Goal: Task Accomplishment & Management: Complete application form

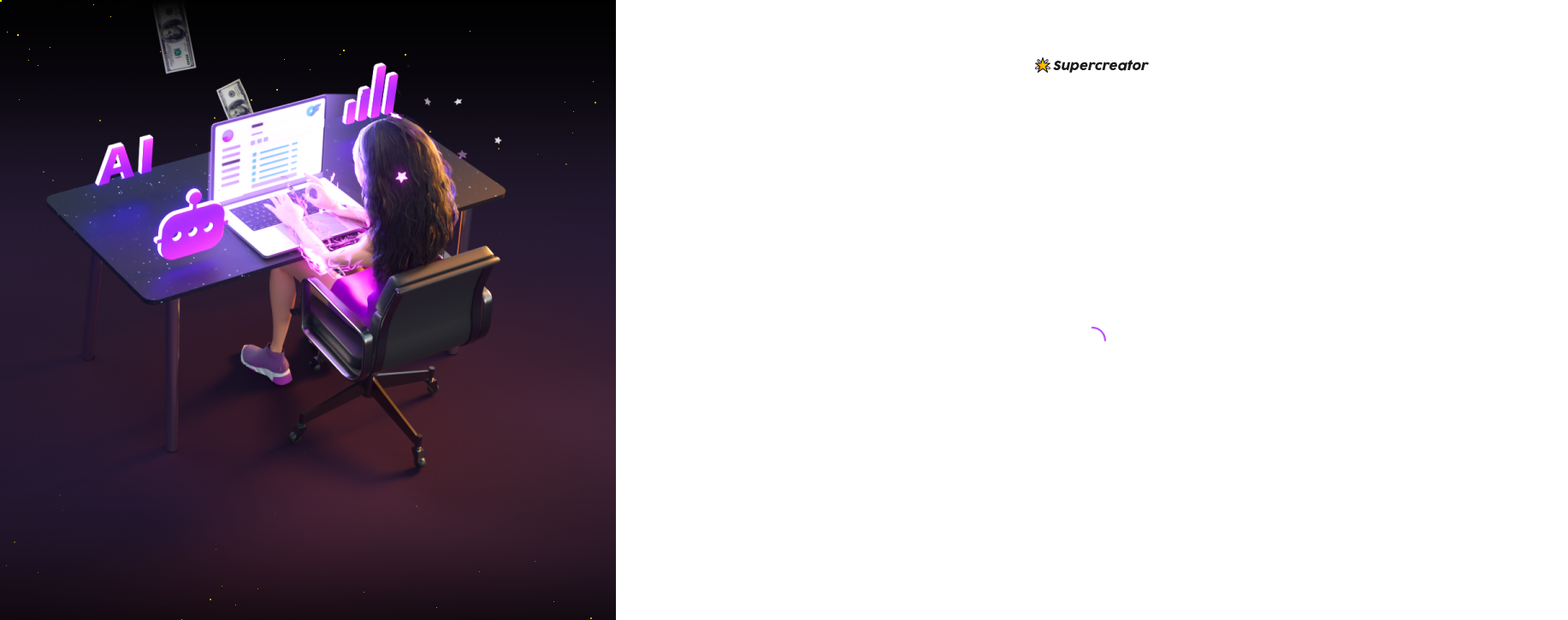
click at [940, 266] on div at bounding box center [1092, 310] width 952 height 620
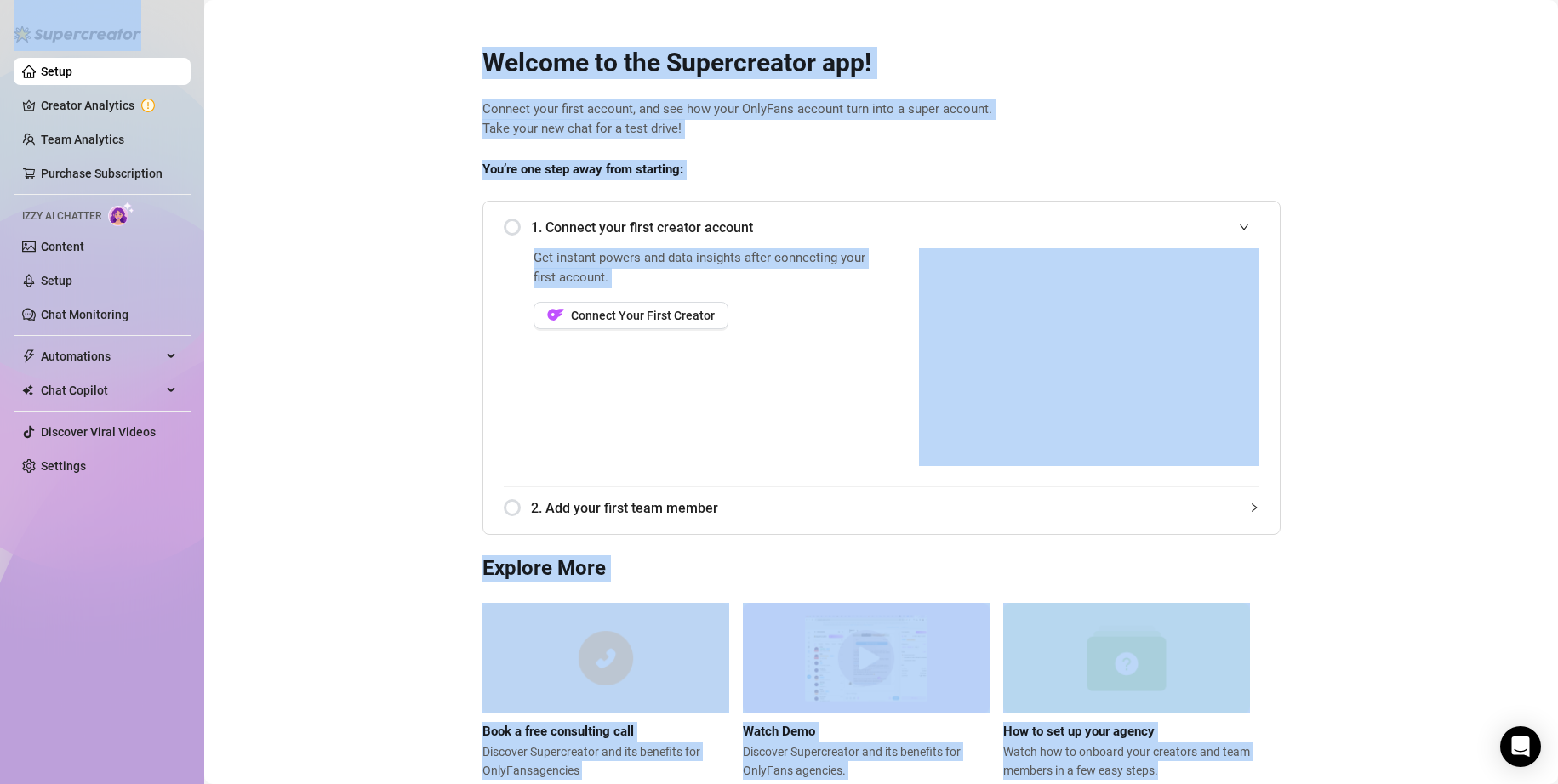
click at [1233, 94] on div "Welcome to the Supercreator app! Connect your first account, and see how your O…" at bounding box center [881, 403] width 826 height 755
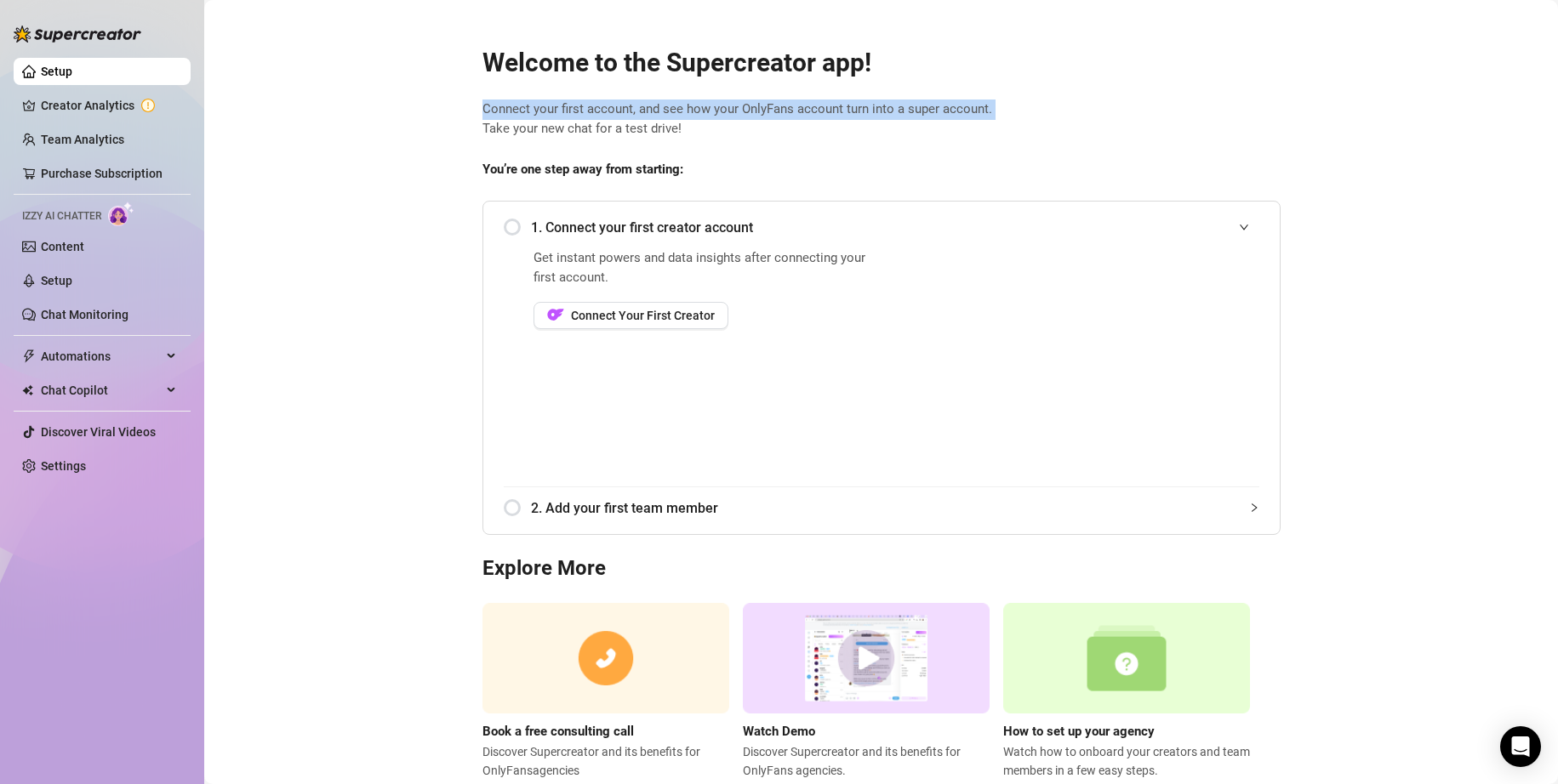
click at [1233, 94] on div "Welcome to the Supercreator app! Connect your first account, and see how your O…" at bounding box center [881, 403] width 826 height 755
click at [820, 110] on span "Connect your first account, and see how your OnlyFans account turn into a super…" at bounding box center [881, 120] width 798 height 40
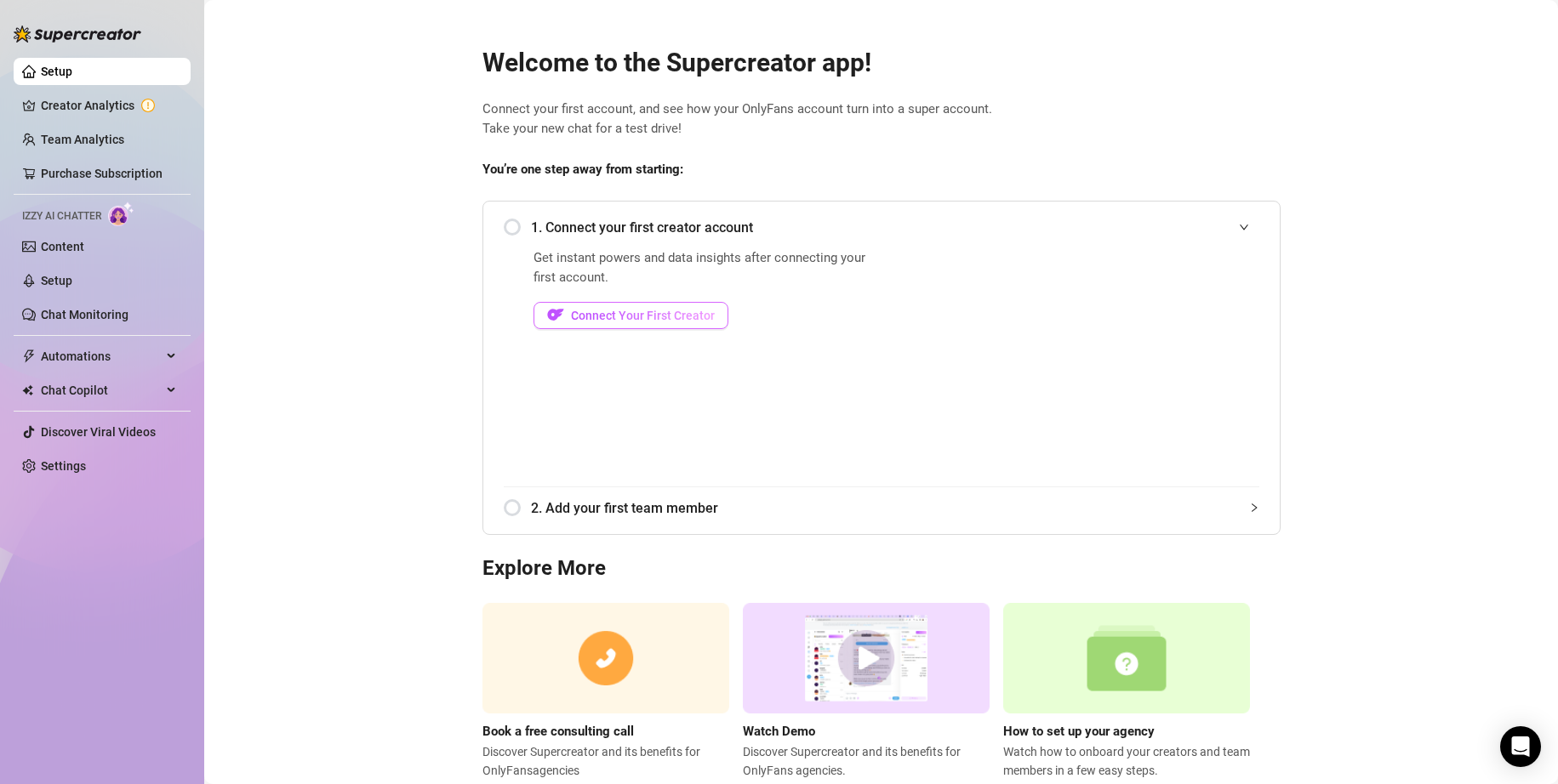
click at [588, 309] on span "Connect Your First Creator" at bounding box center [642, 316] width 144 height 14
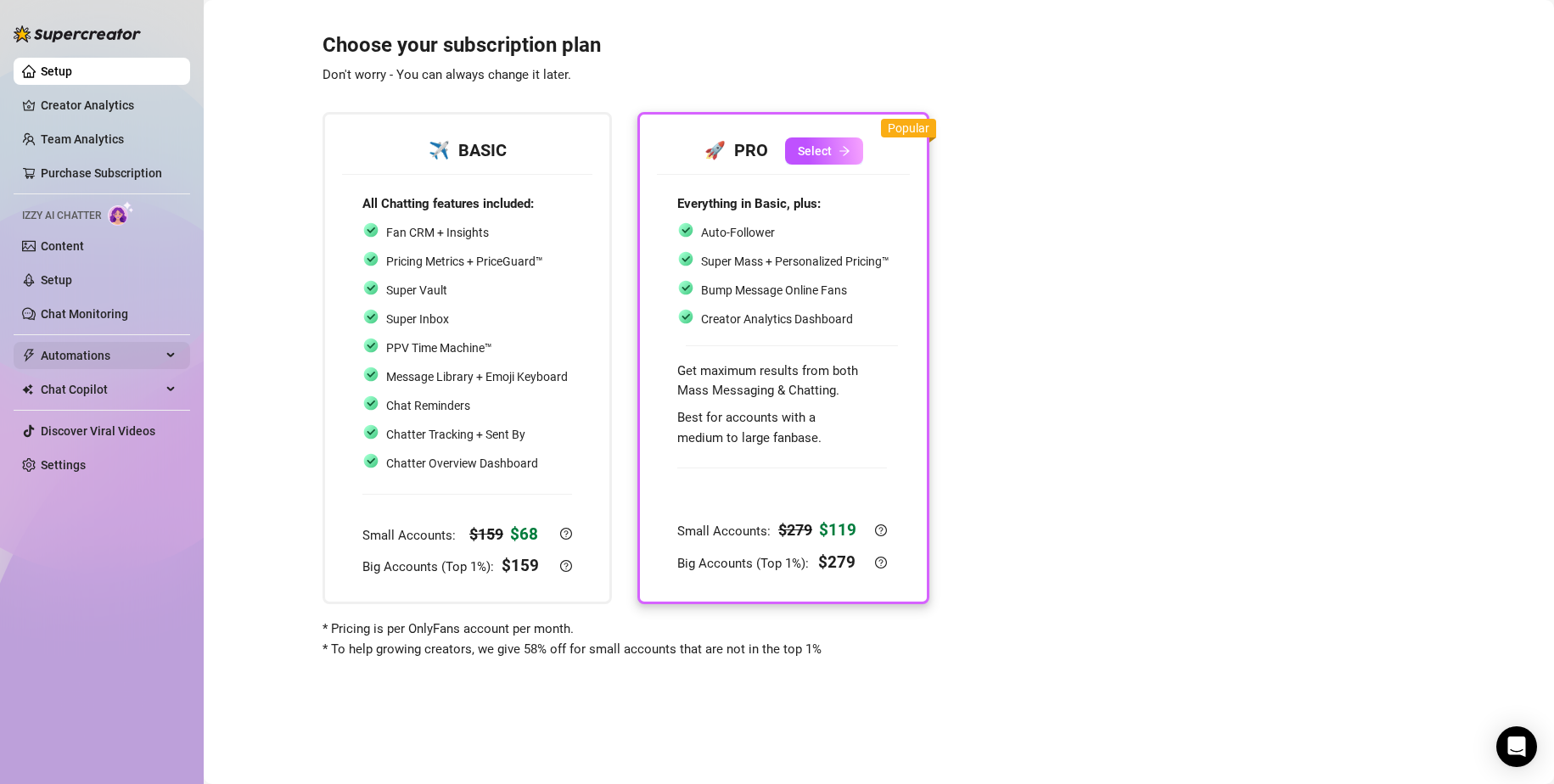
click at [161, 353] on div "Automations" at bounding box center [102, 356] width 177 height 27
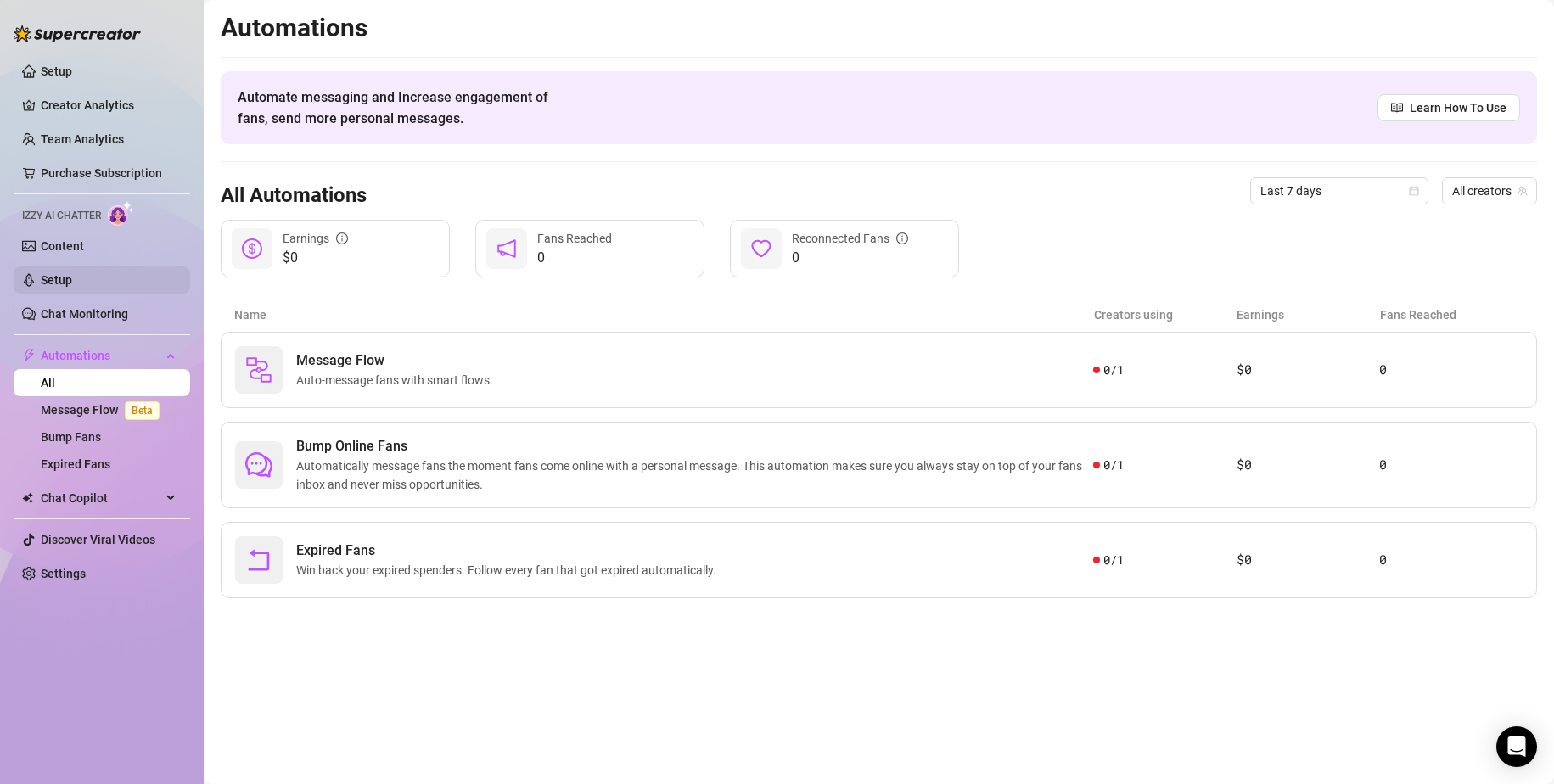
click at [72, 275] on link "Setup" at bounding box center [57, 281] width 31 height 14
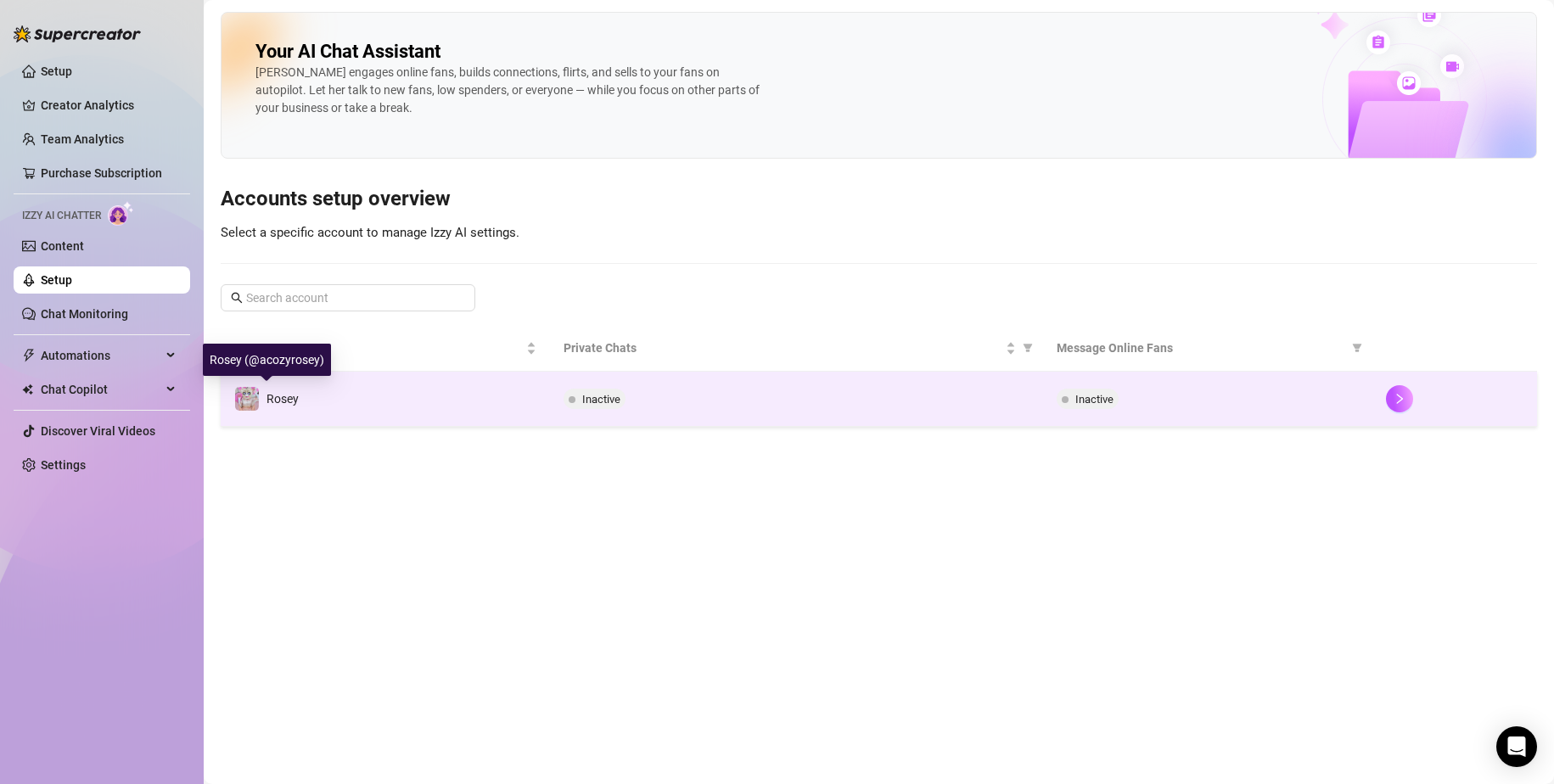
click at [273, 400] on span "Rosey" at bounding box center [283, 399] width 32 height 14
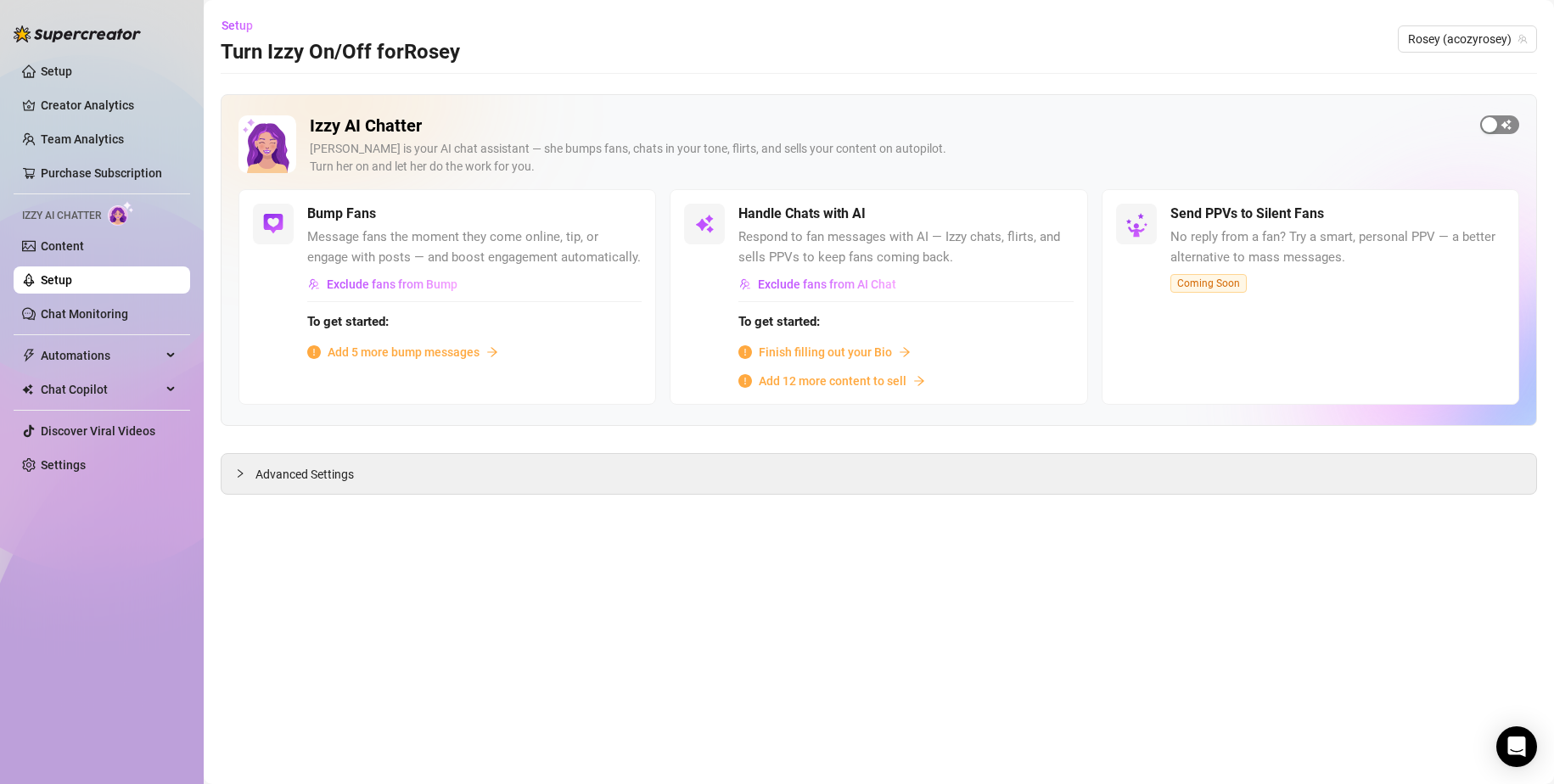
click at [1503, 128] on span "button" at bounding box center [1500, 124] width 39 height 19
click at [1503, 128] on div "button" at bounding box center [1510, 125] width 16 height 16
click at [1502, 106] on div "Izzy AI Chatter [PERSON_NAME] is your AI chat assistant — she bumps fans, chats…" at bounding box center [879, 259] width 1316 height 331
click at [371, 350] on span "Add 5 more bump messages" at bounding box center [403, 352] width 152 height 19
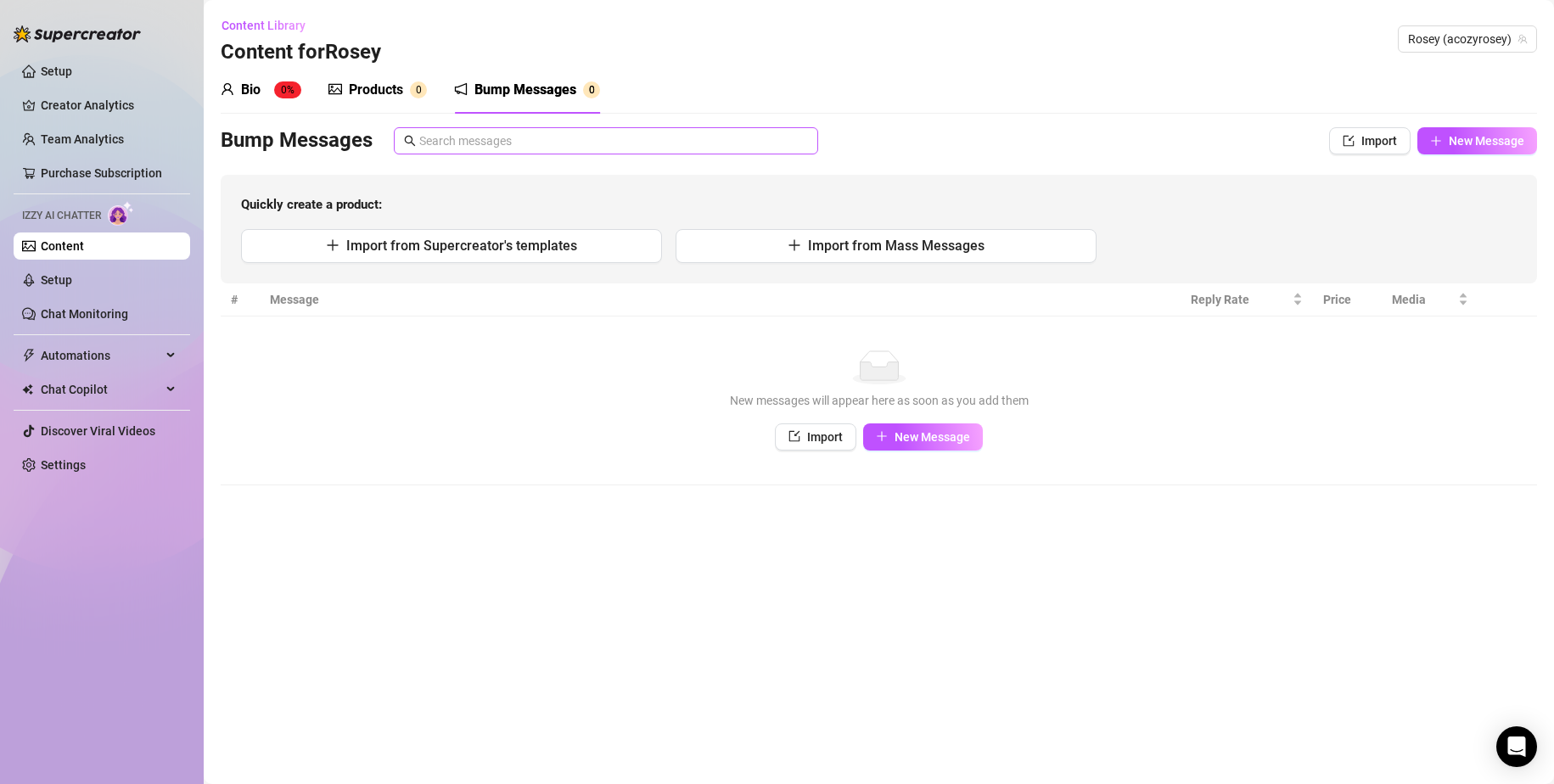
click at [463, 152] on span at bounding box center [606, 141] width 424 height 27
click at [901, 427] on button "New Message" at bounding box center [923, 437] width 119 height 27
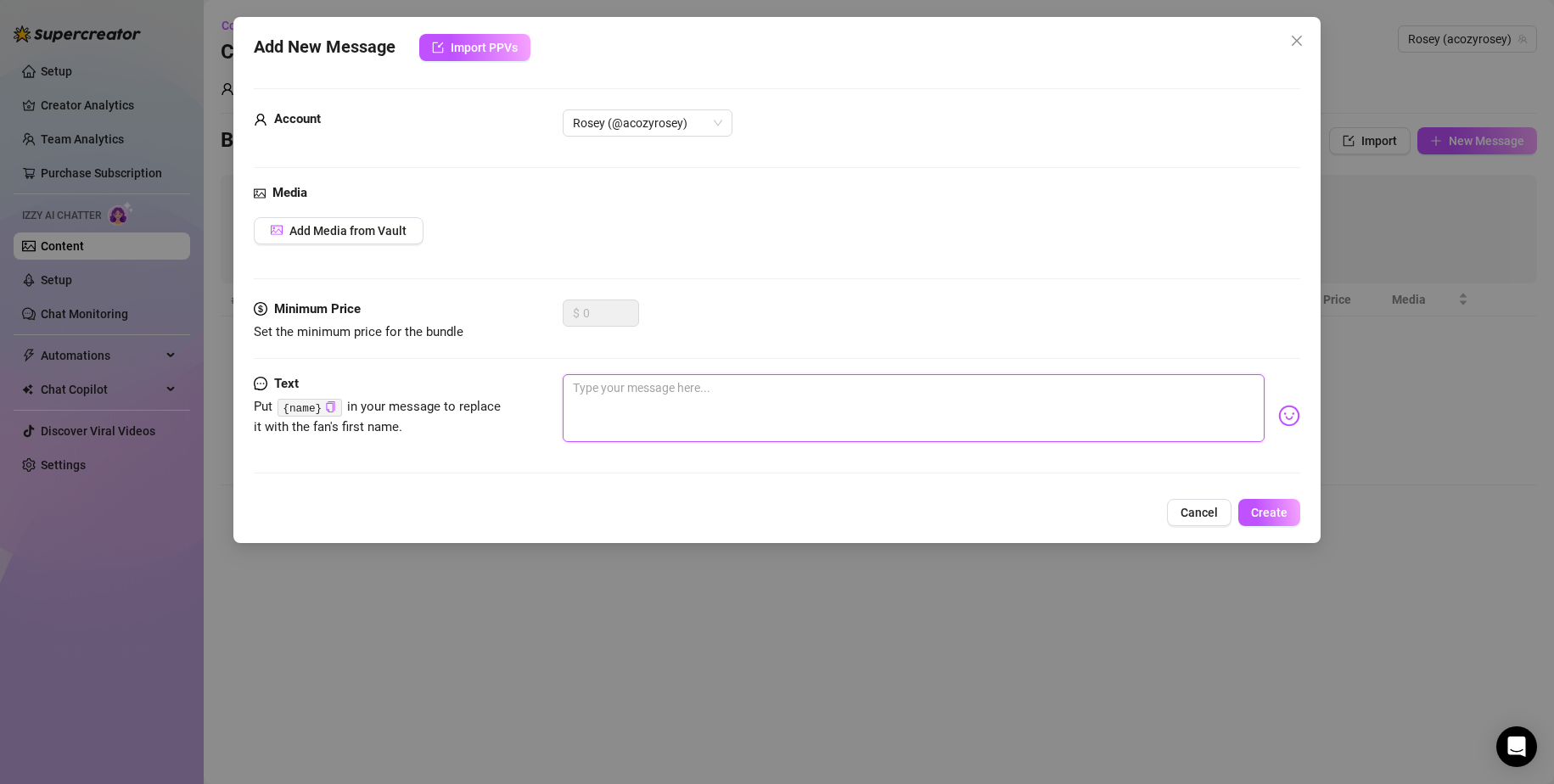
click at [923, 432] on textarea at bounding box center [913, 408] width 703 height 67
type textarea "H"
type textarea "Hi"
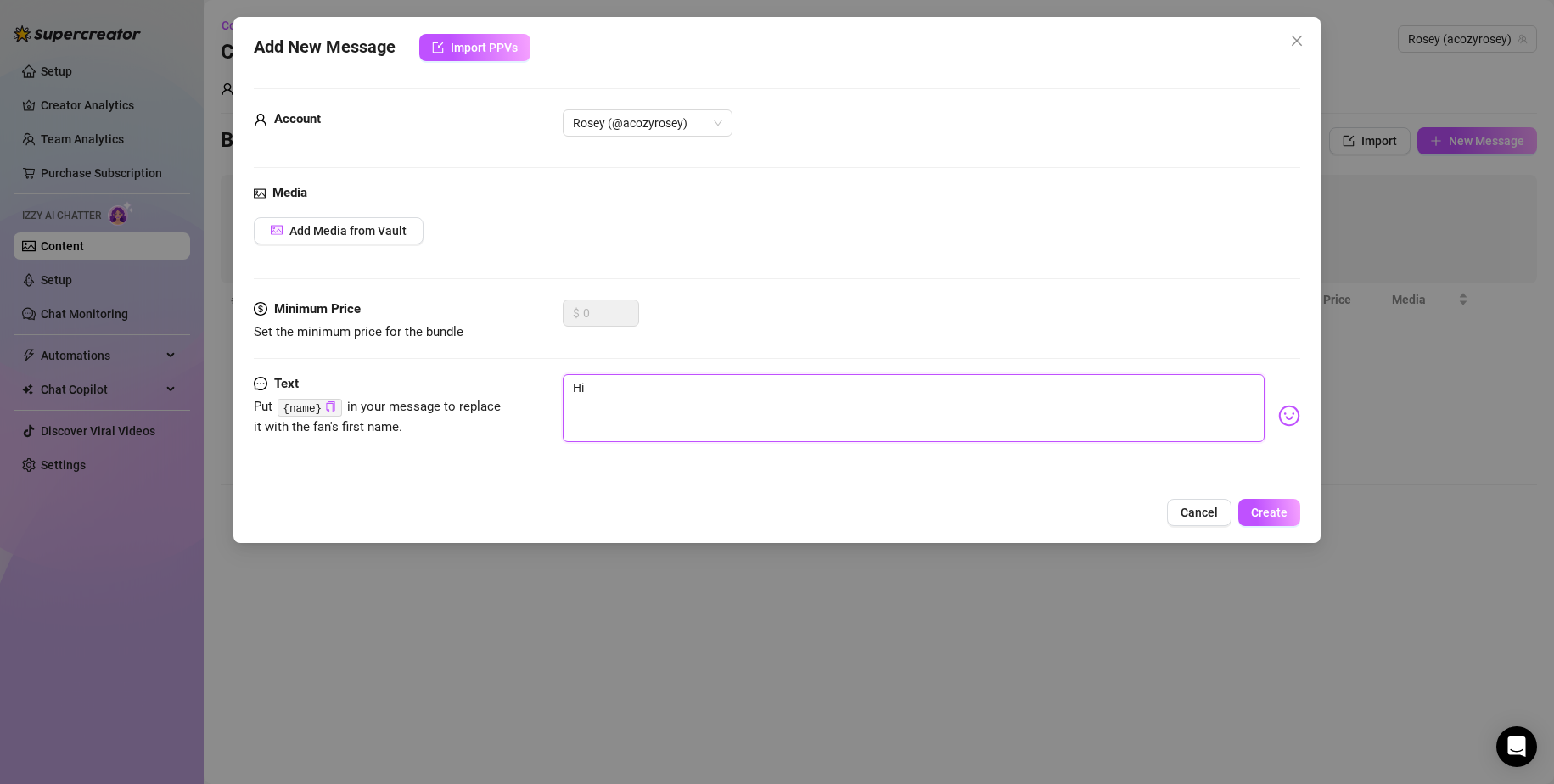
type textarea "Hiy"
type textarea "Hiya"
type textarea "Hiyaa"
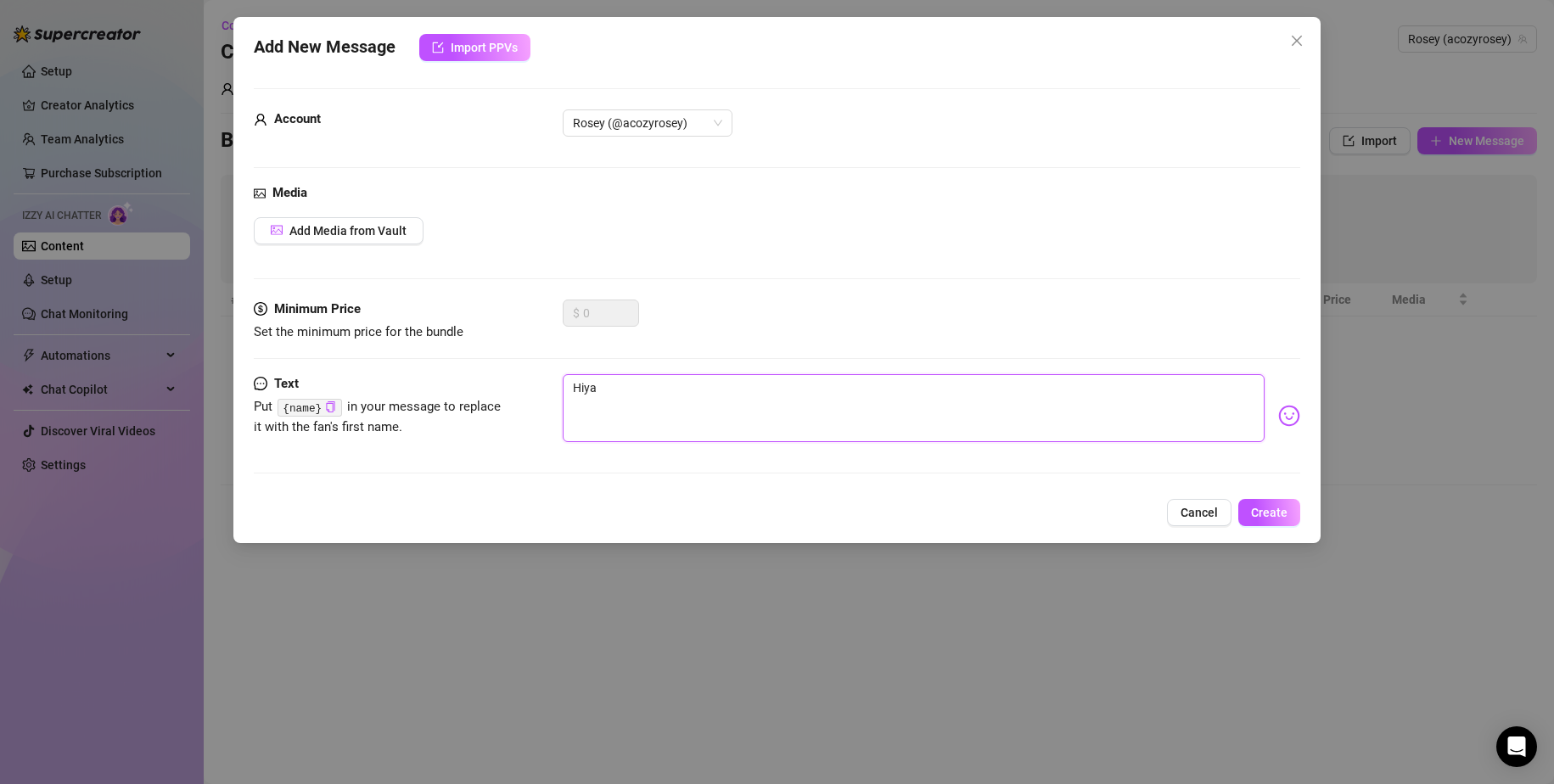
type textarea "Hiyaa"
type textarea "[PERSON_NAME]"
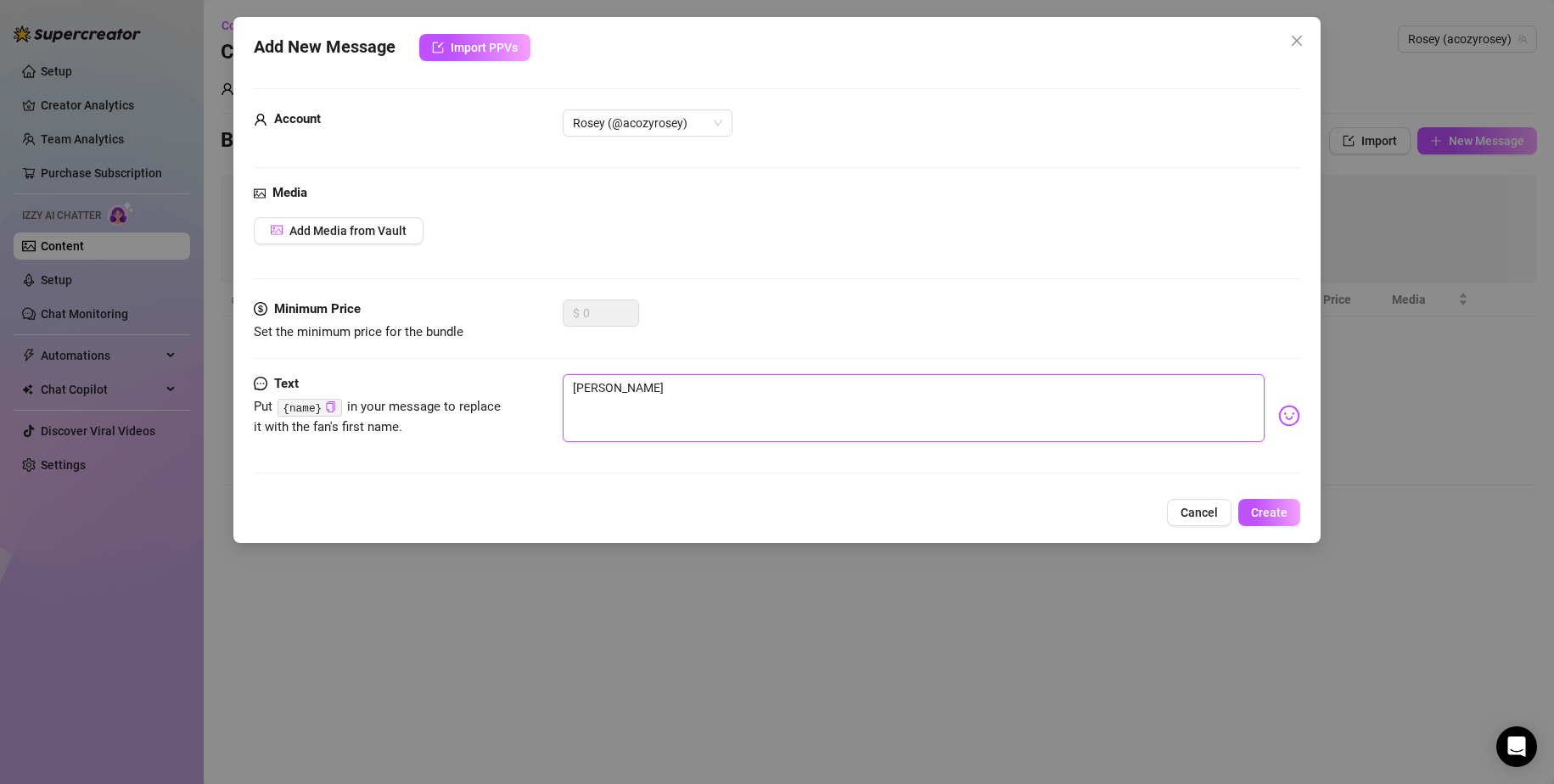
type textarea "[PERSON_NAME]"
type textarea "Hiyaa how"
type textarea "Hiyaa how y"
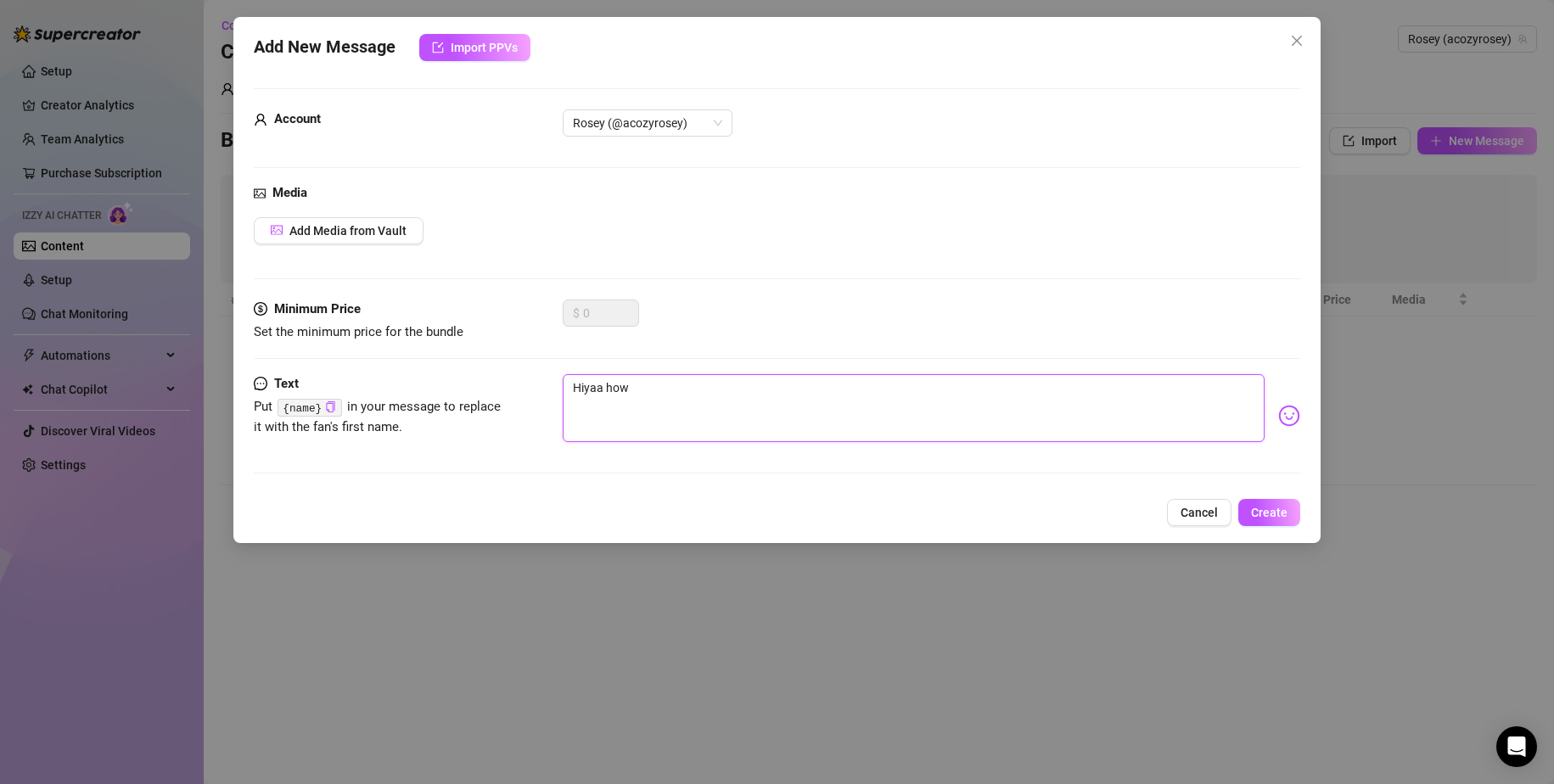
type textarea "Hiyaa how y"
type textarea "Hiyaa how ya"
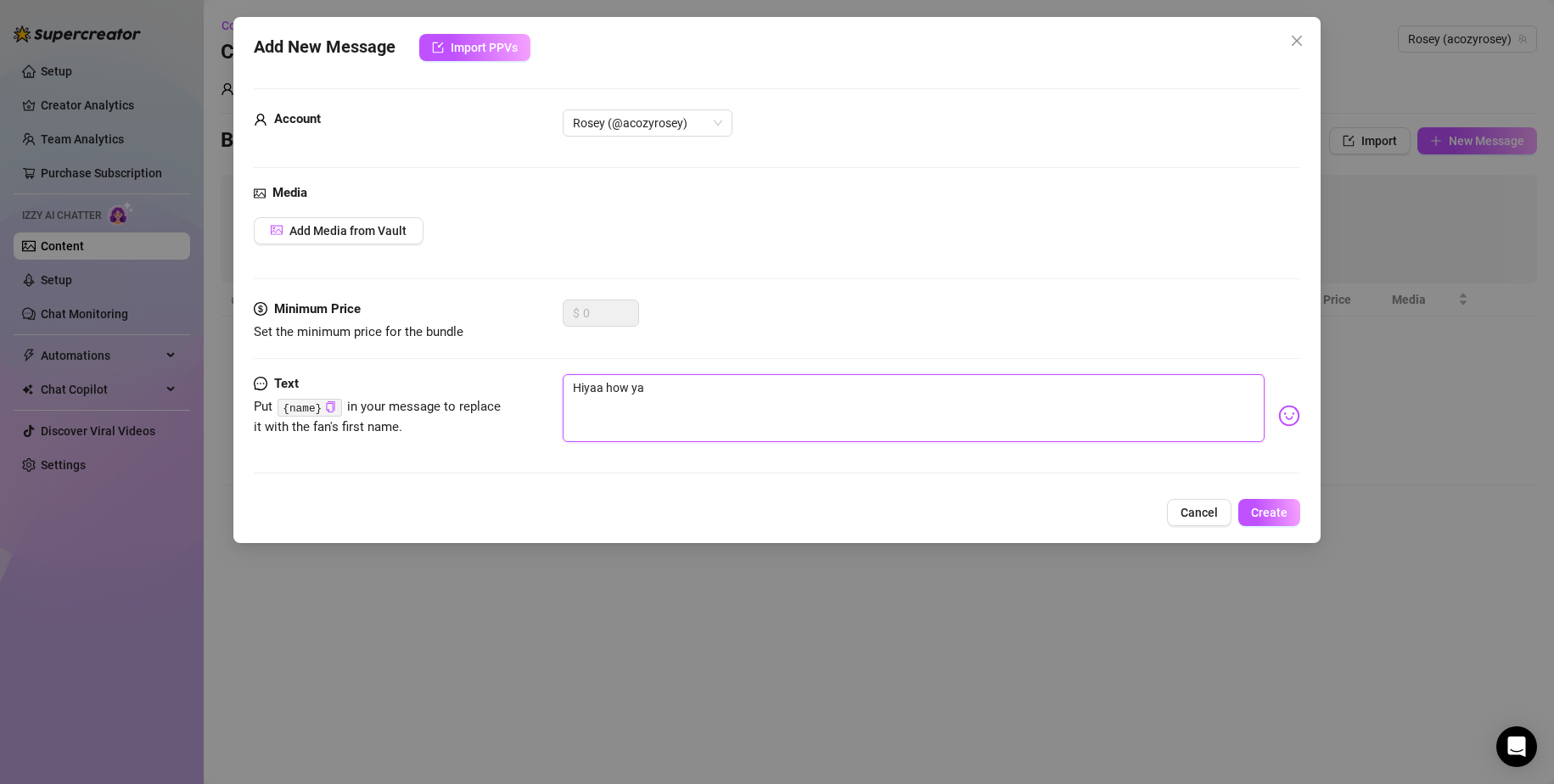
type textarea "Hiyaa how ya d"
type textarea "[PERSON_NAME] how ya do"
type textarea "Hiyaa how ya doi"
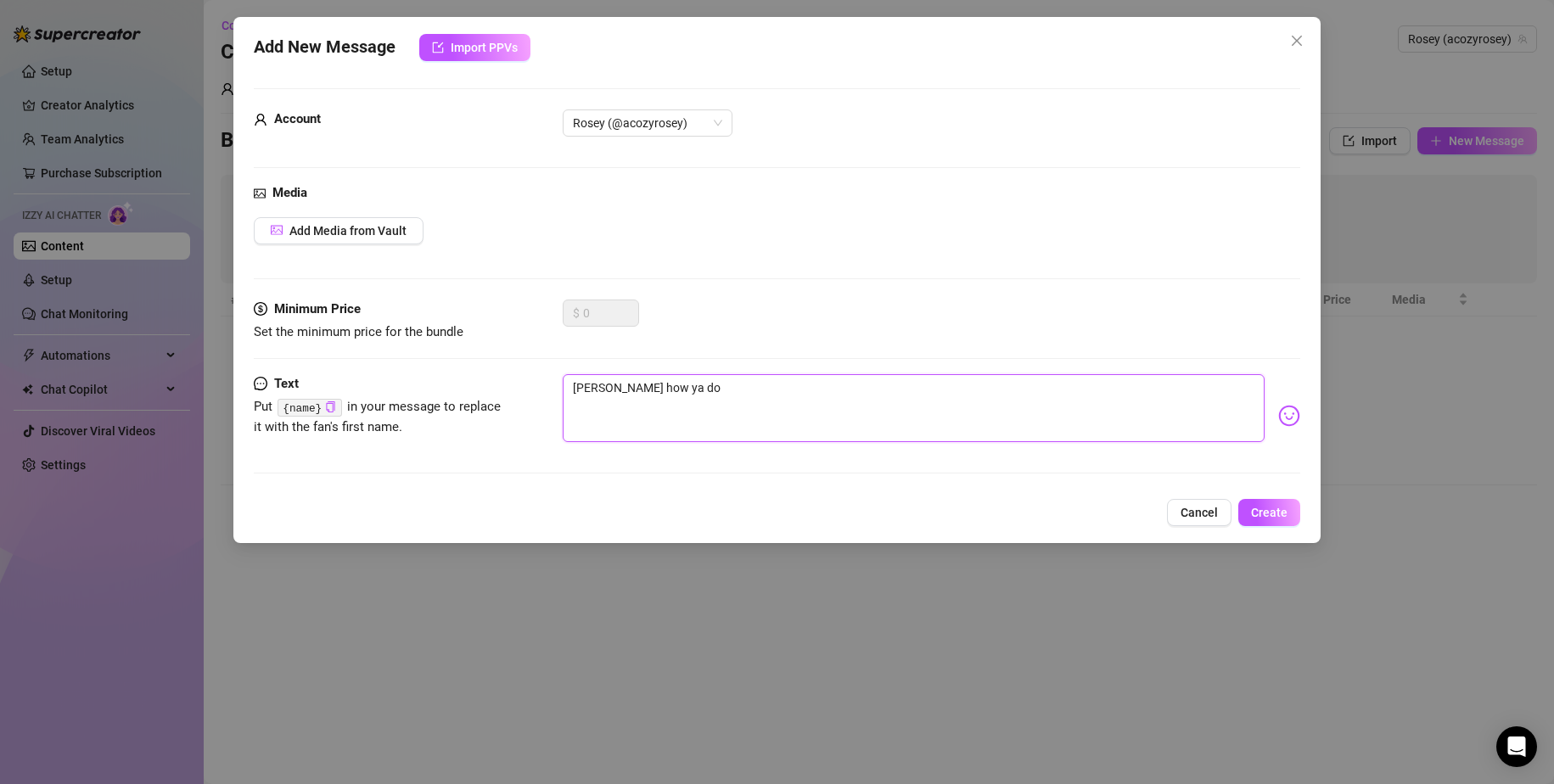
type textarea "Hiyaa how ya doi"
type textarea "Hiyaa how ya doin"
type textarea "Hiyaa how ya doin/"
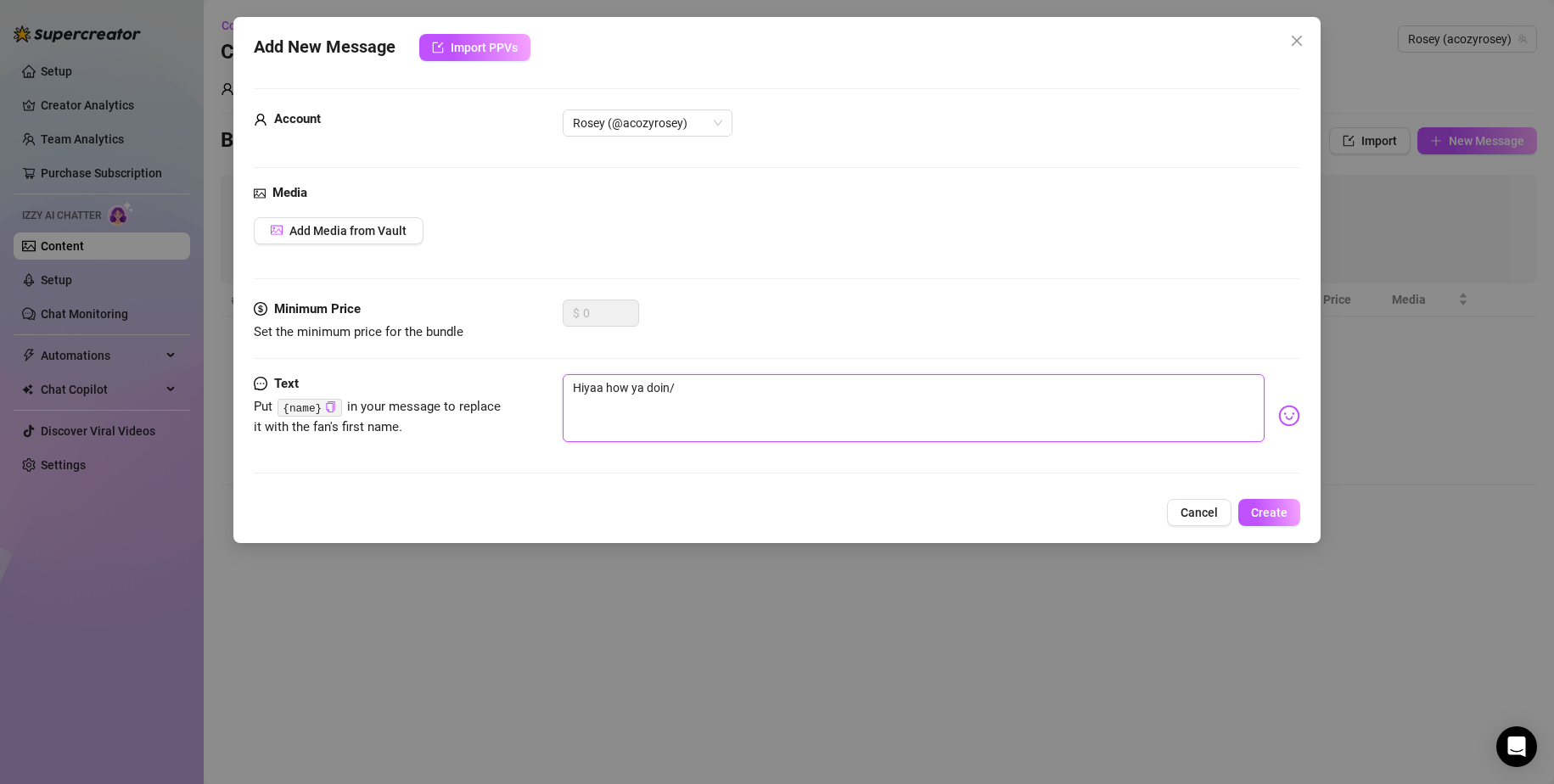
type textarea "Hiyaa how ya doin"
type textarea "[PERSON_NAME] how ya doin?"
click at [1267, 505] on span "Create" at bounding box center [1268, 512] width 36 height 14
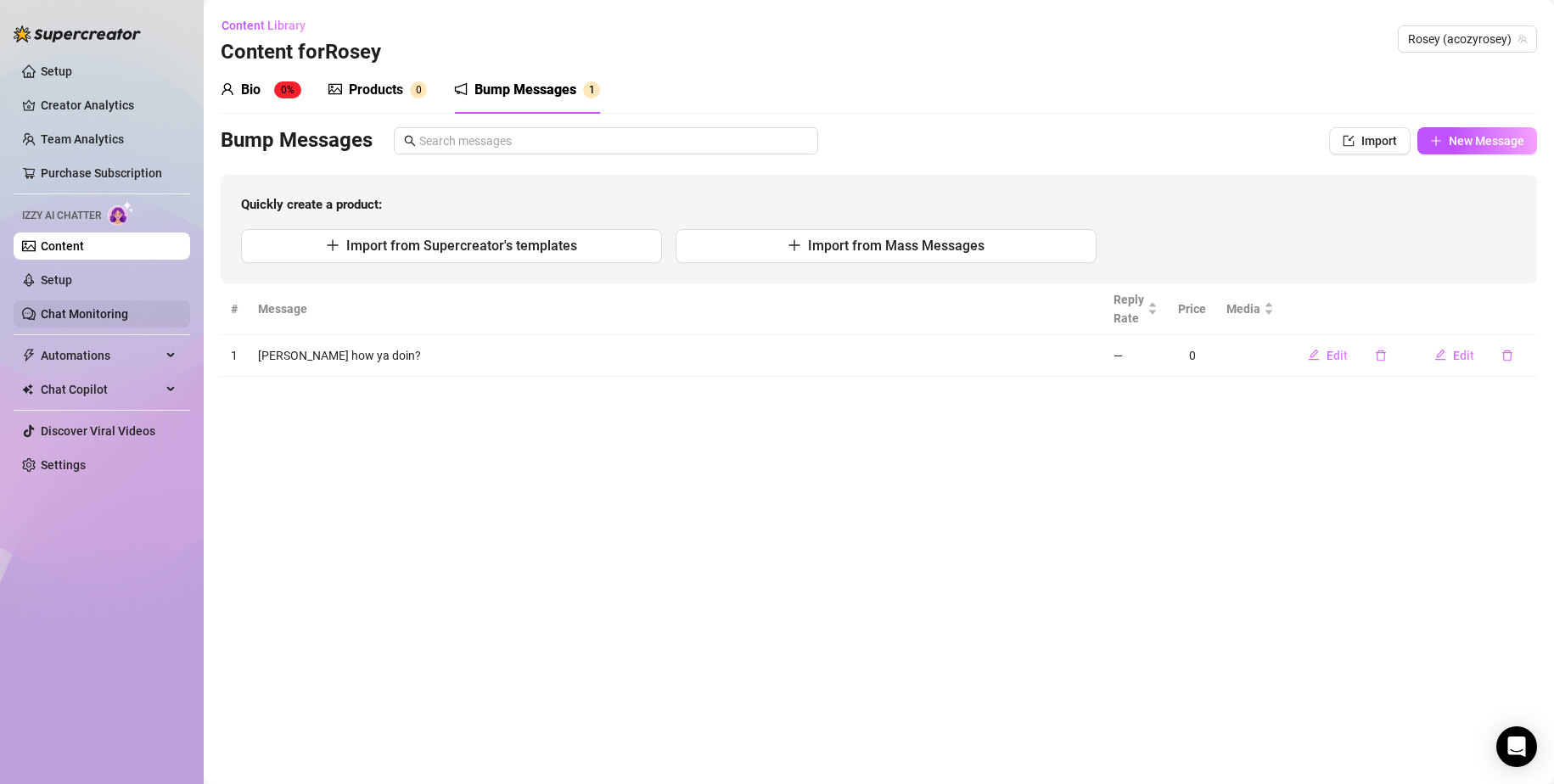
click at [119, 321] on link "Chat Monitoring" at bounding box center [84, 314] width 87 height 14
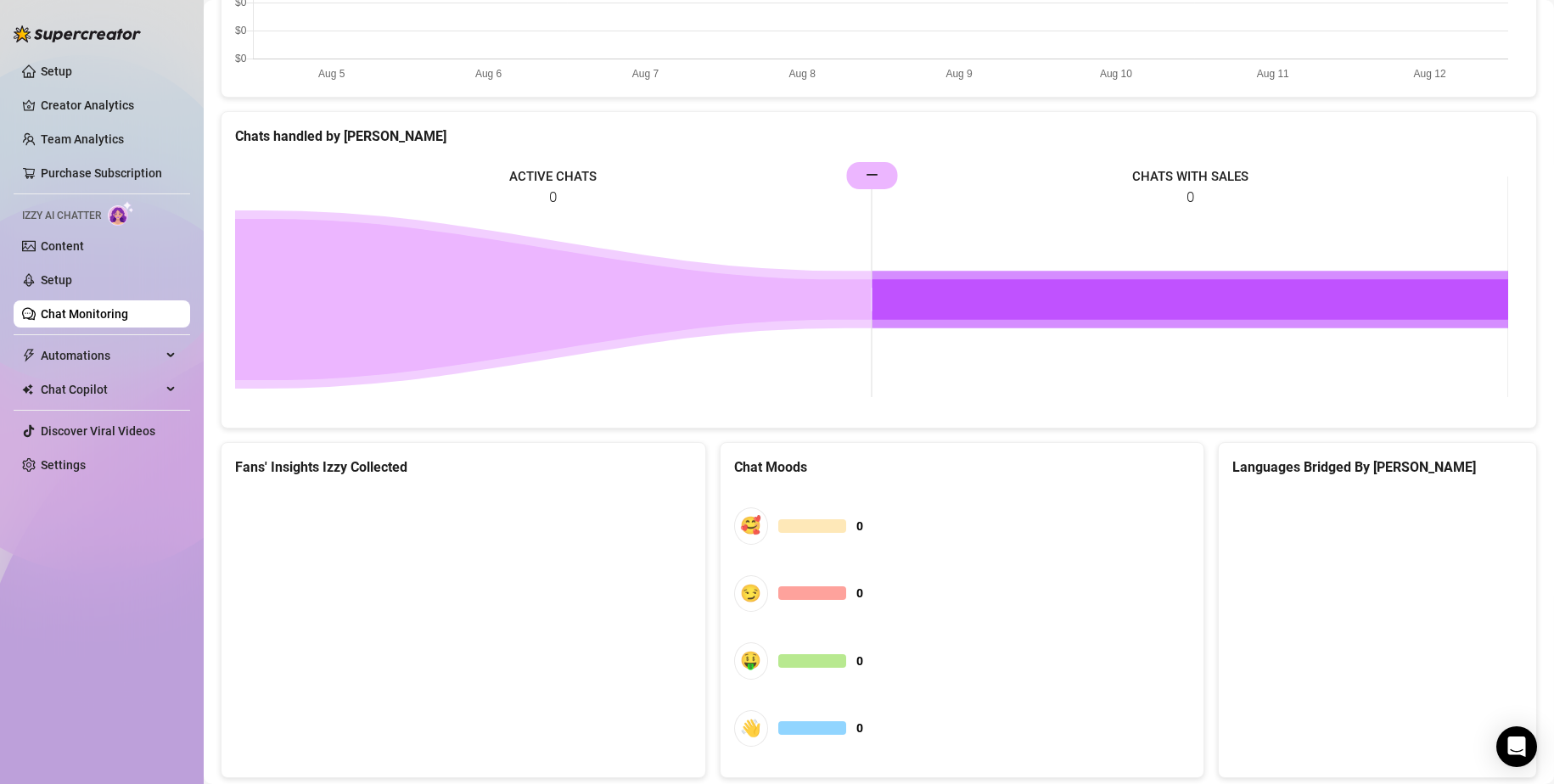
scroll to position [743, 0]
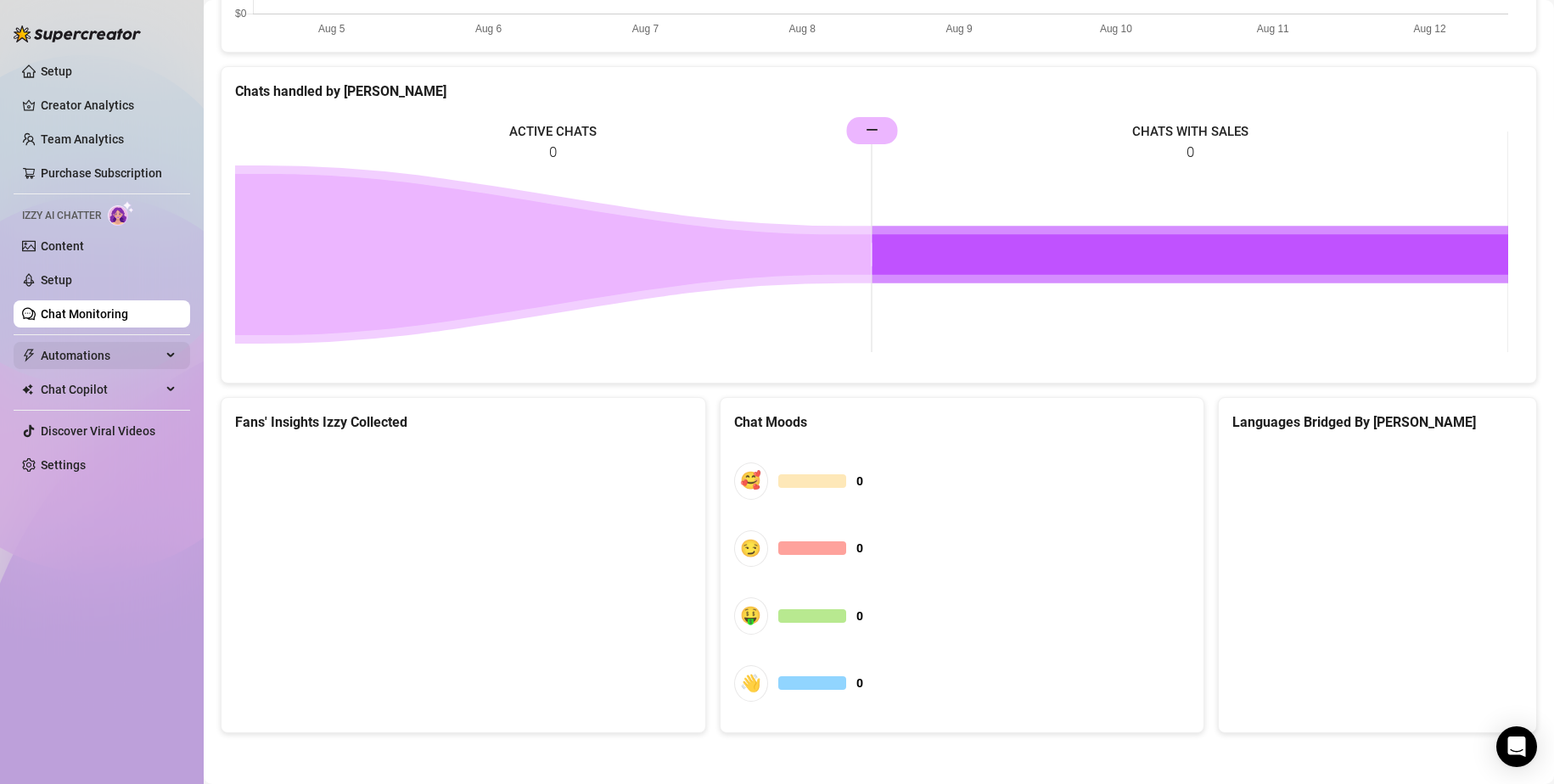
click at [92, 357] on span "Automations" at bounding box center [101, 356] width 120 height 27
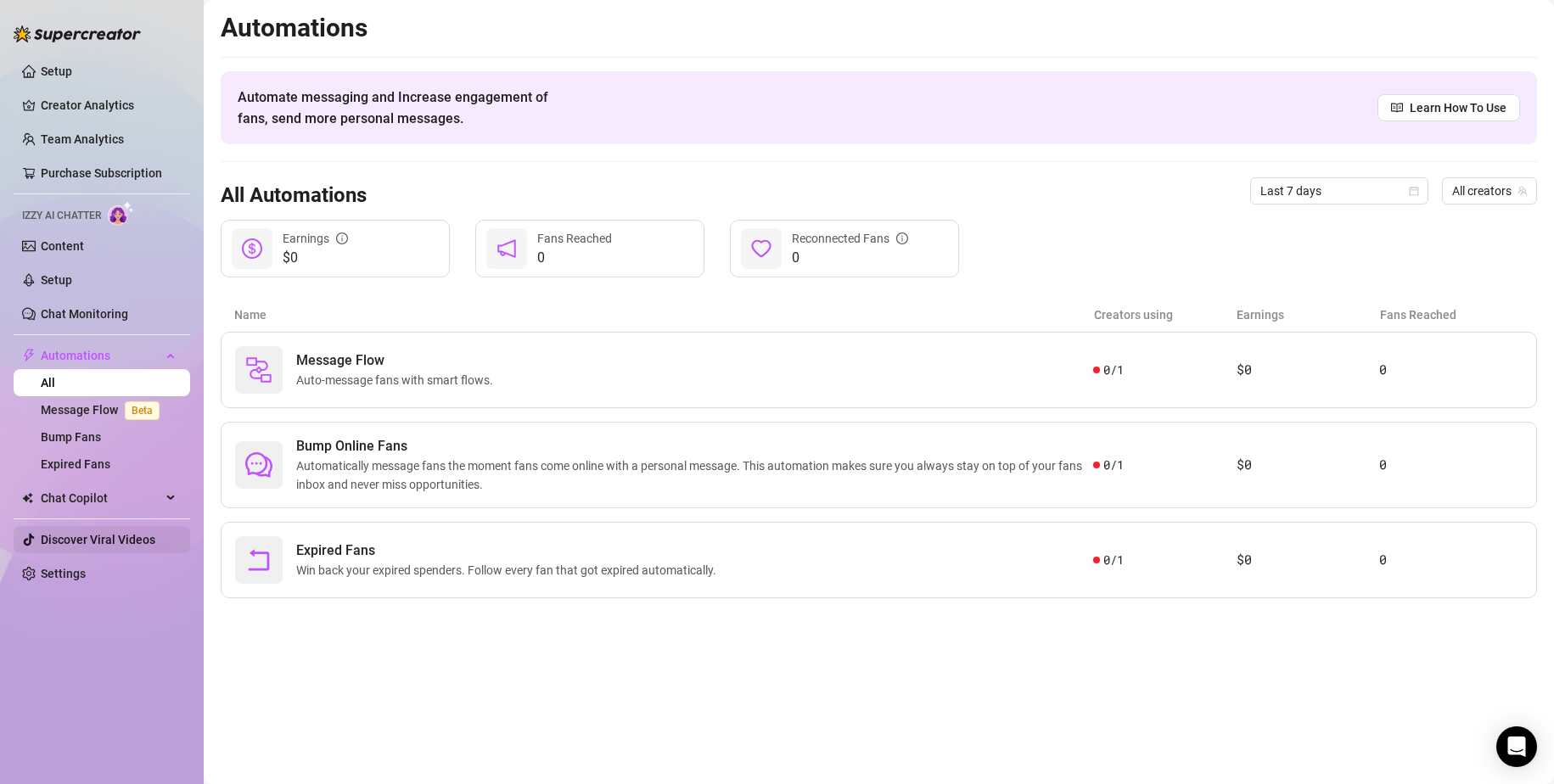
click at [155, 536] on link "Discover Viral Videos" at bounding box center [98, 540] width 114 height 14
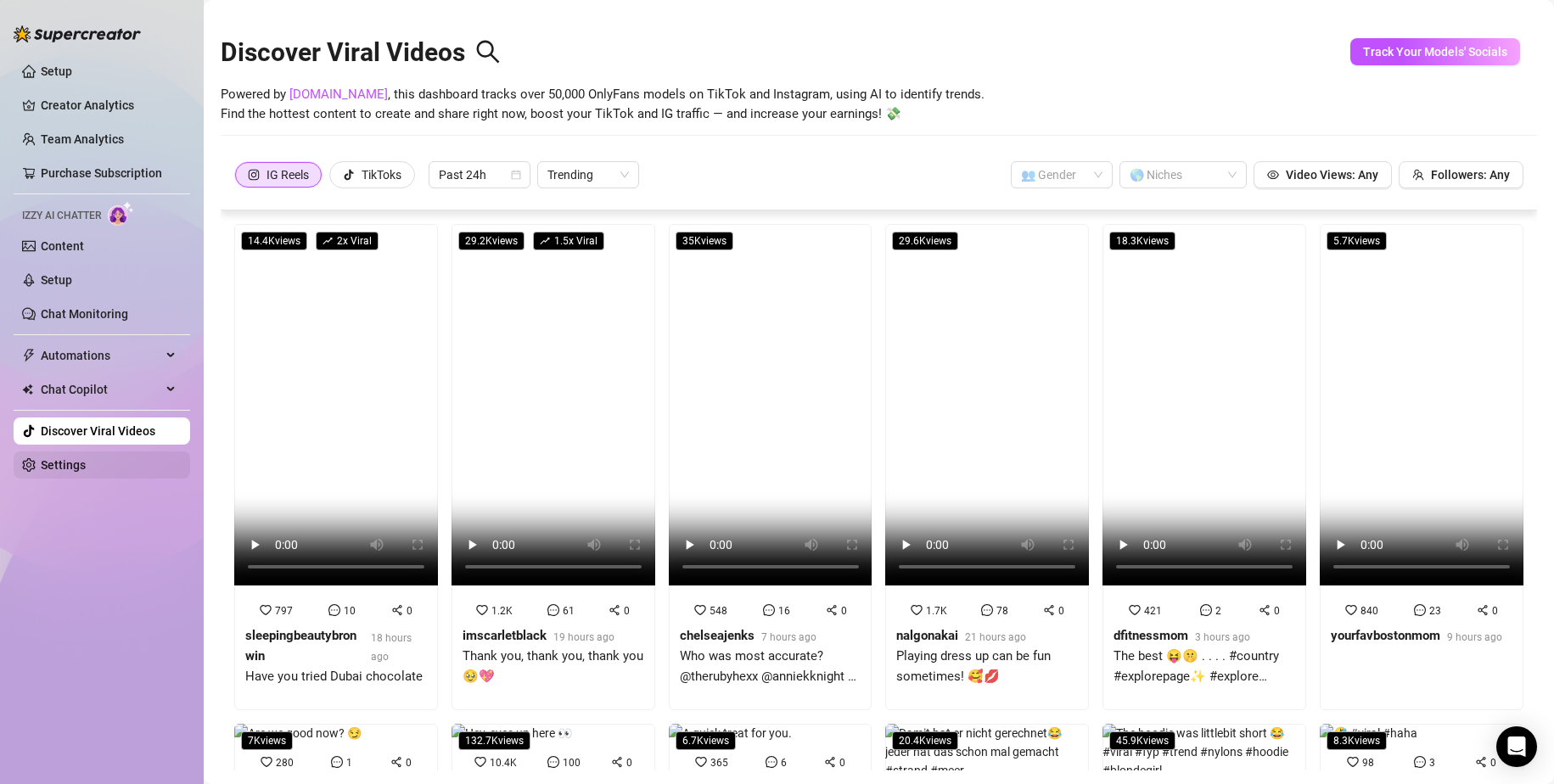
click at [66, 462] on link "Settings" at bounding box center [64, 465] width 45 height 14
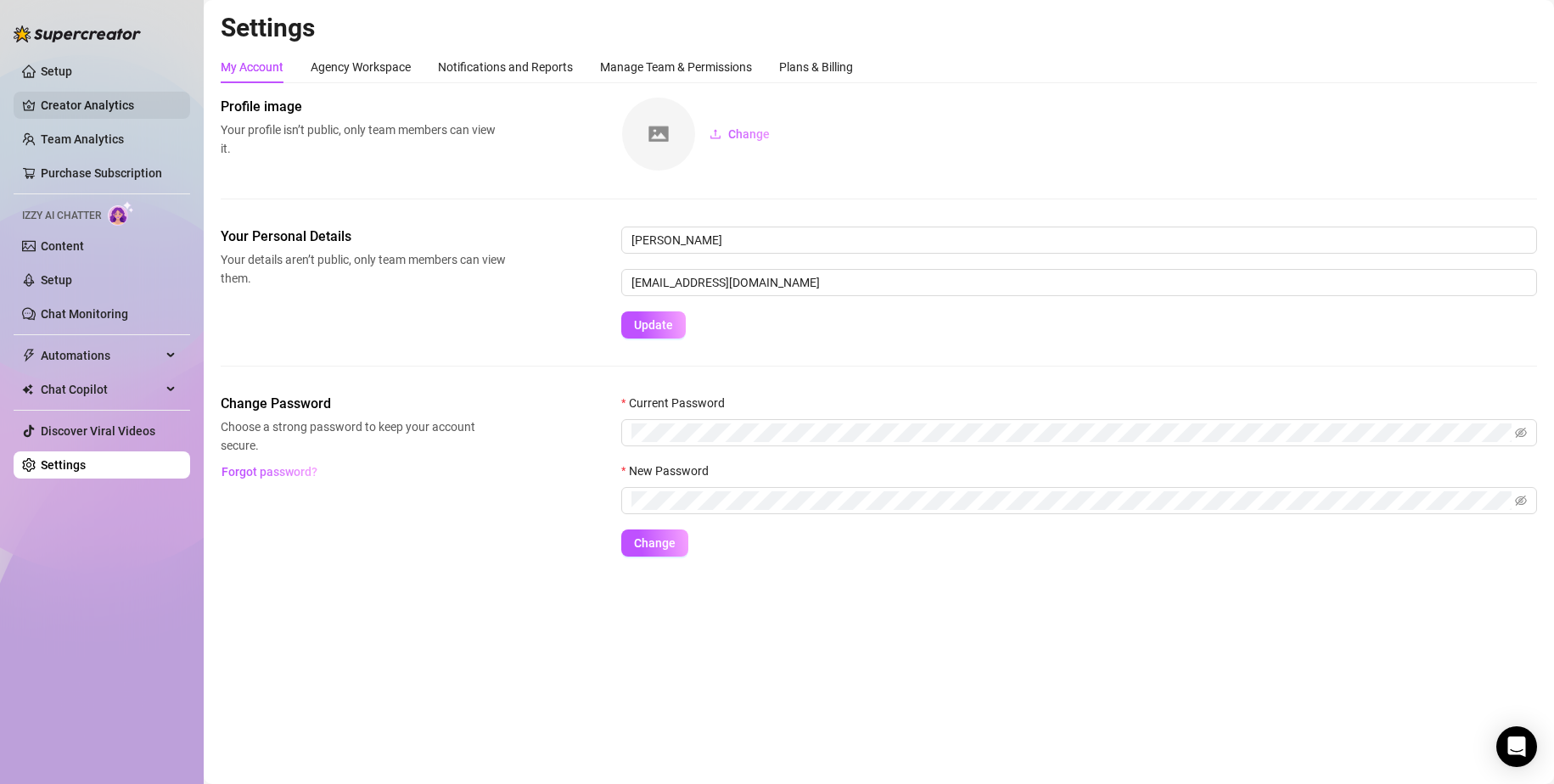
click at [142, 96] on link "Creator Analytics" at bounding box center [109, 106] width 136 height 27
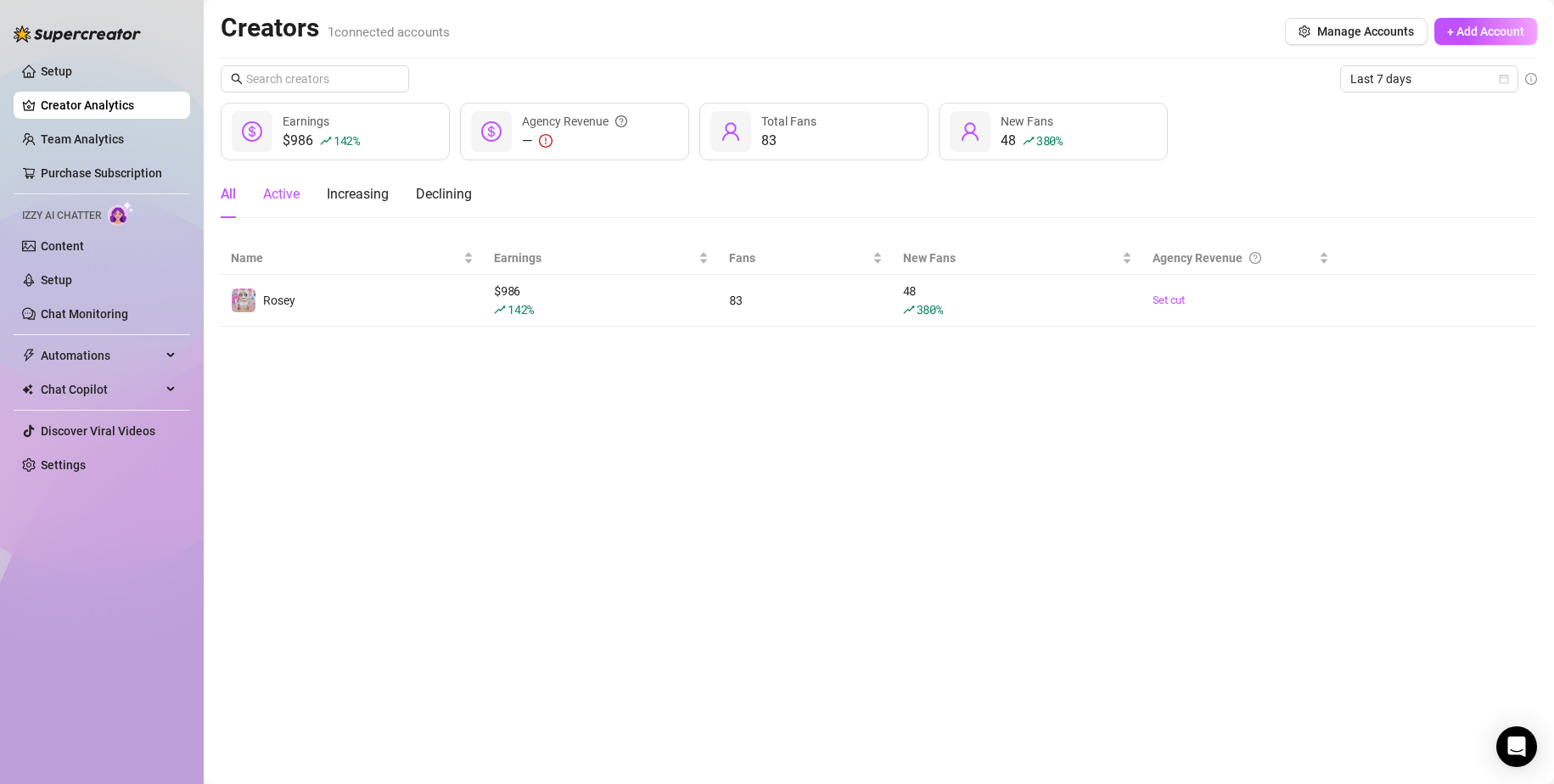
click at [297, 191] on div "Active" at bounding box center [281, 194] width 36 height 21
drag, startPoint x: 427, startPoint y: 204, endPoint x: 415, endPoint y: 205, distance: 12.0
click at [422, 204] on div "Declining" at bounding box center [443, 194] width 56 height 48
click at [377, 206] on div "Increasing" at bounding box center [357, 194] width 62 height 48
click at [235, 213] on div "All" at bounding box center [229, 194] width 16 height 48
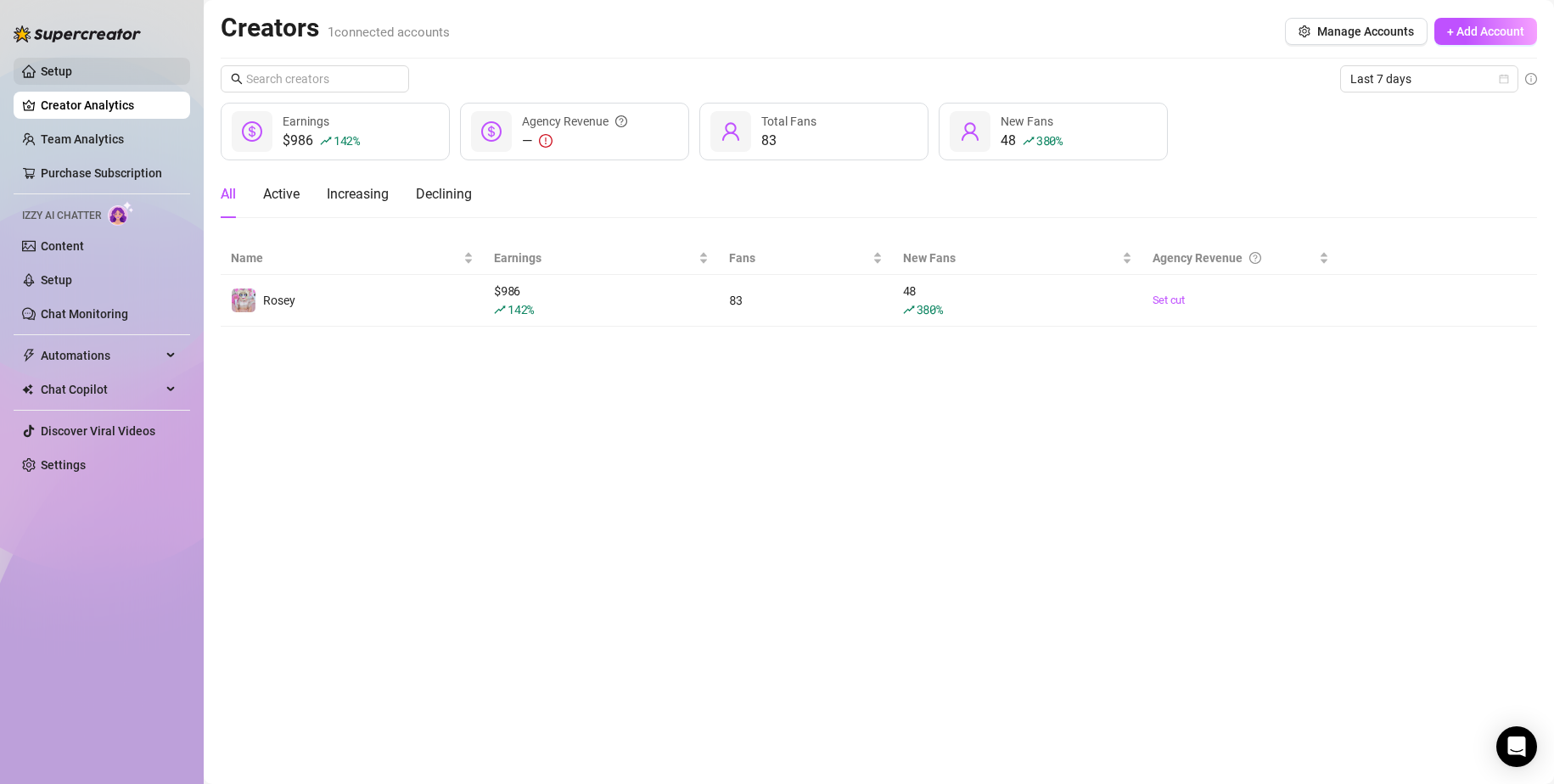
click at [69, 74] on link "Setup" at bounding box center [57, 71] width 31 height 14
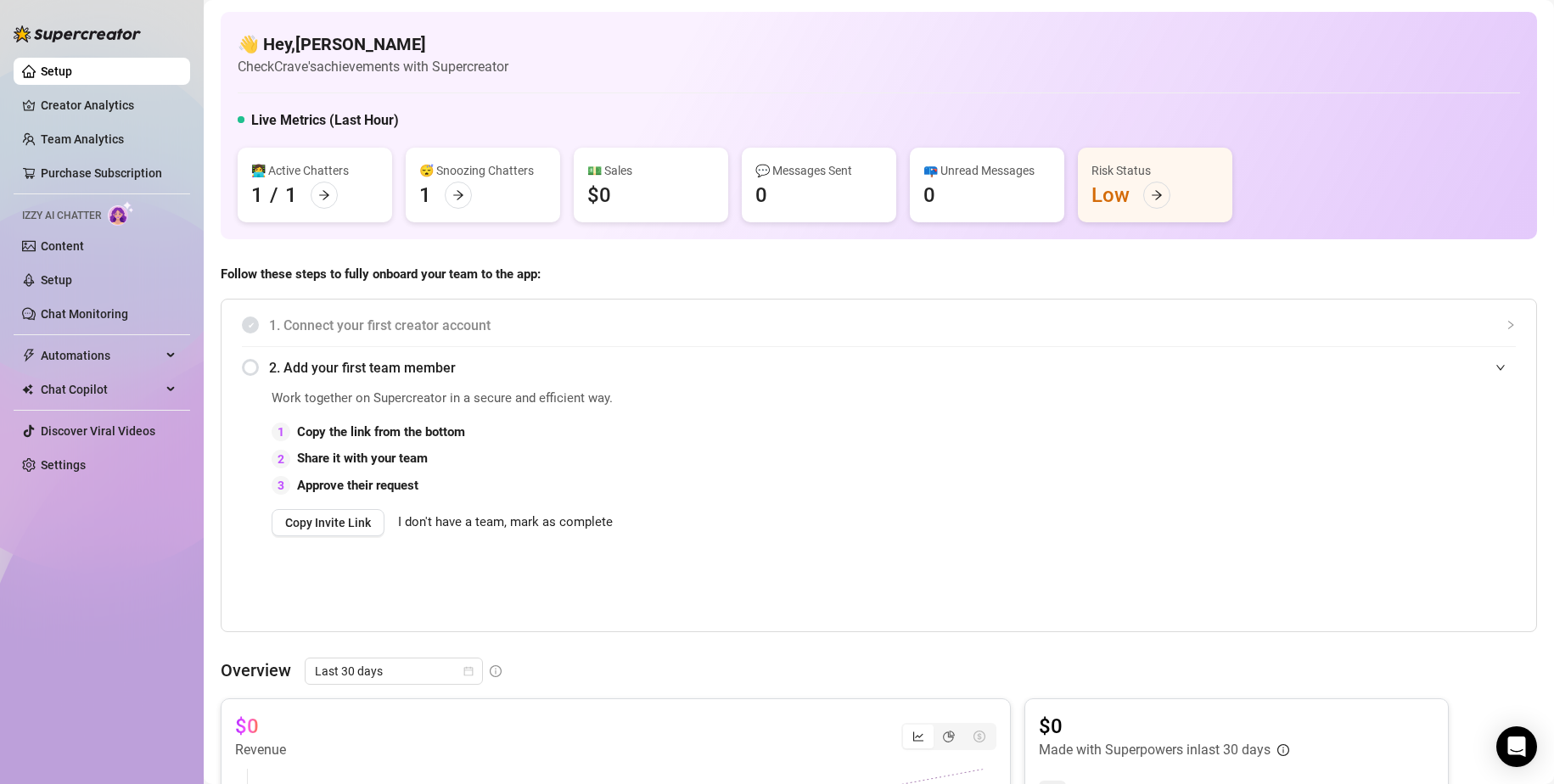
click at [430, 524] on span "I don't have a team, mark as complete" at bounding box center [506, 522] width 215 height 21
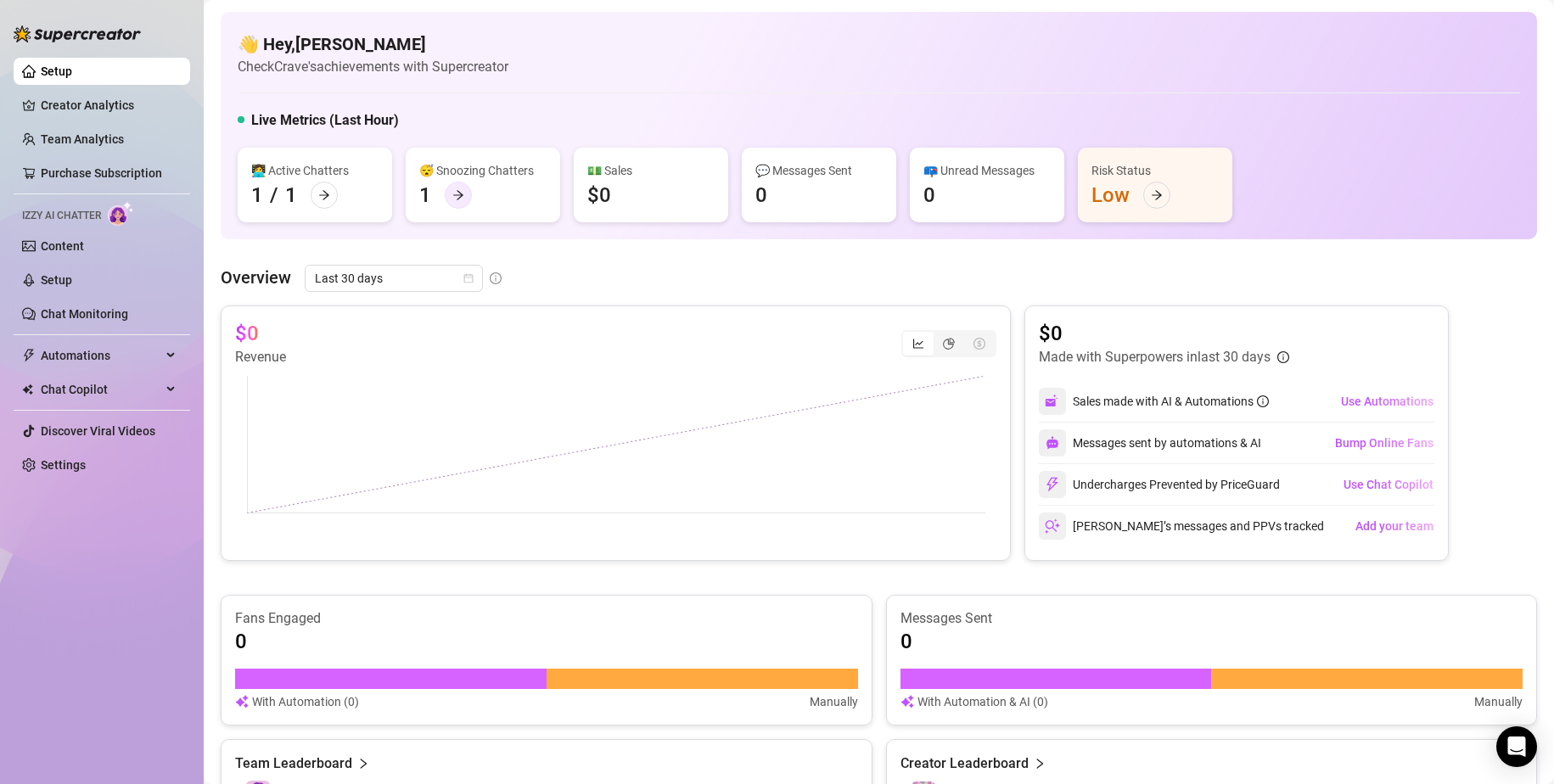
click at [459, 196] on icon "arrow-right" at bounding box center [459, 196] width 12 height 12
click at [1154, 202] on div at bounding box center [1157, 196] width 27 height 27
click at [1375, 402] on span "Use Automations" at bounding box center [1387, 402] width 93 height 14
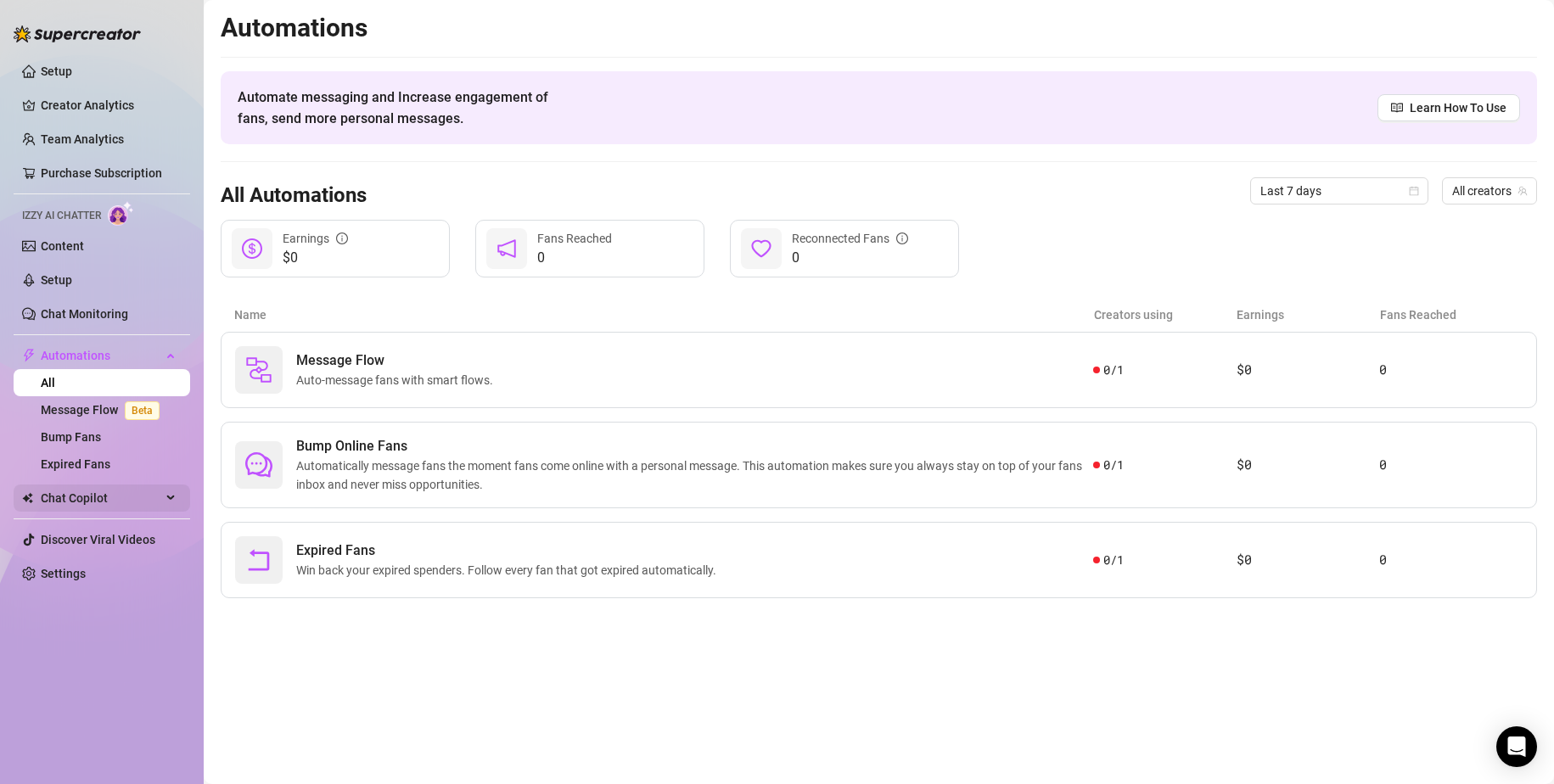
click at [114, 499] on span "Chat Copilot" at bounding box center [101, 499] width 120 height 27
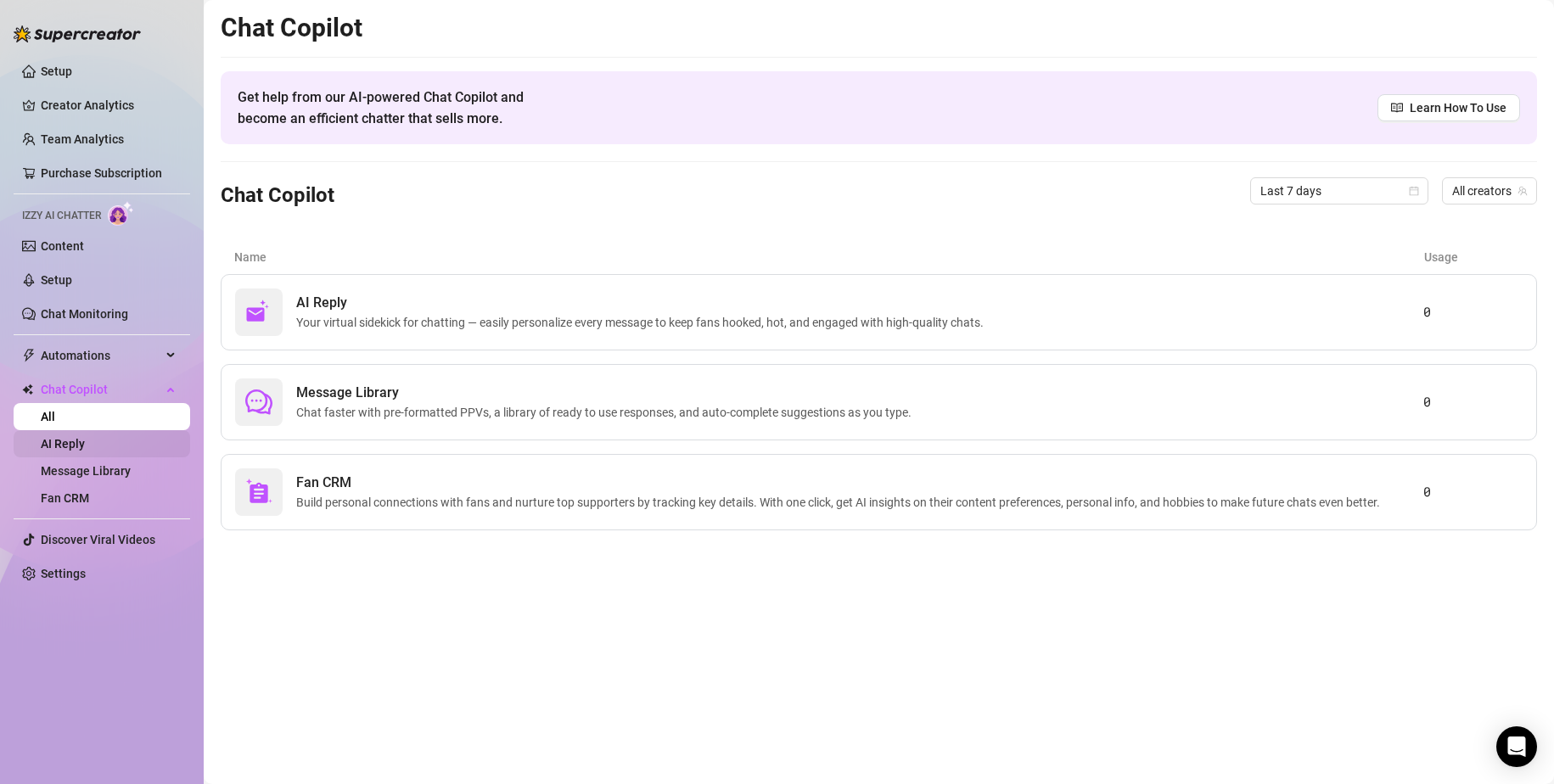
click at [85, 448] on link "AI Reply" at bounding box center [63, 444] width 44 height 14
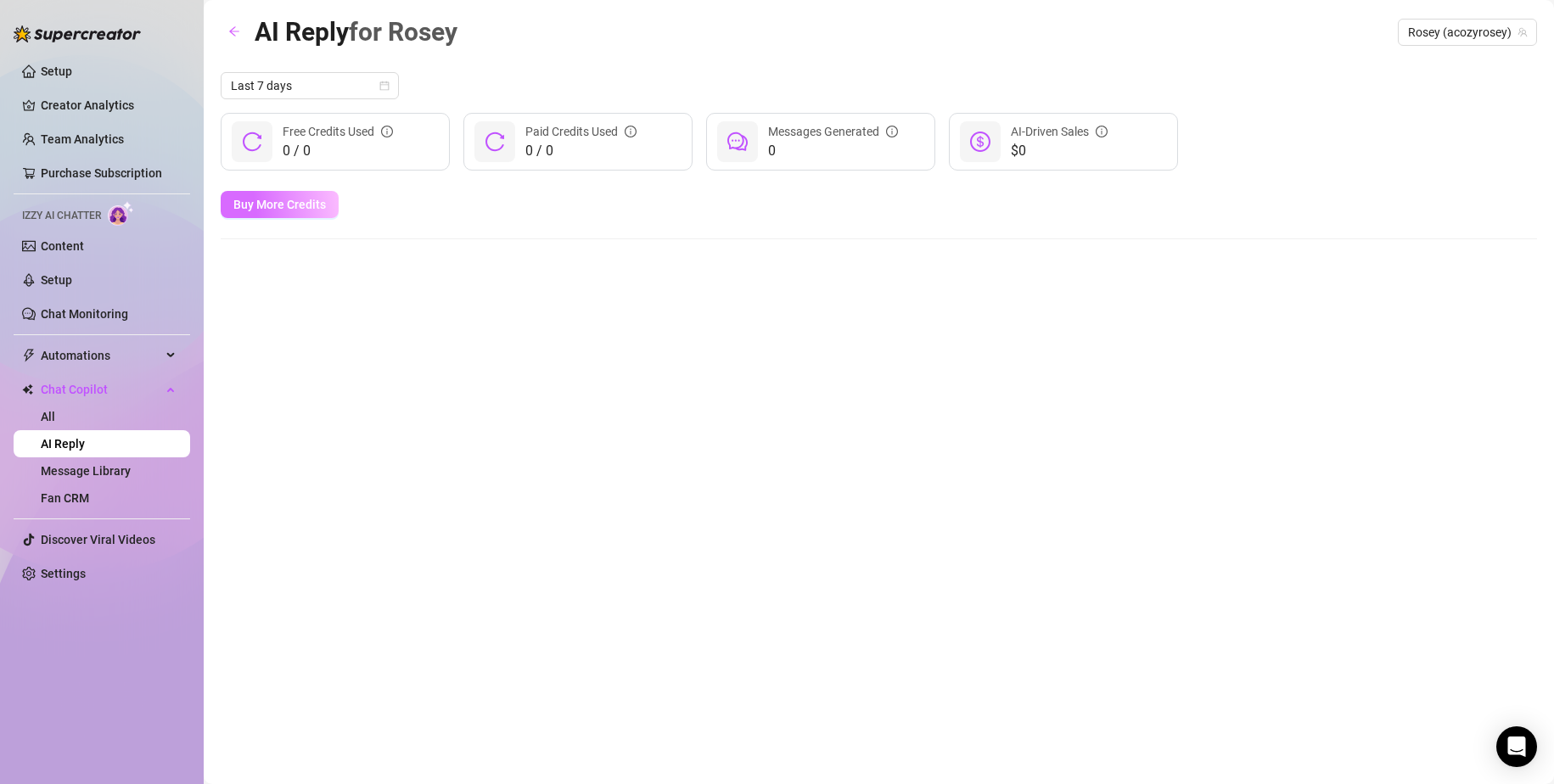
click at [288, 214] on button "Buy More Credits" at bounding box center [280, 204] width 118 height 27
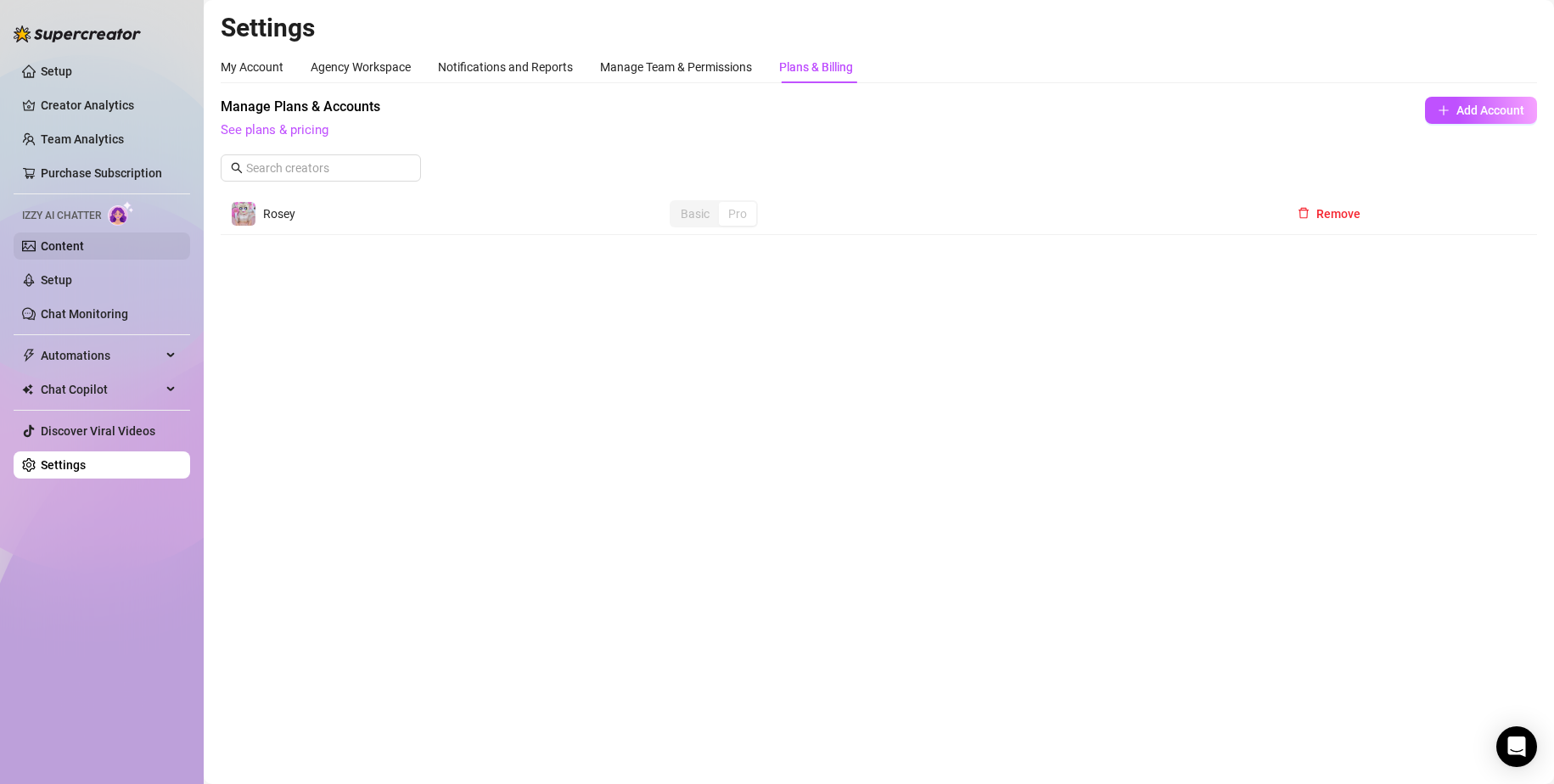
click at [76, 240] on link "Content" at bounding box center [63, 246] width 43 height 14
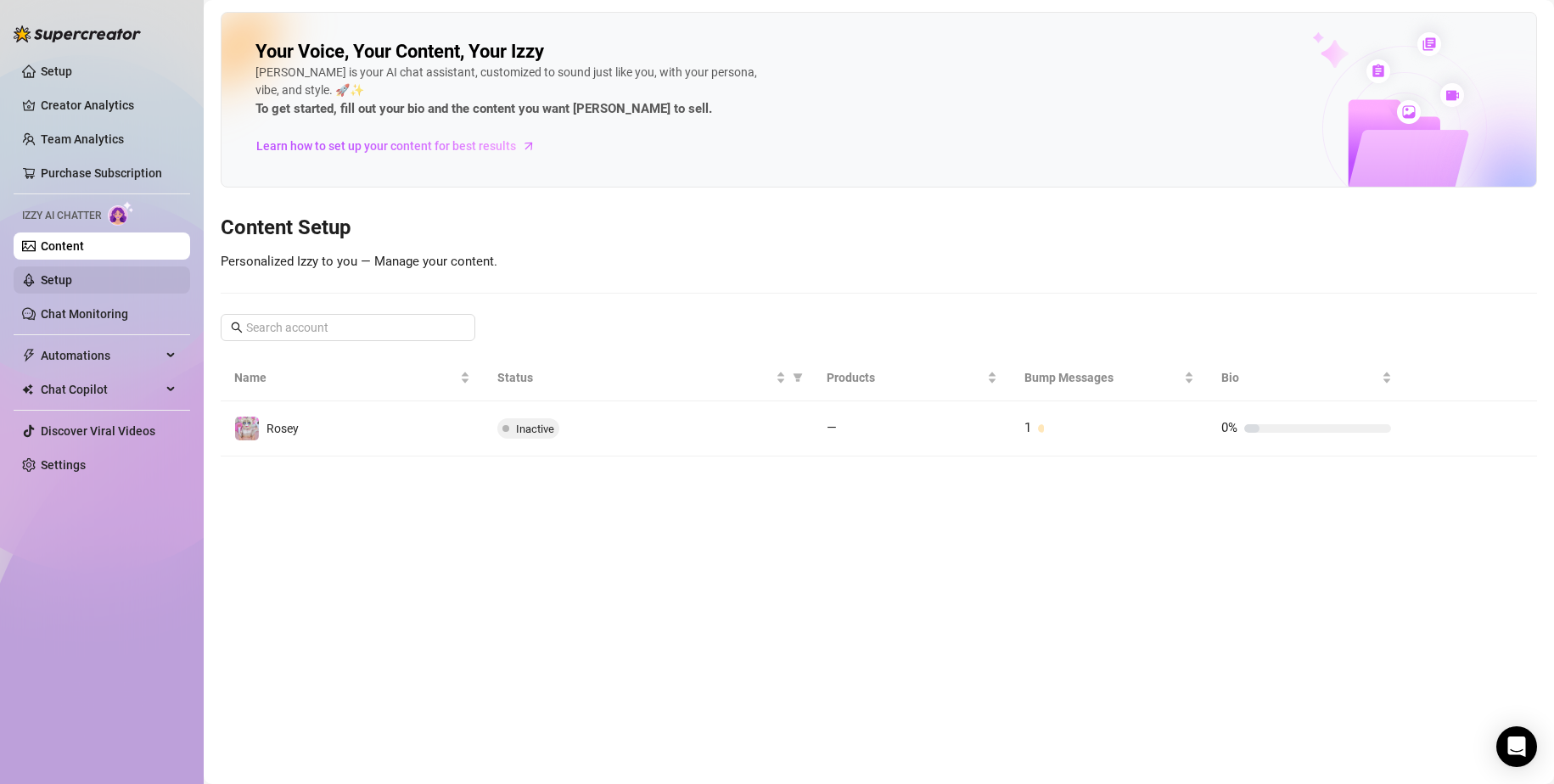
click at [72, 274] on link "Setup" at bounding box center [57, 281] width 31 height 14
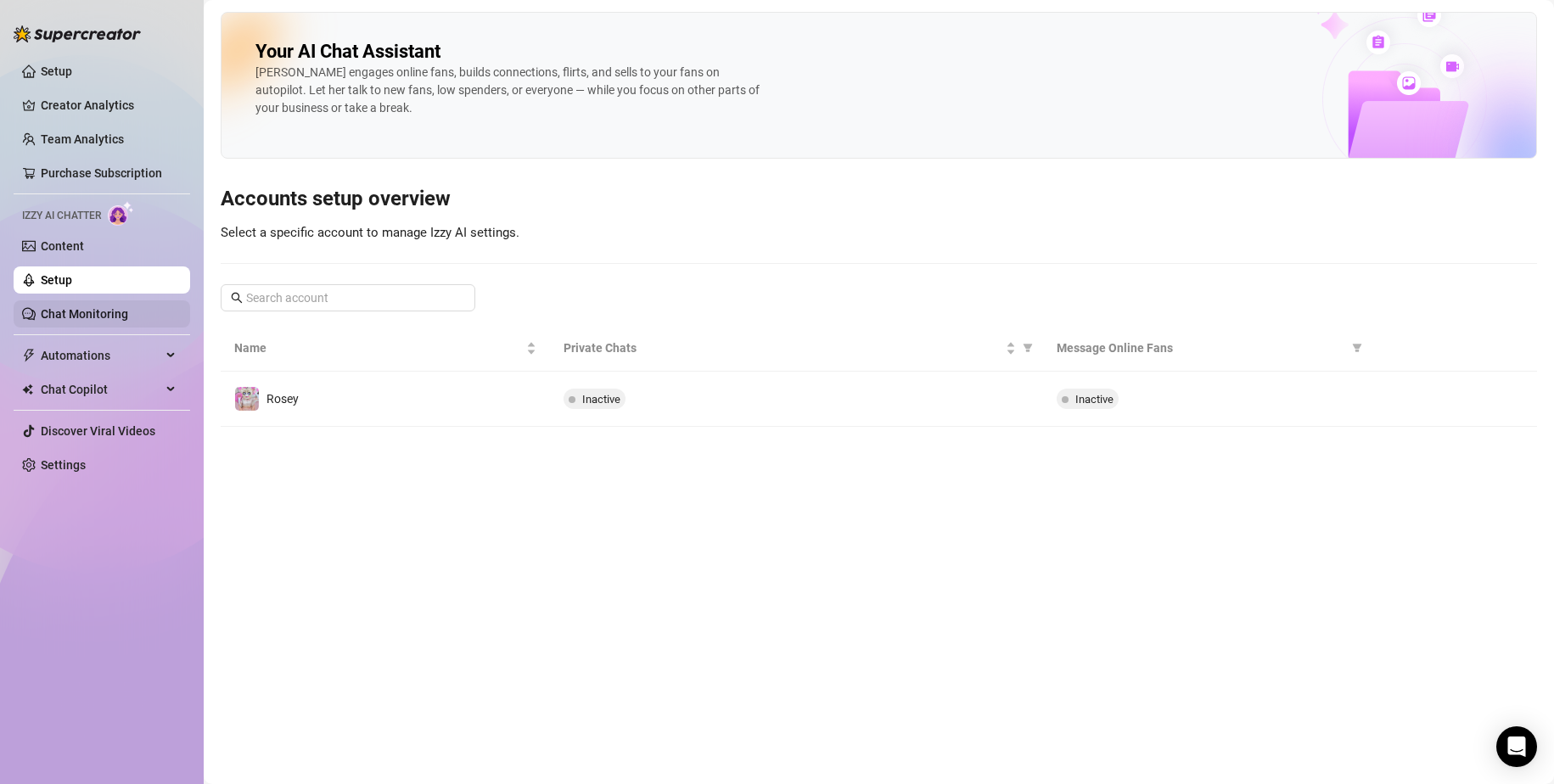
click at [100, 307] on link "Chat Monitoring" at bounding box center [84, 314] width 87 height 14
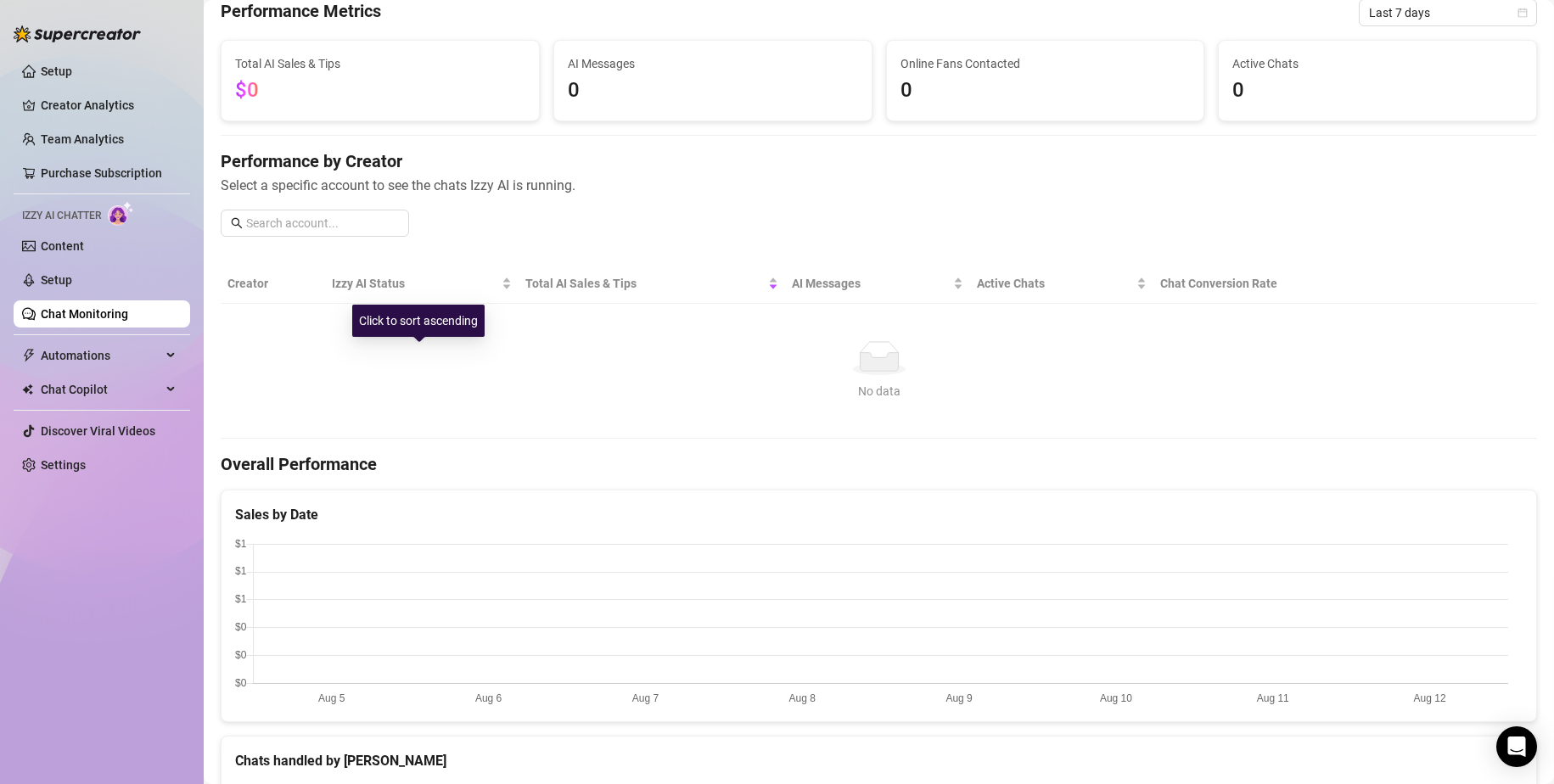
scroll to position [339, 0]
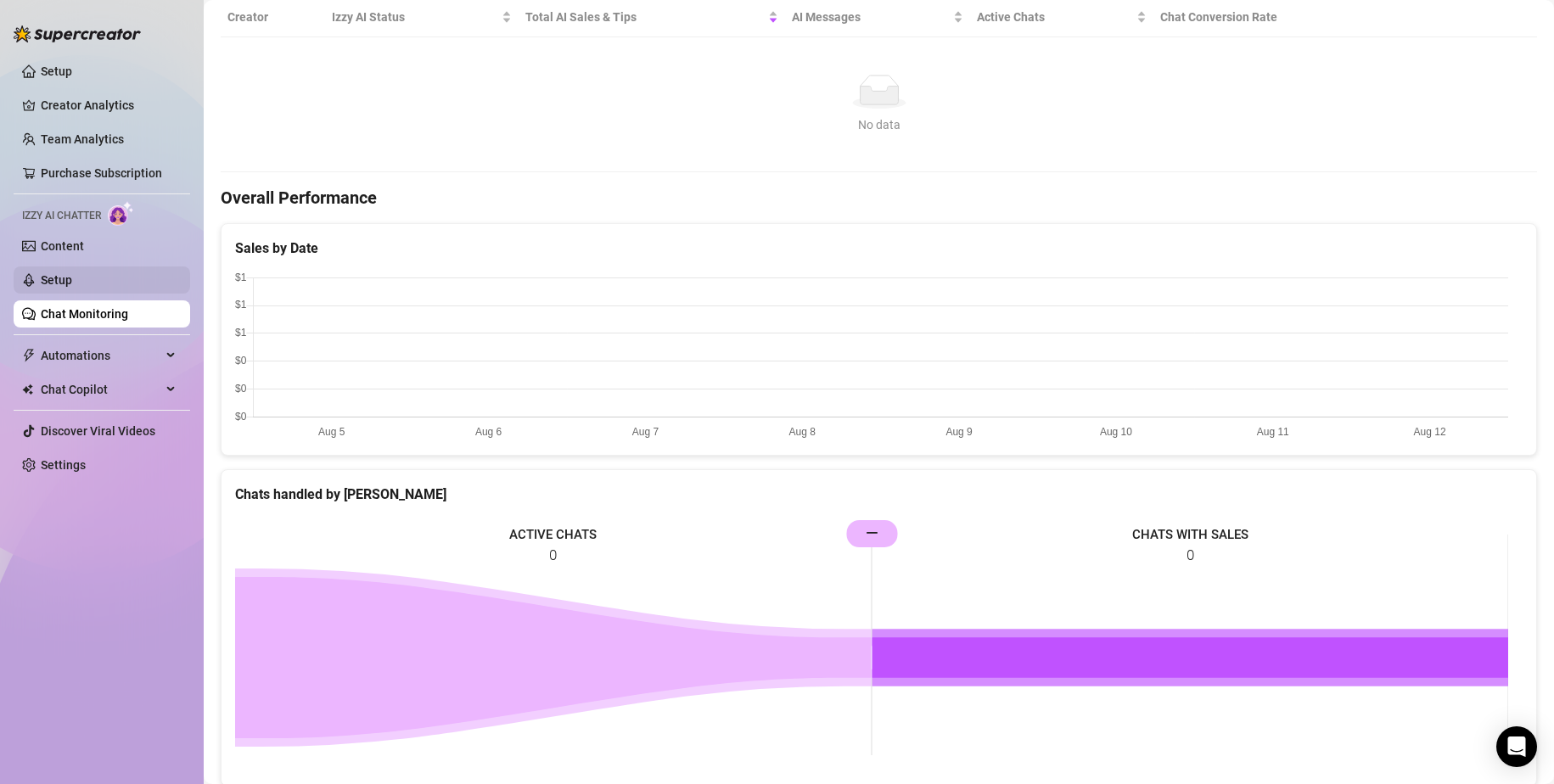
click at [72, 280] on link "Setup" at bounding box center [57, 281] width 31 height 14
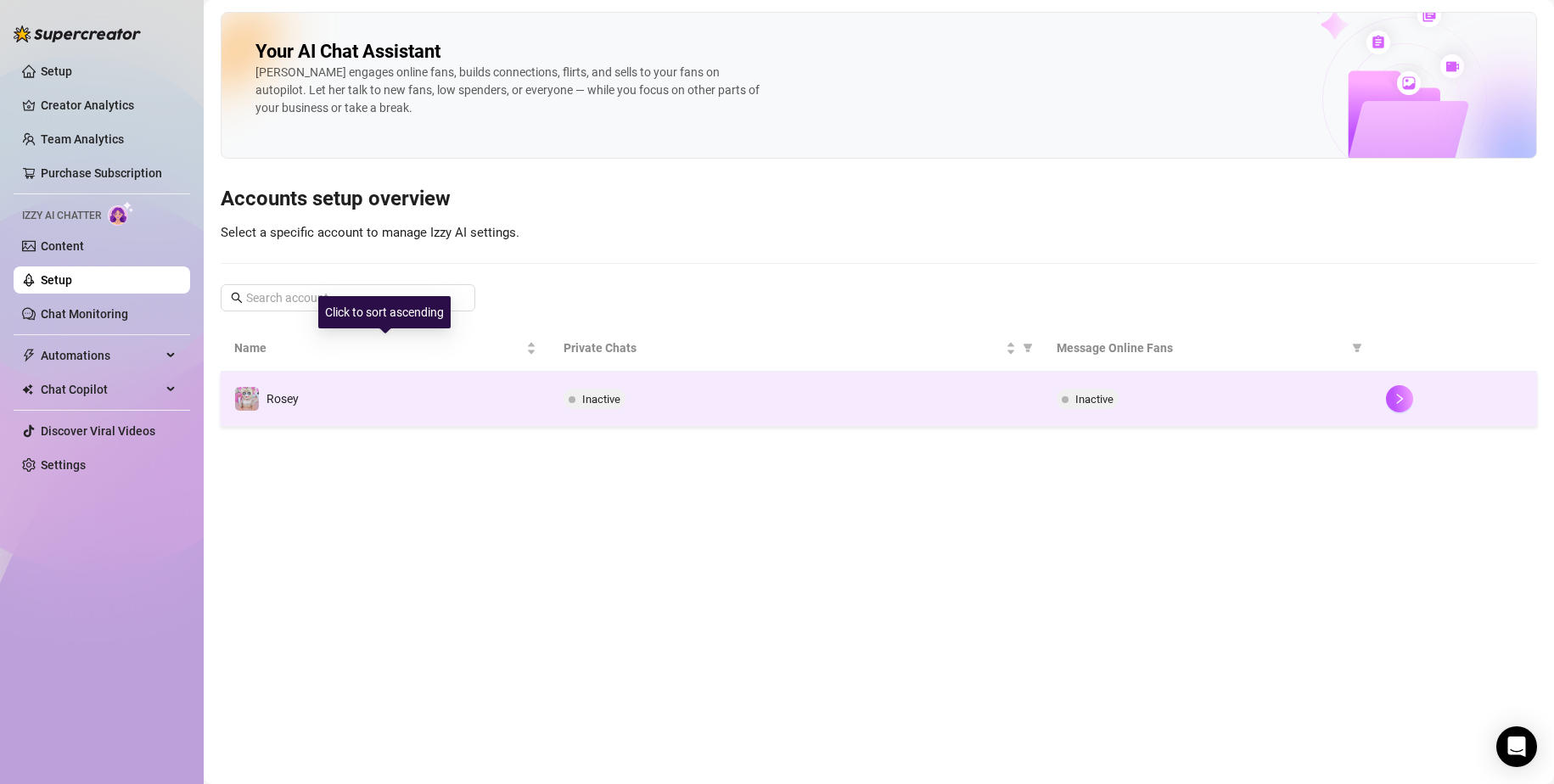
click at [362, 400] on td "Rosey" at bounding box center [385, 399] width 330 height 55
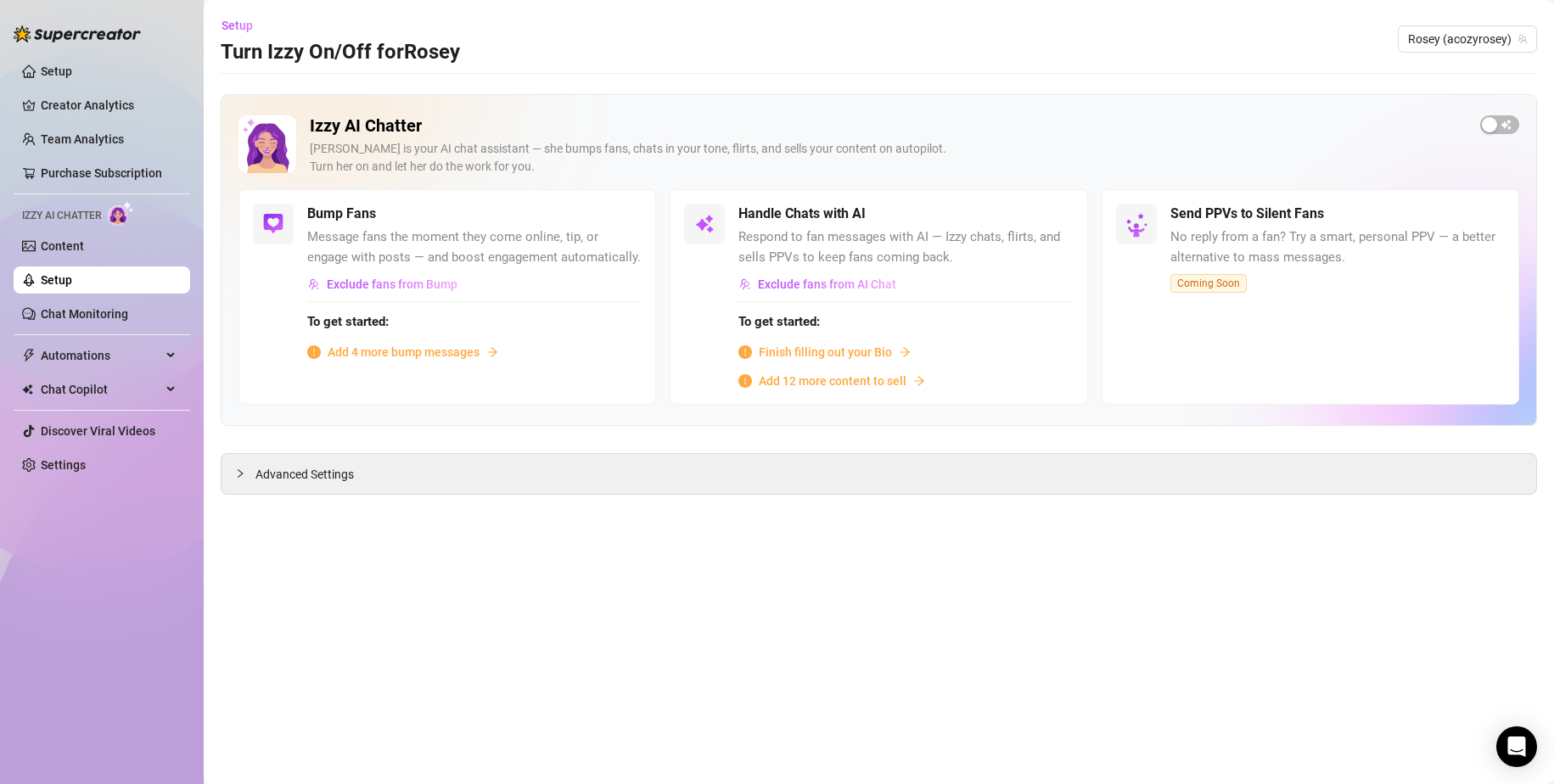
click at [405, 350] on span "Add 4 more bump messages" at bounding box center [403, 352] width 152 height 19
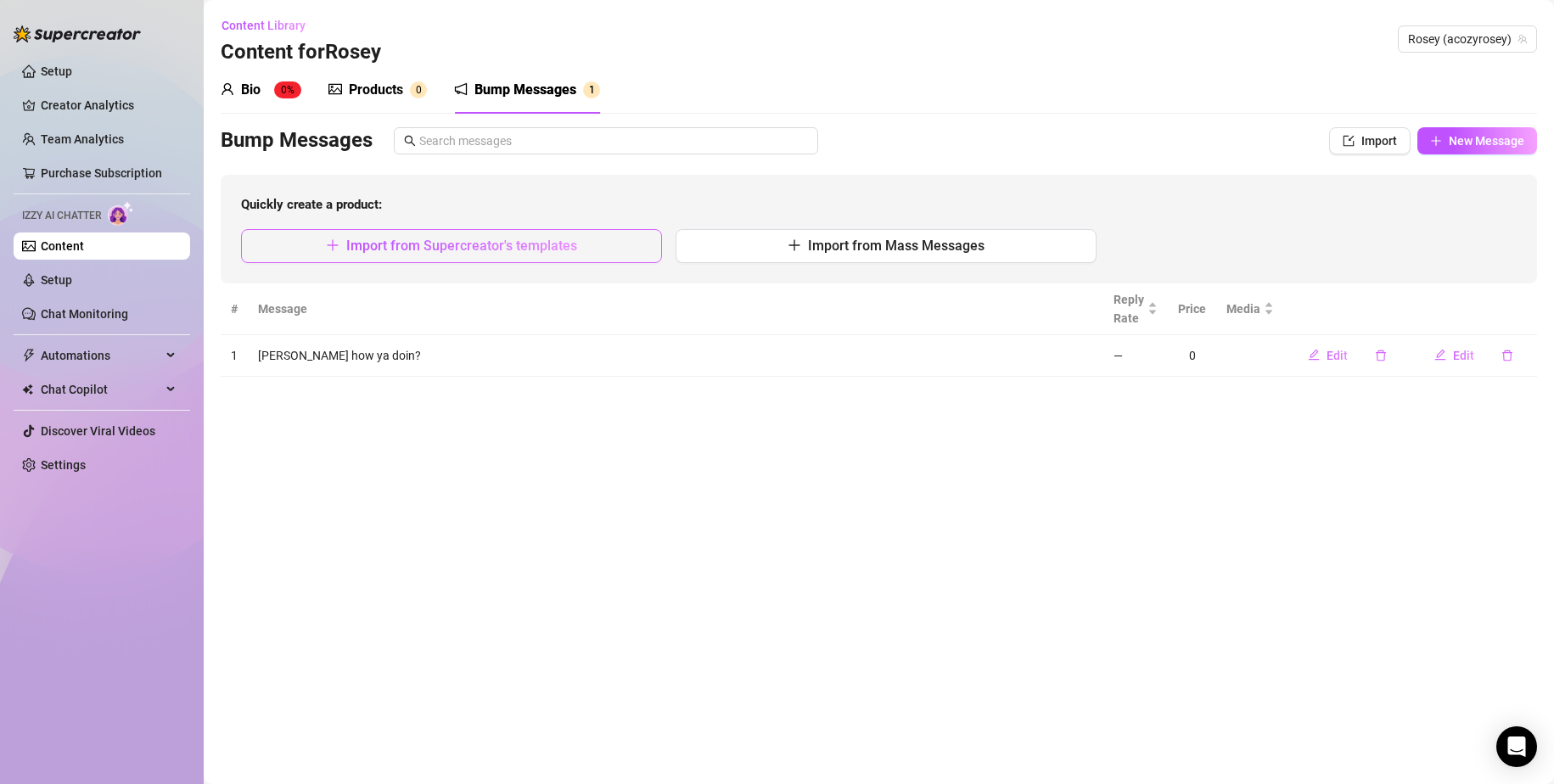
click at [575, 252] on span "Import from Supercreator's templates" at bounding box center [462, 245] width 231 height 16
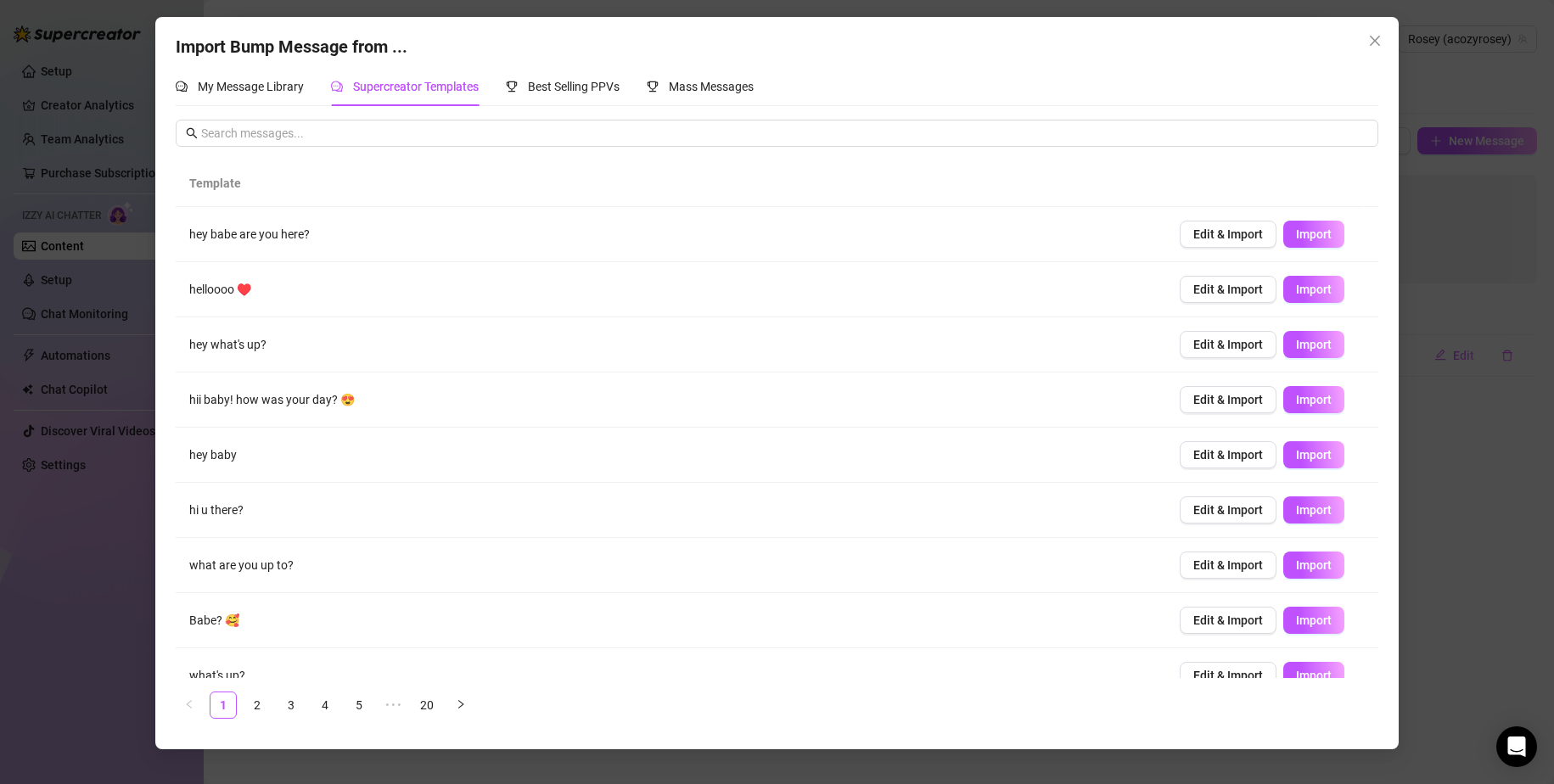
scroll to position [80, 0]
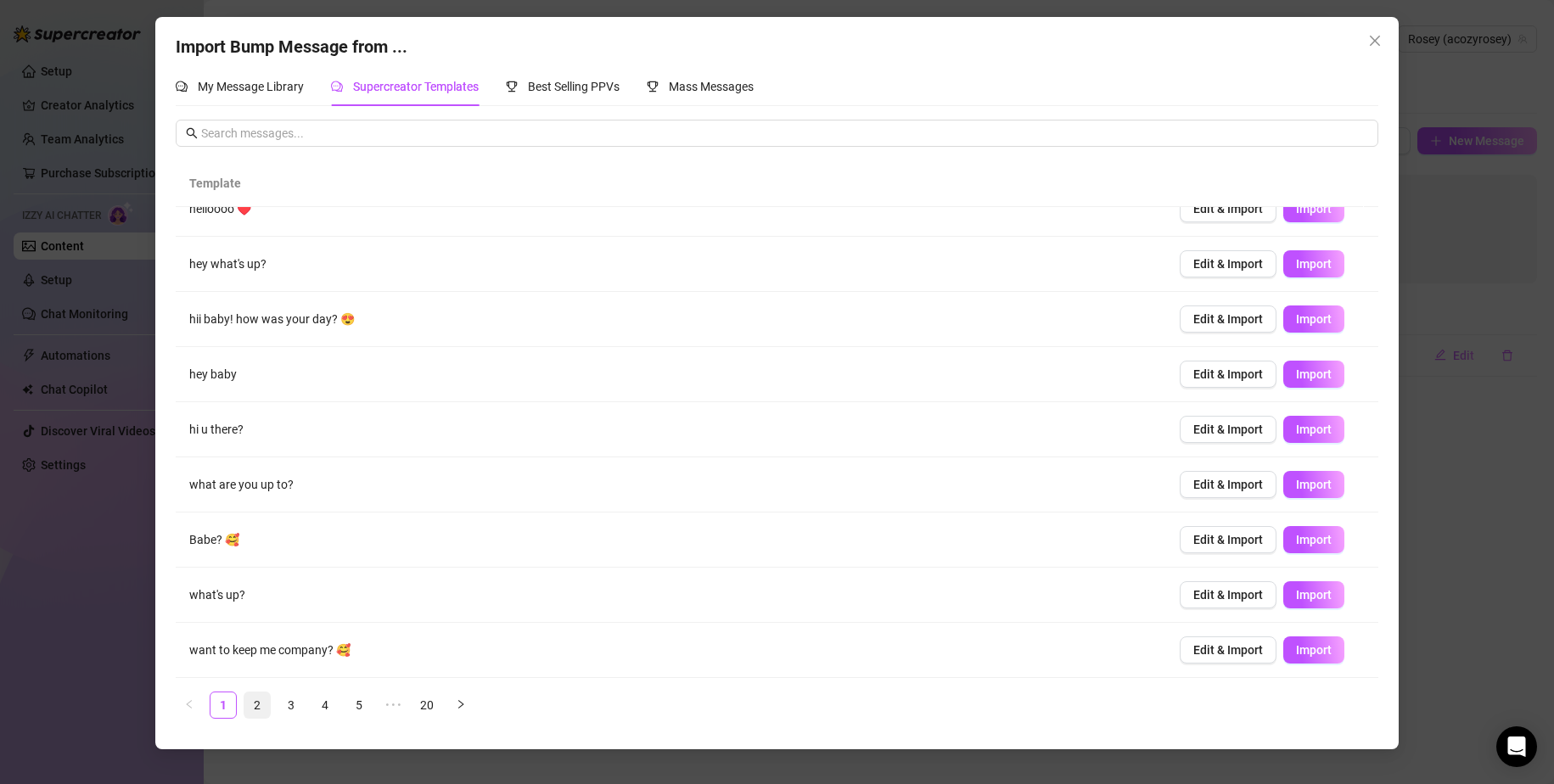
click at [262, 614] on link "2" at bounding box center [257, 705] width 25 height 25
click at [294, 614] on link "3" at bounding box center [291, 705] width 25 height 25
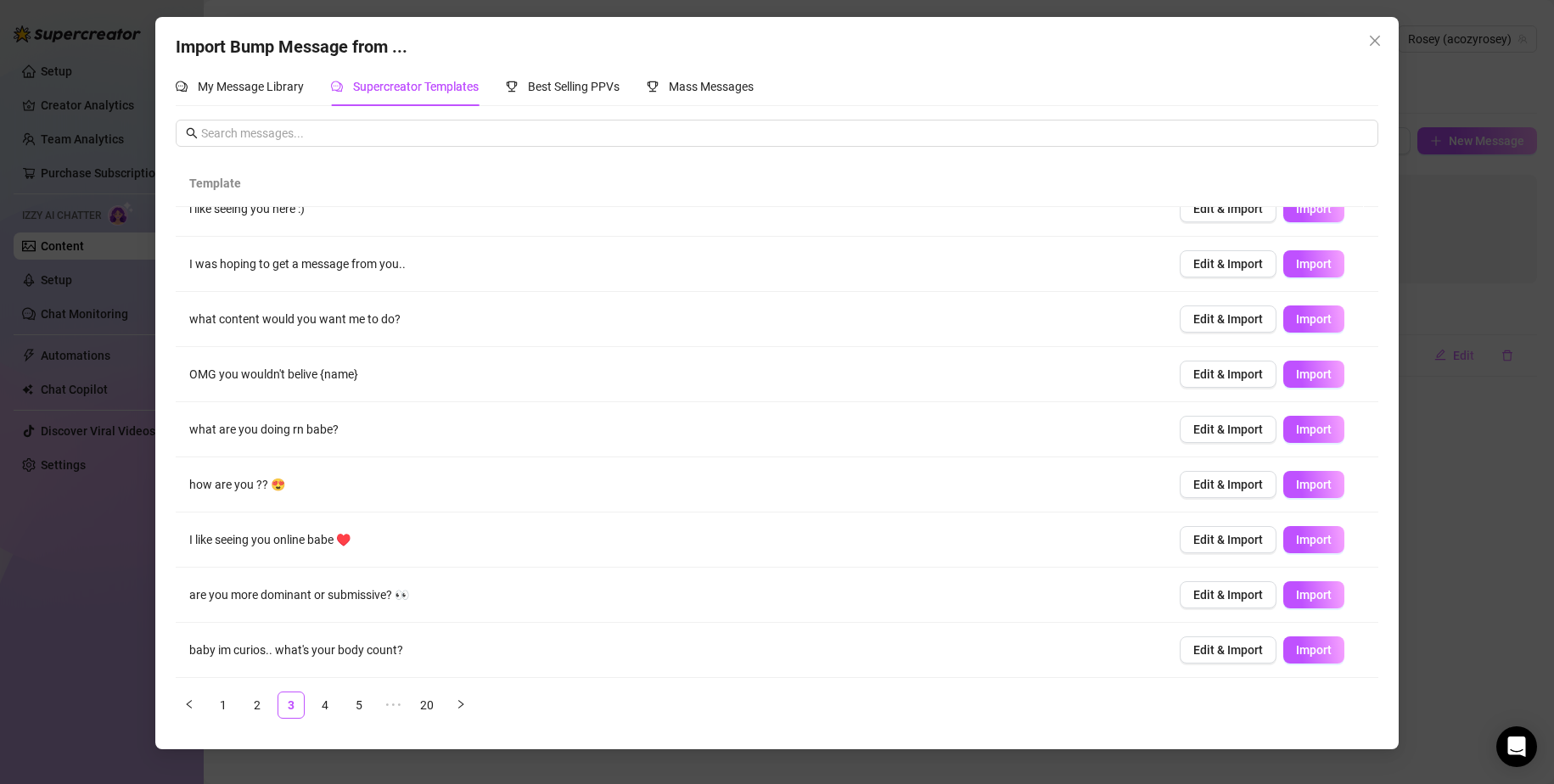
scroll to position [0, 0]
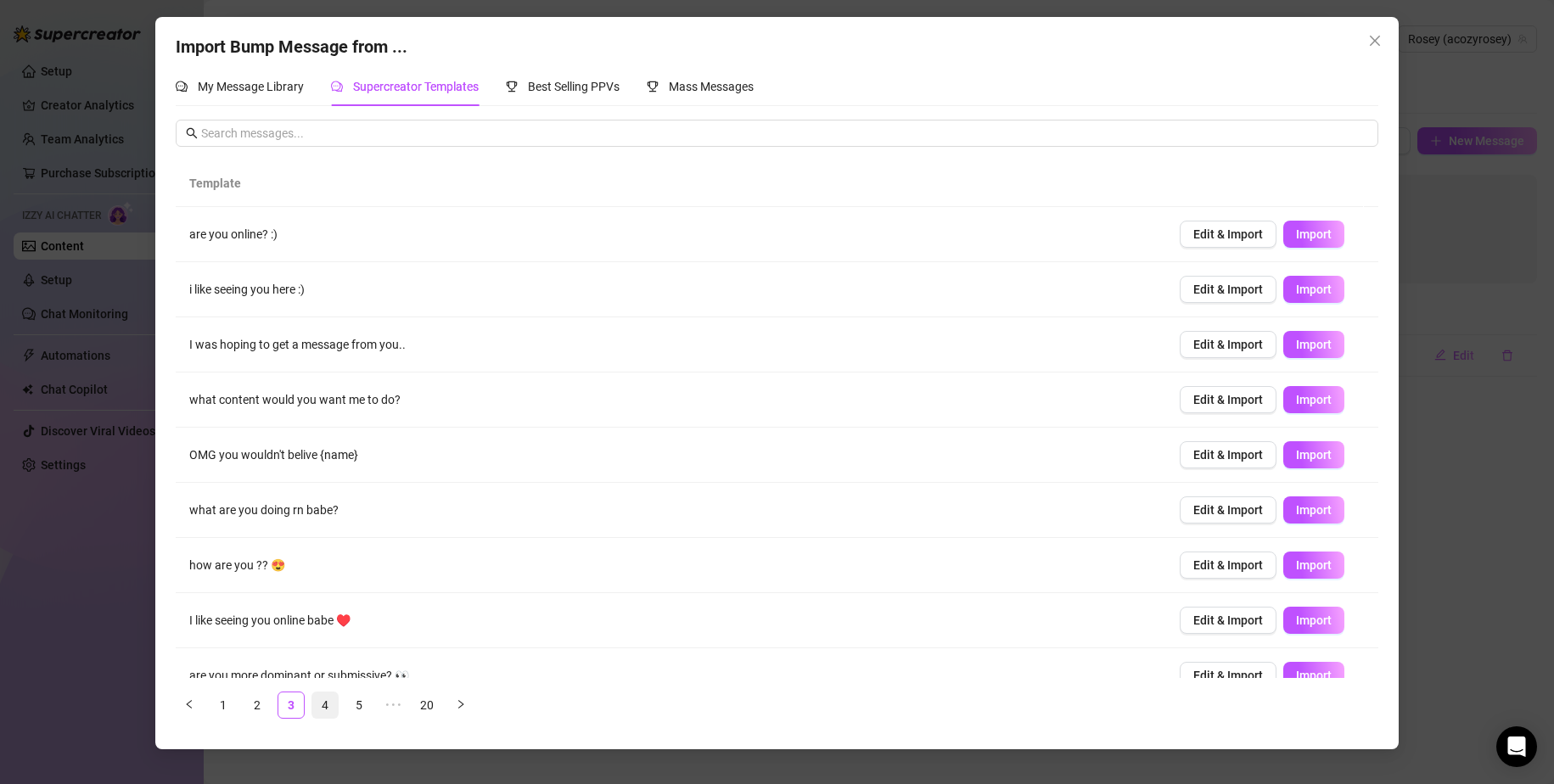
click at [330, 614] on link "4" at bounding box center [325, 705] width 25 height 25
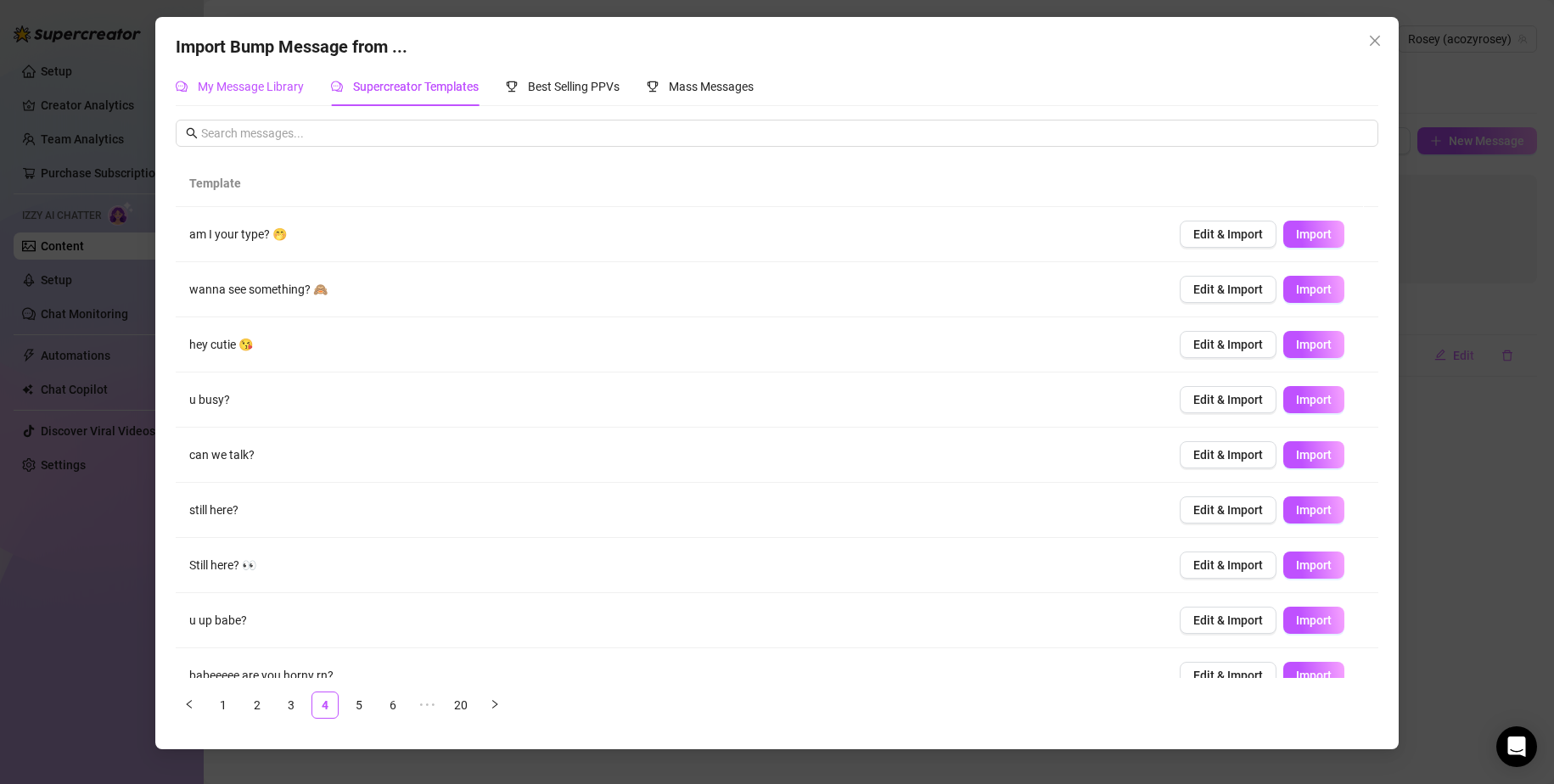
click at [258, 90] on span "My Message Library" at bounding box center [250, 87] width 107 height 14
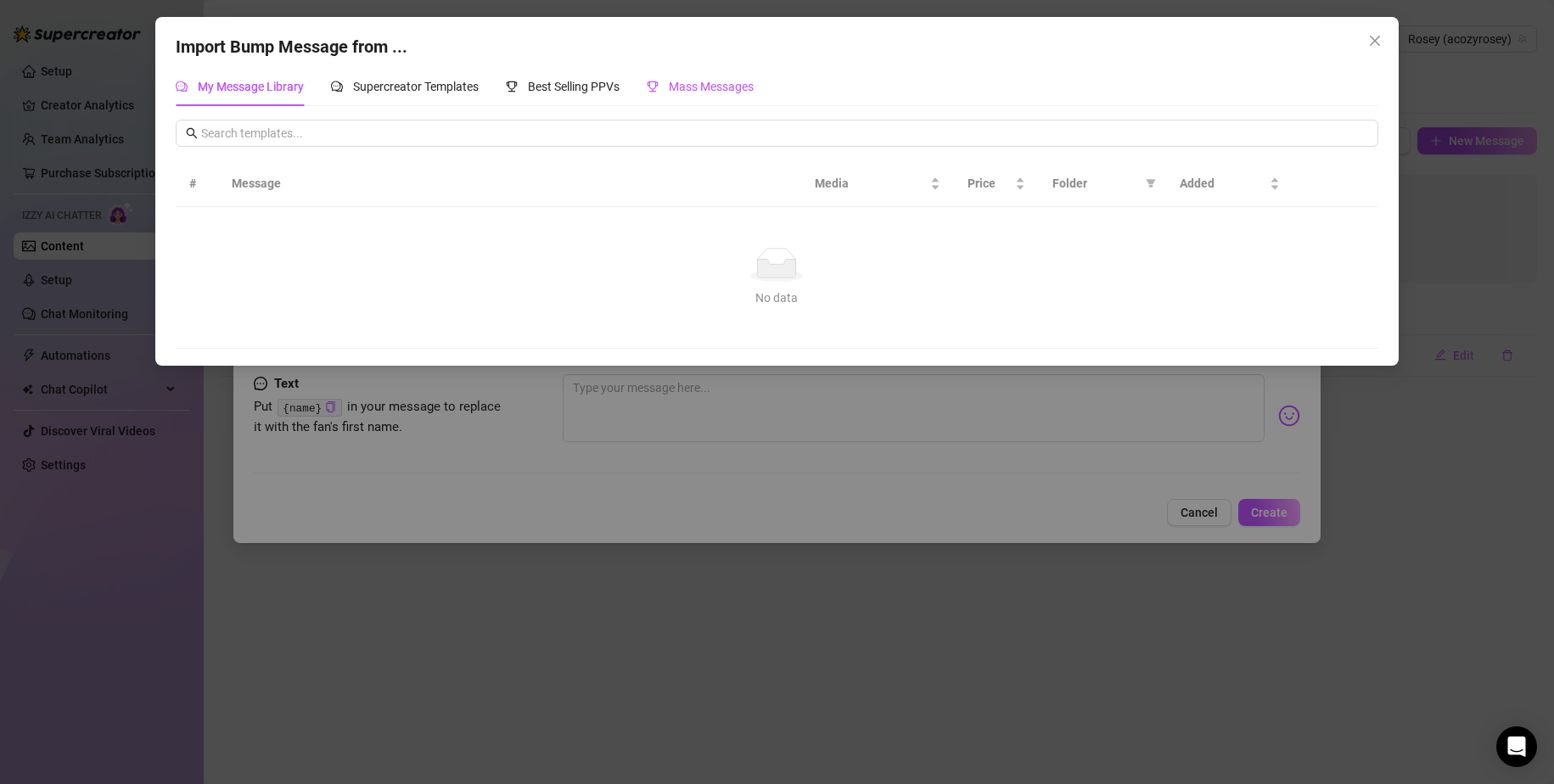
click at [724, 78] on div "Mass Messages" at bounding box center [699, 86] width 107 height 19
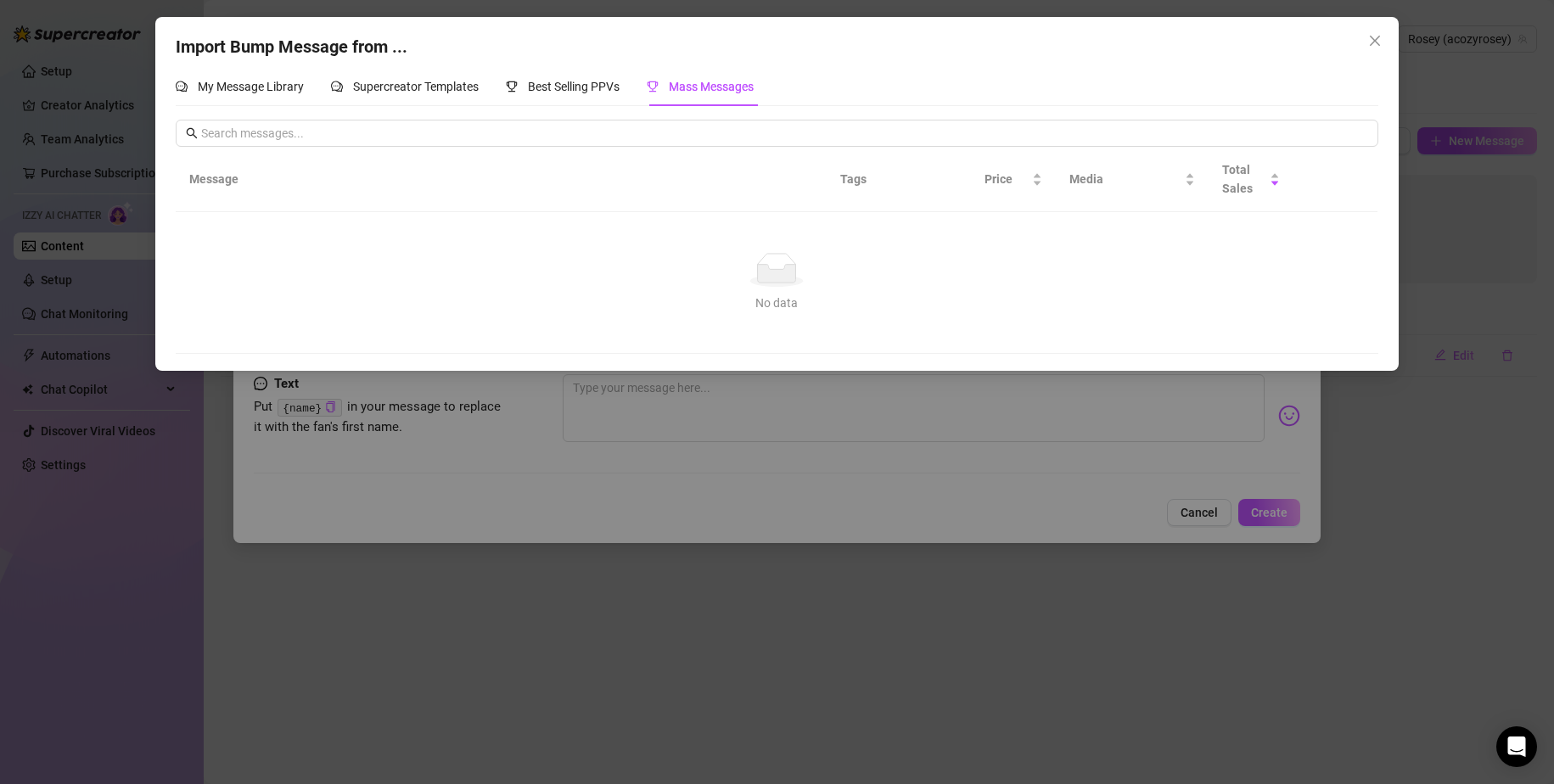
click at [609, 108] on div "My Message Library Supercreator Templates Best Selling PPVs Mass Messages # Mes…" at bounding box center [777, 210] width 1203 height 286
click at [577, 89] on span "Best Selling PPVs" at bounding box center [574, 87] width 92 height 14
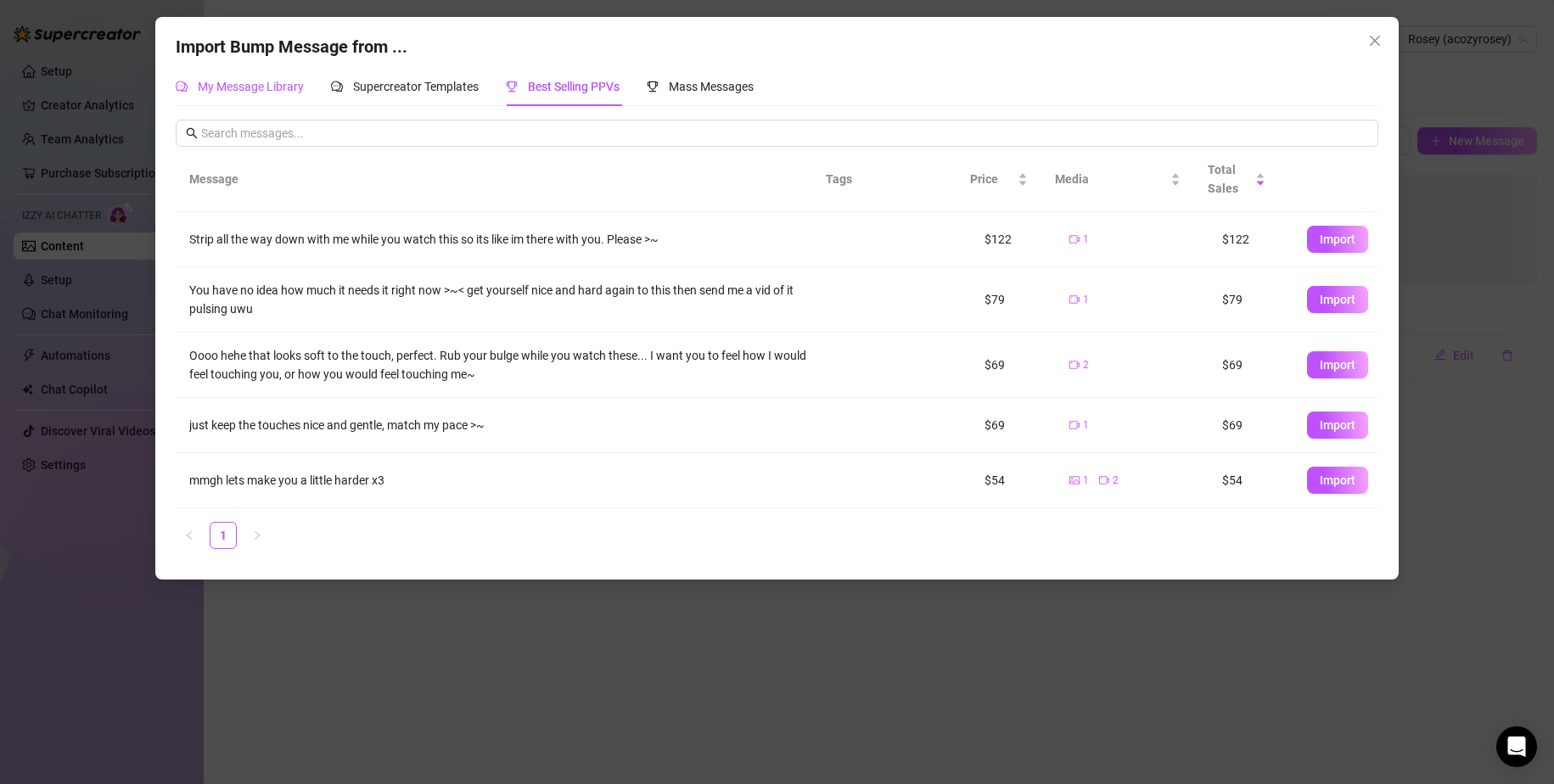
click at [249, 89] on span "My Message Library" at bounding box center [250, 87] width 107 height 14
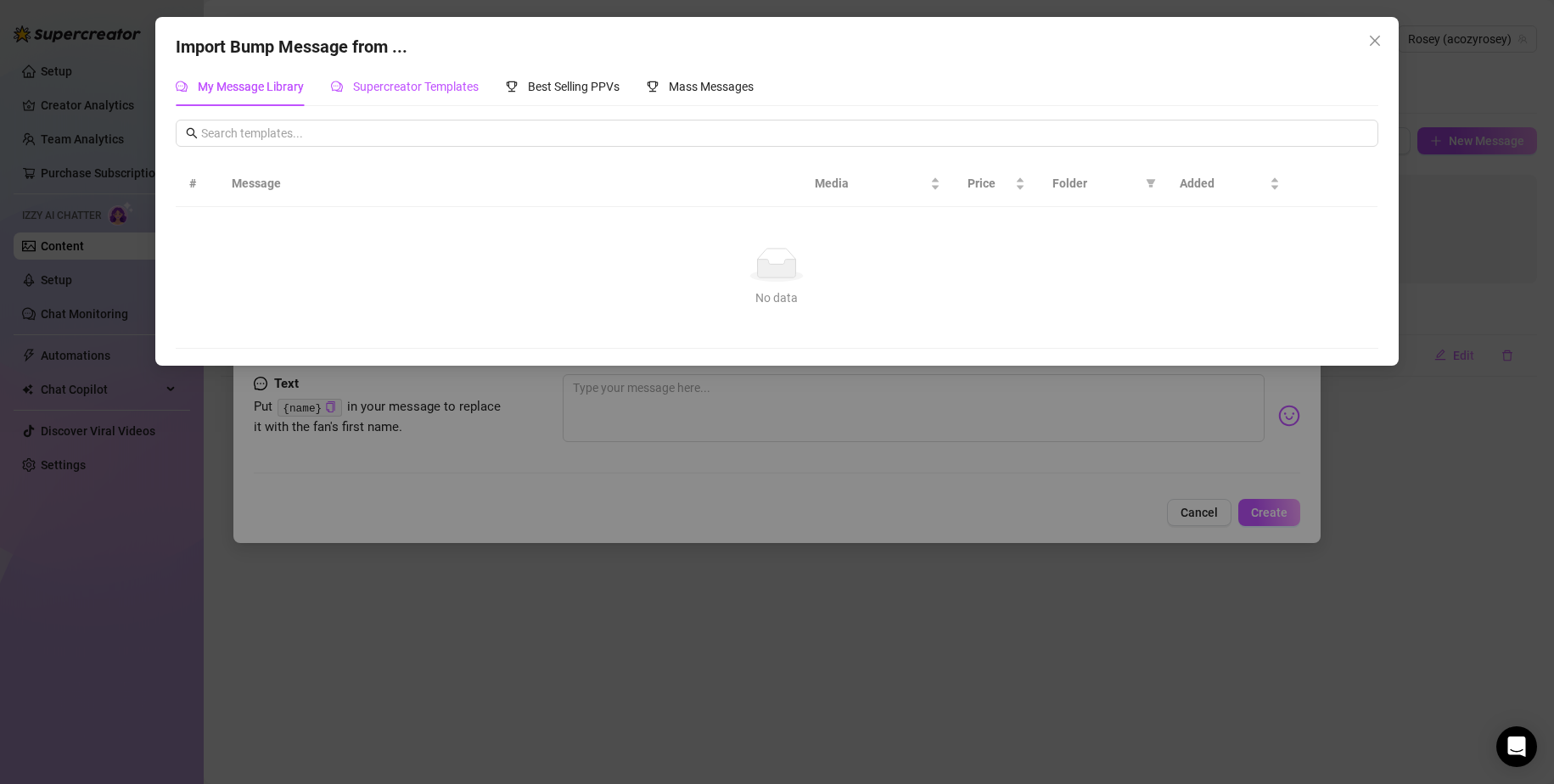
click at [365, 83] on span "Supercreator Templates" at bounding box center [416, 87] width 125 height 14
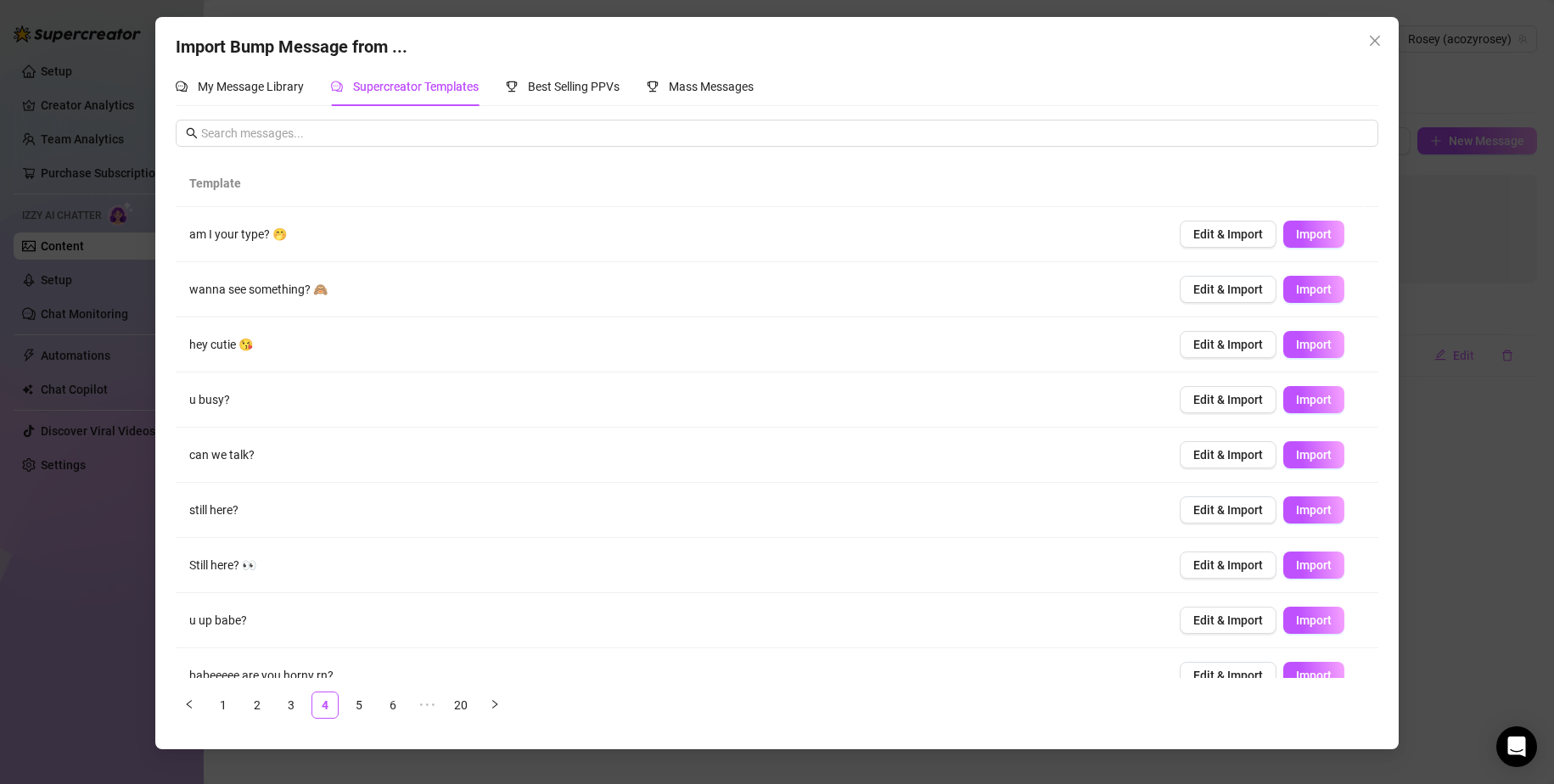
scroll to position [80, 0]
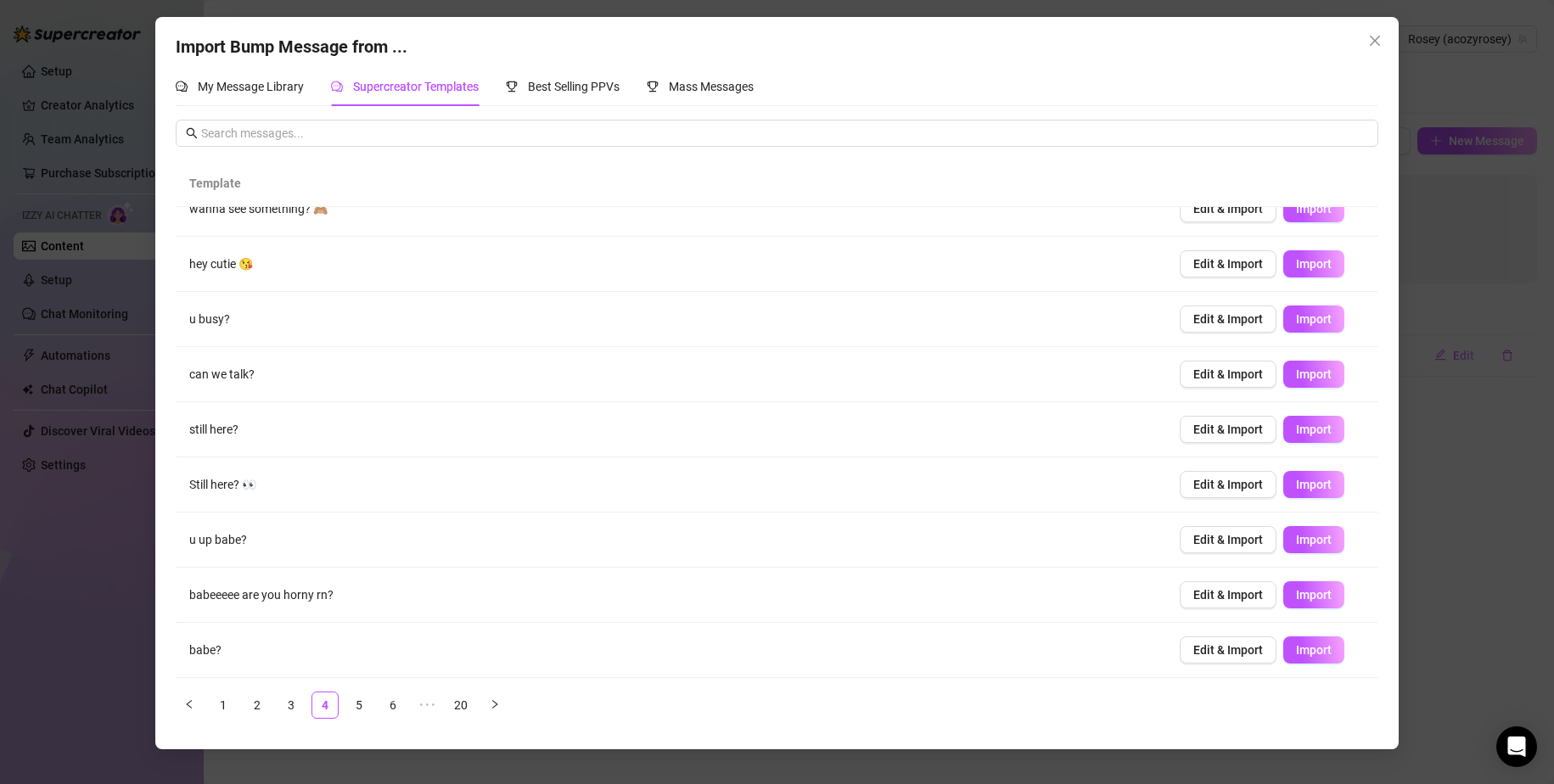
click at [68, 549] on div "Import Bump Message from ... My Message Library Supercreator Templates Best Sel…" at bounding box center [777, 392] width 1554 height 784
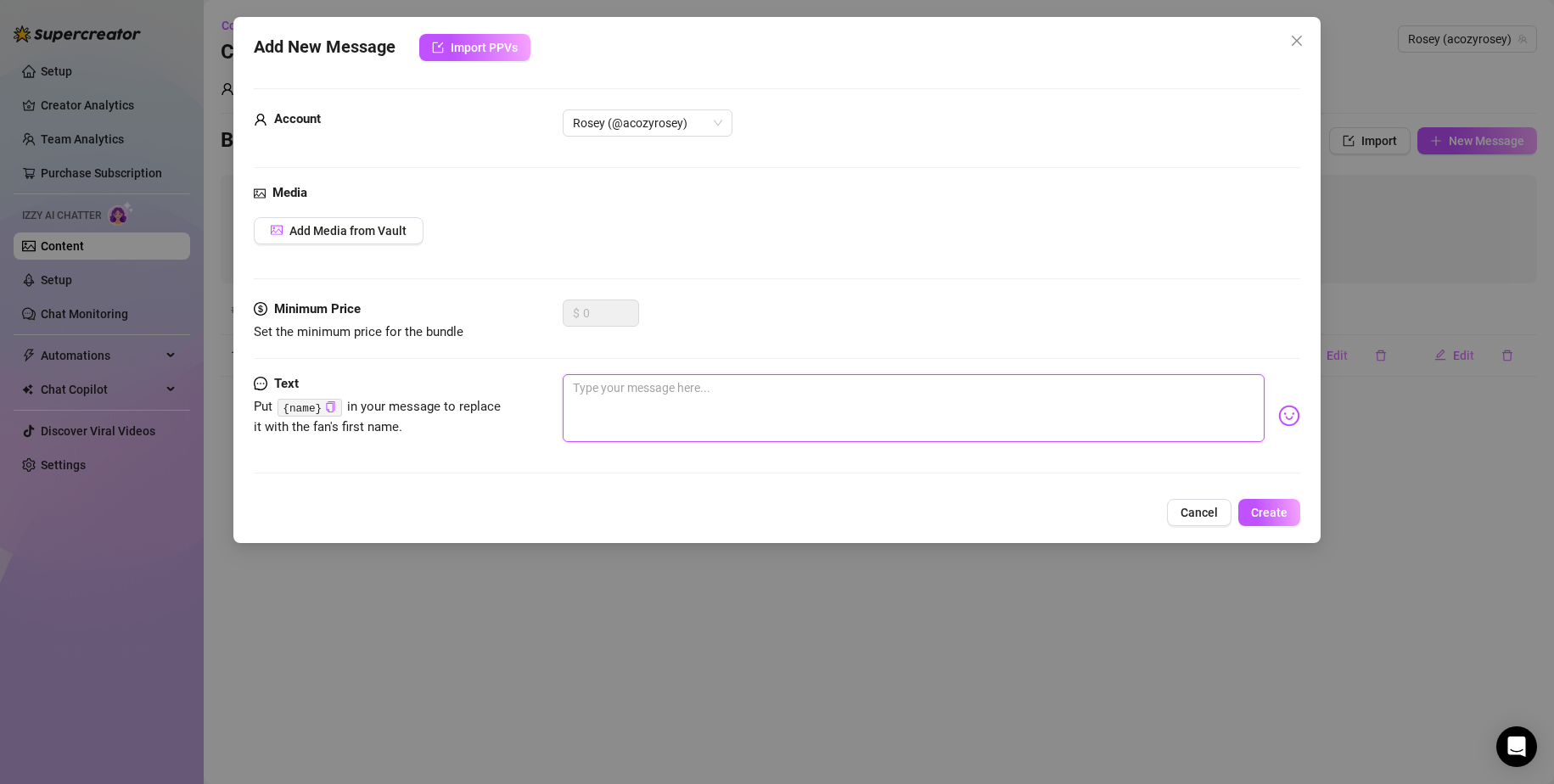
click at [650, 410] on textarea at bounding box center [913, 408] width 703 height 67
type textarea "H"
type textarea "He"
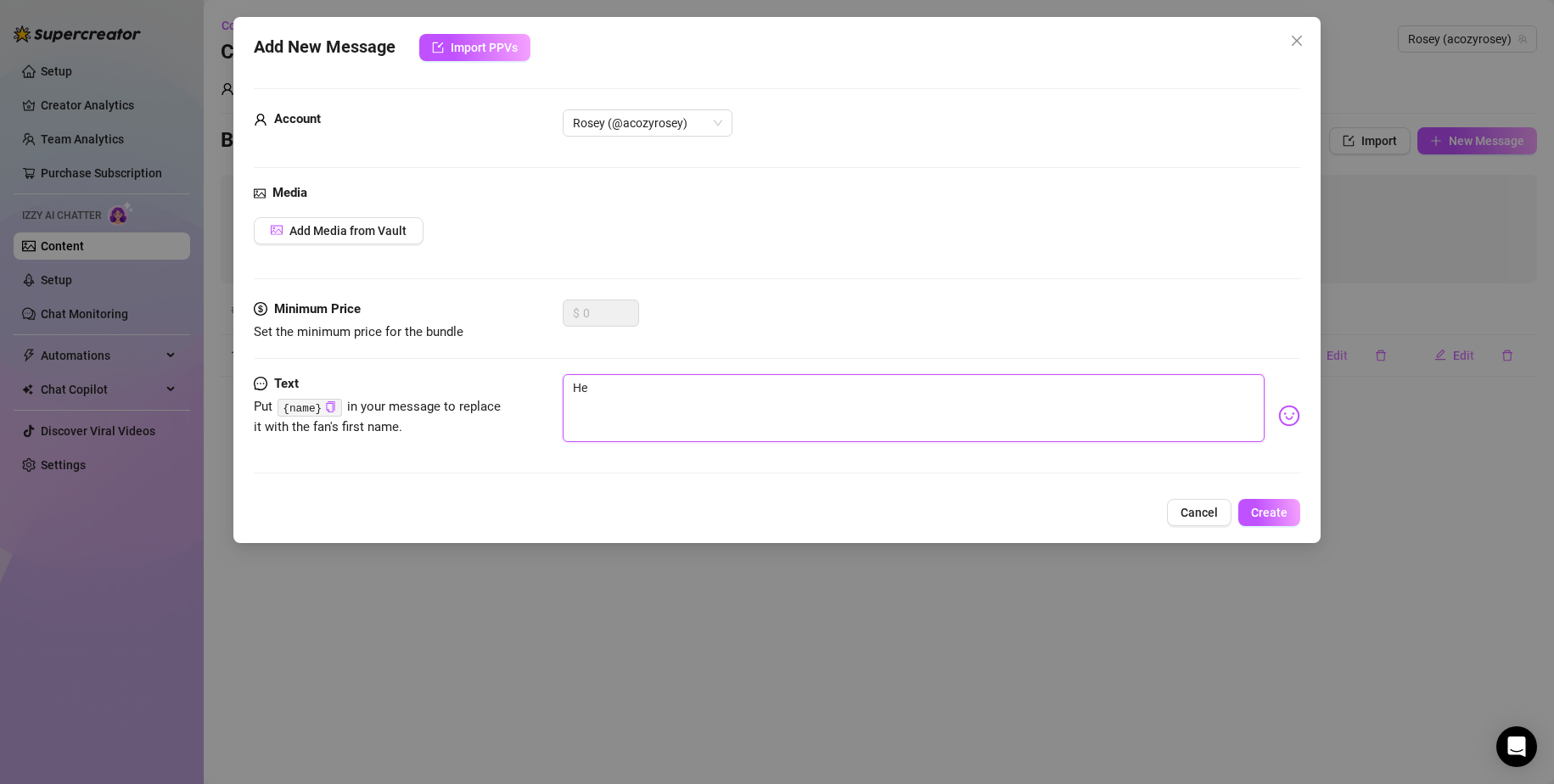
type textarea "Hey"
type textarea "Heya"
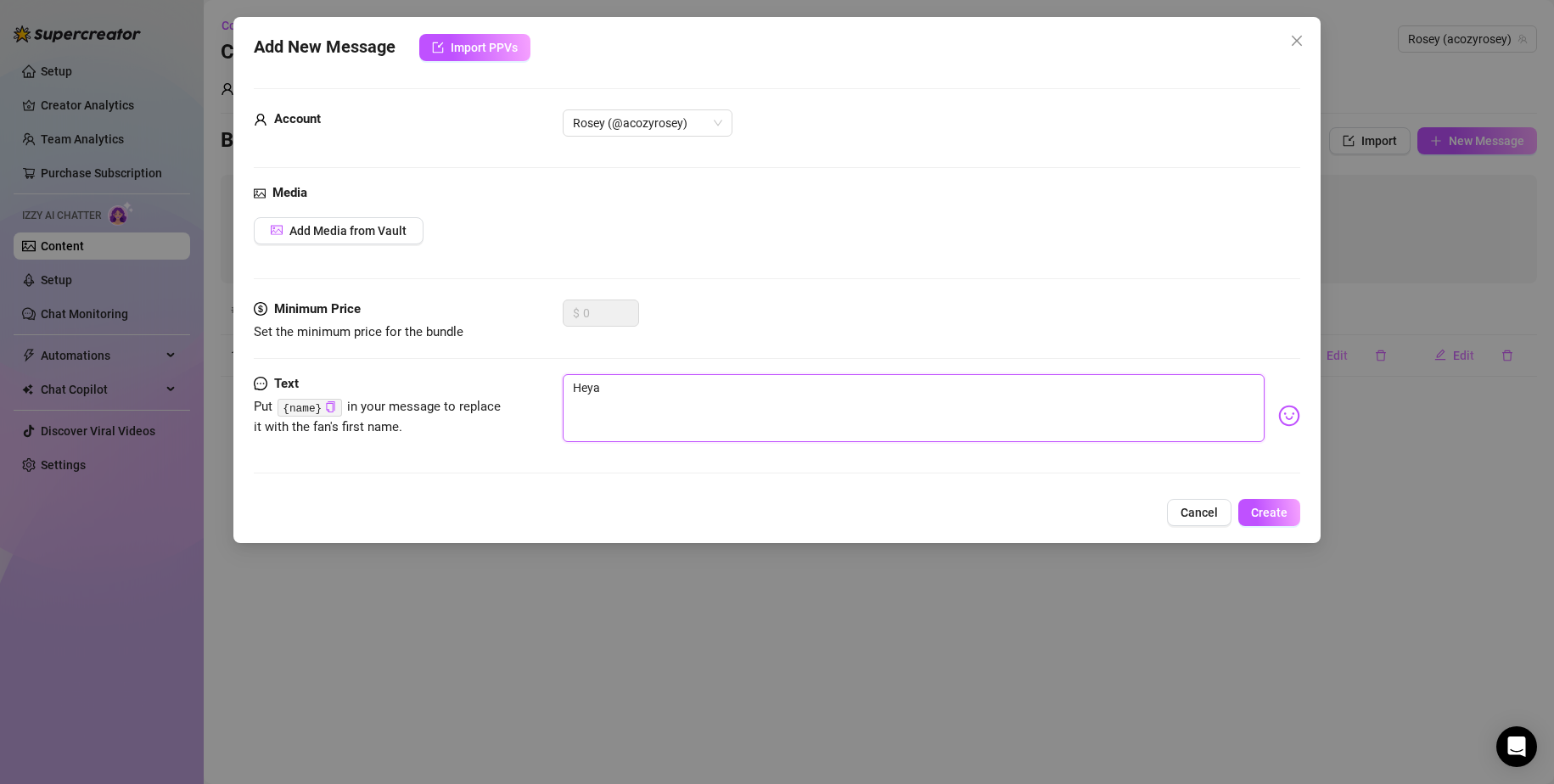
type textarea "Heya a"
type textarea "Heya arf"
type textarea "Heya arfe"
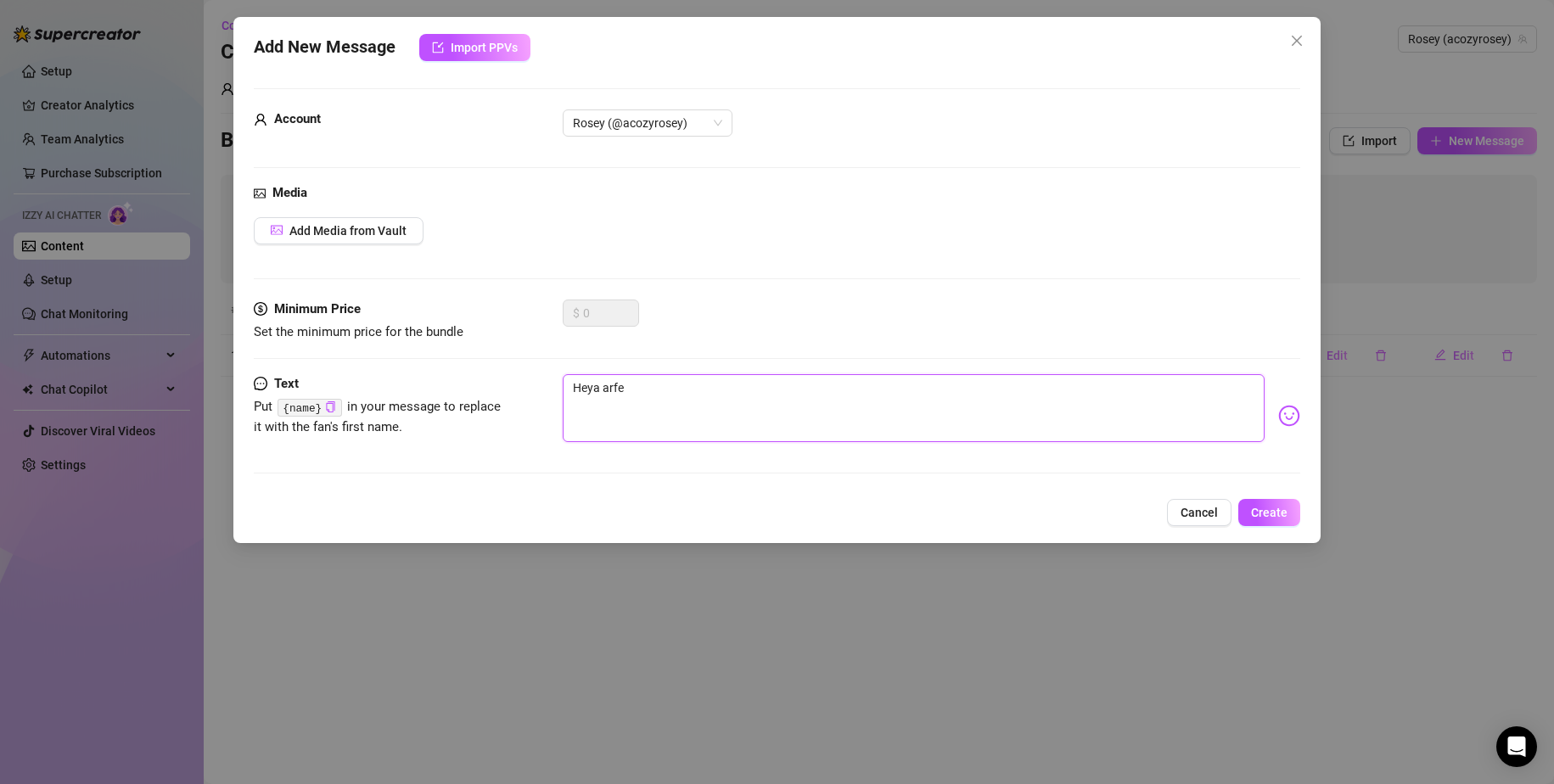
type textarea "Heya arf"
type textarea "Heya ar"
type textarea "Heya are"
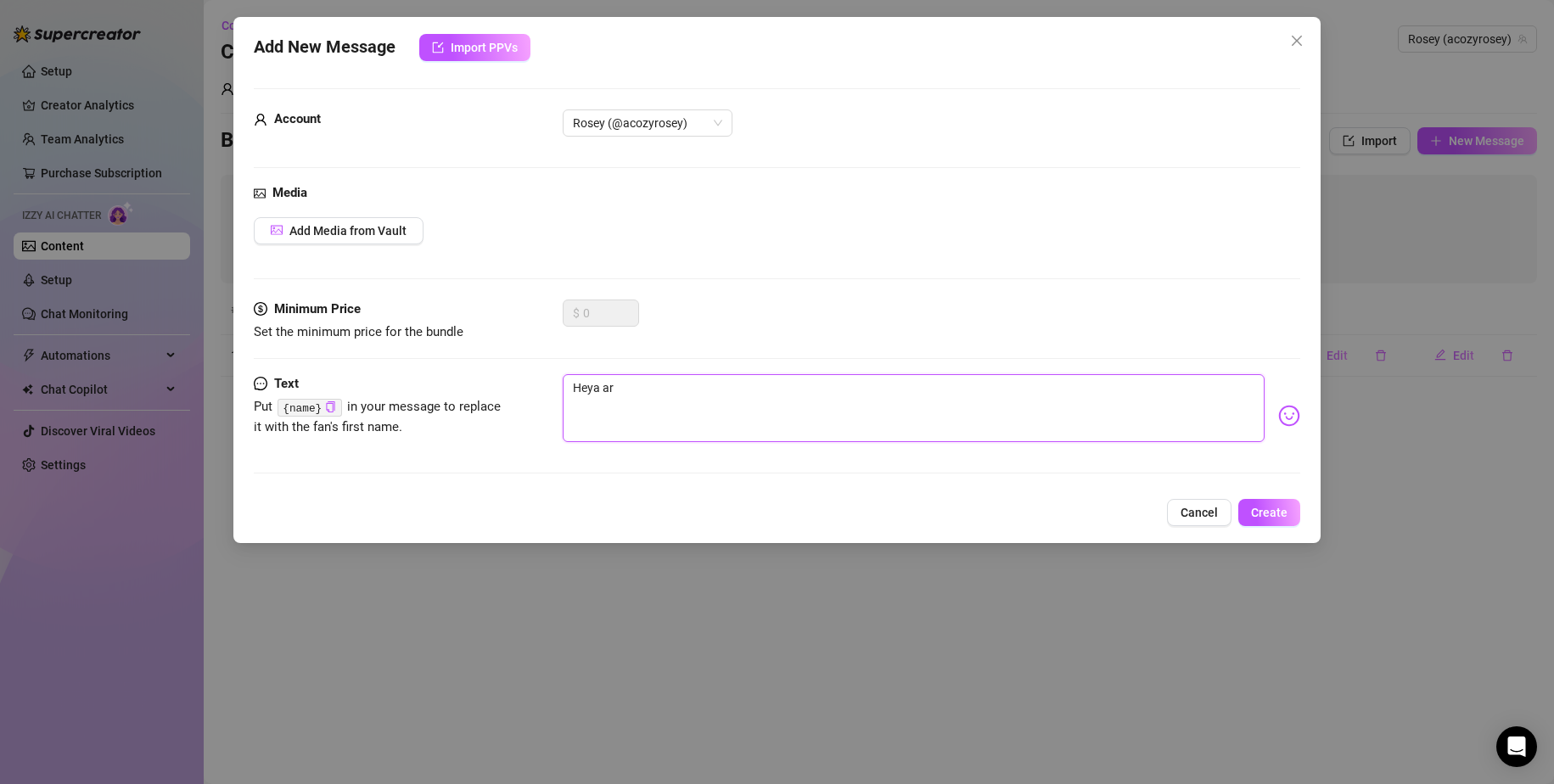
type textarea "Heya are"
type textarea "Heya are y"
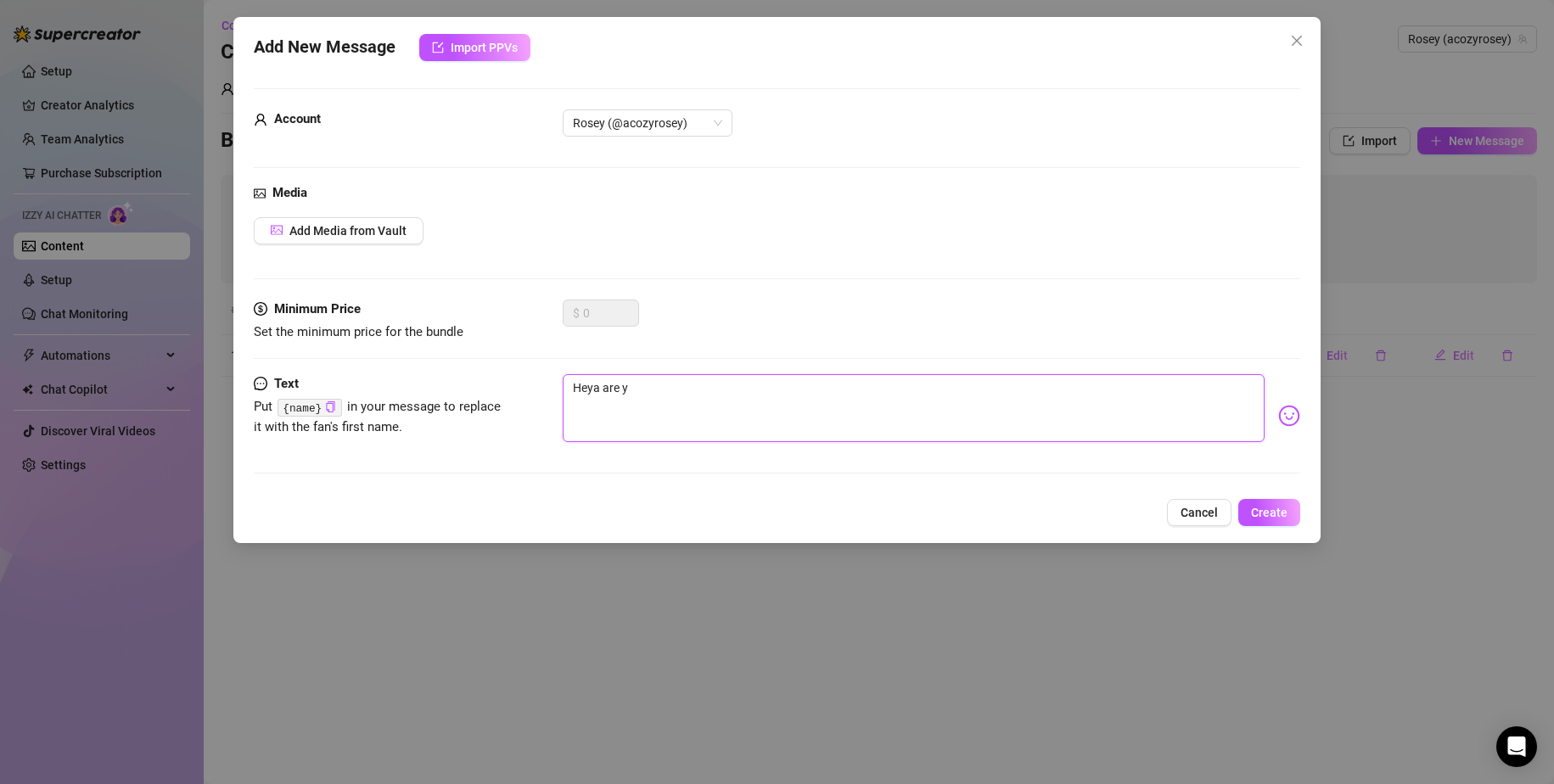
type textarea "Heya are yo"
type textarea "Heya are you"
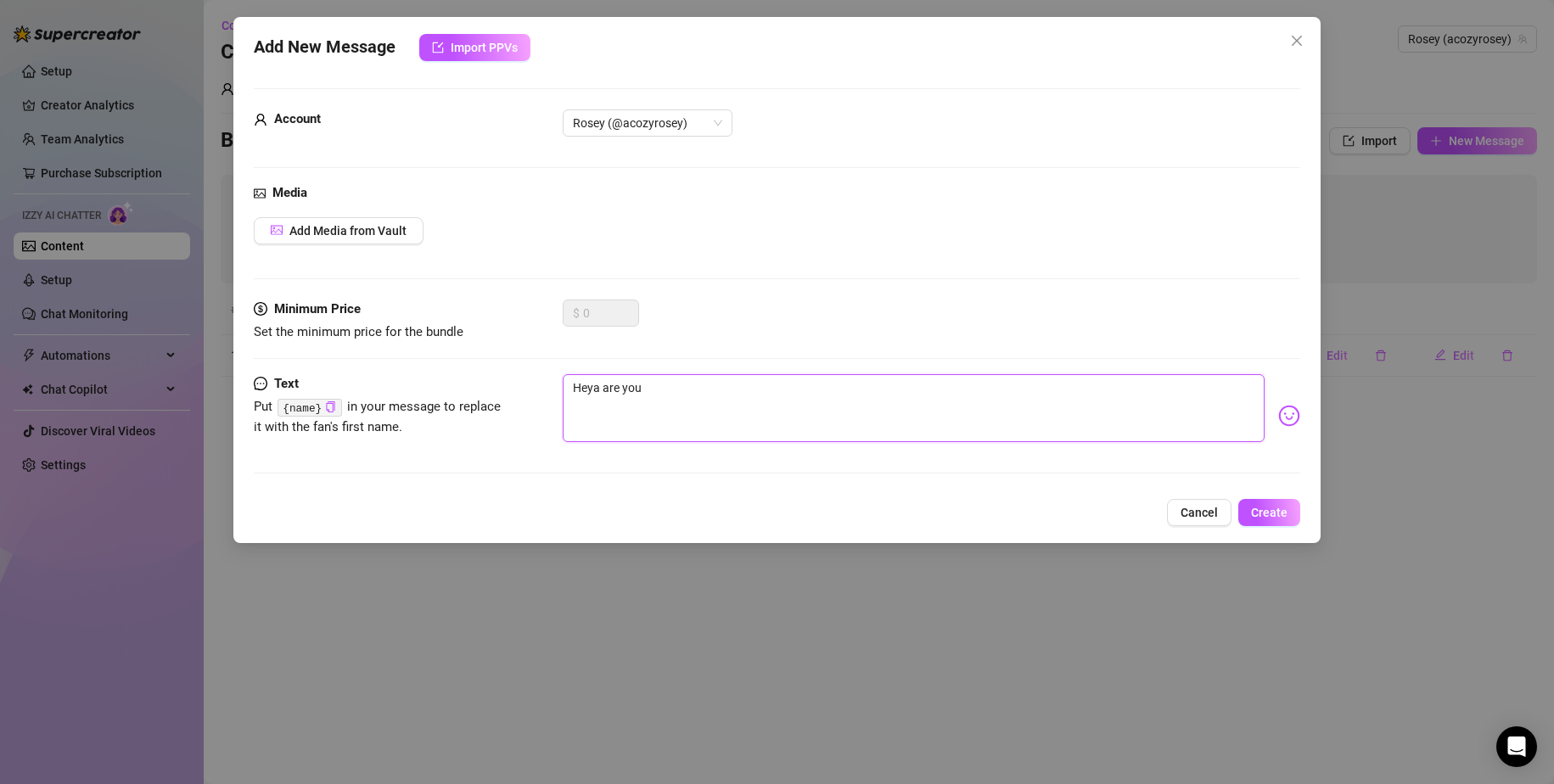
type textarea "Heya are you"
type textarea "Heya are you u"
type textarea "Heya are you up"
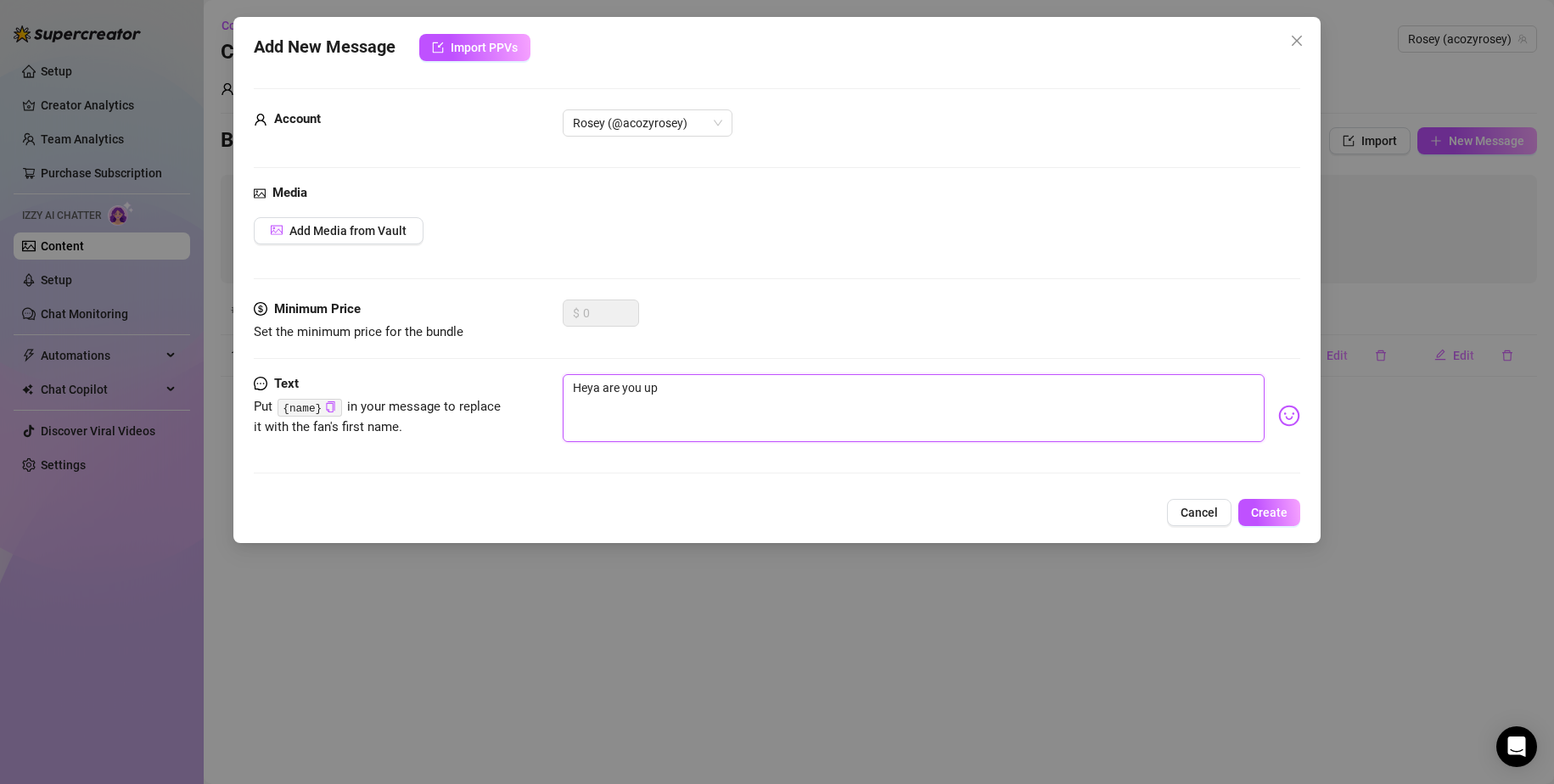
type textarea "Heya are you up"
type textarea "Heya are you up b"
type textarea "Heya are you up ba"
type textarea "Heya are you up bab"
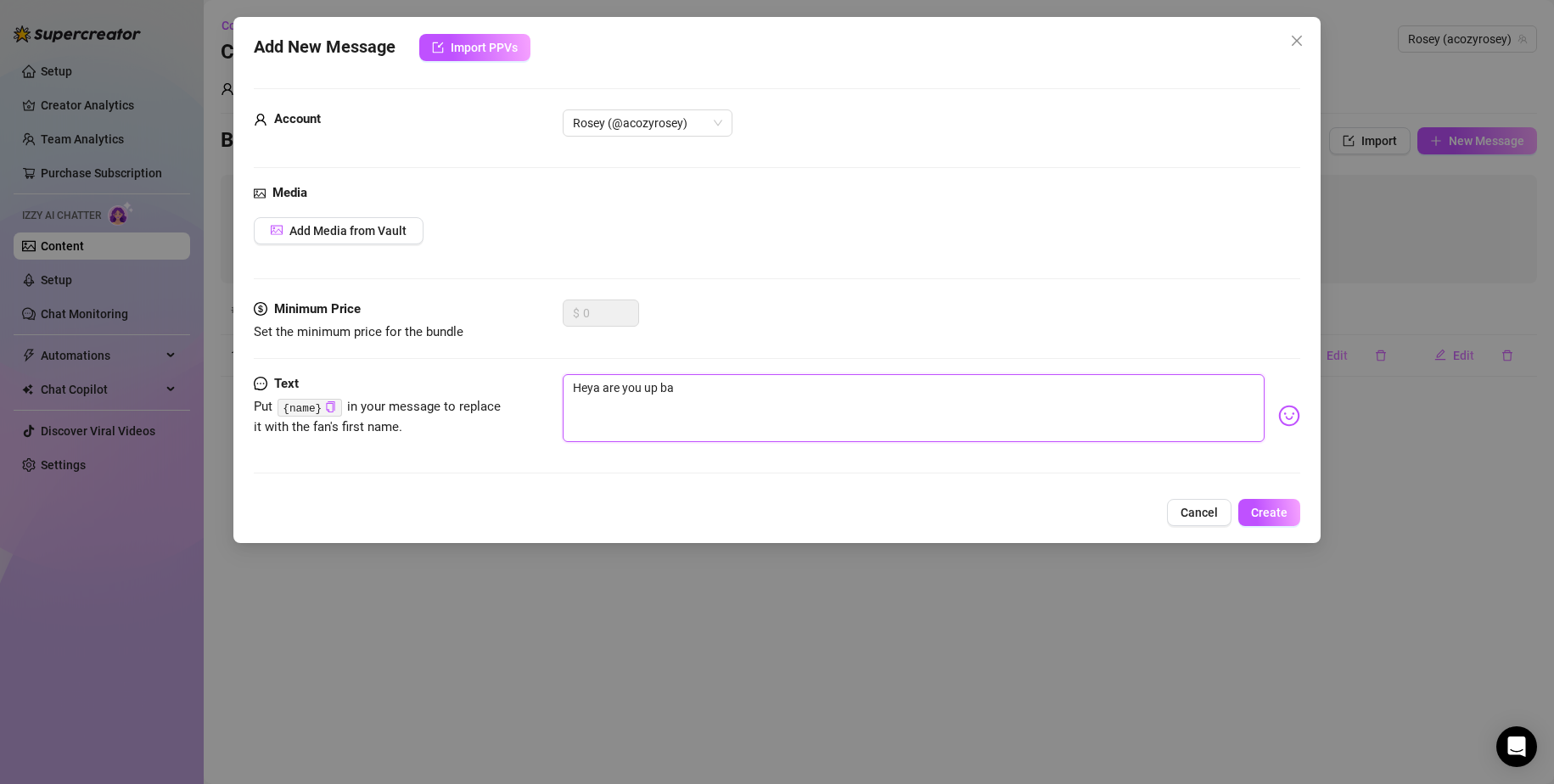
type textarea "Heya are you up bab"
type textarea "Heya are you up babe"
type textarea "Heya are you up babee"
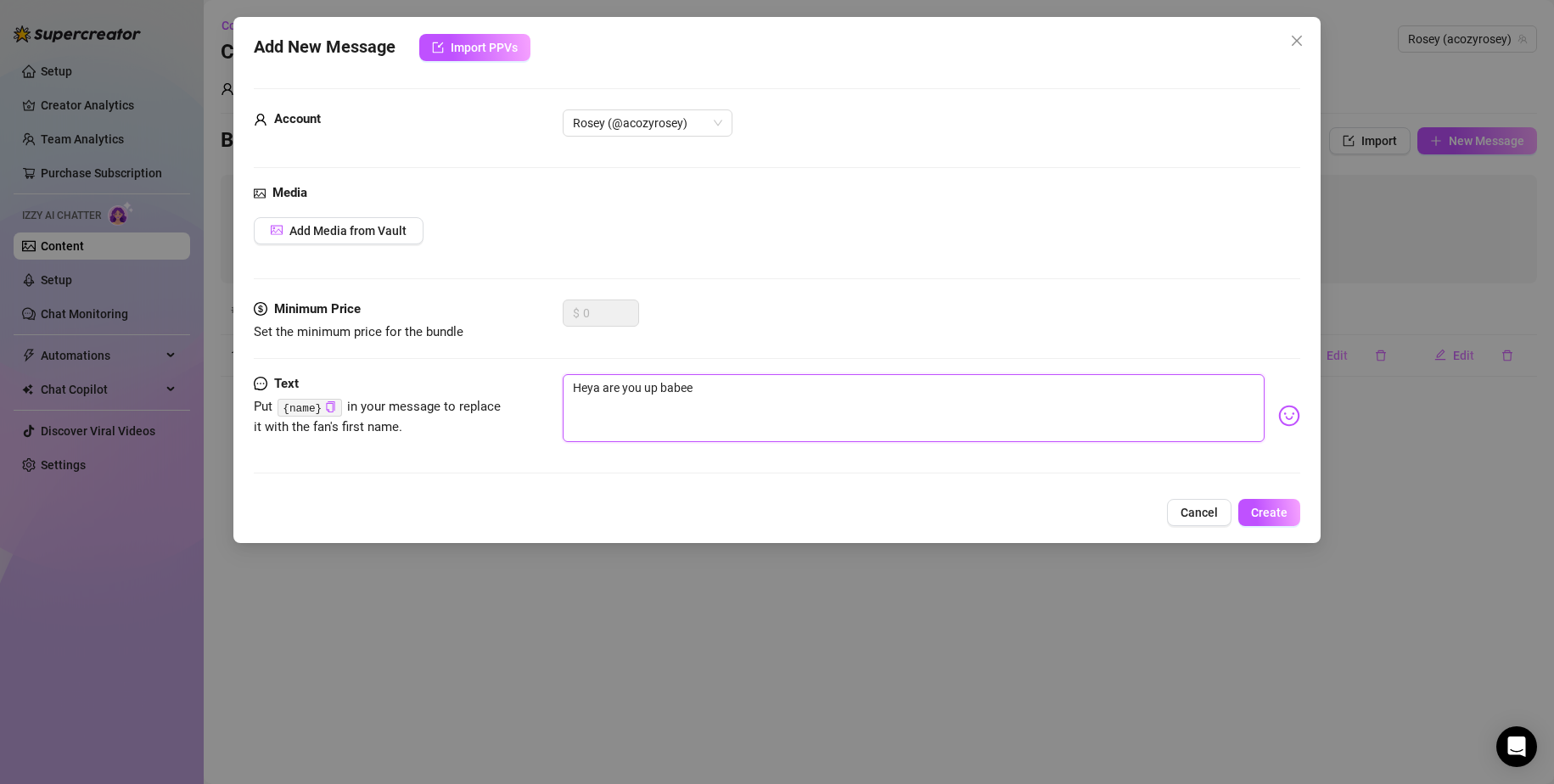
type textarea "Heya are you up babeee"
type textarea "Heya are you up babee"
type textarea "Heya are you up babe"
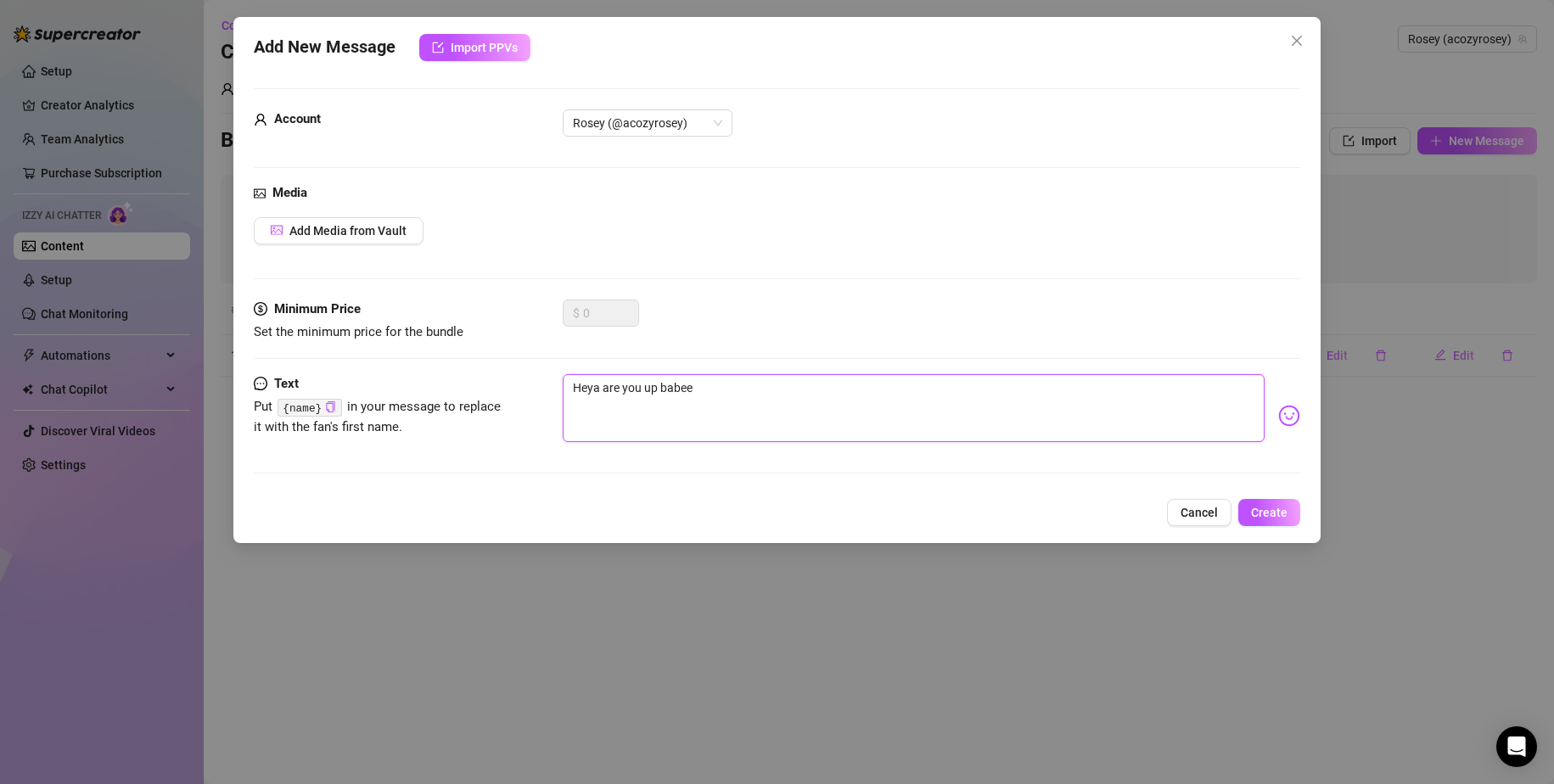
type textarea "Heya are you up babe"
type textarea "Heya are you up bab"
type textarea "Heya are you up ba"
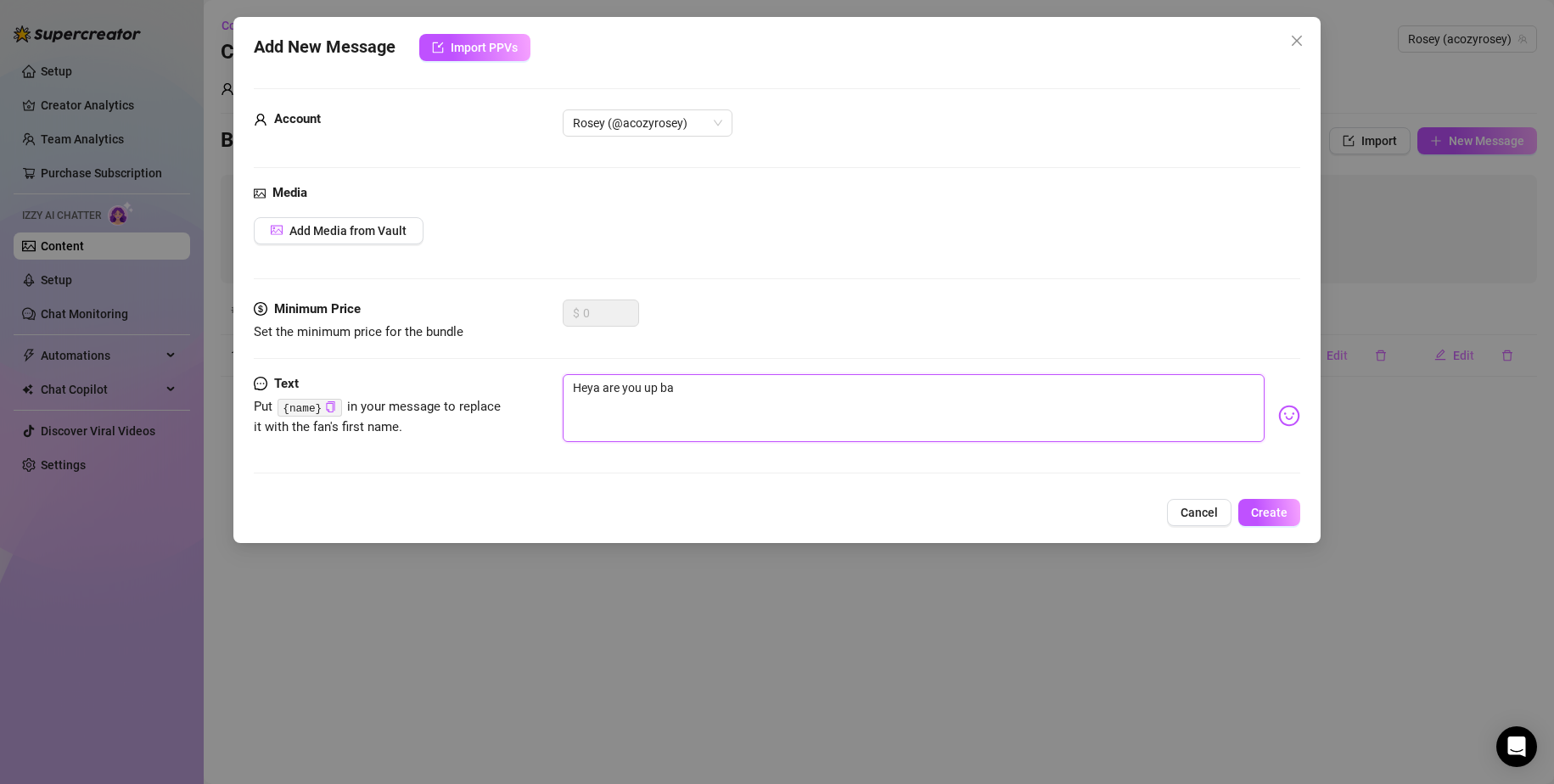
type textarea "Heya are you up b"
type textarea "Heya are you up"
type textarea "Heya are you up l"
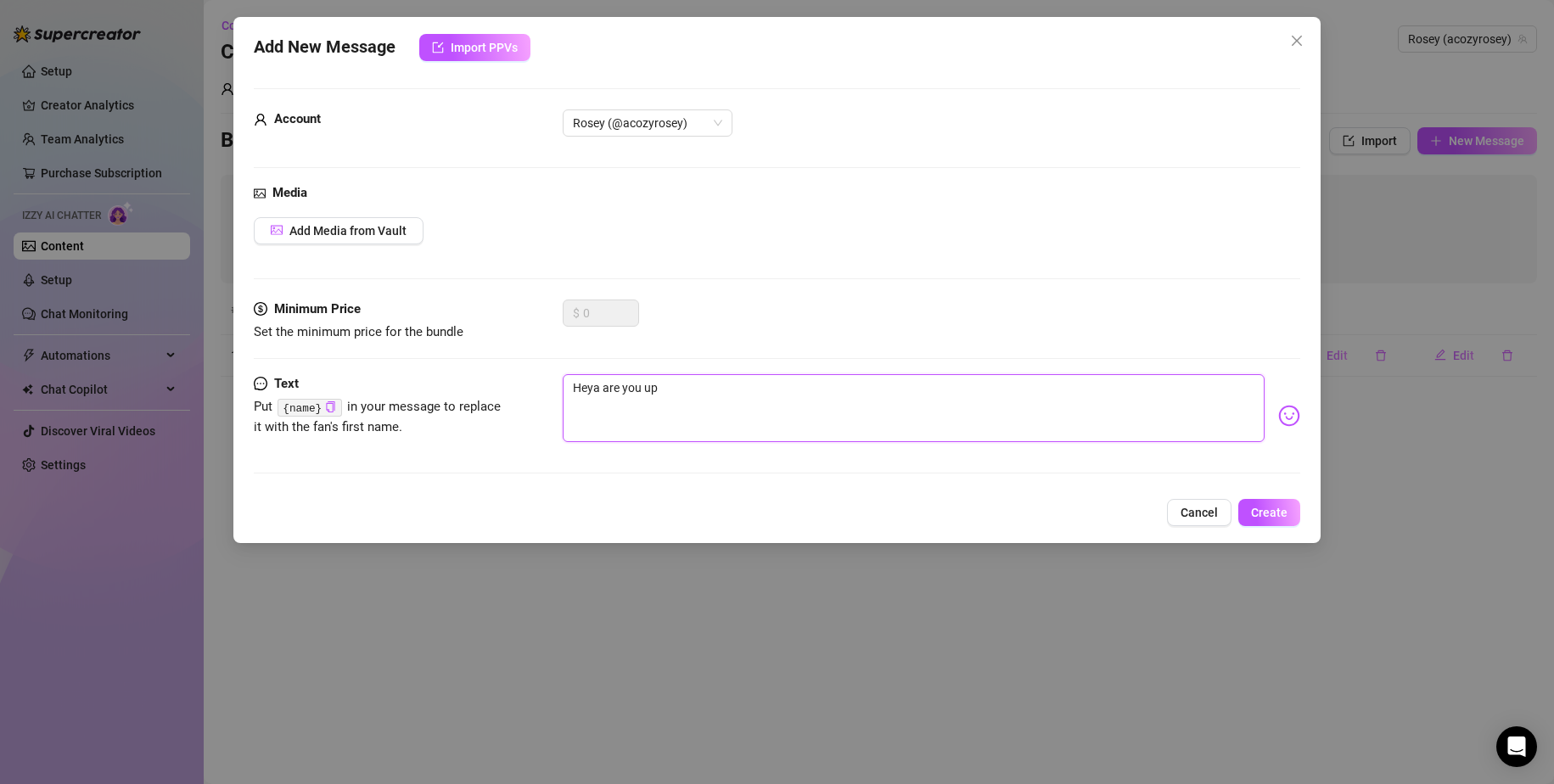
type textarea "Heya are you up l"
type textarea "Heya are you up lo"
type textarea "Heya are you up lov"
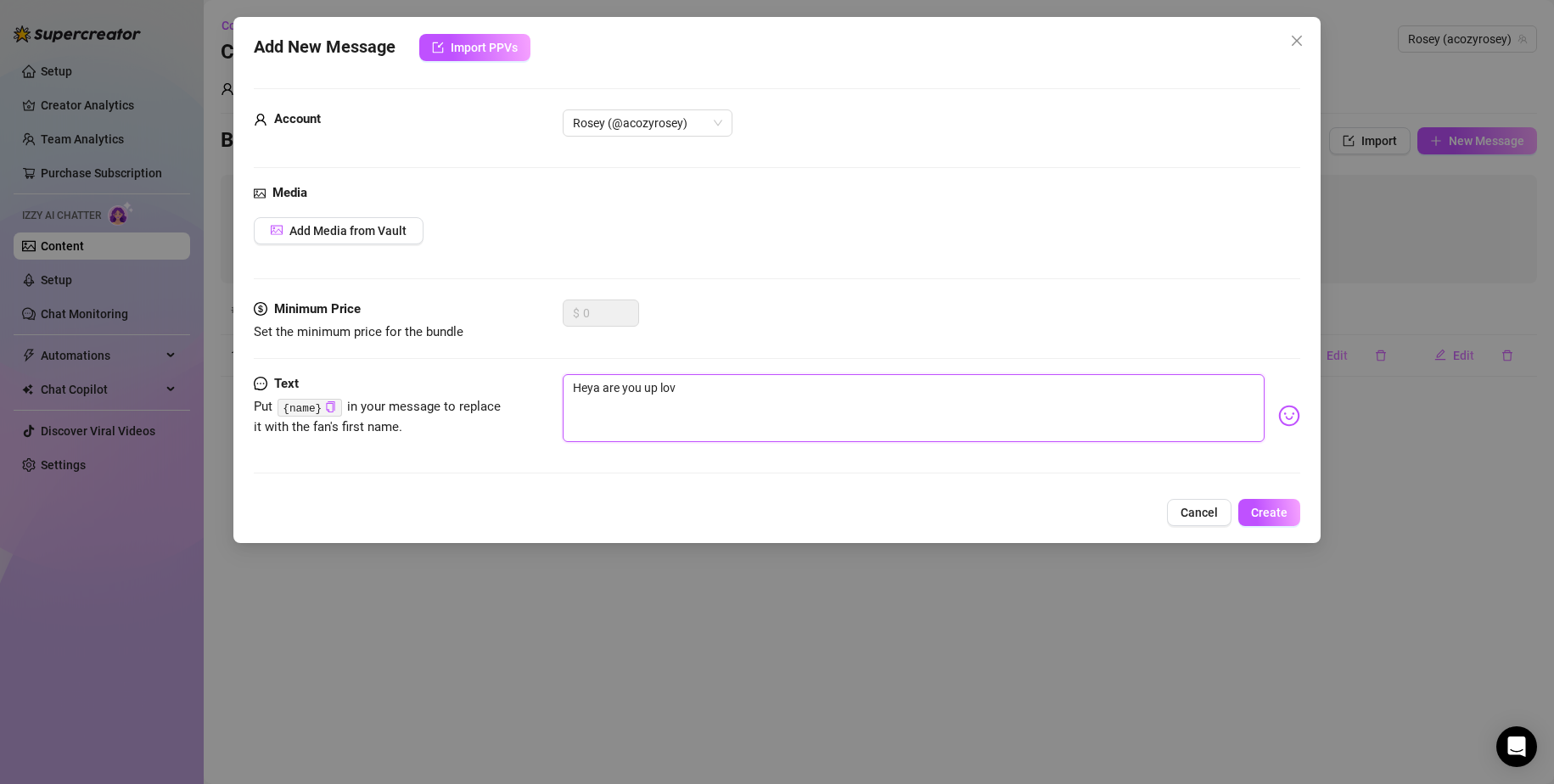
type textarea "Heya are you up love"
type textarea "Heya are you up lovee"
type textarea "Heya are you up loveee"
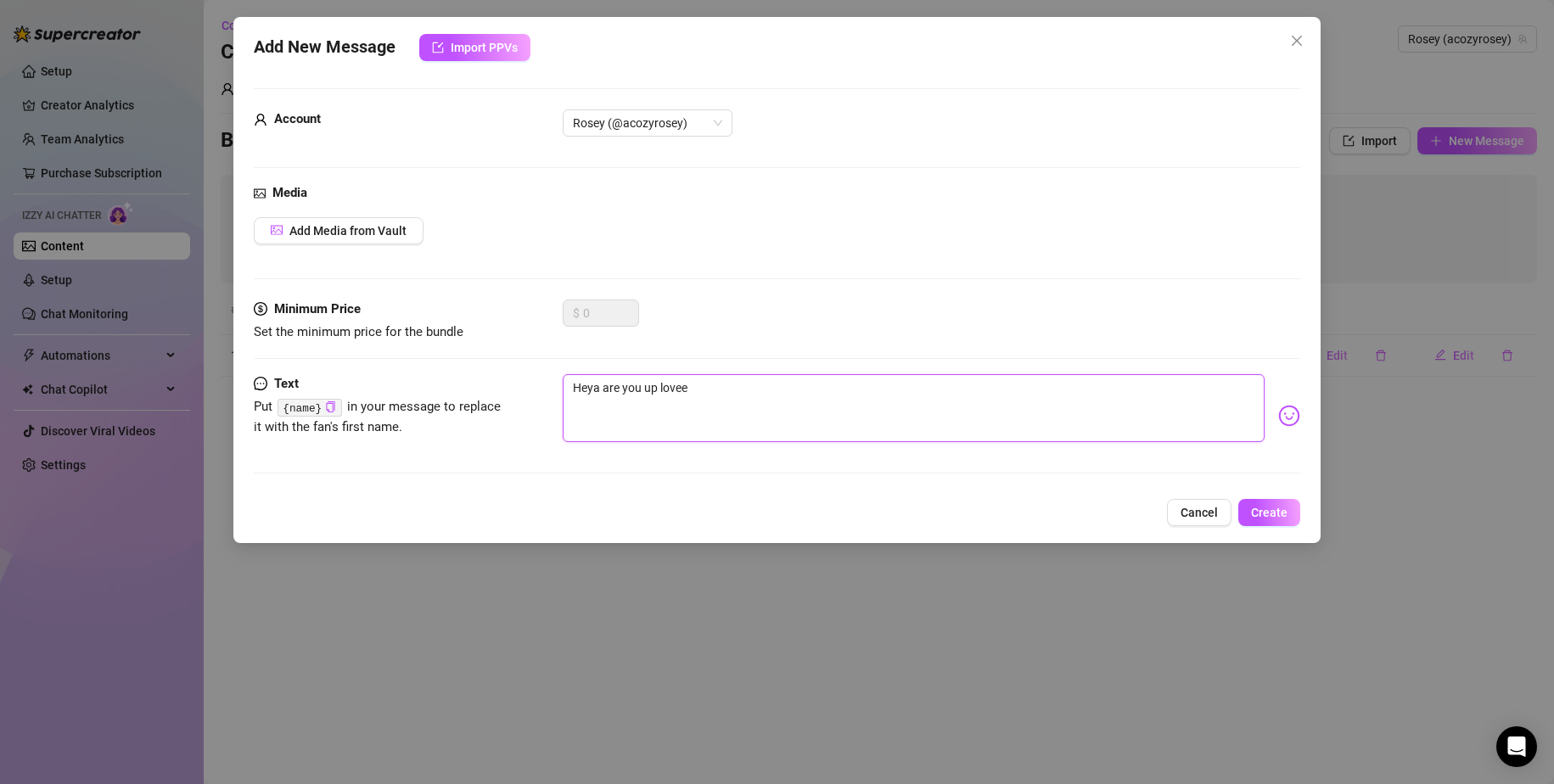
type textarea "Heya are you up loveee"
type textarea "Heya are you up loveee?"
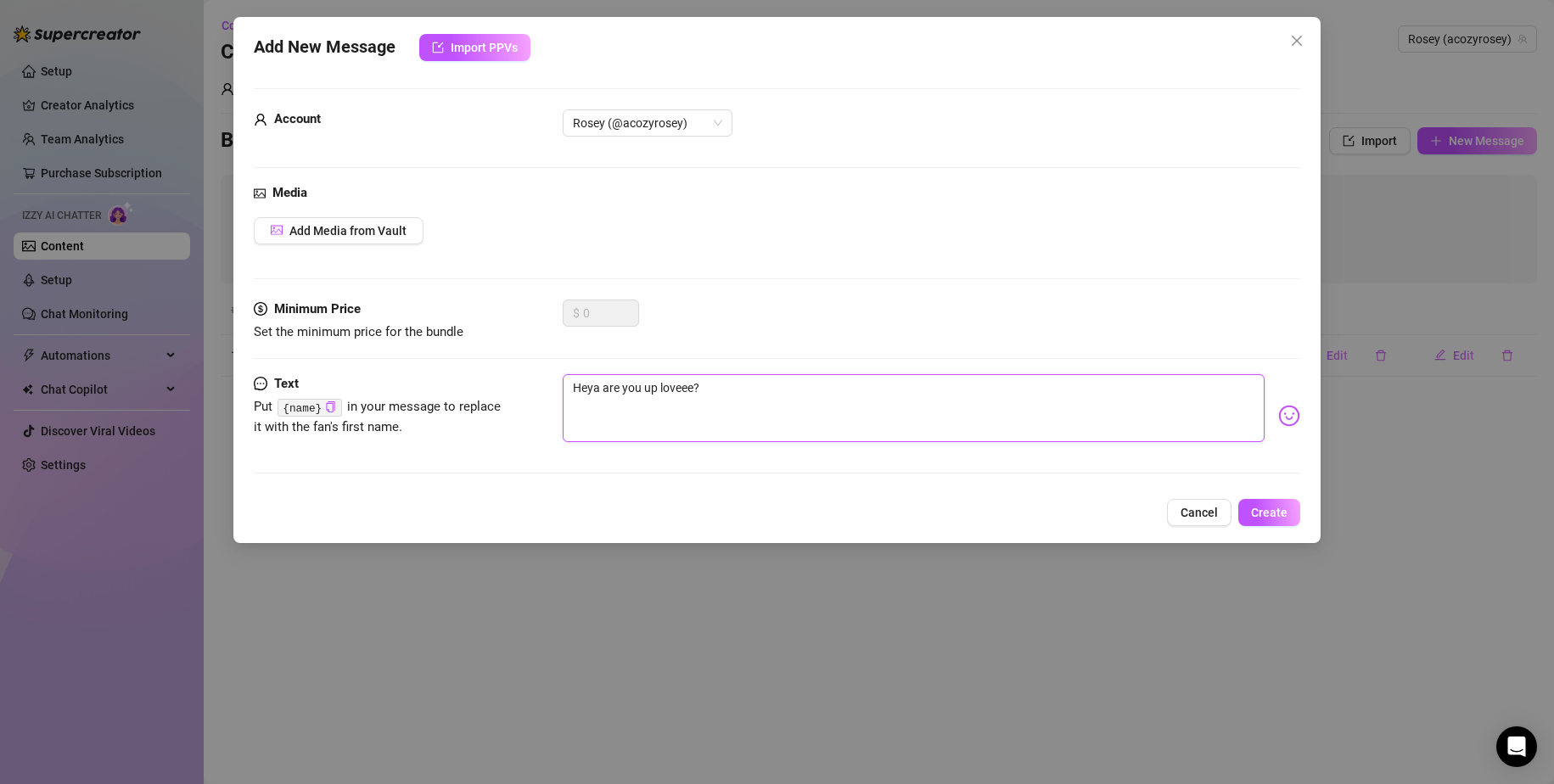
type textarea "Heya are you up loveee?"
click at [1276, 510] on span "Create" at bounding box center [1268, 512] width 36 height 14
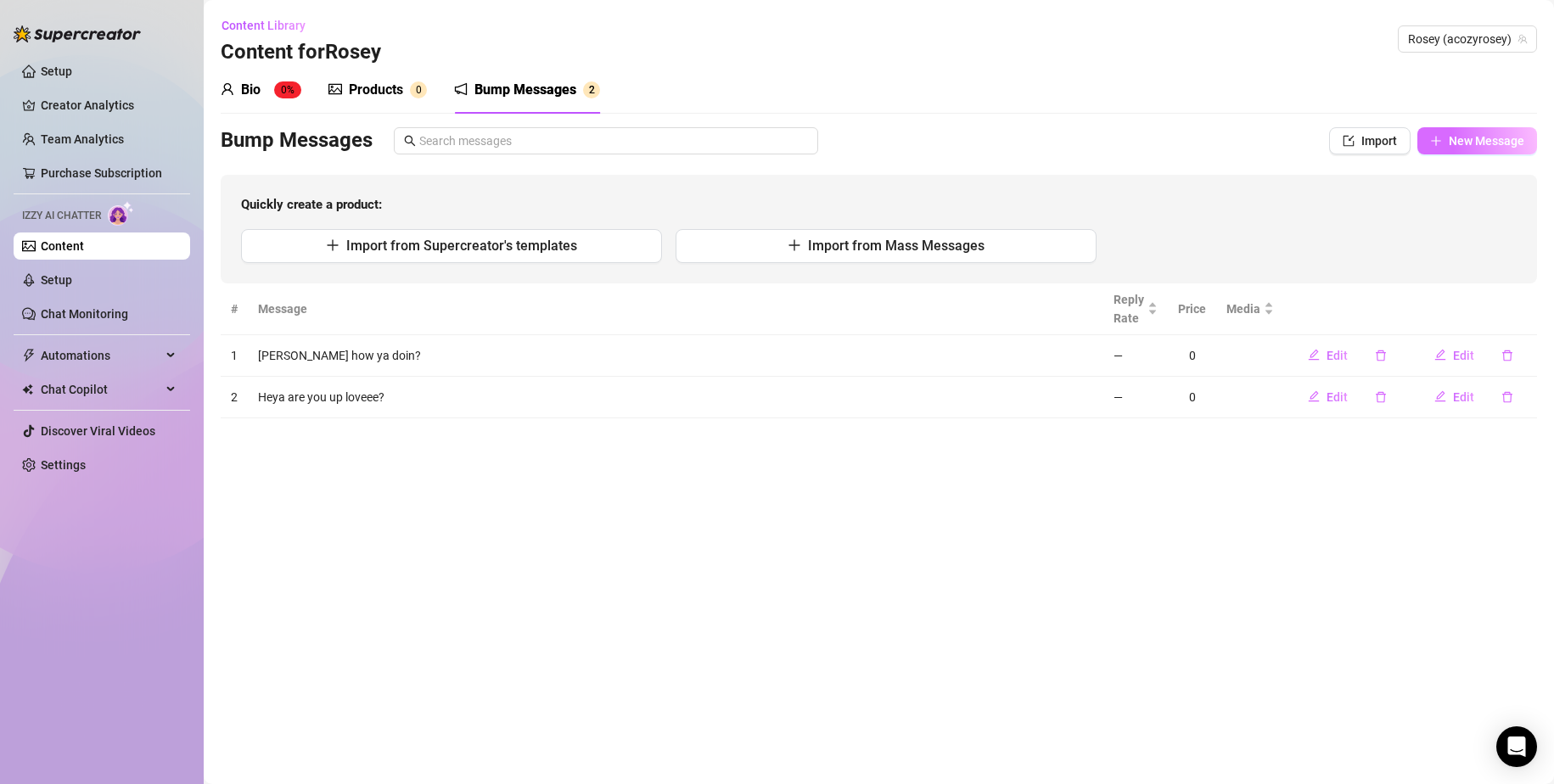
click at [1472, 138] on span "New Message" at bounding box center [1487, 141] width 75 height 14
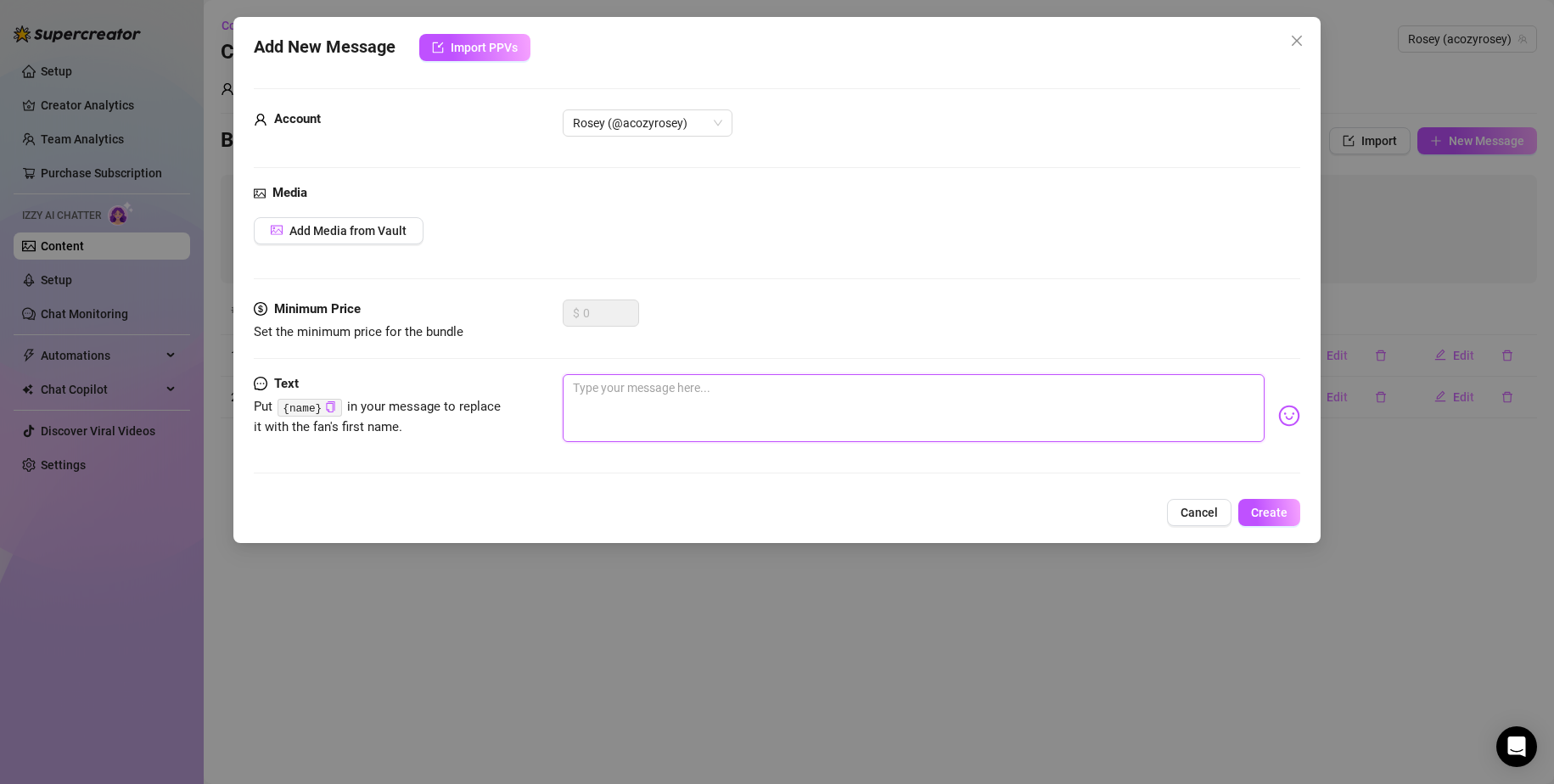
click at [688, 394] on textarea at bounding box center [913, 408] width 703 height 67
type textarea "a"
type textarea "ar"
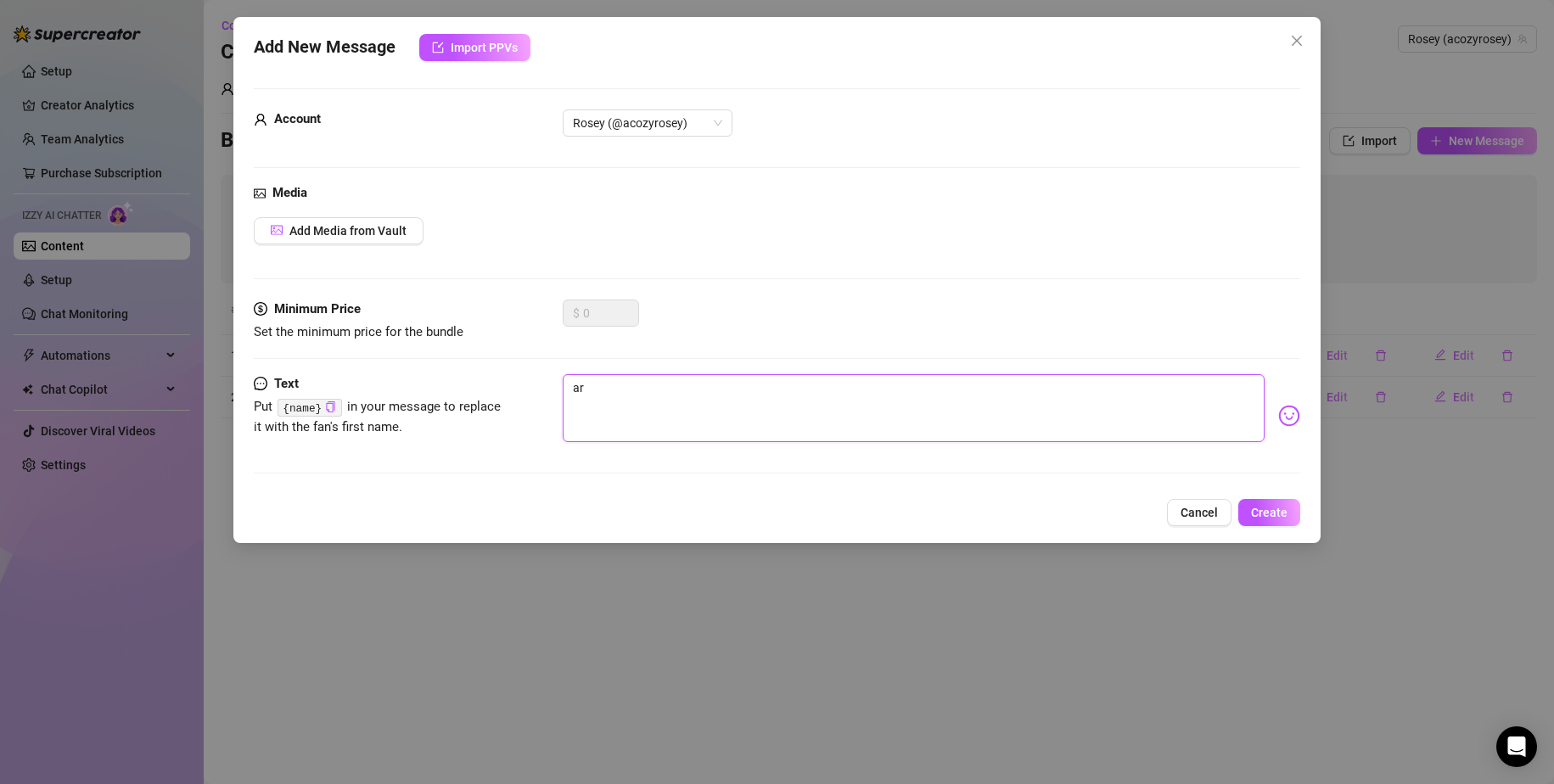
type textarea "arf"
type textarea "arf a"
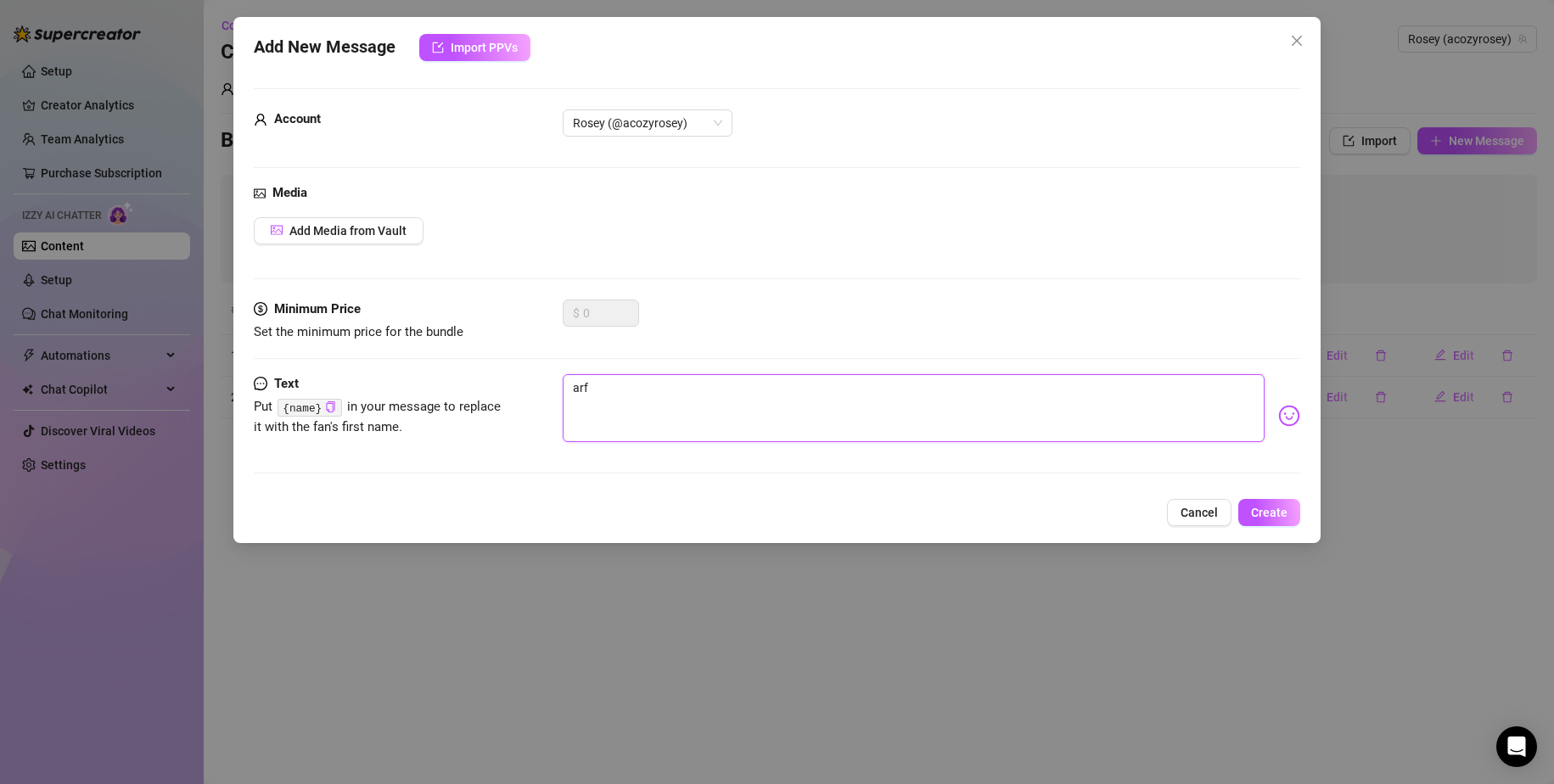
type textarea "arf a"
type textarea "arf ar"
type textarea "arf arf"
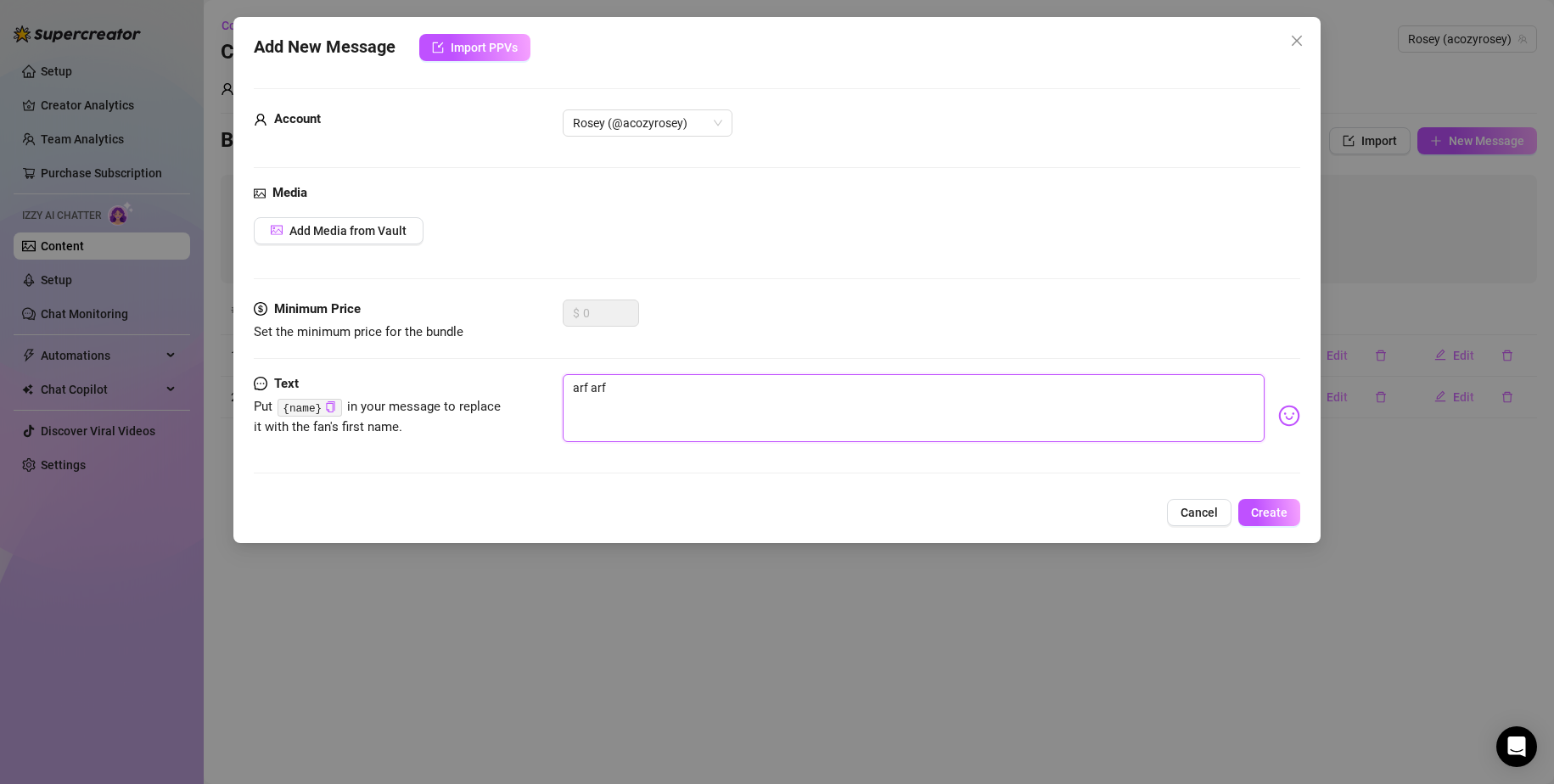
type textarea "arf ar"
type textarea "arf a"
type textarea "arf aw"
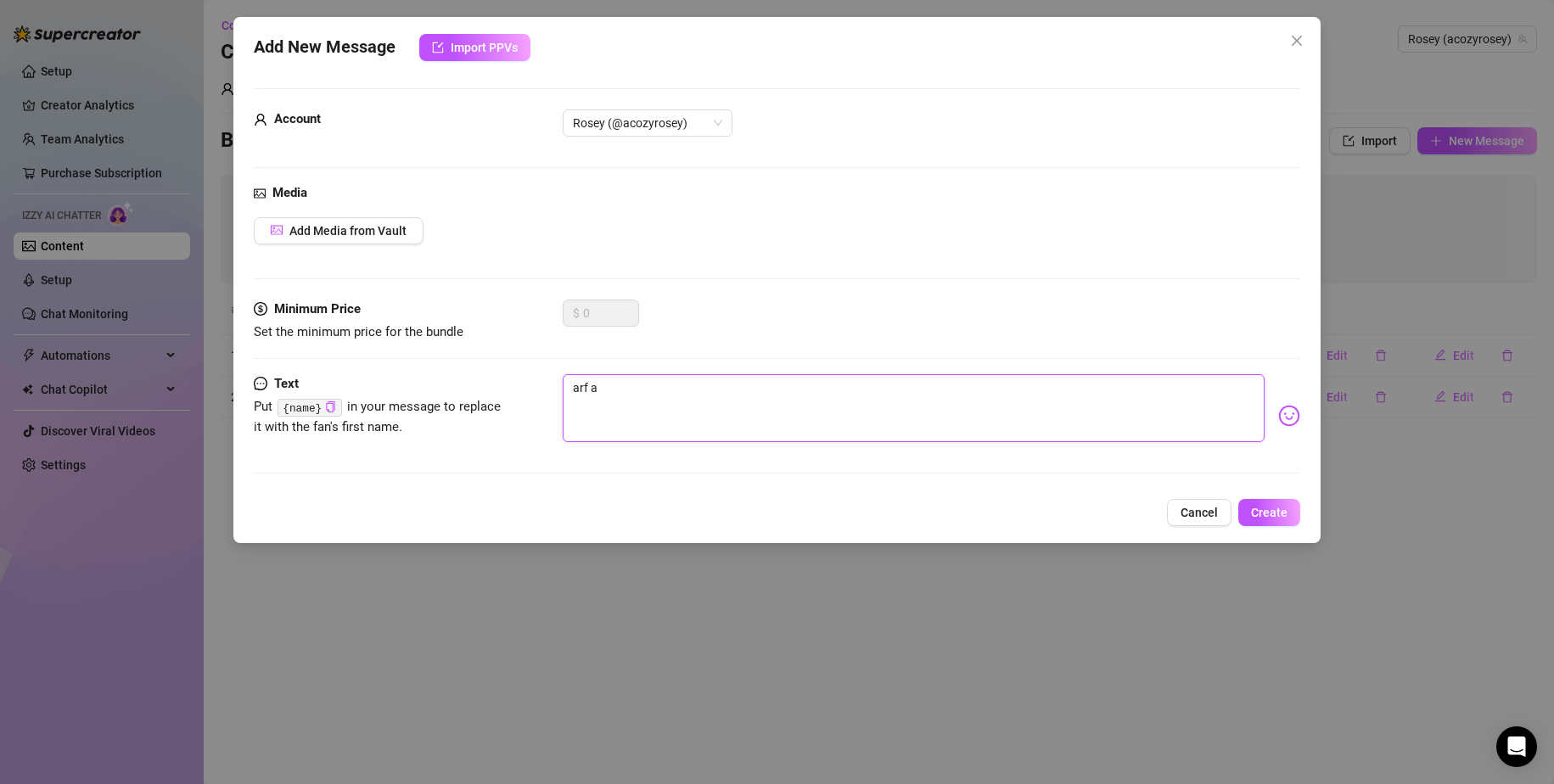
type textarea "arf aw"
type textarea "arf awr"
type textarea "arf awrf"
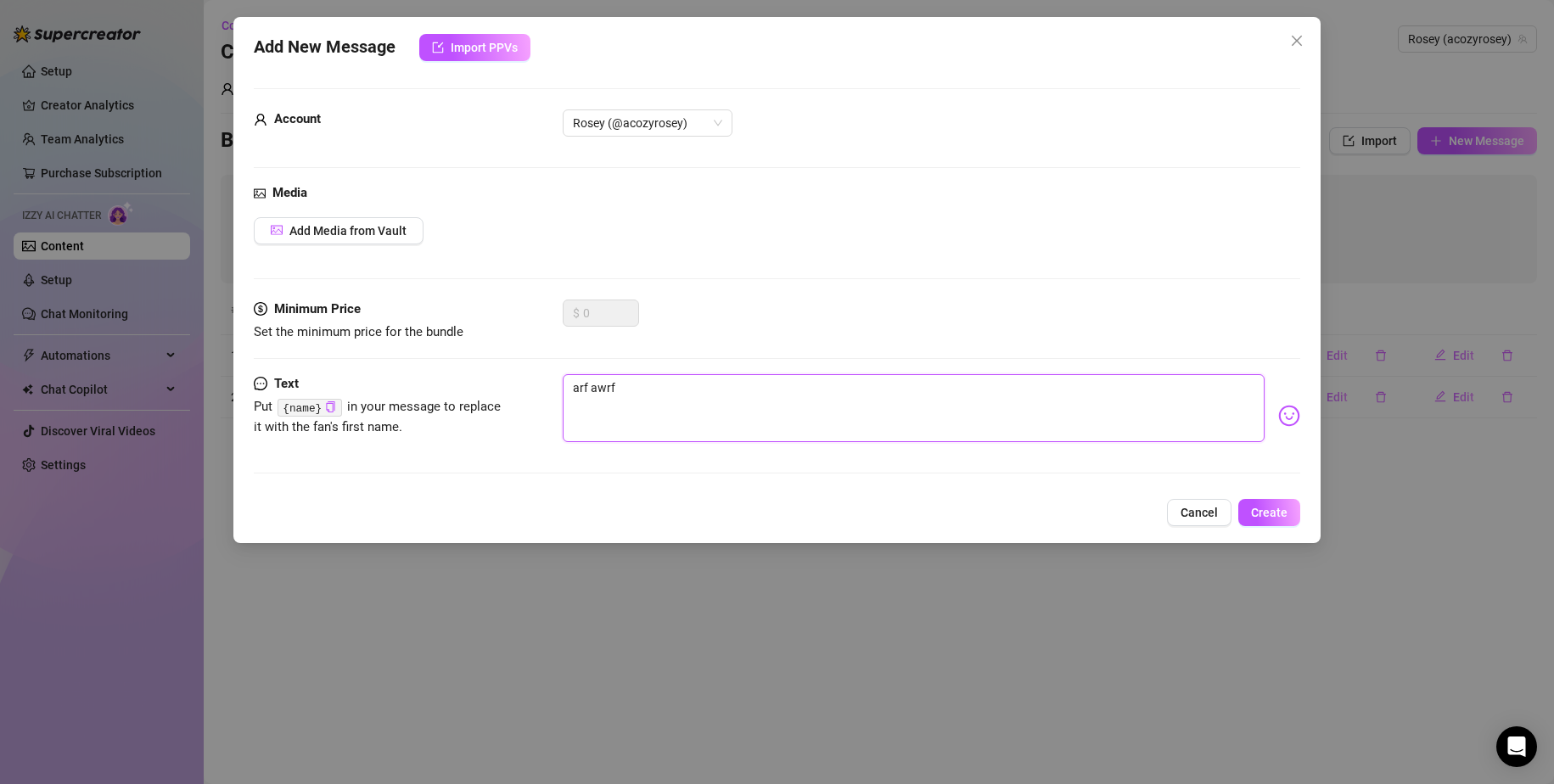
type textarea "arf awrf"
click at [1283, 513] on span "Create" at bounding box center [1268, 512] width 36 height 14
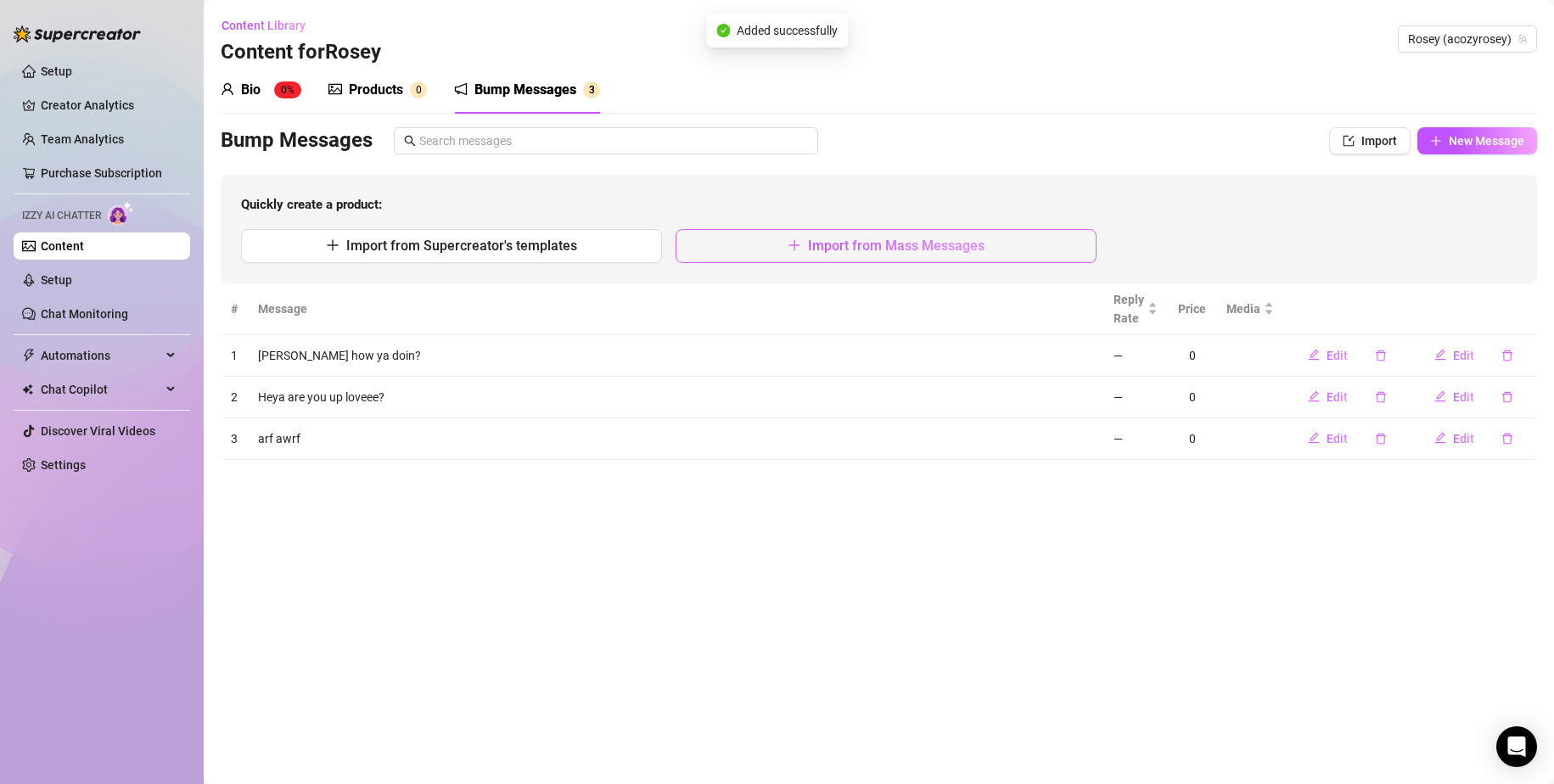
click at [807, 238] on button "Import from Mass Messages" at bounding box center [886, 245] width 422 height 34
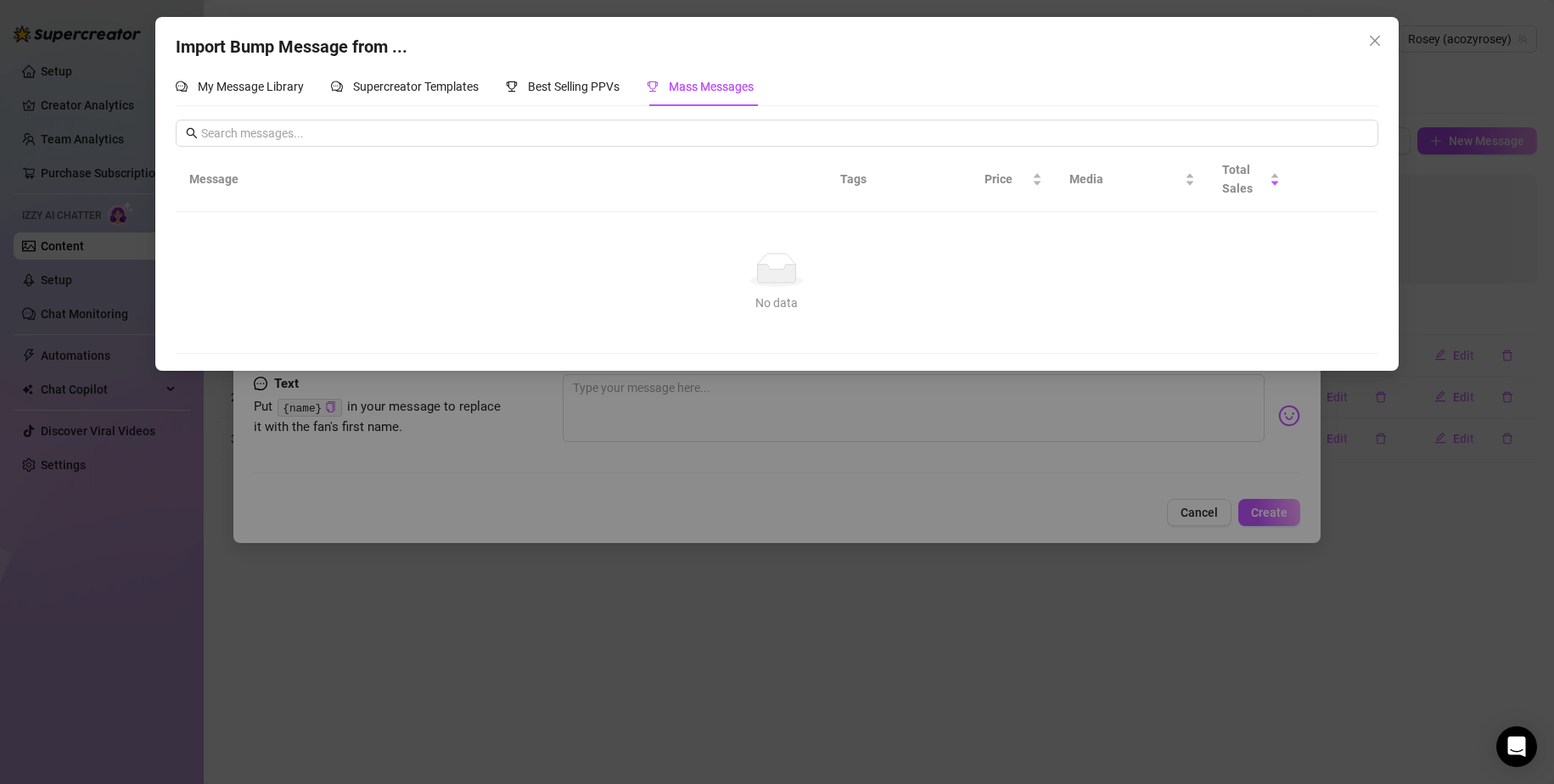
click at [1290, 552] on div "Import Bump Message from ... My Message Library Supercreator Templates Best Sel…" at bounding box center [777, 392] width 1554 height 784
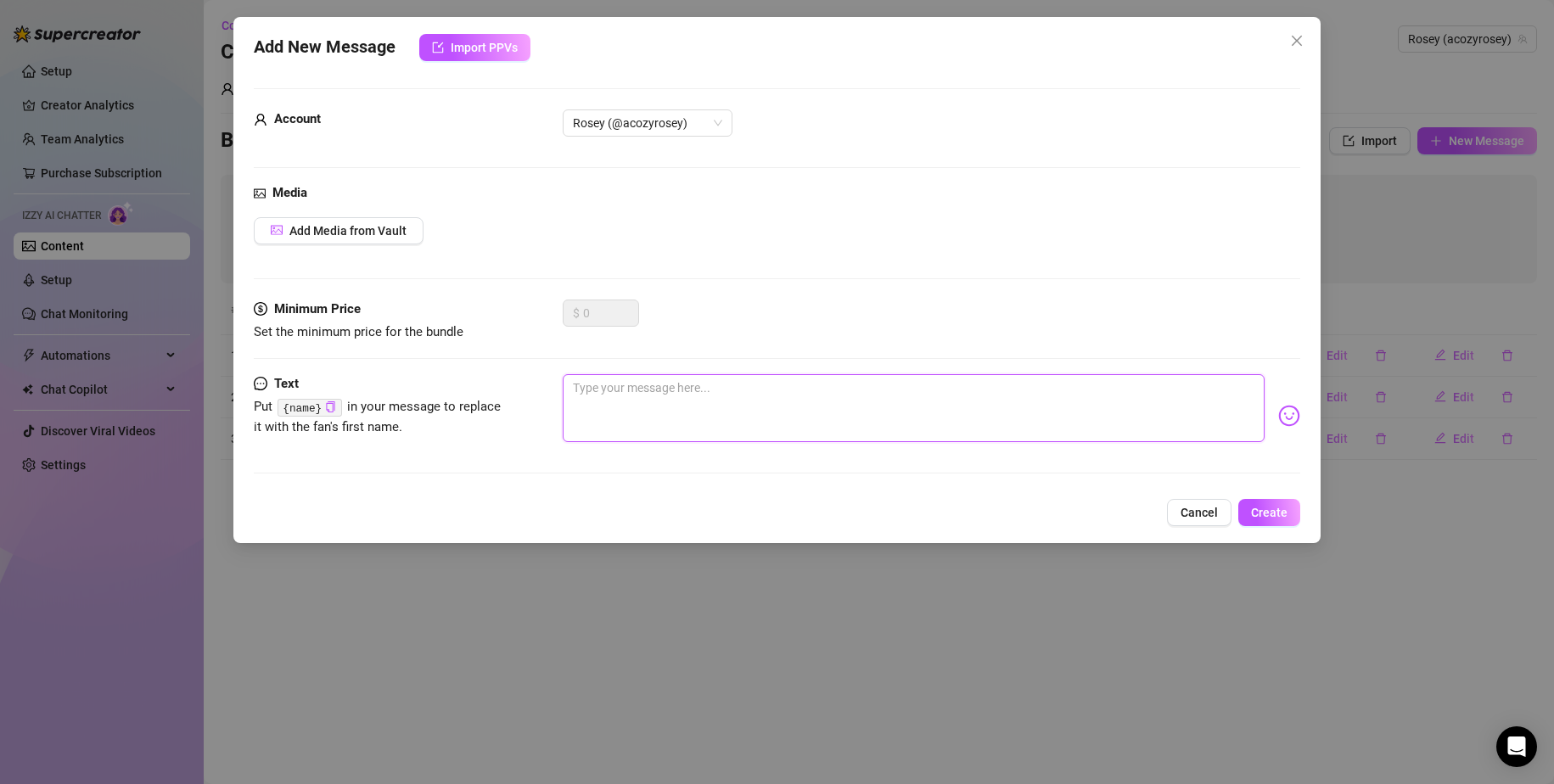
click at [1021, 378] on textarea at bounding box center [913, 408] width 703 height 67
type textarea "h"
type textarea "he"
type textarea "hey"
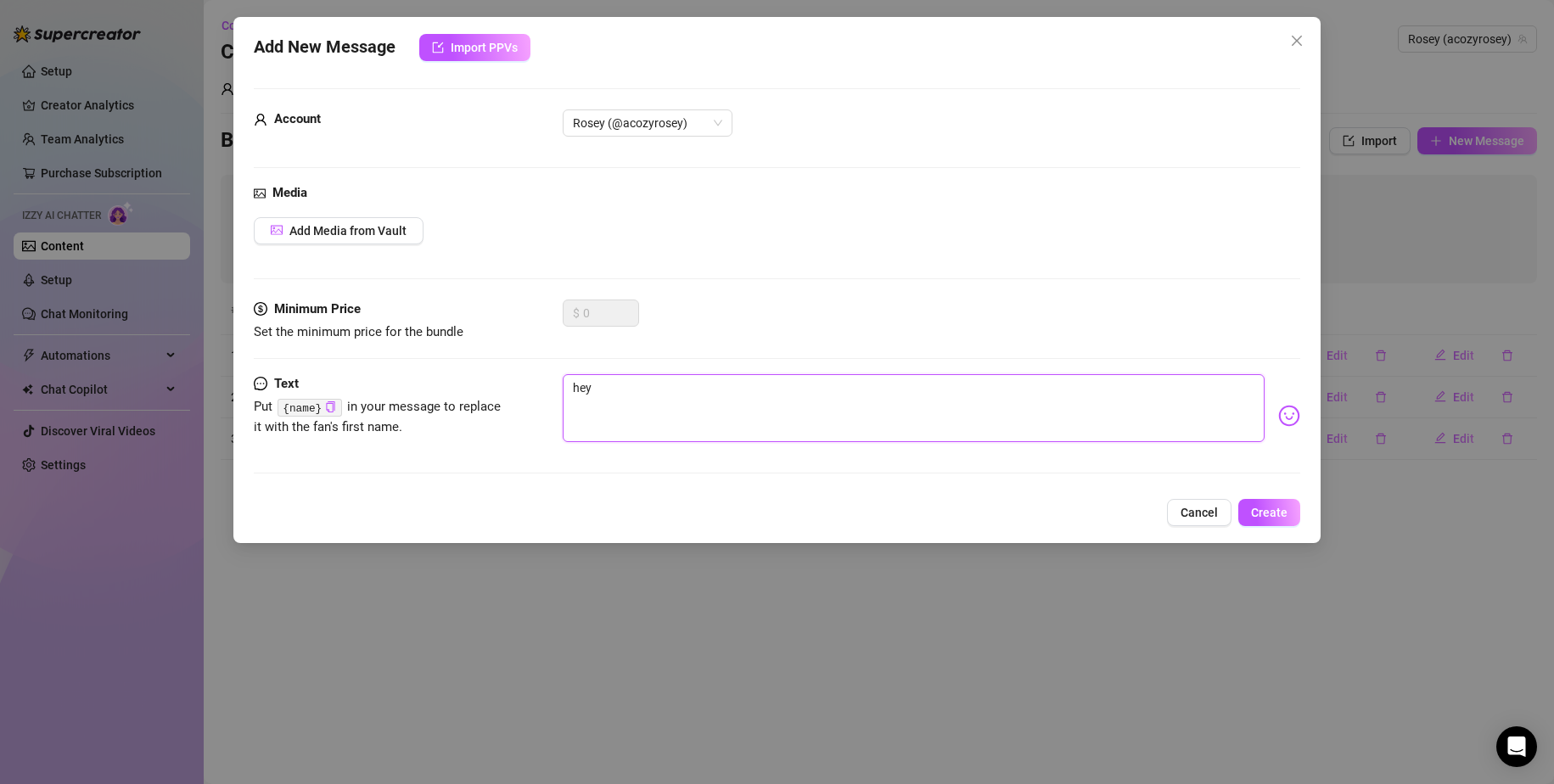
type textarea "heya"
type textarea "heya l"
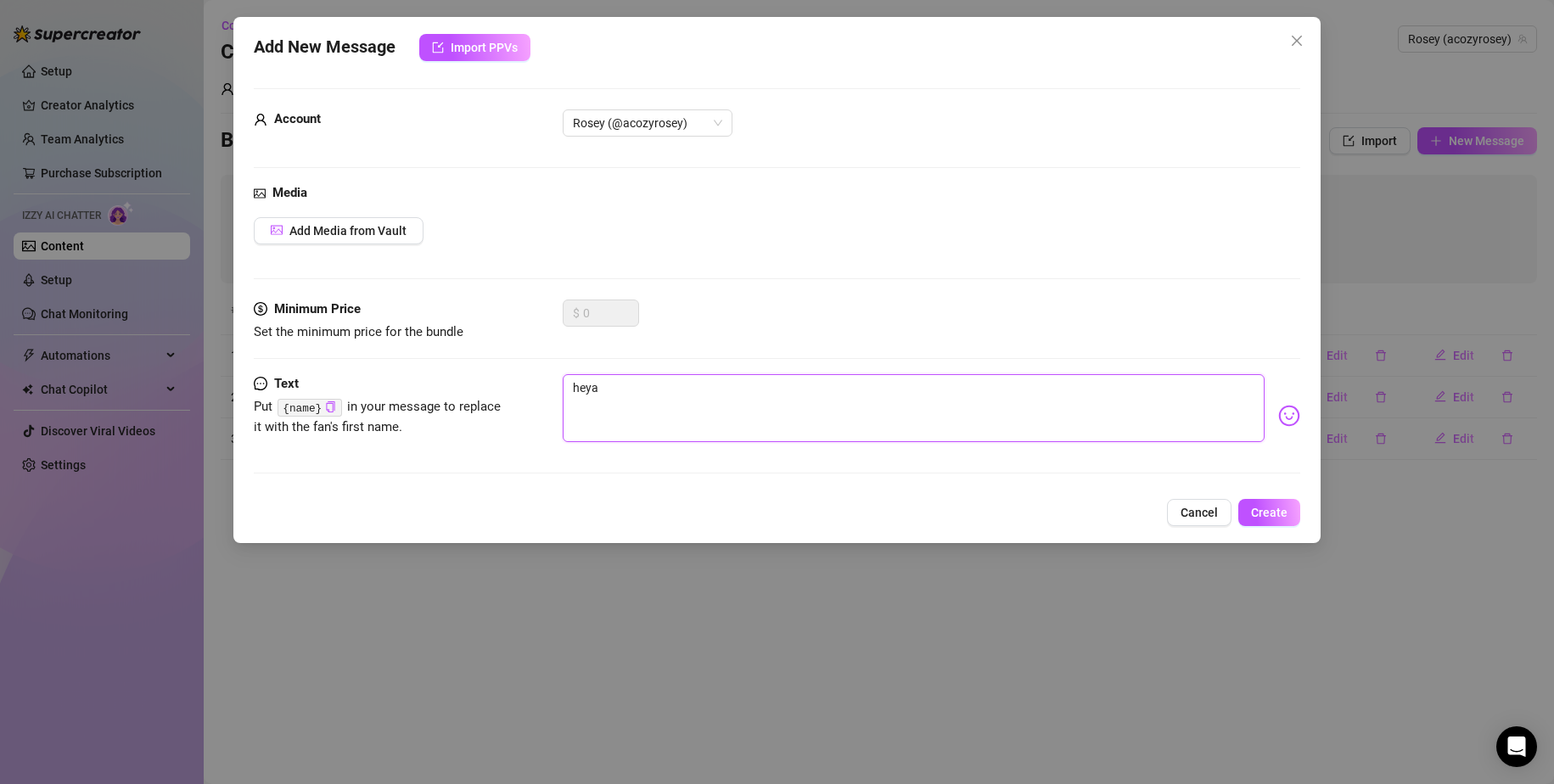
type textarea "heya l"
type textarea "heya le"
type textarea "heya lem"
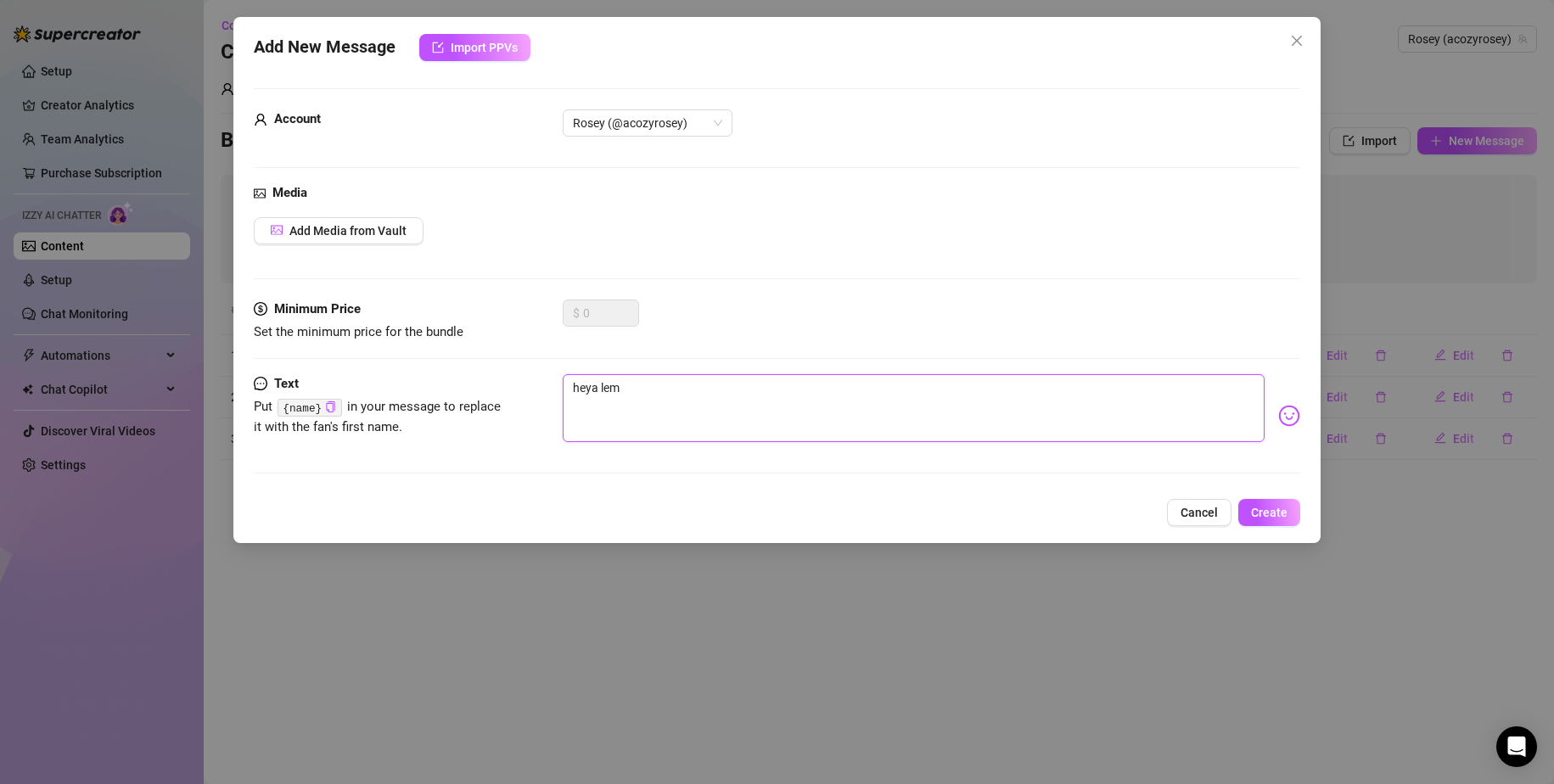
type textarea "heya [PERSON_NAME]"
type textarea "heya lemme"
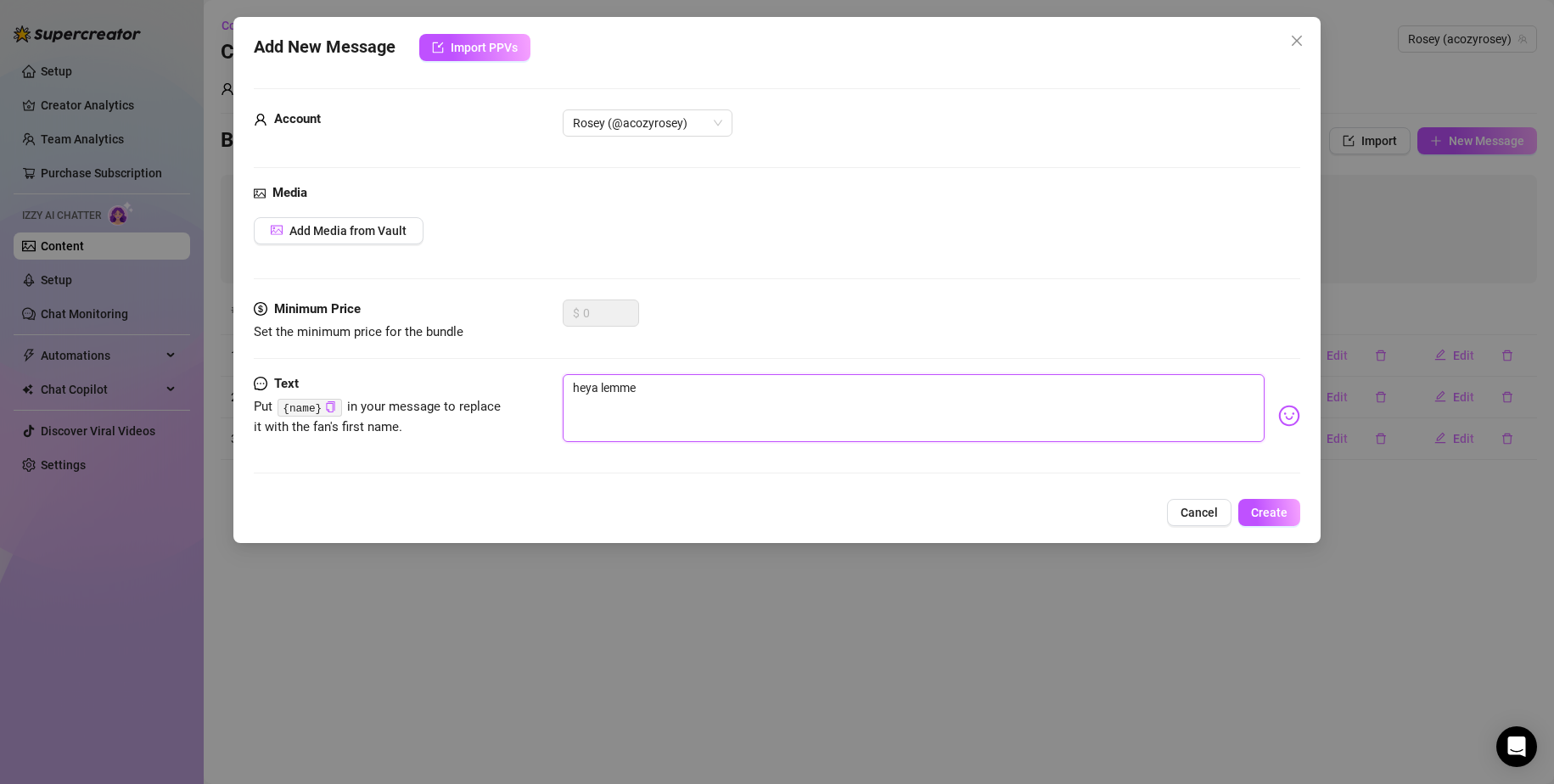
type textarea "heya lemme"
type textarea "heya lemme k"
type textarea "heya lemme kn"
type textarea "heya lemme kno"
type textarea "heya lemme know"
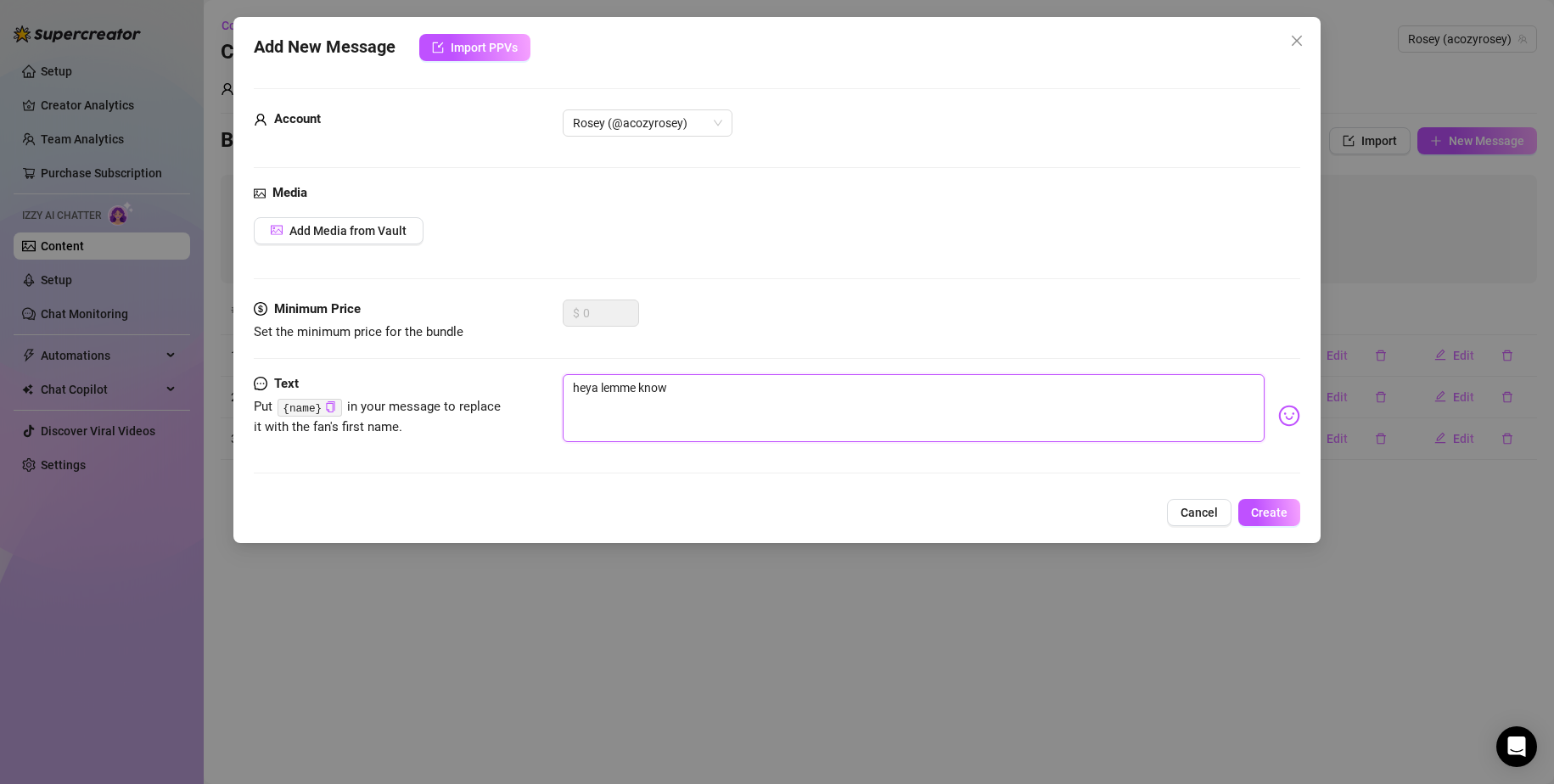
type textarea "heya lemme know"
type textarea "heya lemme know w"
type textarea "heya lemme know wh"
type textarea "heya lemme know whe"
type textarea "heya lemme know when"
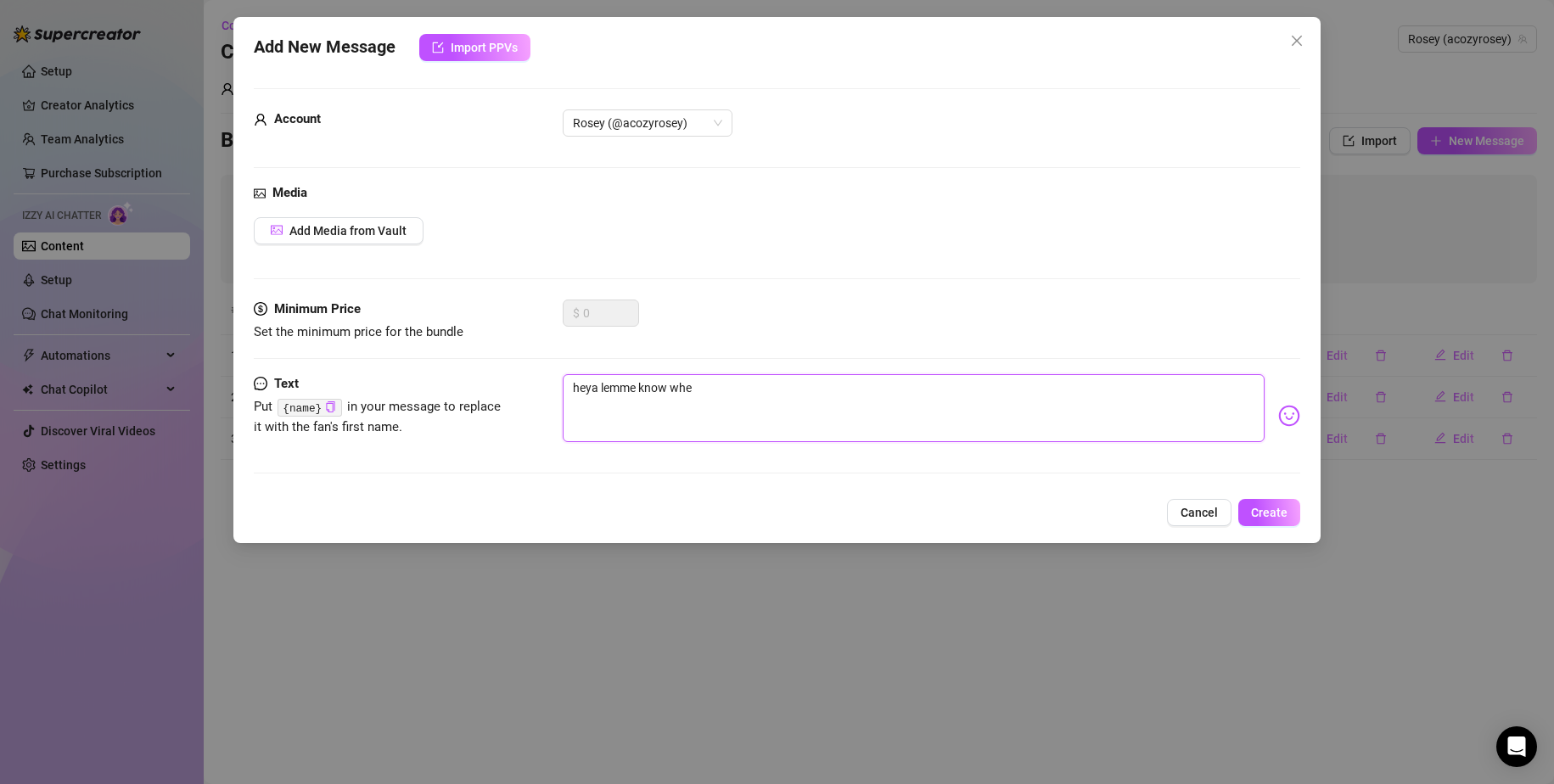
type textarea "heya lemme know when"
type textarea "heya lemme know whe"
type textarea "heya lemme know wh"
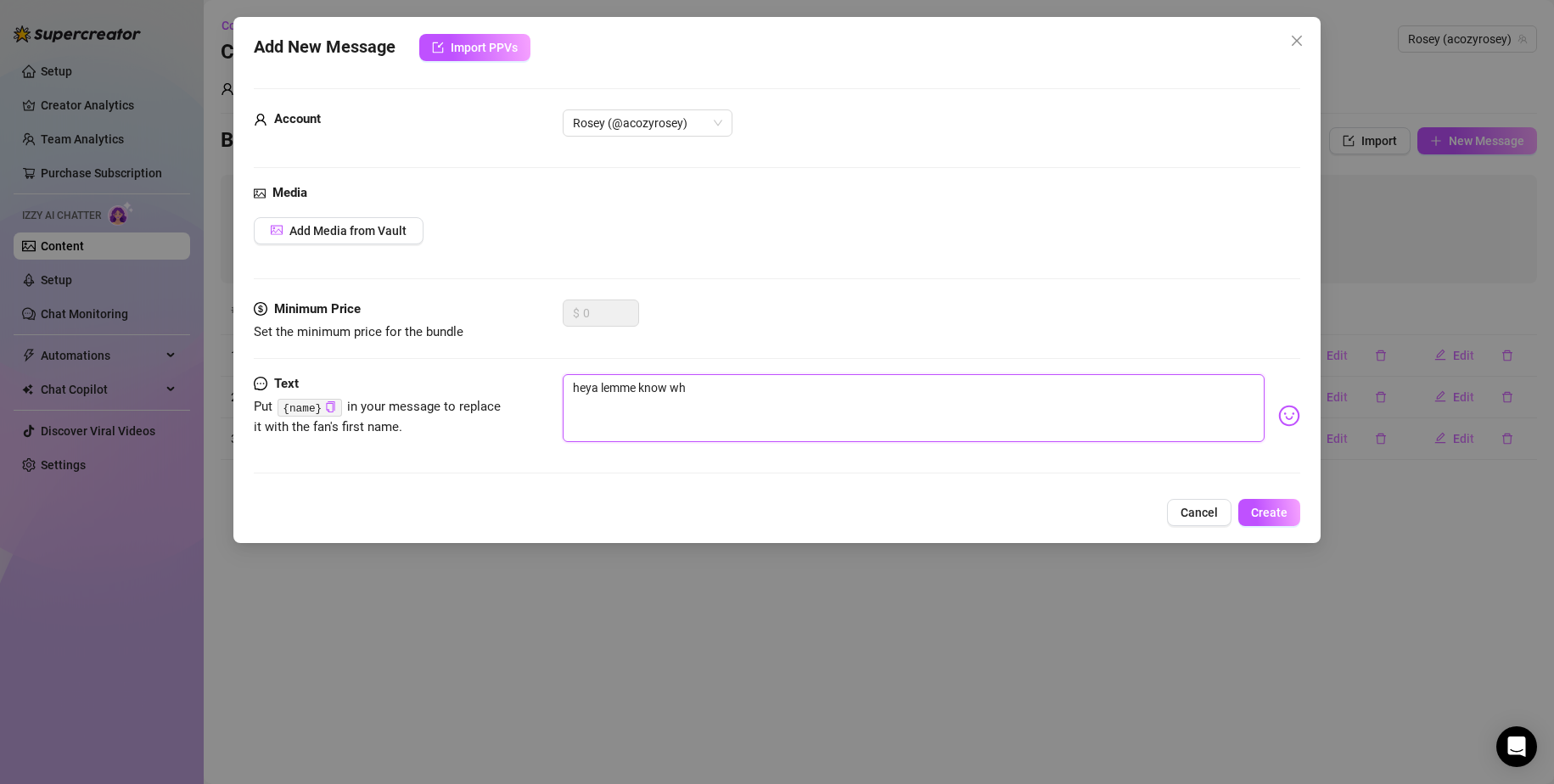
type textarea "heya lemme know w"
type textarea "heya lemme know"
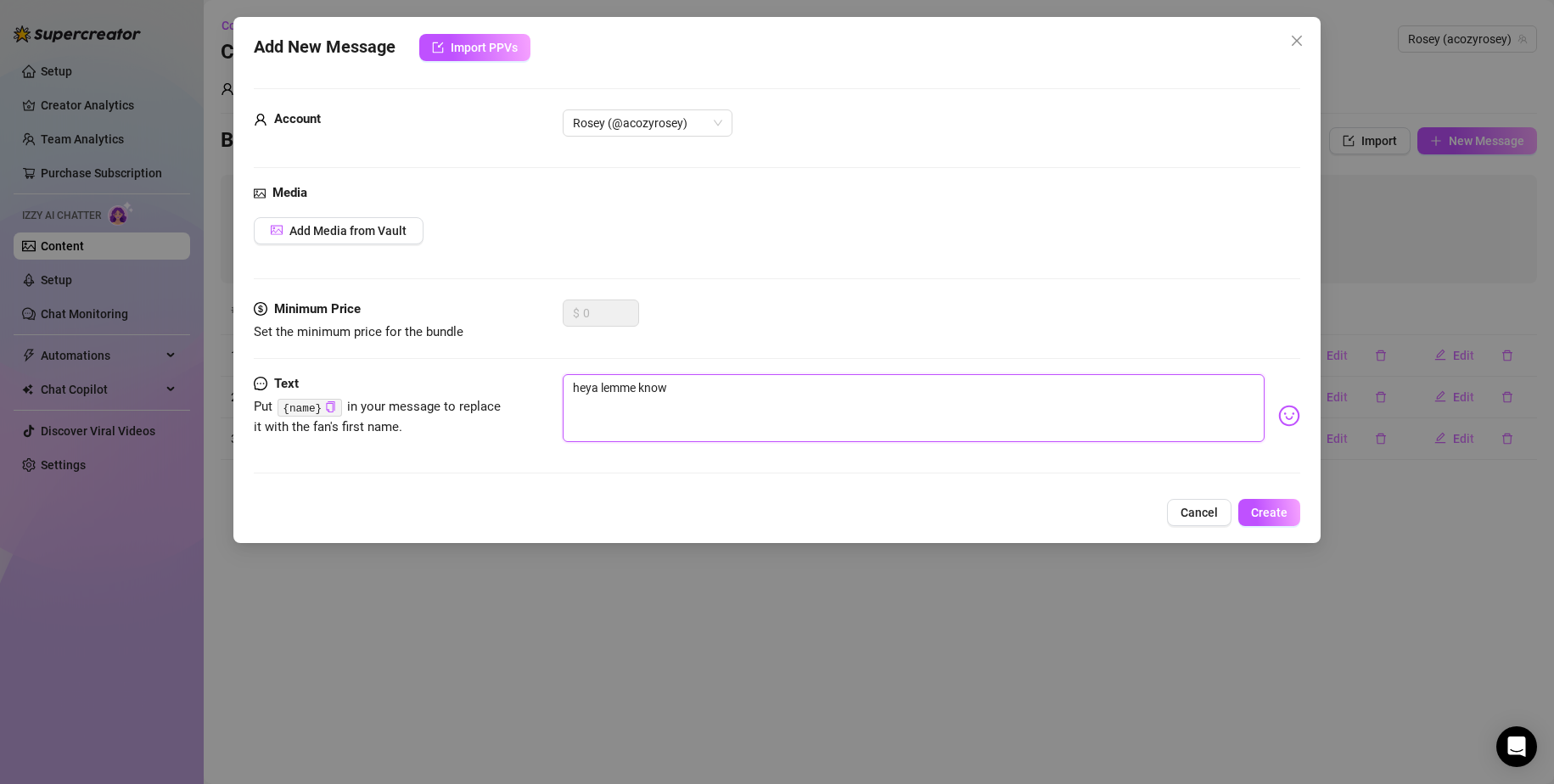
type textarea "heya lemme know"
type textarea "heya lemme kno"
type textarea "heya lemme kn"
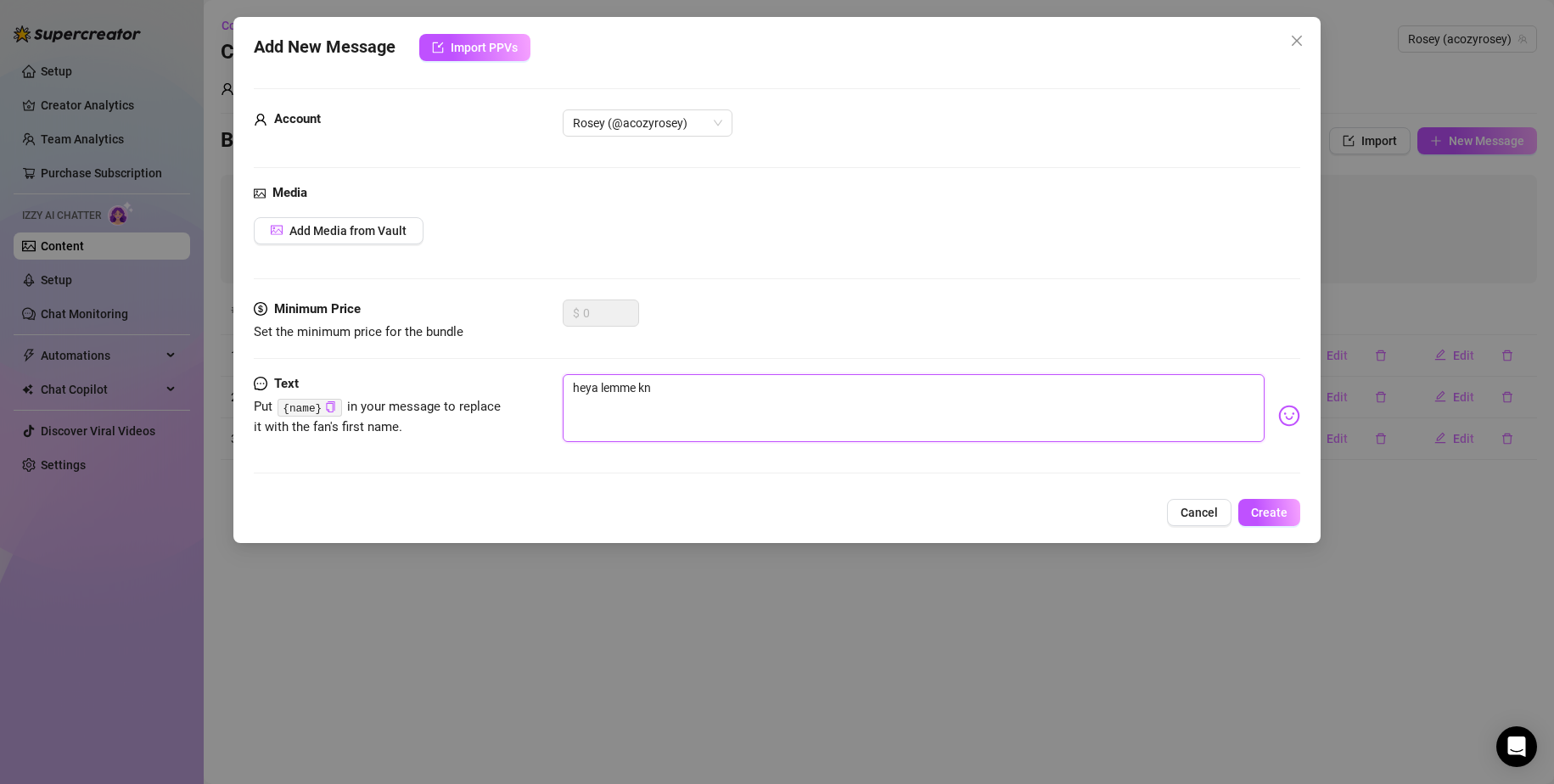
type textarea "heya lemme k"
type textarea "heya lemme"
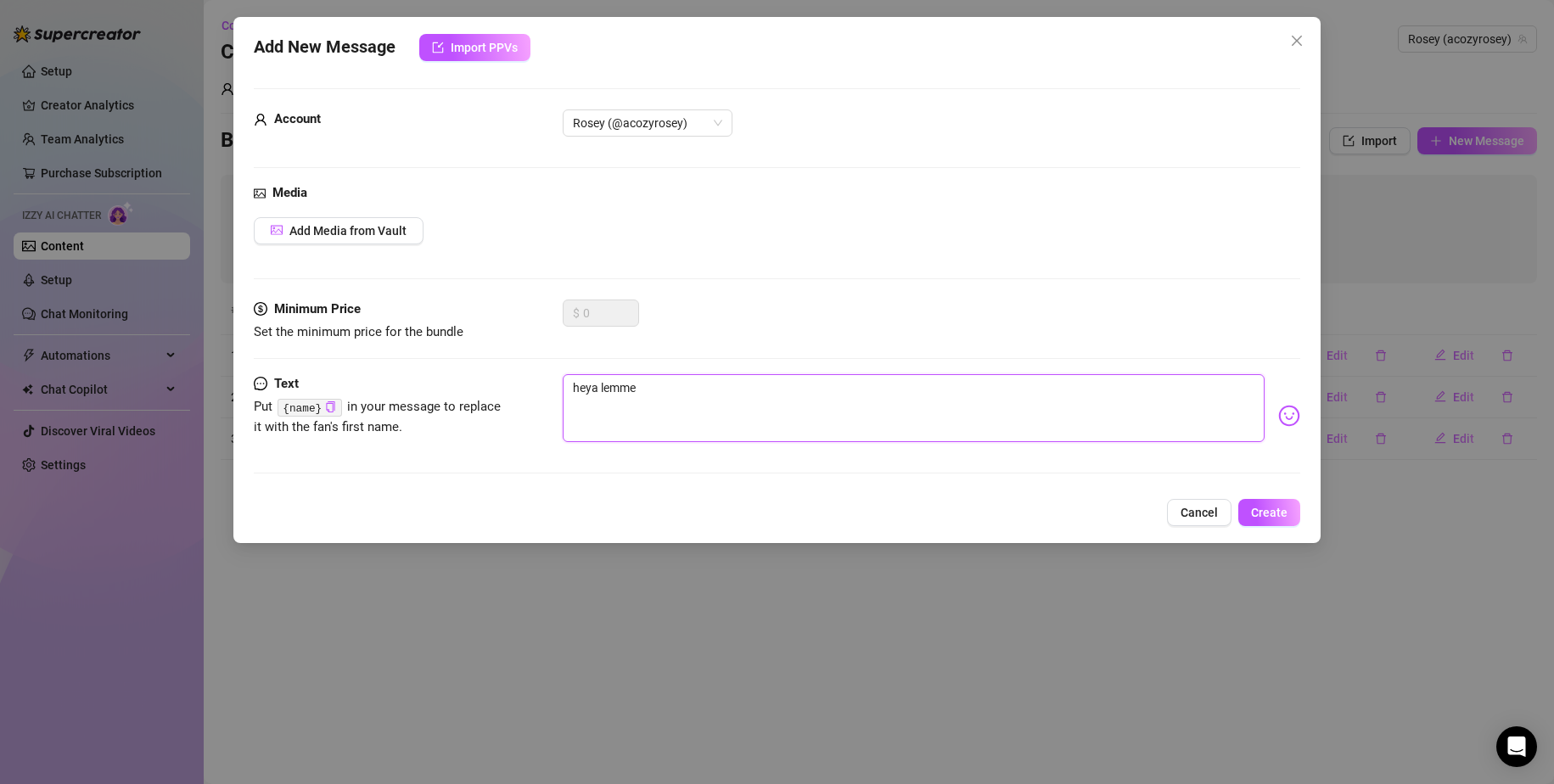
type textarea "heya lemme"
type textarea "heya [PERSON_NAME]"
type textarea "heya lem"
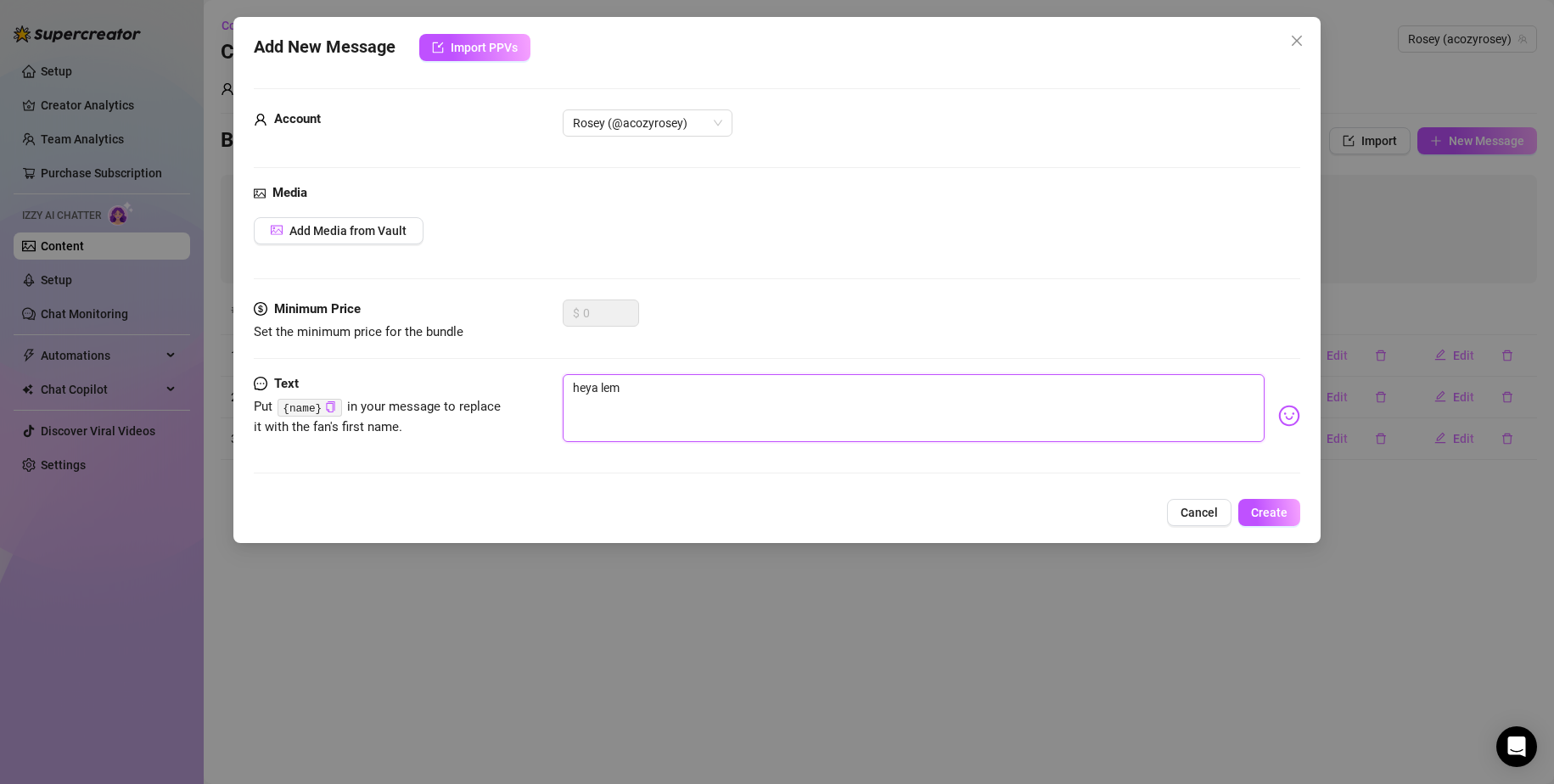
type textarea "heya le"
type textarea "heya l"
drag, startPoint x: 1271, startPoint y: 499, endPoint x: 1281, endPoint y: 506, distance: 12.2
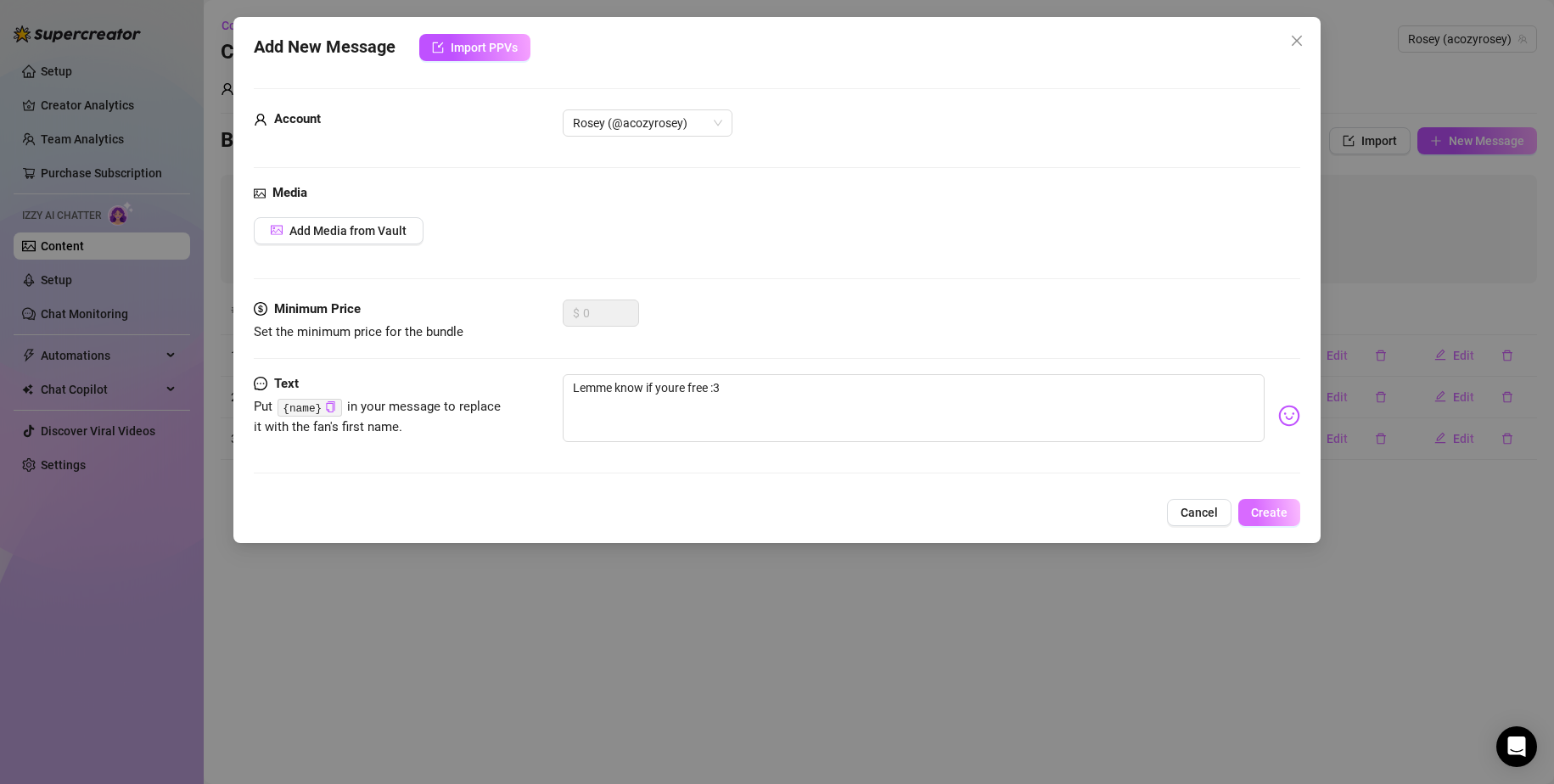
click at [1280, 505] on button "Create" at bounding box center [1268, 512] width 62 height 27
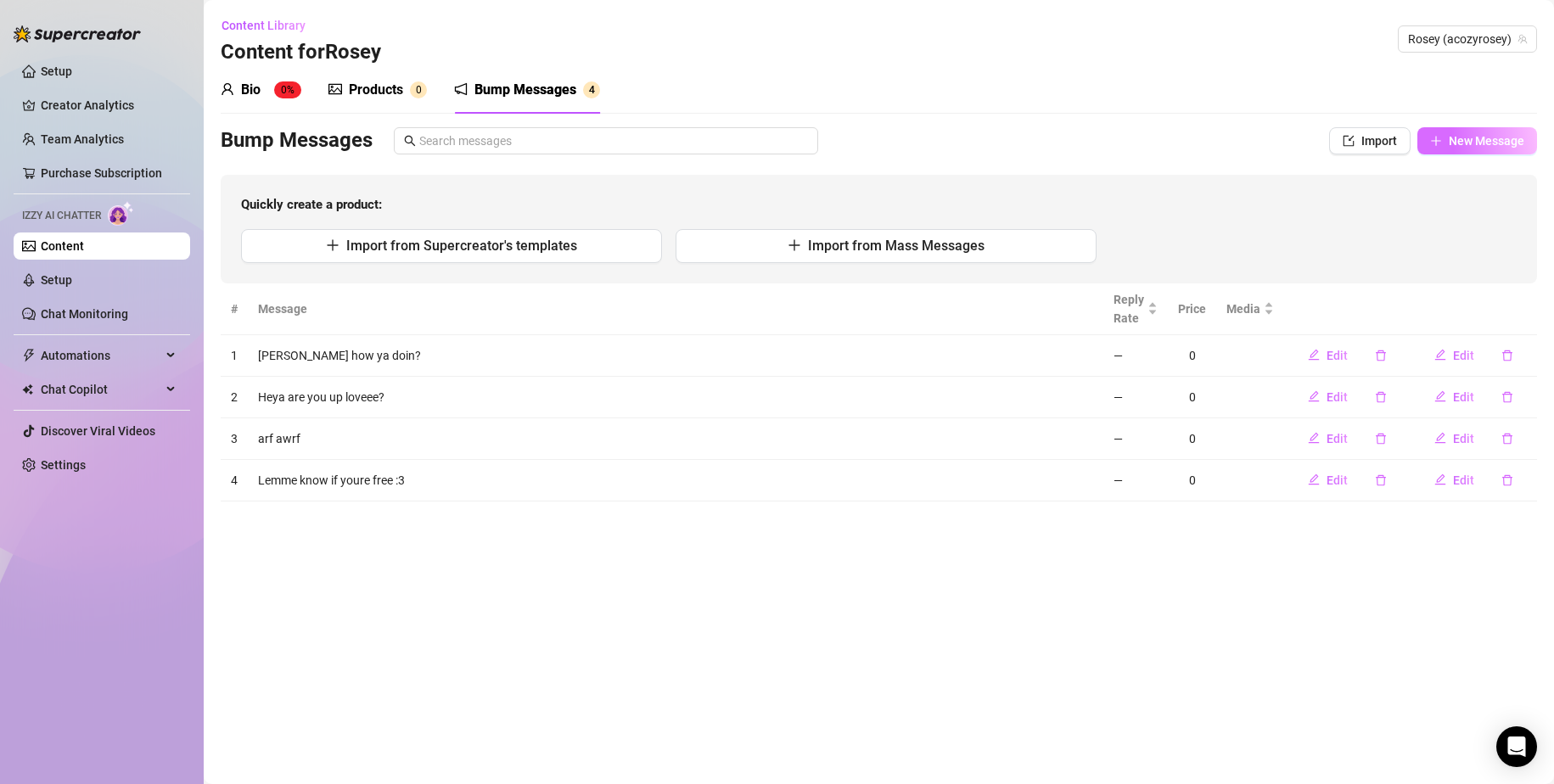
click at [1477, 137] on span "New Message" at bounding box center [1487, 141] width 75 height 14
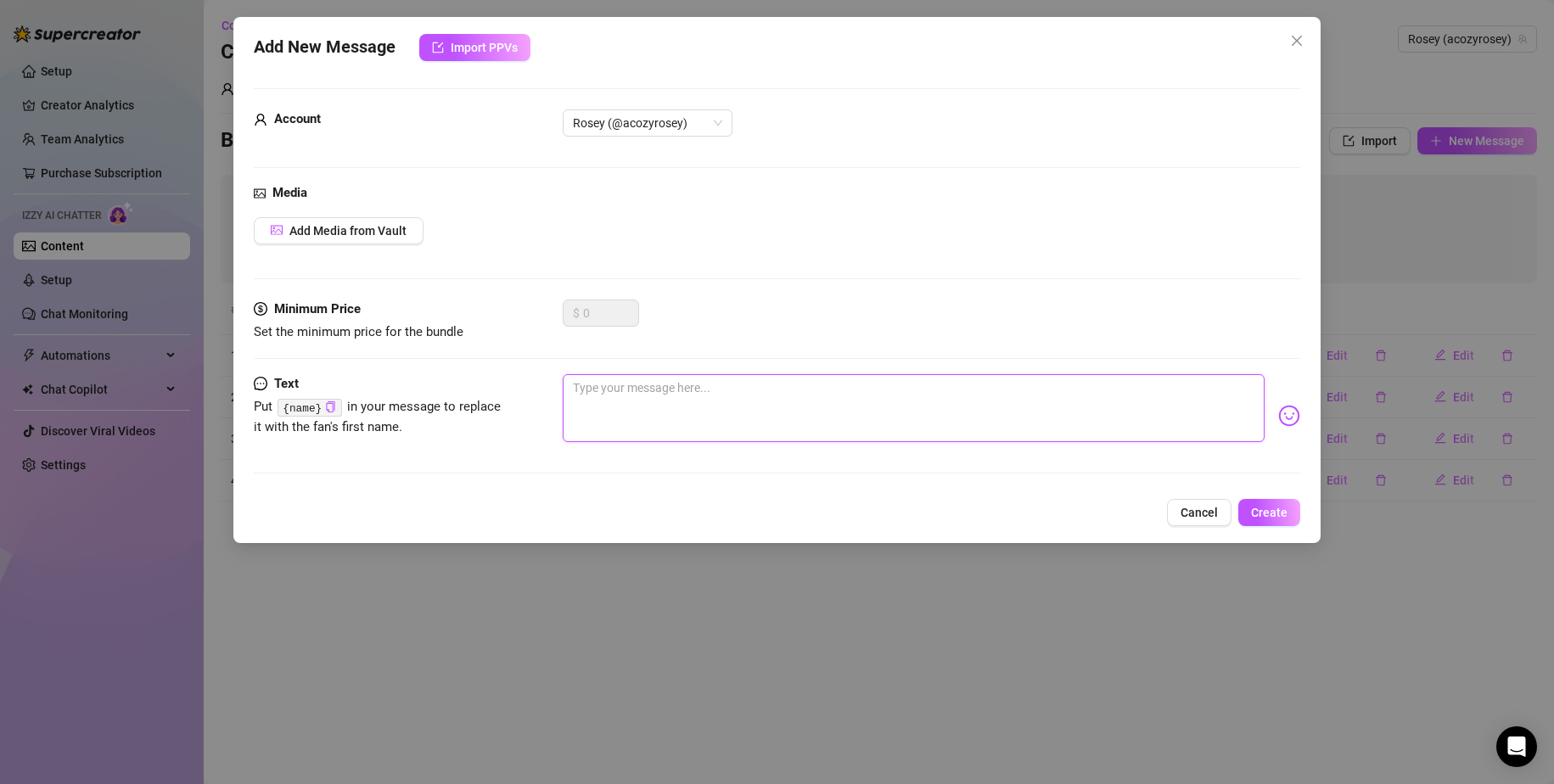
click at [656, 408] on textarea at bounding box center [913, 408] width 703 height 67
click at [693, 382] on textarea "I've got some free time relax with me I insist" at bounding box center [913, 408] width 703 height 67
click at [1290, 501] on button "Create" at bounding box center [1268, 512] width 62 height 27
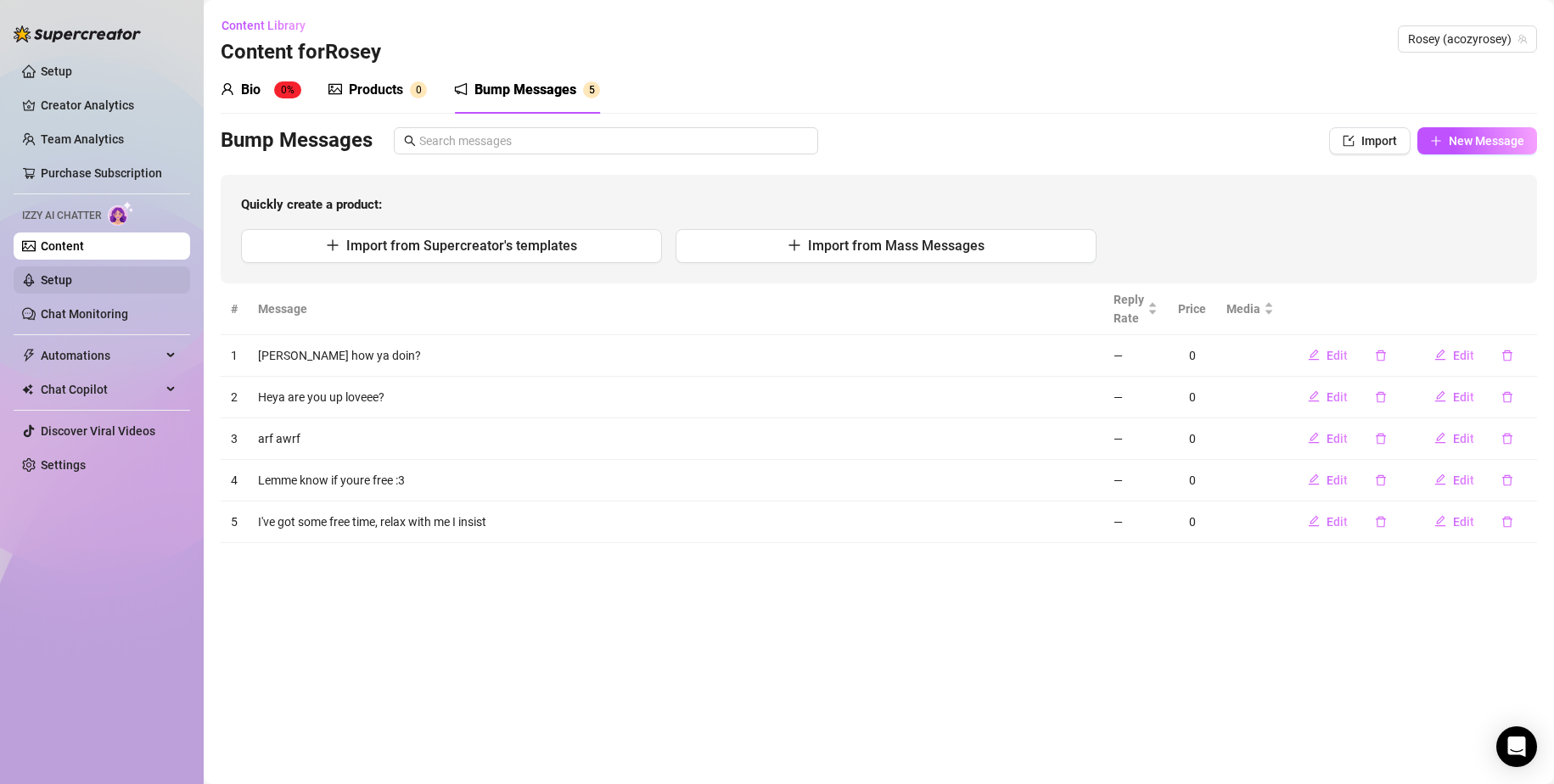
click at [71, 280] on link "Setup" at bounding box center [57, 281] width 31 height 14
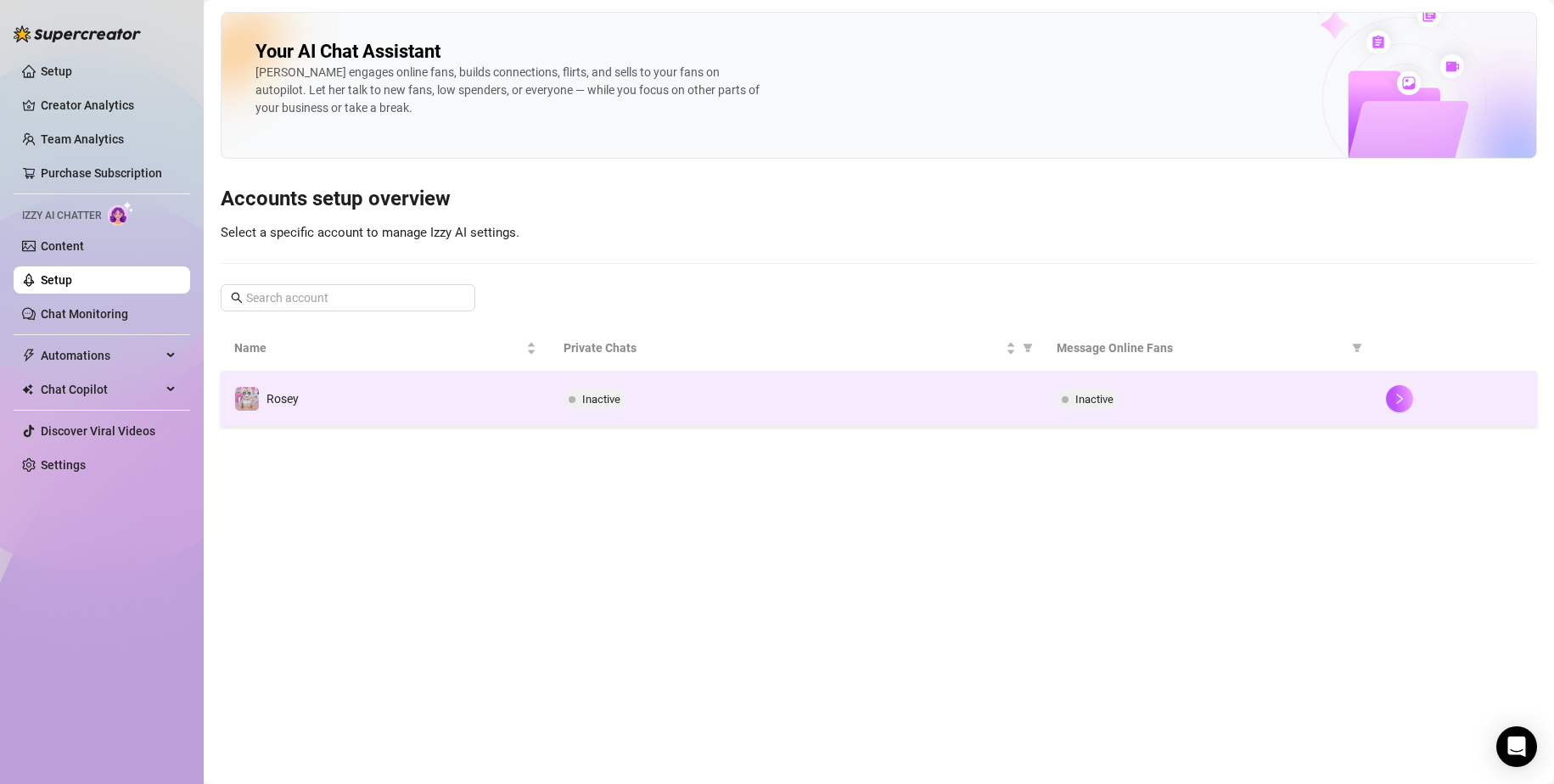
click at [355, 379] on td "Rosey" at bounding box center [385, 399] width 330 height 55
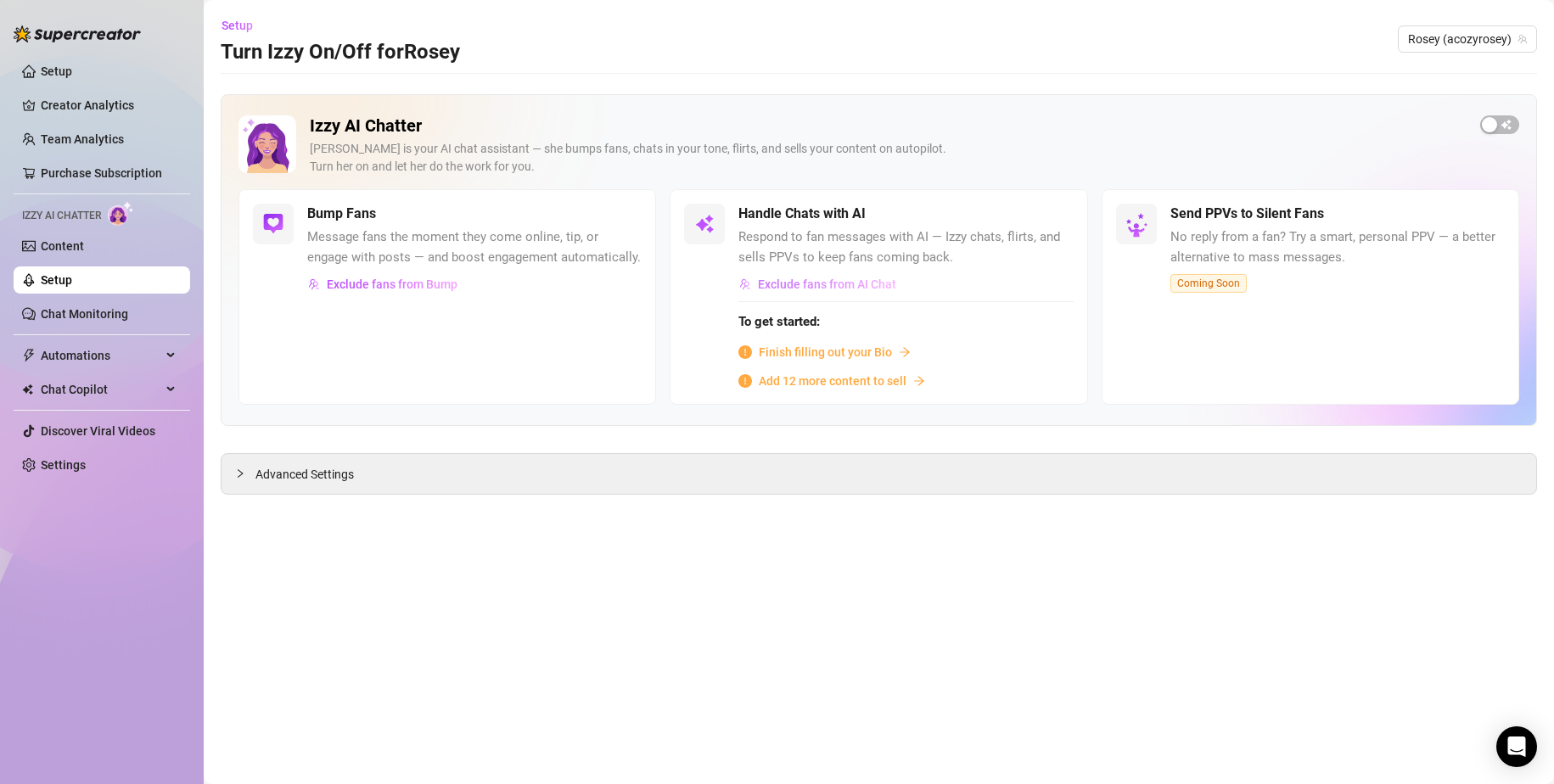
click at [856, 286] on span "Exclude fans from AI Chat" at bounding box center [826, 284] width 138 height 14
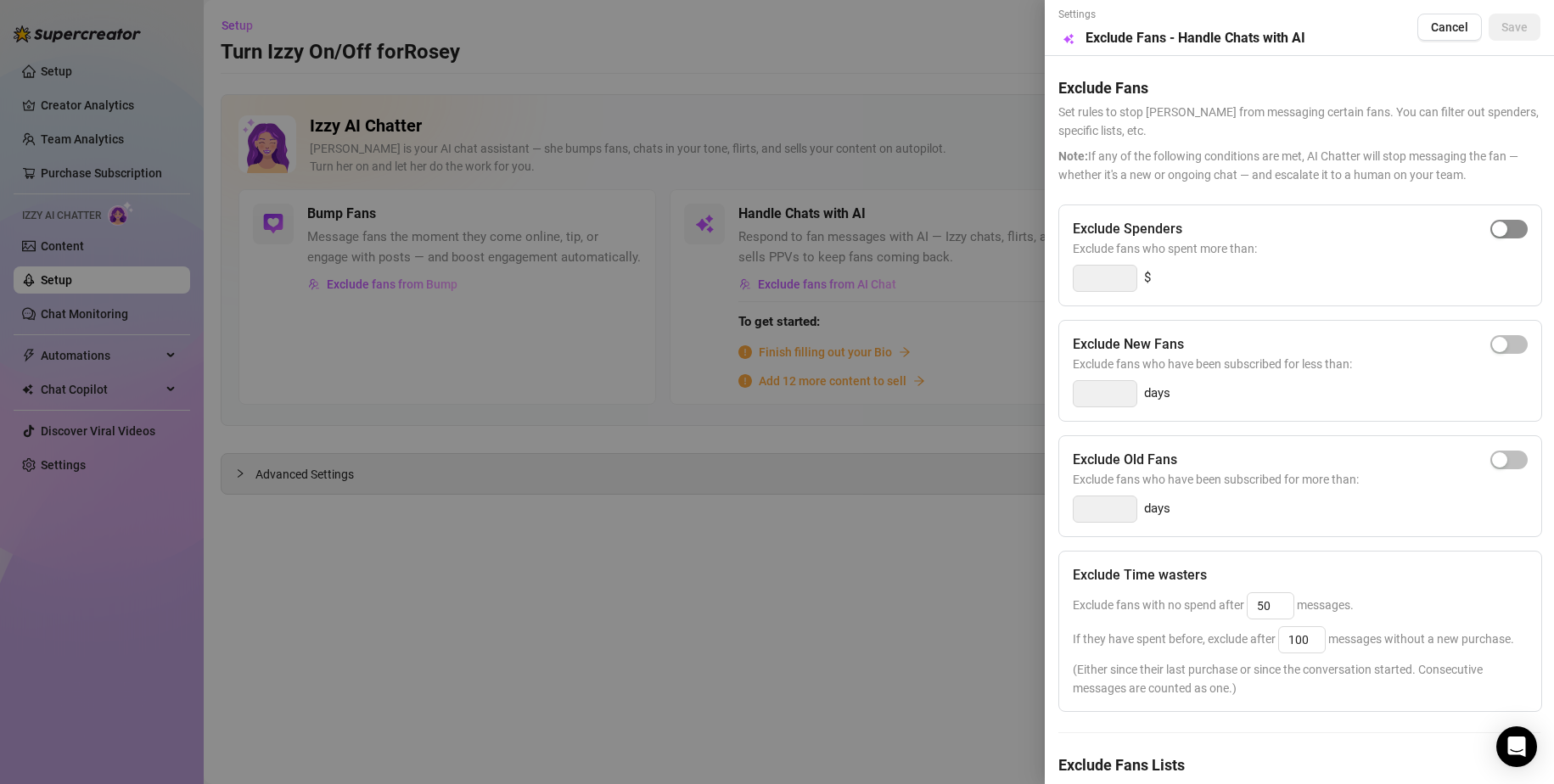
click at [1496, 235] on span "button" at bounding box center [1509, 229] width 37 height 19
click at [1126, 274] on input "300" at bounding box center [1105, 279] width 63 height 25
drag, startPoint x: 1127, startPoint y: 274, endPoint x: 1029, endPoint y: 270, distance: 98.1
click at [1029, 270] on div "Settings Preview Exclude Fans - Handle Chats with AI Cancel Save Exclude Fans S…" at bounding box center [777, 392] width 1554 height 784
click at [1499, 454] on span "button" at bounding box center [1509, 459] width 37 height 19
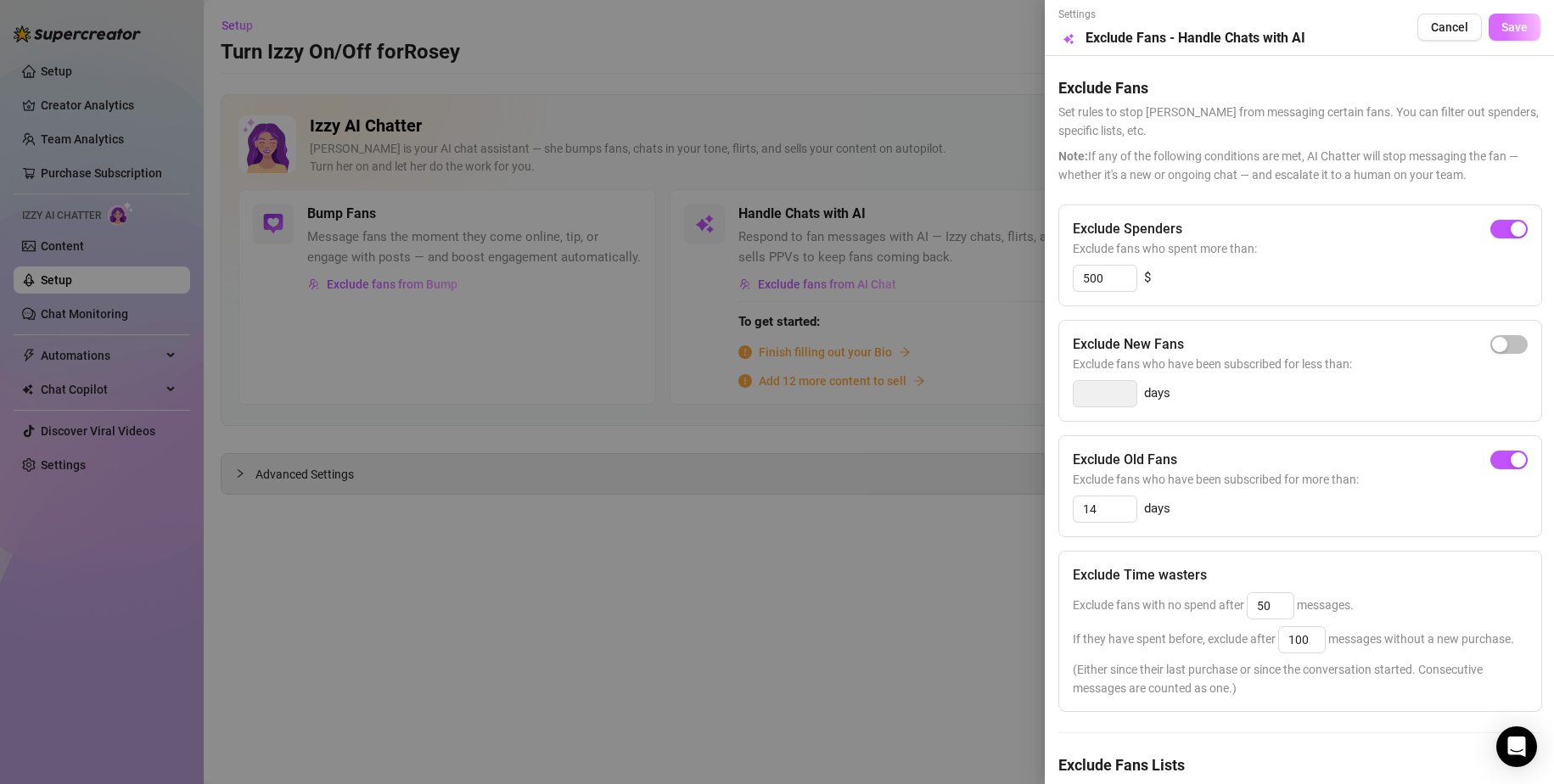
click at [1511, 31] on span "Save" at bounding box center [1515, 27] width 26 height 14
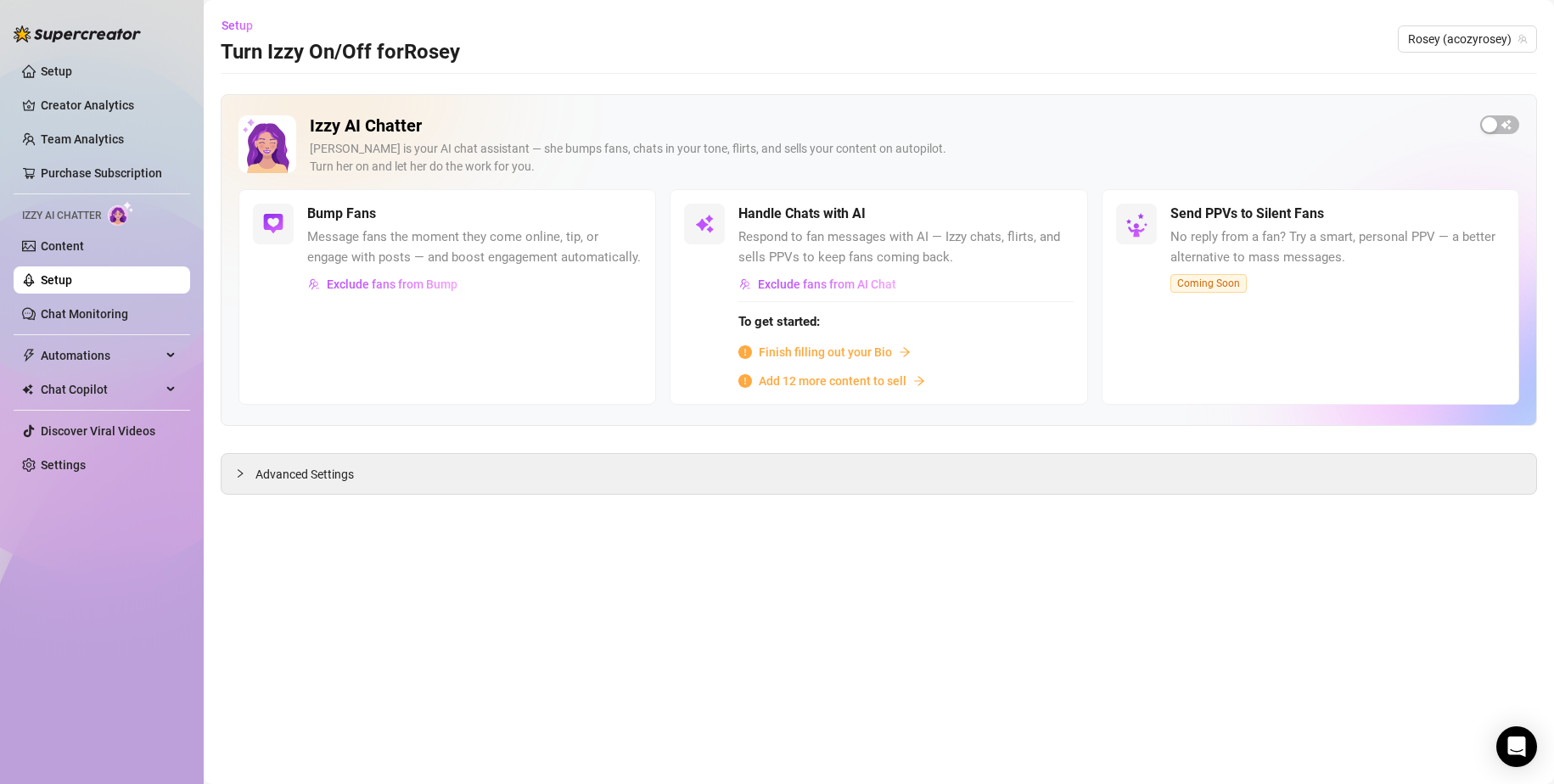
click at [812, 346] on span "Finish filling out your Bio" at bounding box center [825, 352] width 133 height 19
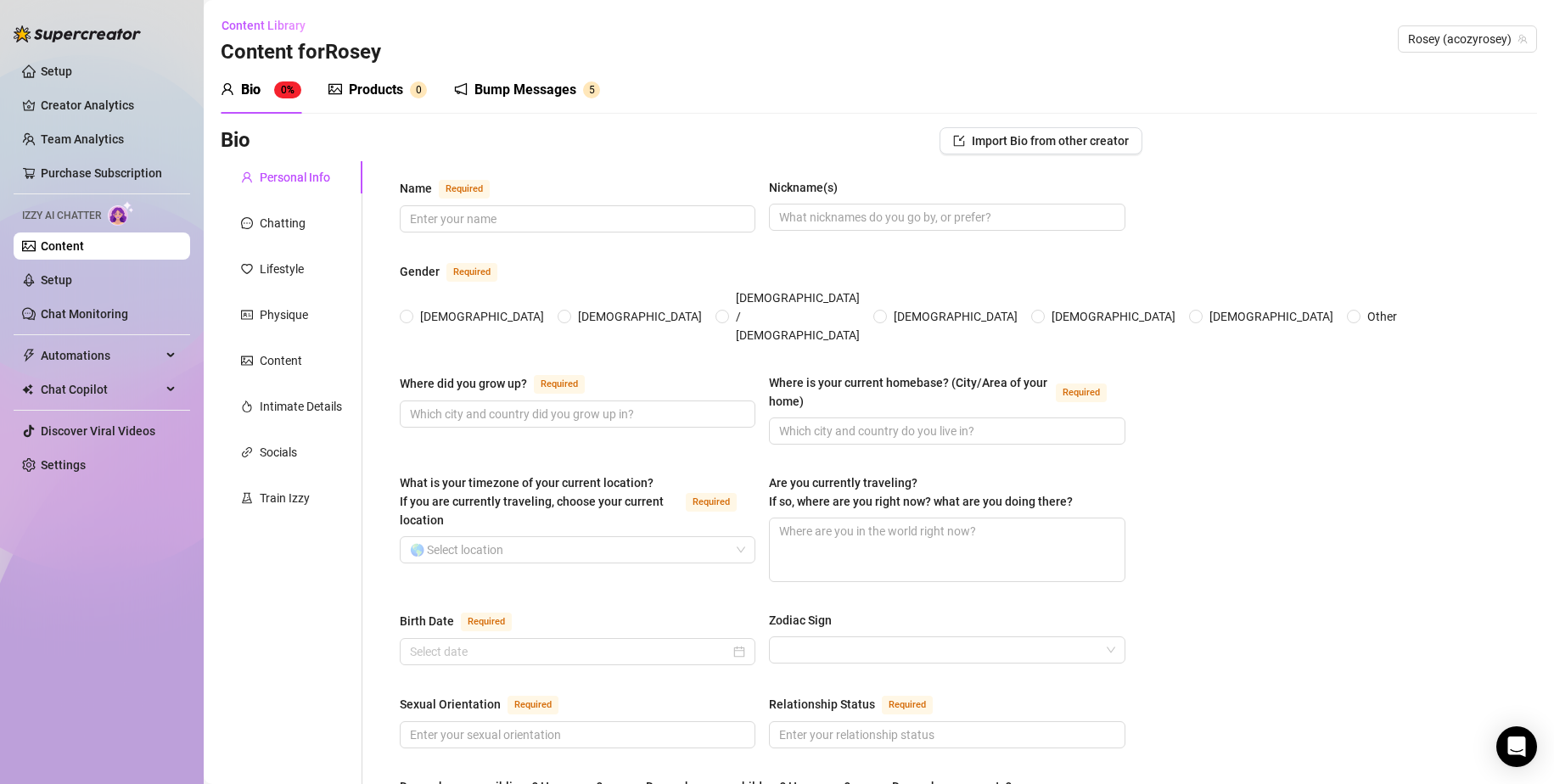
click at [585, 233] on div "Name Required Nickname(s)" at bounding box center [763, 212] width 726 height 69
click at [585, 222] on input "Name Required" at bounding box center [575, 218] width 332 height 19
click at [415, 307] on span "[DEMOGRAPHIC_DATA]" at bounding box center [482, 316] width 138 height 19
click at [411, 312] on input "[DEMOGRAPHIC_DATA]" at bounding box center [407, 317] width 7 height 11
click at [513, 405] on input "Where did you grow up? Required" at bounding box center [575, 414] width 332 height 19
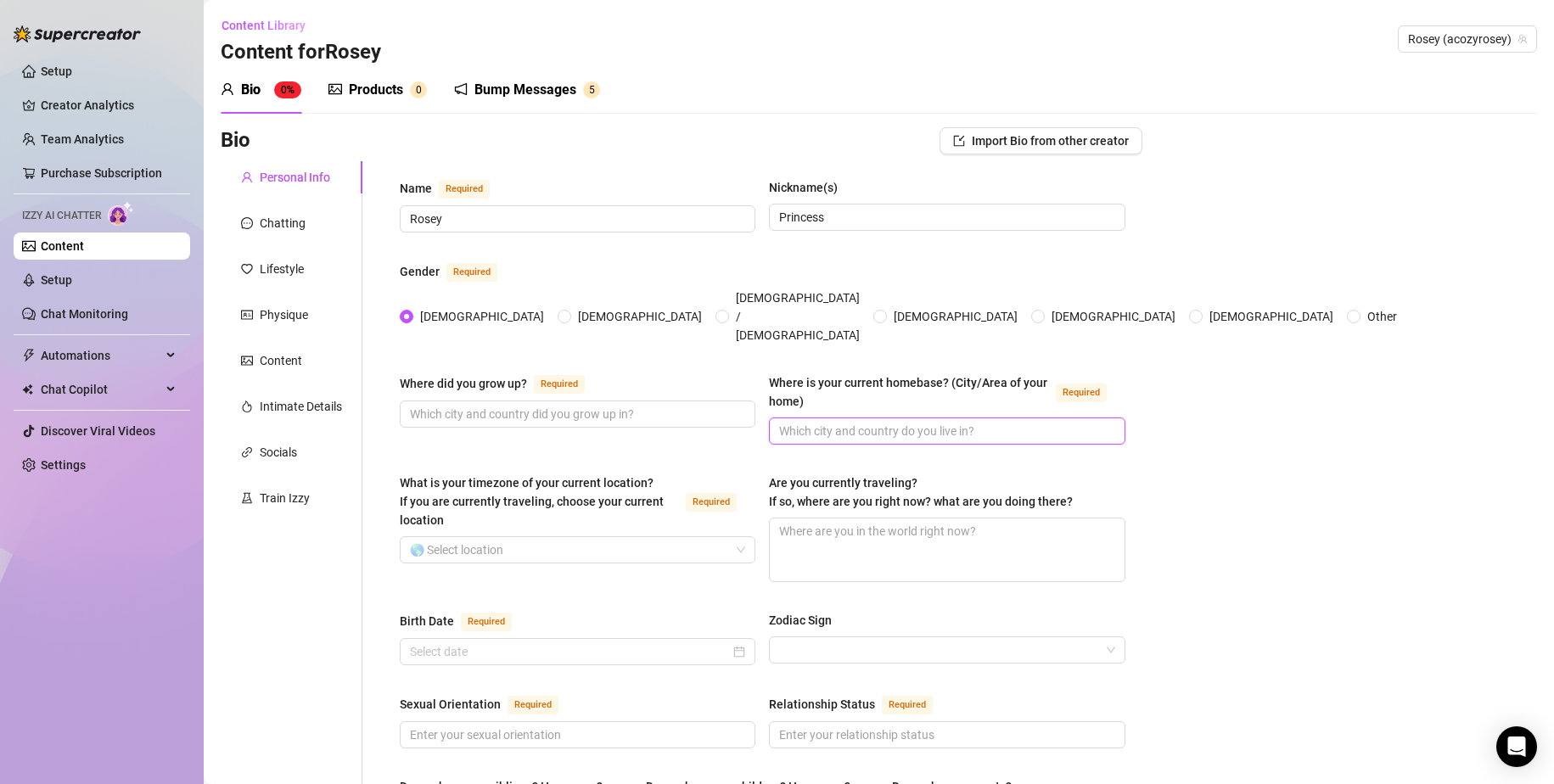
click at [946, 421] on input "Where is your current homebase? (City/Area of your home) Required" at bounding box center [945, 430] width 332 height 19
click at [650, 405] on input "Where did you grow up? Required" at bounding box center [575, 414] width 332 height 19
click at [568, 614] on input "Birth Date Required" at bounding box center [569, 651] width 320 height 19
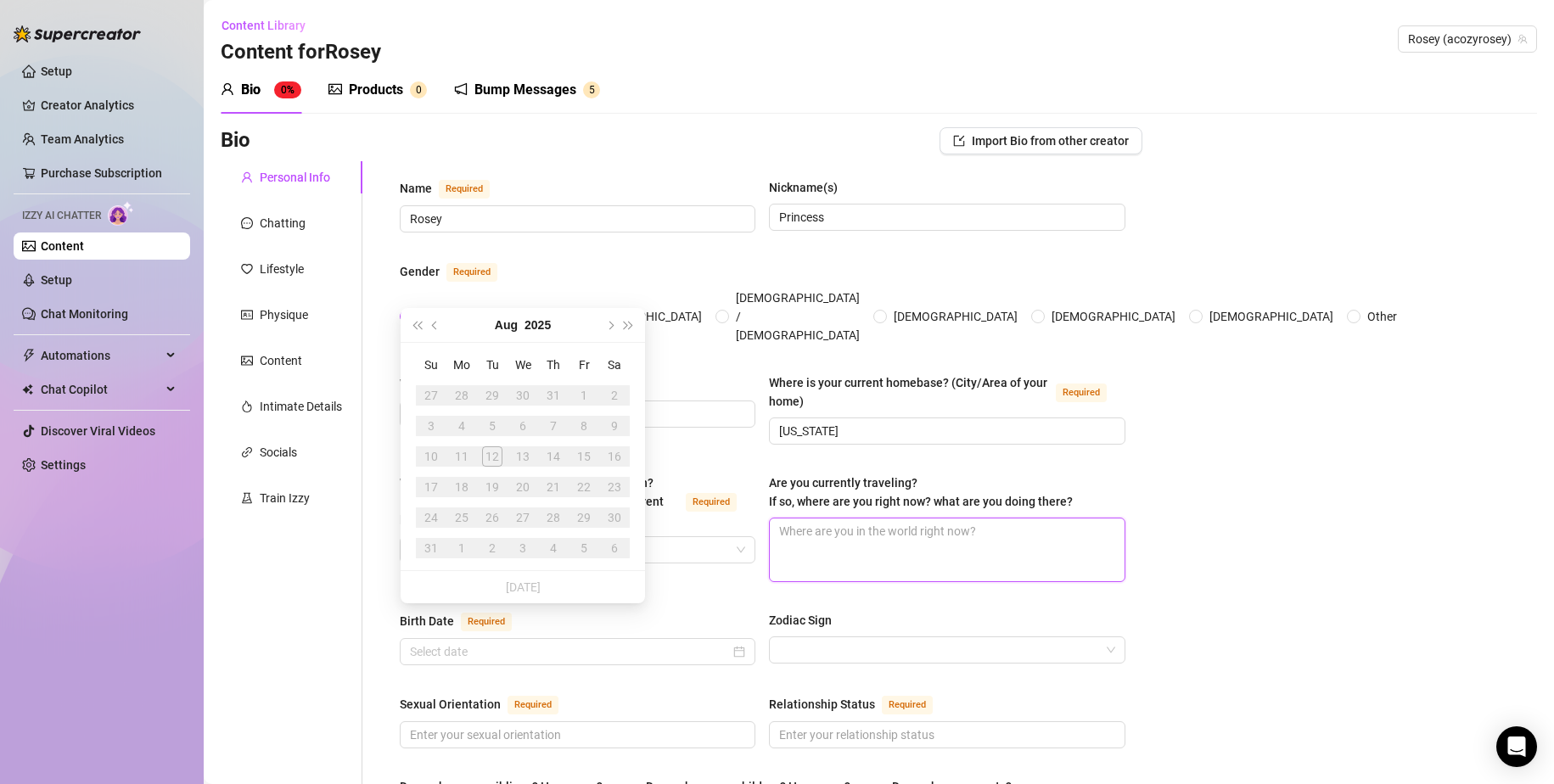
click at [770, 523] on textarea "Are you currently traveling? If so, where are you right now? what are you doing…" at bounding box center [947, 549] width 354 height 63
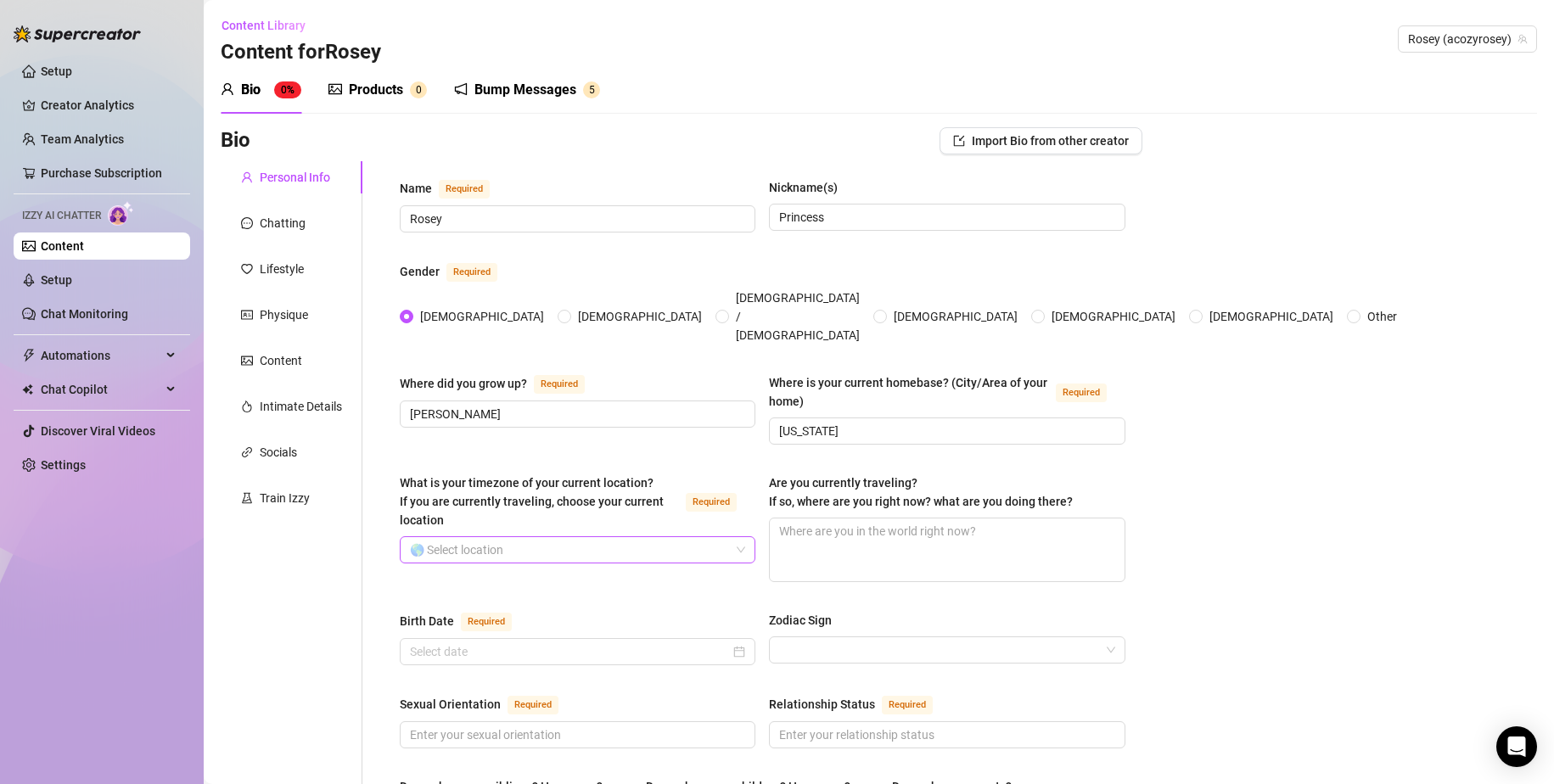
click at [607, 537] on input "What is your timezone of your current location? If you are currently traveling,…" at bounding box center [569, 549] width 320 height 25
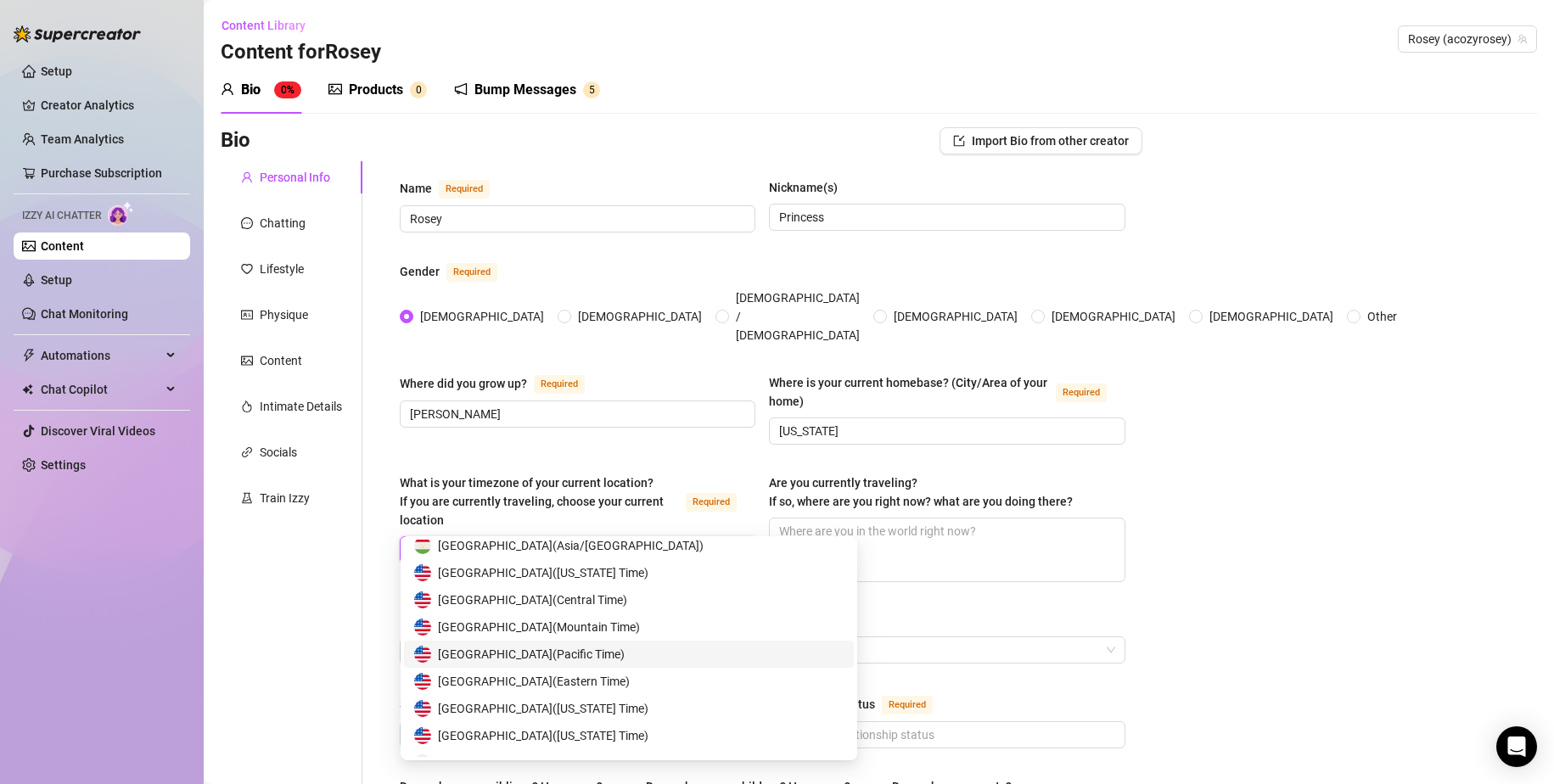
scroll to position [625, 0]
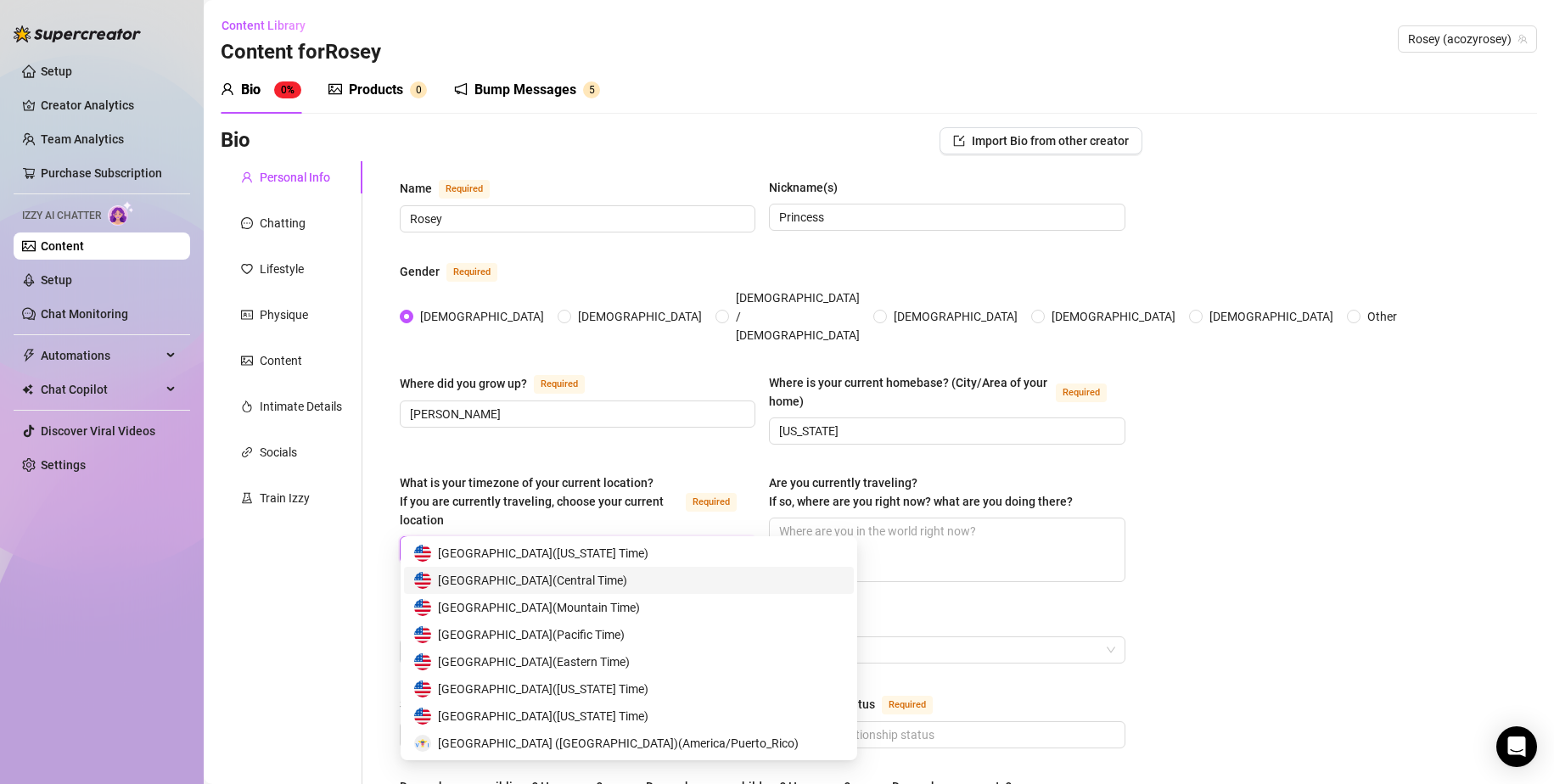
click at [655, 577] on div "[GEOGRAPHIC_DATA] ( Central Time )" at bounding box center [629, 580] width 429 height 19
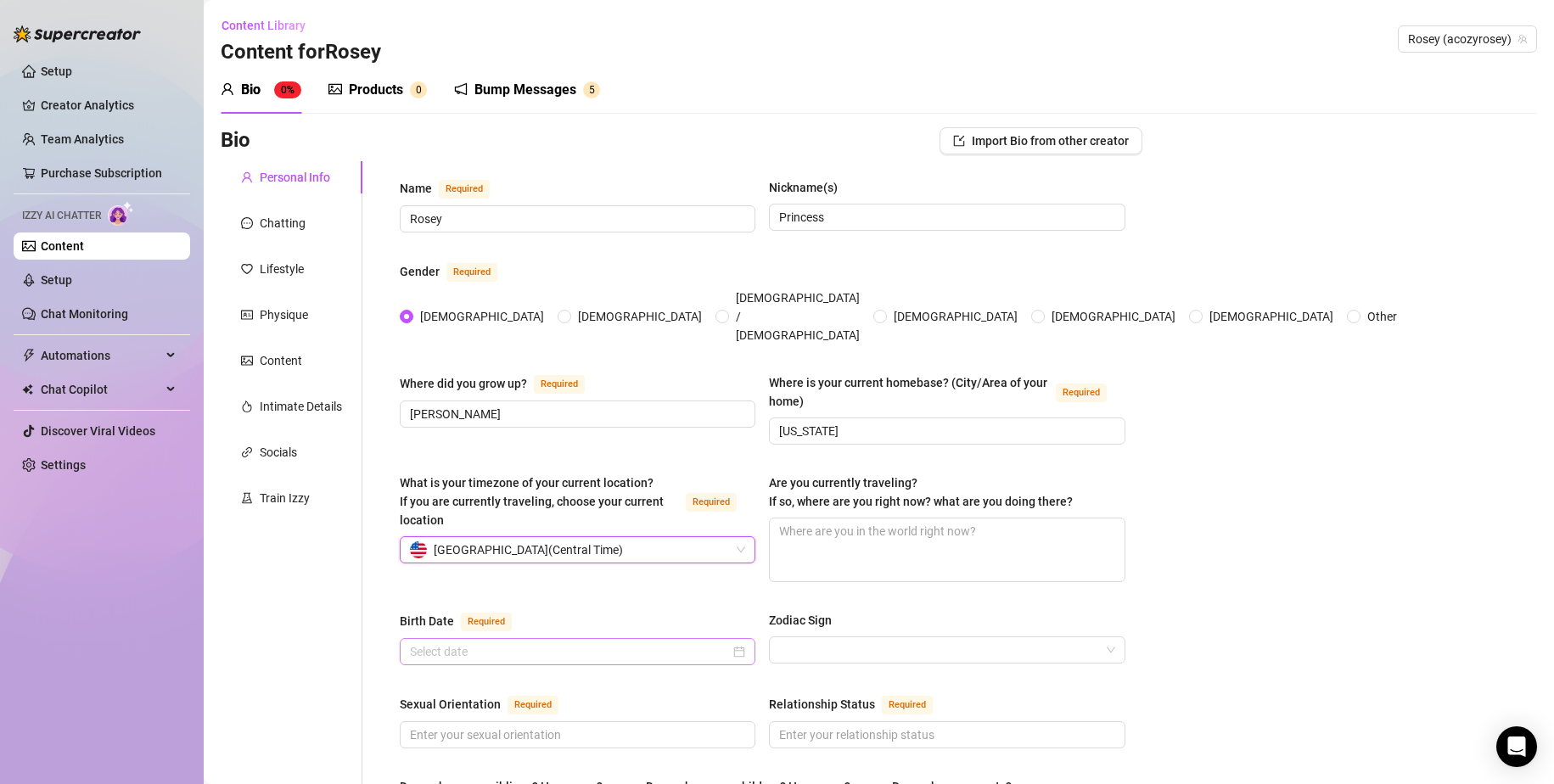
click at [592, 614] on div at bounding box center [578, 652] width 356 height 27
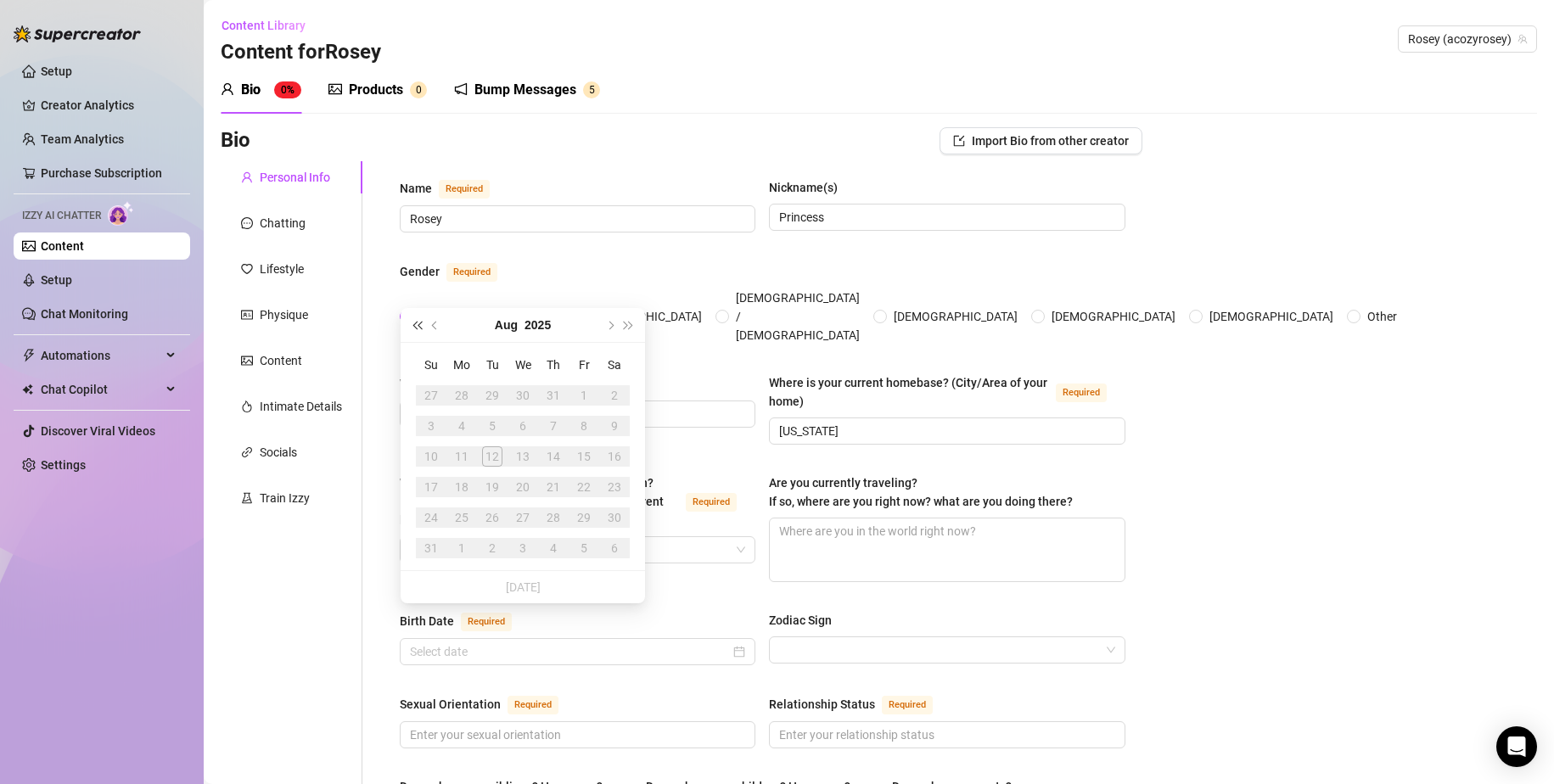
click at [415, 319] on button "Last year (Control + left)" at bounding box center [417, 325] width 19 height 34
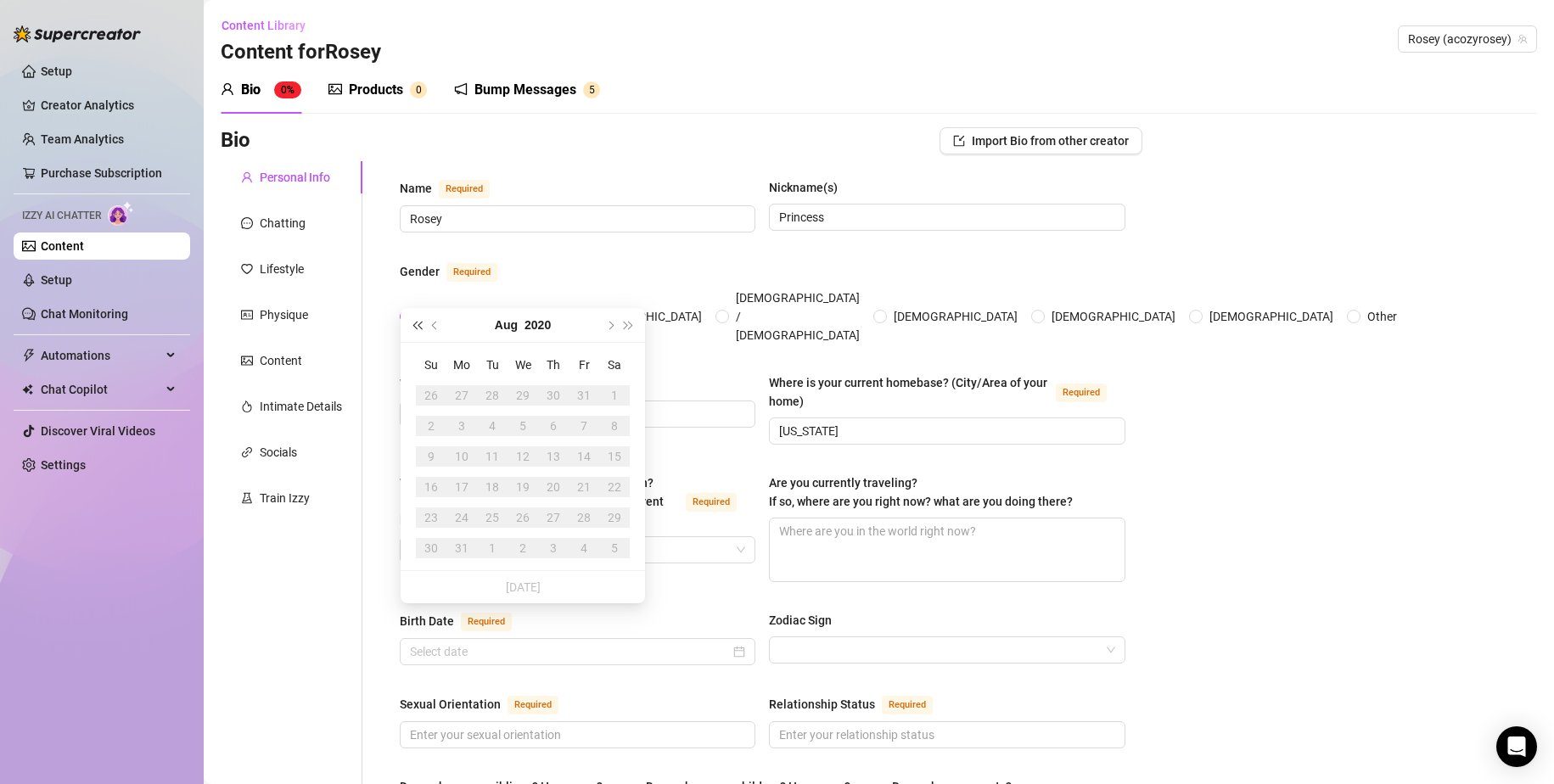
click at [415, 319] on button "Last year (Control + left)" at bounding box center [417, 325] width 19 height 34
click at [417, 319] on button "Last year (Control + left)" at bounding box center [417, 325] width 19 height 34
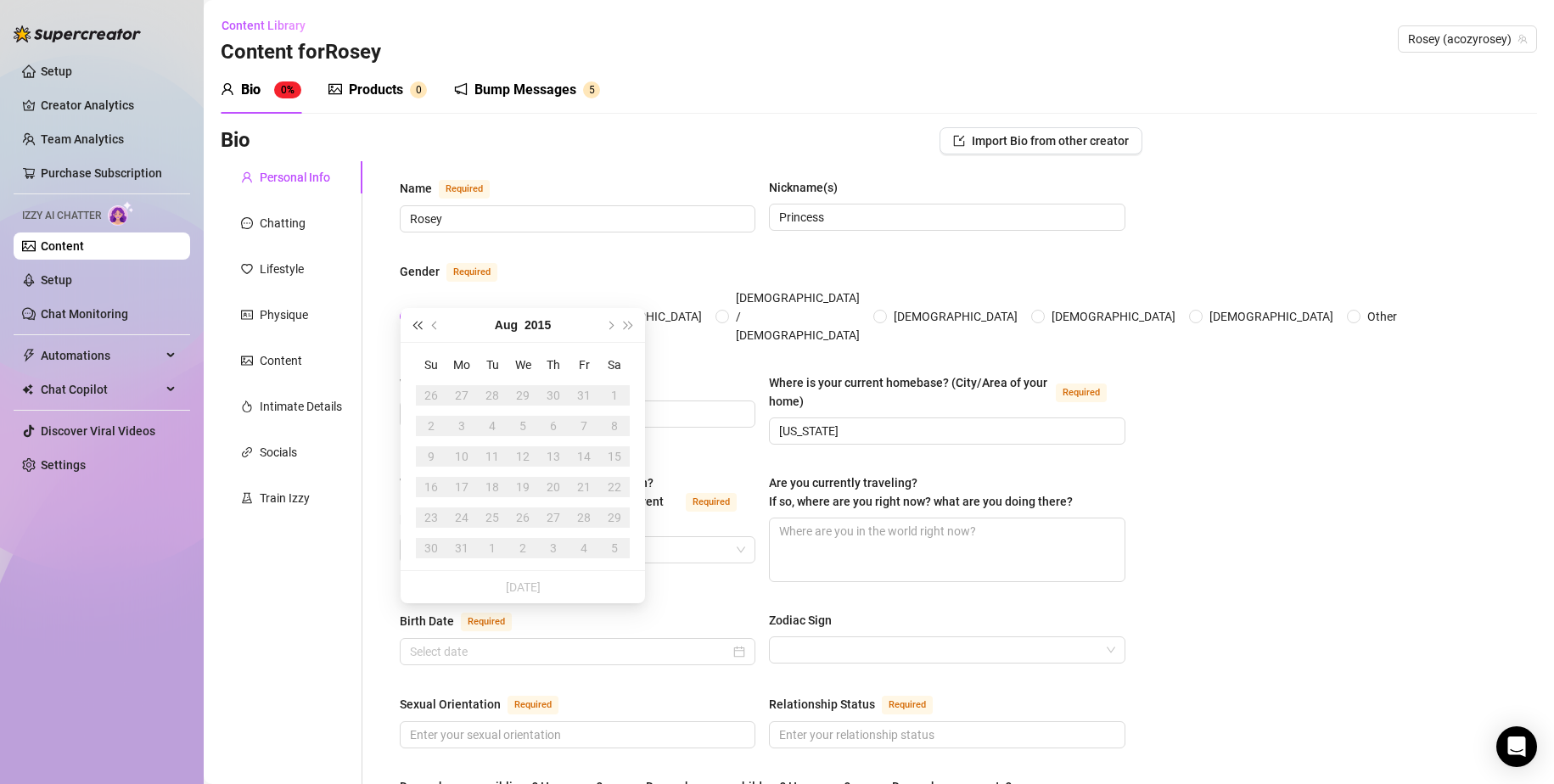
click at [417, 319] on button "Last year (Control + left)" at bounding box center [417, 325] width 19 height 34
click at [418, 319] on button "Last year (Control + left)" at bounding box center [417, 325] width 19 height 34
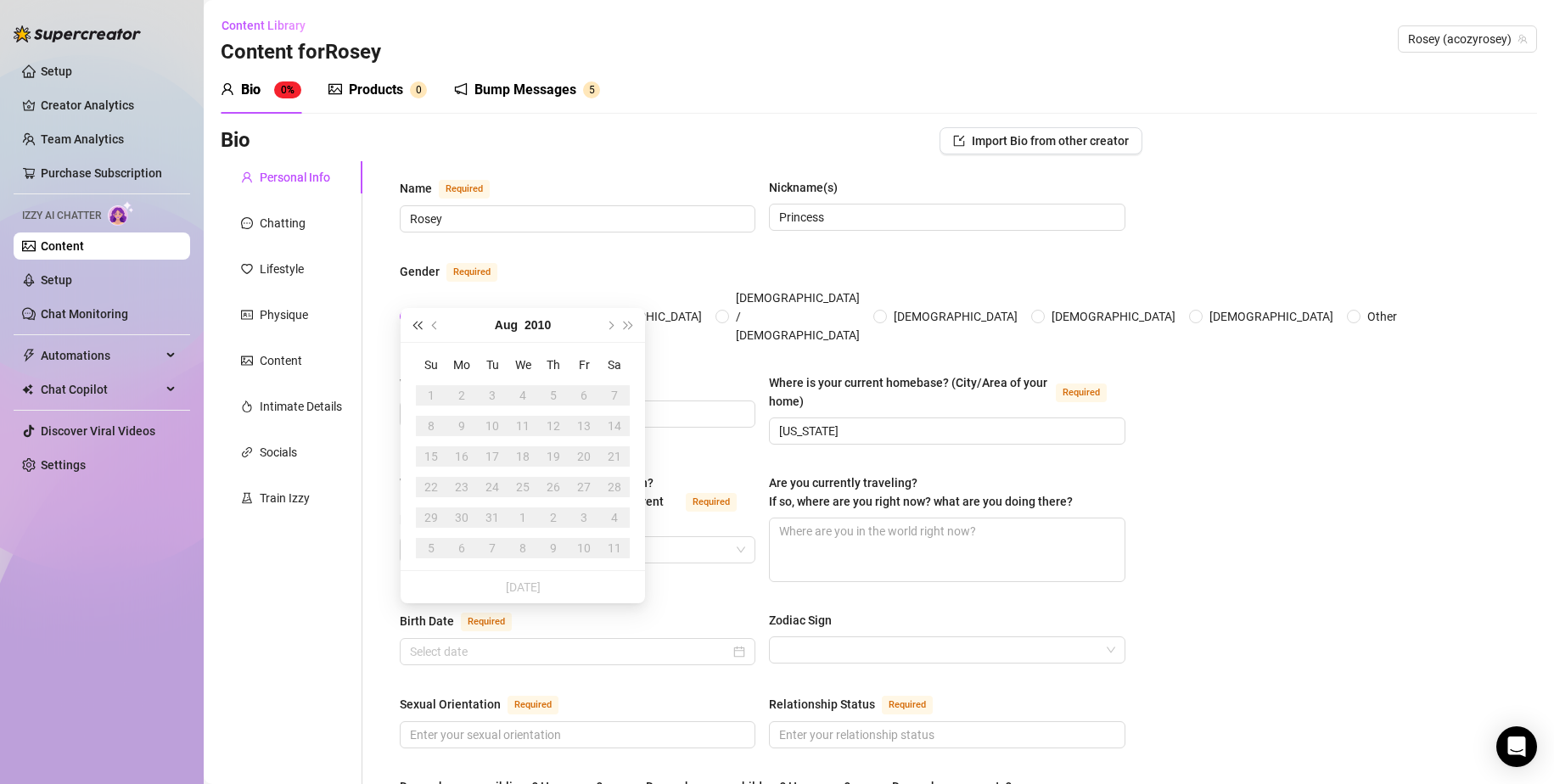
click at [418, 319] on button "Last year (Control + left)" at bounding box center [417, 325] width 19 height 34
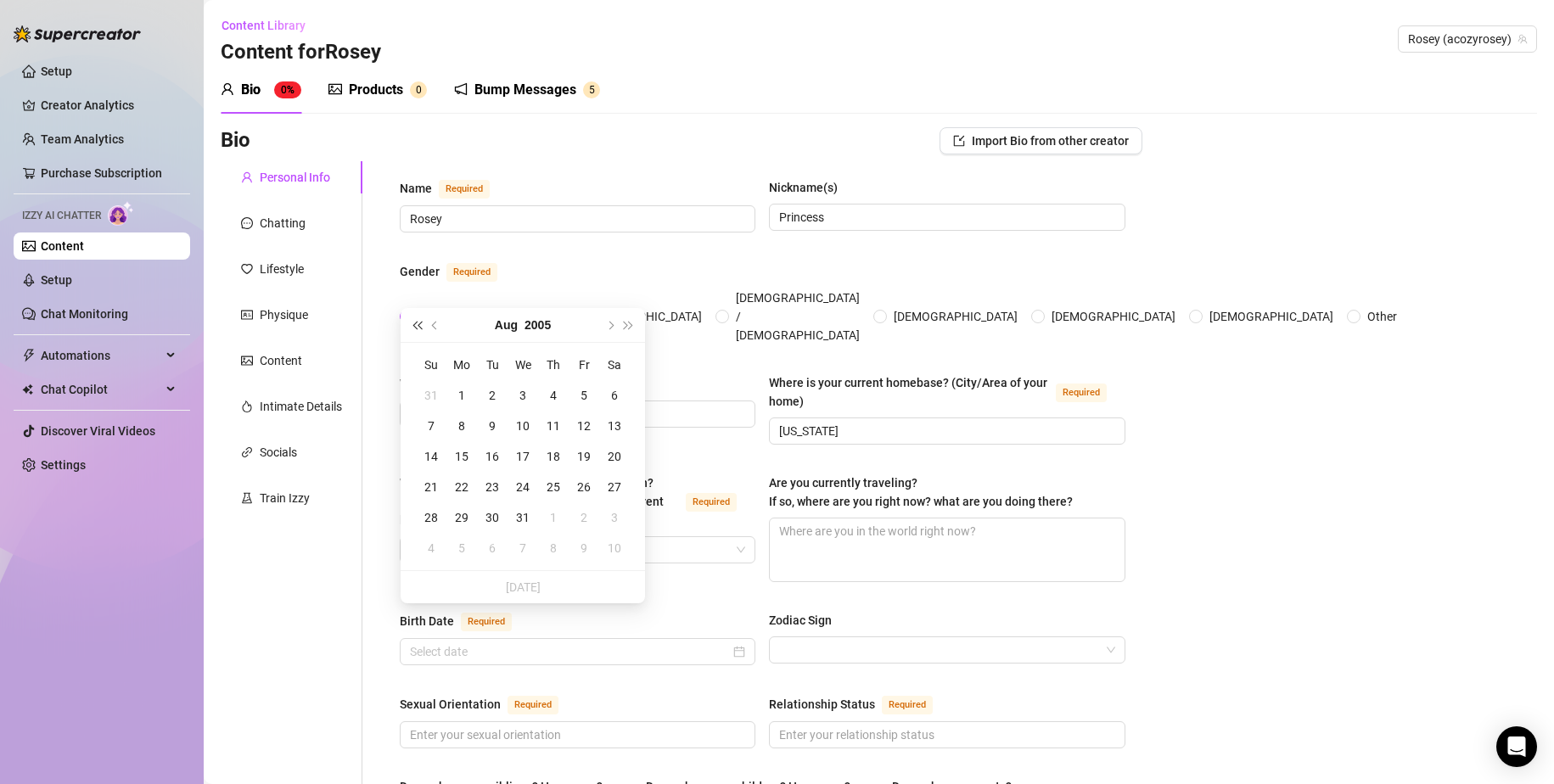
click at [418, 320] on button "Last year (Control + left)" at bounding box center [417, 325] width 19 height 34
click at [438, 327] on span "Previous month (PageUp)" at bounding box center [436, 325] width 9 height 9
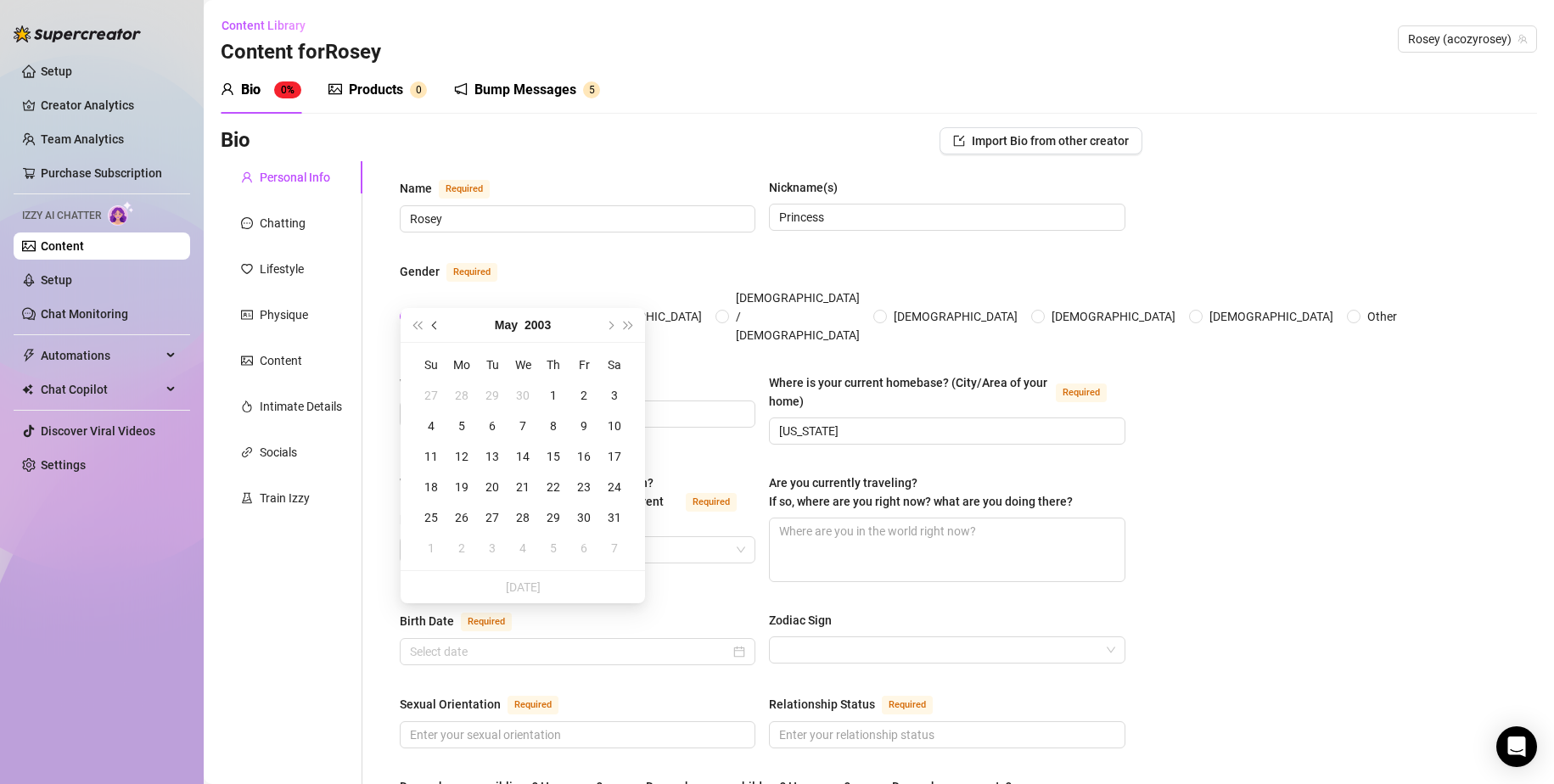
click at [438, 327] on span "Previous month (PageUp)" at bounding box center [436, 325] width 9 height 9
click at [583, 455] on div "14" at bounding box center [584, 457] width 21 height 21
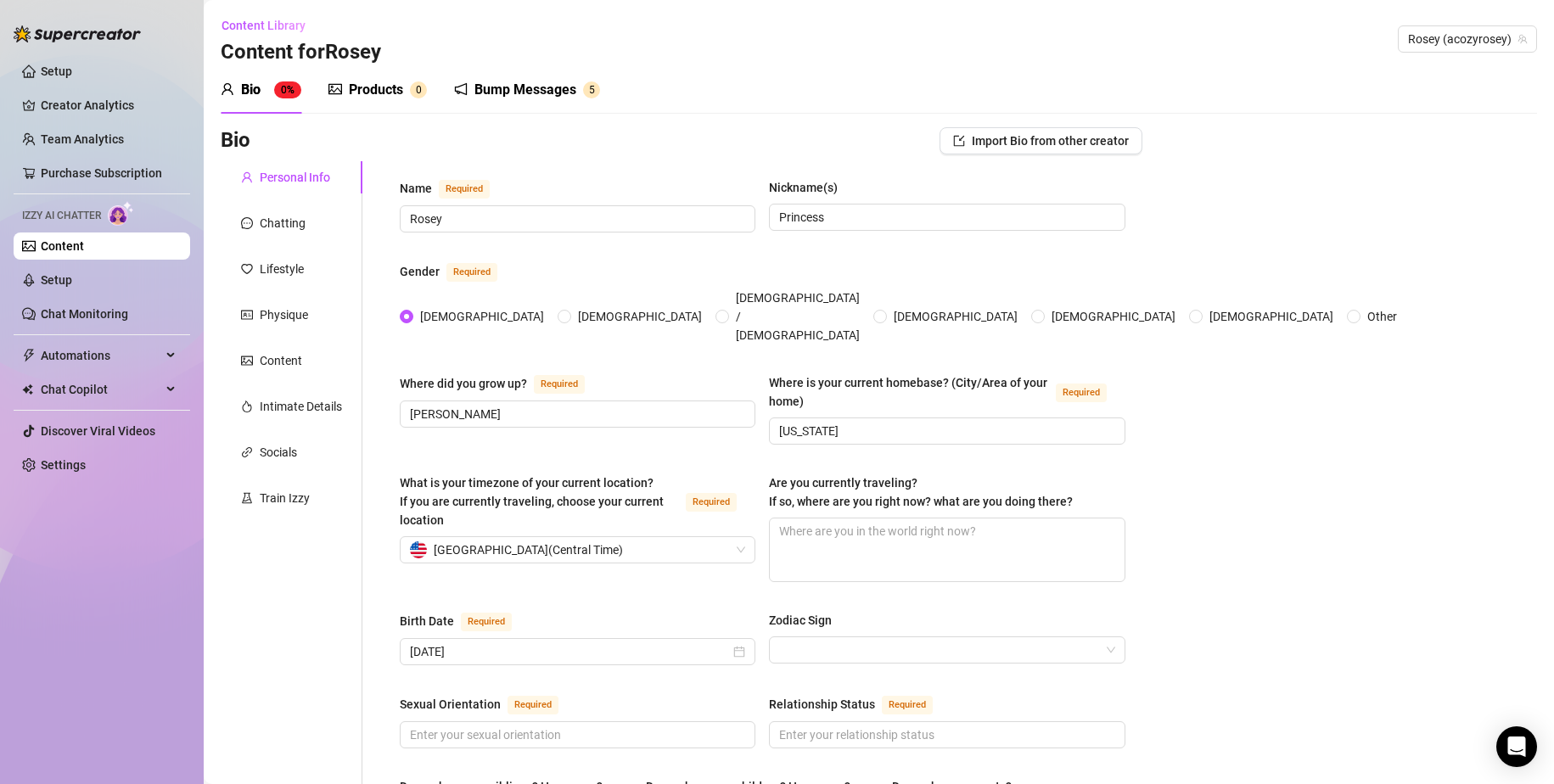
click at [813, 611] on div "Zodiac Sign" at bounding box center [800, 620] width 63 height 19
click at [813, 614] on input "Zodiac Sign" at bounding box center [939, 650] width 320 height 25
click at [807, 614] on input "Zodiac Sign" at bounding box center [939, 650] width 320 height 25
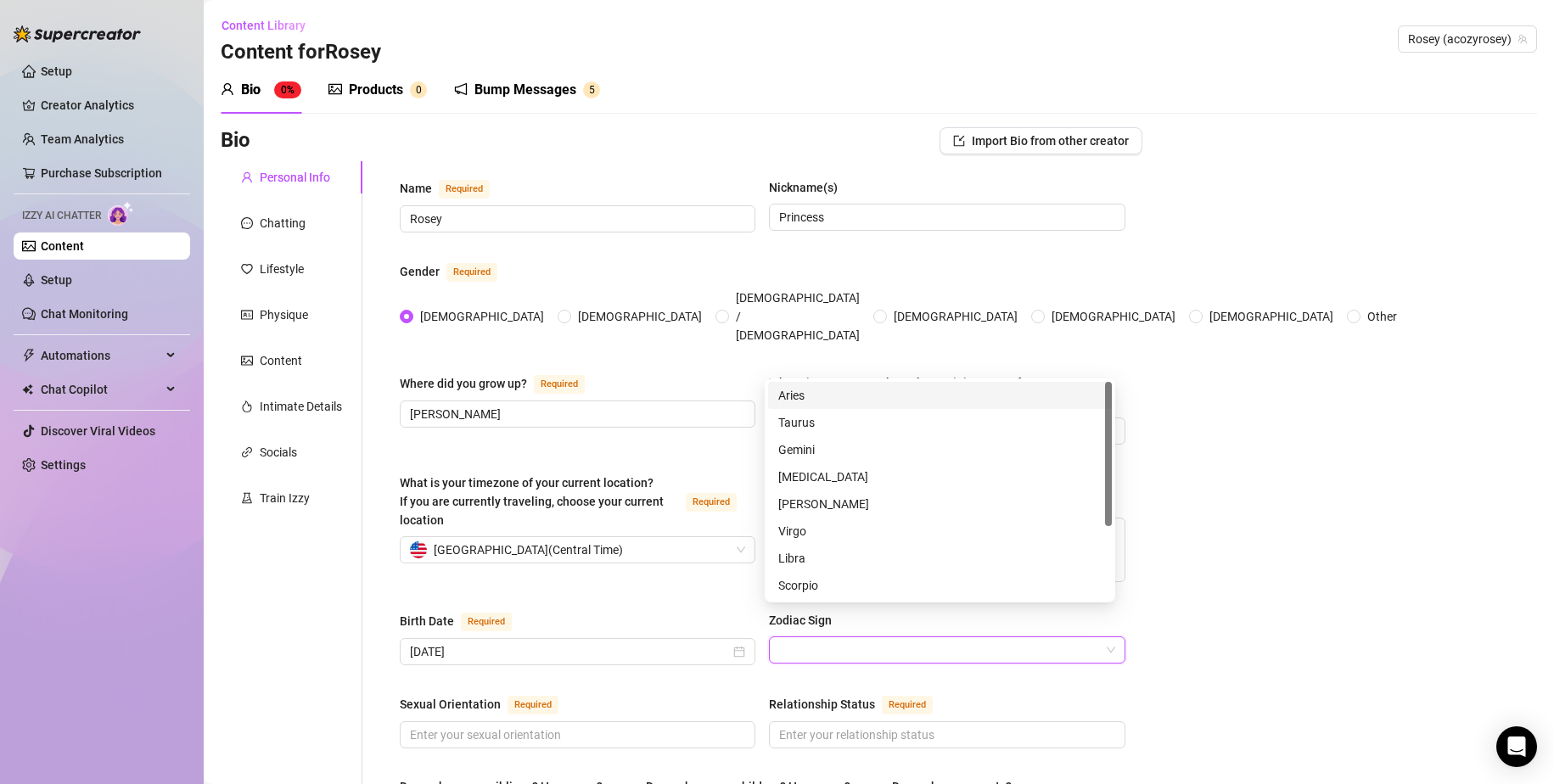
click at [817, 614] on div "Birth Date Required [DEMOGRAPHIC_DATA] Zodiac Sign" at bounding box center [763, 645] width 726 height 69
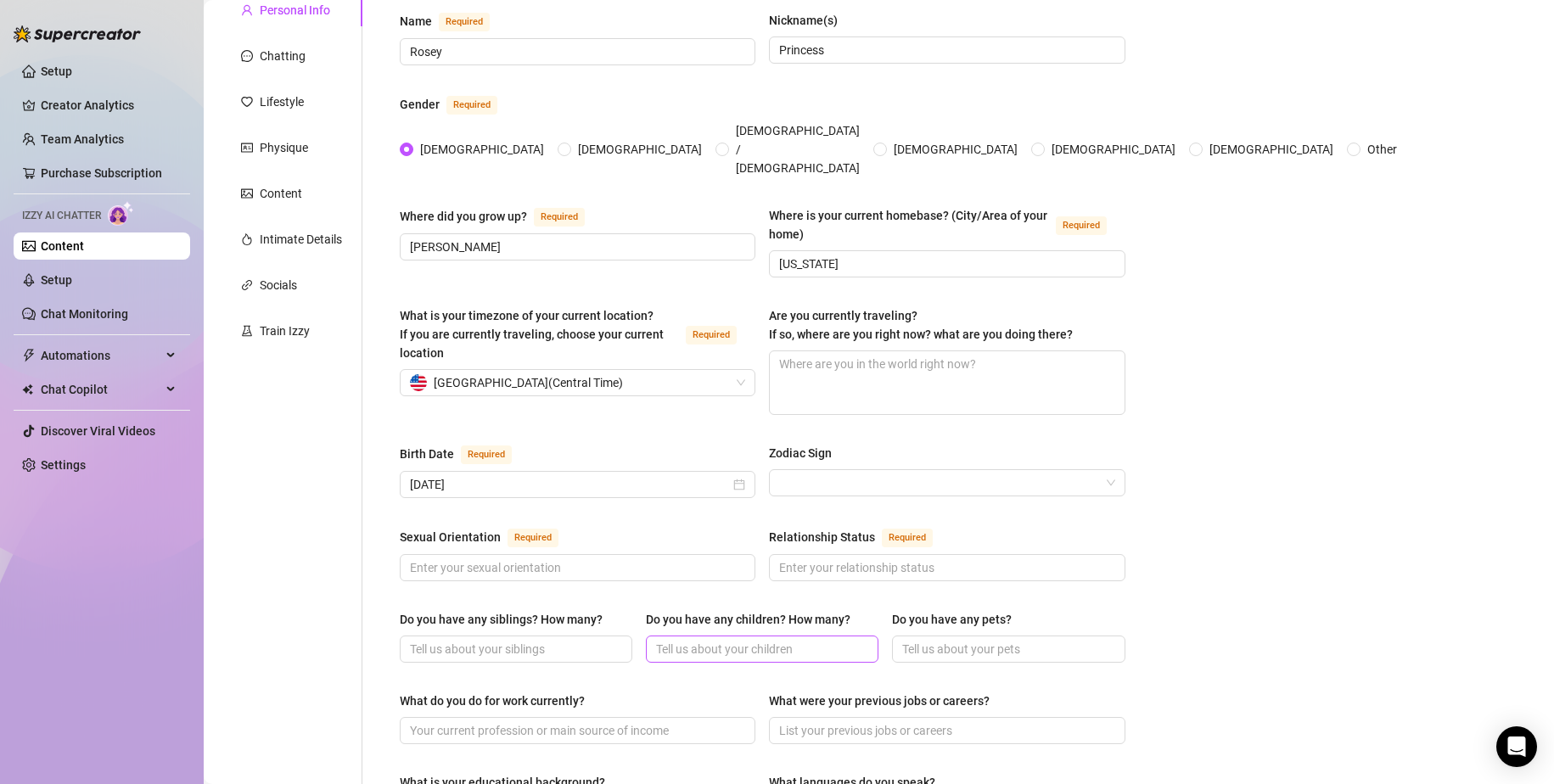
scroll to position [170, 0]
click at [595, 551] on span at bounding box center [578, 565] width 356 height 27
click at [583, 556] on input "Sexual Orientation Required" at bounding box center [575, 565] width 332 height 19
click at [821, 556] on input "Relationship Status Required" at bounding box center [945, 565] width 332 height 19
click at [589, 551] on span at bounding box center [578, 565] width 356 height 27
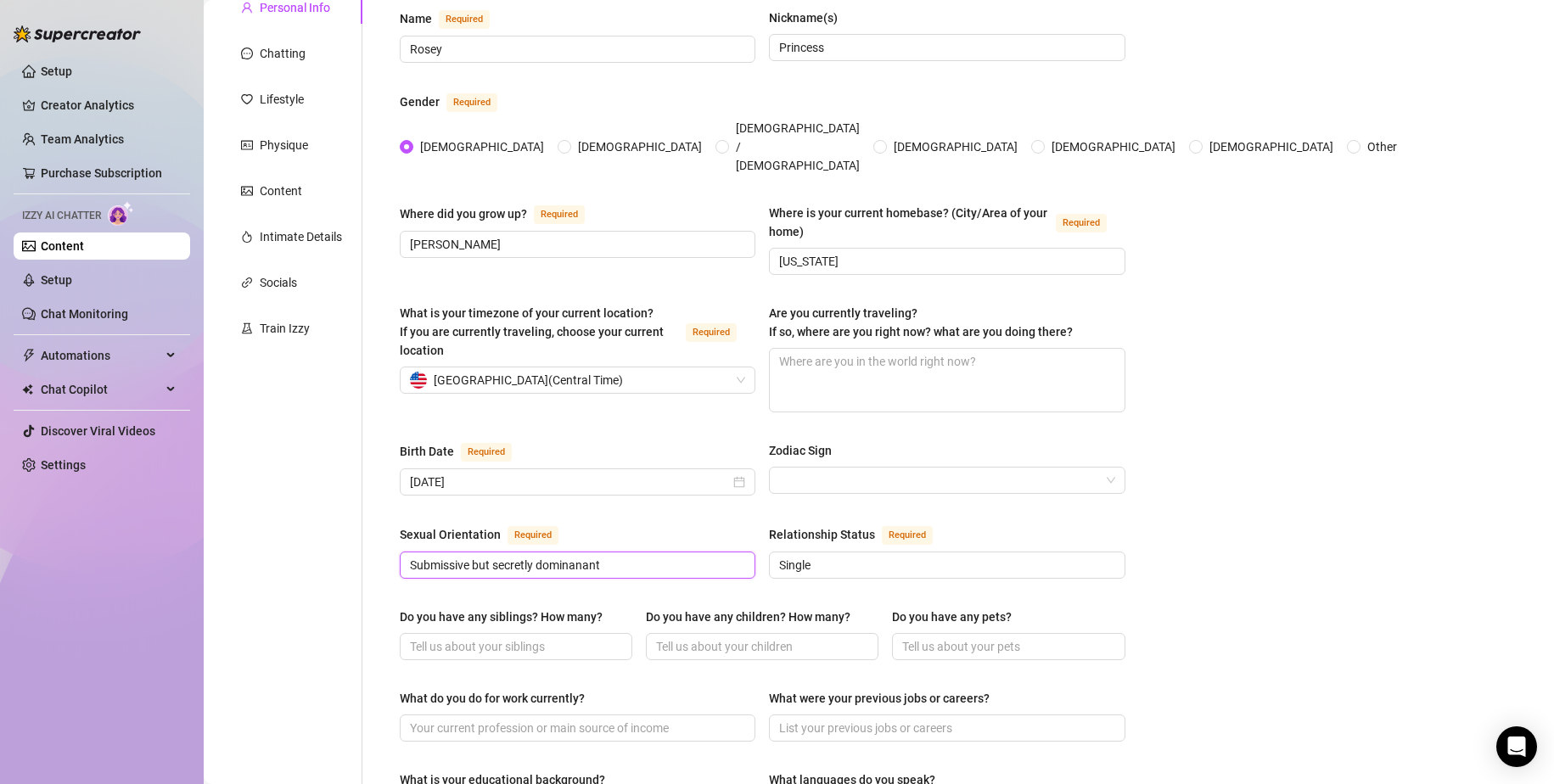
click at [607, 556] on input "Submissive but secretly dominanant" at bounding box center [575, 565] width 332 height 19
click at [555, 554] on div "Sexual Orientation Required Submissive but secretly dominanant Relationship Sta…" at bounding box center [763, 558] width 726 height 69
click at [575, 556] on input "Submissive but secretly dominanant" at bounding box center [575, 565] width 332 height 19
drag, startPoint x: 572, startPoint y: 531, endPoint x: 680, endPoint y: 537, distance: 108.2
click at [680, 556] on input "Submissive but secretly dominanant" at bounding box center [575, 565] width 332 height 19
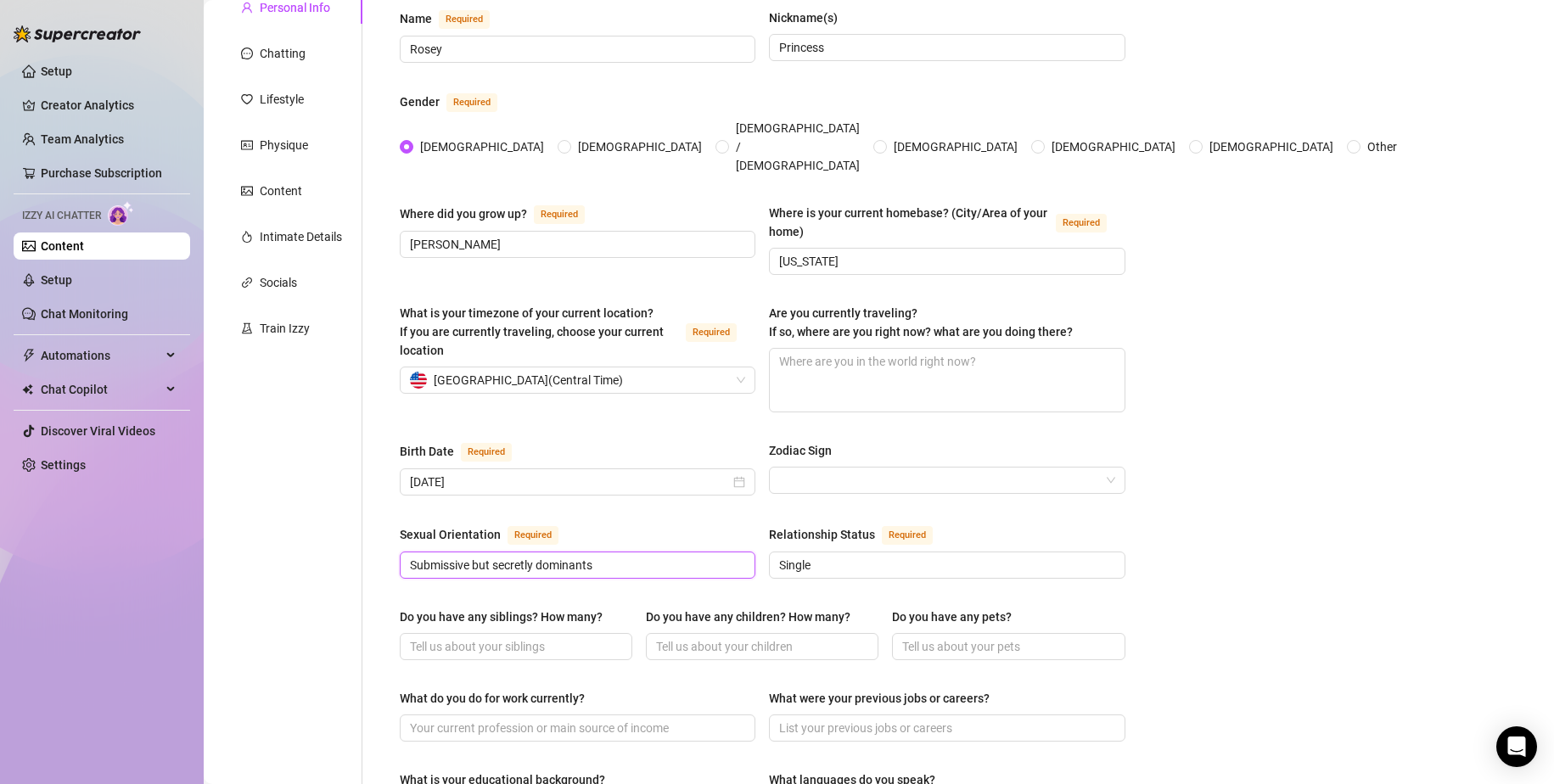
click at [644, 556] on input "Submissive but secretly dominants" at bounding box center [575, 565] width 332 height 19
click at [551, 614] on input "Do you have any siblings? How many?" at bounding box center [514, 646] width 209 height 19
click at [717, 614] on input "Do you have any children? How many?" at bounding box center [761, 646] width 209 height 19
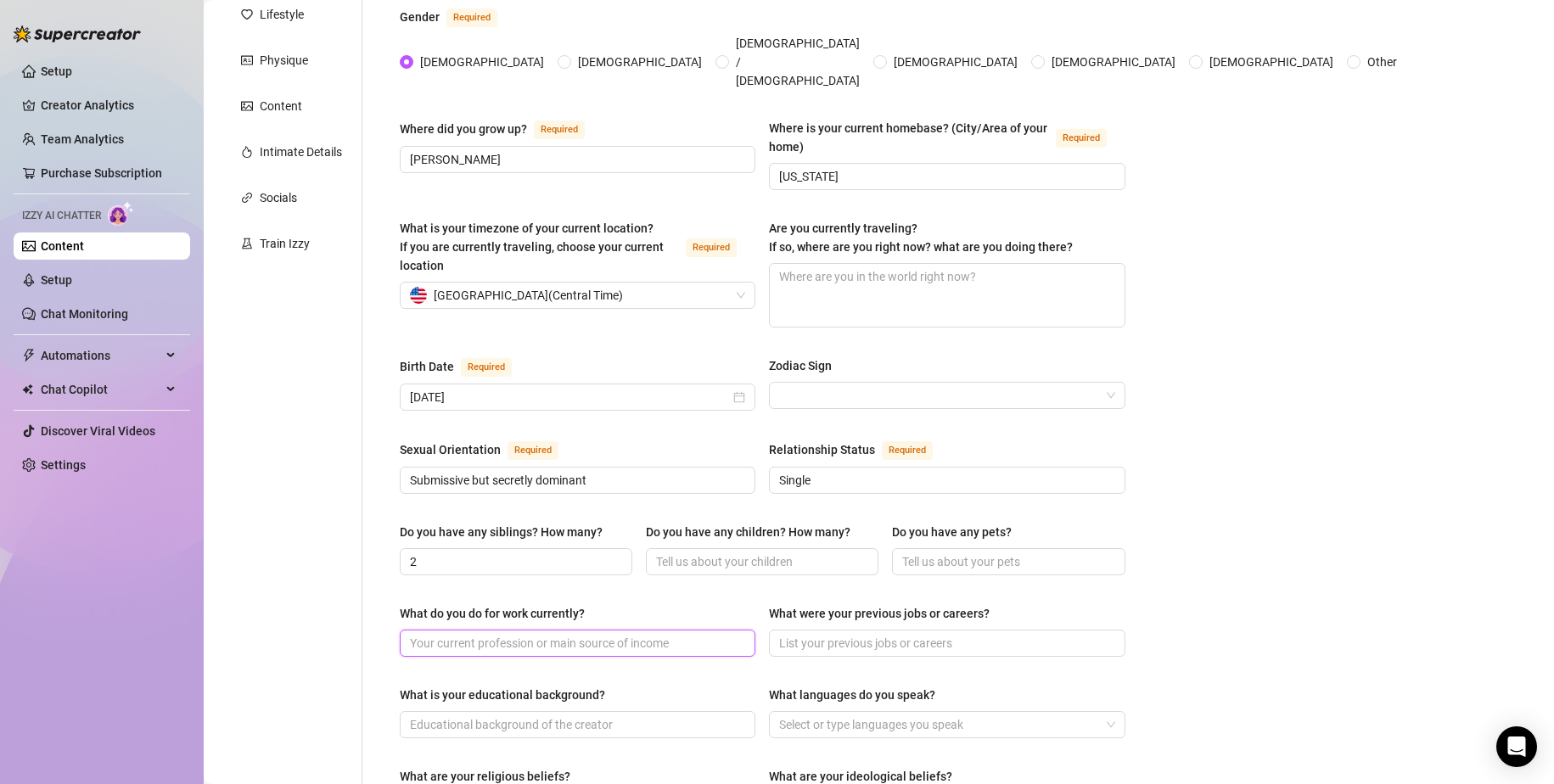
click at [553, 614] on input "What do you do for work currently?" at bounding box center [575, 642] width 332 height 19
click at [971, 614] on input "What were your previous jobs or careers?" at bounding box center [945, 642] width 332 height 19
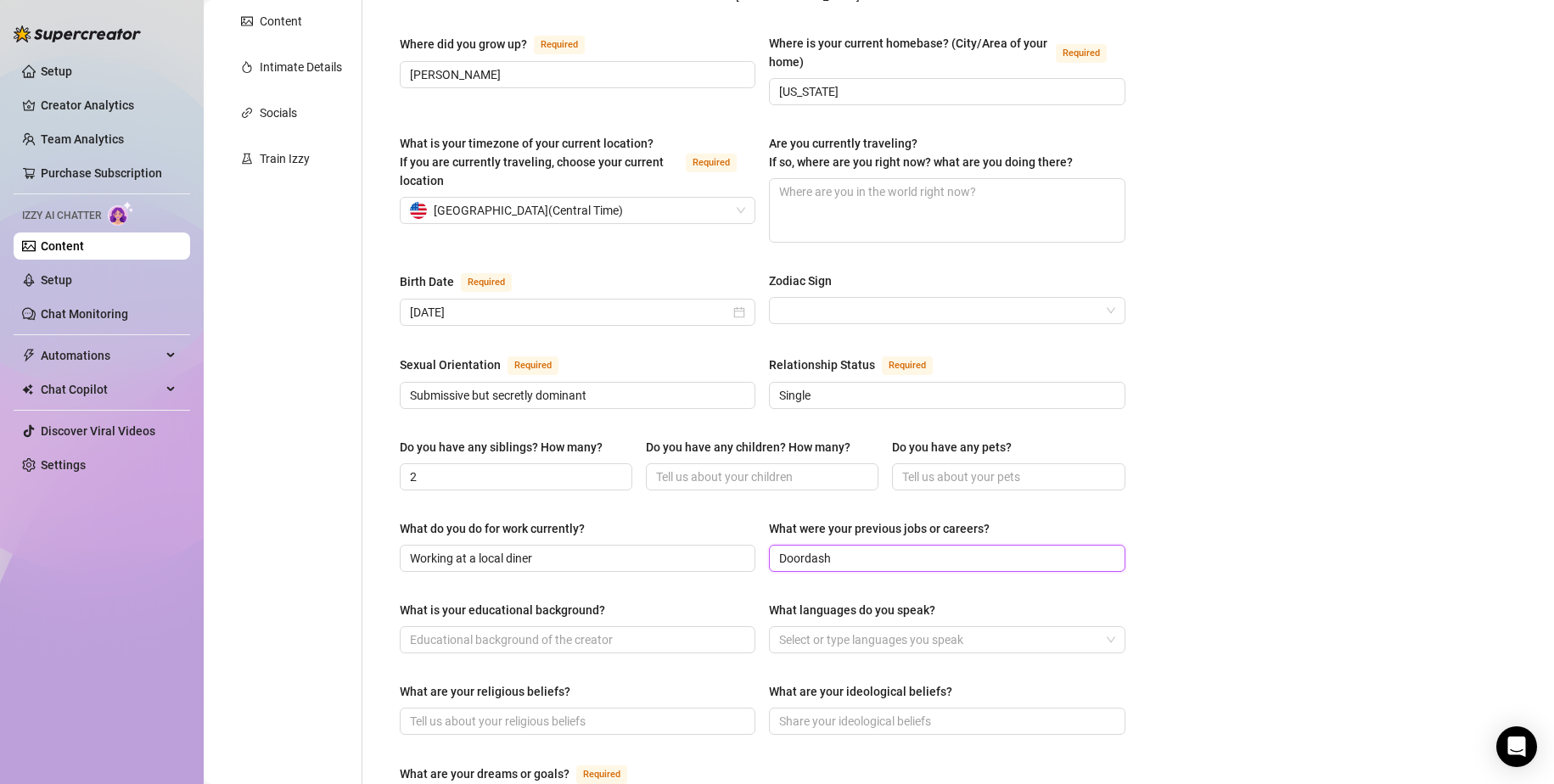
click at [801, 549] on input "Doordash" at bounding box center [945, 558] width 332 height 19
click at [805, 549] on input "Doordash" at bounding box center [945, 558] width 332 height 19
click at [617, 614] on div "What is your educational background? What languages do you speak? Select or typ…" at bounding box center [763, 634] width 726 height 67
drag, startPoint x: 628, startPoint y: 614, endPoint x: 639, endPoint y: 603, distance: 15.6
click at [631, 614] on input "What is your educational background?" at bounding box center [575, 639] width 332 height 19
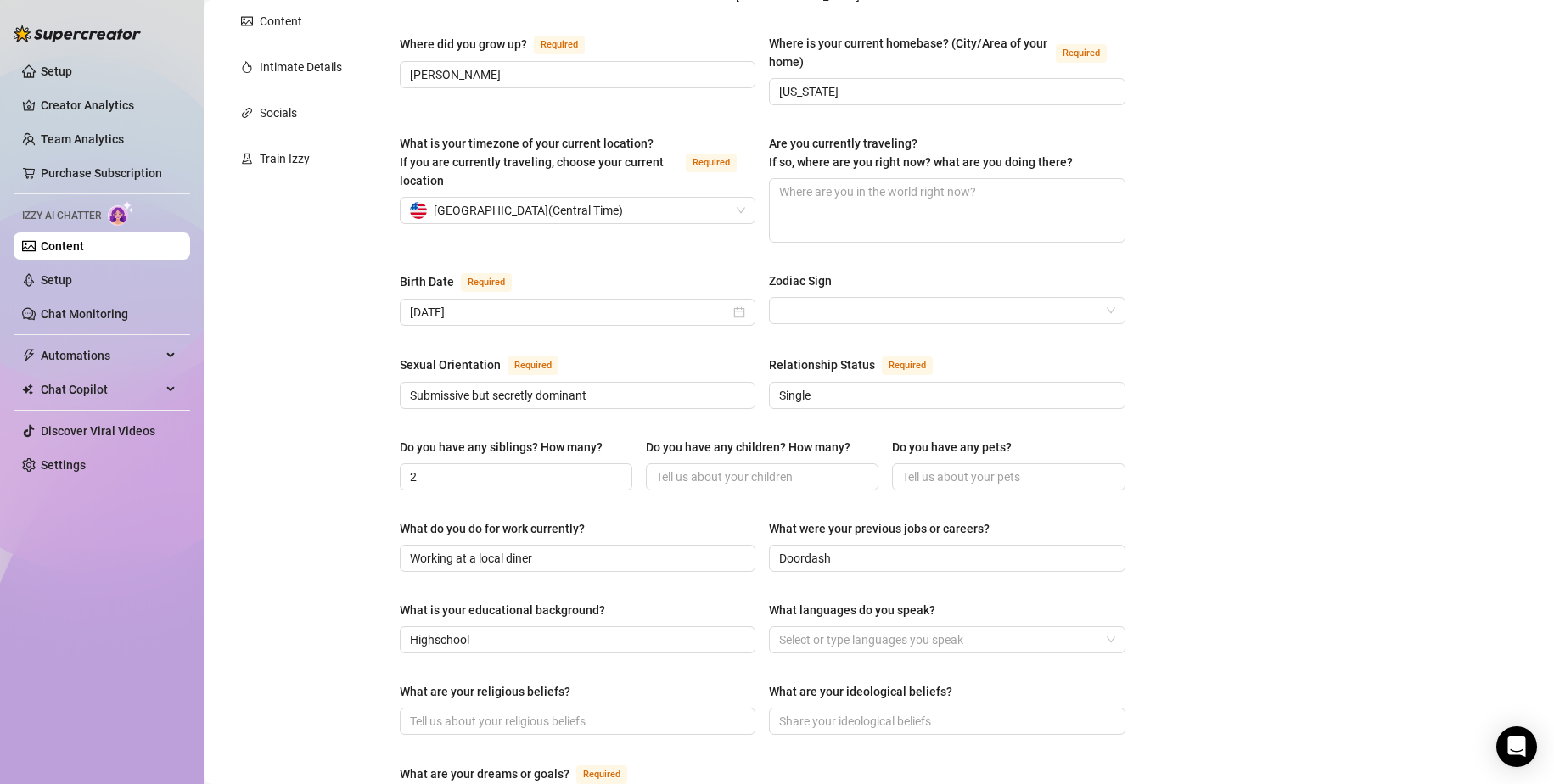
drag, startPoint x: 972, startPoint y: 589, endPoint x: 982, endPoint y: 593, distance: 10.8
click at [974, 601] on div "What languages do you speak?" at bounding box center [947, 614] width 356 height 25
click at [1003, 614] on div at bounding box center [938, 639] width 332 height 23
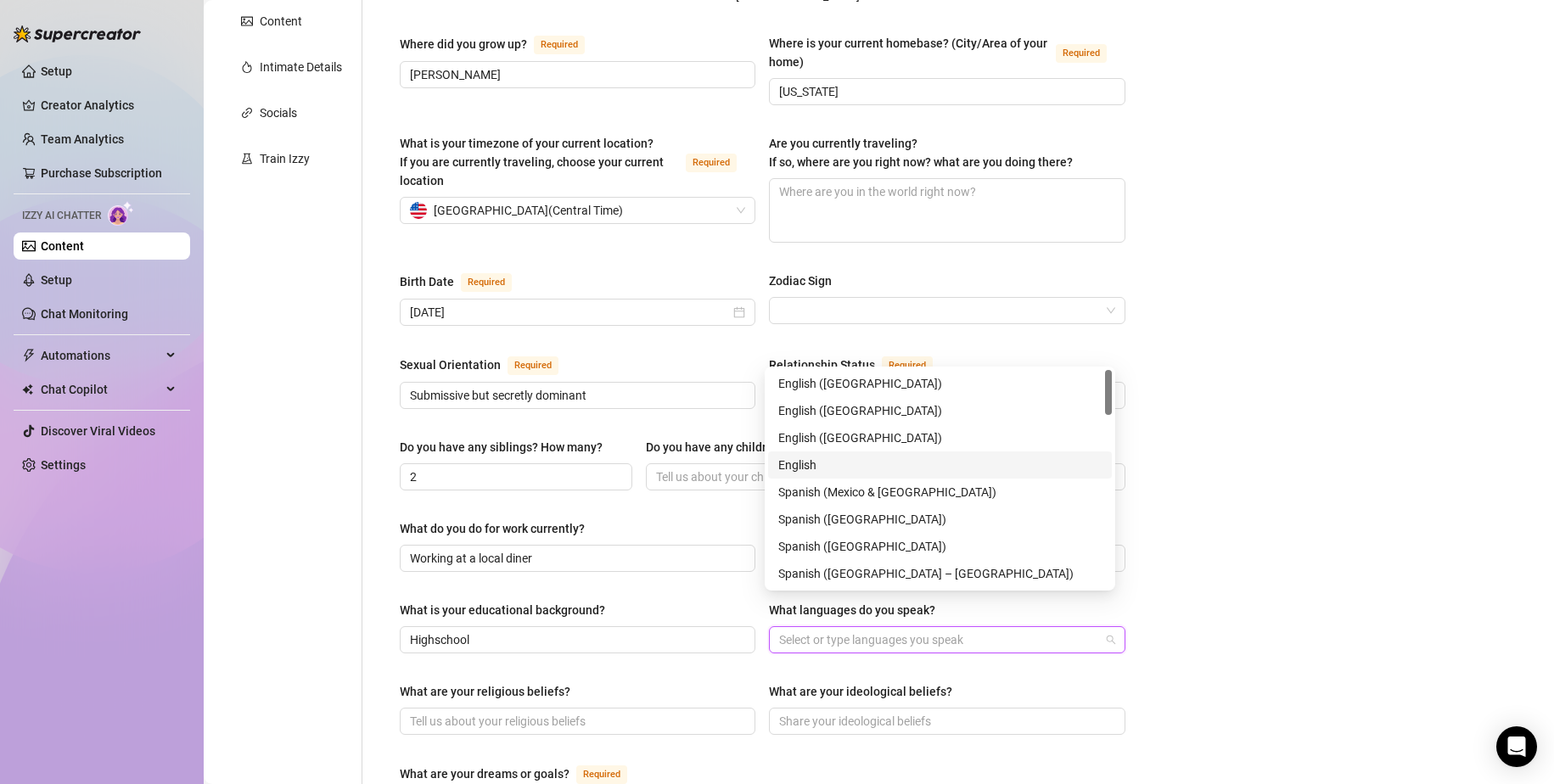
click at [844, 466] on div "English" at bounding box center [940, 464] width 324 height 19
click at [749, 614] on div "What are your religious beliefs?" at bounding box center [578, 695] width 356 height 25
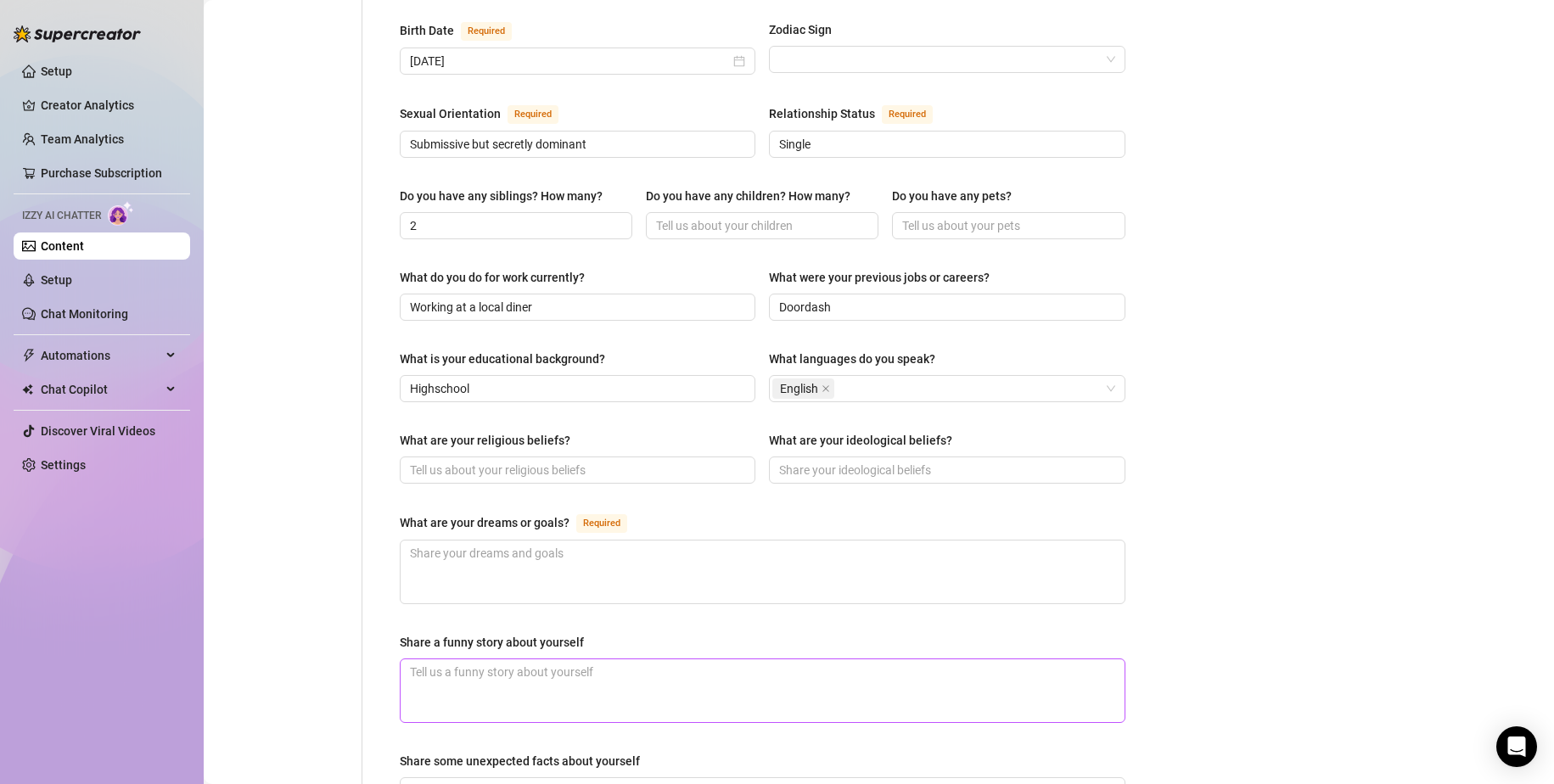
scroll to position [594, 0]
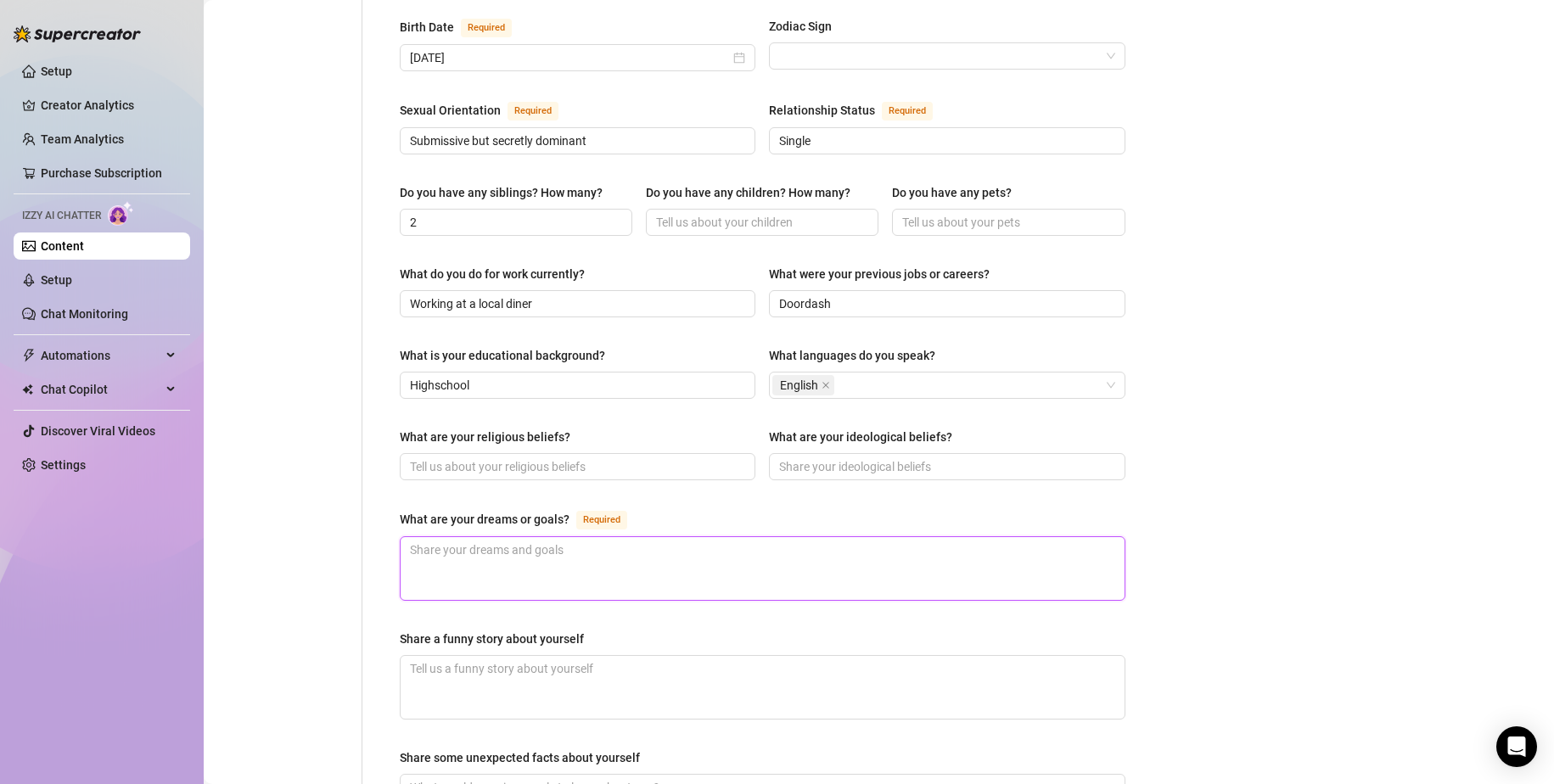
click at [580, 537] on textarea "What are your dreams or goals? Required" at bounding box center [763, 568] width 724 height 63
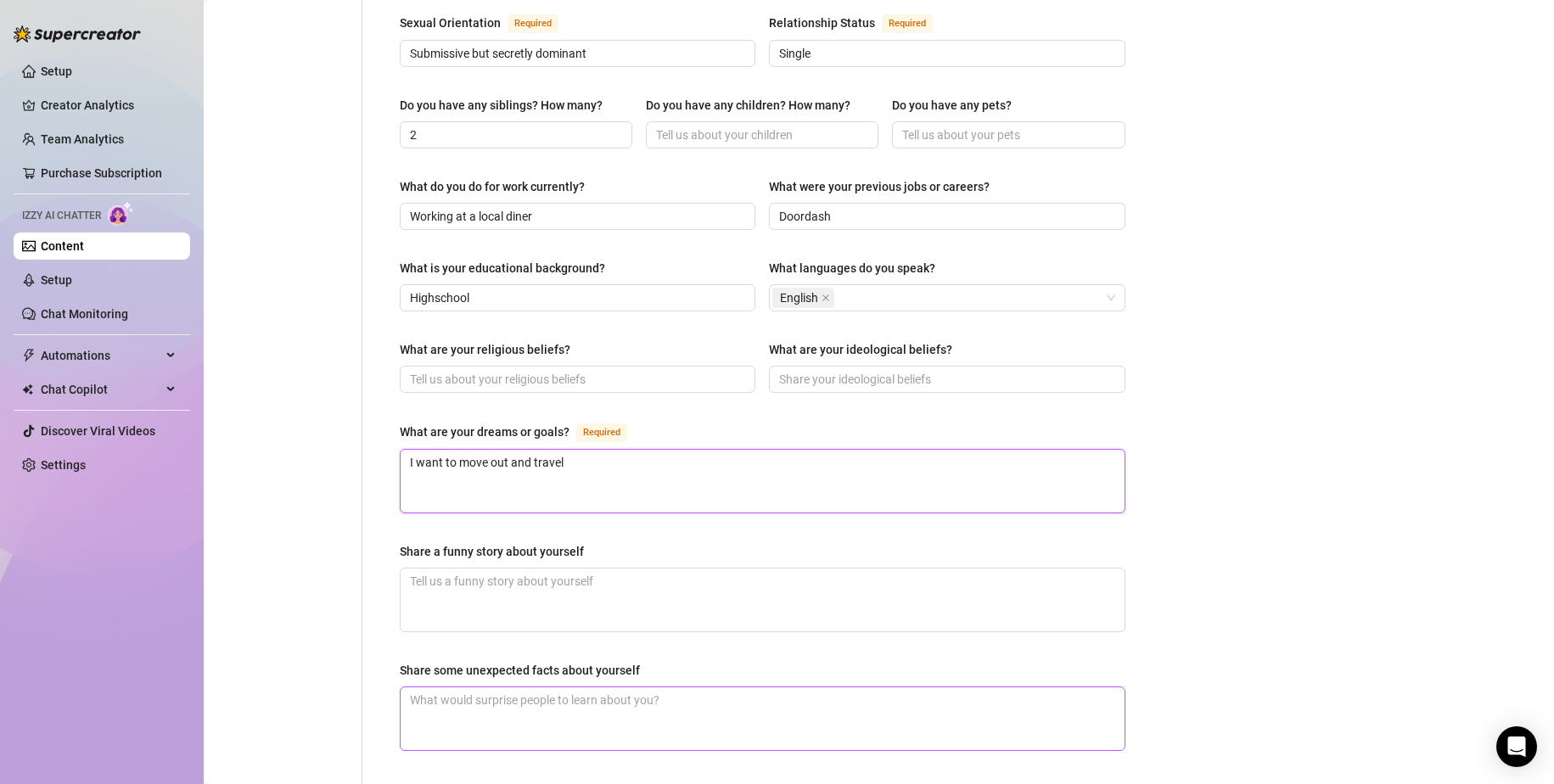
scroll to position [763, 0]
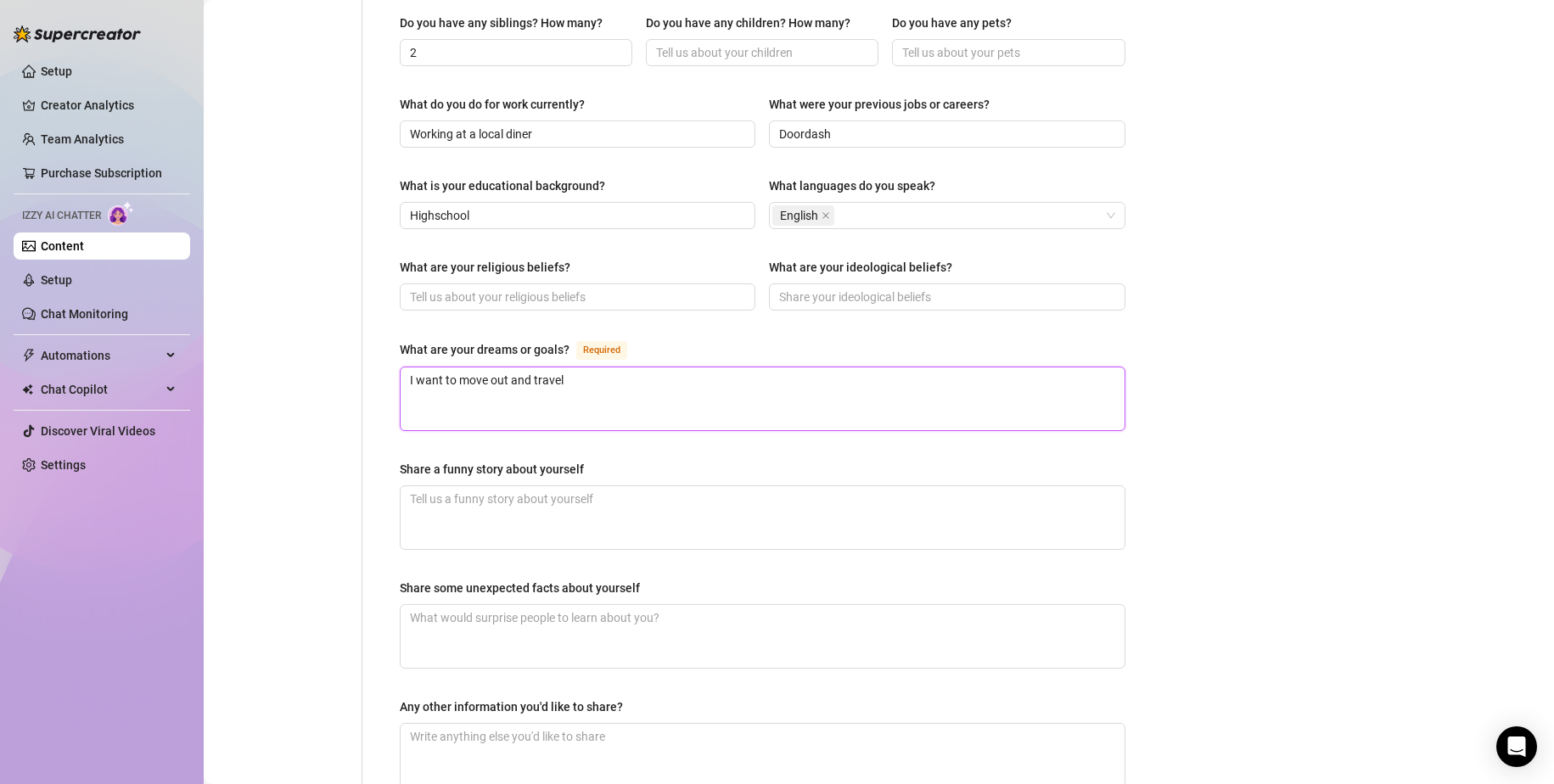
drag, startPoint x: 561, startPoint y: 346, endPoint x: 533, endPoint y: 350, distance: 28.3
click at [533, 368] on textarea "I want to move out and travel" at bounding box center [763, 399] width 724 height 63
click at [576, 513] on textarea "Share a funny story about yourself" at bounding box center [763, 517] width 724 height 63
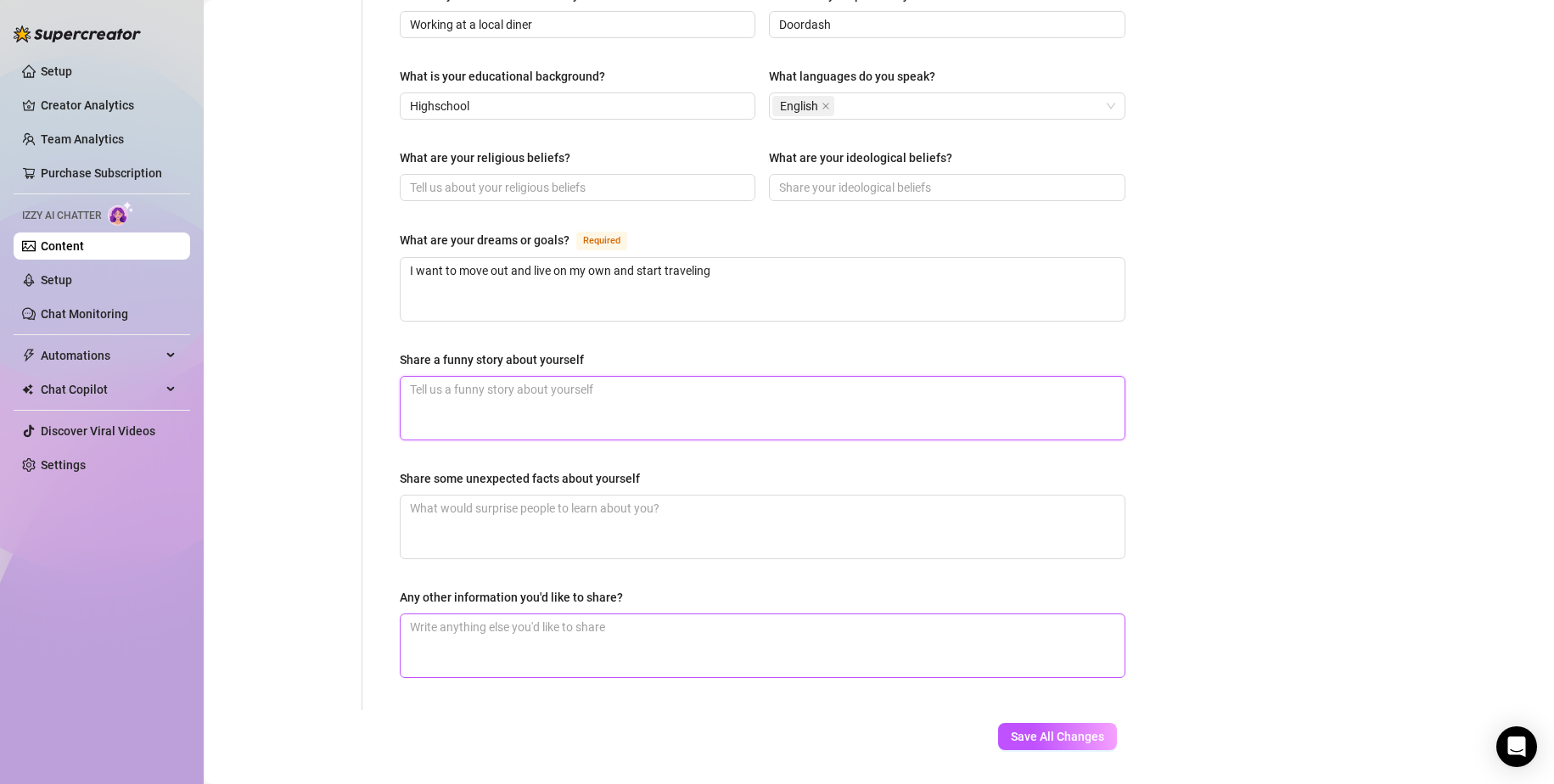
scroll to position [887, 0]
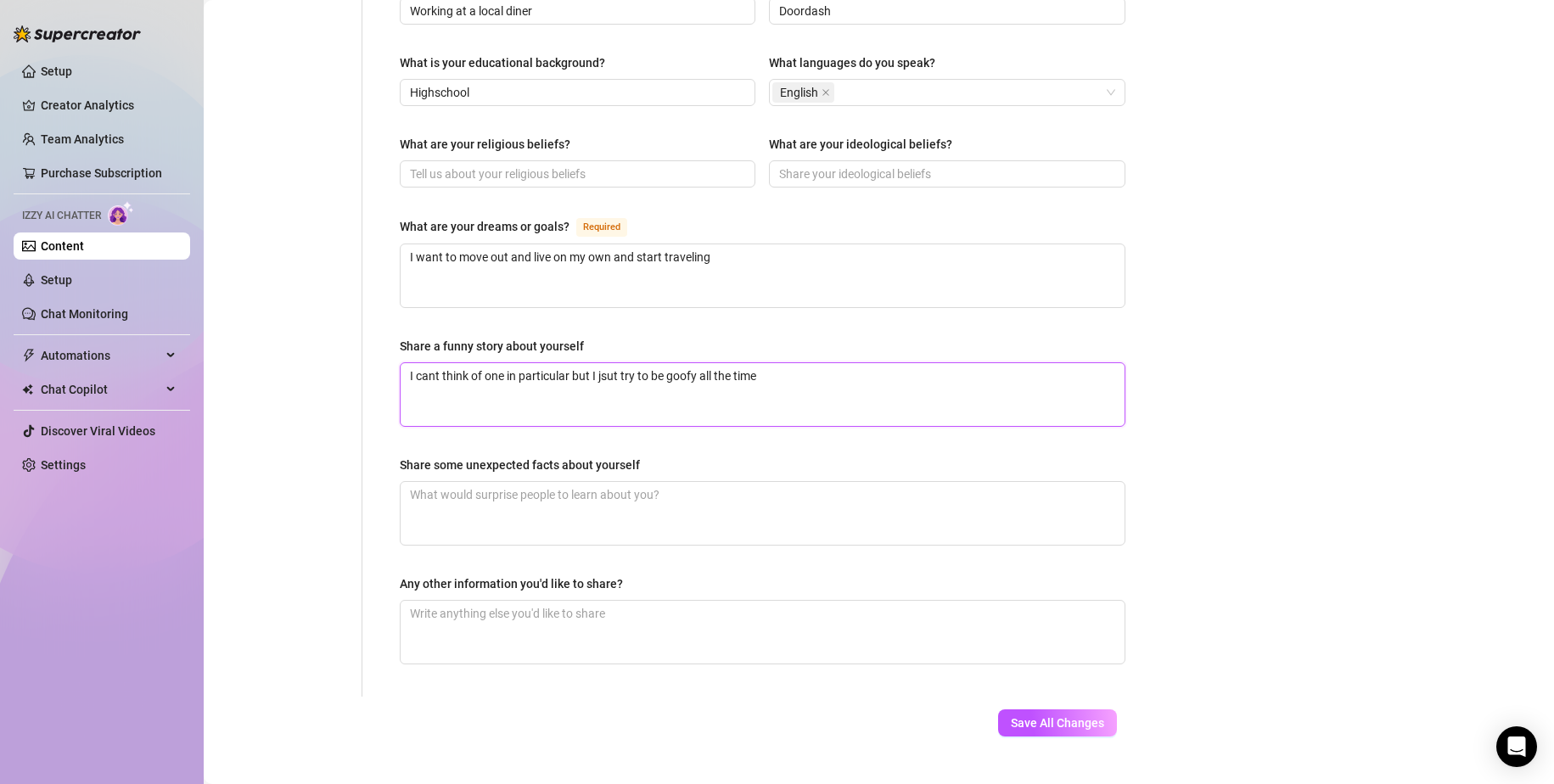
click at [611, 364] on textarea "I cant think of one in particular but I jsut try to be goofy all the time" at bounding box center [763, 395] width 724 height 63
click at [597, 482] on textarea "Share some unexpected facts about yourself" at bounding box center [763, 513] width 724 height 63
click at [598, 614] on form "Personal Info Chatting Lifestyle Physique Content Intimate Details Socials Trai…" at bounding box center [682, 21] width 922 height 1492
click at [517, 601] on textarea "Any other information you'd like to share?" at bounding box center [763, 632] width 724 height 63
click at [1071, 614] on button "Save All Changes" at bounding box center [1058, 723] width 119 height 27
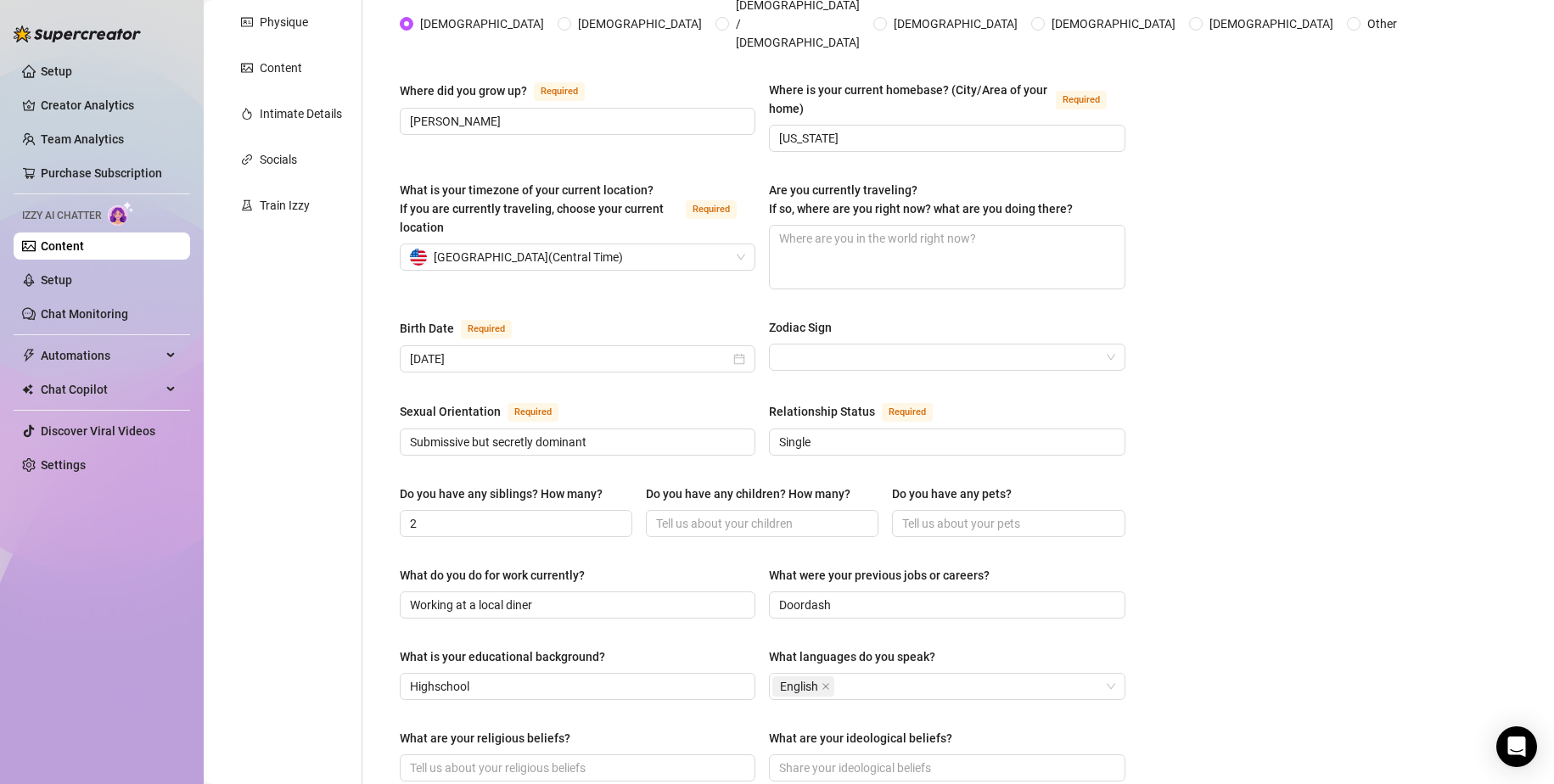
scroll to position [0, 0]
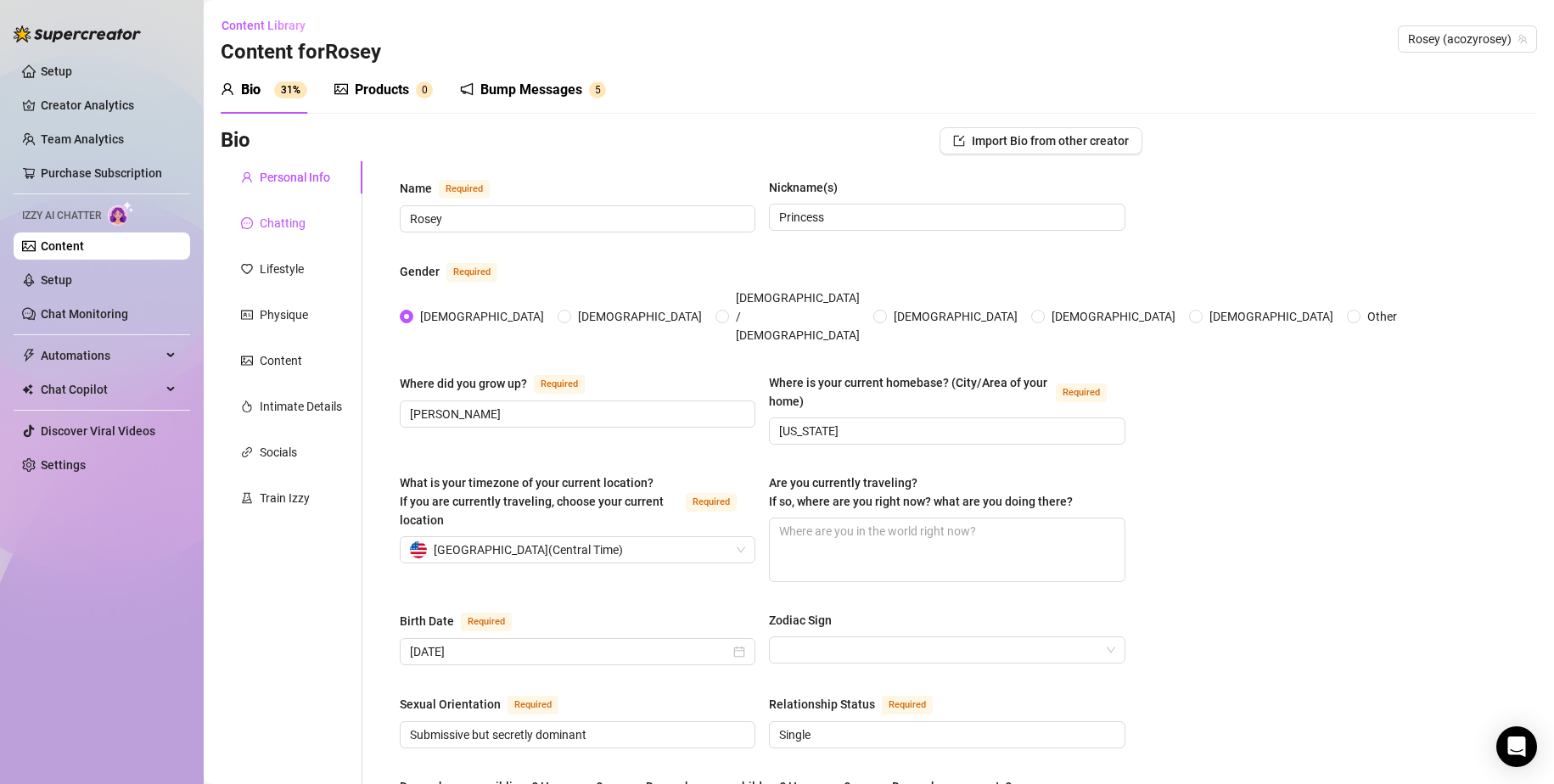
click at [275, 230] on div "Chatting" at bounding box center [283, 223] width 46 height 19
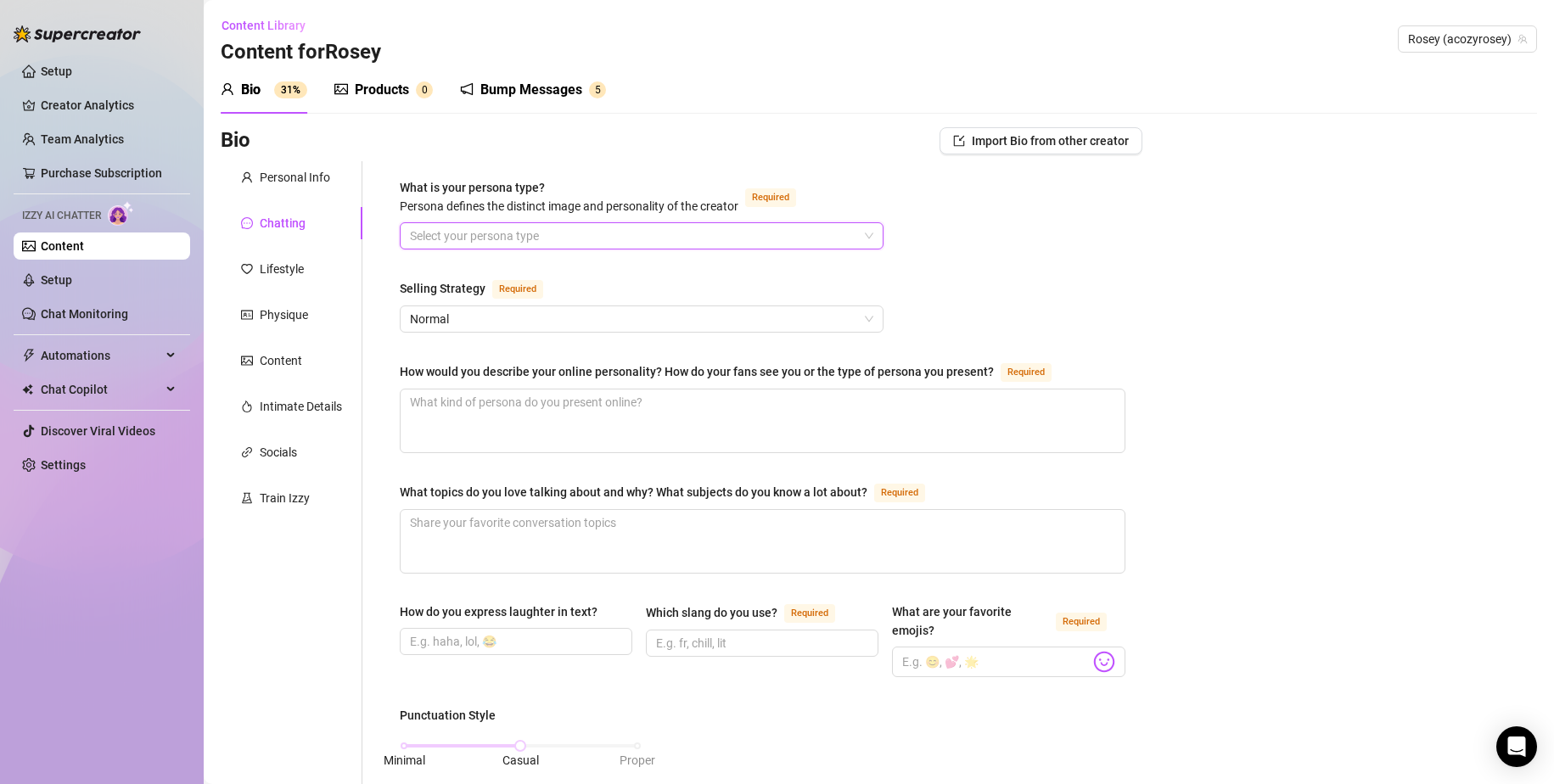
click at [459, 230] on input "What is your persona type? [PERSON_NAME] defines the distinct image and persona…" at bounding box center [634, 236] width 448 height 25
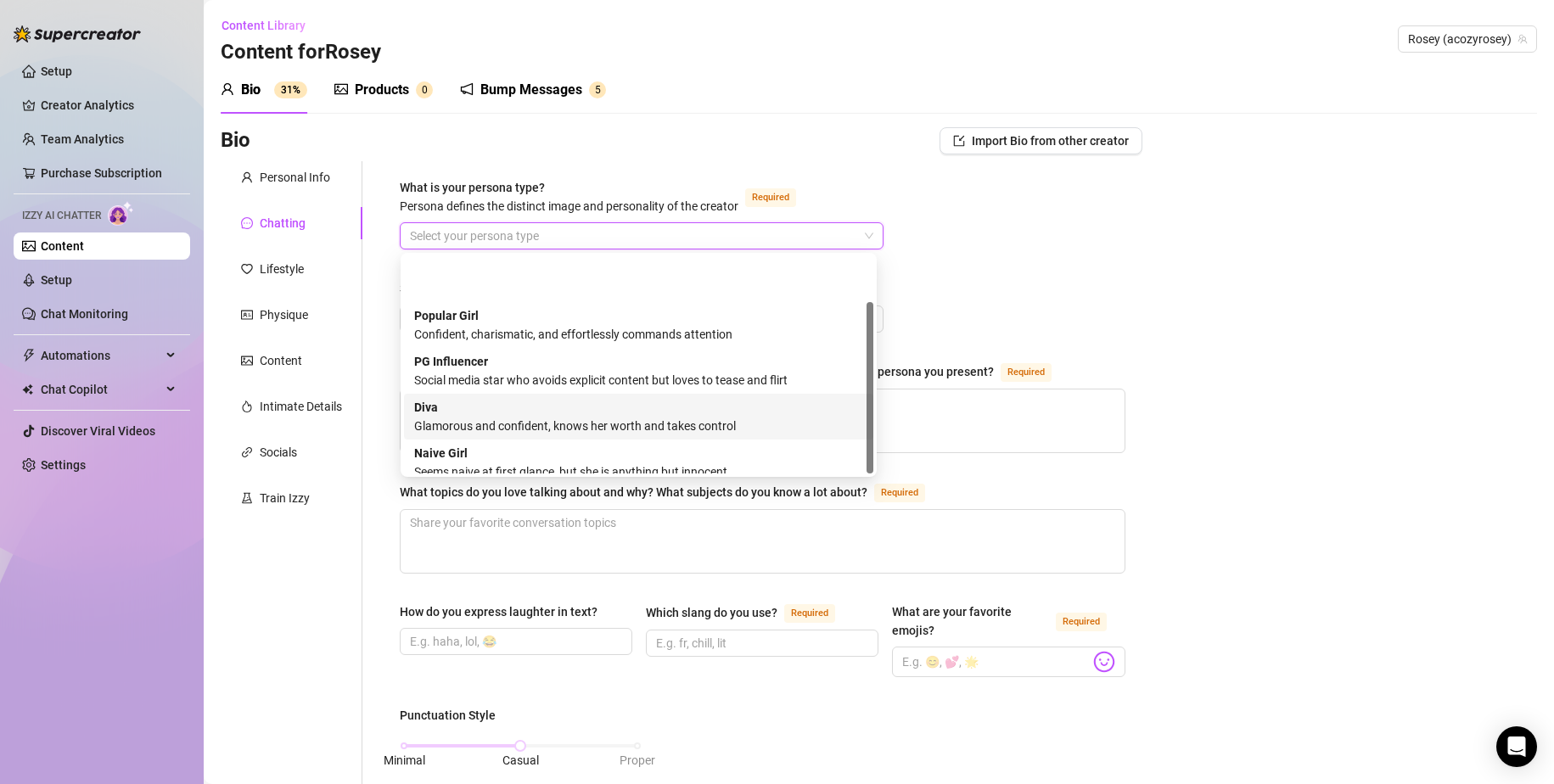
scroll to position [58, 0]
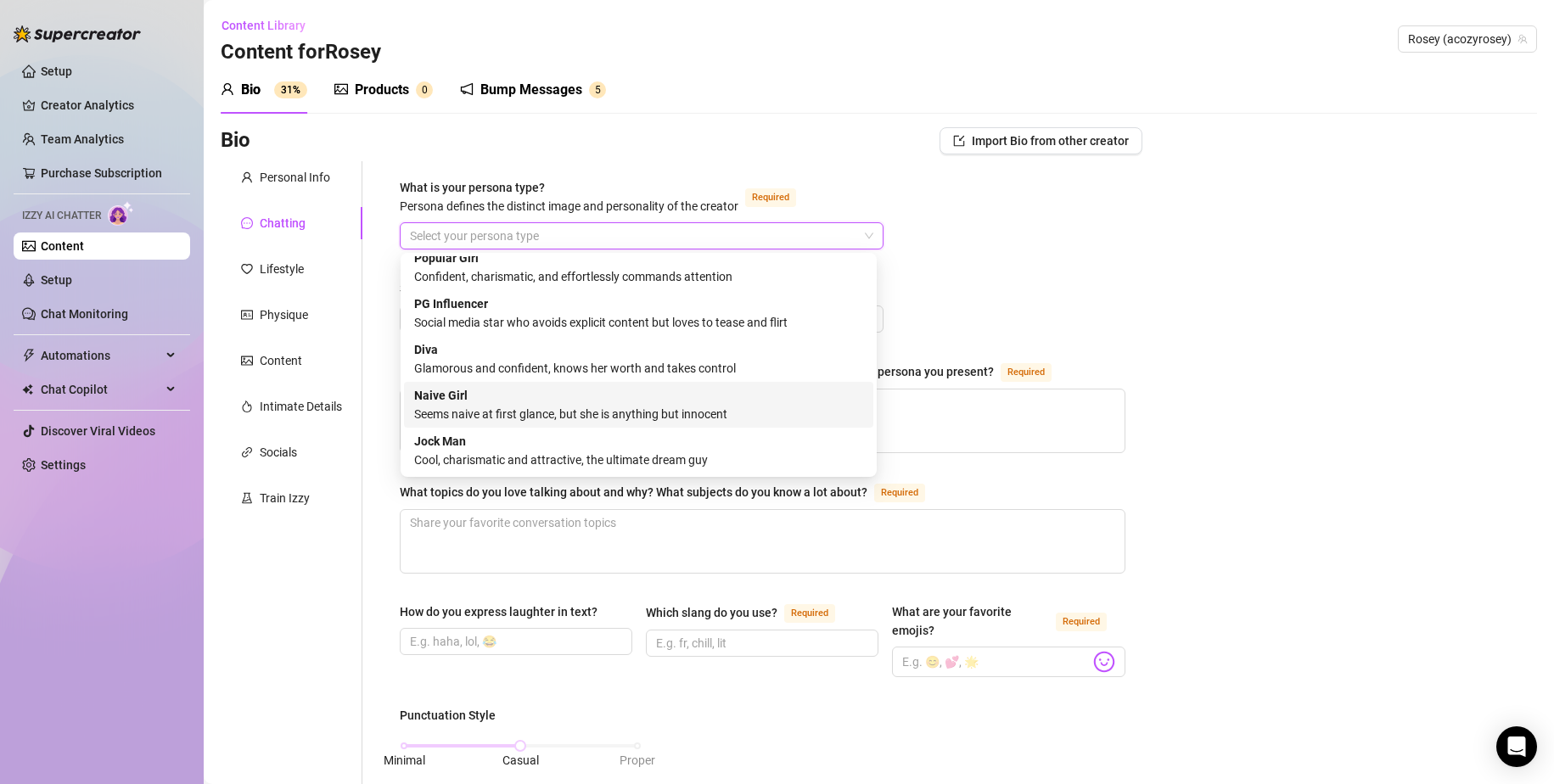
click at [736, 390] on div "Naive Girl Seems naive at first glance, but she is anything but innocent" at bounding box center [639, 405] width 449 height 37
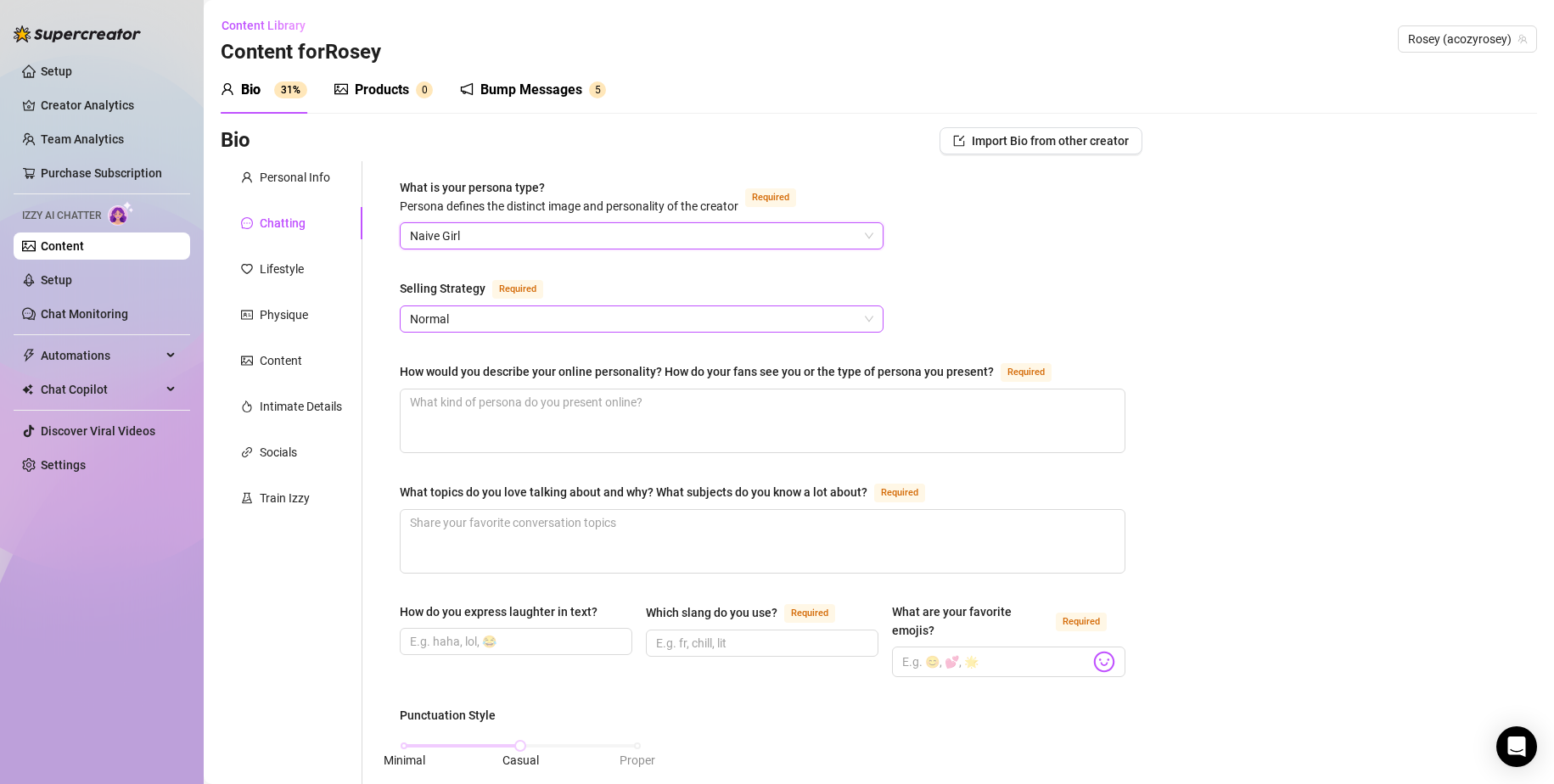
click at [705, 319] on span "Normal" at bounding box center [642, 319] width 464 height 25
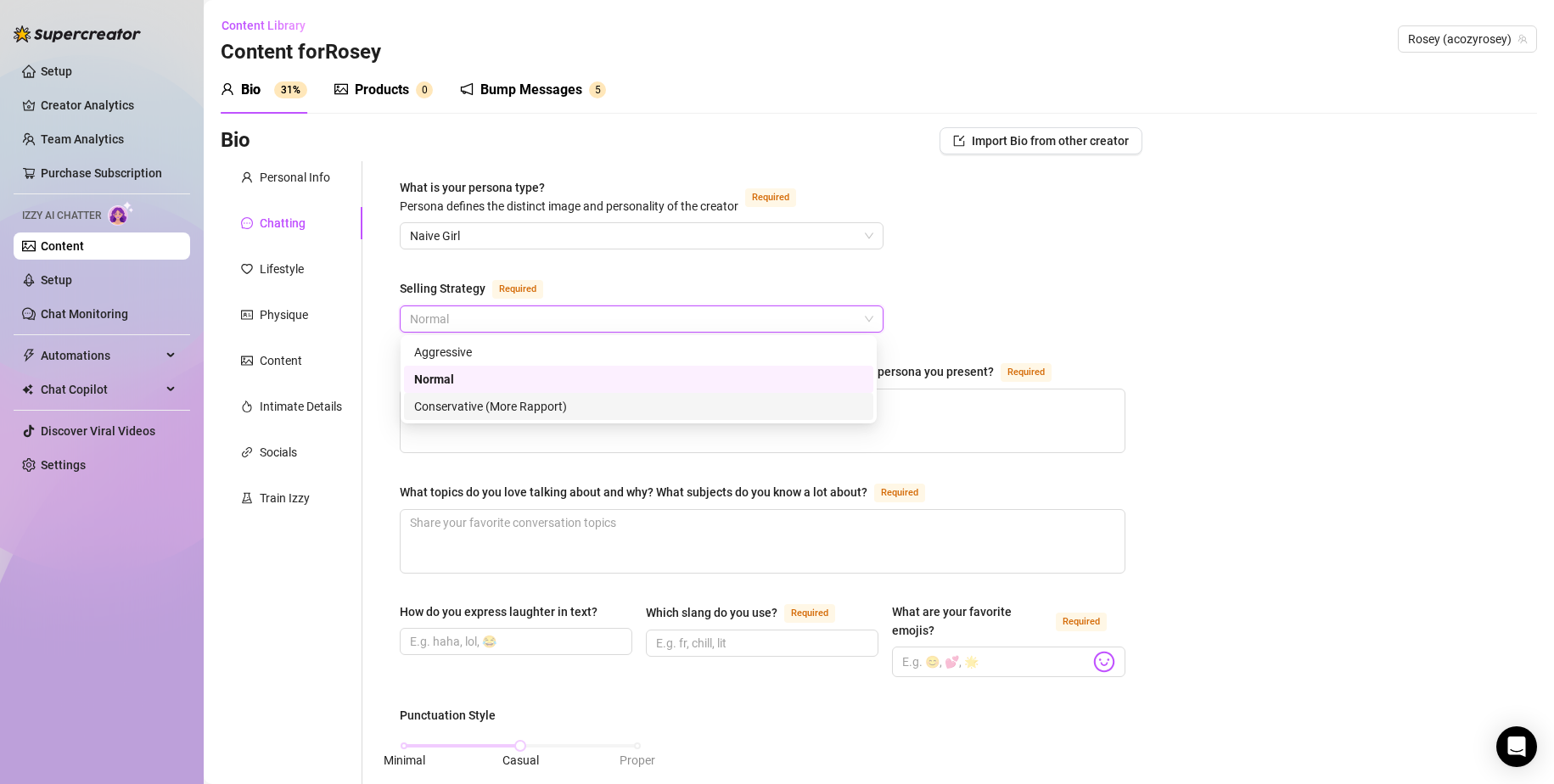
click at [617, 414] on div "Conservative (More Rapport)" at bounding box center [639, 406] width 449 height 19
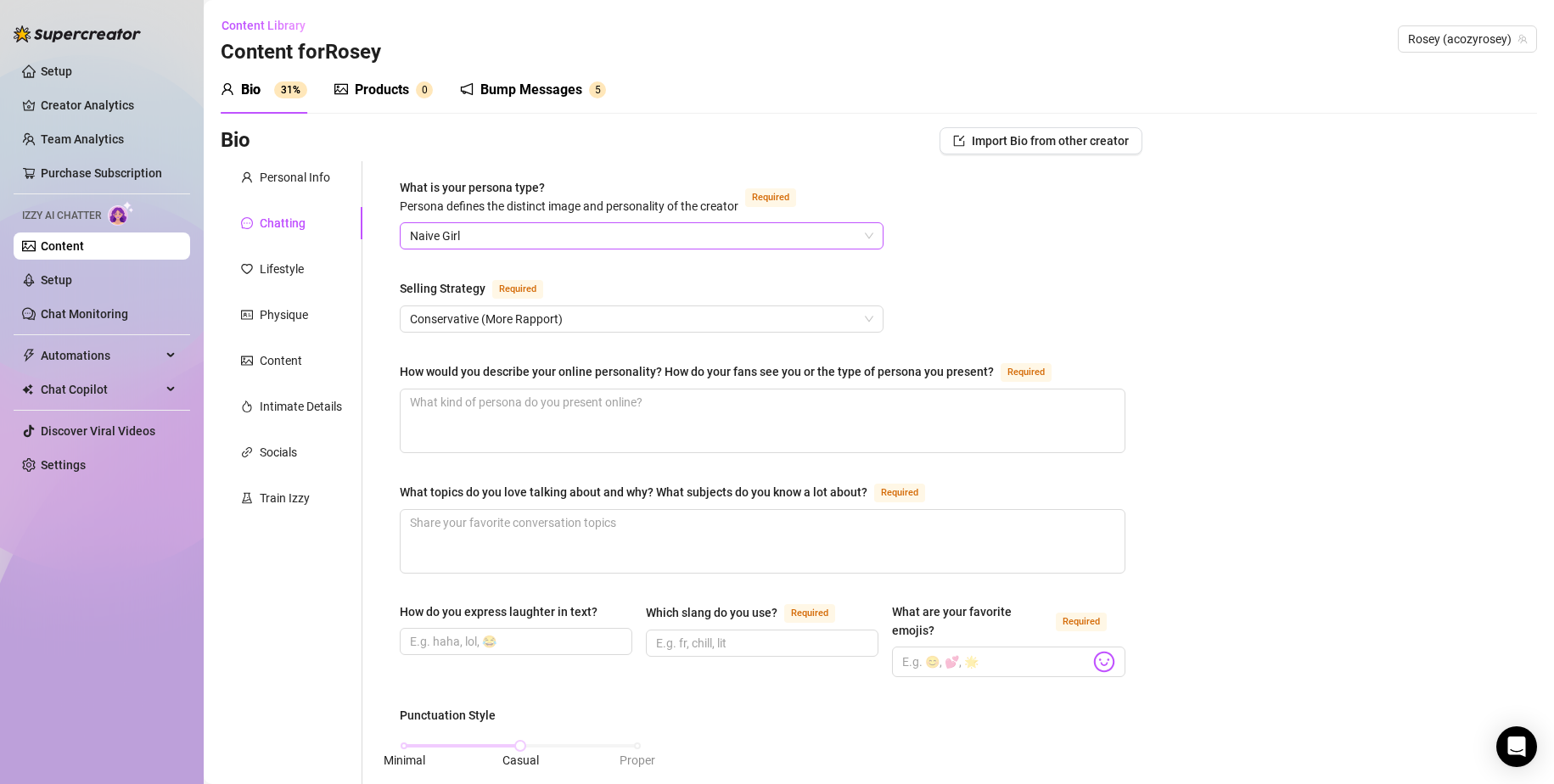
click at [516, 237] on span "Naive Girl" at bounding box center [642, 236] width 464 height 25
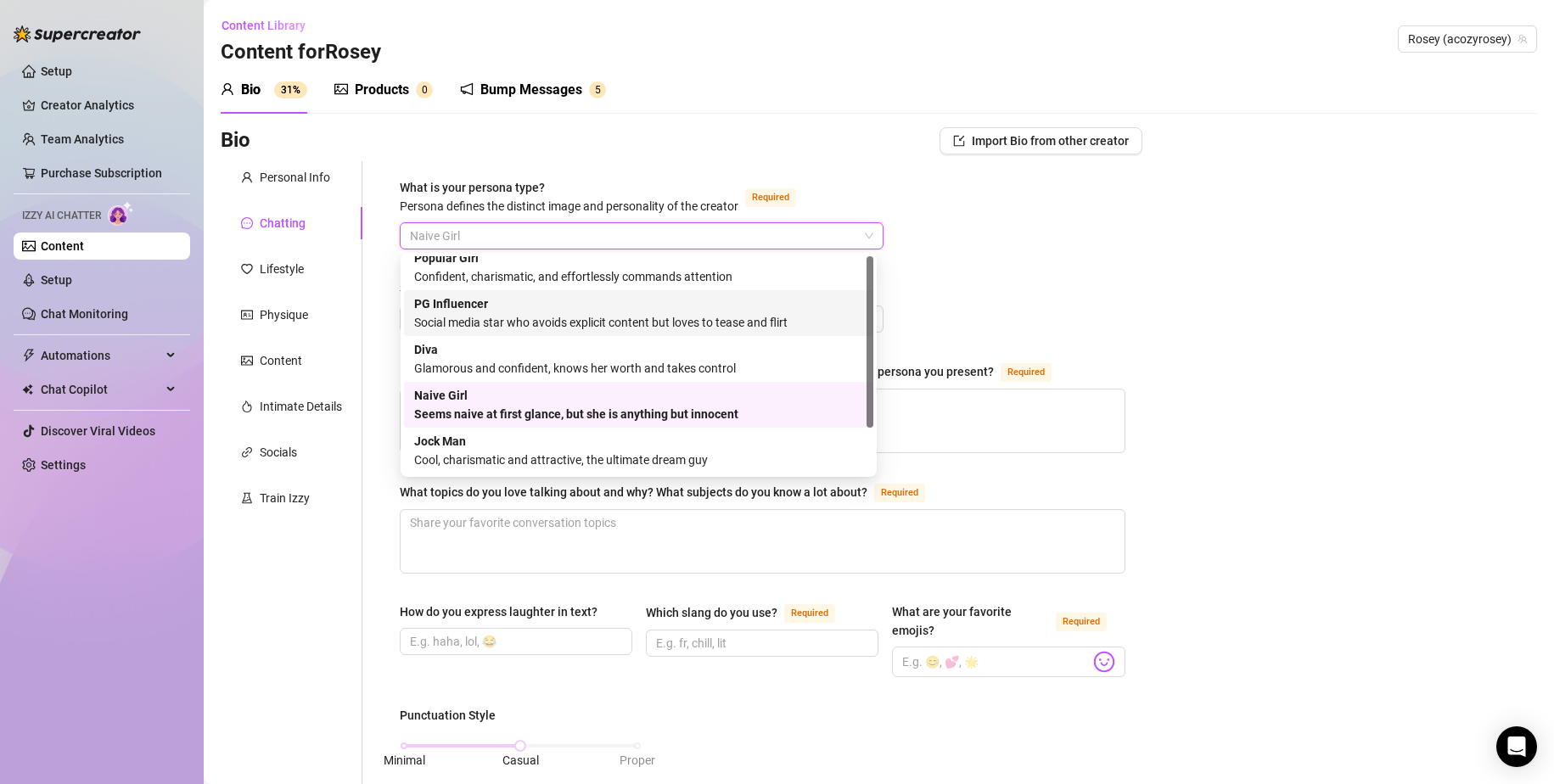
scroll to position [0, 0]
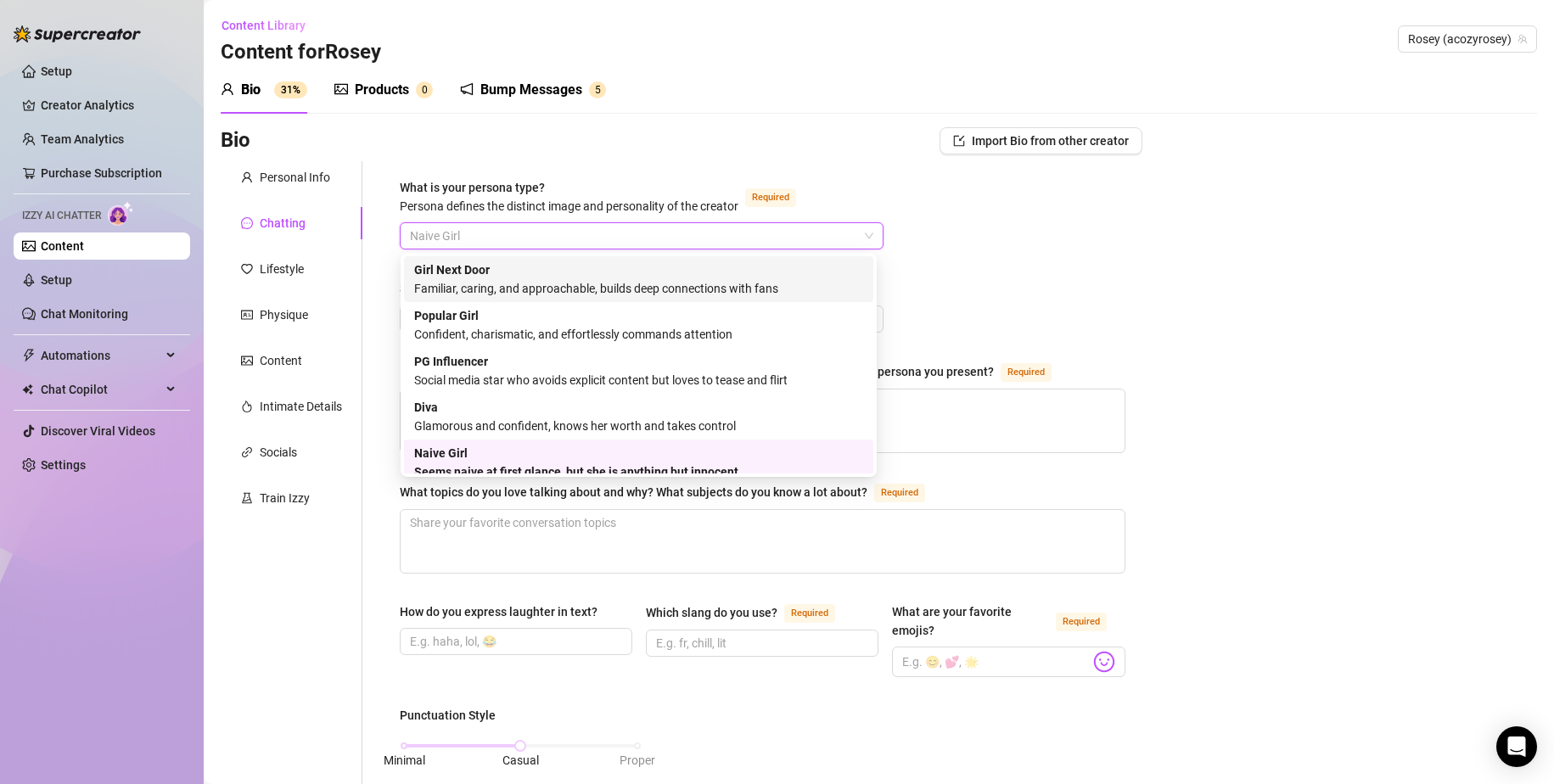
click at [523, 288] on div "Familiar, caring, and approachable, builds deep connections with fans" at bounding box center [639, 288] width 449 height 19
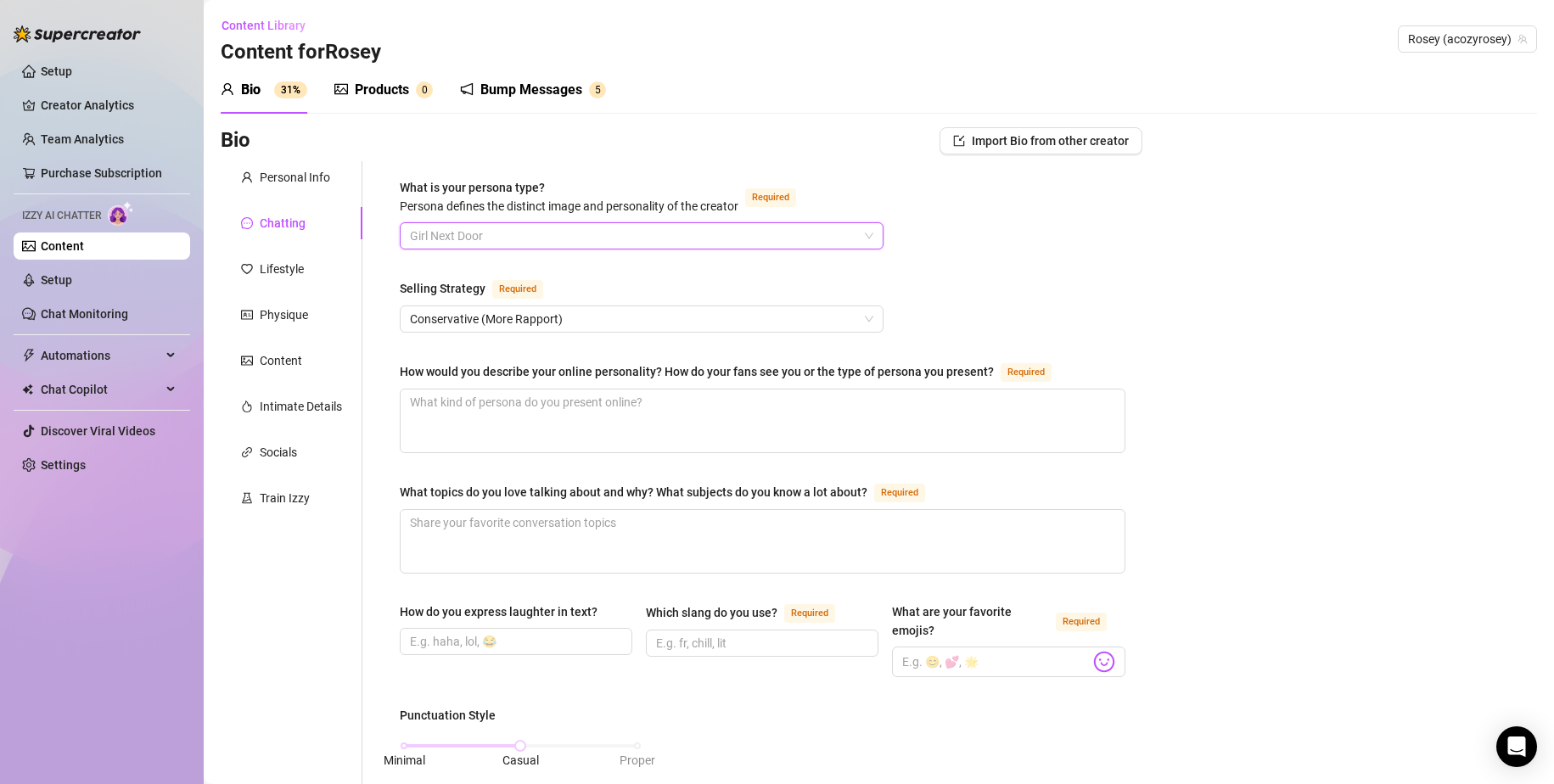
click at [538, 233] on span "Girl Next Door" at bounding box center [642, 236] width 464 height 25
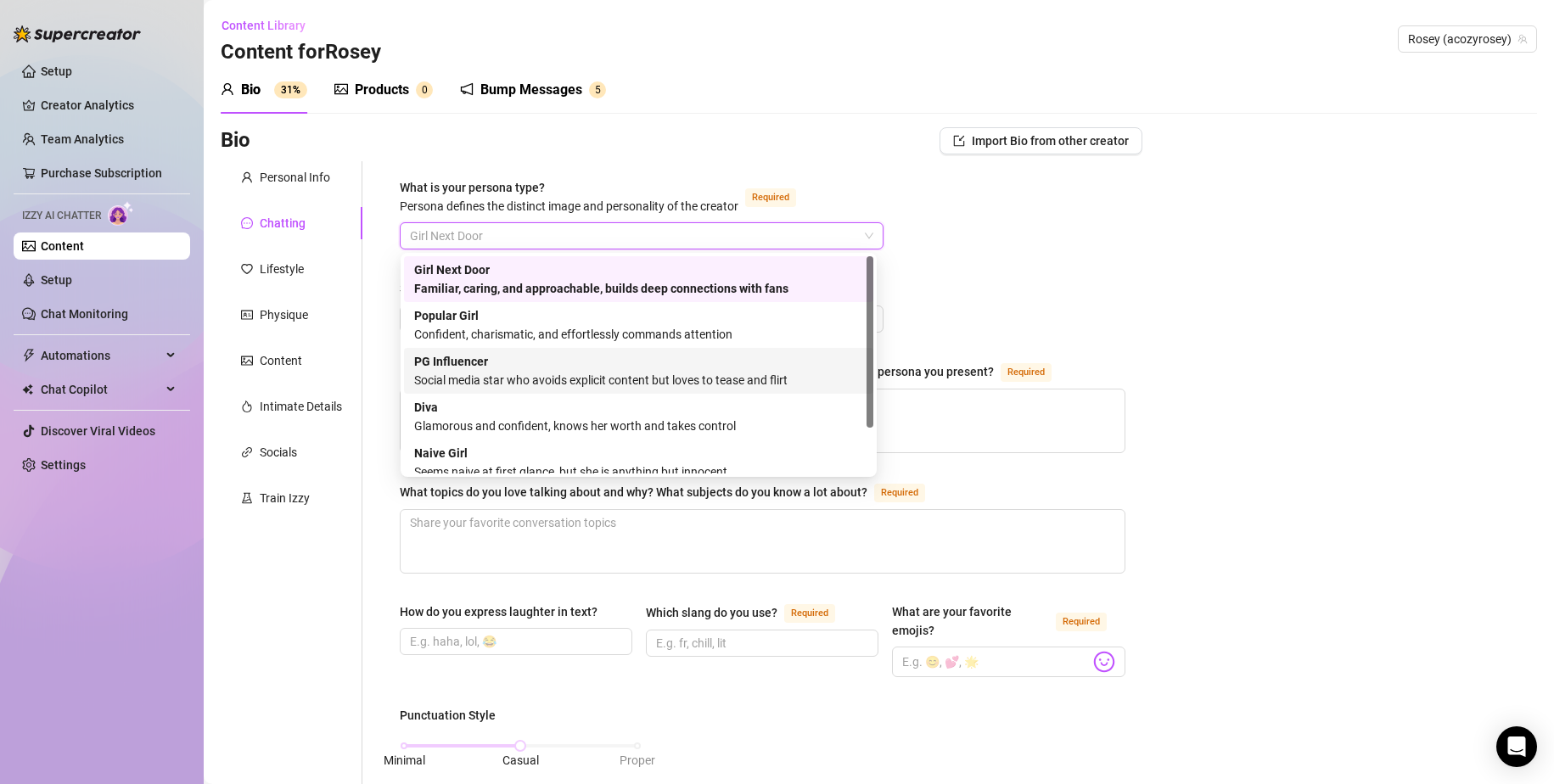
scroll to position [58, 0]
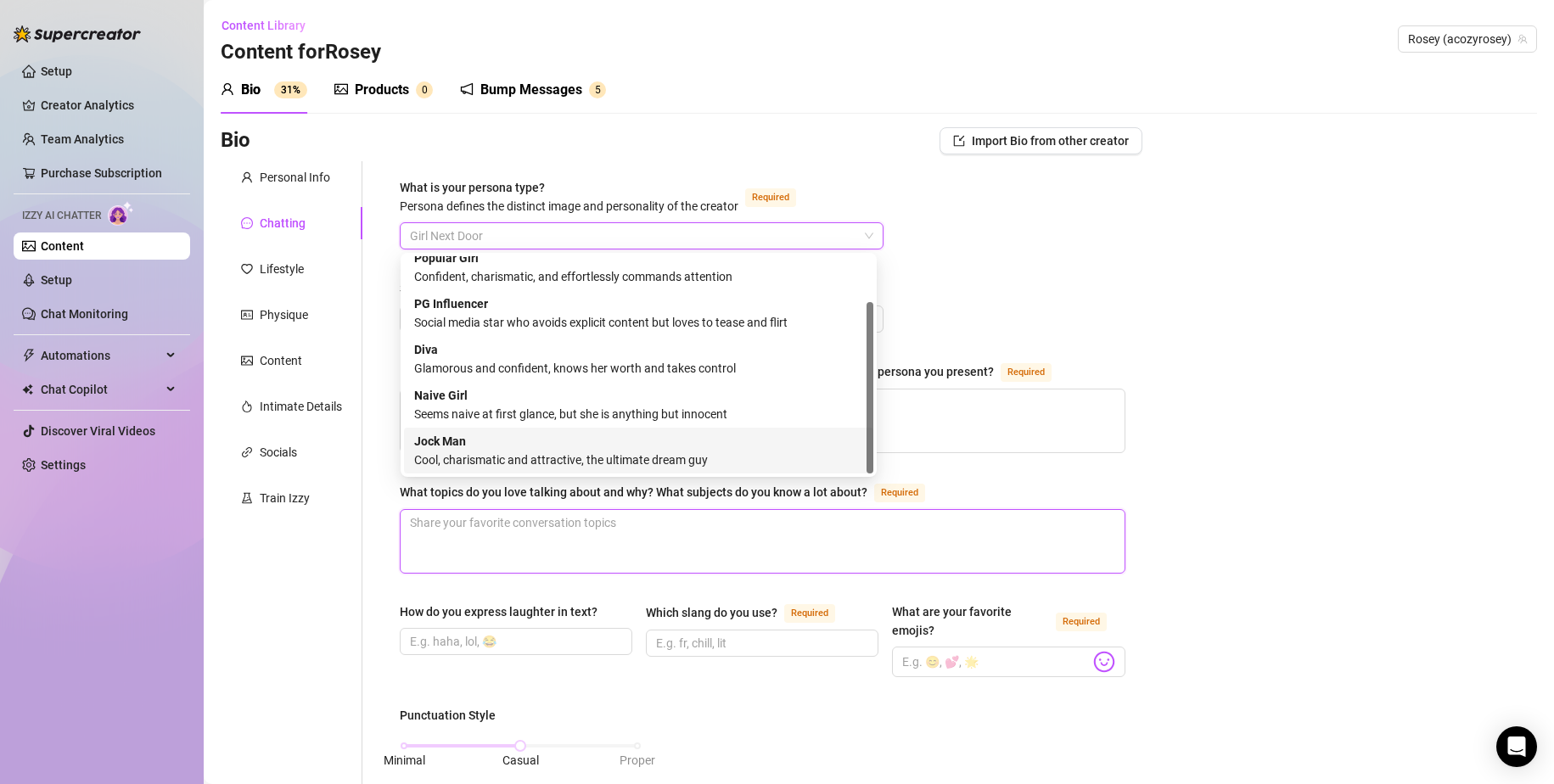
click at [558, 551] on textarea "What topics do you love talking about and why? What subjects do you know a lot …" at bounding box center [763, 542] width 724 height 63
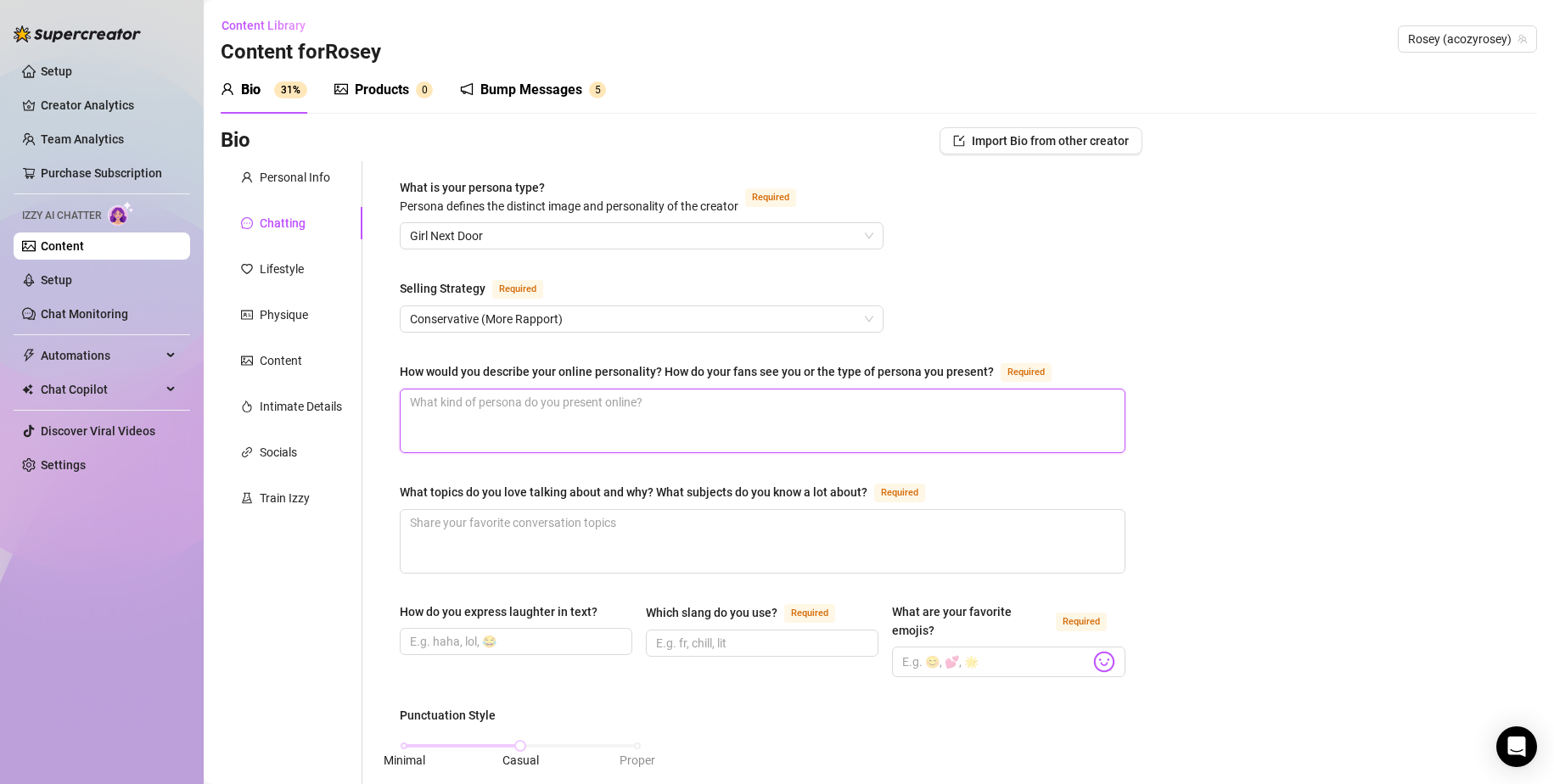
click at [513, 427] on textarea "How would you describe your online personality? How do your fans see you or the…" at bounding box center [763, 420] width 724 height 63
paste textarea "[PERSON_NAME] is a cute little sweet girl with a bubbly personality and a dark …"
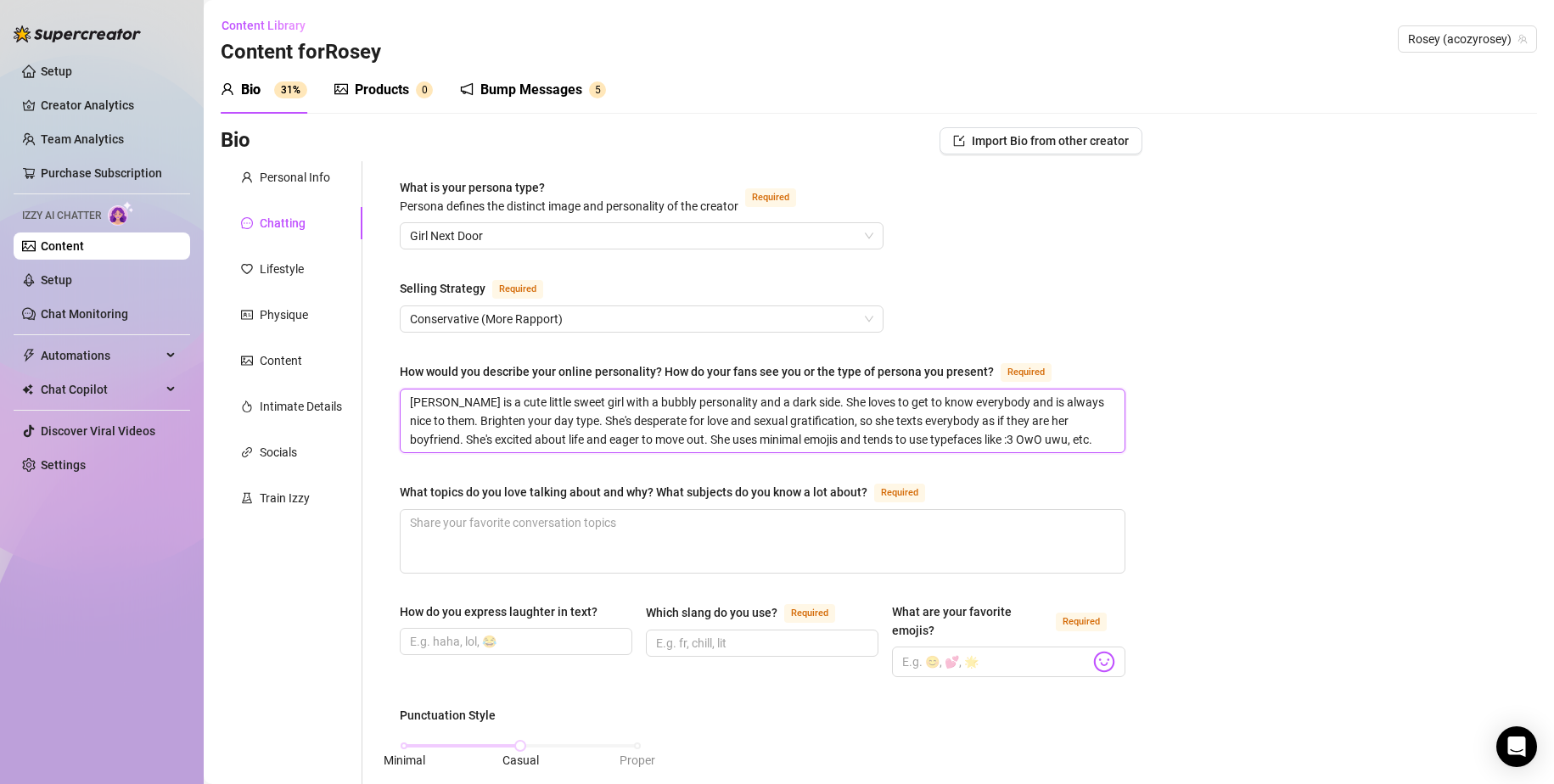
scroll to position [85, 0]
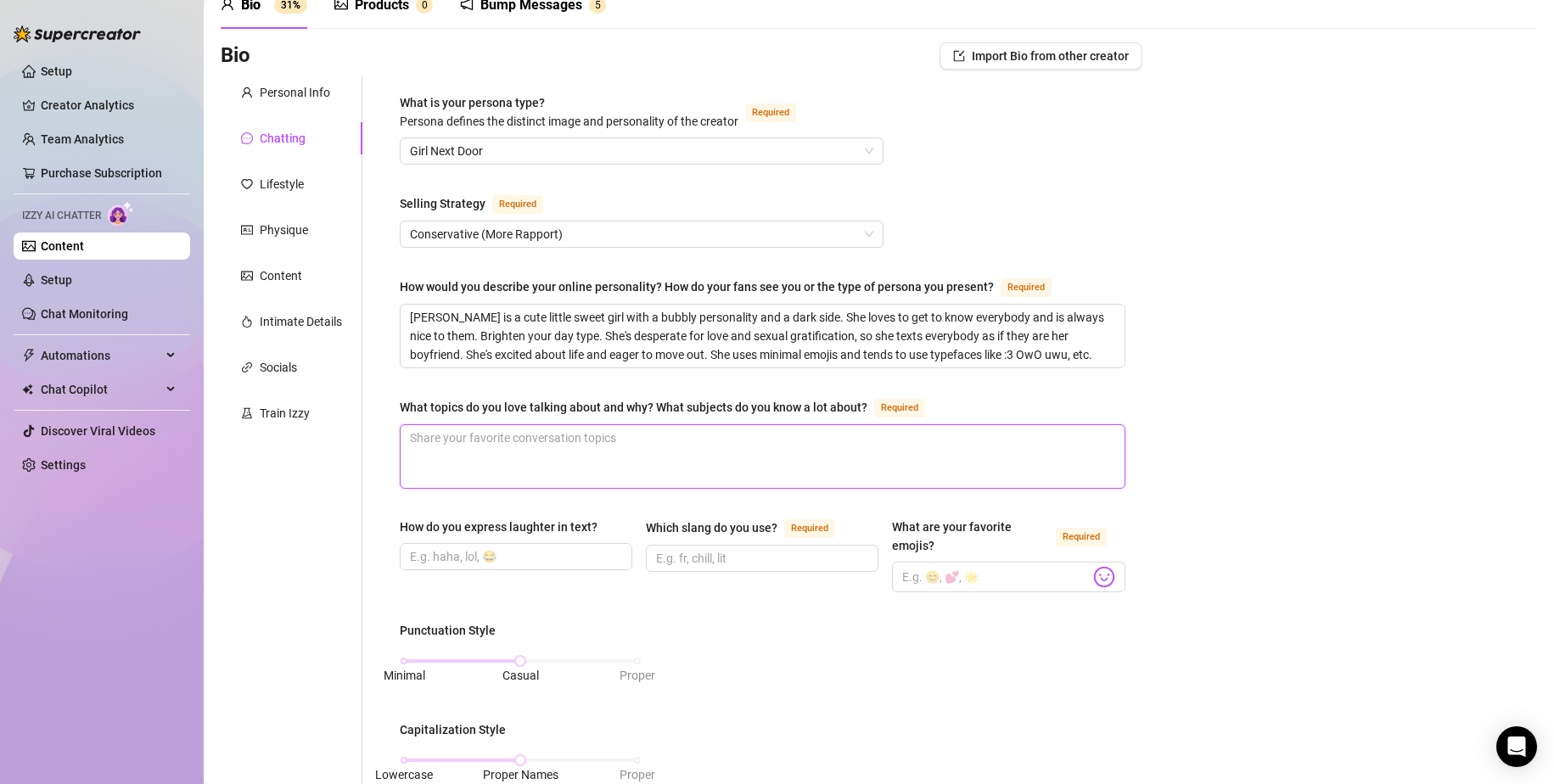
click at [445, 468] on textarea "What topics do you love talking about and why? What subjects do you know a lot …" at bounding box center [763, 457] width 724 height 63
click at [522, 540] on div "How do you express laughter in text?" at bounding box center [516, 530] width 233 height 25
click at [525, 548] on input "How do you express laughter in text?" at bounding box center [514, 556] width 209 height 19
click at [704, 556] on input "Which slang do you use? Required" at bounding box center [761, 558] width 209 height 19
click at [985, 588] on span at bounding box center [1008, 577] width 233 height 30
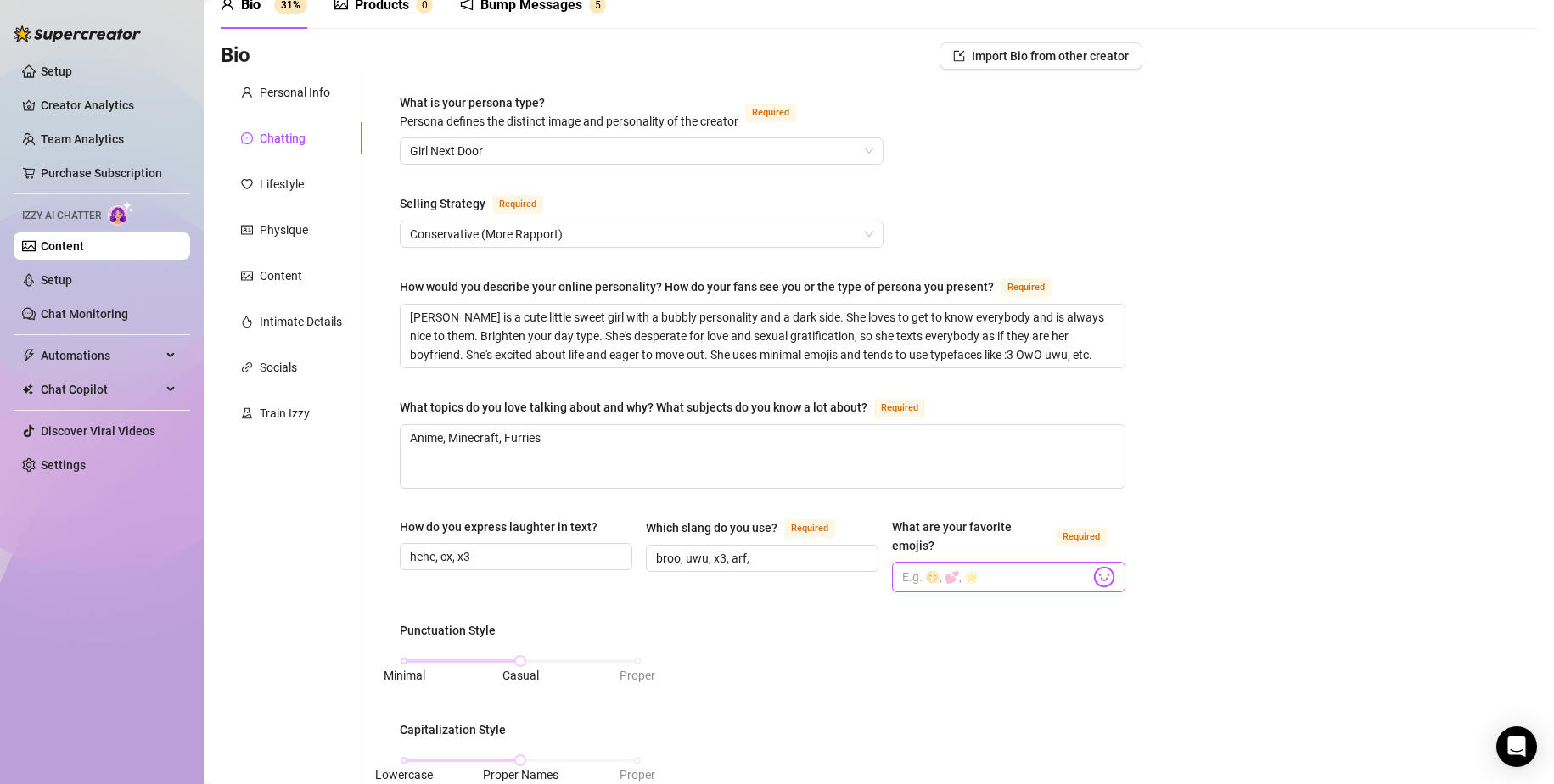
click at [1098, 578] on img at bounding box center [1104, 577] width 22 height 22
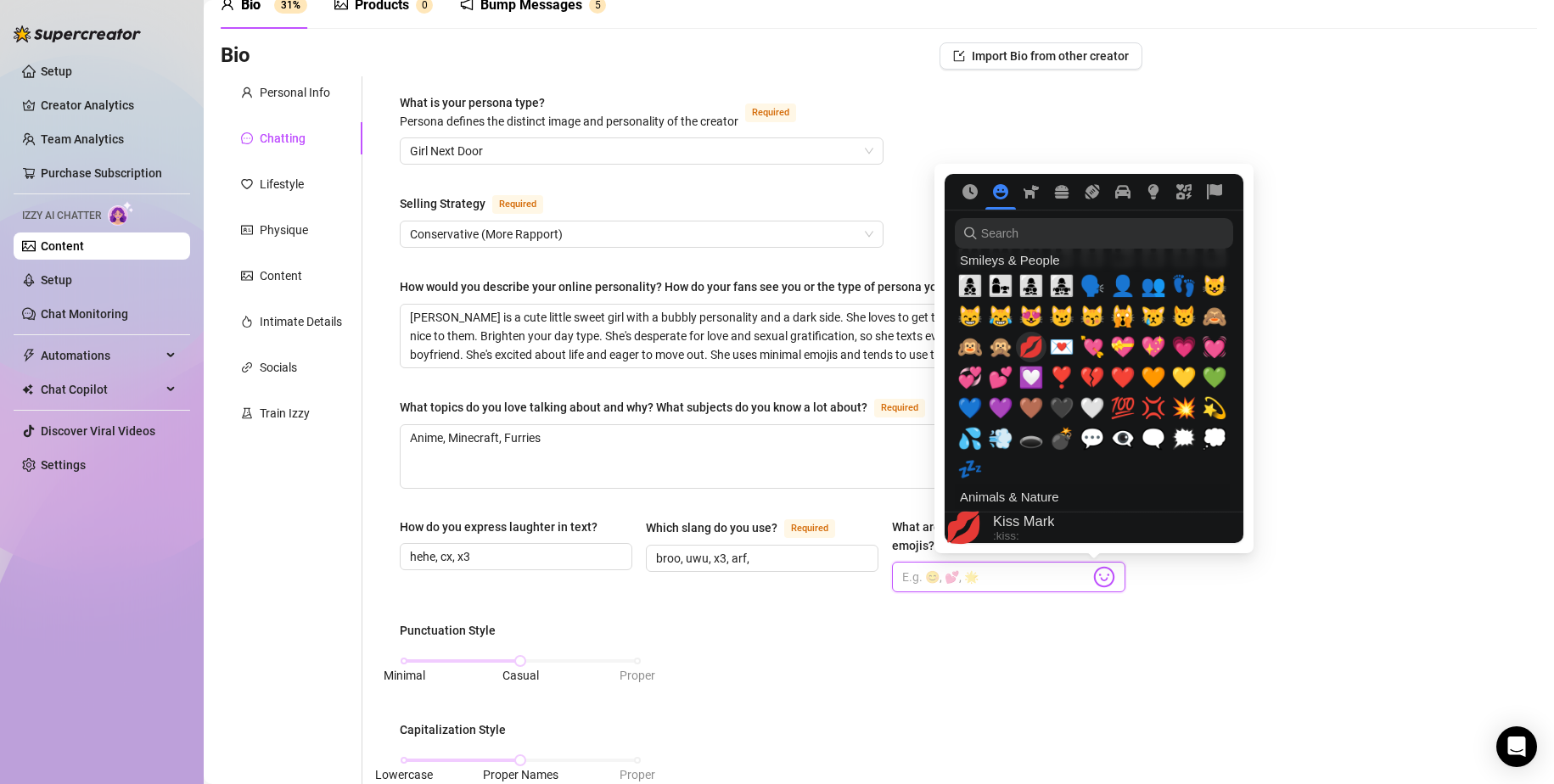
scroll to position [1443, 0]
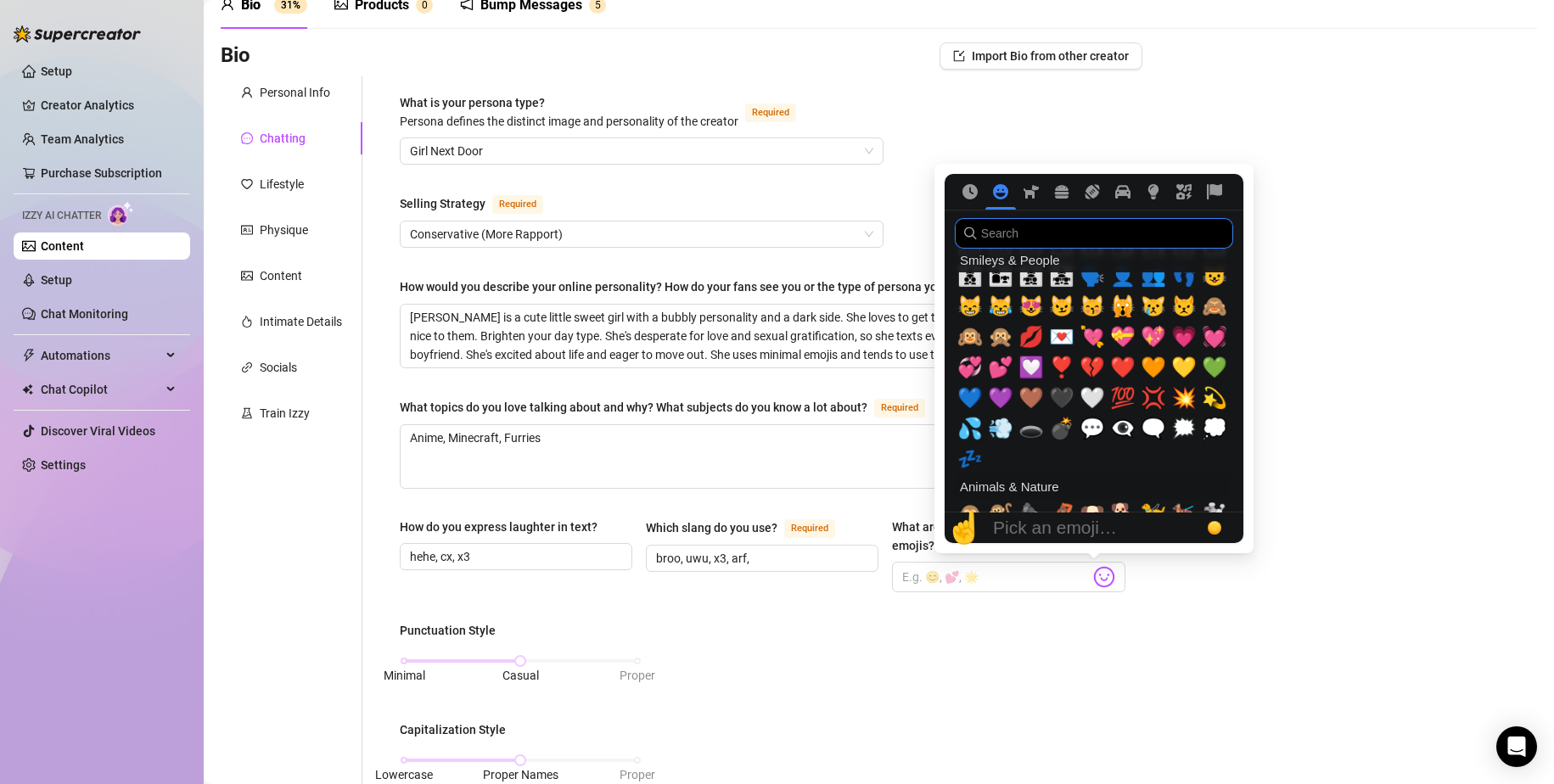
click at [1013, 228] on input "search" at bounding box center [1094, 233] width 279 height 30
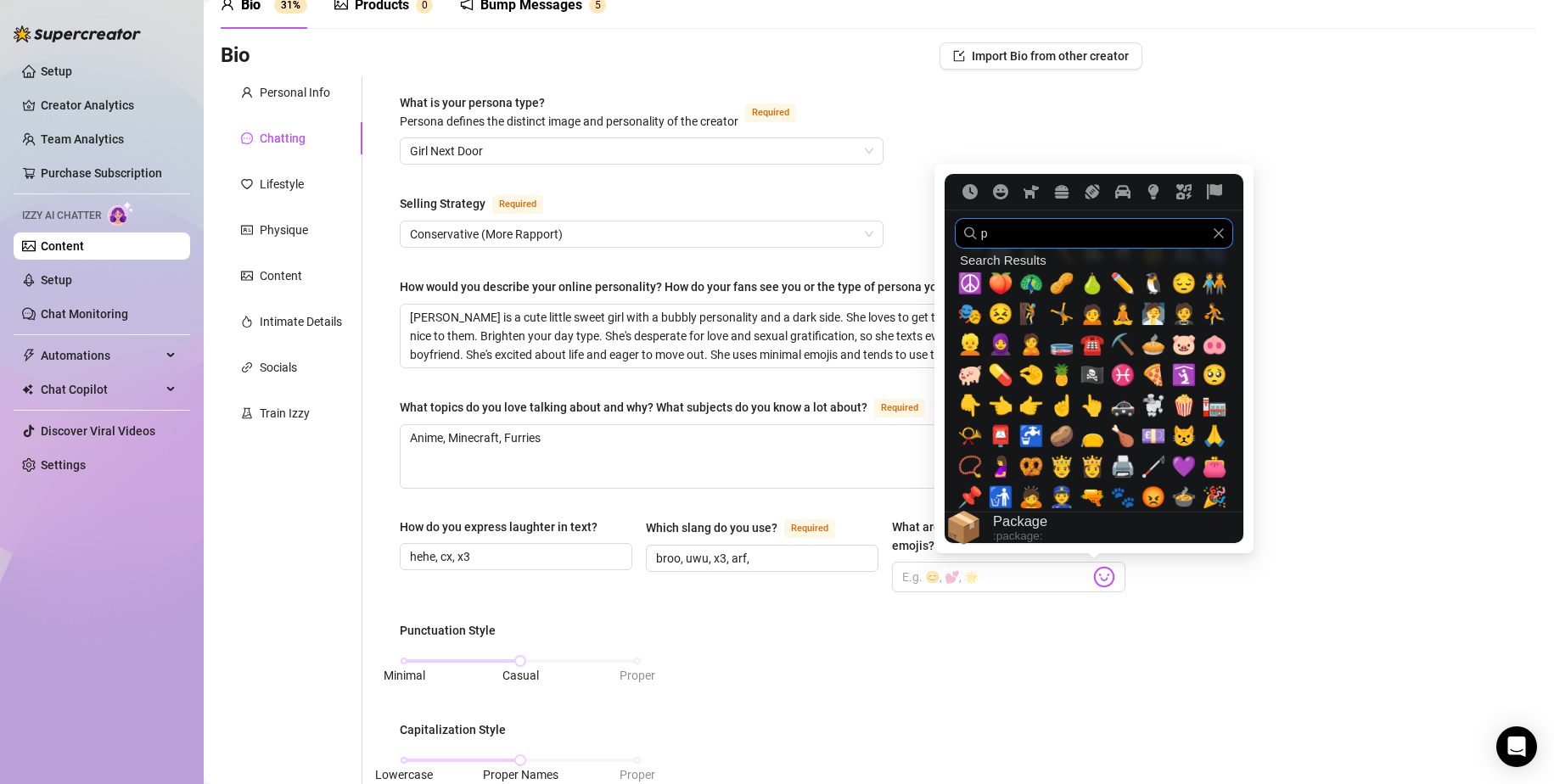
scroll to position [0, 0]
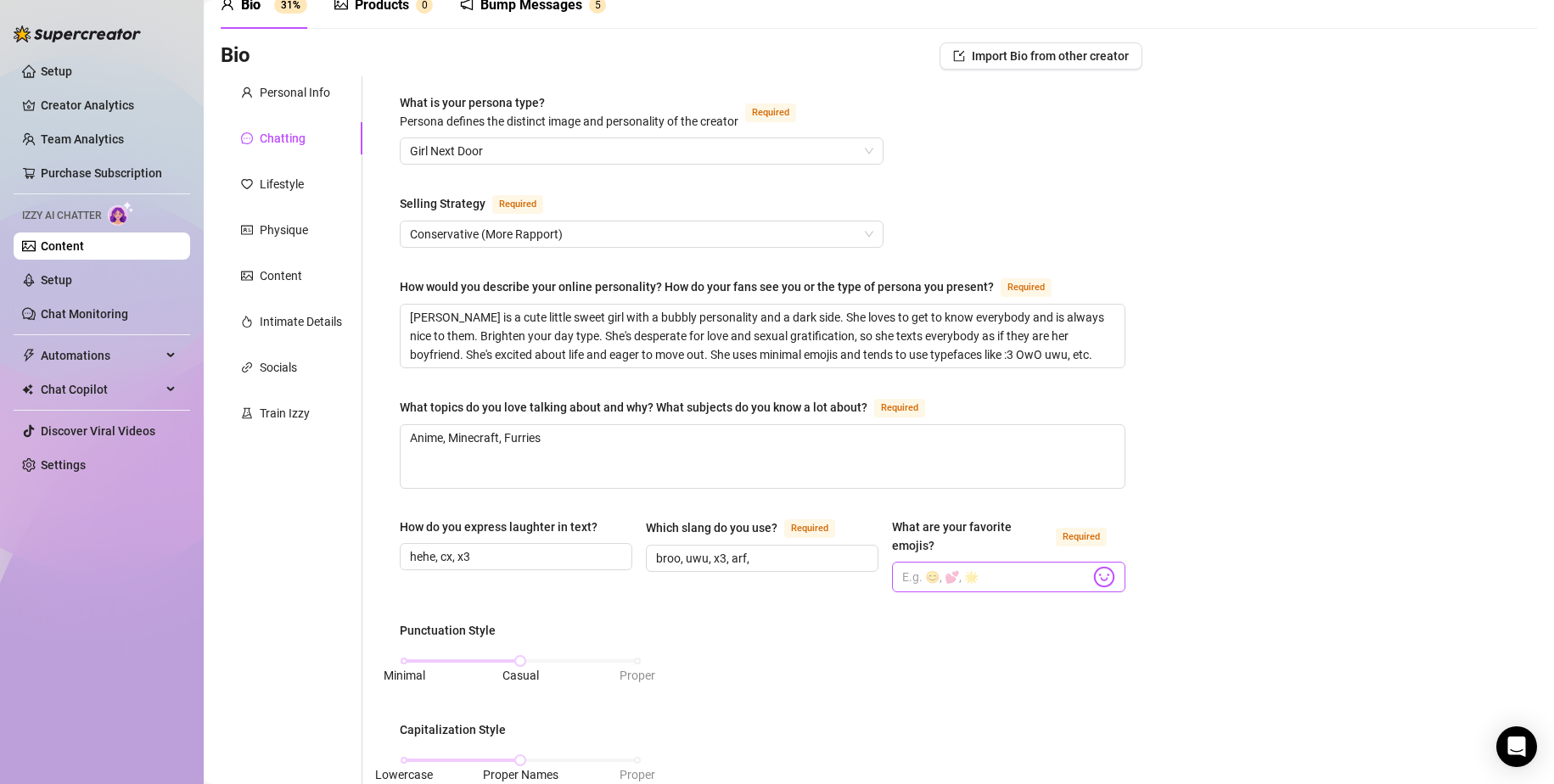
click at [1095, 584] on img at bounding box center [1104, 577] width 22 height 22
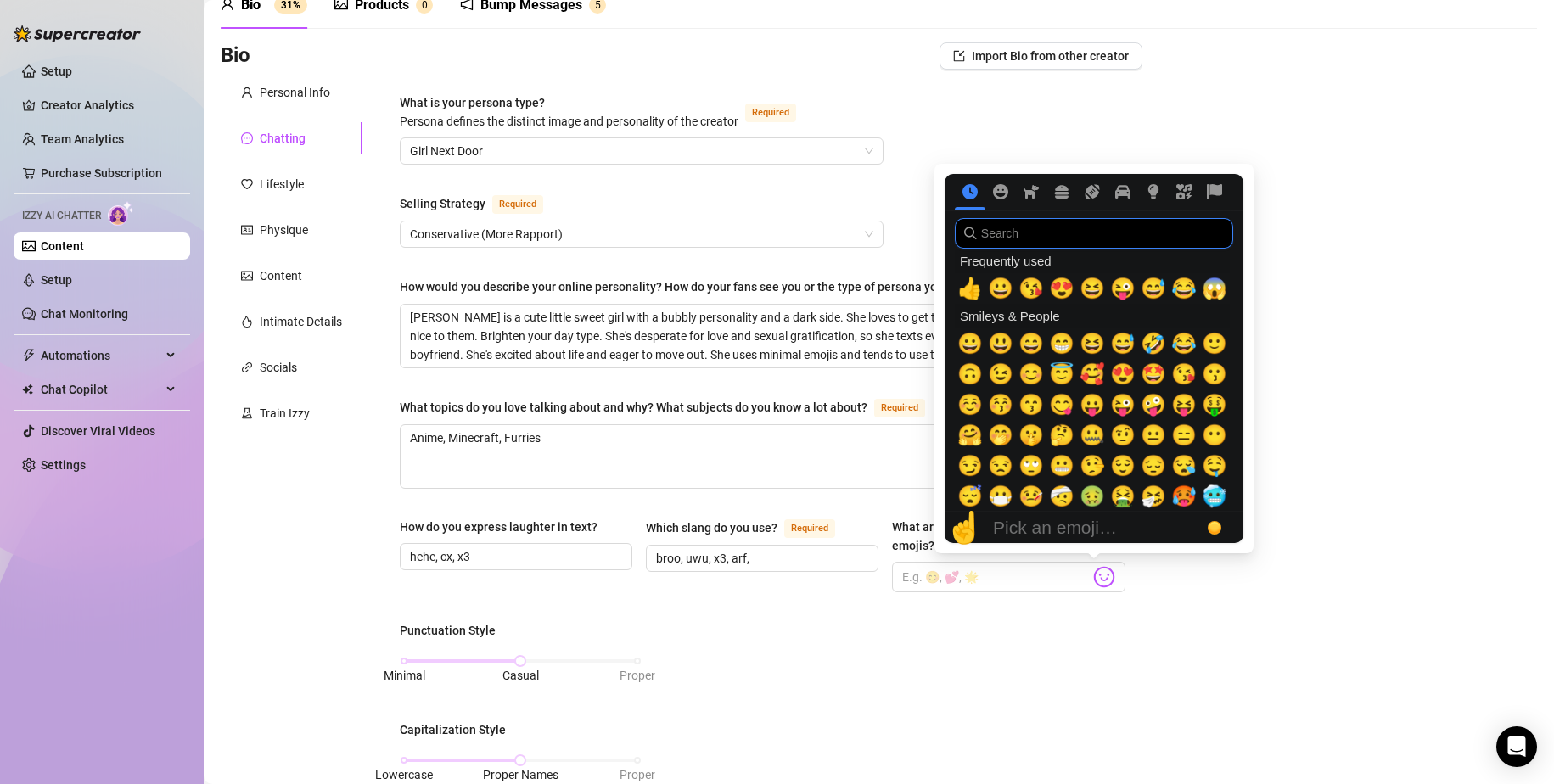
click at [1033, 228] on input "search" at bounding box center [1094, 233] width 279 height 30
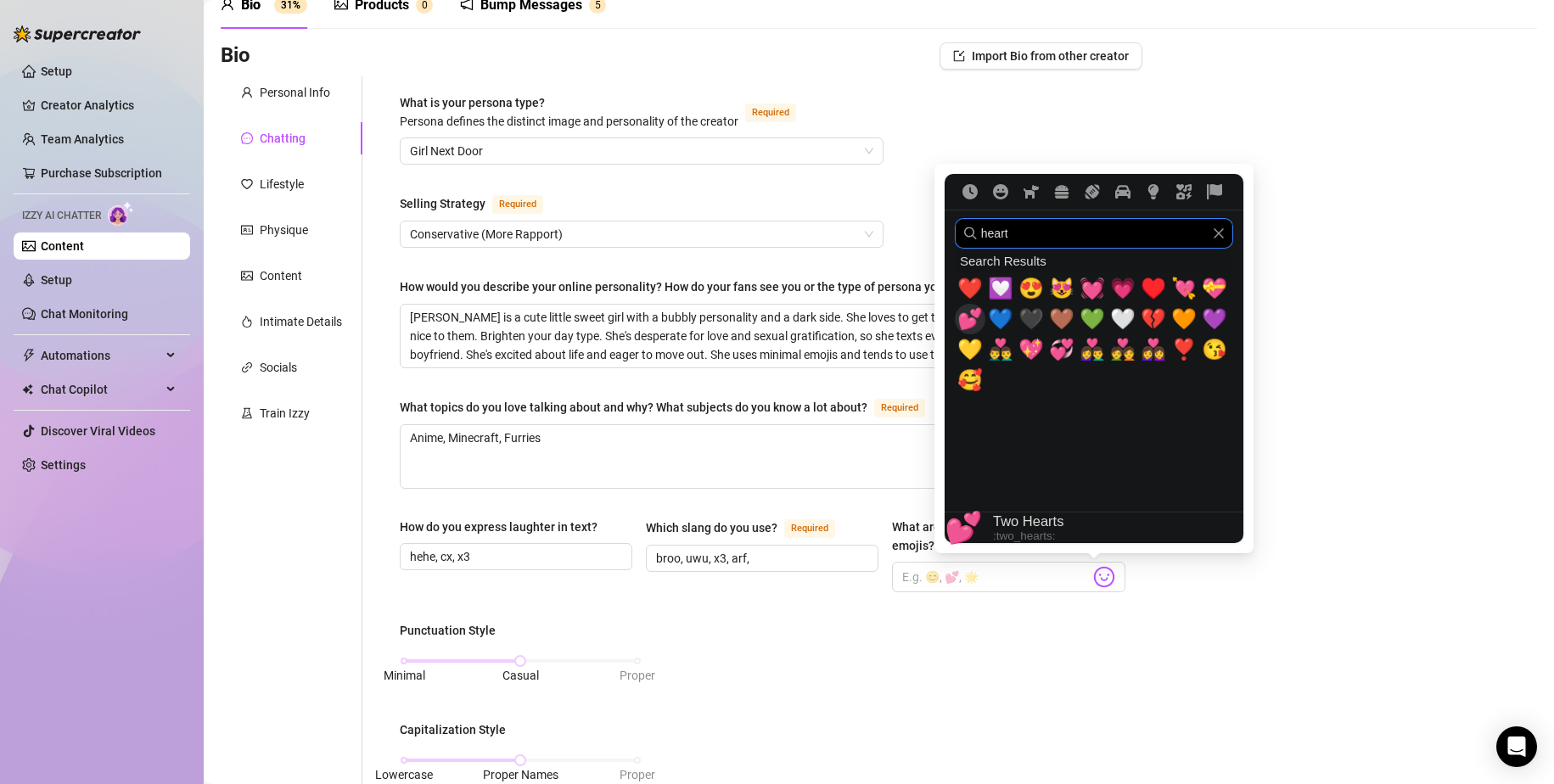
click at [968, 316] on span "💕" at bounding box center [970, 319] width 25 height 23
click at [1221, 241] on input "heart" at bounding box center [1094, 233] width 279 height 30
click at [1220, 233] on icon "Clear" at bounding box center [1219, 233] width 10 height 10
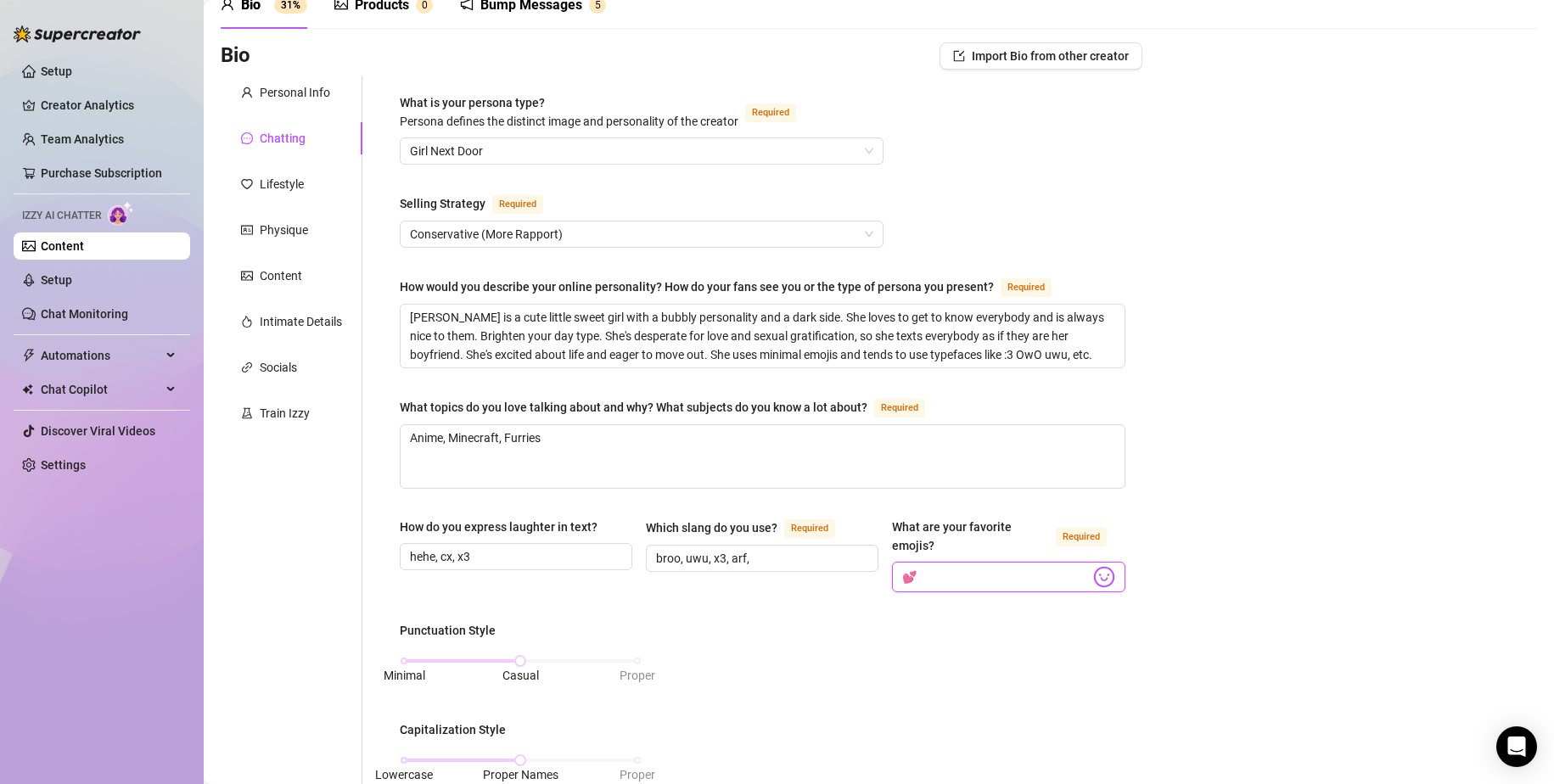
click at [1045, 576] on input "💕" at bounding box center [996, 577] width 187 height 22
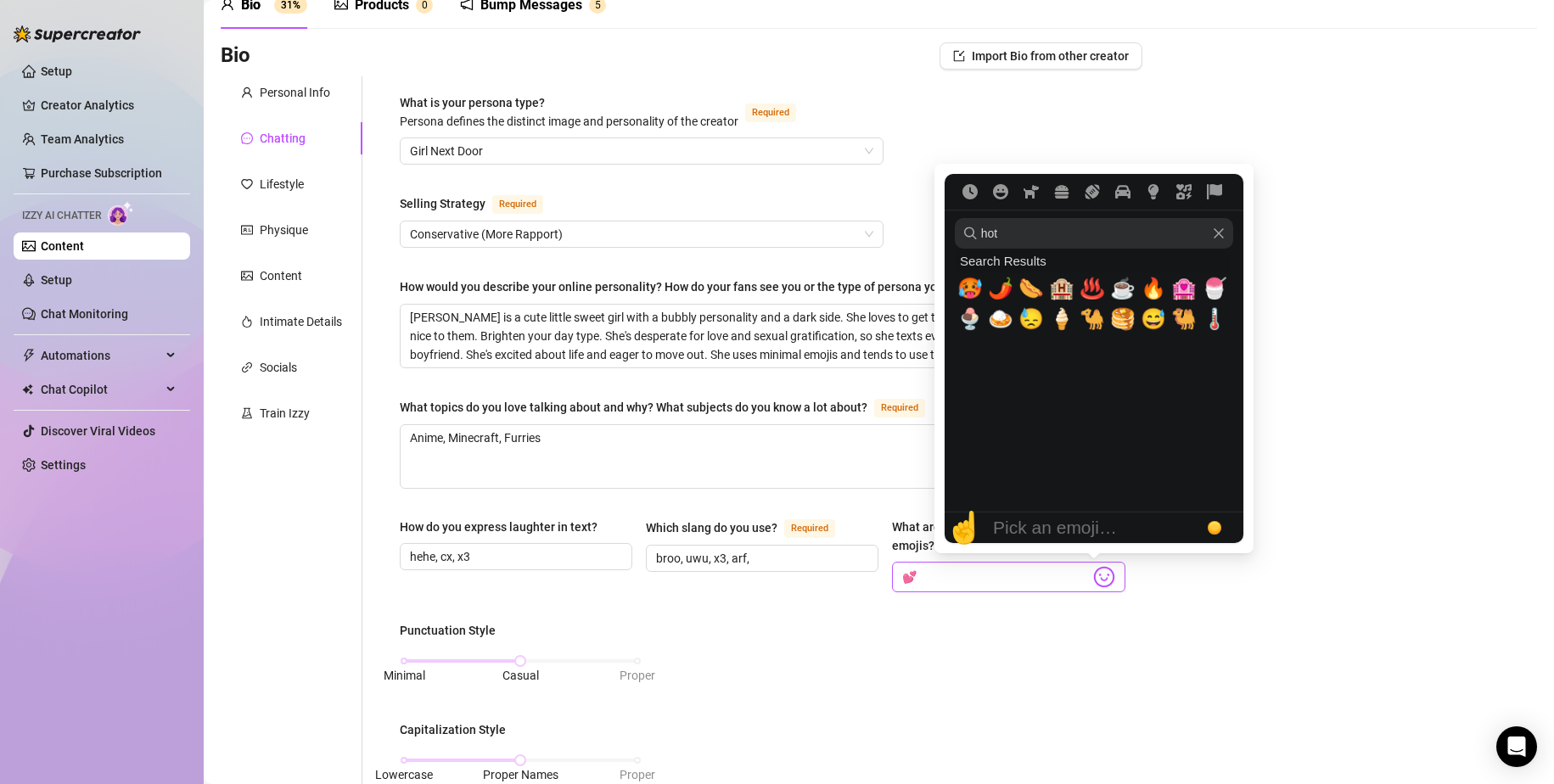
click at [1093, 574] on img at bounding box center [1104, 577] width 22 height 22
click at [976, 286] on span "🥵" at bounding box center [970, 288] width 25 height 23
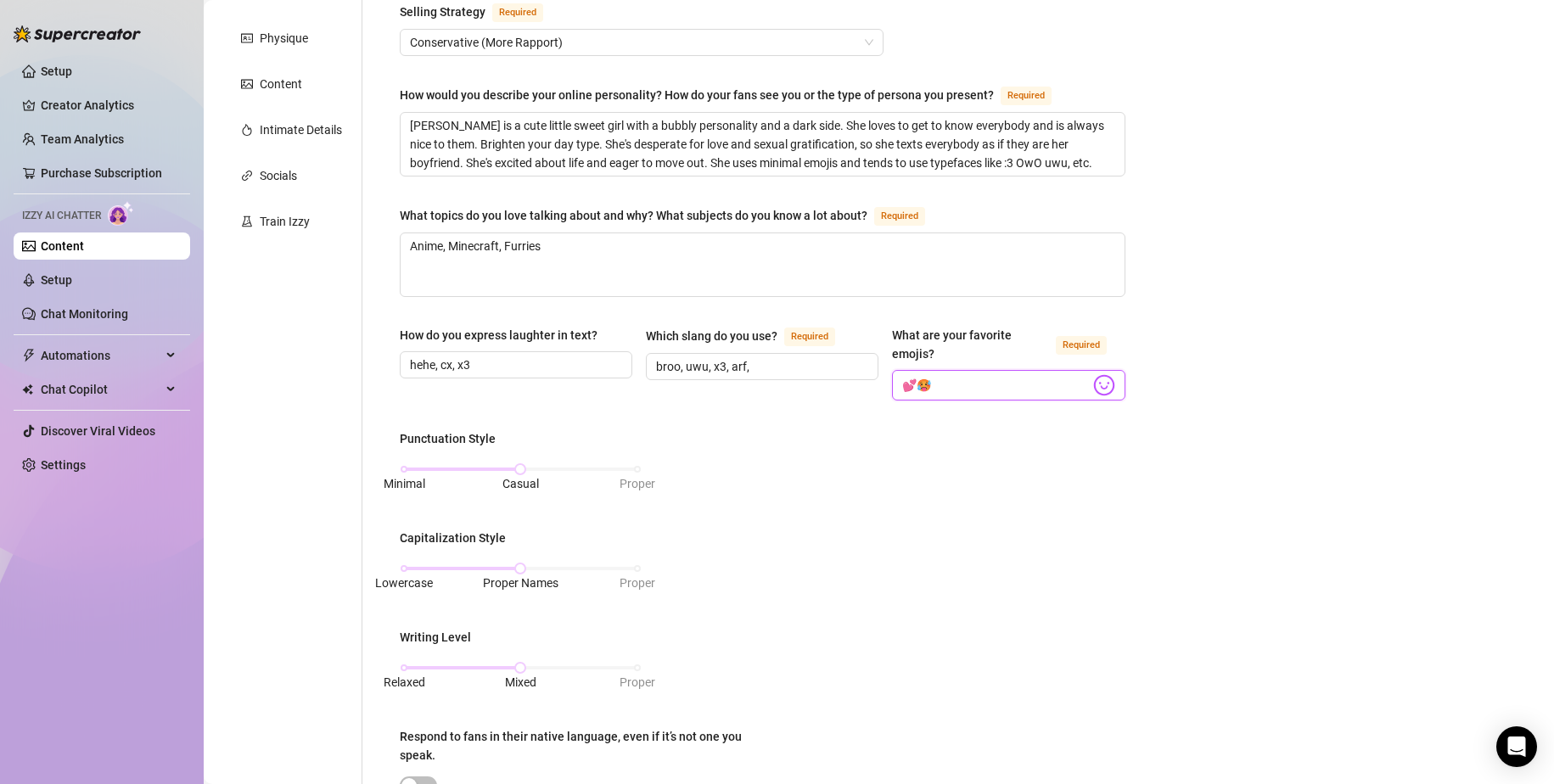
scroll to position [339, 0]
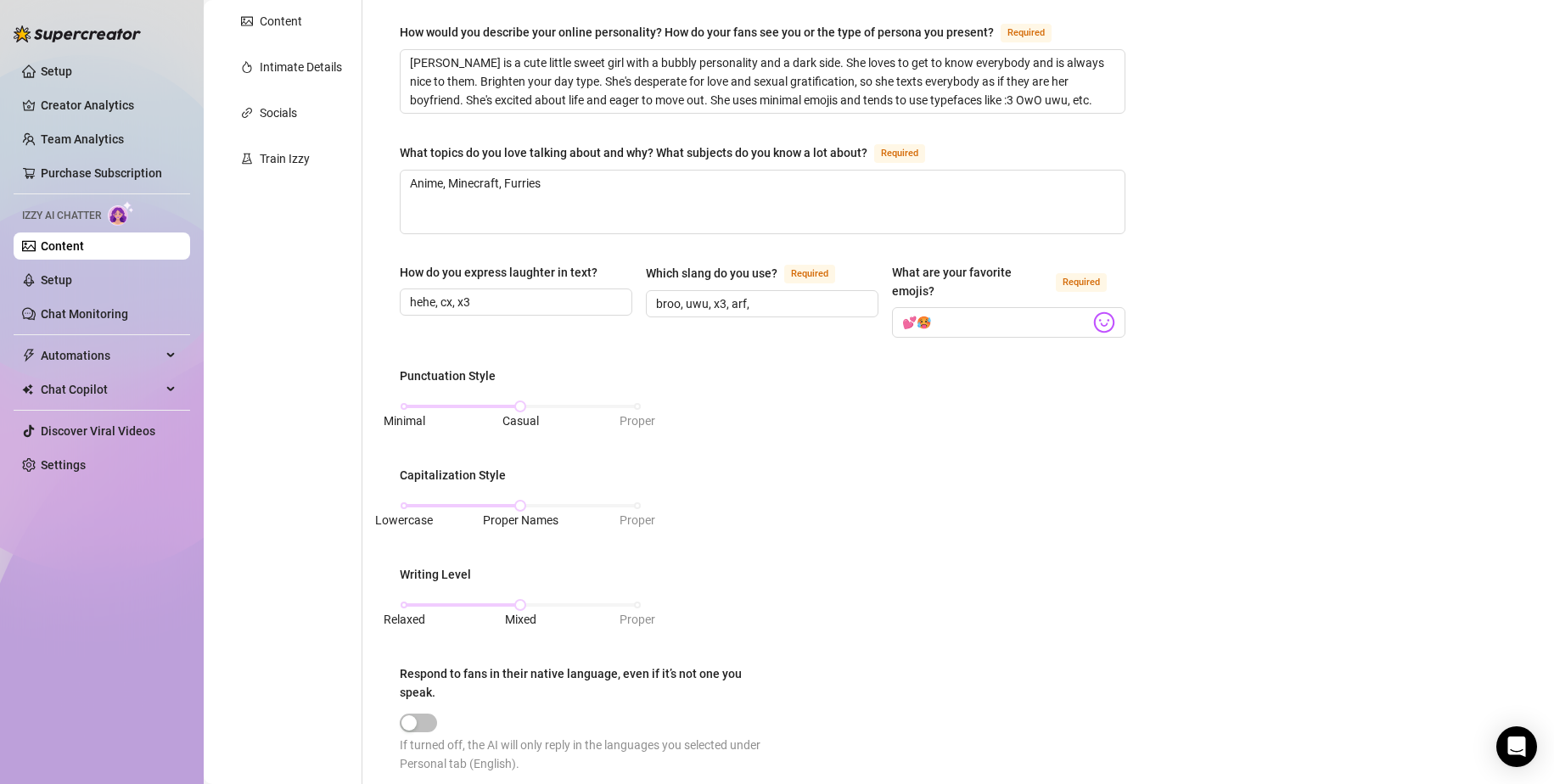
click at [959, 346] on div "How do you express laughter in text? hehe, cx, x3 Which slang do you use? Requi…" at bounding box center [763, 308] width 726 height 90
click at [982, 324] on input "💕🥵" at bounding box center [996, 323] width 187 height 22
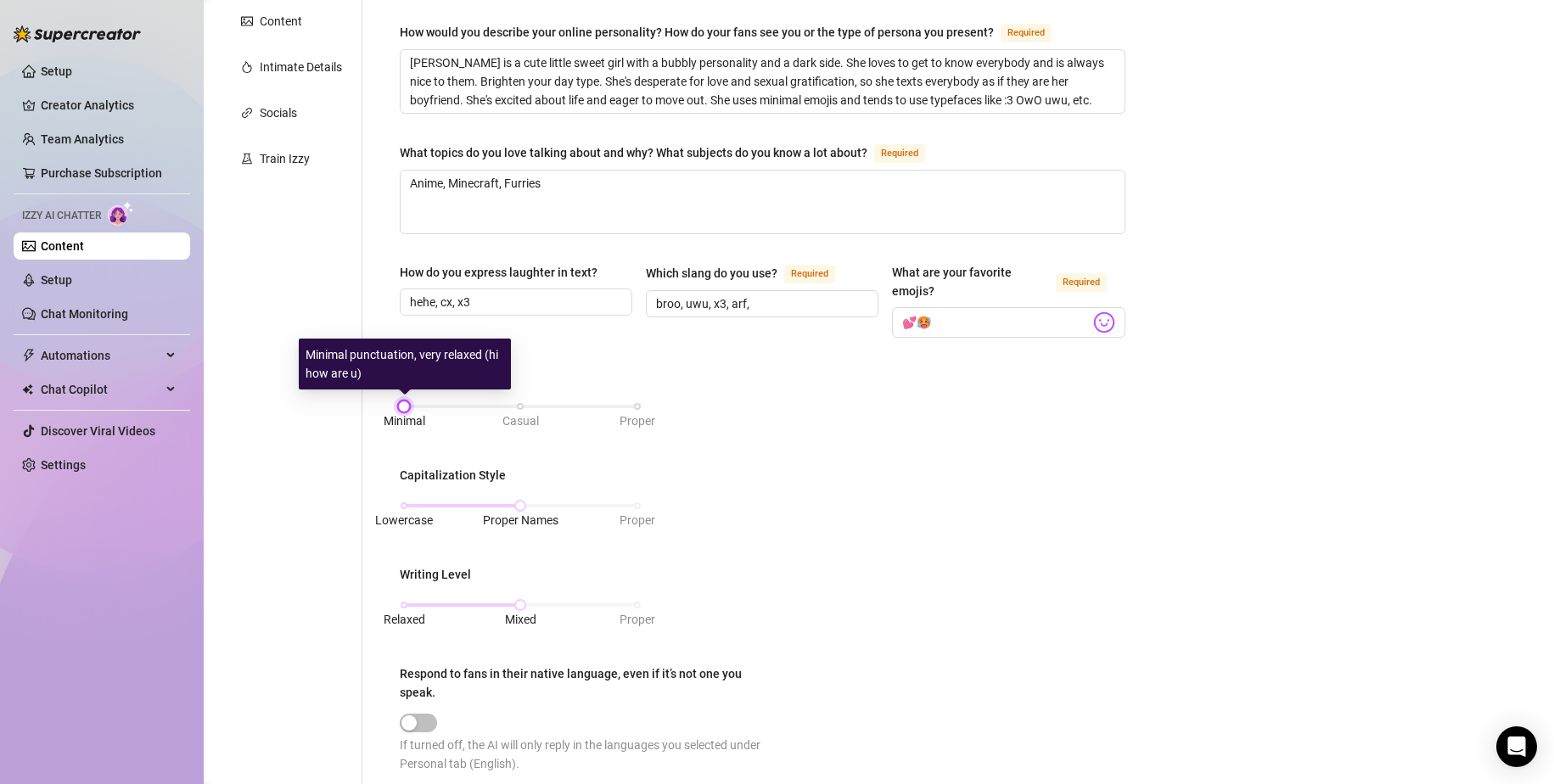
drag, startPoint x: 529, startPoint y: 399, endPoint x: 401, endPoint y: 414, distance: 128.9
click at [404, 412] on div "Minimal Casual Proper" at bounding box center [520, 407] width 234 height 10
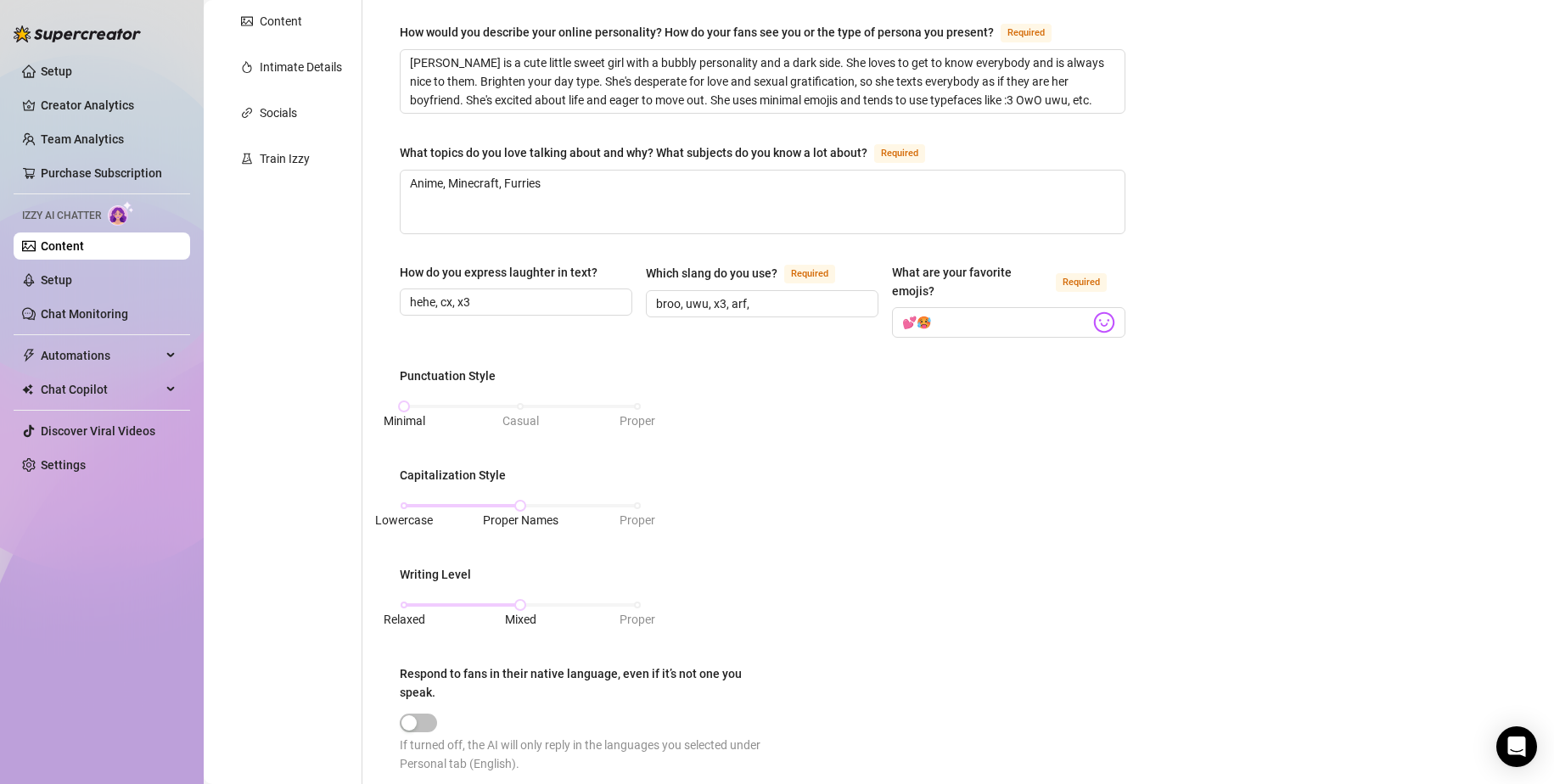
drag, startPoint x: 514, startPoint y: 508, endPoint x: 377, endPoint y: 504, distance: 137.1
click at [377, 504] on div "What is your persona type? [PERSON_NAME] defines the distinct image and persona…" at bounding box center [753, 464] width 780 height 1285
drag, startPoint x: 418, startPoint y: 501, endPoint x: 400, endPoint y: 501, distance: 18.0
click at [404, 501] on div "Lowercase Proper Names Proper" at bounding box center [520, 505] width 234 height 10
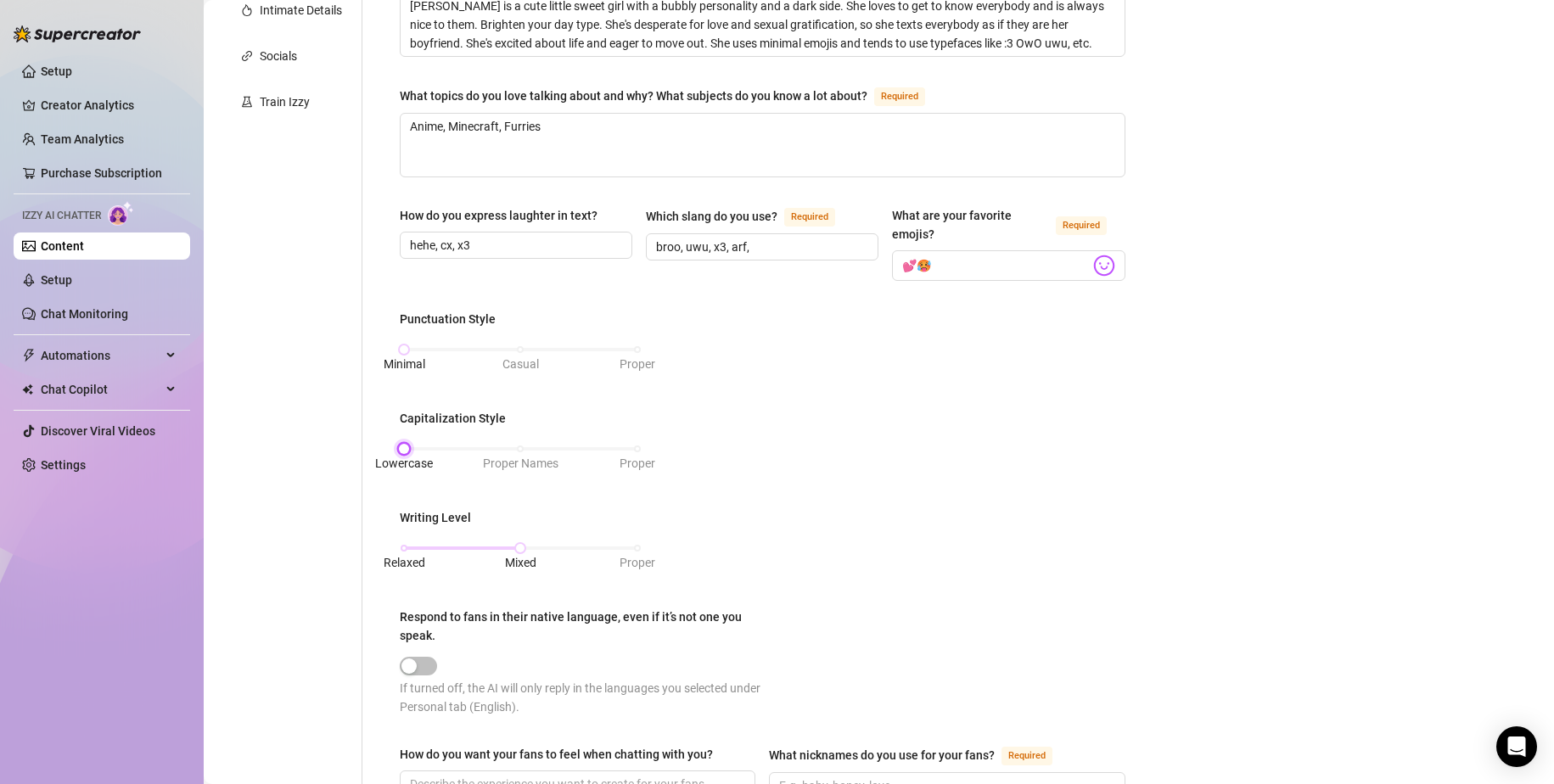
scroll to position [509, 0]
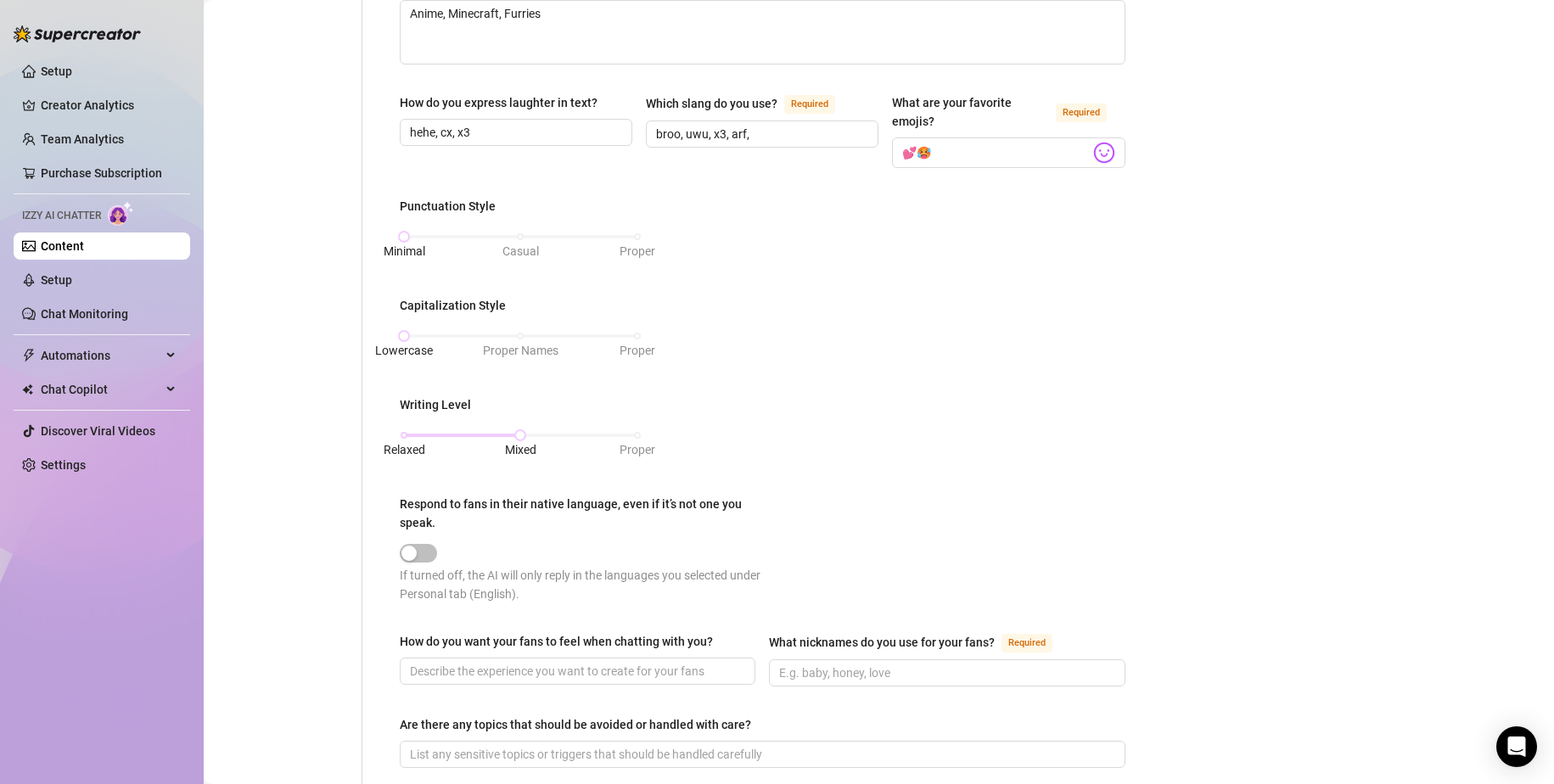
drag, startPoint x: 515, startPoint y: 438, endPoint x: 392, endPoint y: 433, distance: 123.1
click at [397, 432] on div "What is your persona type? [PERSON_NAME] defines the distinct image and persona…" at bounding box center [762, 294] width 760 height 1285
click at [409, 431] on div "Relaxed Mixed Proper" at bounding box center [520, 435] width 234 height 10
click at [555, 524] on div "Respond to fans in their native language, even if it’s not one you speak." at bounding box center [575, 513] width 350 height 37
click at [437, 544] on button "Respond to fans in their native language, even if it’s not one you speak." at bounding box center [419, 552] width 37 height 19
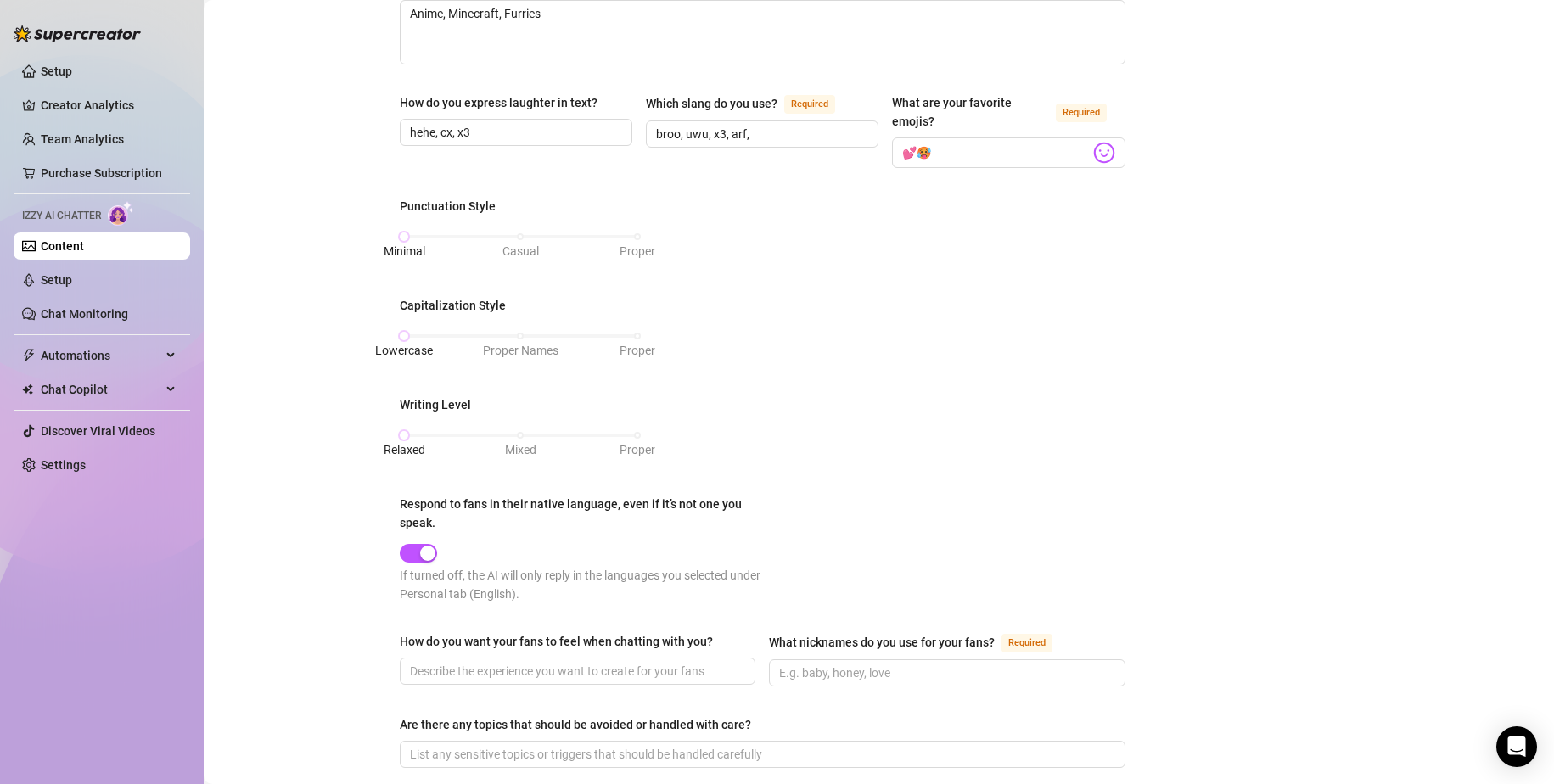
click at [553, 524] on div "Respond to fans in their native language, even if it’s not one you speak." at bounding box center [575, 513] width 350 height 37
click at [437, 544] on button "Respond to fans in their native language, even if it’s not one you speak." at bounding box center [419, 552] width 37 height 19
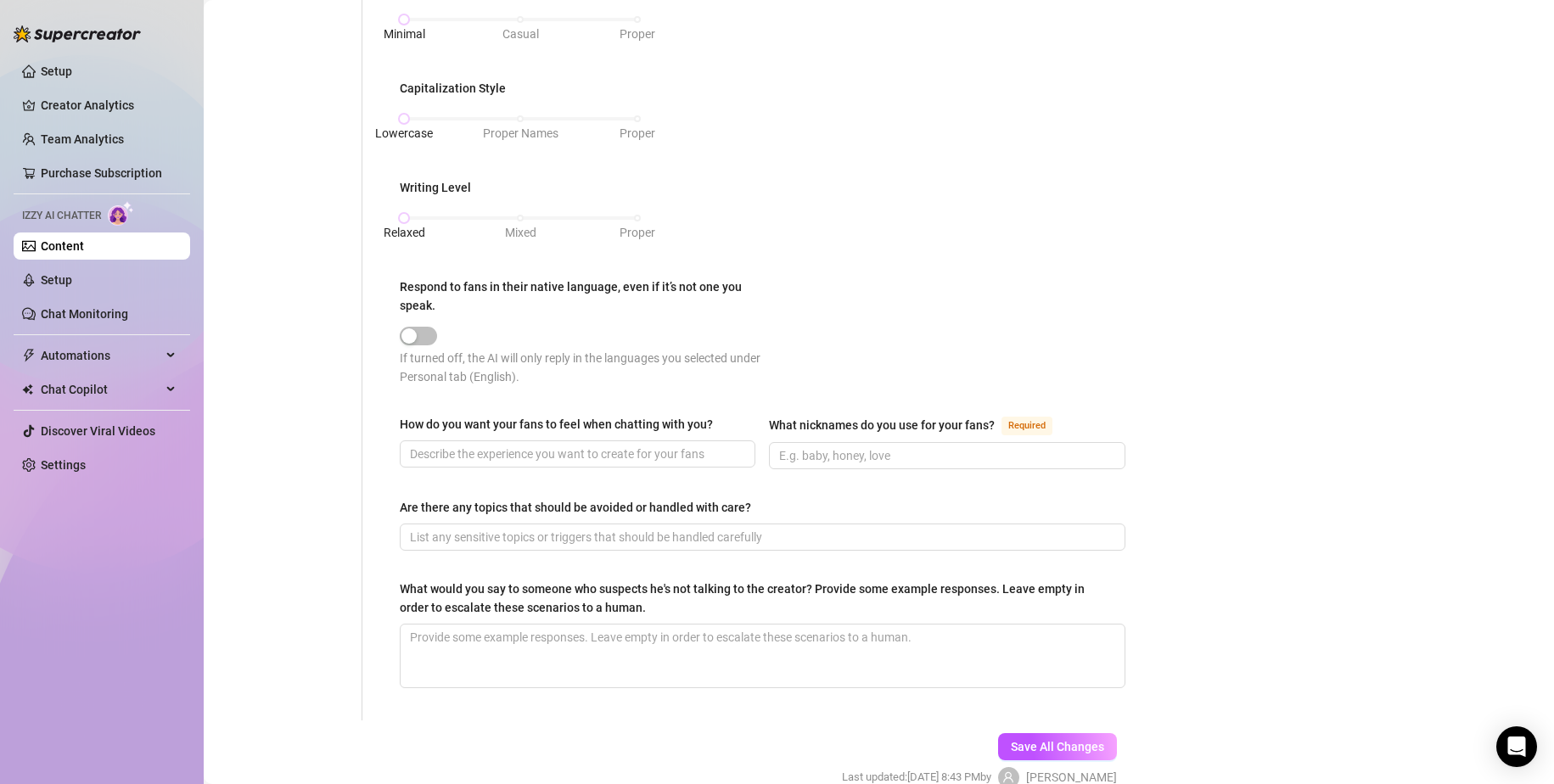
scroll to position [763, 0]
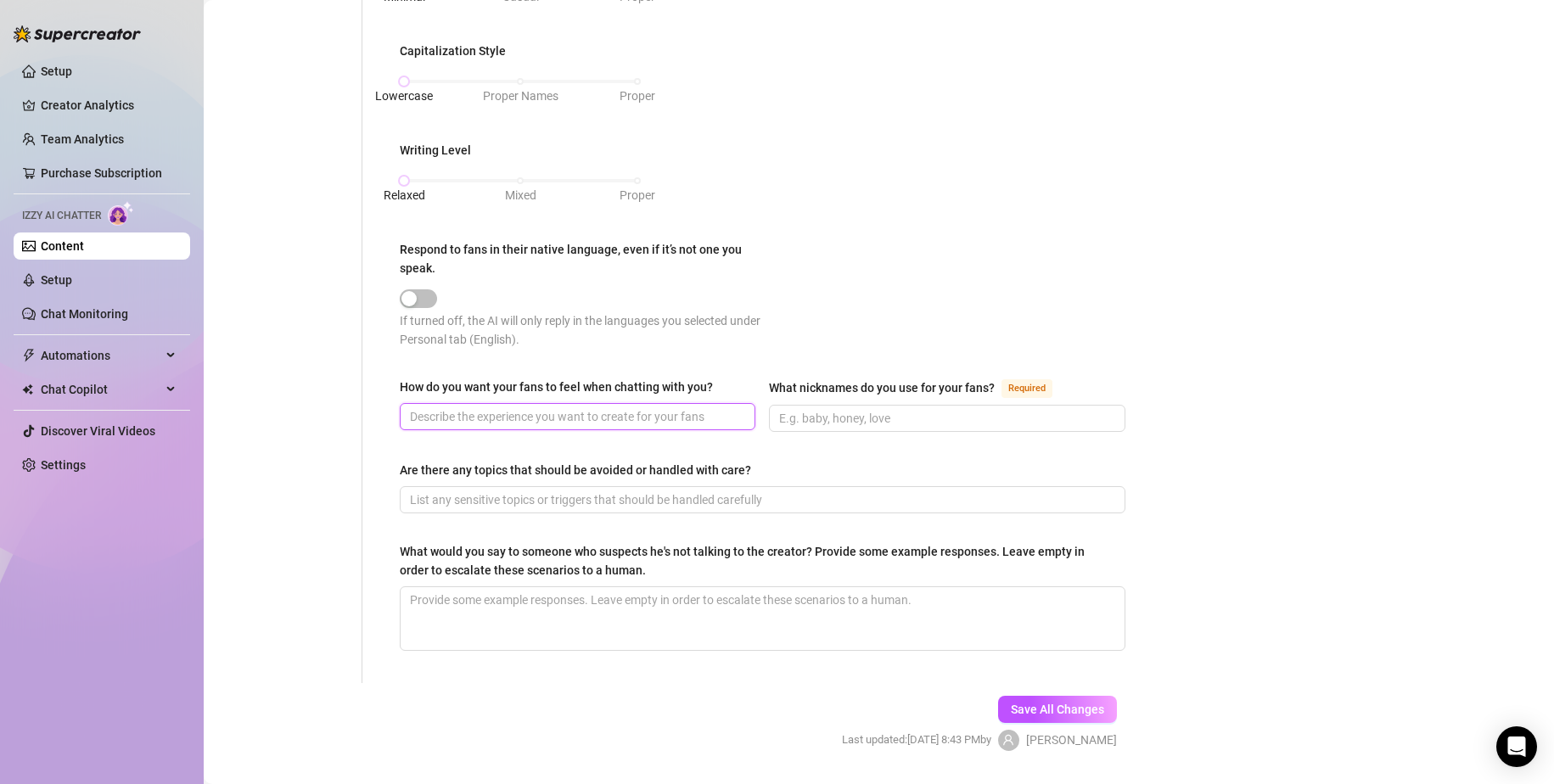
click at [701, 410] on input "How do you want your fans to feel when chatting with you?" at bounding box center [575, 416] width 332 height 19
click at [596, 416] on input "How do you want your fans to feel when chatting with you?" at bounding box center [575, 416] width 332 height 19
click at [586, 409] on input "I want the fans to feel happy and cared for in their own individual way. Feel a…" at bounding box center [550, 416] width 281 height 19
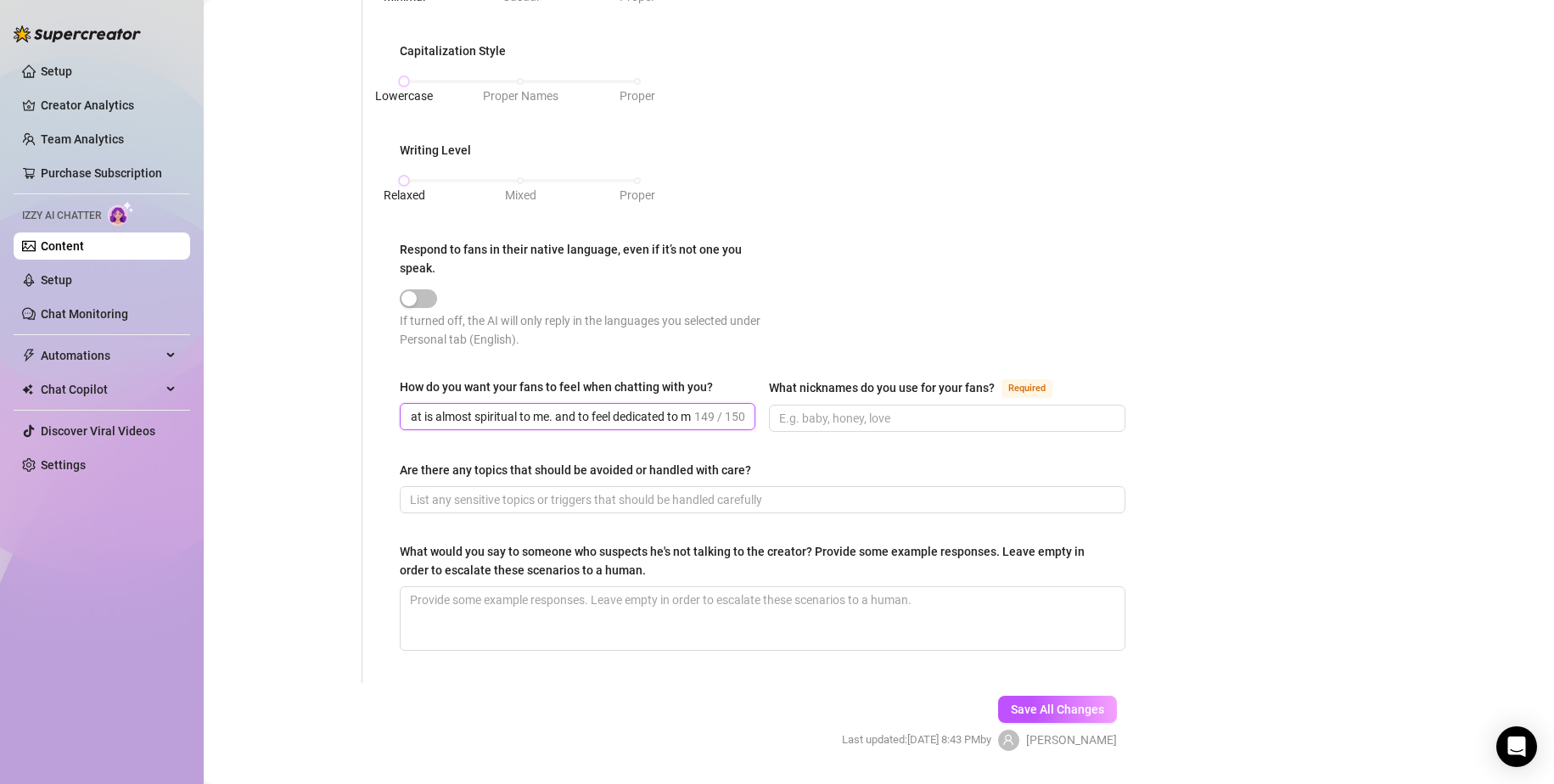
click at [682, 414] on input "I want the fans to feel happy and cared for in their own individual way. Feel a…" at bounding box center [550, 416] width 281 height 19
click at [875, 425] on span at bounding box center [947, 418] width 356 height 27
click at [886, 417] on input "What nicknames do you use for your fans? Required" at bounding box center [945, 417] width 332 height 19
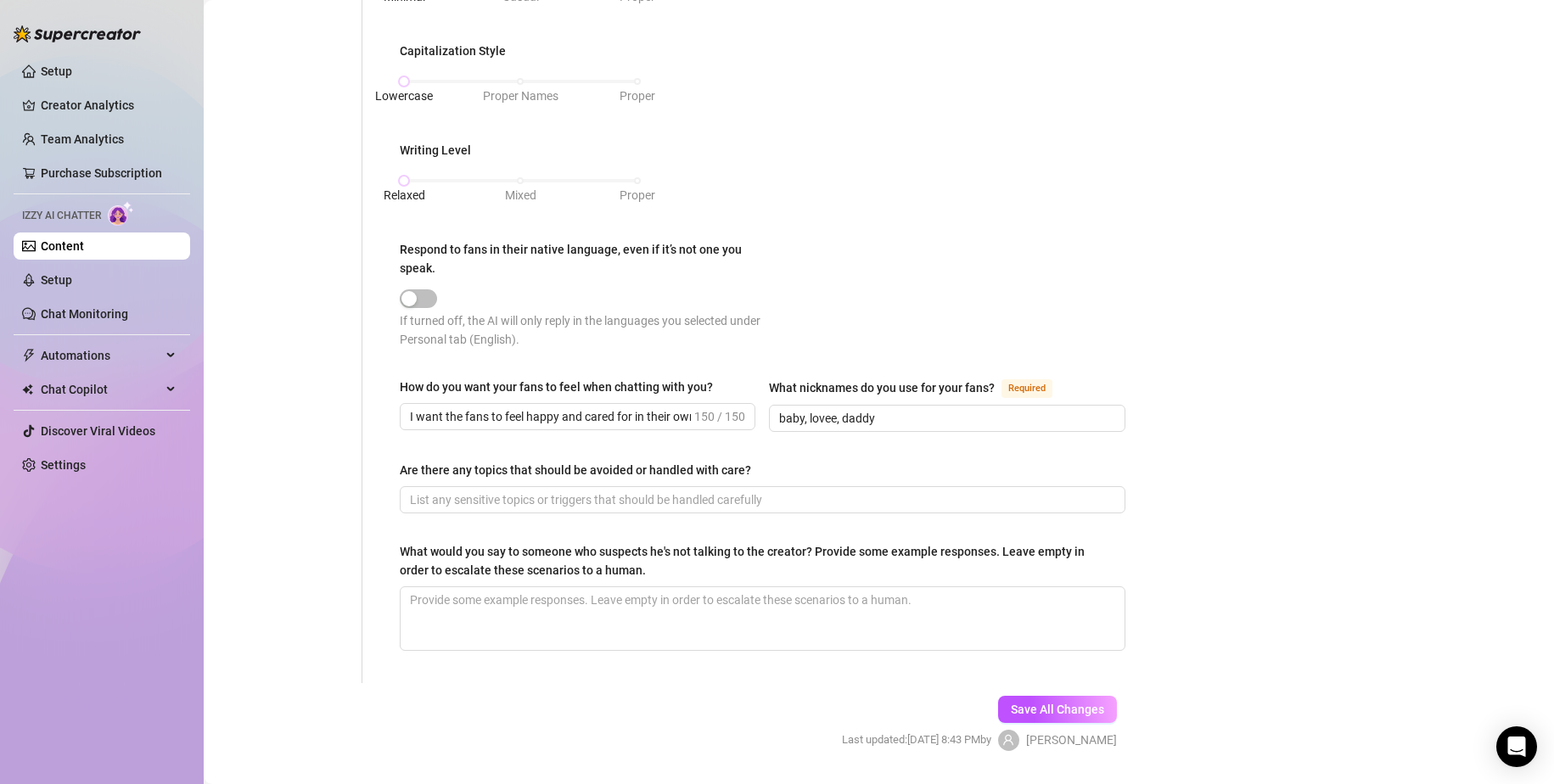
click at [653, 478] on div "Are there any topics that should be avoided or handled with care?" at bounding box center [763, 473] width 726 height 25
click at [637, 501] on input "Are there any topics that should be avoided or handled with care?" at bounding box center [761, 500] width 702 height 19
click at [671, 614] on textarea "What would you say to someone who suspects he's not talking to the creator? Pro…" at bounding box center [763, 619] width 724 height 63
click at [775, 491] on input "Conventions, visiting, Furry, fursuit, fandom specifics, money," at bounding box center [761, 500] width 702 height 19
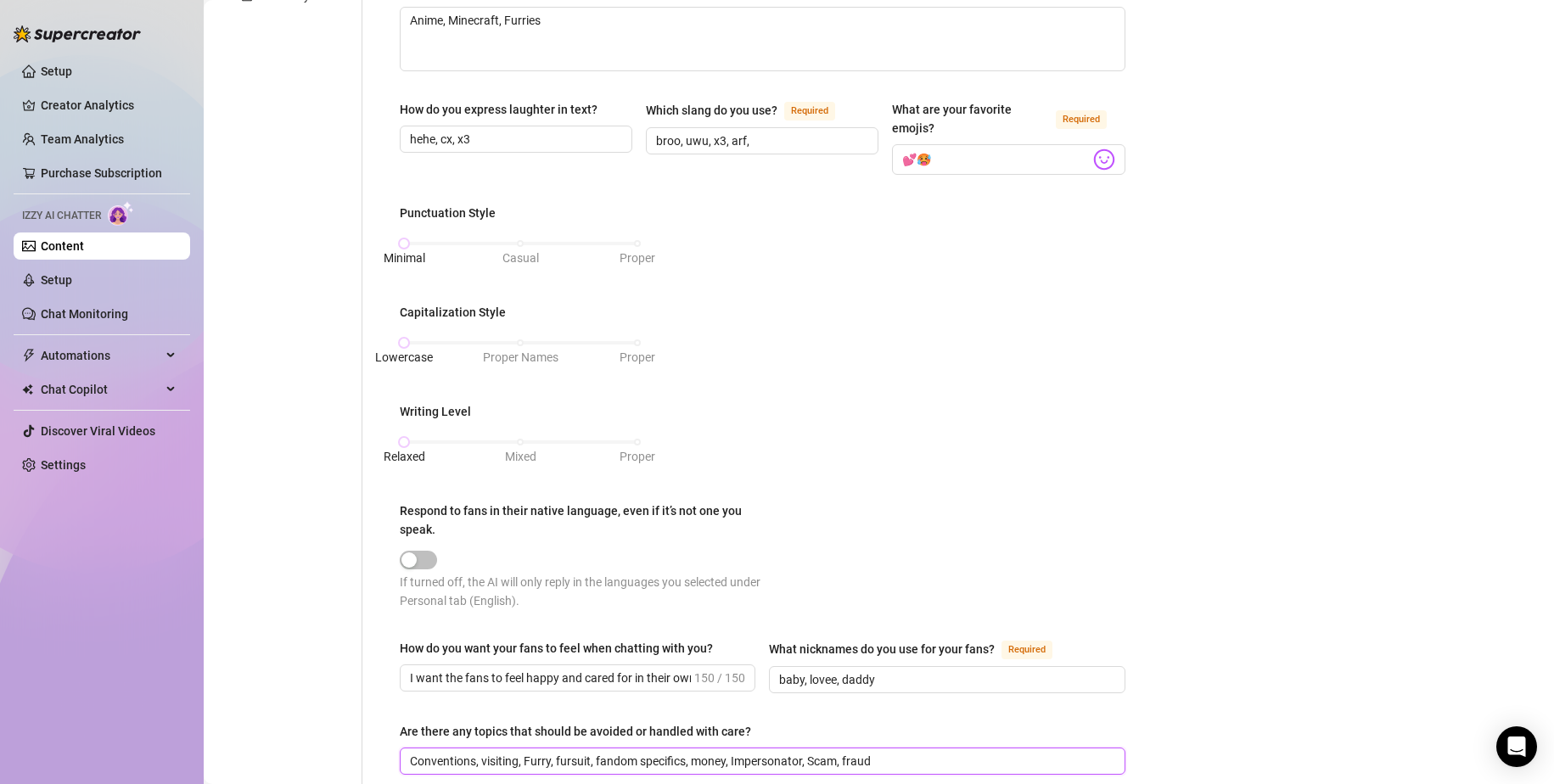
scroll to position [807, 0]
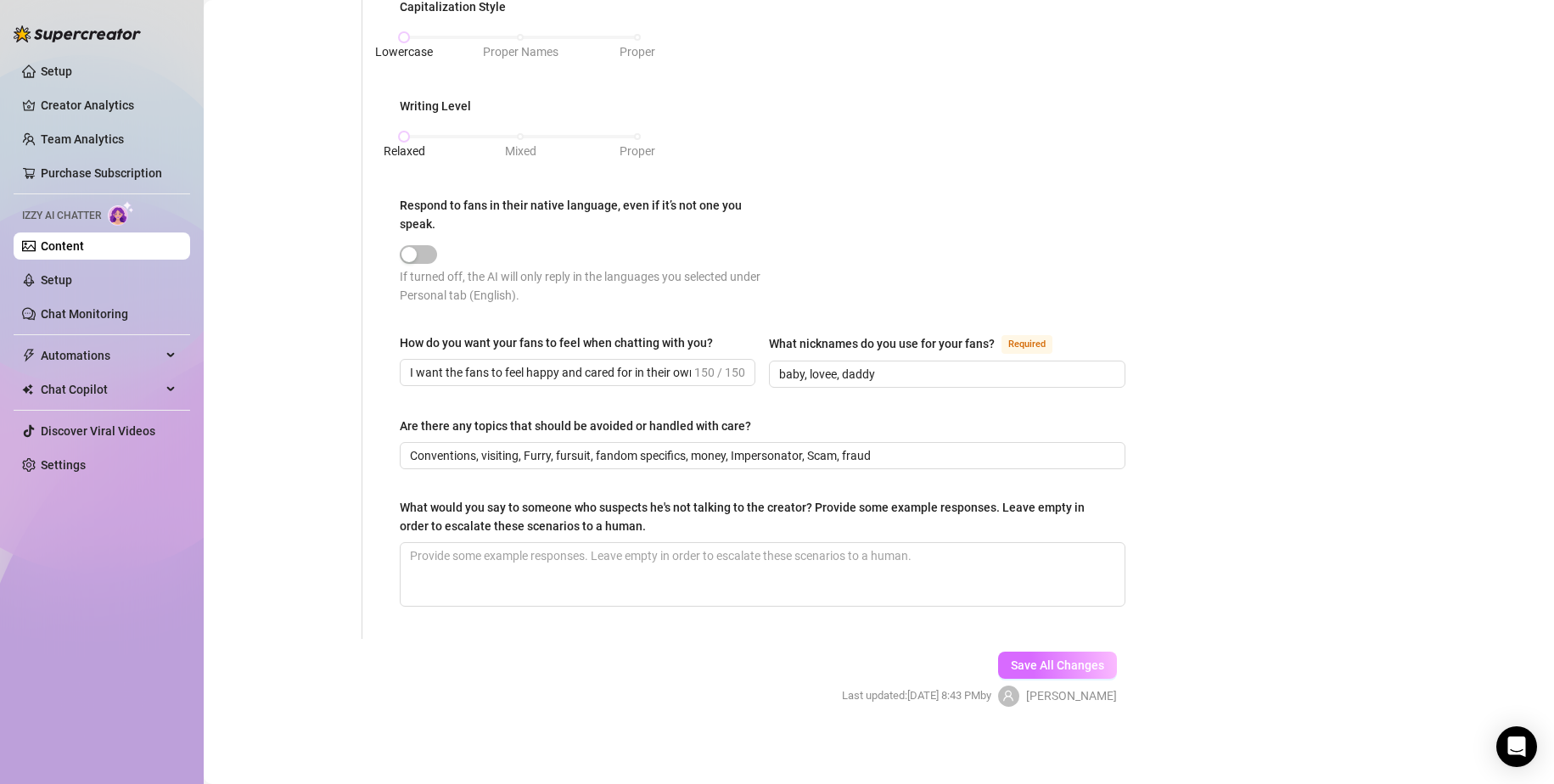
click at [1063, 614] on span "Save All Changes" at bounding box center [1057, 666] width 93 height 14
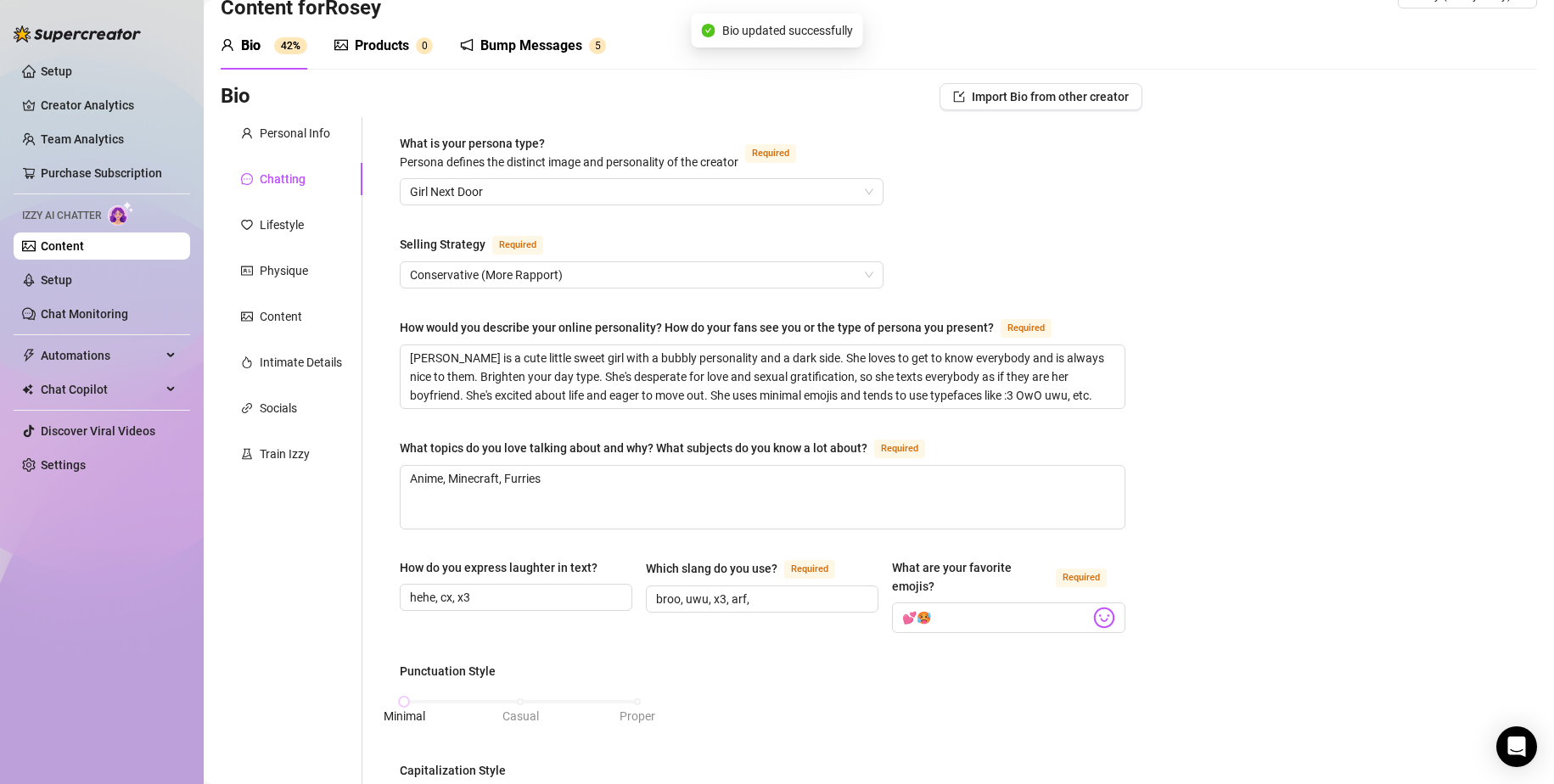
scroll to position [0, 0]
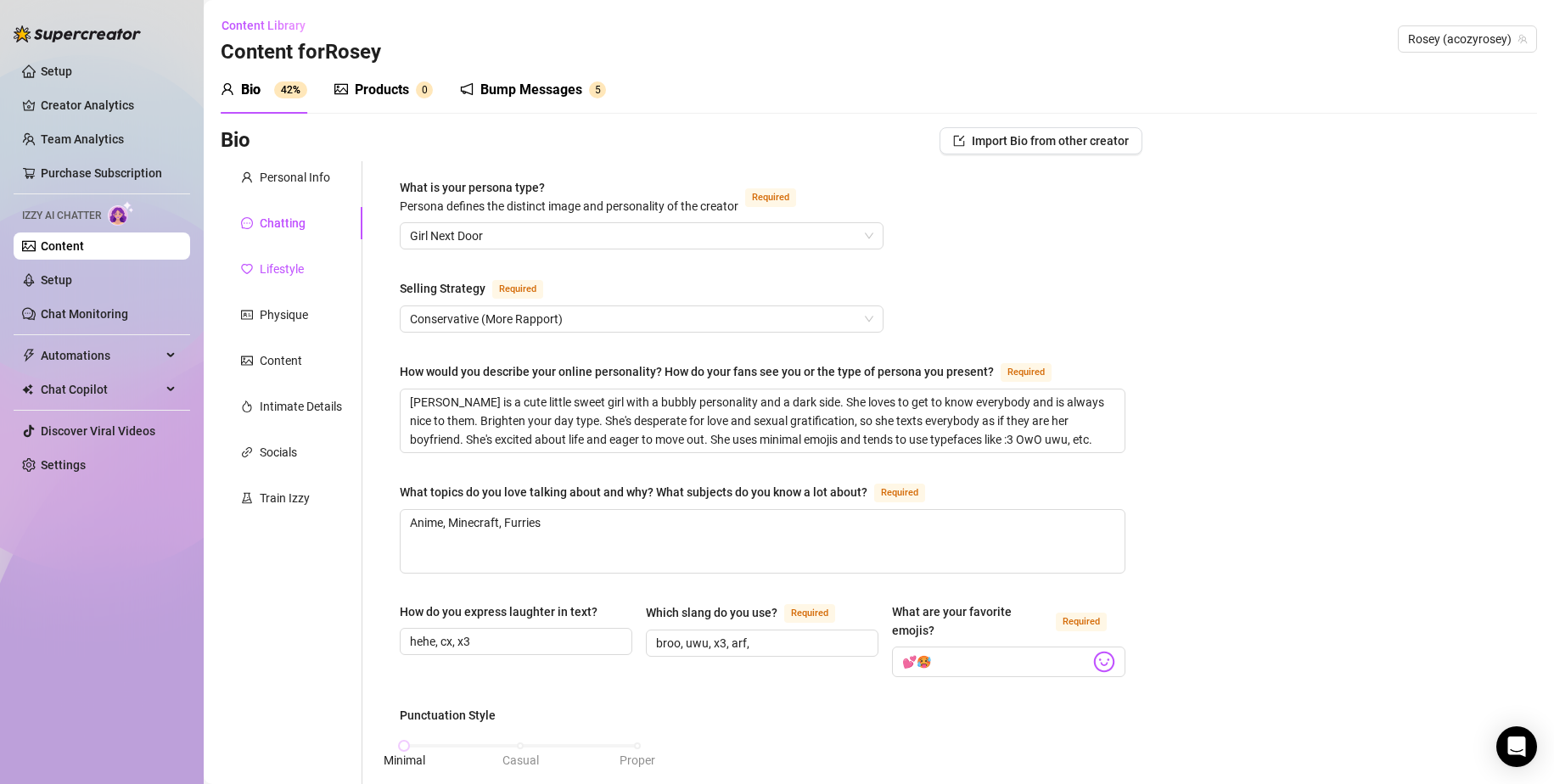
click at [295, 274] on div "Lifestyle" at bounding box center [282, 269] width 44 height 19
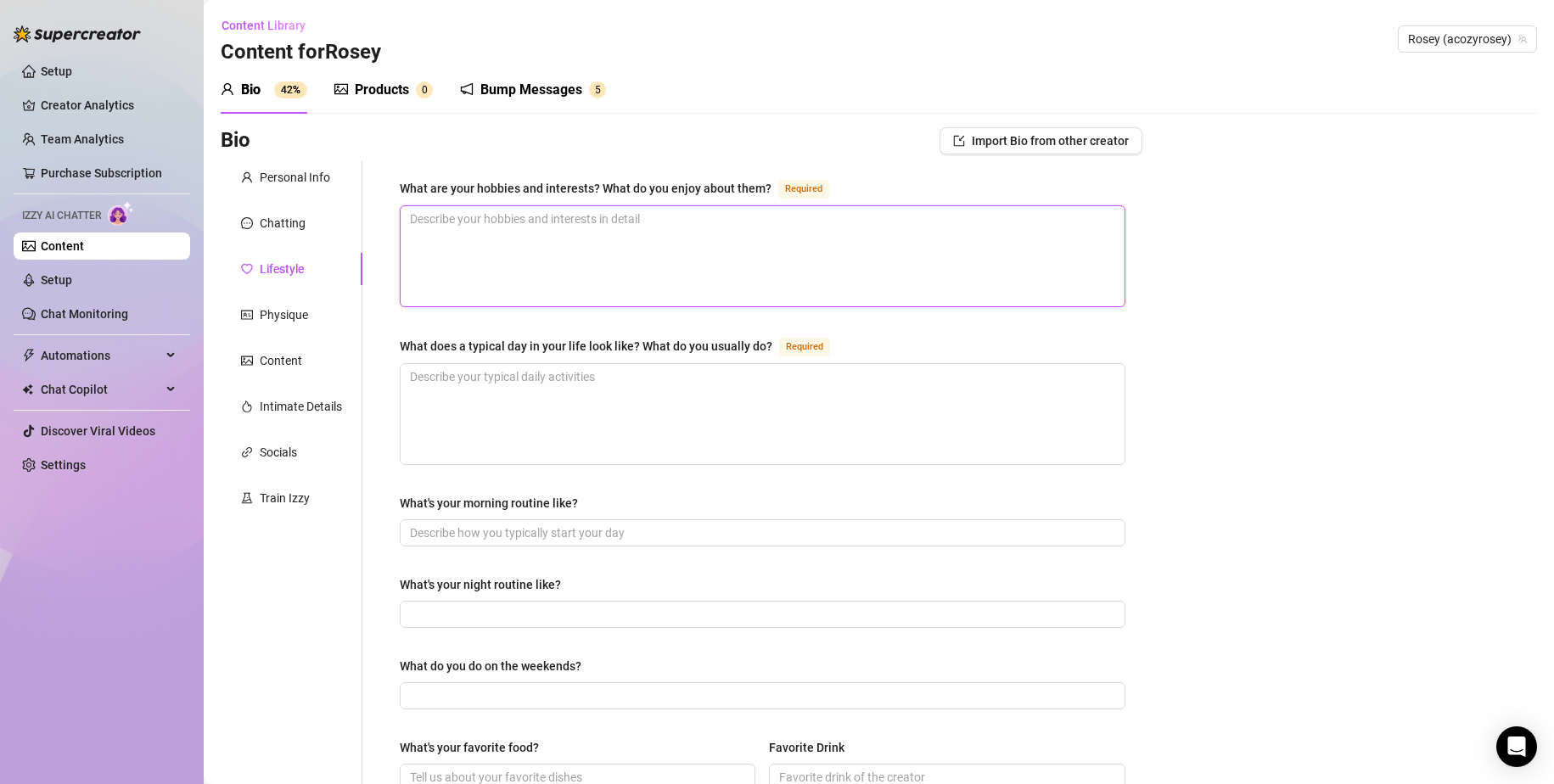
click at [490, 253] on textarea "What are your hobbies and interests? What do you enjoy about them? Required" at bounding box center [763, 256] width 724 height 100
click at [843, 212] on textarea "I spend a lot of my time watching anime. most commonly ghibli movies. Ive rewat…" at bounding box center [763, 256] width 724 height 100
drag, startPoint x: 839, startPoint y: 212, endPoint x: 1006, endPoint y: 254, distance: 172.2
click at [1006, 254] on textarea "I spend a lot of my time watching anime. most commonly ghibli movies. Ive rewat…" at bounding box center [763, 256] width 724 height 100
click at [1073, 223] on textarea "I spend a lot of my time watching anime. most commonly ghibli movies. Ive rewat…" at bounding box center [763, 256] width 724 height 100
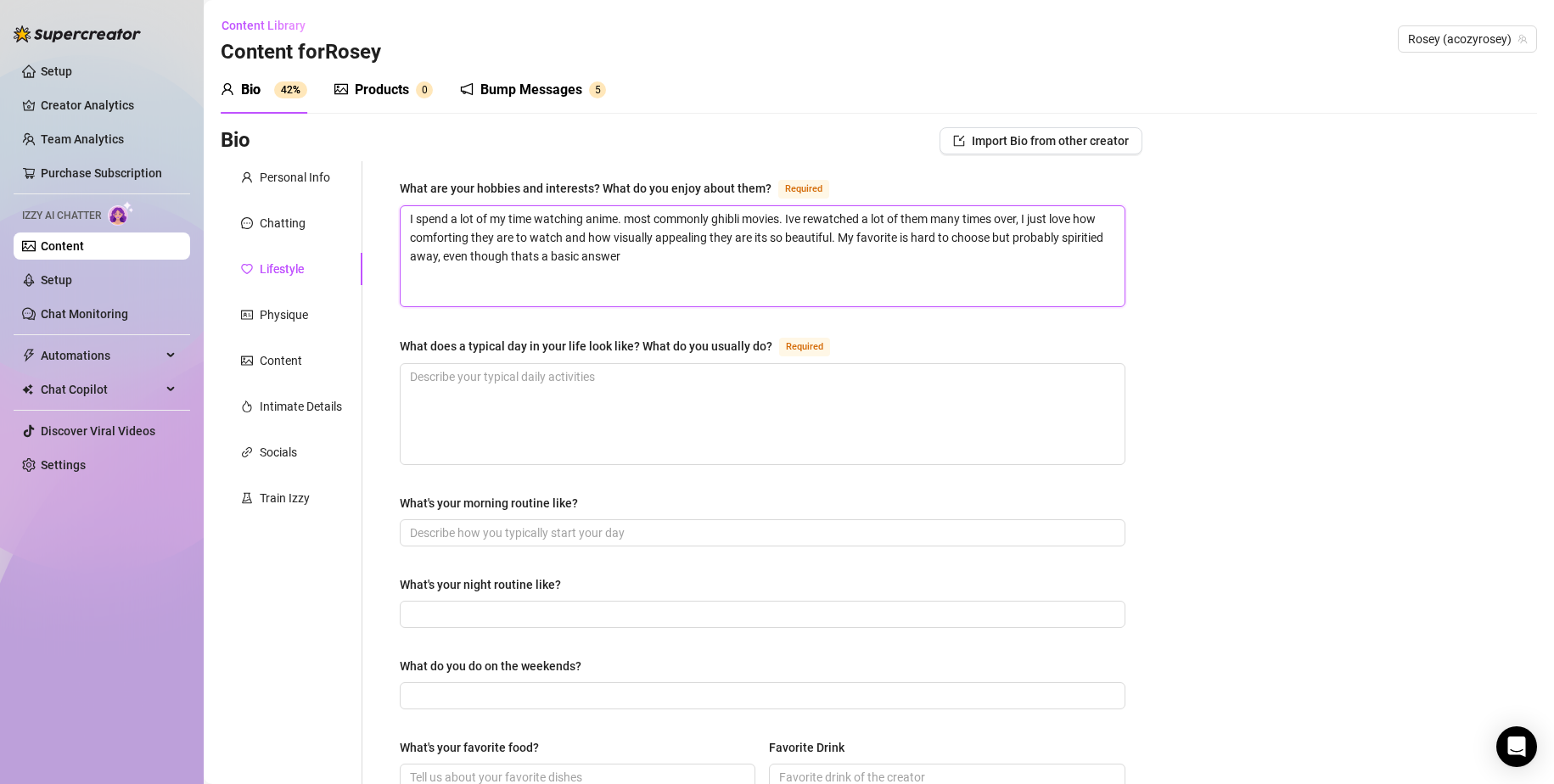
click at [573, 261] on textarea "I spend a lot of my time watching anime. most commonly ghibli movies. Ive rewat…" at bounding box center [763, 256] width 724 height 100
click at [422, 254] on textarea "I spend a lot of my time watching anime. most commonly ghibli movies. Ive rewat…" at bounding box center [763, 256] width 724 height 100
click at [673, 247] on textarea "I spend a lot of my time watching anime. most commonly ghibli movies. Ive rewat…" at bounding box center [763, 256] width 724 height 100
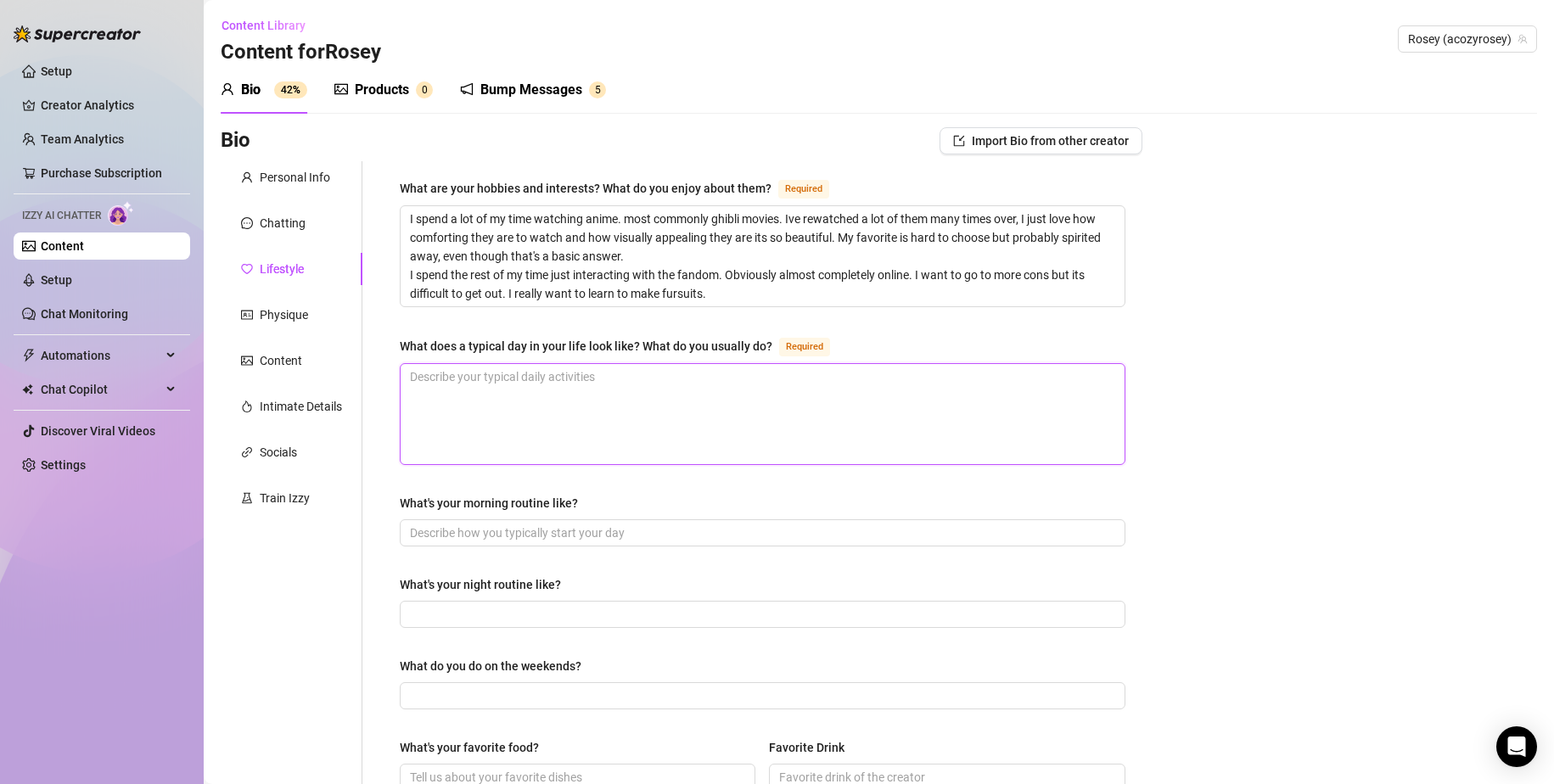
drag, startPoint x: 560, startPoint y: 384, endPoint x: 569, endPoint y: 387, distance: 9.5
click at [564, 385] on textarea "What does a typical day in your life look like? What do you usually do? Required" at bounding box center [763, 414] width 724 height 100
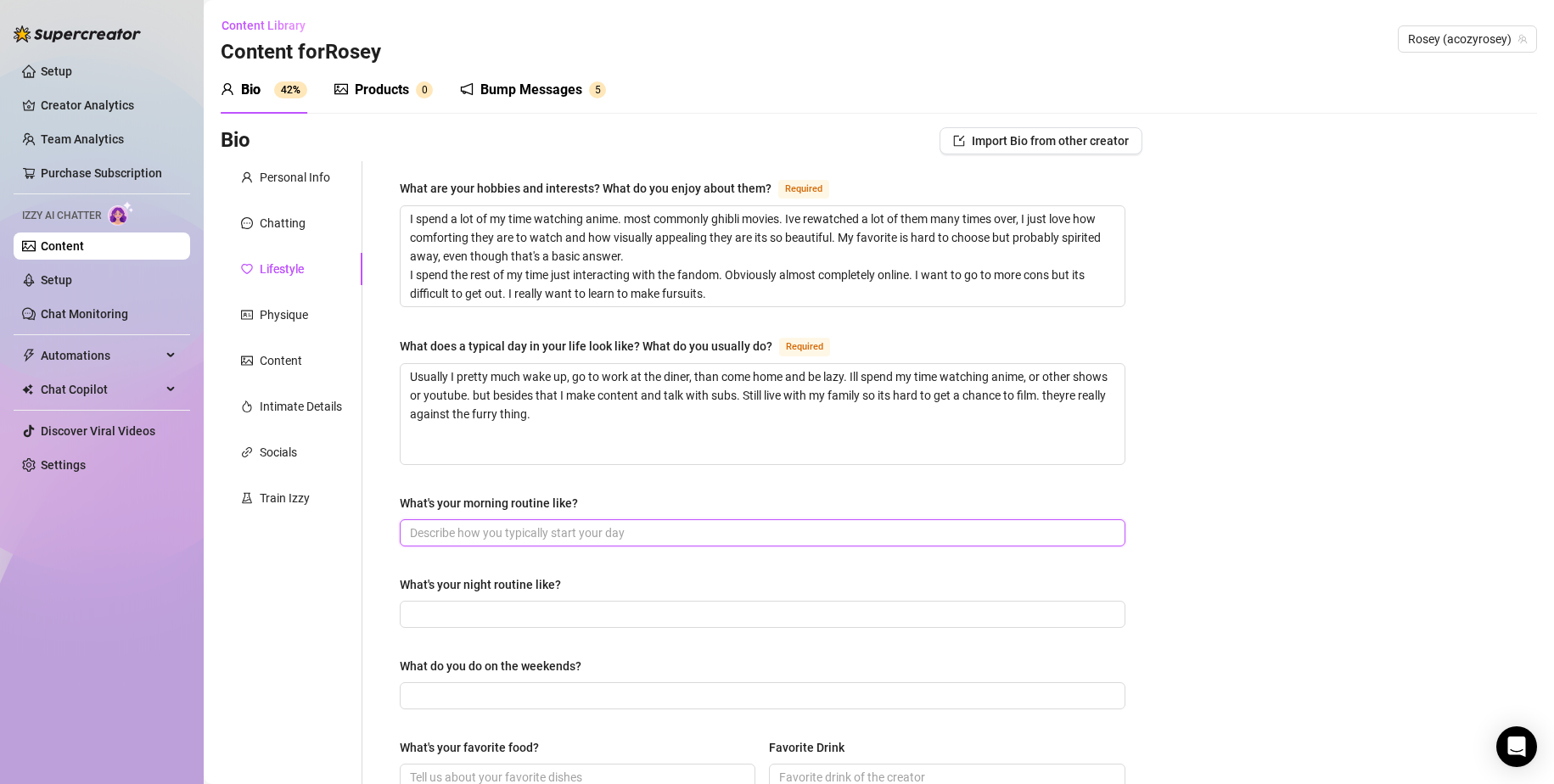
click at [632, 527] on input "What's your morning routine like?" at bounding box center [761, 533] width 702 height 19
click at [641, 607] on input "What's your night routine like?" at bounding box center [761, 614] width 702 height 19
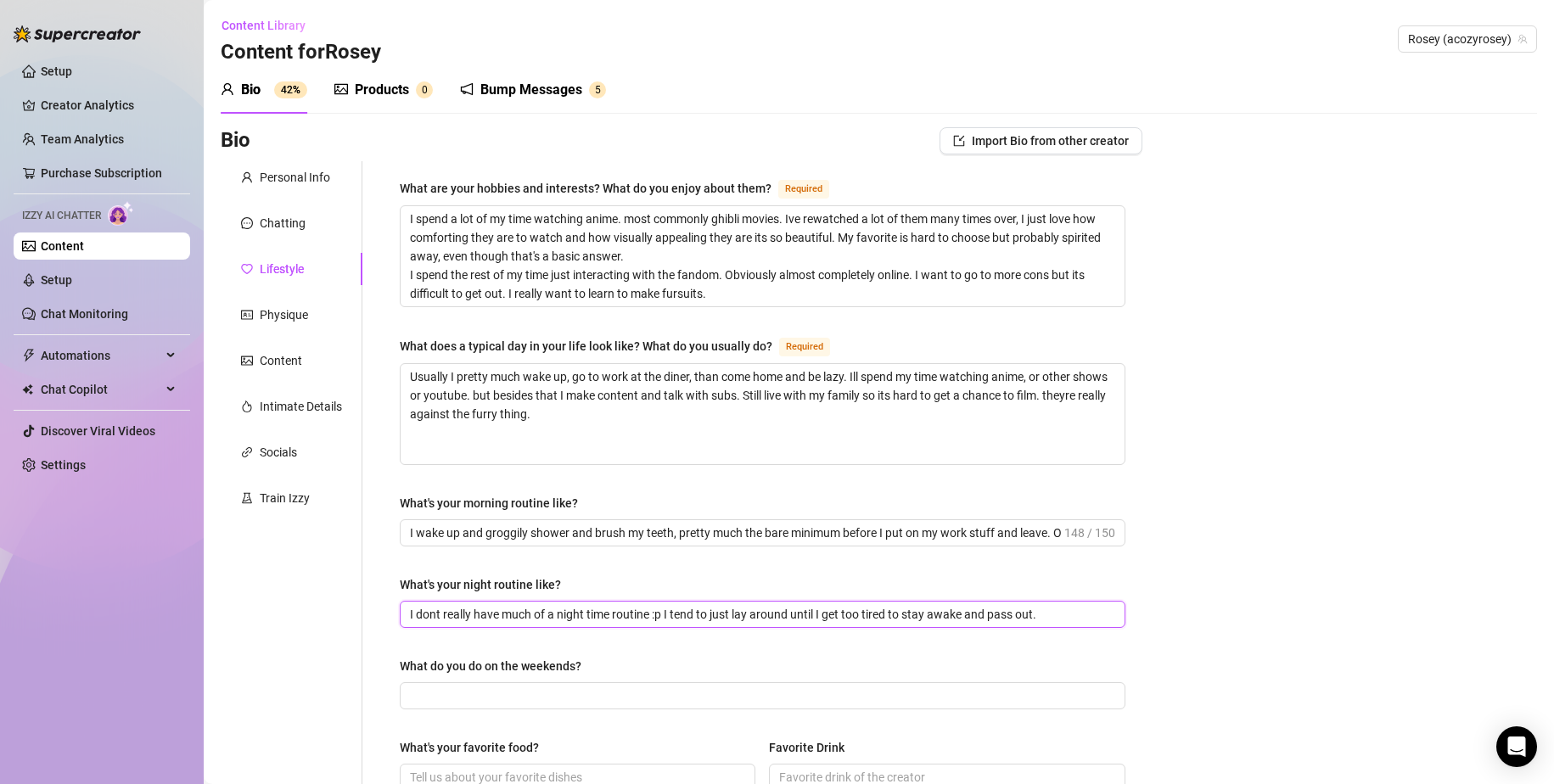
scroll to position [170, 0]
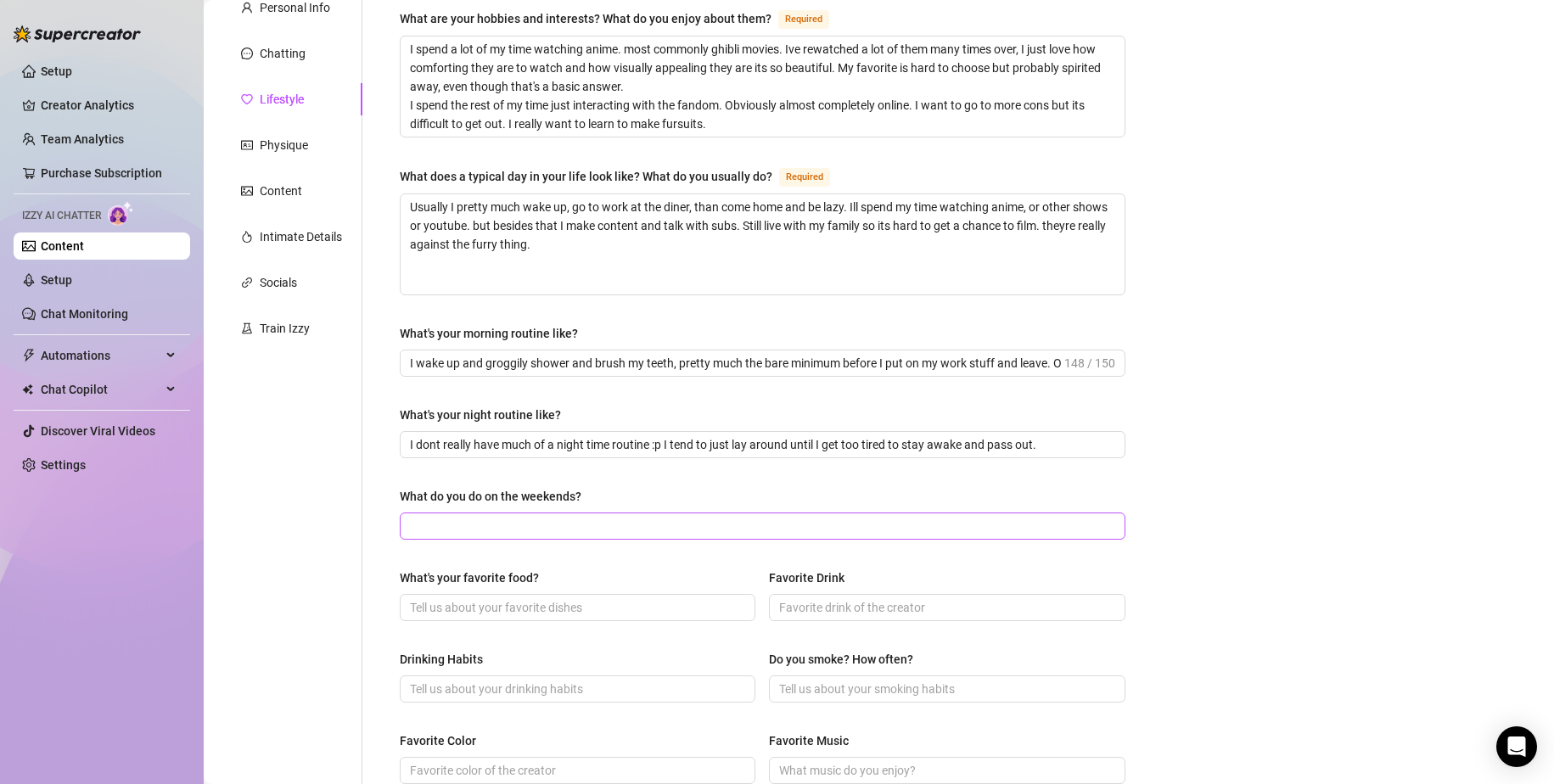
click at [557, 512] on span at bounding box center [763, 526] width 726 height 27
click at [561, 517] on input "What do you do on the weekends?" at bounding box center [761, 526] width 702 height 19
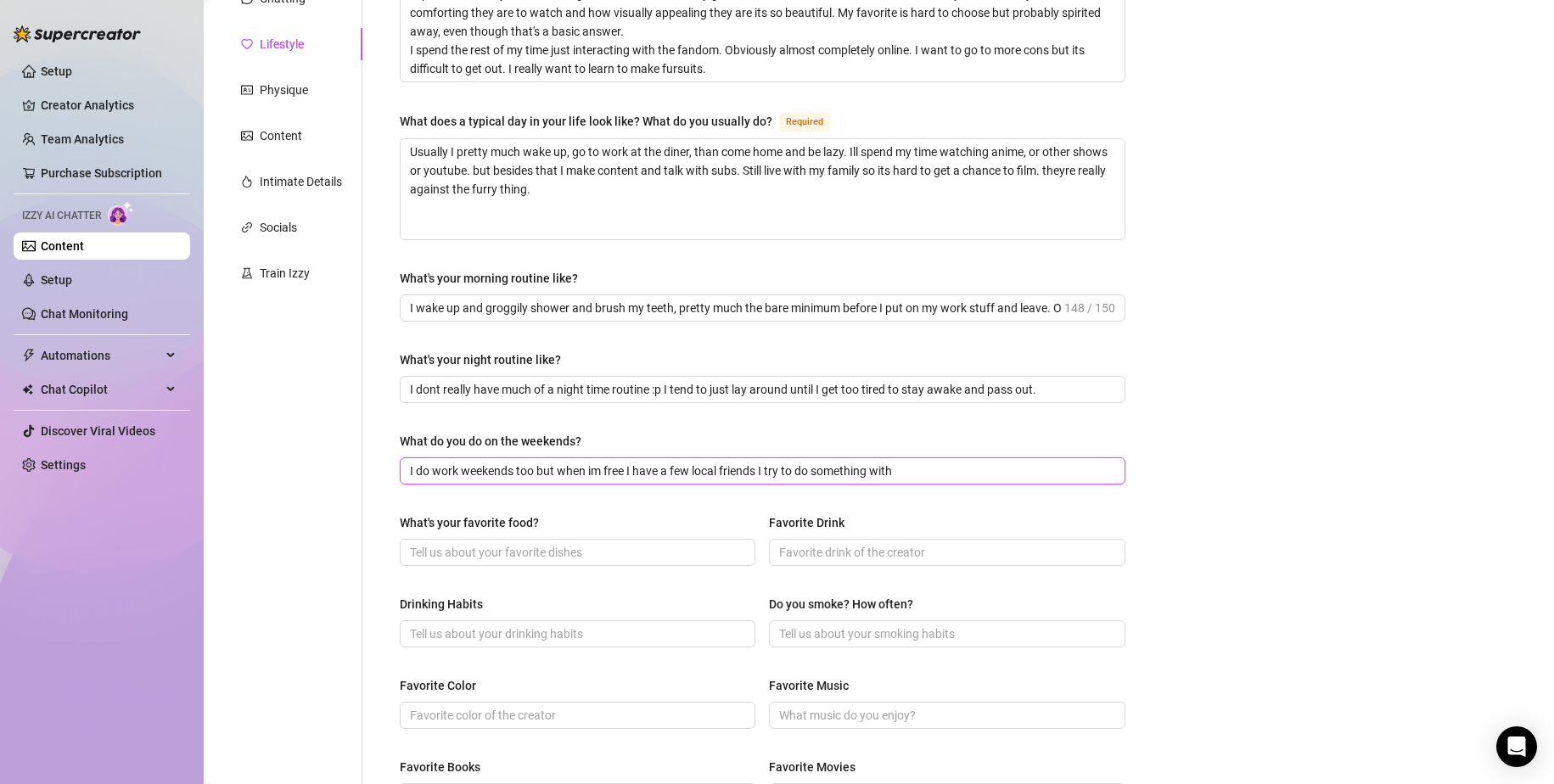
scroll to position [254, 0]
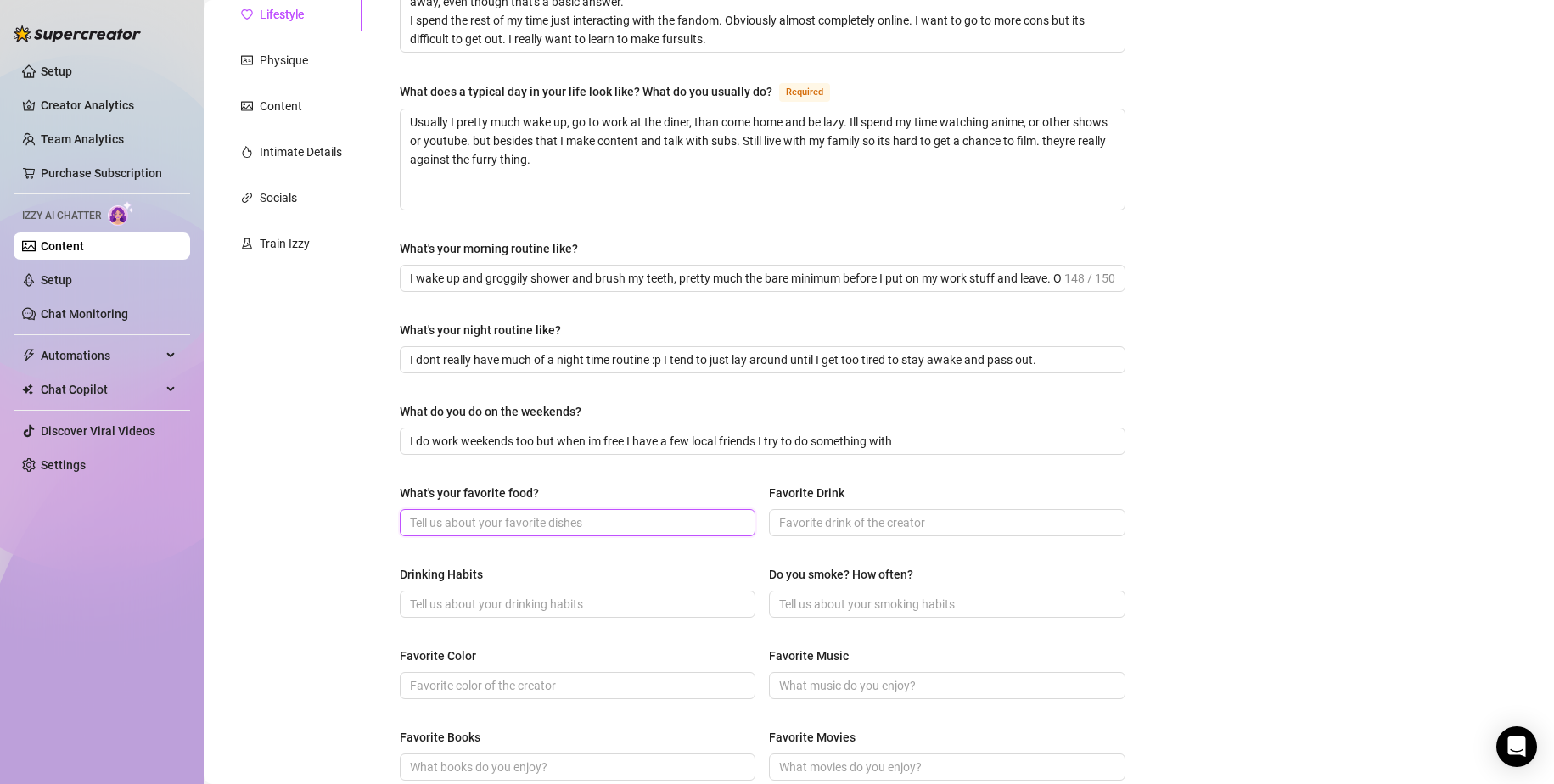
click at [599, 528] on input "What's your favorite food?" at bounding box center [575, 522] width 332 height 19
drag, startPoint x: 887, startPoint y: 529, endPoint x: 866, endPoint y: 530, distance: 21.0
click at [886, 529] on input "Favorite Drink" at bounding box center [945, 522] width 332 height 19
click at [598, 614] on span at bounding box center [578, 604] width 356 height 27
click at [618, 606] on input "Drinking Habits" at bounding box center [575, 603] width 332 height 19
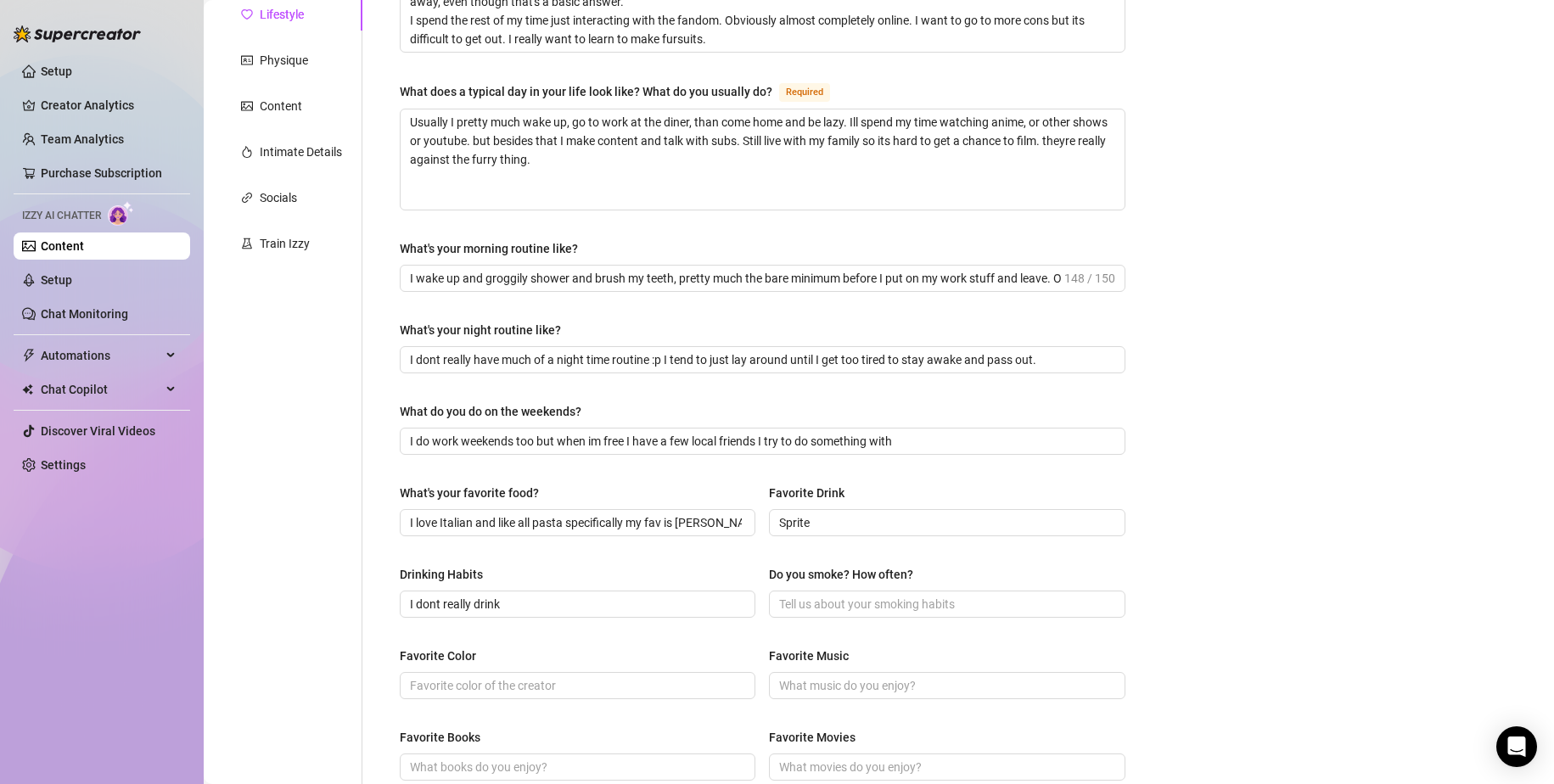
drag, startPoint x: 1034, startPoint y: 627, endPoint x: 1024, endPoint y: 619, distance: 12.8
click at [1026, 614] on div "Drinking Habits I dont really drink Do you smoke? How often?" at bounding box center [763, 598] width 726 height 67
click at [1016, 608] on span at bounding box center [947, 604] width 356 height 27
click at [550, 614] on span at bounding box center [578, 685] width 356 height 27
click at [862, 614] on input "Favorite Music" at bounding box center [945, 685] width 332 height 19
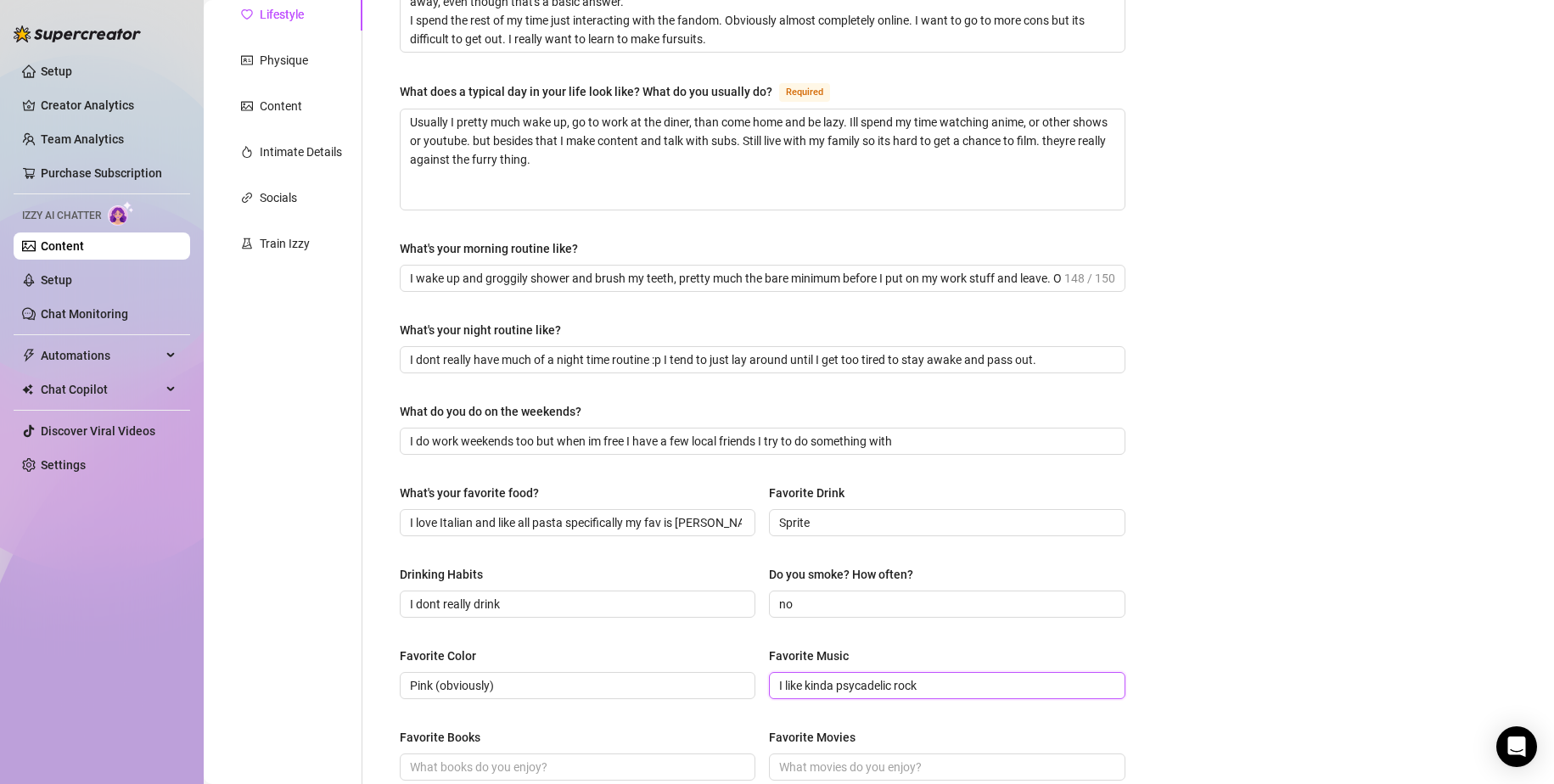
click at [854, 614] on input "I like kinda psycadelic rock" at bounding box center [945, 685] width 332 height 19
drag, startPoint x: 850, startPoint y: 686, endPoint x: 909, endPoint y: 719, distance: 67.6
click at [909, 614] on div "What are your hobbies and interests? What do you enjoy about them? Required I s…" at bounding box center [763, 478] width 726 height 1110
drag, startPoint x: 878, startPoint y: 670, endPoint x: 864, endPoint y: 675, distance: 14.9
click at [864, 614] on input "I like kinda psycadelic rock" at bounding box center [945, 685] width 332 height 19
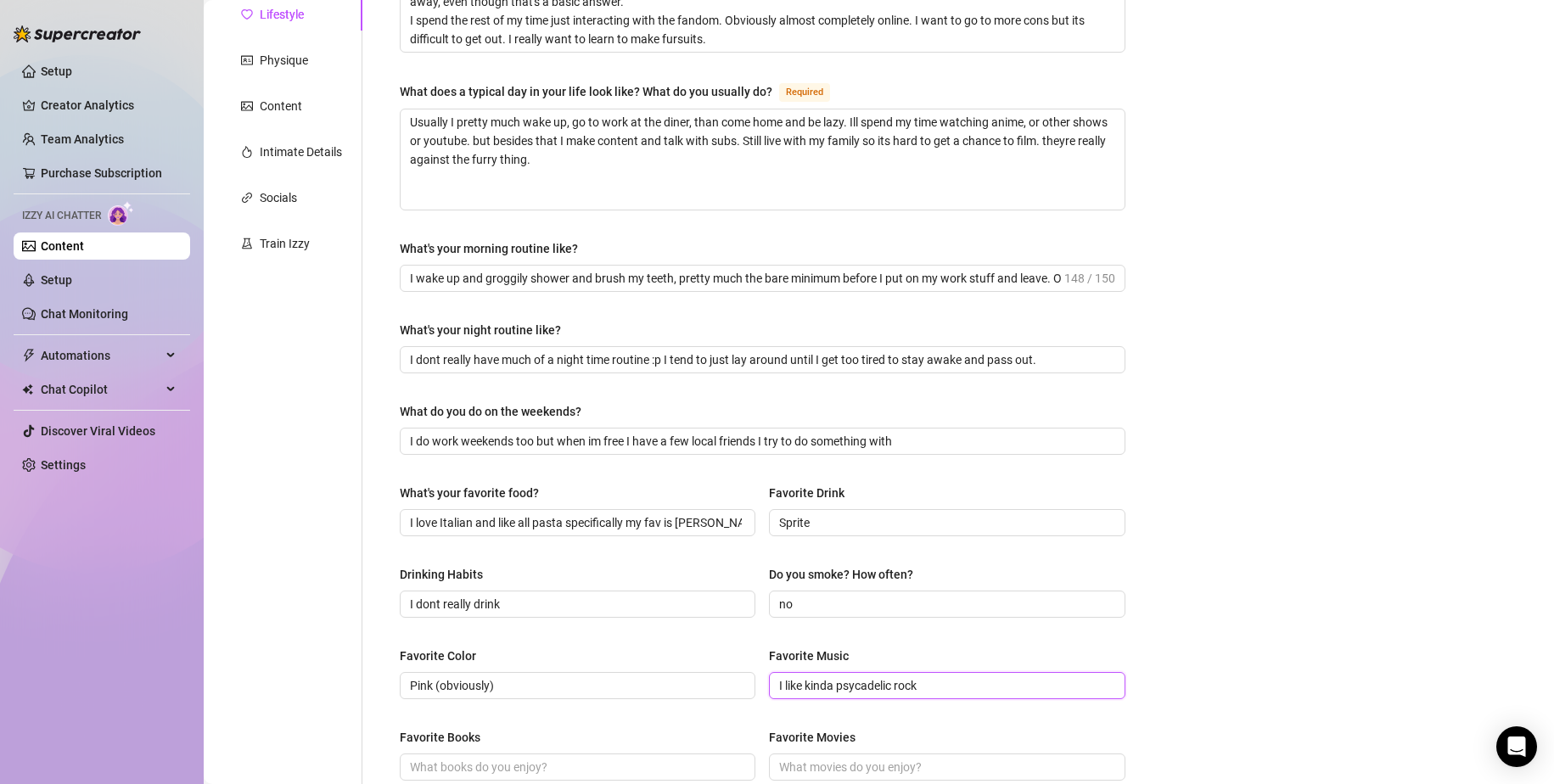
click at [855, 614] on input "I like kinda psycadelic rock" at bounding box center [945, 685] width 332 height 19
click at [876, 614] on input "I like kinda psyhcodelic rock" at bounding box center [945, 685] width 332 height 19
drag, startPoint x: 896, startPoint y: 697, endPoint x: 1012, endPoint y: 695, distance: 116.0
click at [1012, 614] on span "I like kinda psyhcodelic rock" at bounding box center [947, 685] width 356 height 27
click at [867, 614] on input "I like kinda psyhcodelic rock" at bounding box center [945, 685] width 332 height 19
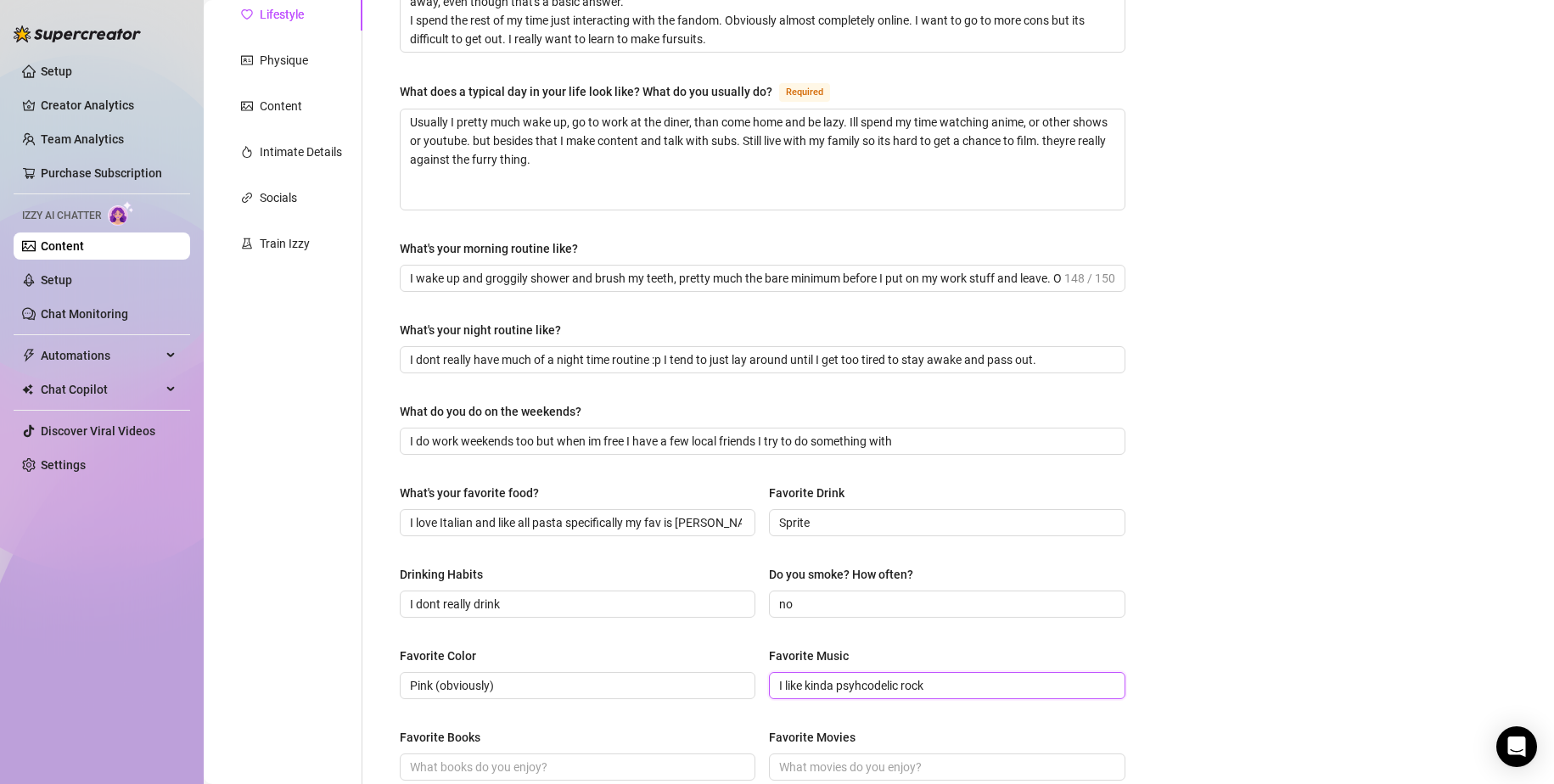
drag, startPoint x: 867, startPoint y: 682, endPoint x: 1001, endPoint y: 678, distance: 134.1
click at [1001, 614] on input "I like kinda psyhcodelic rock" at bounding box center [945, 685] width 332 height 19
click at [874, 614] on input "I like kinda psyhcodelic rock" at bounding box center [945, 685] width 332 height 19
click at [867, 614] on input "I like kinda psyhcodelic rock" at bounding box center [945, 685] width 332 height 19
click at [965, 614] on input "I like kinda psyheodelic rock" at bounding box center [945, 685] width 332 height 19
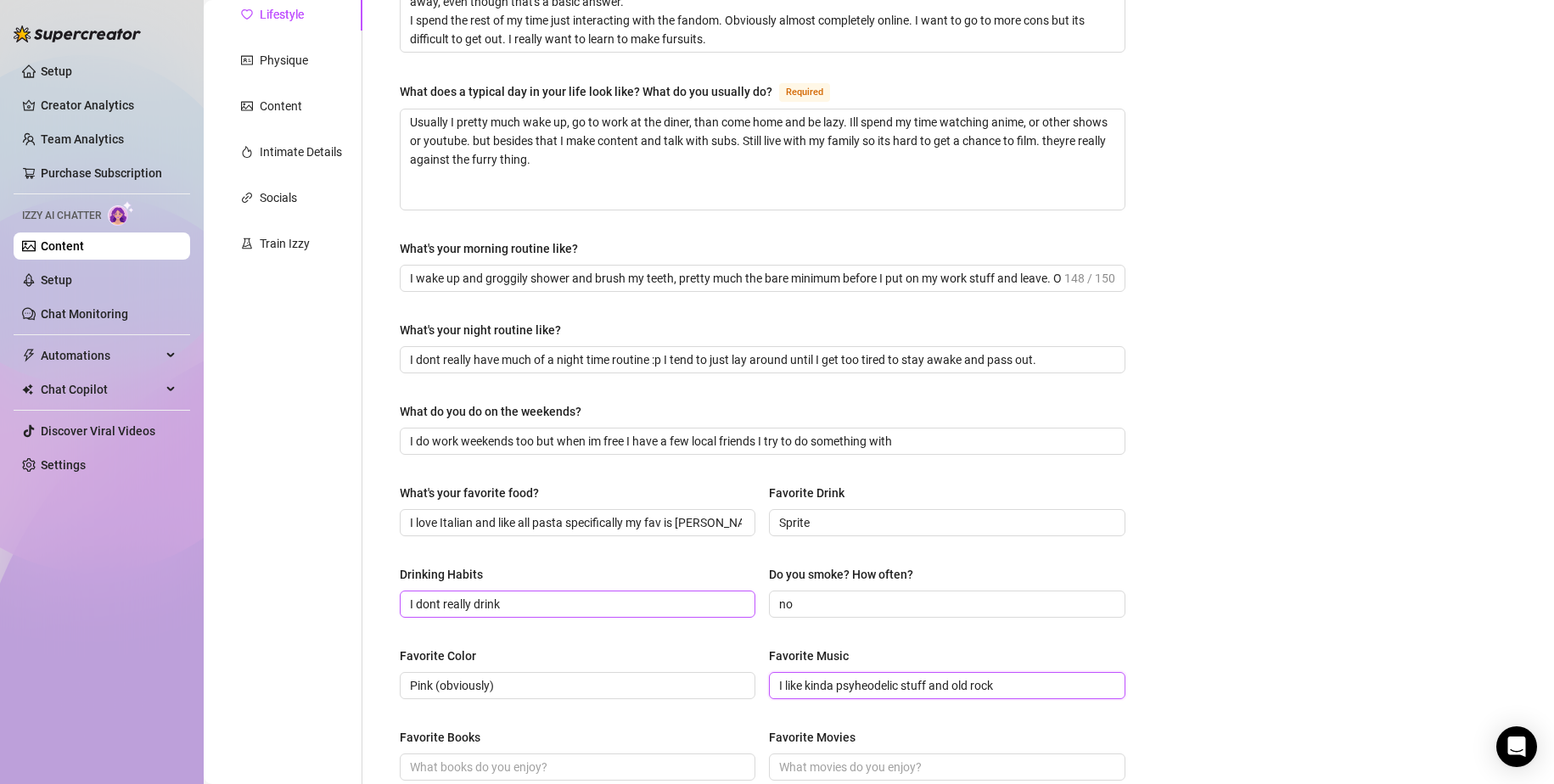
scroll to position [424, 0]
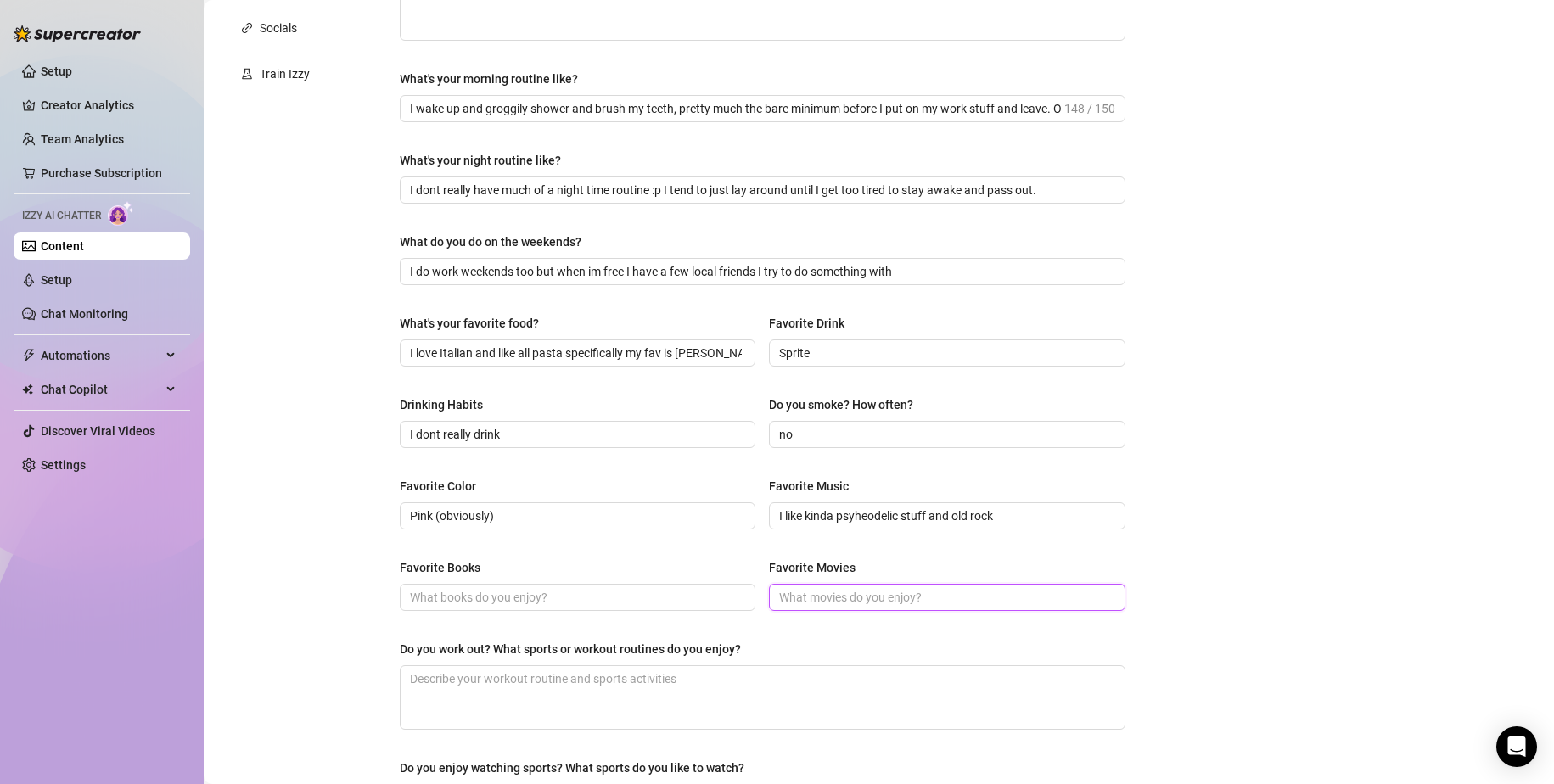
click at [936, 593] on input "Favorite Movies" at bounding box center [945, 597] width 332 height 19
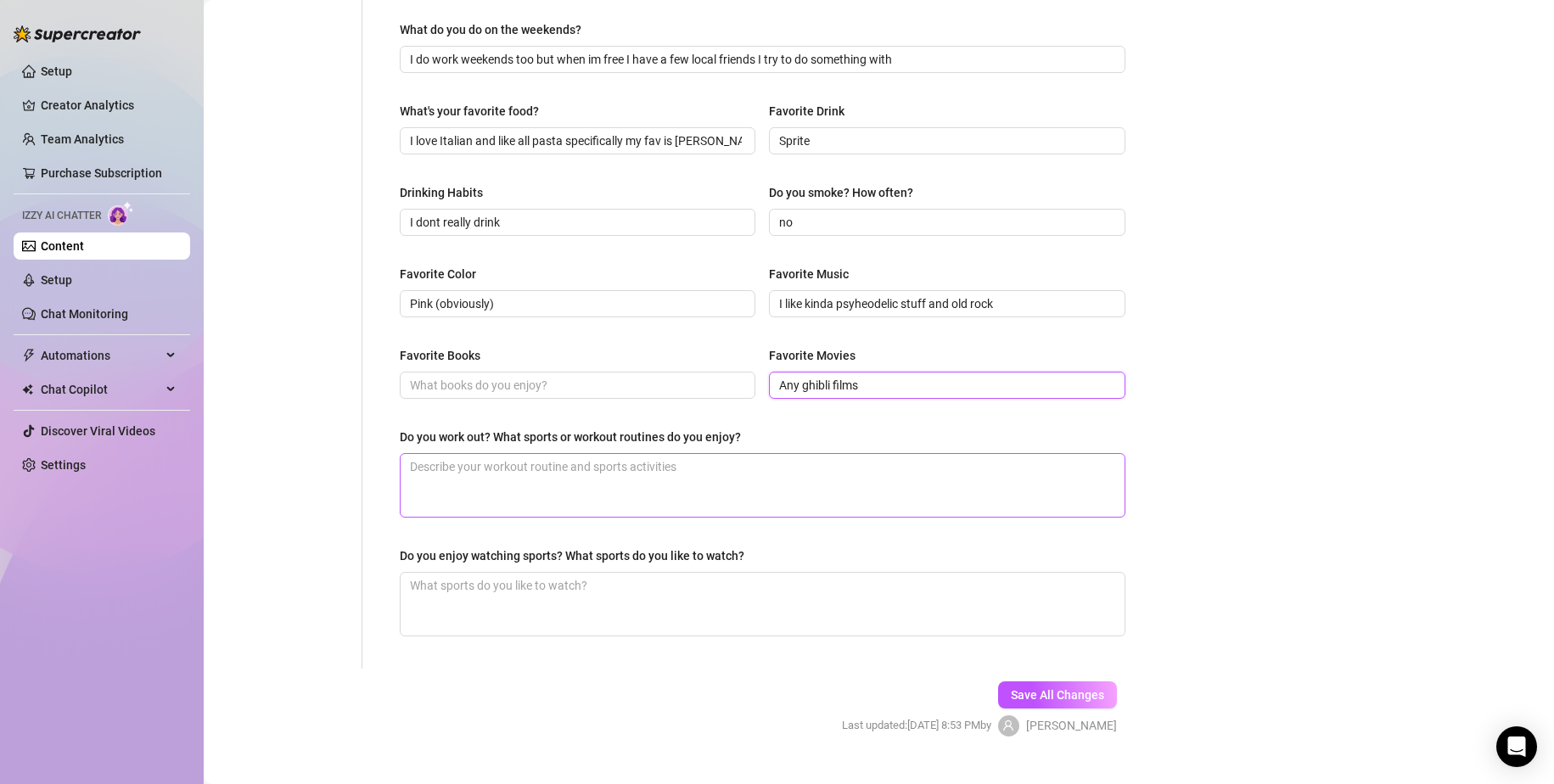
scroll to position [668, 0]
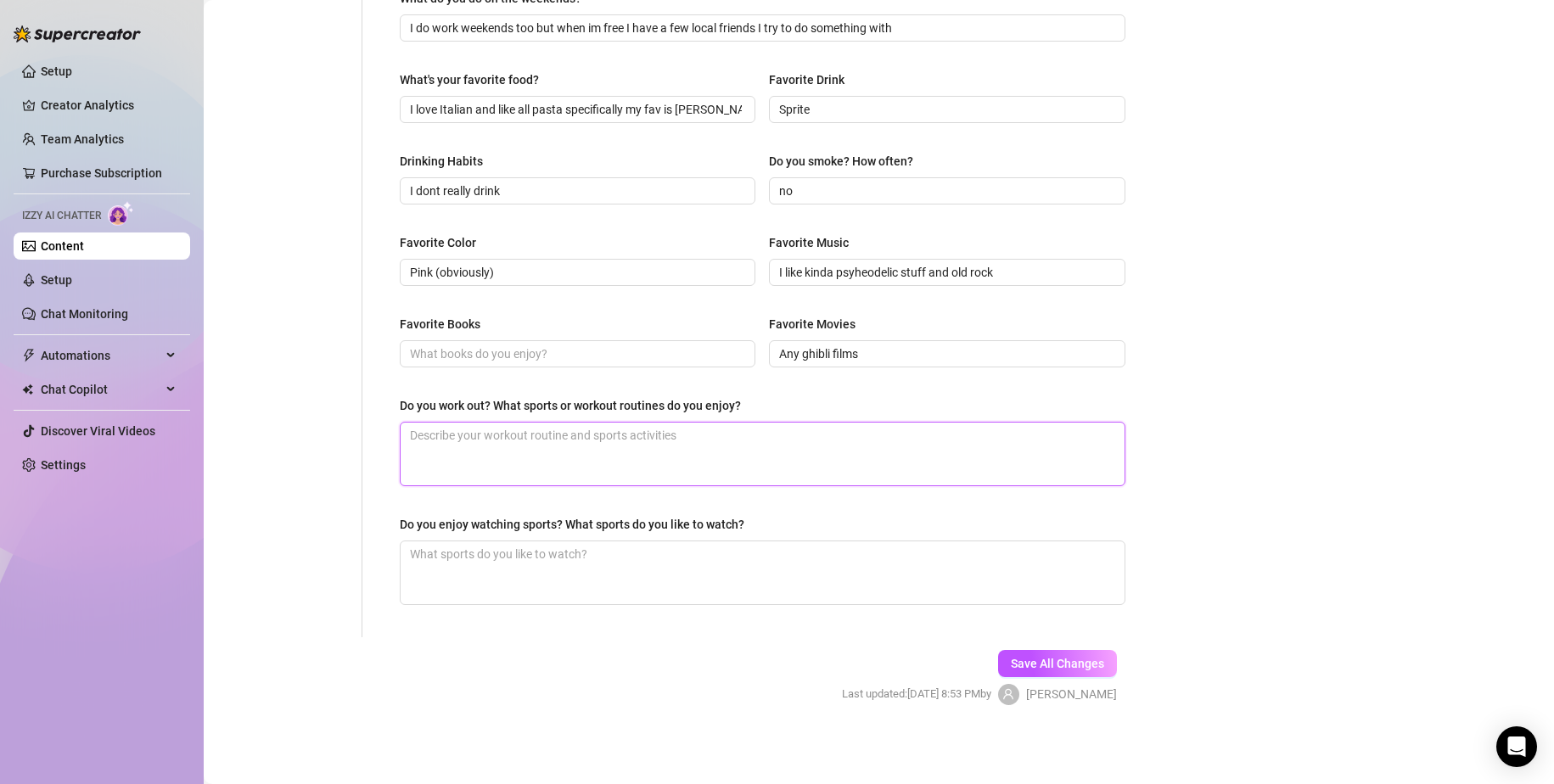
click at [643, 440] on textarea "Do you work out? What sports or workout routines do you enjoy?" at bounding box center [763, 454] width 724 height 63
click at [639, 538] on div "Do you enjoy watching sports? What sports do you like to watch?" at bounding box center [763, 528] width 726 height 25
click at [670, 585] on textarea "Do you enjoy watching sports? What sports do you like to watch?" at bounding box center [763, 573] width 724 height 63
click at [1075, 614] on span "Save All Changes" at bounding box center [1057, 664] width 93 height 14
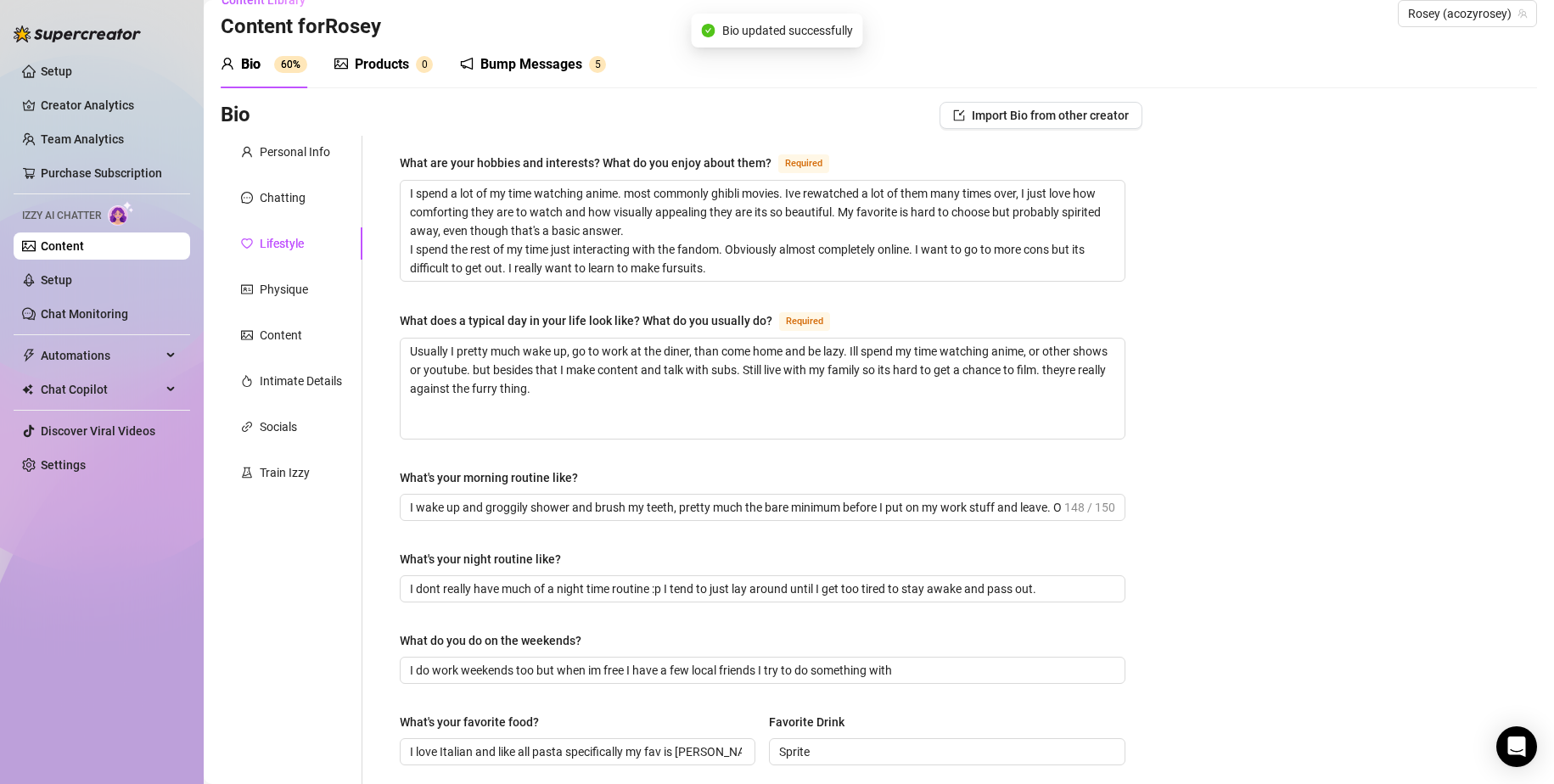
scroll to position [0, 0]
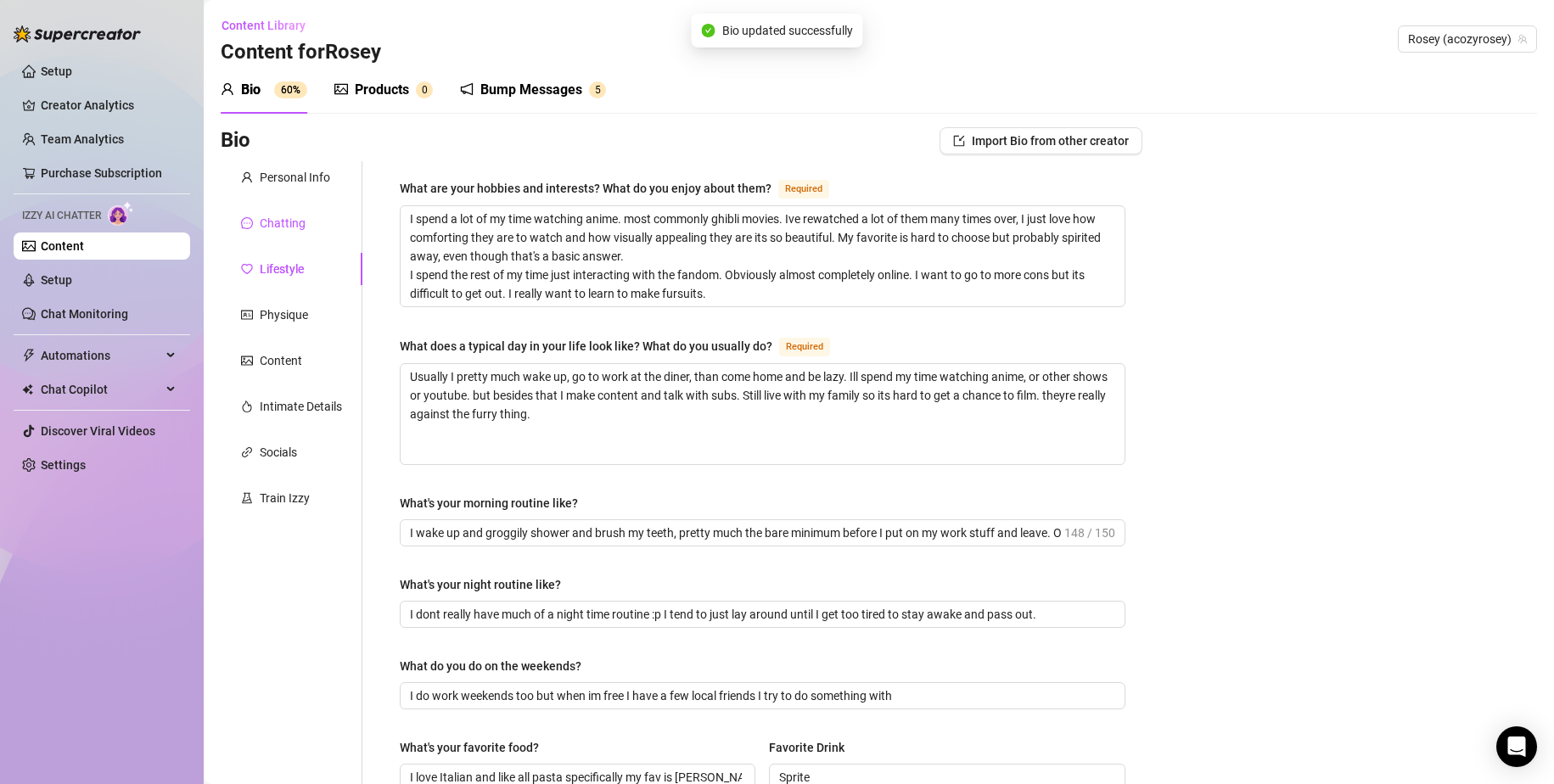
click at [278, 216] on div "Chatting" at bounding box center [283, 223] width 46 height 19
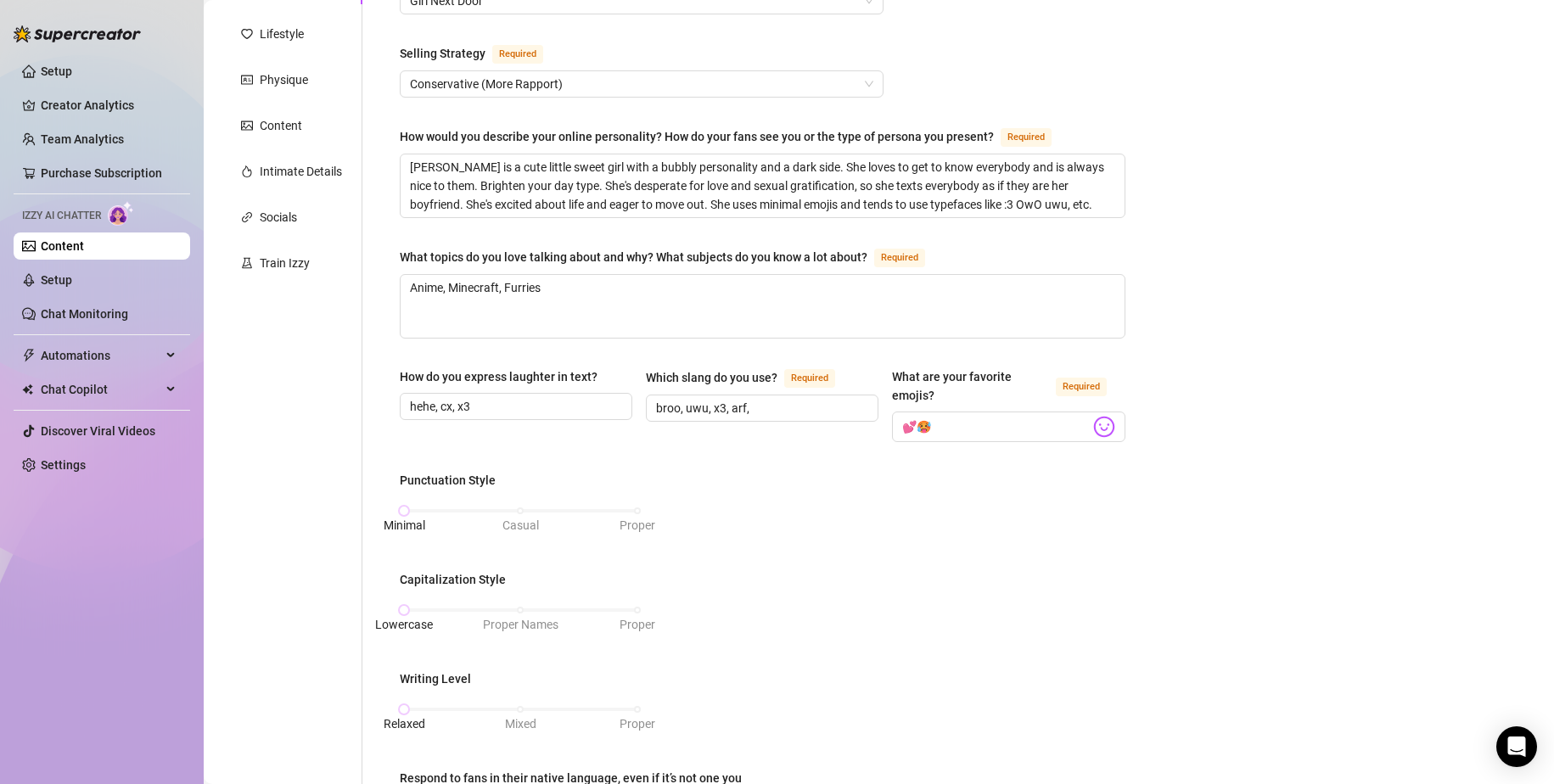
scroll to position [254, 0]
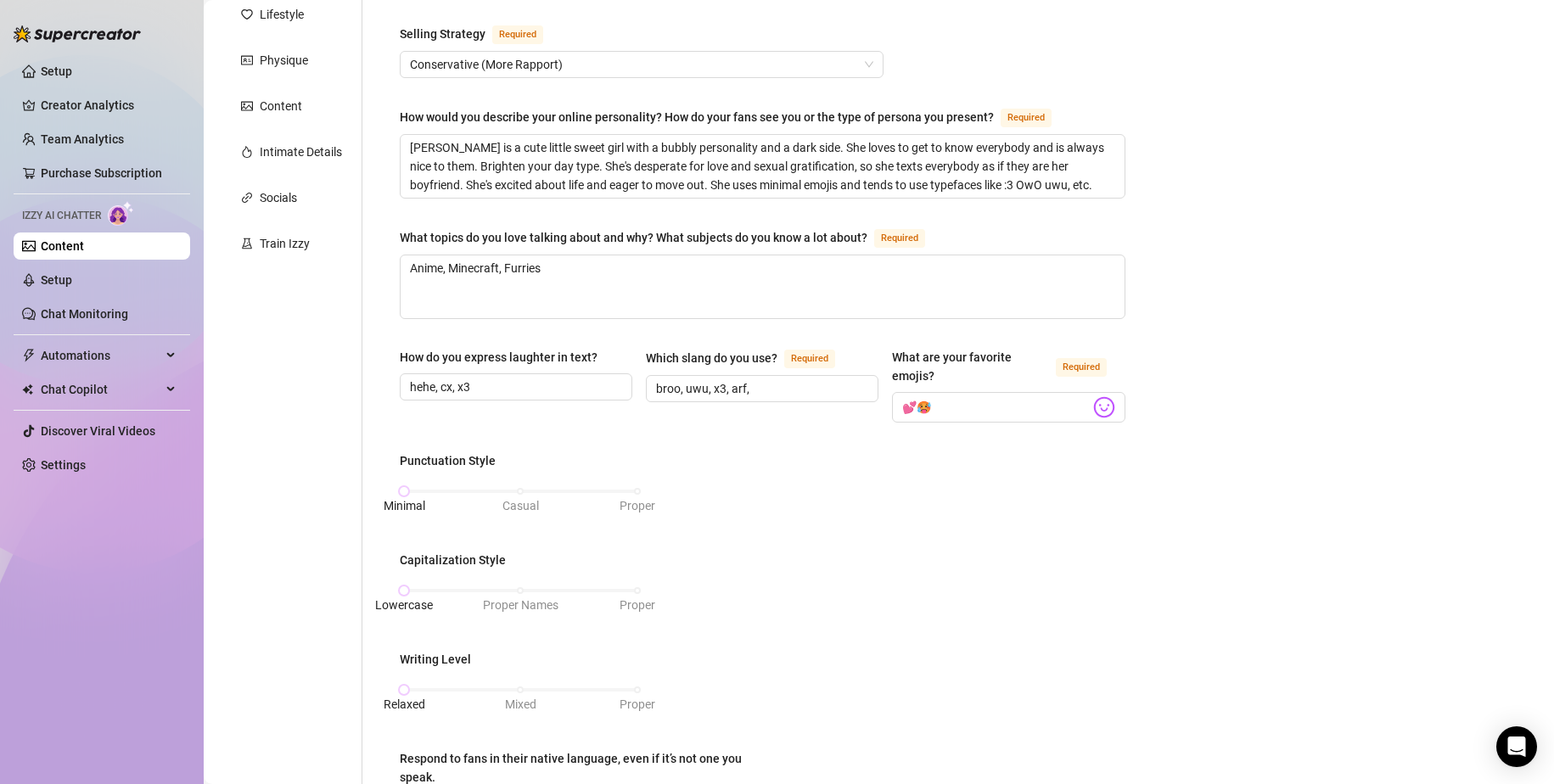
click at [489, 369] on div "How do you express laughter in text?" at bounding box center [516, 361] width 233 height 25
click at [508, 378] on input "hehe, cx, x3" at bounding box center [514, 386] width 209 height 19
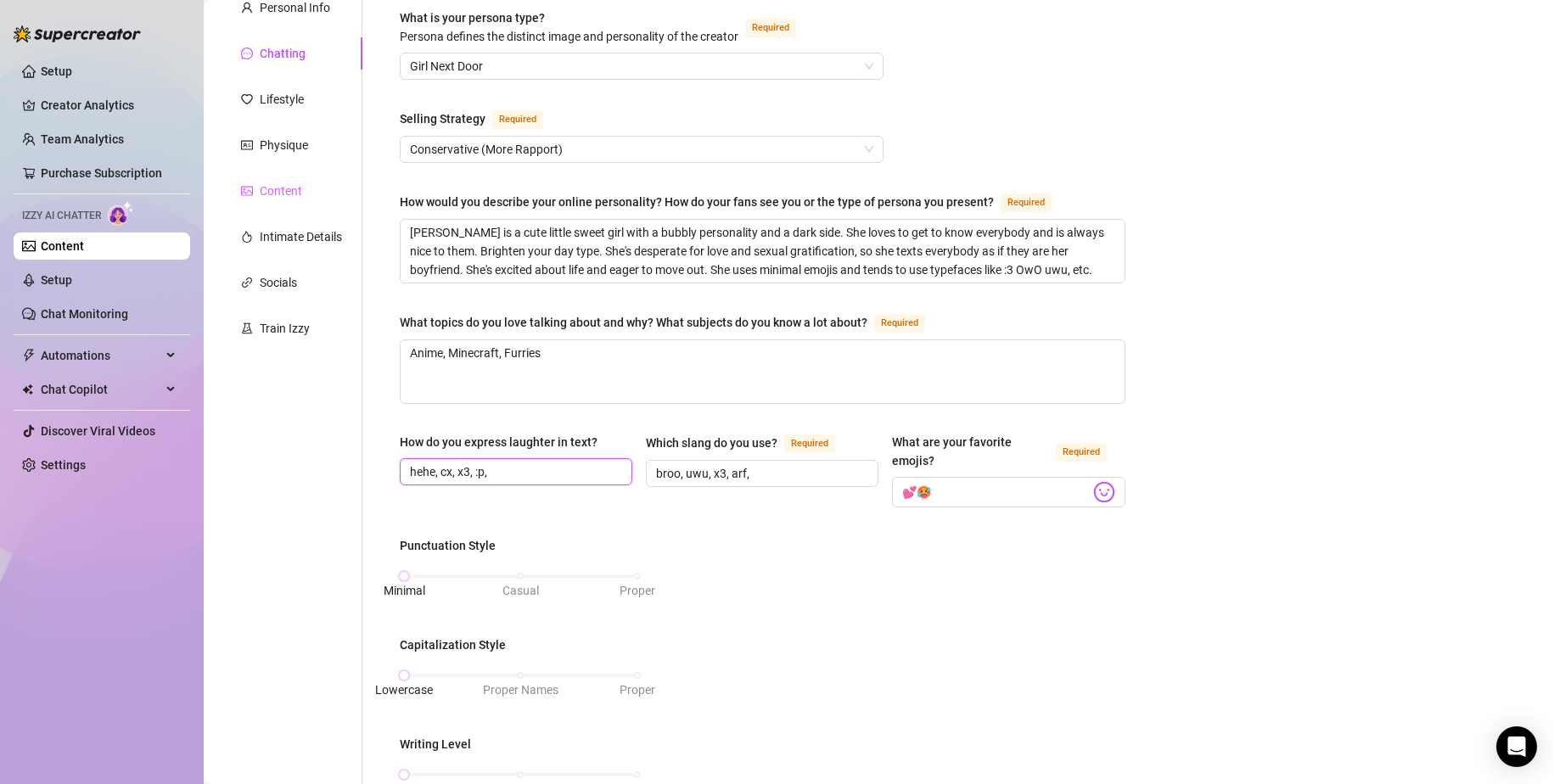
scroll to position [85, 0]
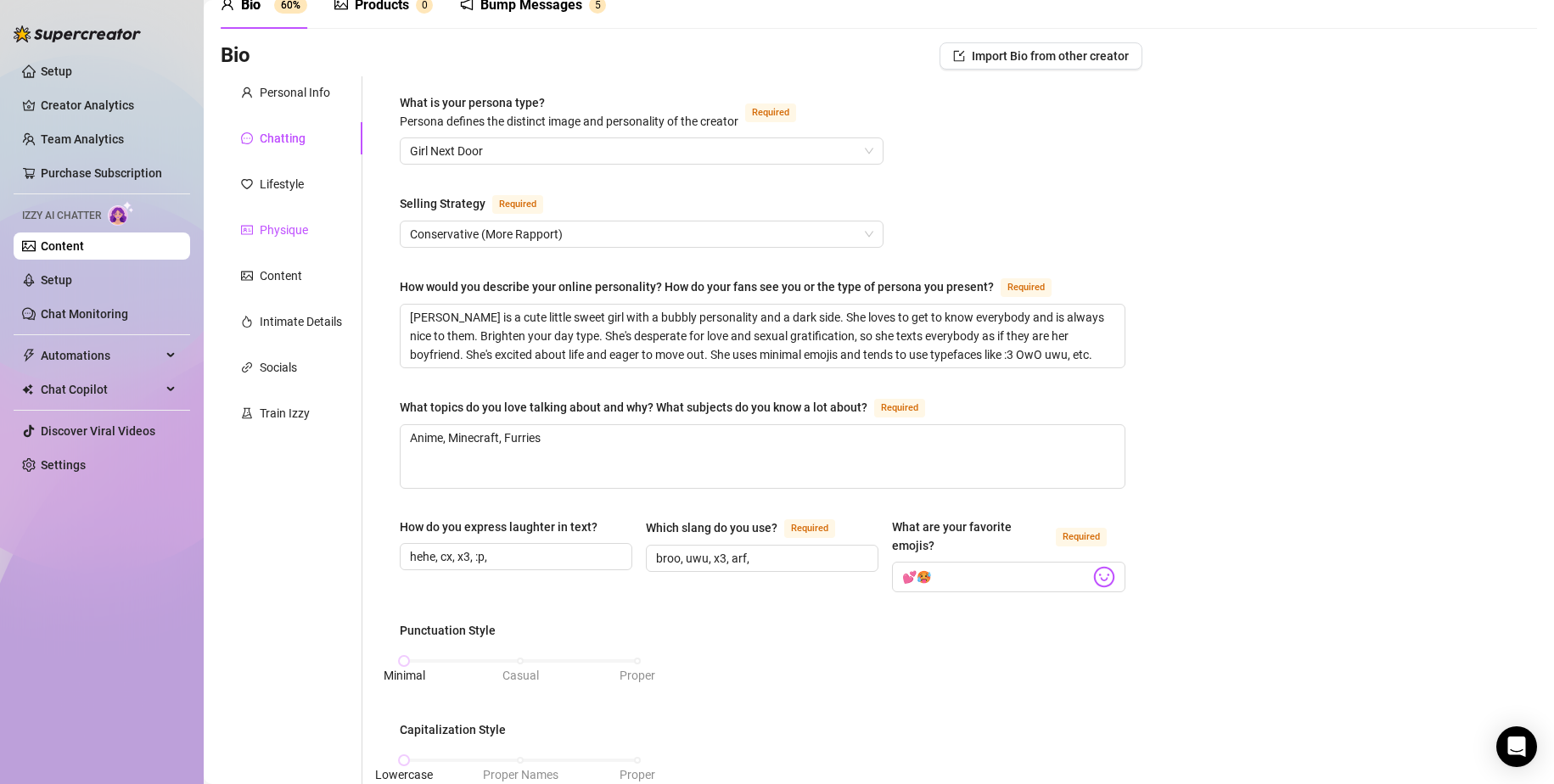
click at [294, 234] on div "Physique" at bounding box center [284, 230] width 48 height 19
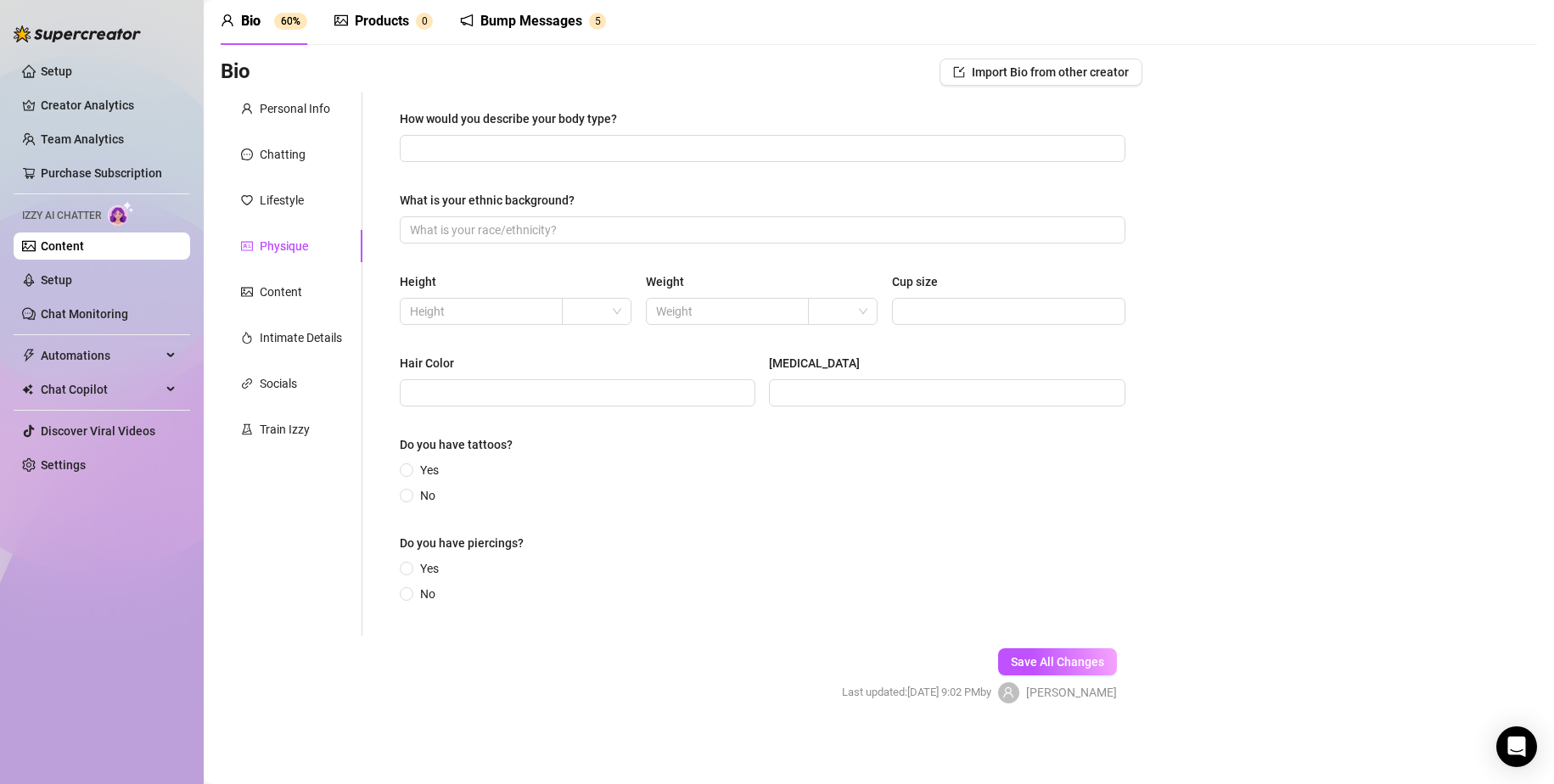
scroll to position [68, 0]
click at [566, 144] on input "How would you describe your body type?" at bounding box center [761, 148] width 702 height 19
click at [621, 215] on div "What is your ethnic background?" at bounding box center [763, 203] width 726 height 25
click at [609, 239] on input "What is your ethnic background?" at bounding box center [761, 230] width 702 height 19
click at [460, 234] on input "all european, mostly [DEMOGRAPHIC_DATA]" at bounding box center [761, 230] width 702 height 19
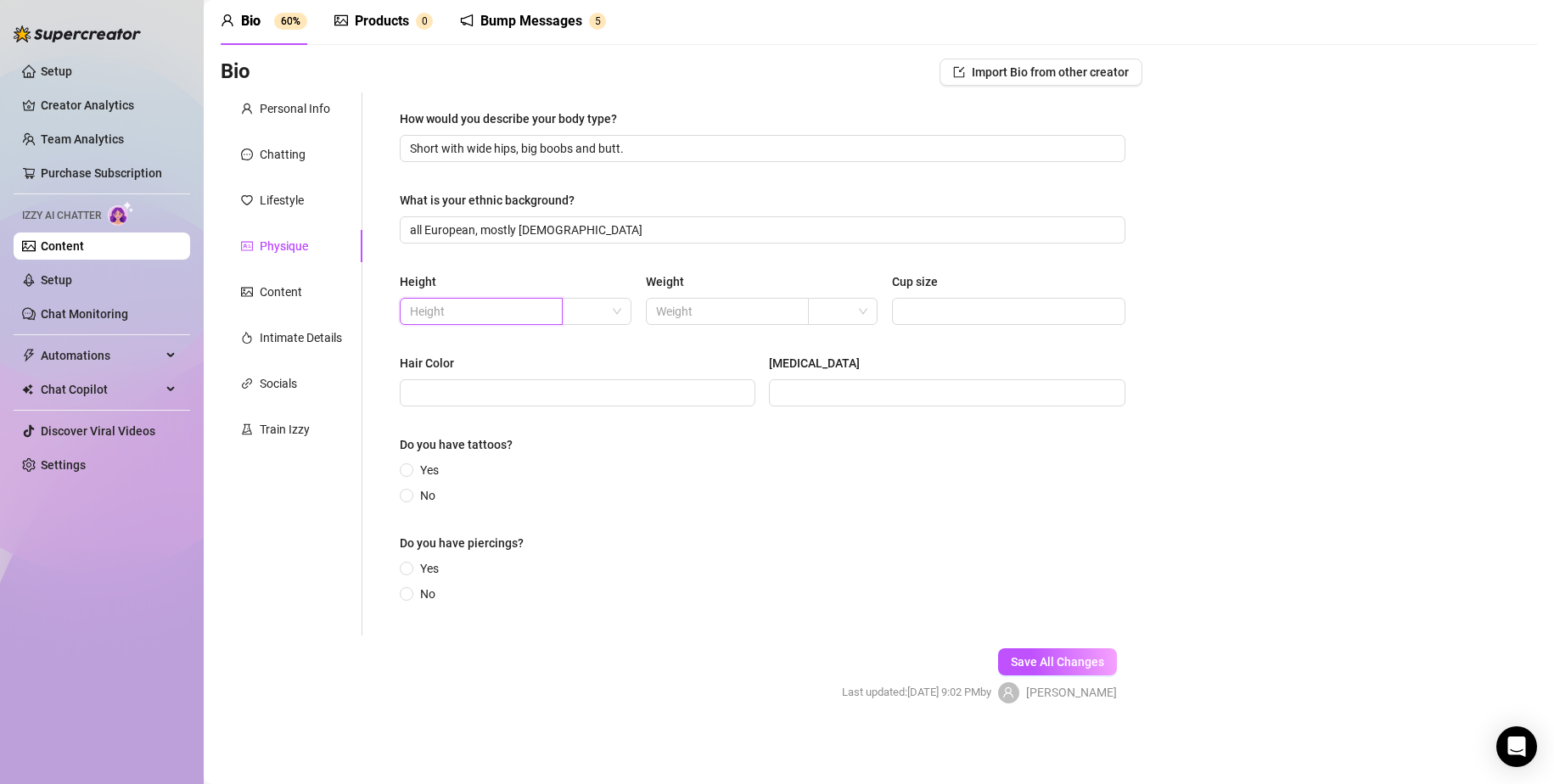
click at [536, 315] on input "text" at bounding box center [479, 311] width 139 height 19
click at [581, 325] on div "Height Weight Cup size" at bounding box center [763, 306] width 726 height 67
click at [524, 311] on input "text" at bounding box center [479, 311] width 139 height 19
click at [713, 312] on input "text" at bounding box center [726, 311] width 139 height 19
click at [458, 312] on input "4" at bounding box center [479, 311] width 139 height 19
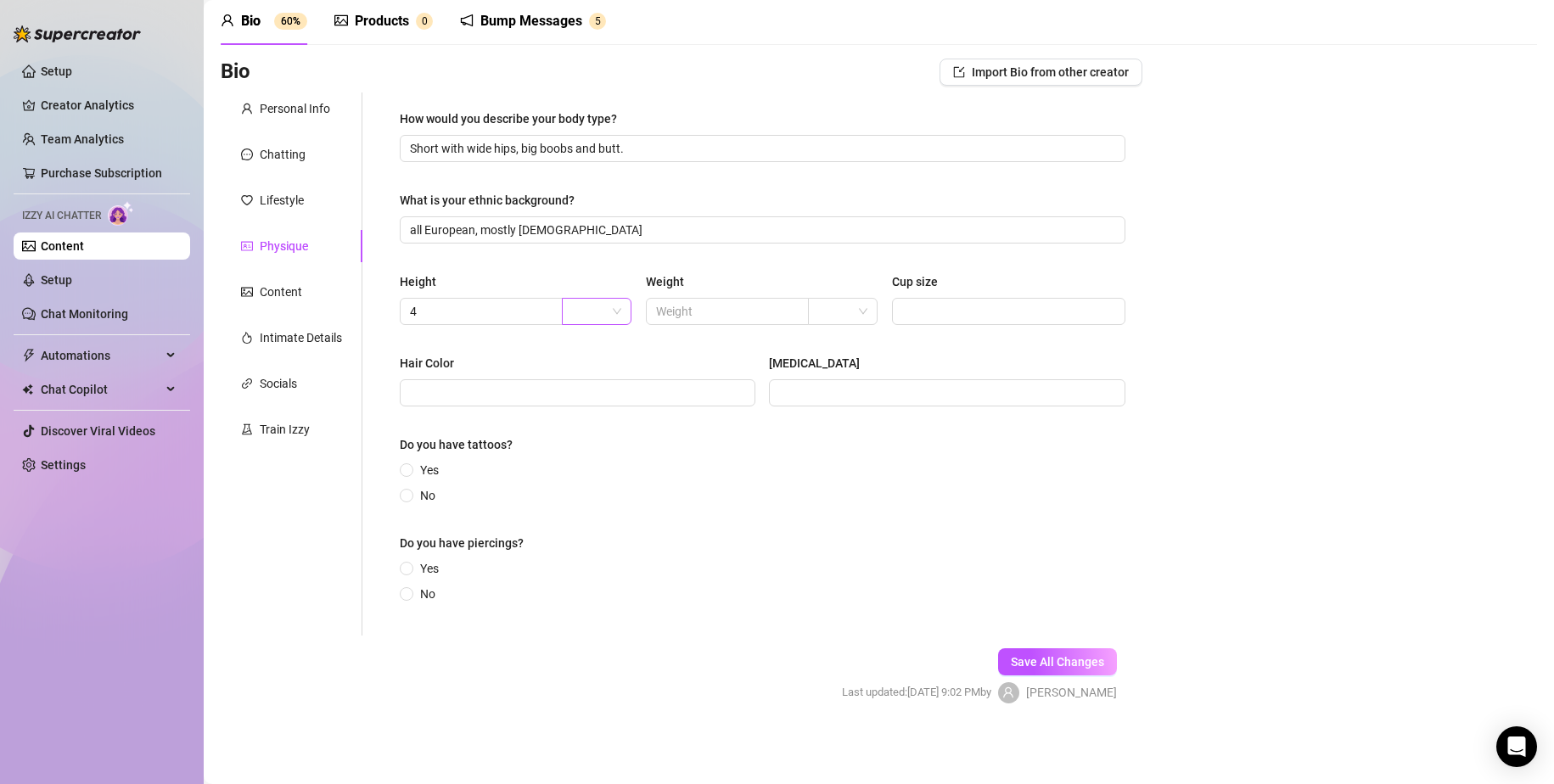
click at [588, 320] on input "search" at bounding box center [589, 312] width 34 height 25
click at [597, 373] on div "ft" at bounding box center [595, 372] width 42 height 19
click at [487, 314] on input "4" at bounding box center [479, 311] width 139 height 19
click at [694, 309] on input "text" at bounding box center [726, 311] width 139 height 19
click at [972, 316] on input "Cup size" at bounding box center [1007, 311] width 209 height 19
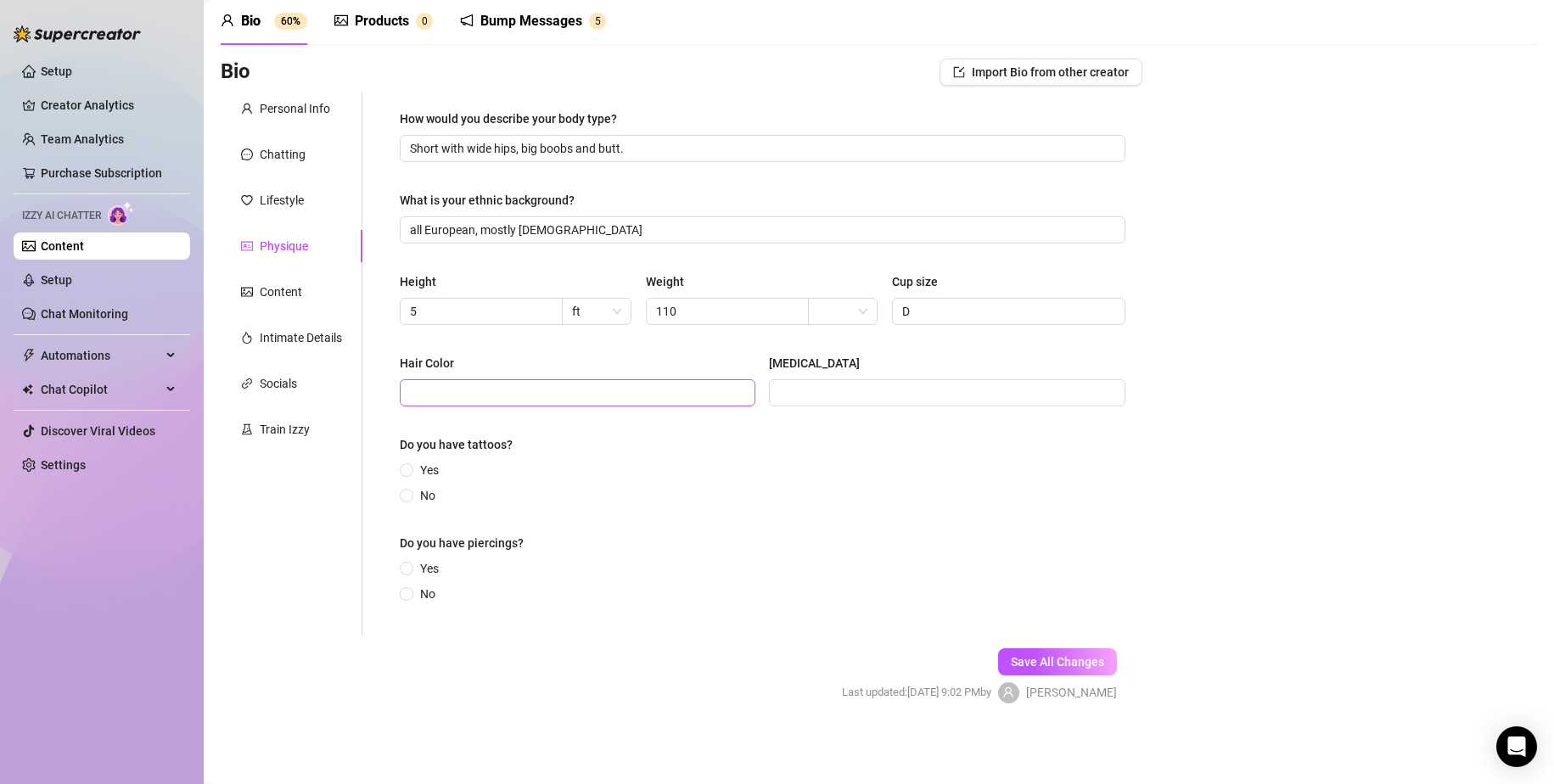
click at [631, 402] on span at bounding box center [578, 393] width 356 height 27
click at [802, 402] on input "[MEDICAL_DATA]" at bounding box center [945, 392] width 332 height 19
click at [400, 501] on label "No" at bounding box center [421, 495] width 42 height 19
click at [404, 501] on input "No" at bounding box center [407, 497] width 7 height 11
click at [414, 472] on span at bounding box center [407, 470] width 14 height 14
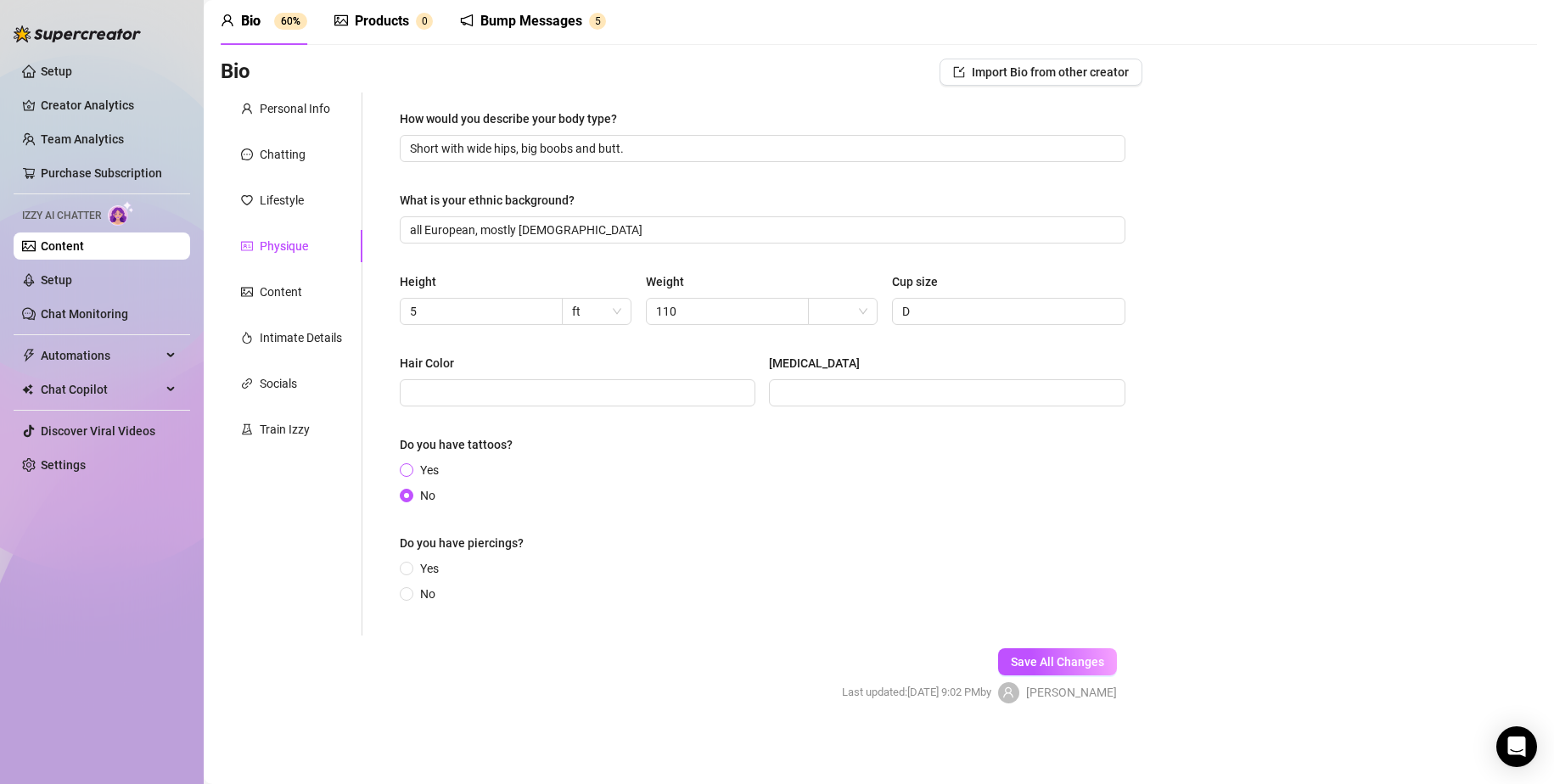
click at [411, 472] on input "Yes" at bounding box center [407, 471] width 7 height 11
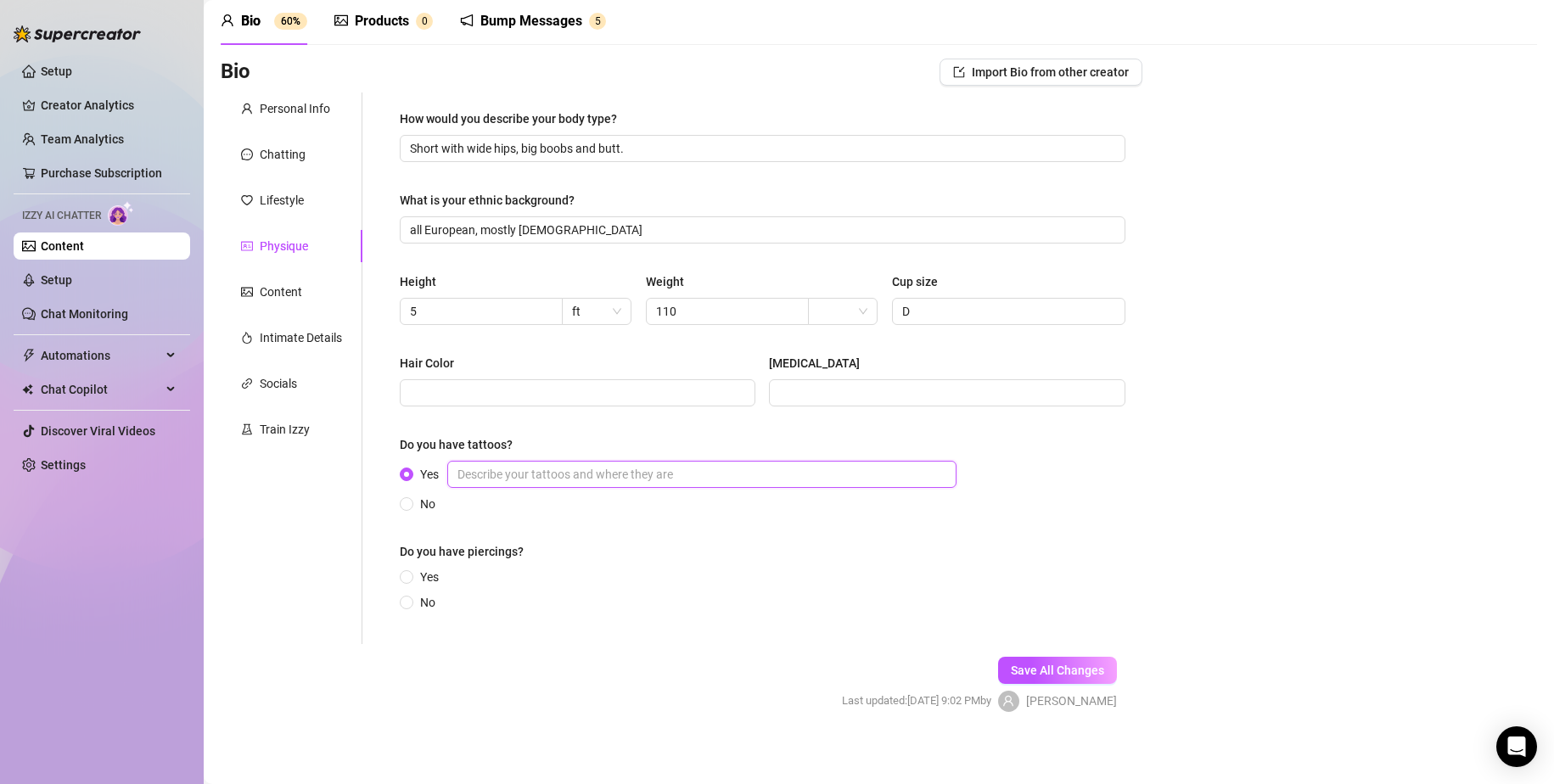
click at [512, 467] on input "Yes" at bounding box center [701, 474] width 510 height 27
click at [466, 470] on input "Rose under my boob" at bounding box center [701, 474] width 510 height 27
click at [411, 600] on input "No" at bounding box center [407, 603] width 7 height 11
click at [777, 614] on form "Personal Info Chatting Lifestyle Physique Content Intimate Details Socials Trai…" at bounding box center [682, 417] width 922 height 649
click at [1078, 614] on span "Save All Changes" at bounding box center [1057, 671] width 93 height 14
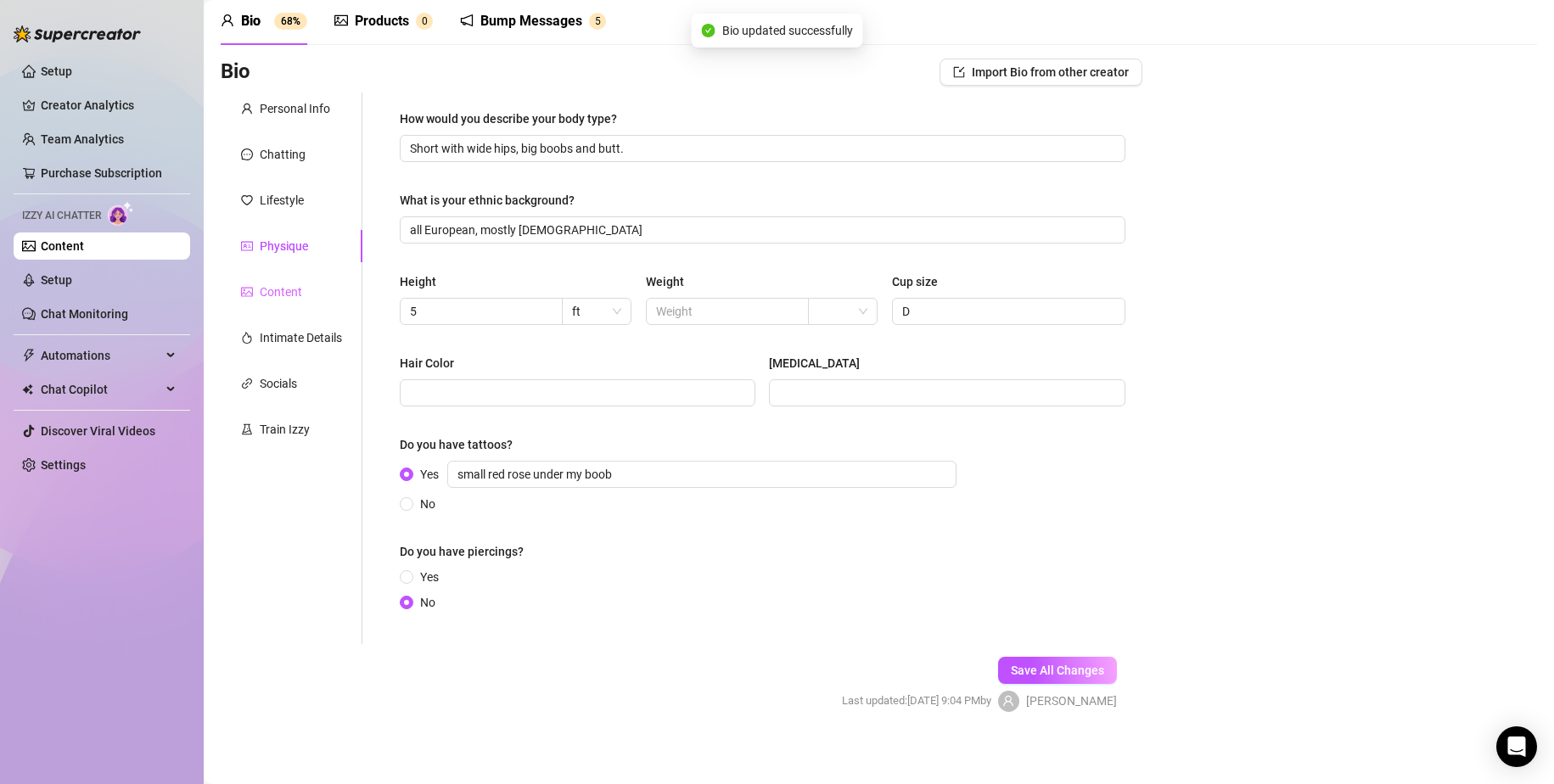
click at [287, 281] on div "Content" at bounding box center [291, 291] width 142 height 32
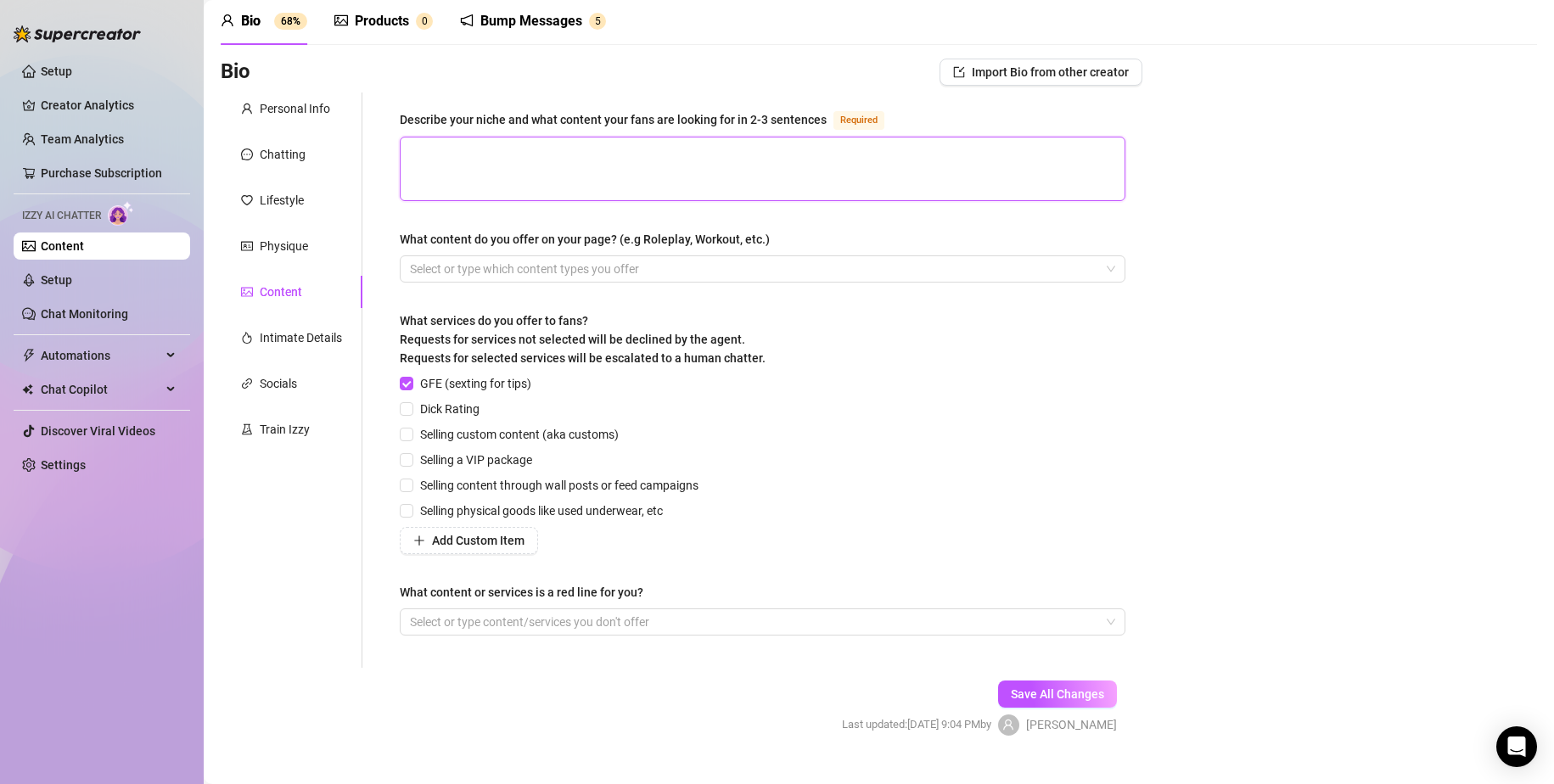
click at [520, 179] on textarea "Describe your niche and what content your fans are looking for in 2-3 sentences…" at bounding box center [763, 169] width 724 height 63
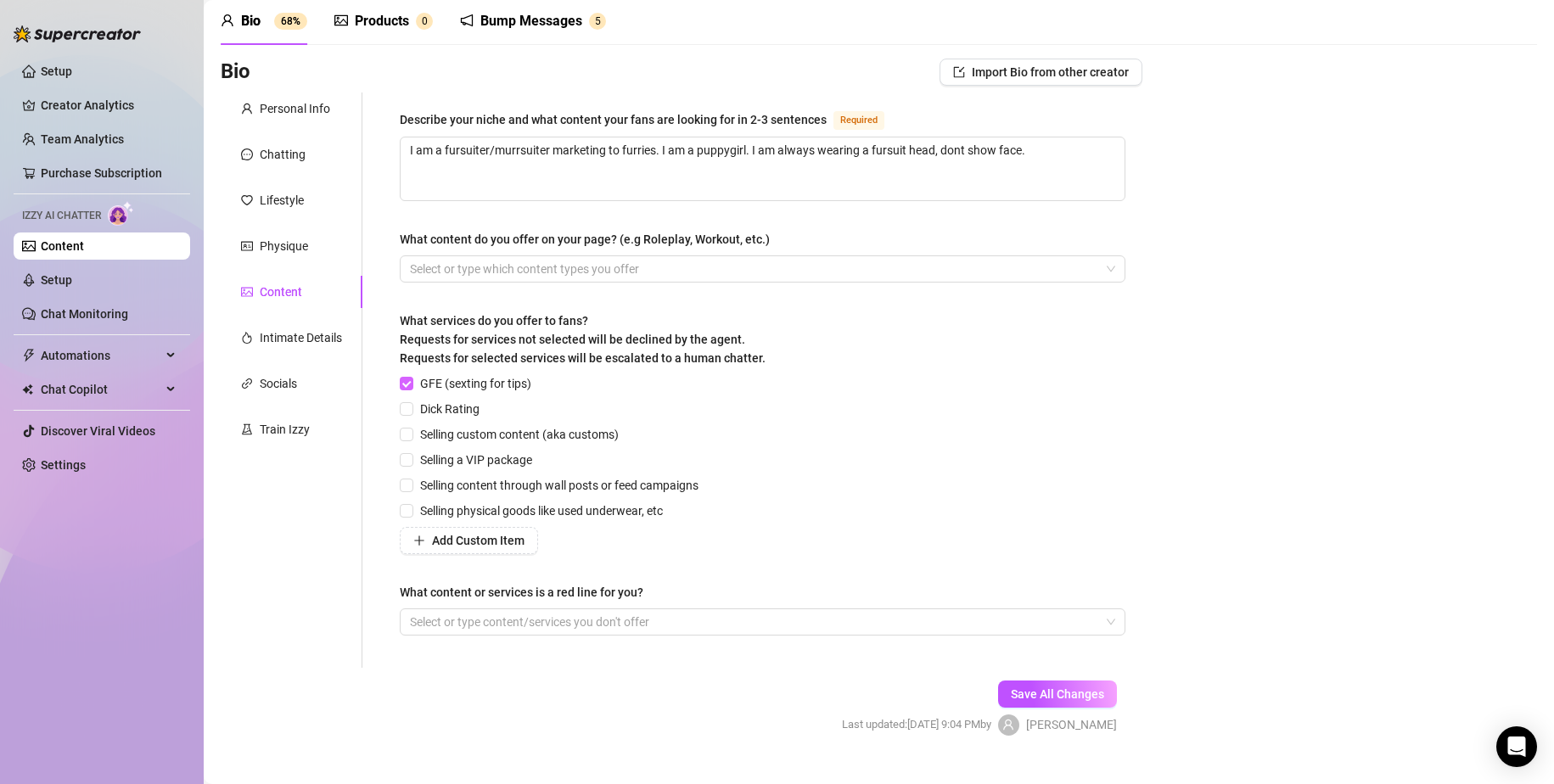
click at [403, 383] on input "GFE (sexting for tips)" at bounding box center [406, 382] width 12 height 12
click at [409, 408] on input "Dick Rating" at bounding box center [406, 408] width 12 height 12
click at [582, 263] on div at bounding box center [753, 269] width 701 height 23
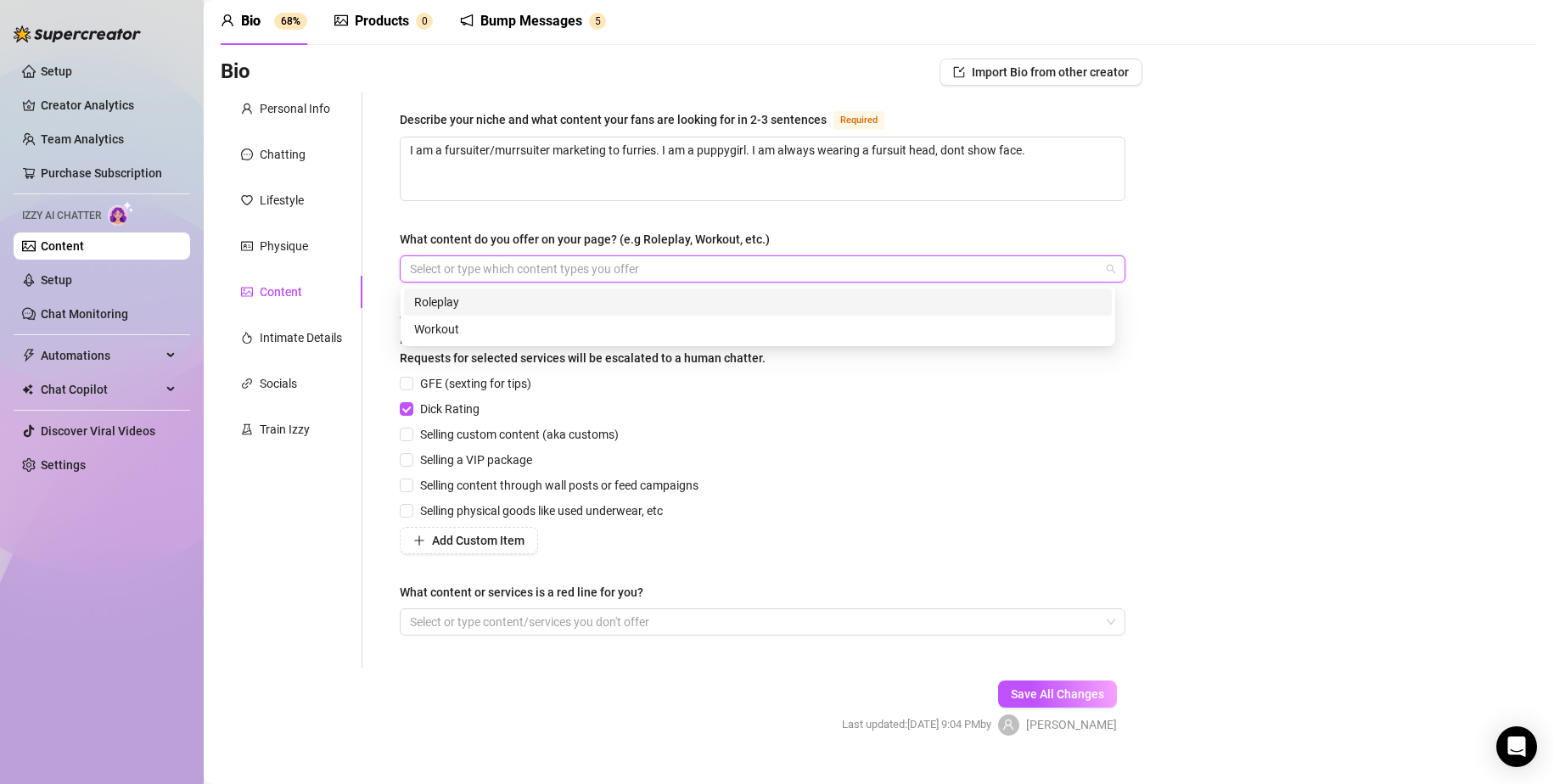
click at [517, 302] on div "Roleplay" at bounding box center [758, 301] width 688 height 19
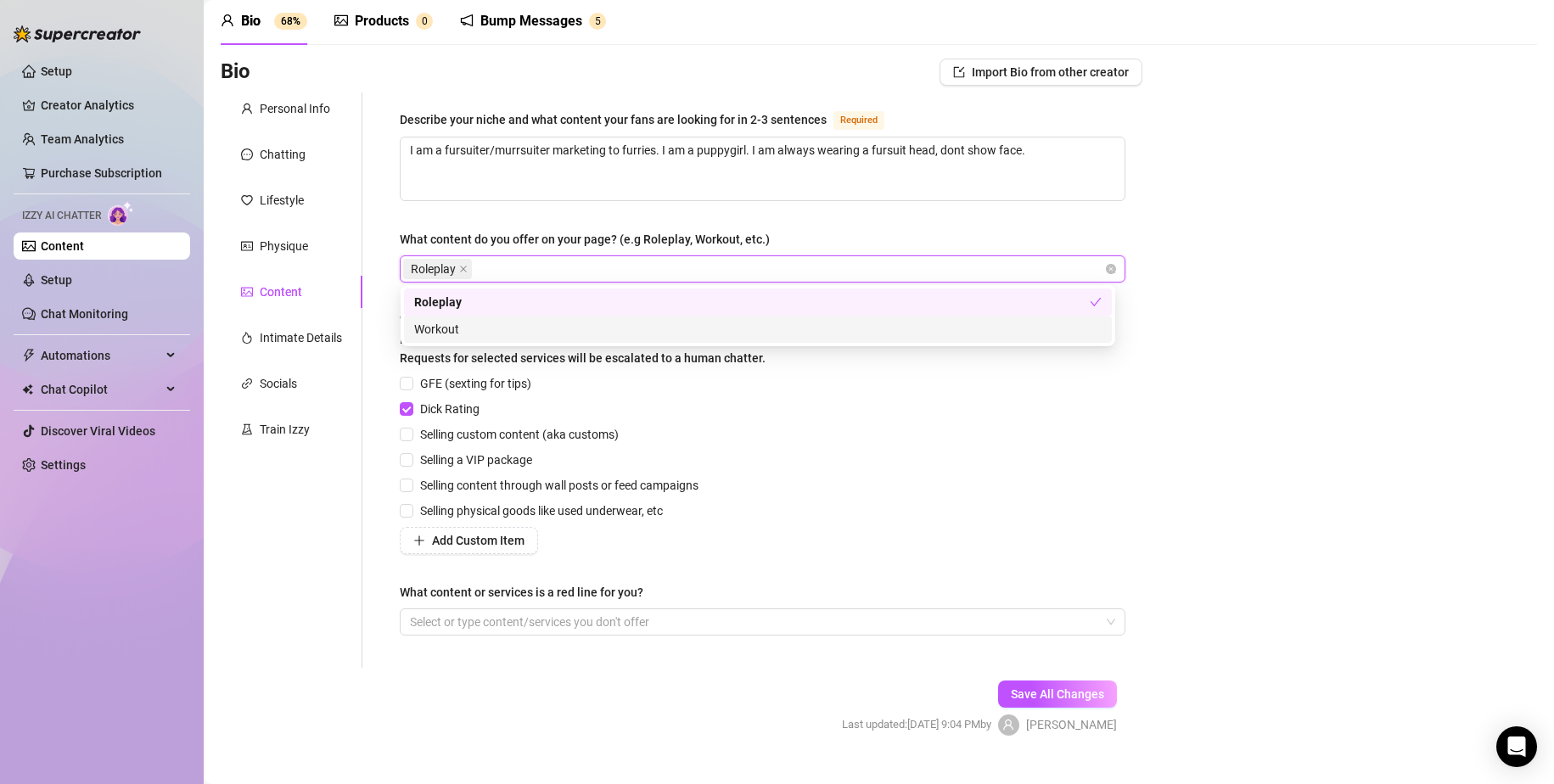
click at [472, 327] on div "Workout" at bounding box center [758, 328] width 688 height 19
click at [614, 265] on div "Roleplay Workout" at bounding box center [753, 269] width 701 height 23
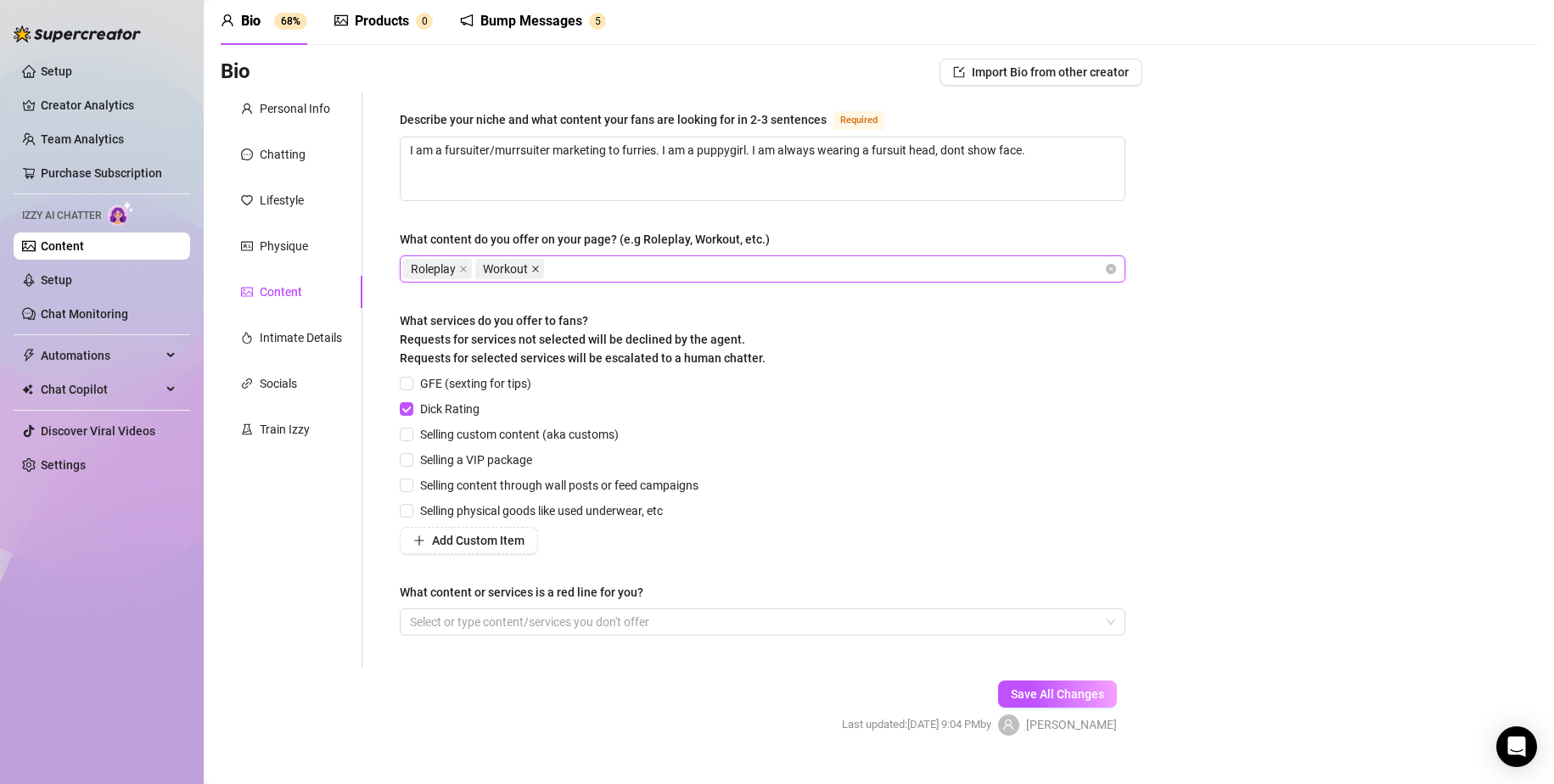
click at [532, 265] on icon "close" at bounding box center [535, 269] width 9 height 9
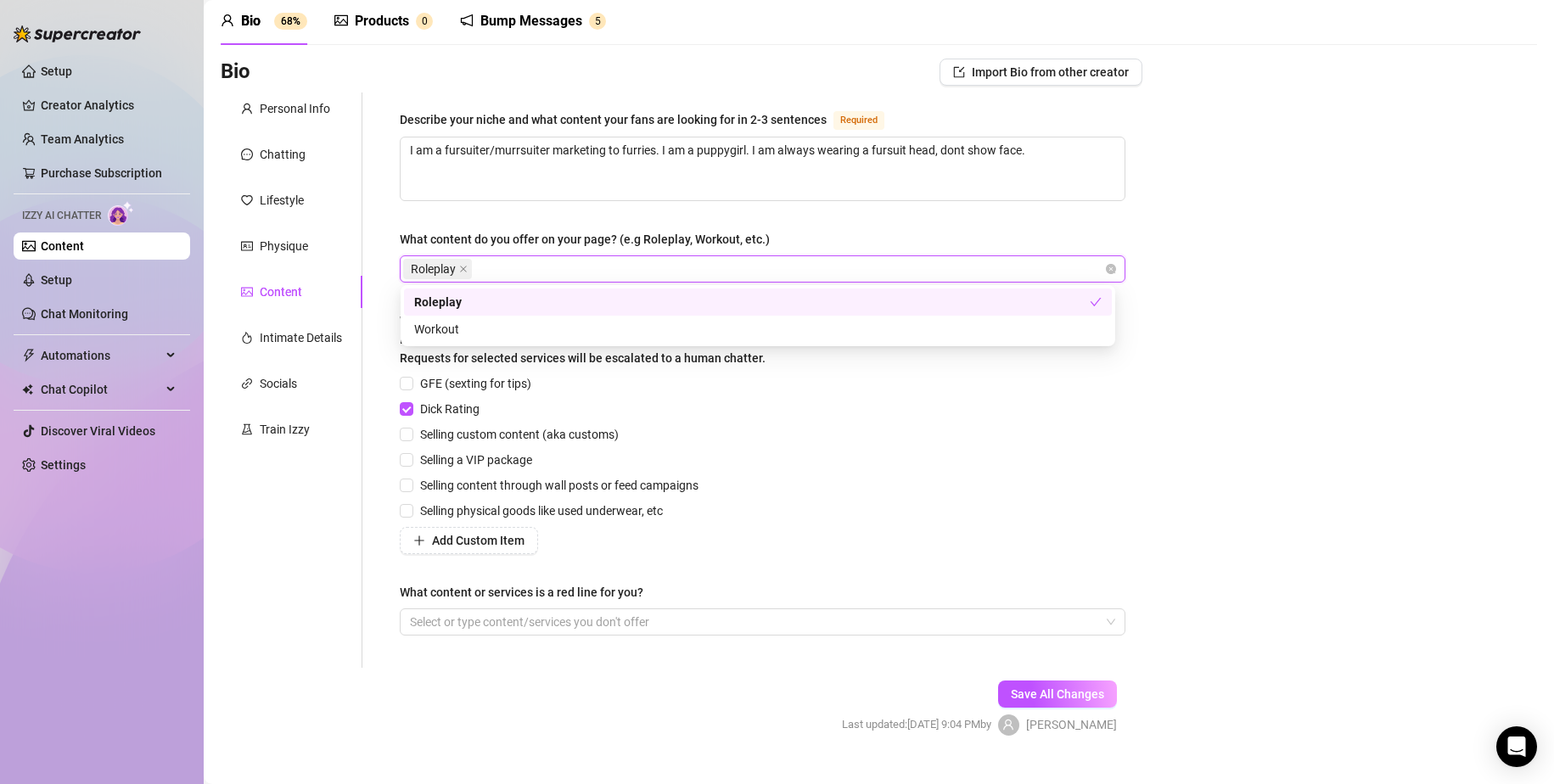
click at [472, 262] on div "Roleplay" at bounding box center [439, 269] width 72 height 23
click at [465, 267] on icon "close" at bounding box center [464, 269] width 9 height 9
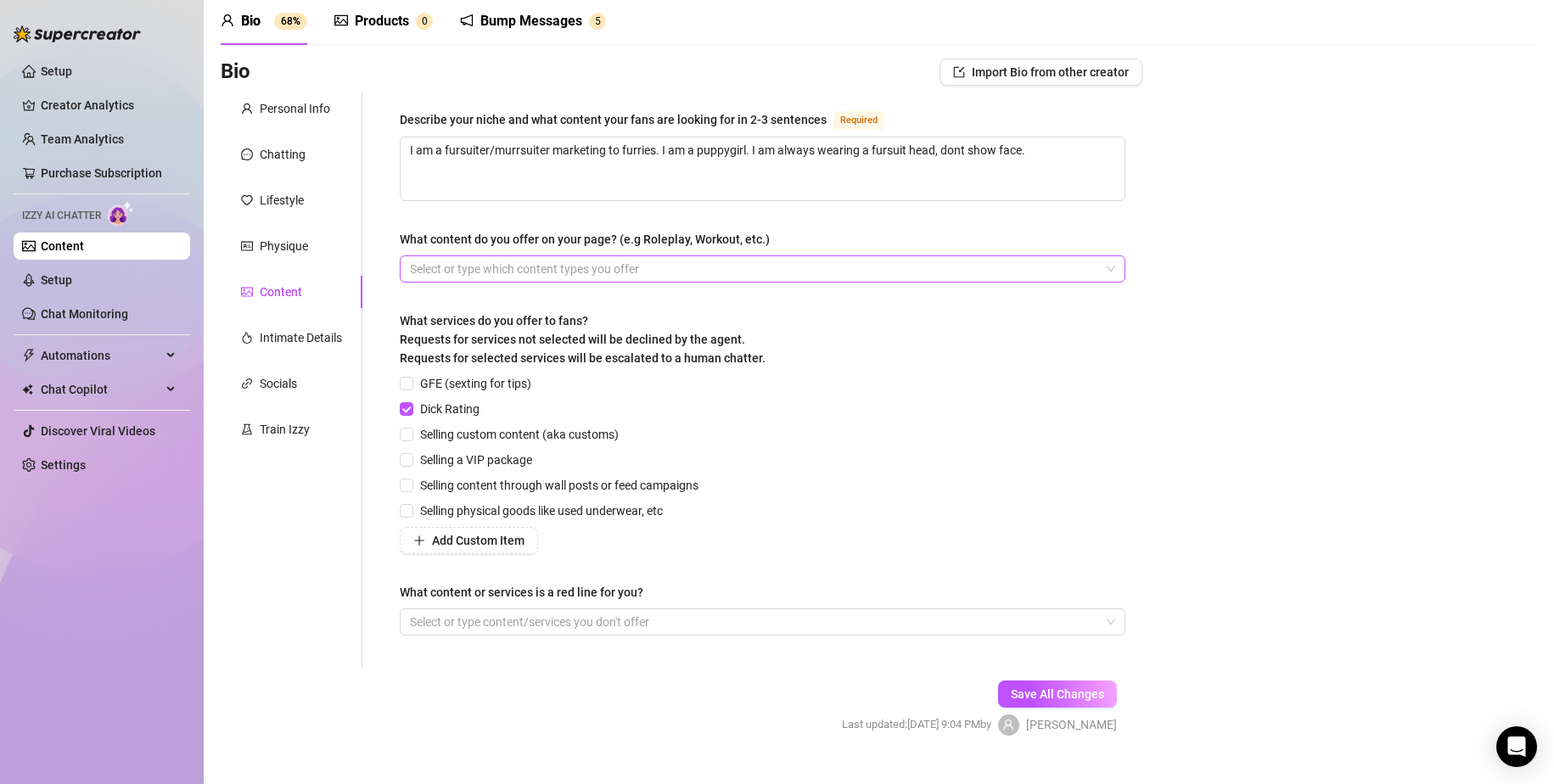
click at [479, 363] on span "What services do you offer to fans? Requests for services not selected will be …" at bounding box center [583, 339] width 366 height 51
click at [421, 386] on span "GFE (sexting for tips)" at bounding box center [476, 383] width 125 height 19
click at [412, 386] on input "GFE (sexting for tips)" at bounding box center [406, 382] width 12 height 12
click at [415, 422] on div "GFE (sexting for tips) Dick Rating Selling custom content (aka customs) Selling…" at bounding box center [553, 464] width 305 height 180
click at [415, 432] on span "Selling custom content (aka customs)" at bounding box center [519, 434] width 212 height 19
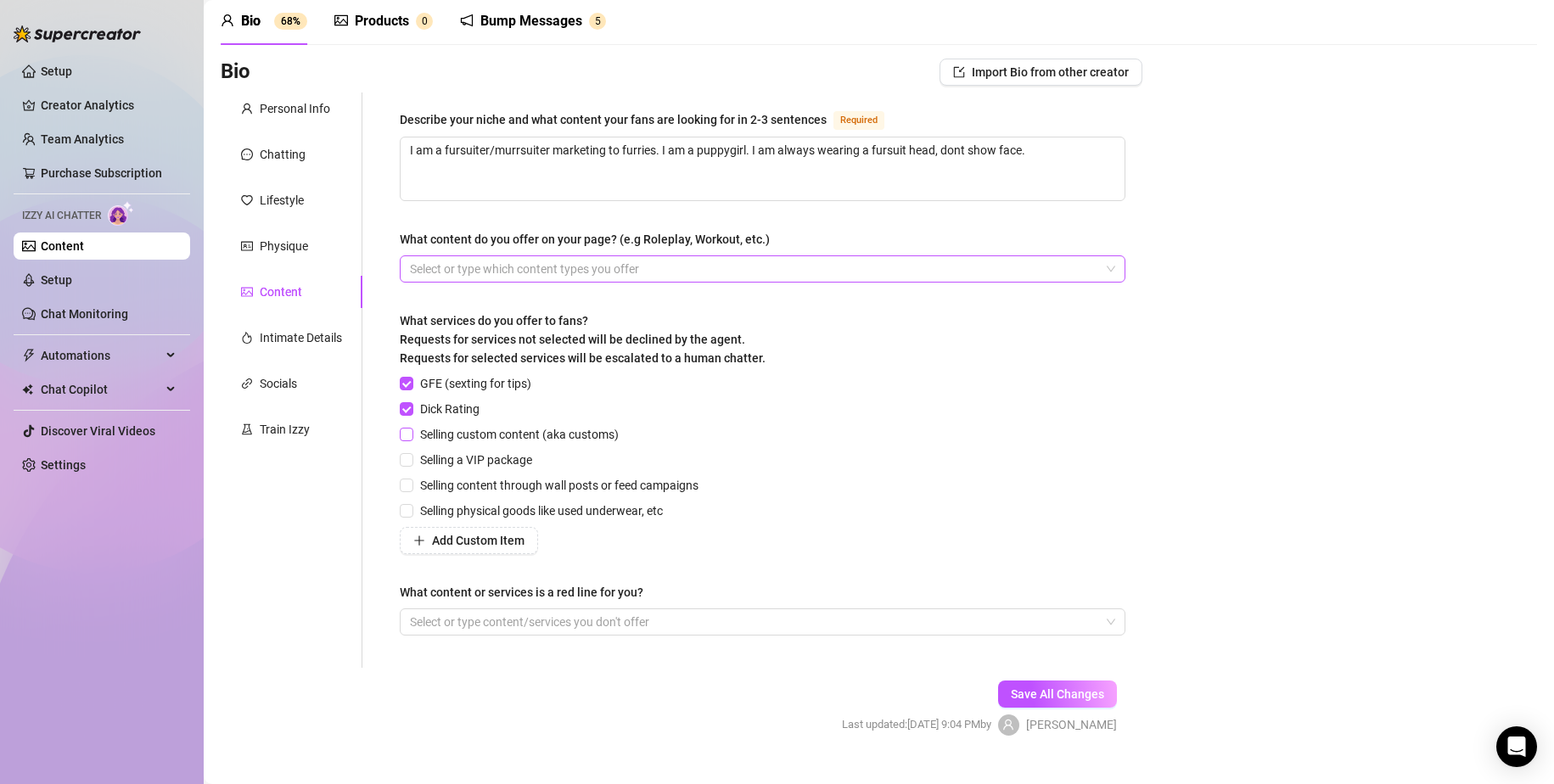
click at [412, 432] on input "Selling custom content (aka customs)" at bounding box center [406, 433] width 12 height 12
click at [416, 453] on span "Selling a VIP package" at bounding box center [476, 459] width 125 height 19
click at [412, 454] on input "Selling a VIP package" at bounding box center [406, 459] width 12 height 12
click at [410, 461] on input "Selling a VIP package" at bounding box center [406, 459] width 12 height 12
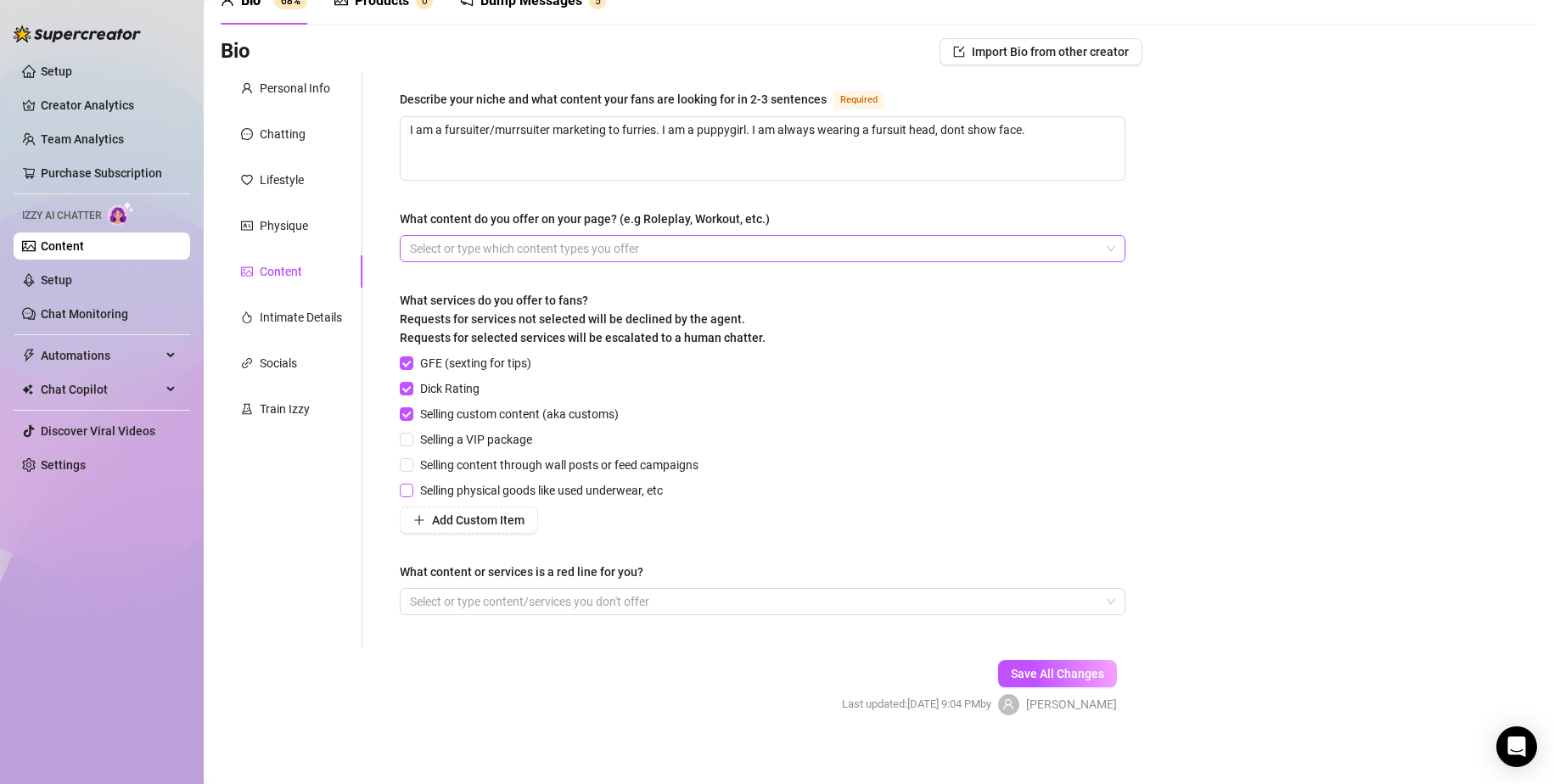
scroll to position [100, 0]
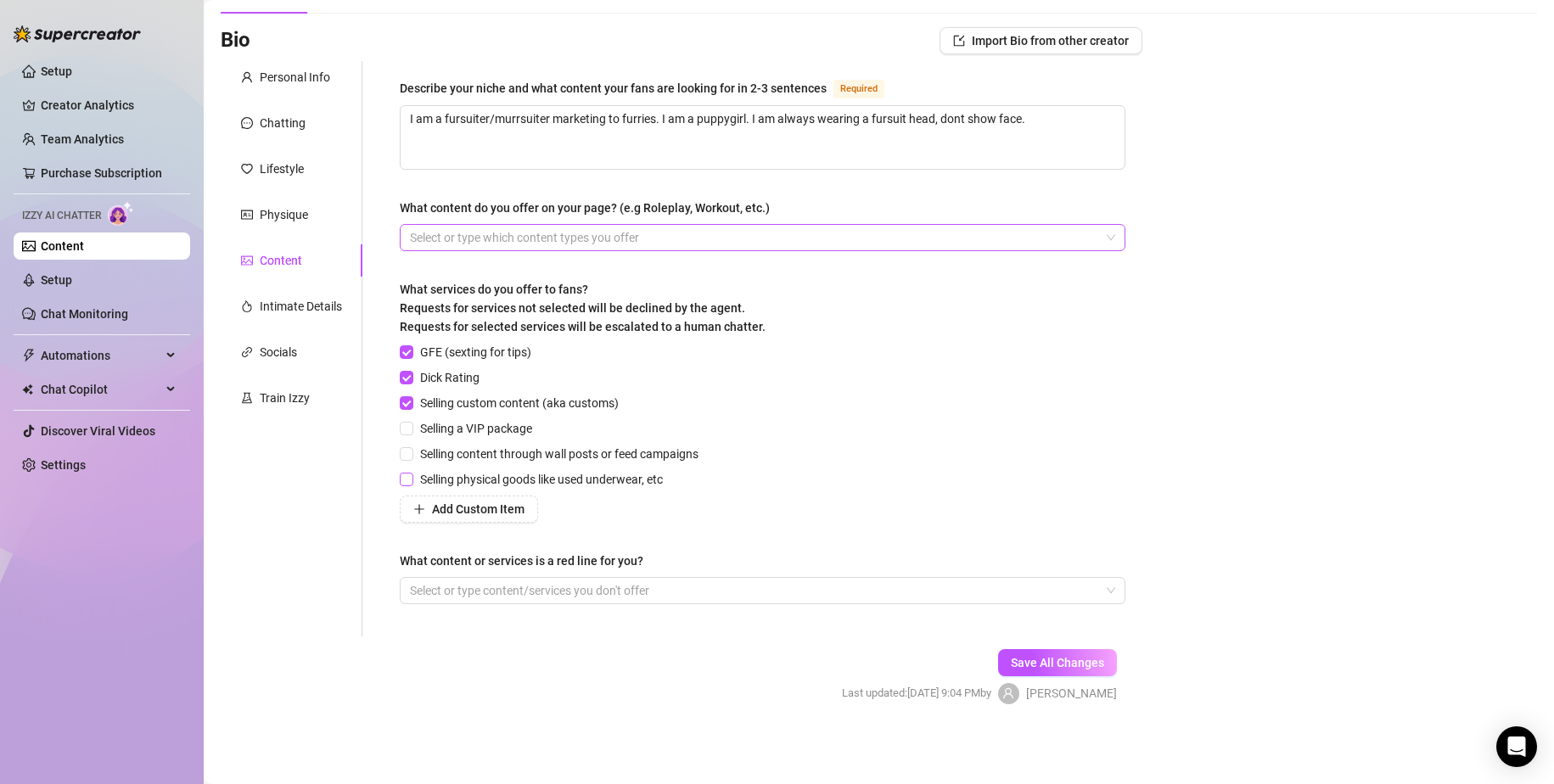
click at [418, 479] on span "Selling physical goods like used underwear, etc" at bounding box center [542, 479] width 256 height 19
click at [412, 479] on input "Selling physical goods like used underwear, etc" at bounding box center [406, 478] width 12 height 12
click at [534, 580] on div at bounding box center [753, 590] width 701 height 23
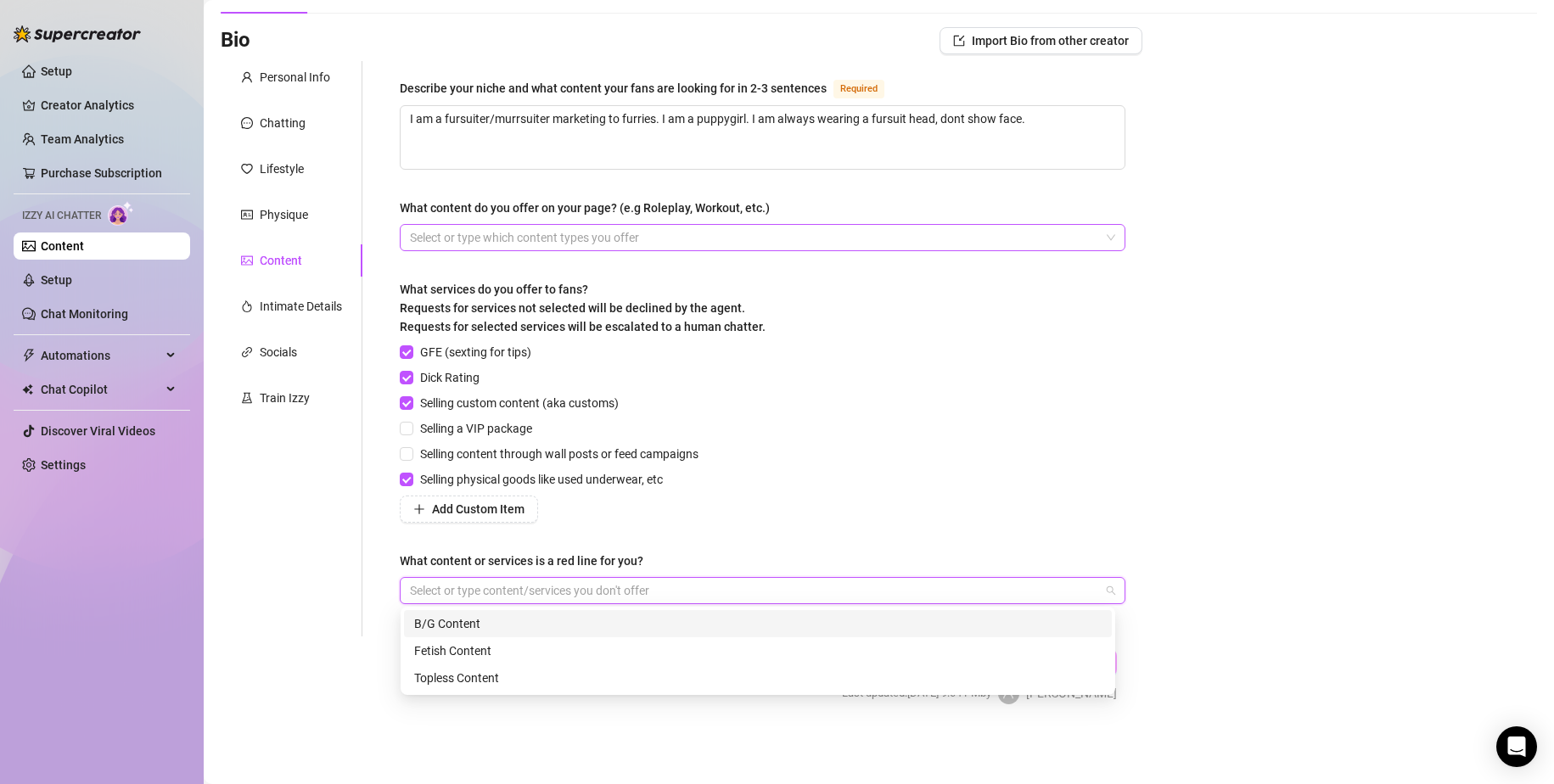
click at [513, 614] on div "B/G Content" at bounding box center [758, 623] width 688 height 19
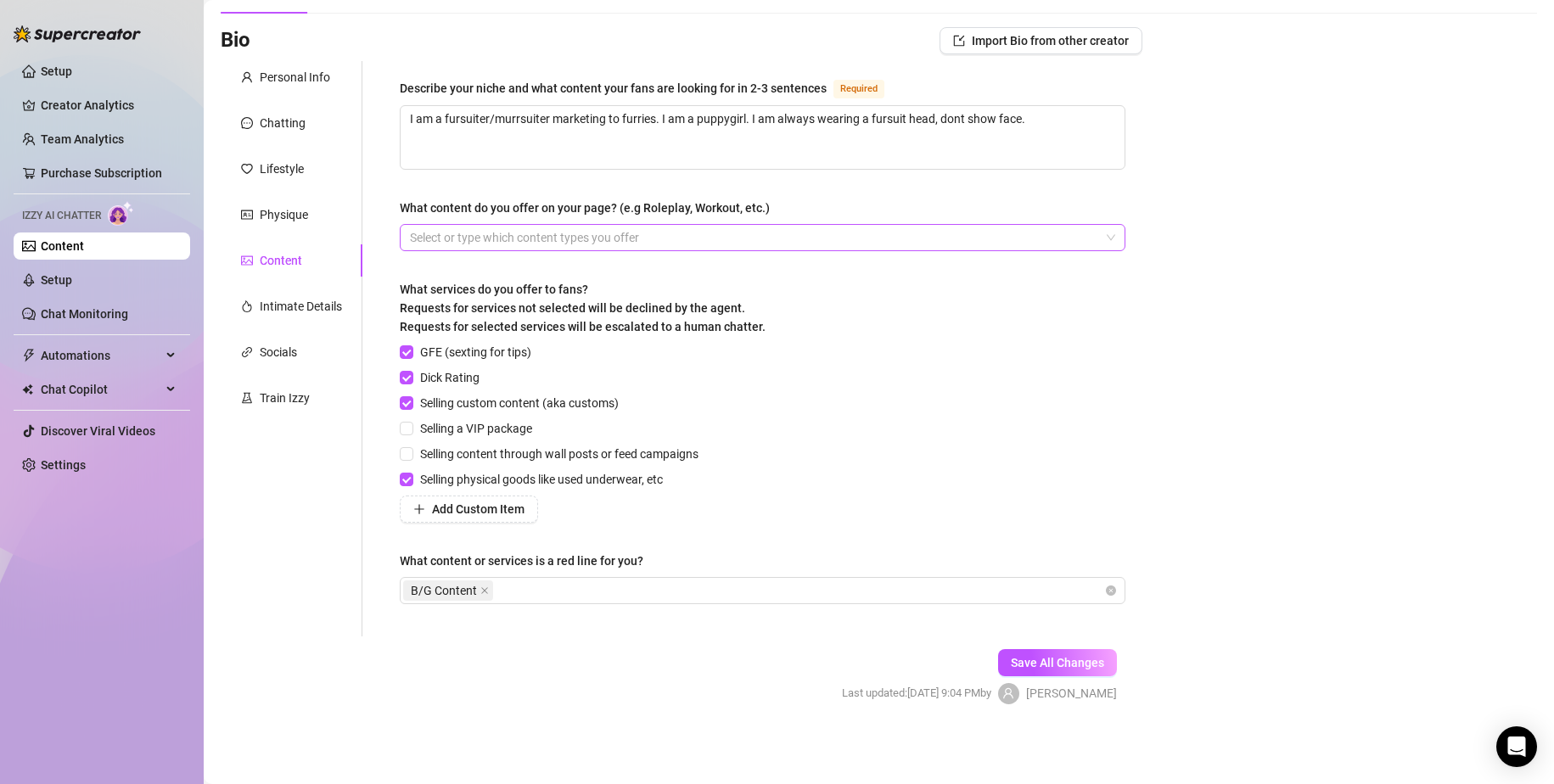
click at [546, 614] on form "Personal Info Chatting Lifestyle Physique Content Intimate Details Socials Trai…" at bounding box center [682, 397] width 922 height 673
click at [1048, 614] on span "Save All Changes" at bounding box center [1057, 663] width 93 height 14
click at [308, 305] on div "Intimate Details" at bounding box center [301, 306] width 82 height 19
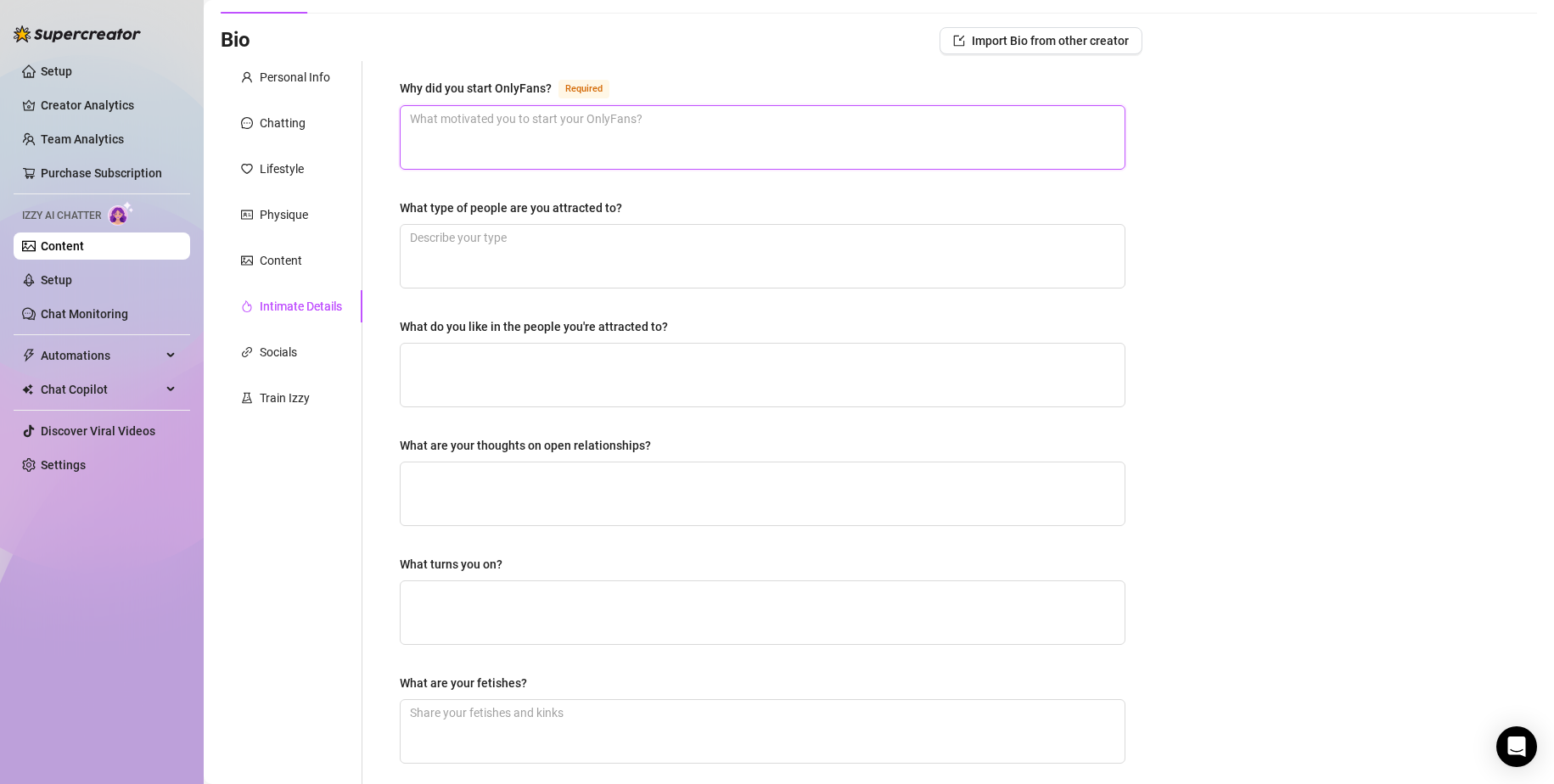
click at [499, 152] on textarea "Why did you start OnlyFans? Required" at bounding box center [763, 138] width 724 height 63
click at [577, 273] on textarea "What type of people are you attracted to?" at bounding box center [763, 256] width 724 height 63
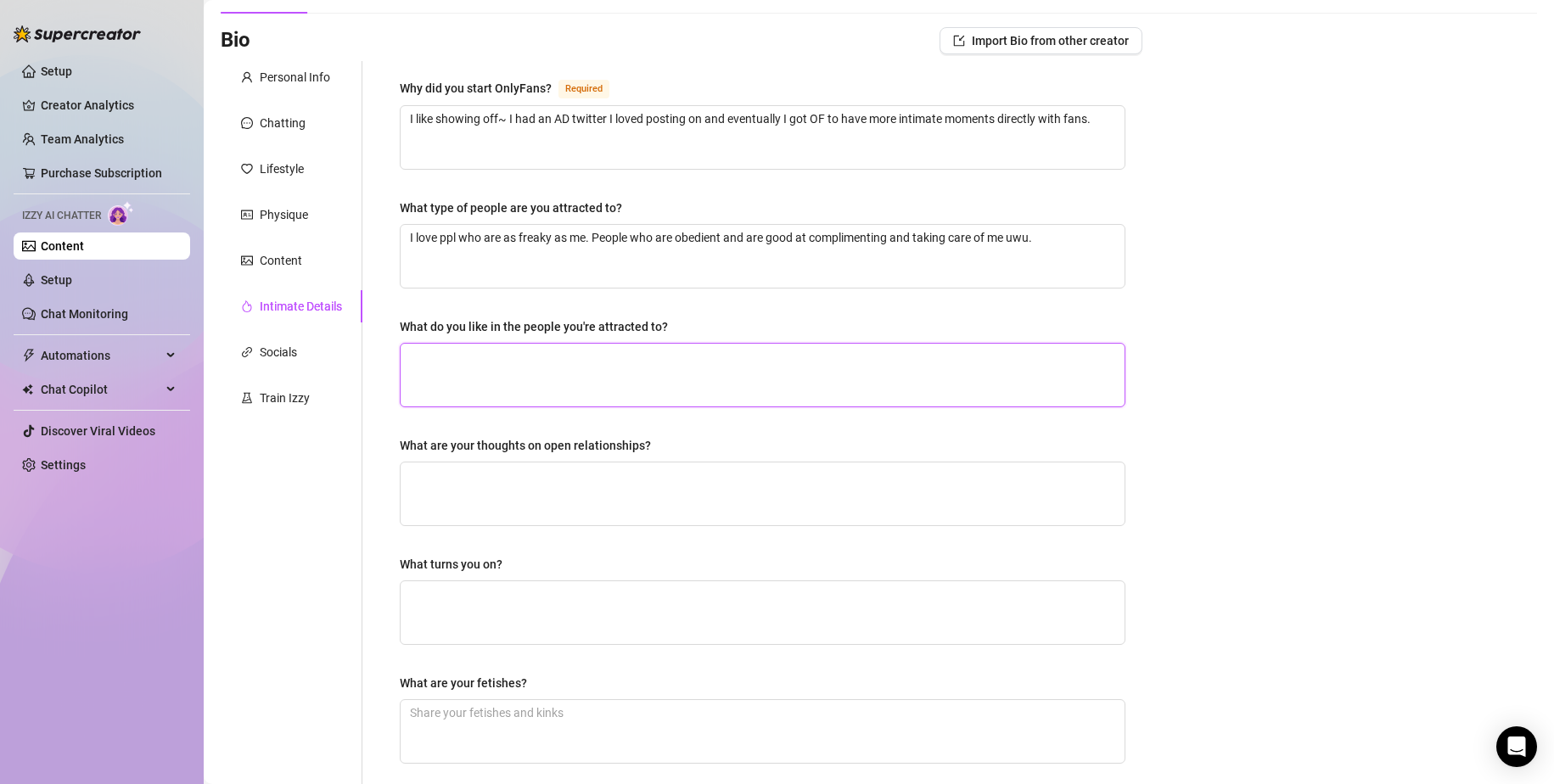
click at [653, 396] on textarea "What do you like in the people you're attracted to?" at bounding box center [763, 375] width 724 height 63
click at [496, 489] on textarea "What are your thoughts on open relationships?" at bounding box center [763, 494] width 724 height 63
click at [532, 343] on span at bounding box center [763, 375] width 726 height 65
click at [599, 369] on textarea "What do you like in the people you're attracted to?" at bounding box center [763, 375] width 724 height 63
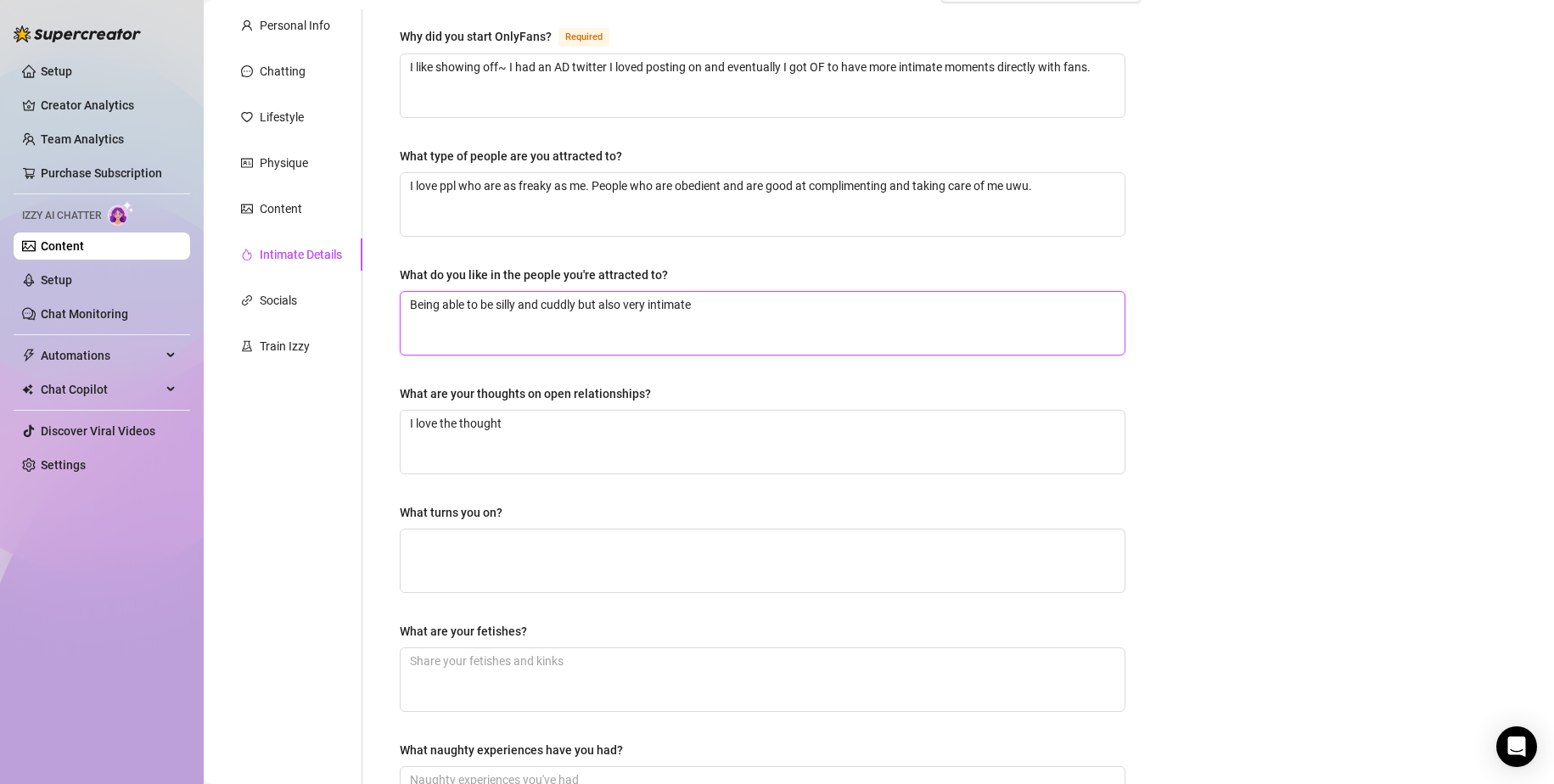
scroll to position [378, 0]
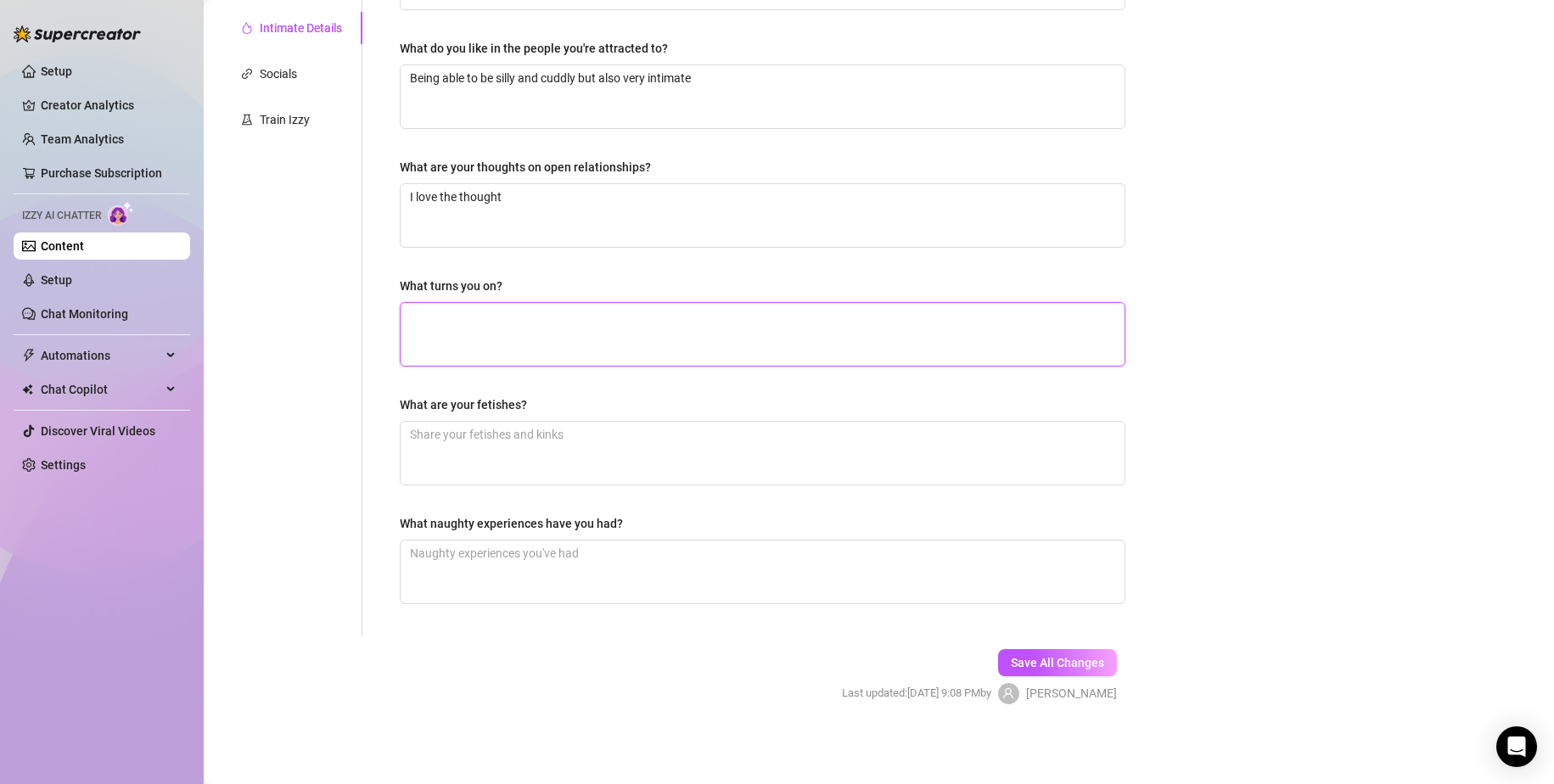
click at [513, 320] on textarea "What turns you on?" at bounding box center [763, 334] width 724 height 63
click at [497, 462] on textarea "What are your fetishes?" at bounding box center [763, 453] width 724 height 63
click at [515, 571] on textarea "What naughty experiences have you had?" at bounding box center [763, 572] width 724 height 63
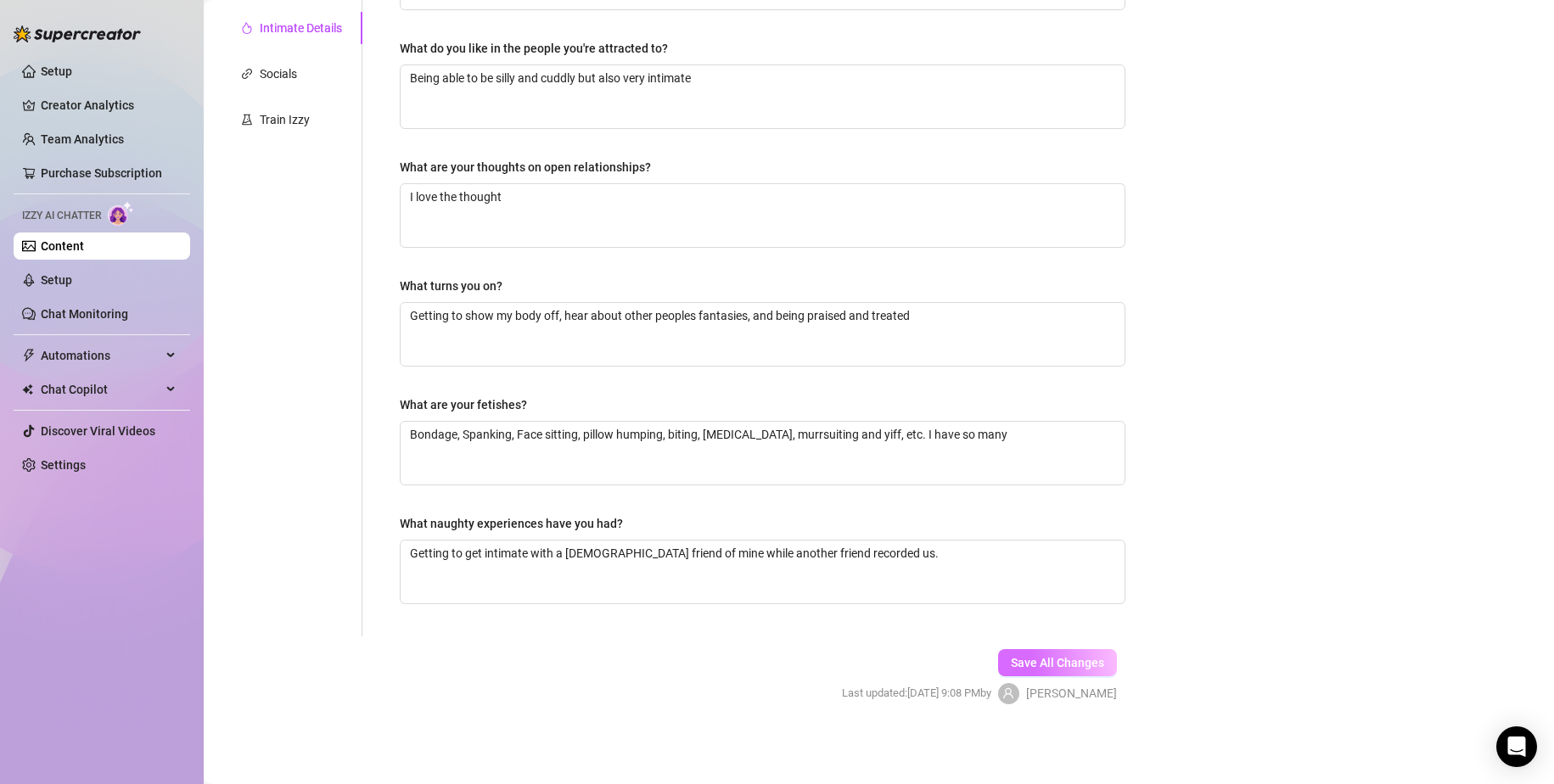
drag, startPoint x: 1094, startPoint y: 676, endPoint x: 1074, endPoint y: 662, distance: 24.4
click at [1088, 614] on div "Save All Changes Last updated: [DATE] 9:08 PM by [PERSON_NAME]" at bounding box center [979, 676] width 326 height 80
click at [1071, 614] on span "Save All Changes" at bounding box center [1057, 663] width 93 height 14
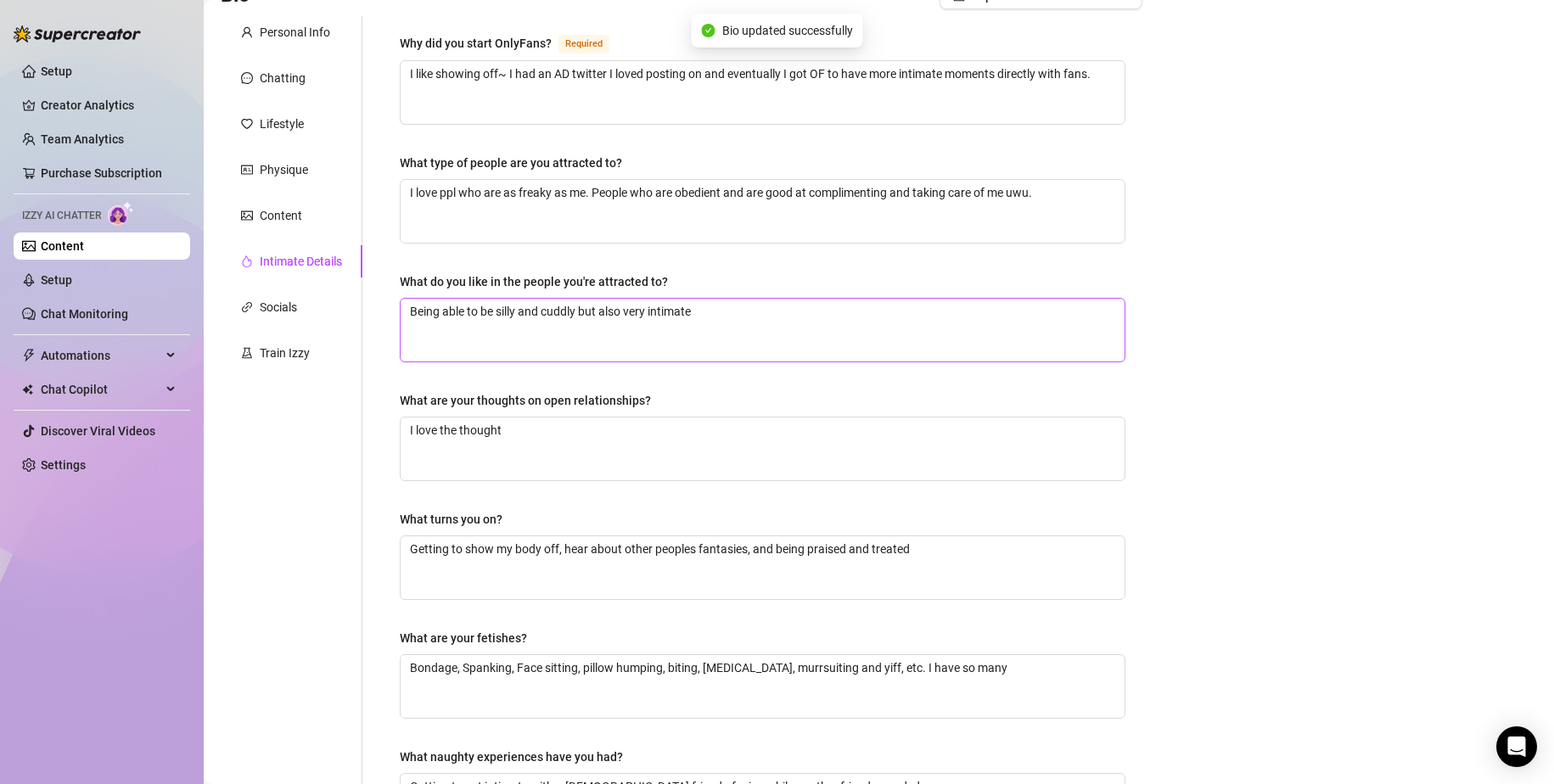
scroll to position [0, 0]
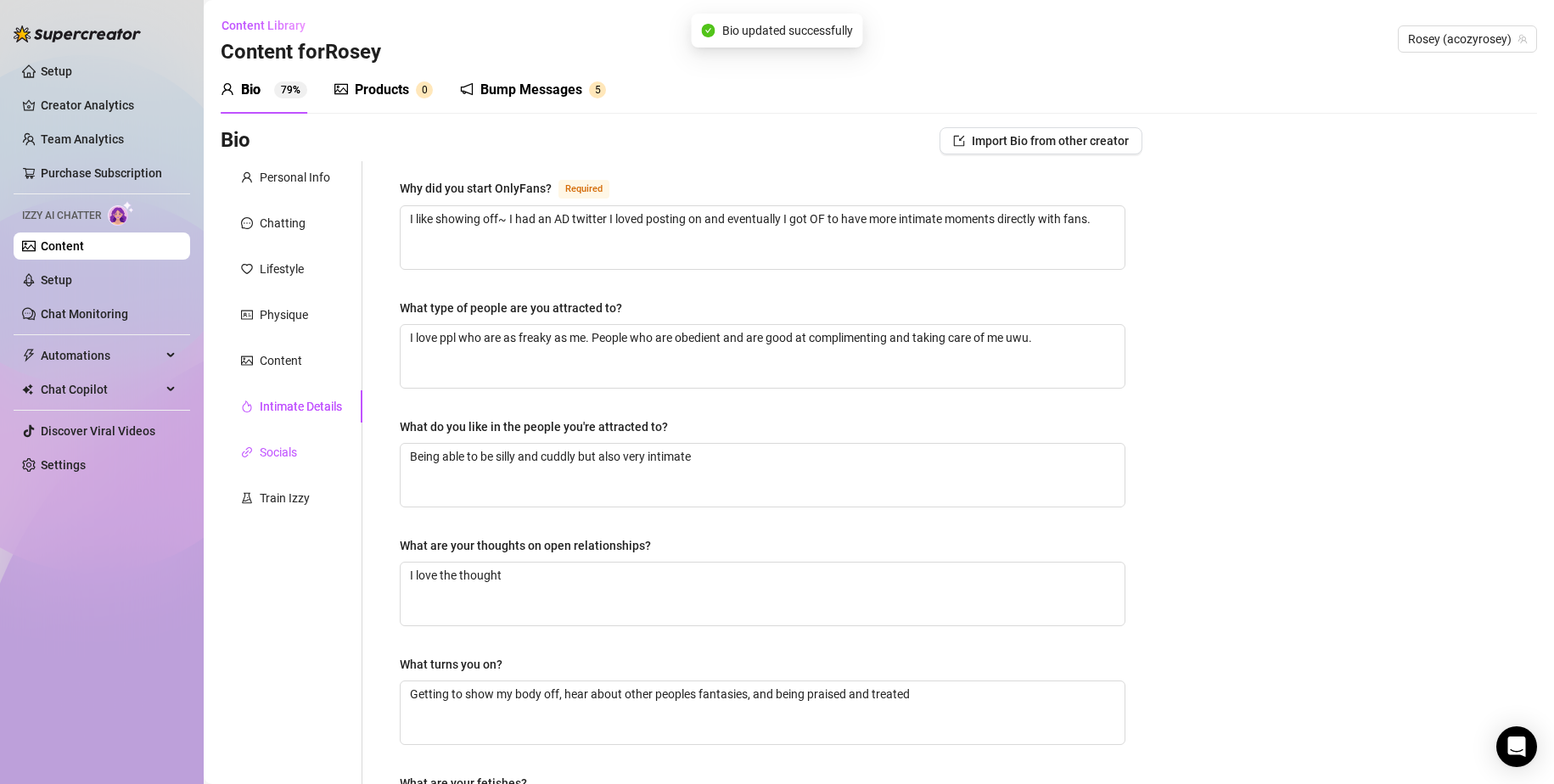
click at [267, 447] on div "Socials" at bounding box center [279, 452] width 37 height 19
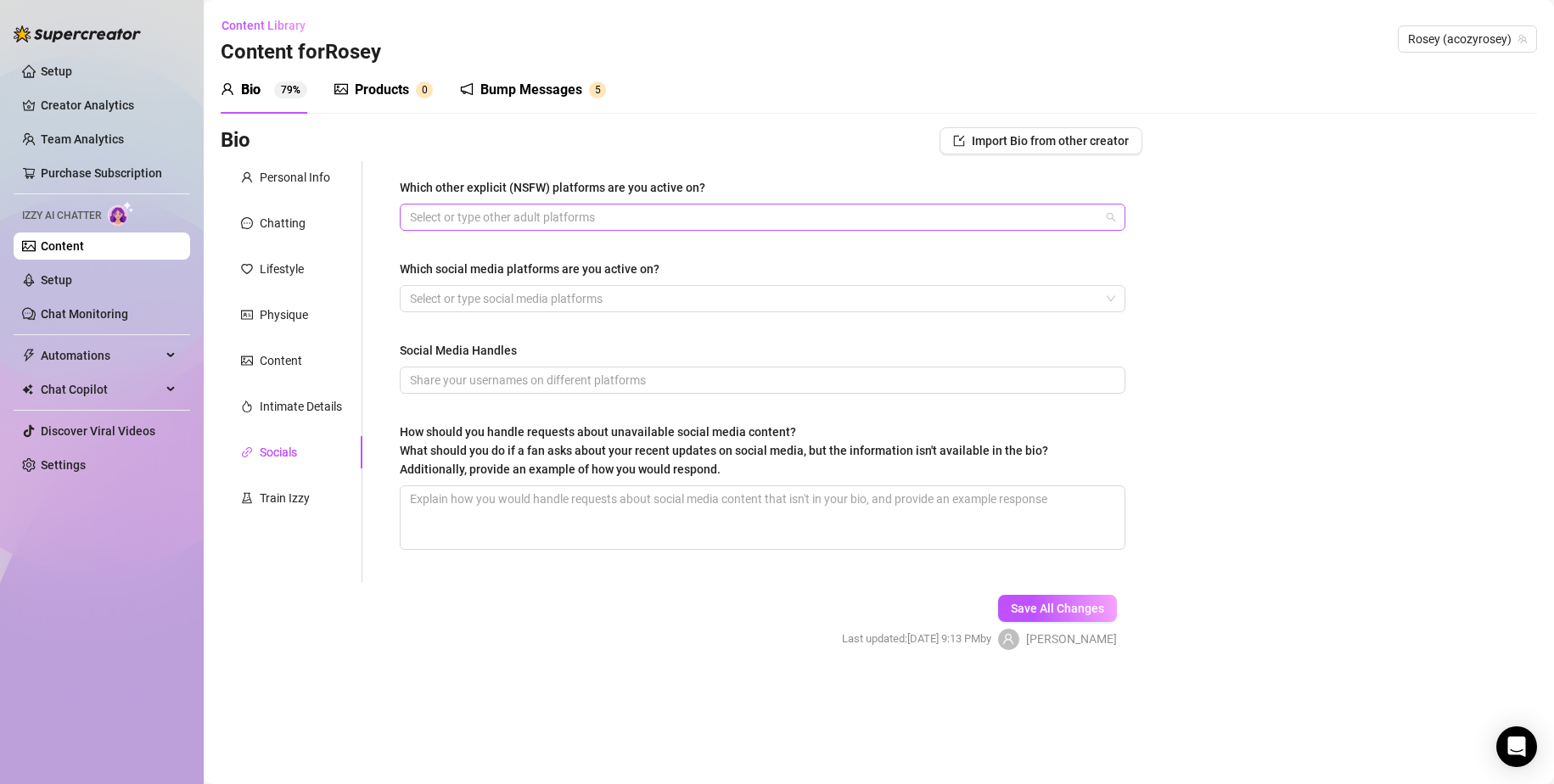
click at [659, 220] on div at bounding box center [753, 217] width 701 height 23
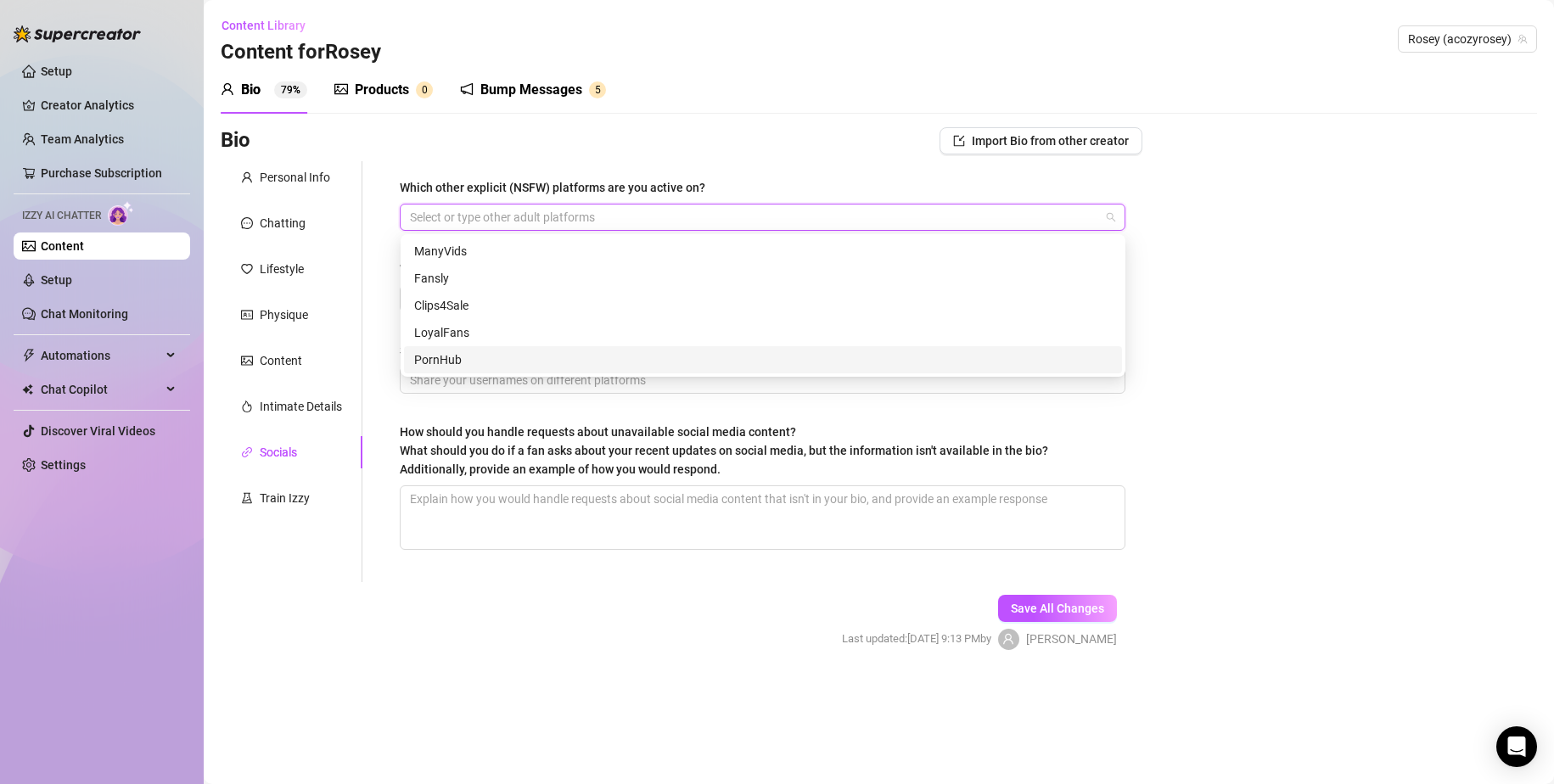
click at [626, 404] on div "Which other explicit (NSFW) platforms are you active on? Select or type other a…" at bounding box center [763, 371] width 726 height 387
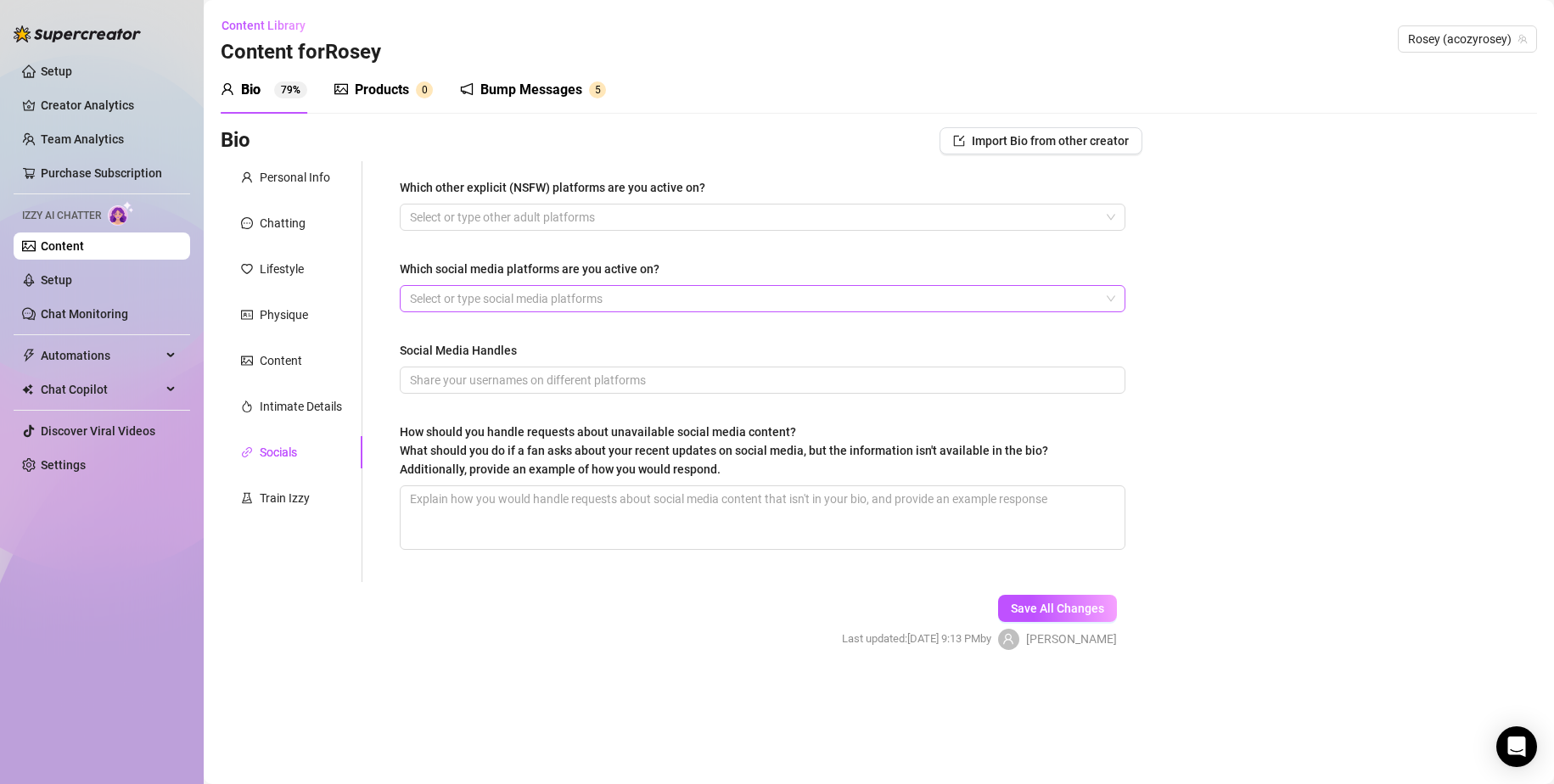
click at [522, 299] on div at bounding box center [753, 298] width 701 height 23
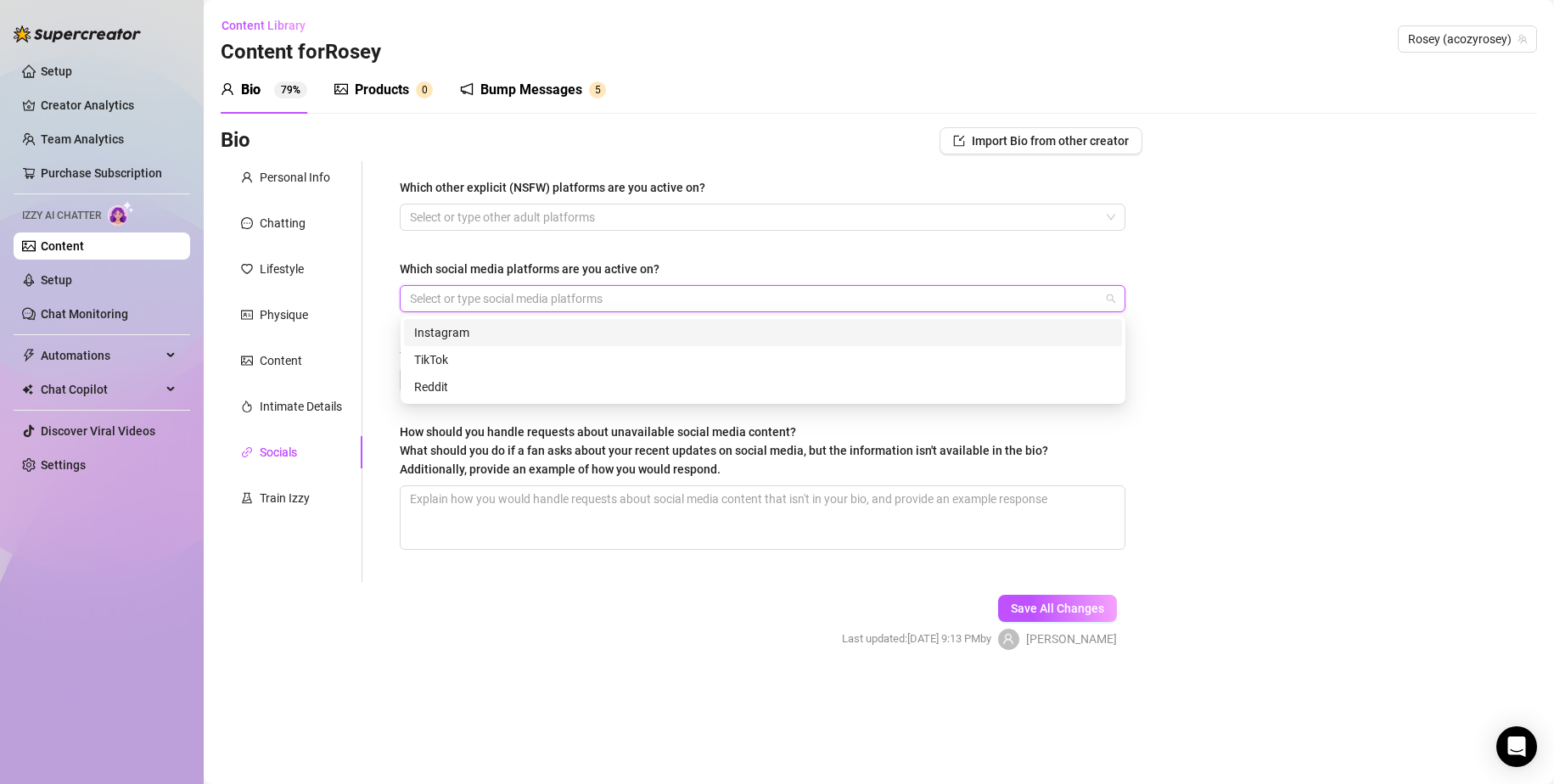
click at [523, 337] on div "Instagram" at bounding box center [764, 332] width 698 height 19
click at [546, 367] on div "TikTok" at bounding box center [764, 359] width 698 height 19
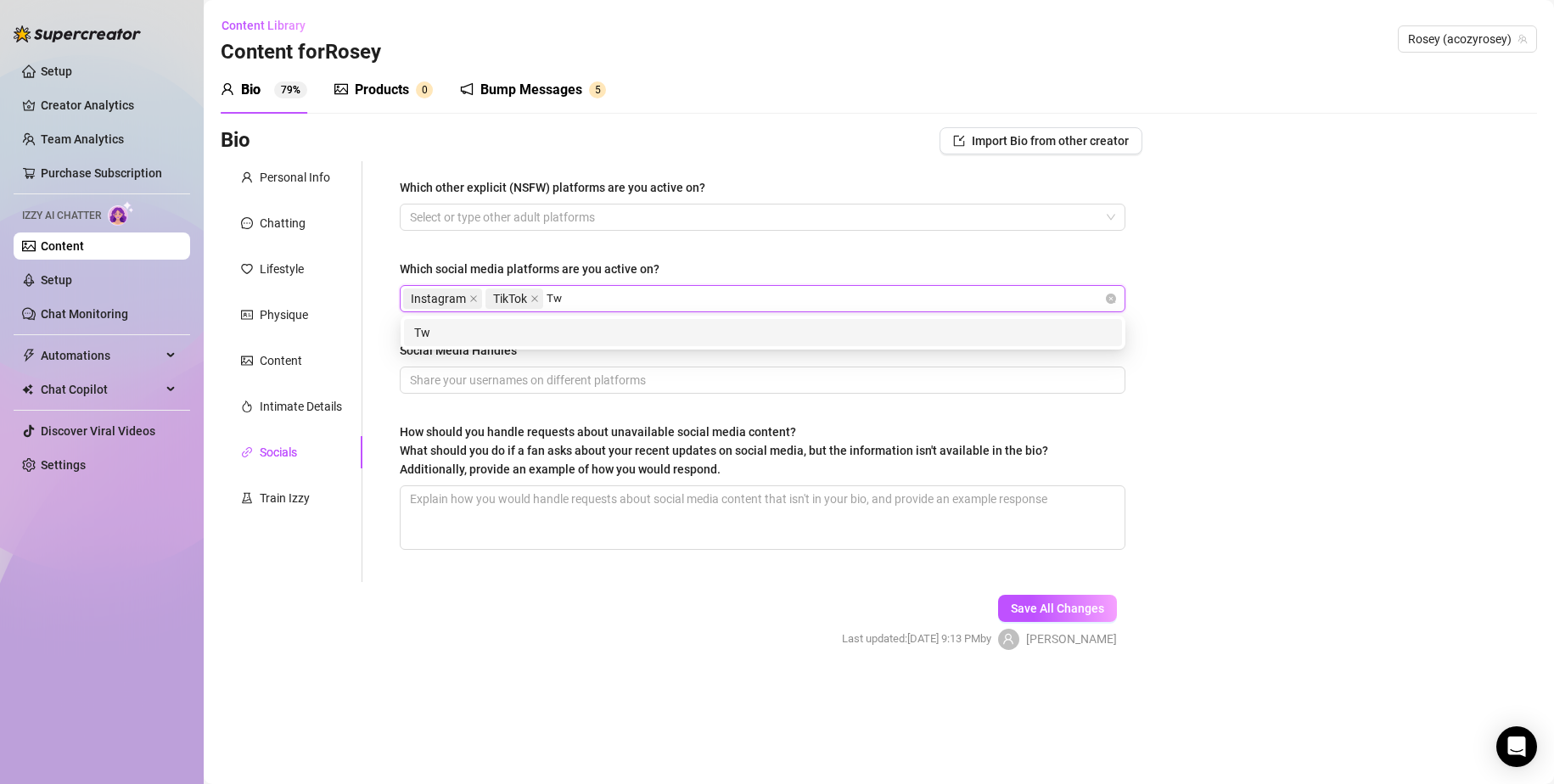
type input "T"
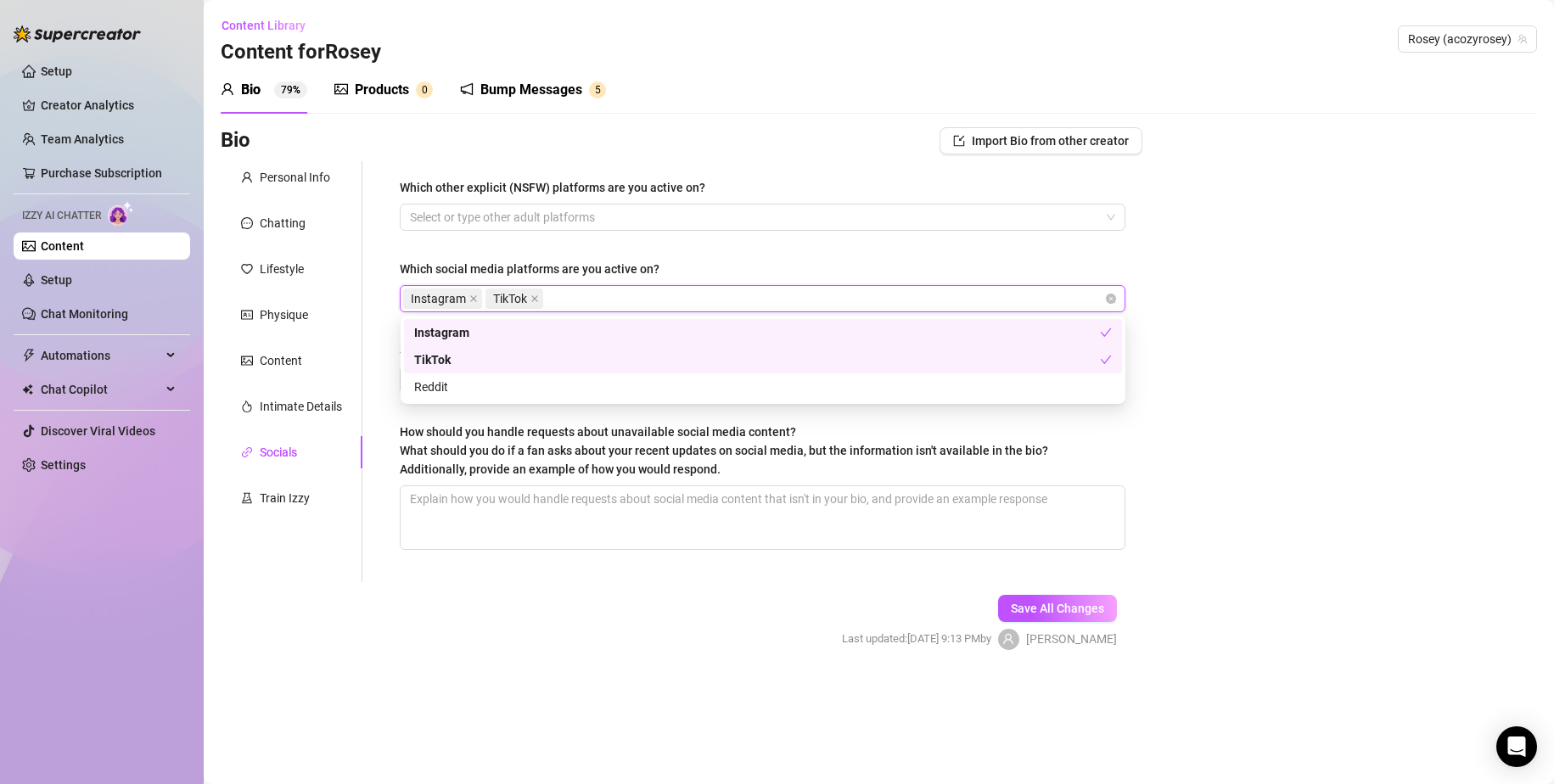
type input "X"
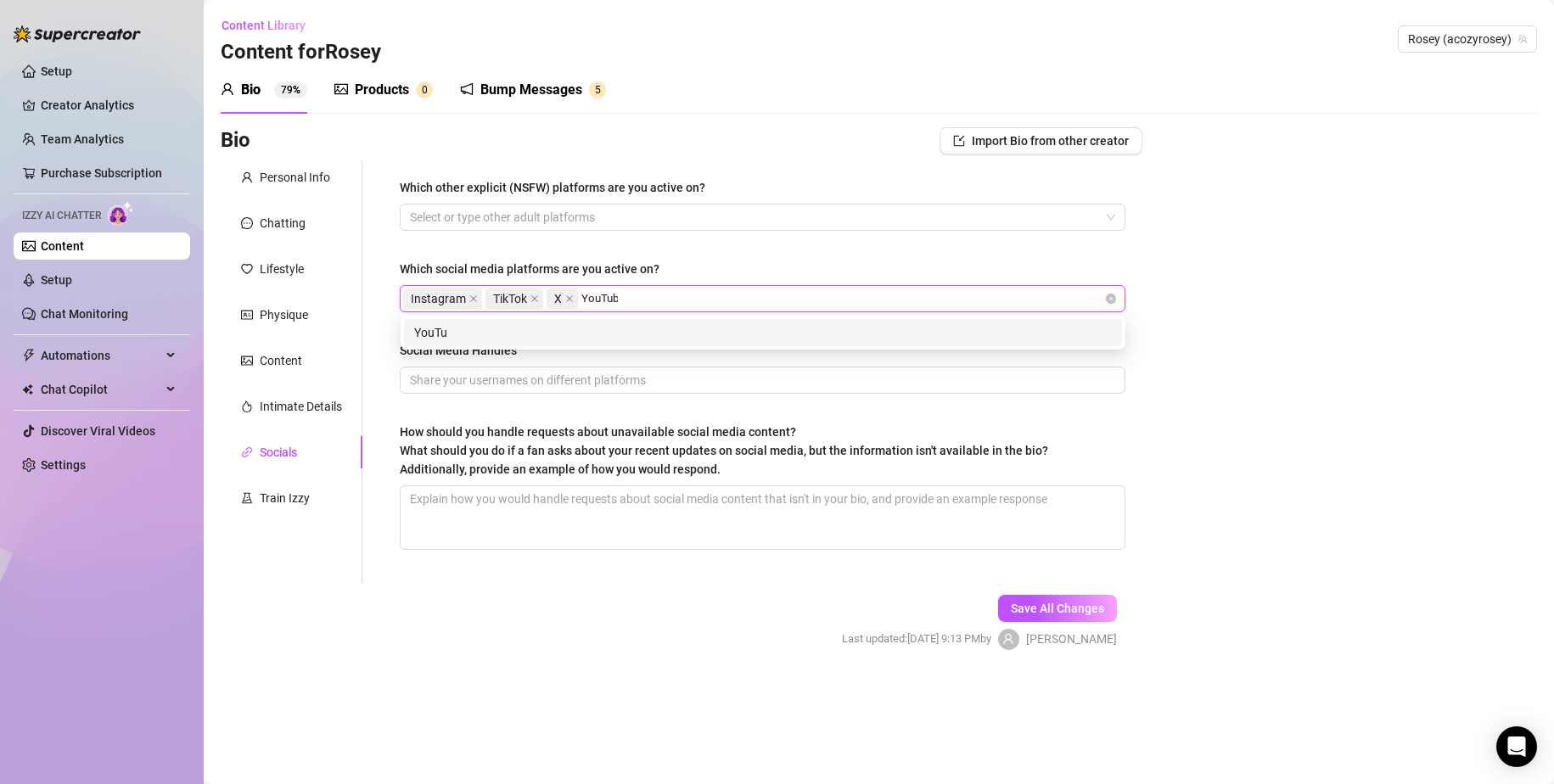
type input "YouTube"
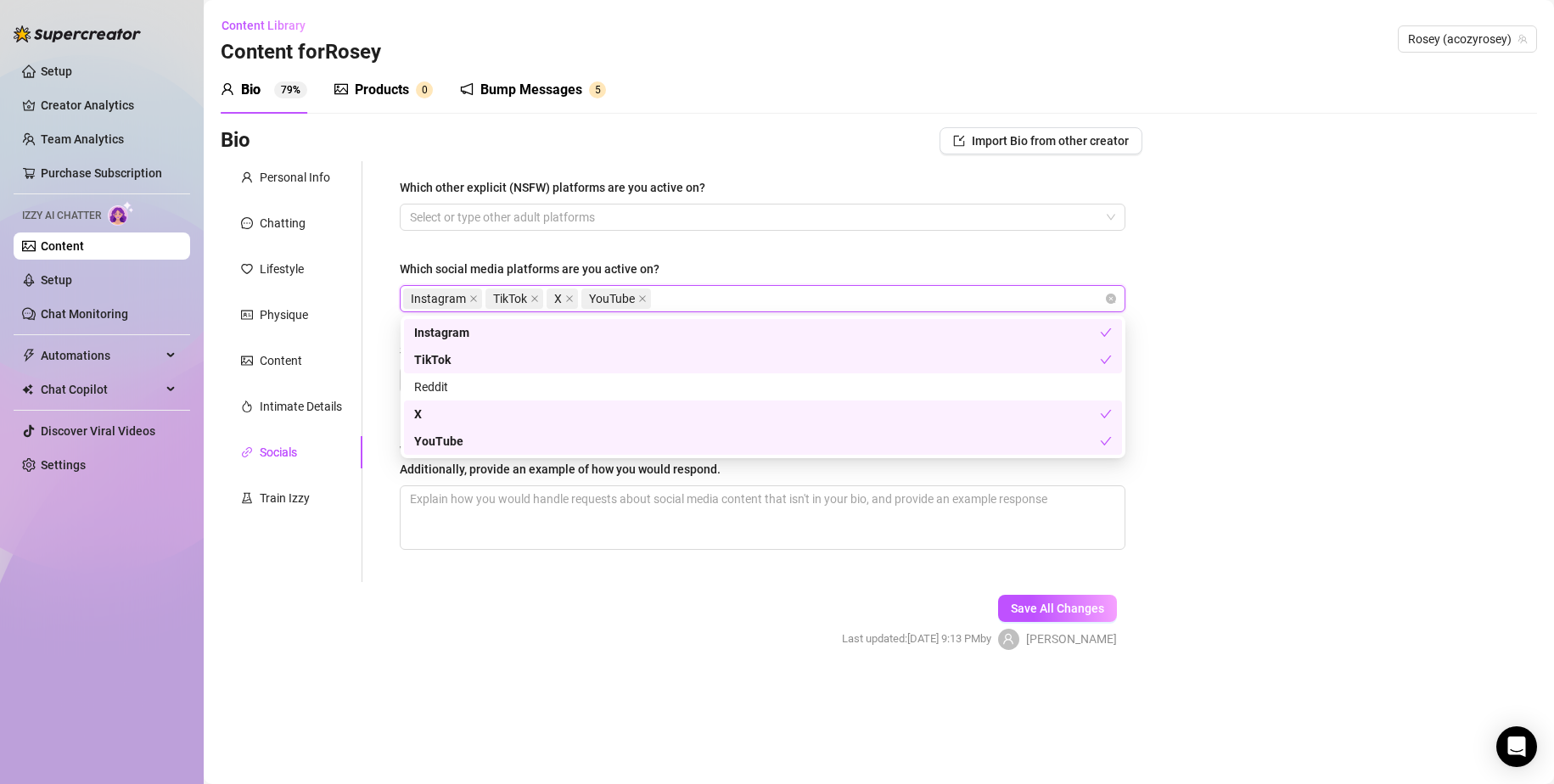
click at [1220, 402] on div "Bio Import Bio from other creator Personal Info Chatting Lifestyle Physique Con…" at bounding box center [879, 403] width 1316 height 552
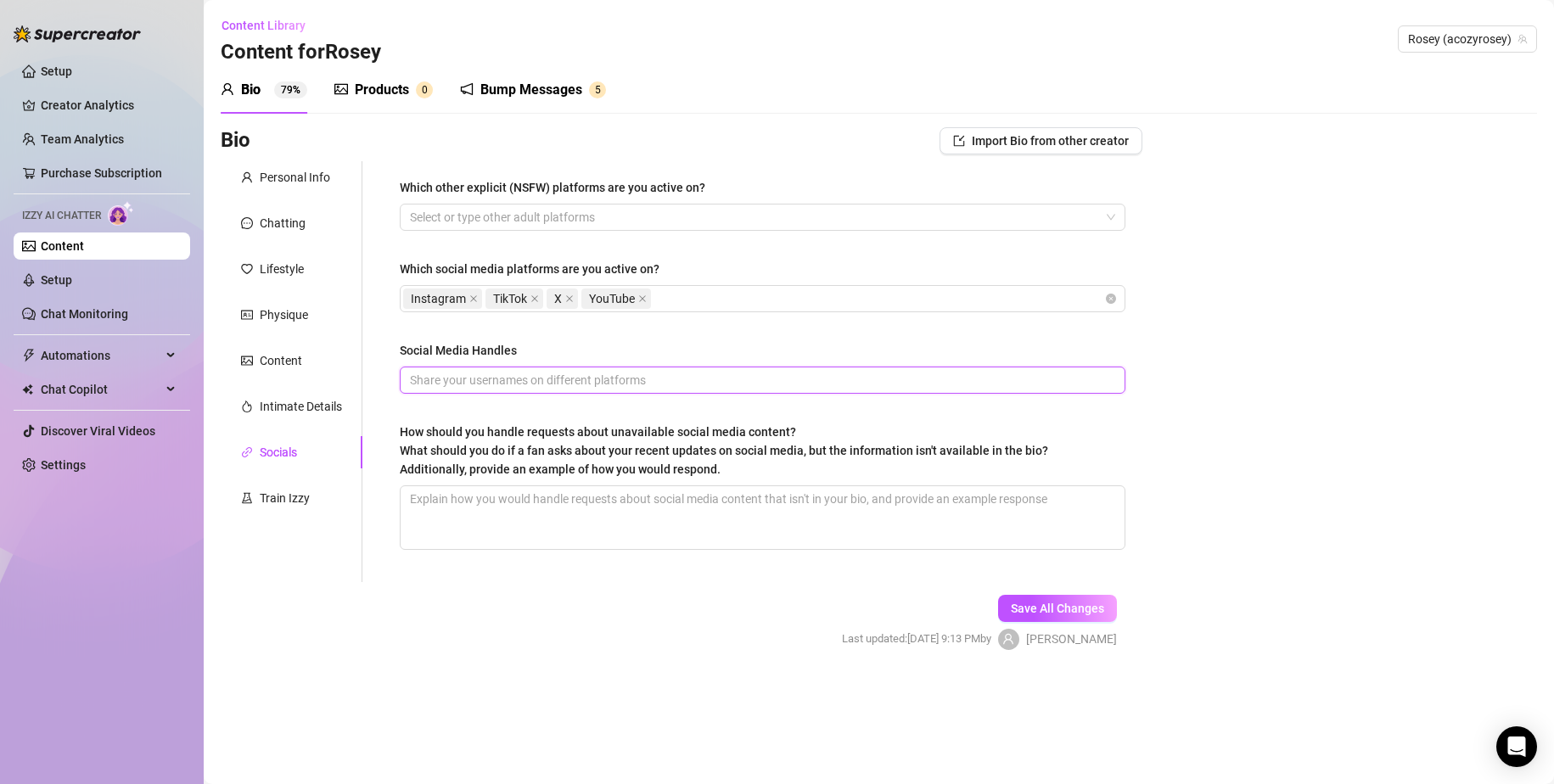
click at [660, 370] on input "Social Media Handles" at bounding box center [761, 379] width 702 height 19
type input "Y"
type input "Instagram: @acozyrosey Tiktok: @roseydoge X: acozyroseyQ"
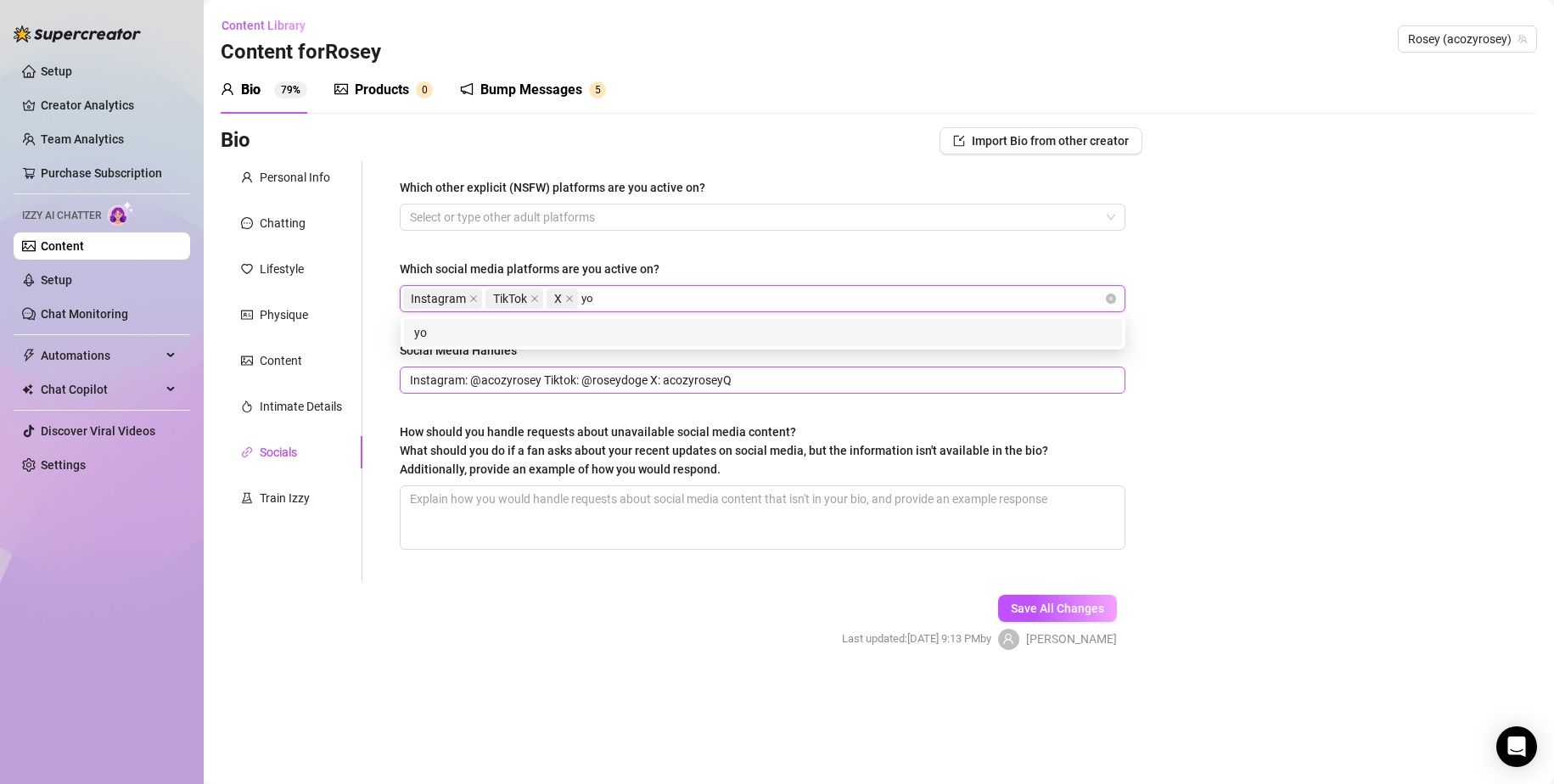
type input "y"
type input "YouTube"
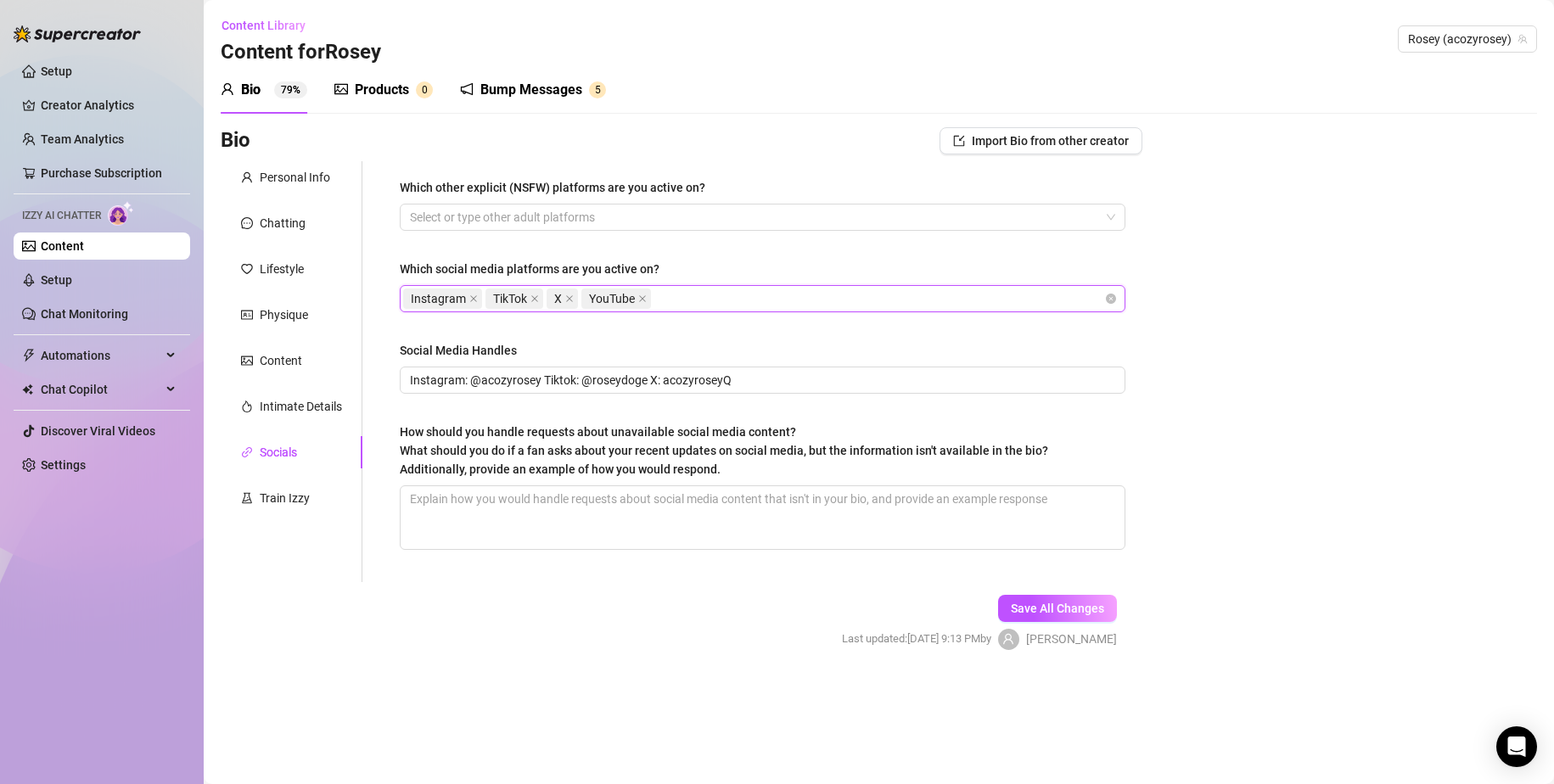
drag, startPoint x: 1375, startPoint y: 433, endPoint x: 1272, endPoint y: 415, distance: 104.6
click at [1373, 430] on div "Bio Import Bio from other creator Personal Info Chatting Lifestyle Physique Con…" at bounding box center [879, 403] width 1316 height 552
click at [775, 357] on div "Social Media Handles" at bounding box center [763, 354] width 726 height 25
click at [794, 376] on input "Instagram: @acozyrosey Tiktok: @roseydoge X: acozyroseyQ" at bounding box center [761, 379] width 702 height 19
drag, startPoint x: 479, startPoint y: 382, endPoint x: 540, endPoint y: 377, distance: 61.2
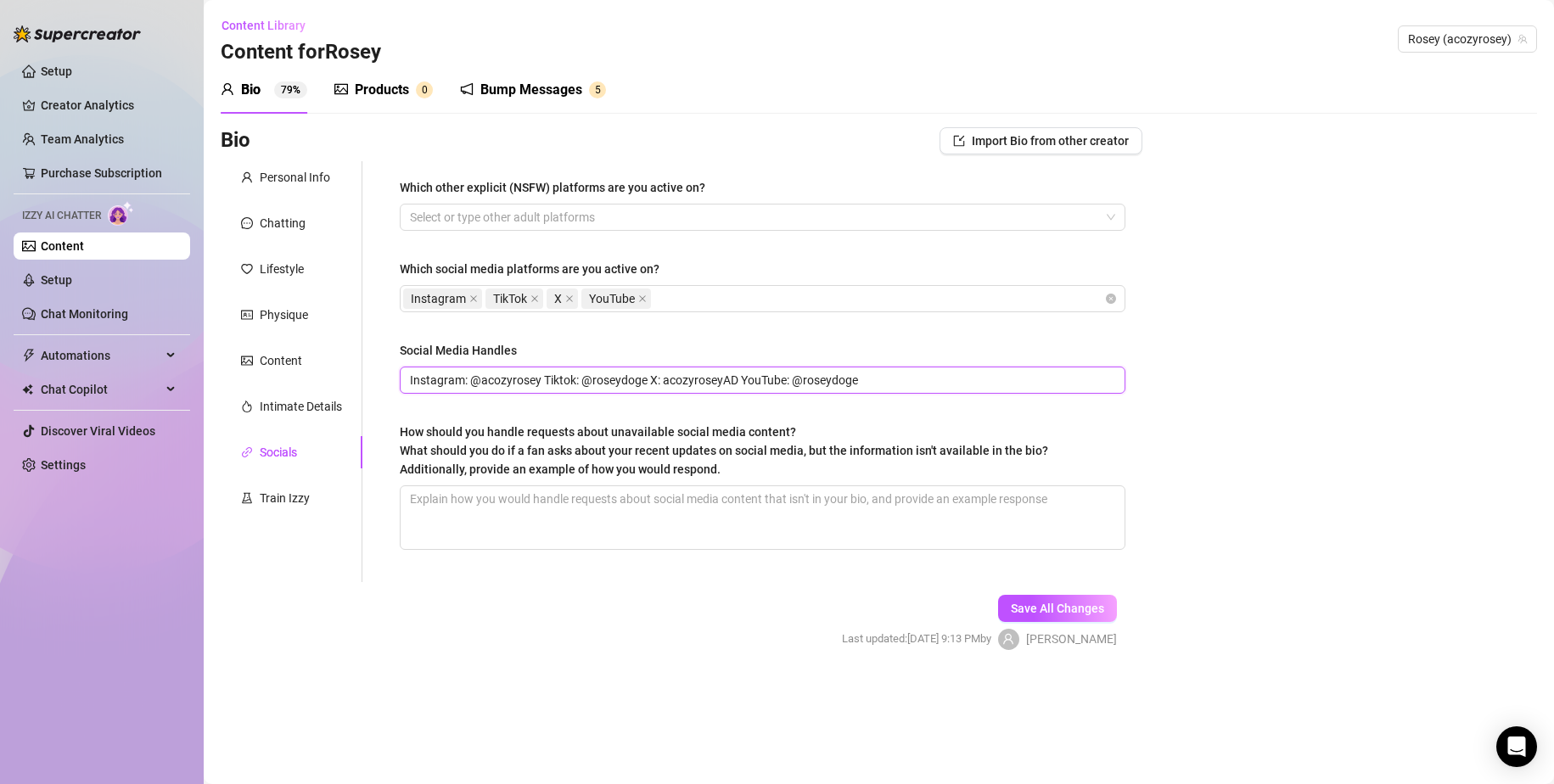
click at [540, 377] on input "Instagram: @acozyrosey Tiktok: @roseydoge X: acozyroseyAD YouTube: @roseydoge" at bounding box center [761, 379] width 702 height 19
type input "Instagram: @roseydogey Tiktok: @roseydoge X: acozyroseyAD YouTube: @roseydoge"
click at [1038, 607] on span "Save All Changes" at bounding box center [1057, 608] width 93 height 14
click at [296, 488] on div "Train Izzy" at bounding box center [291, 498] width 142 height 32
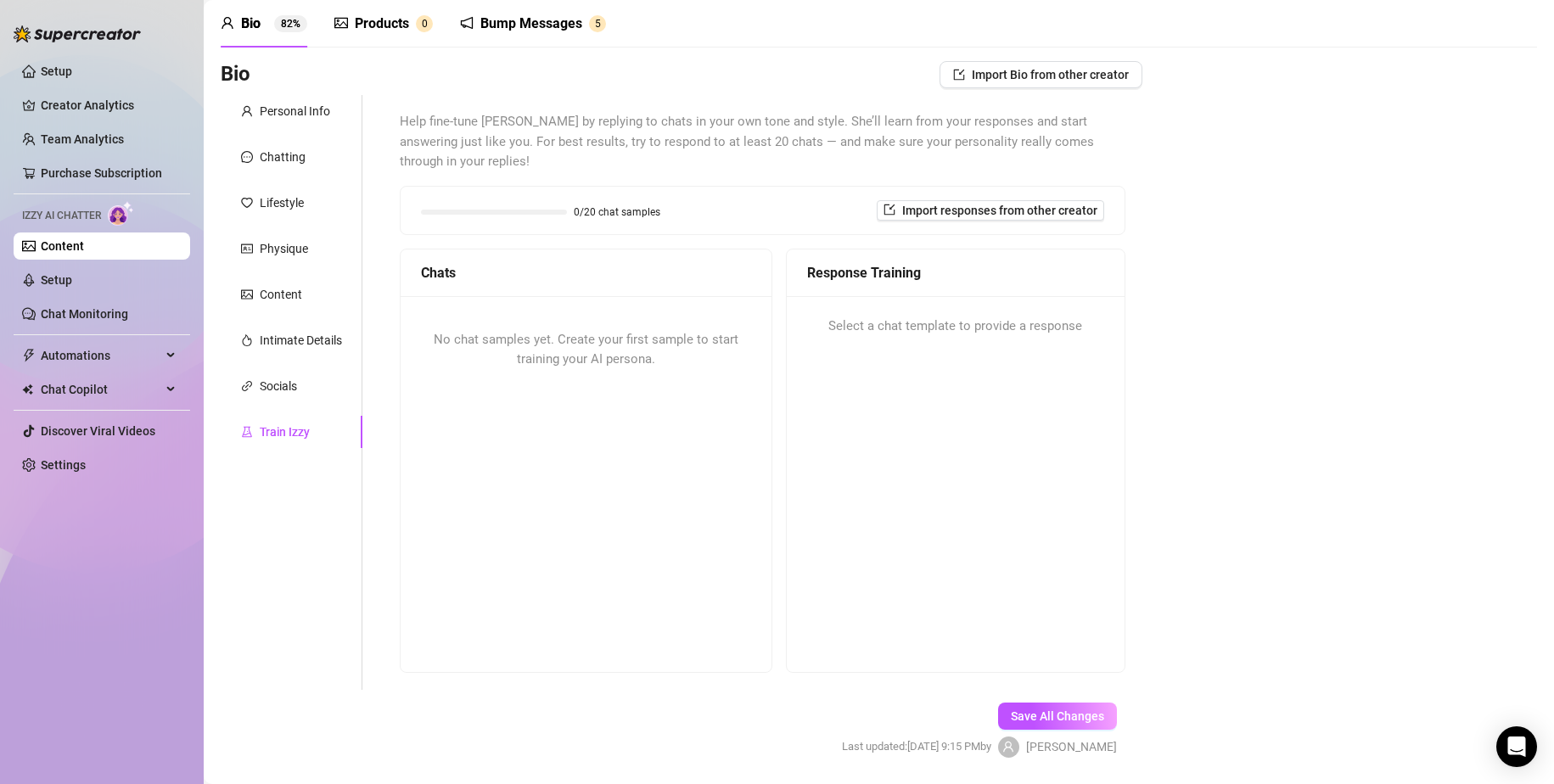
scroll to position [120, 0]
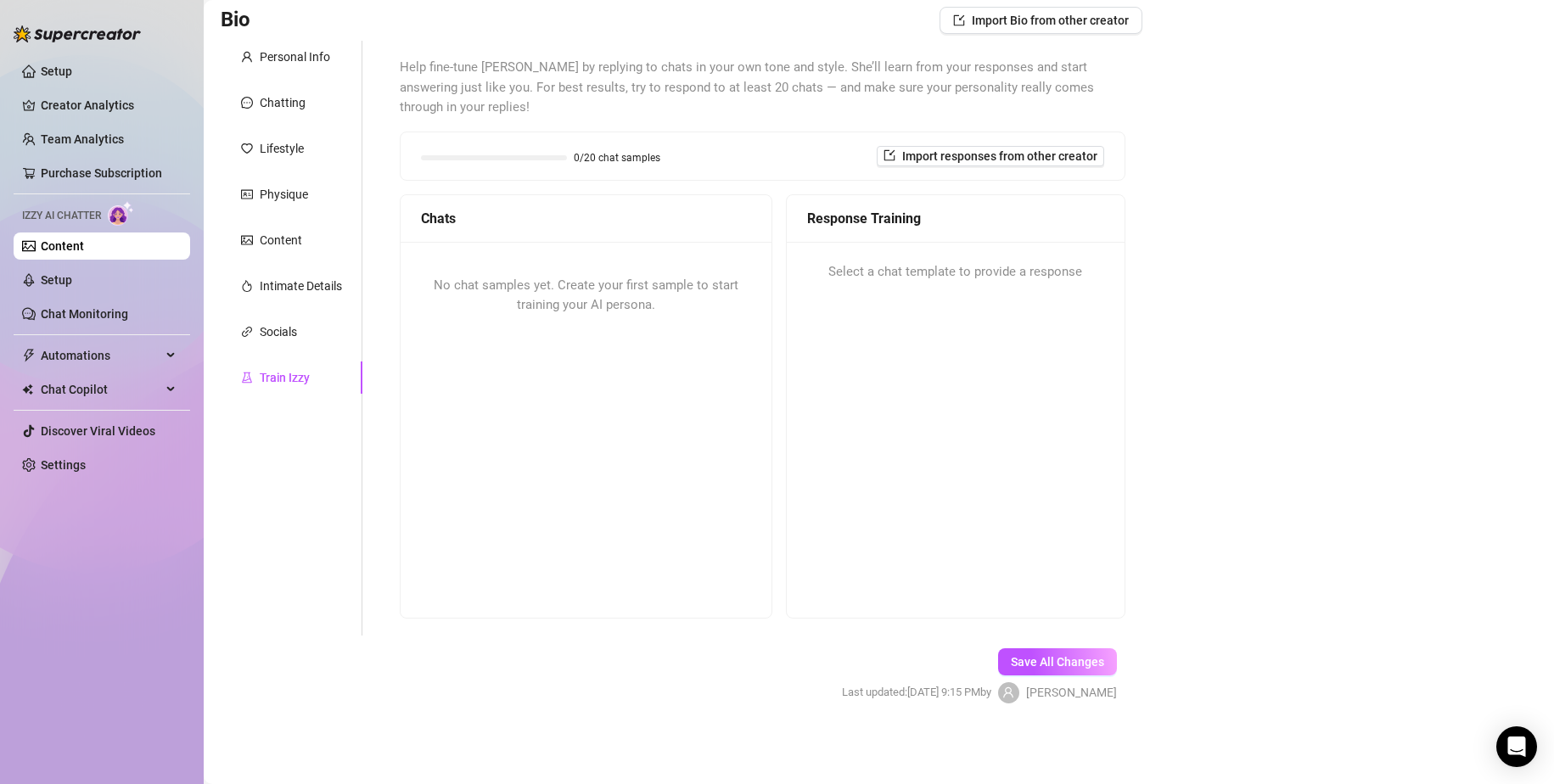
click at [634, 491] on div "No chat samples yet. Create your first sample to start training your AI persona." at bounding box center [586, 428] width 371 height 374
drag, startPoint x: 458, startPoint y: 204, endPoint x: 631, endPoint y: 259, distance: 181.5
click at [459, 204] on div "Chats" at bounding box center [586, 219] width 371 height 48
click at [934, 329] on div "Response Training Select a chat template to provide a response" at bounding box center [955, 407] width 339 height 424
click at [303, 65] on div "Personal Info" at bounding box center [295, 57] width 70 height 19
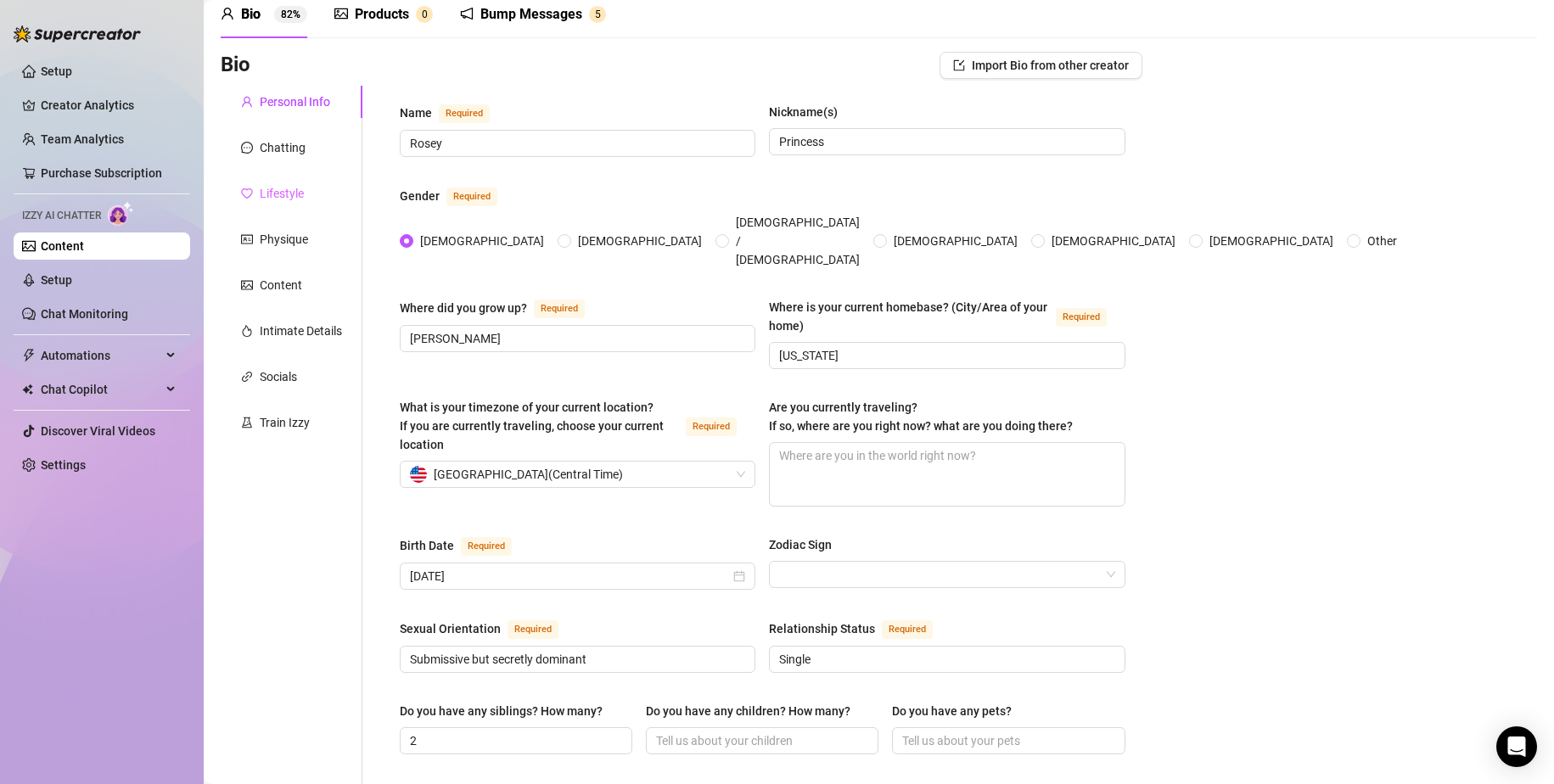
scroll to position [0, 0]
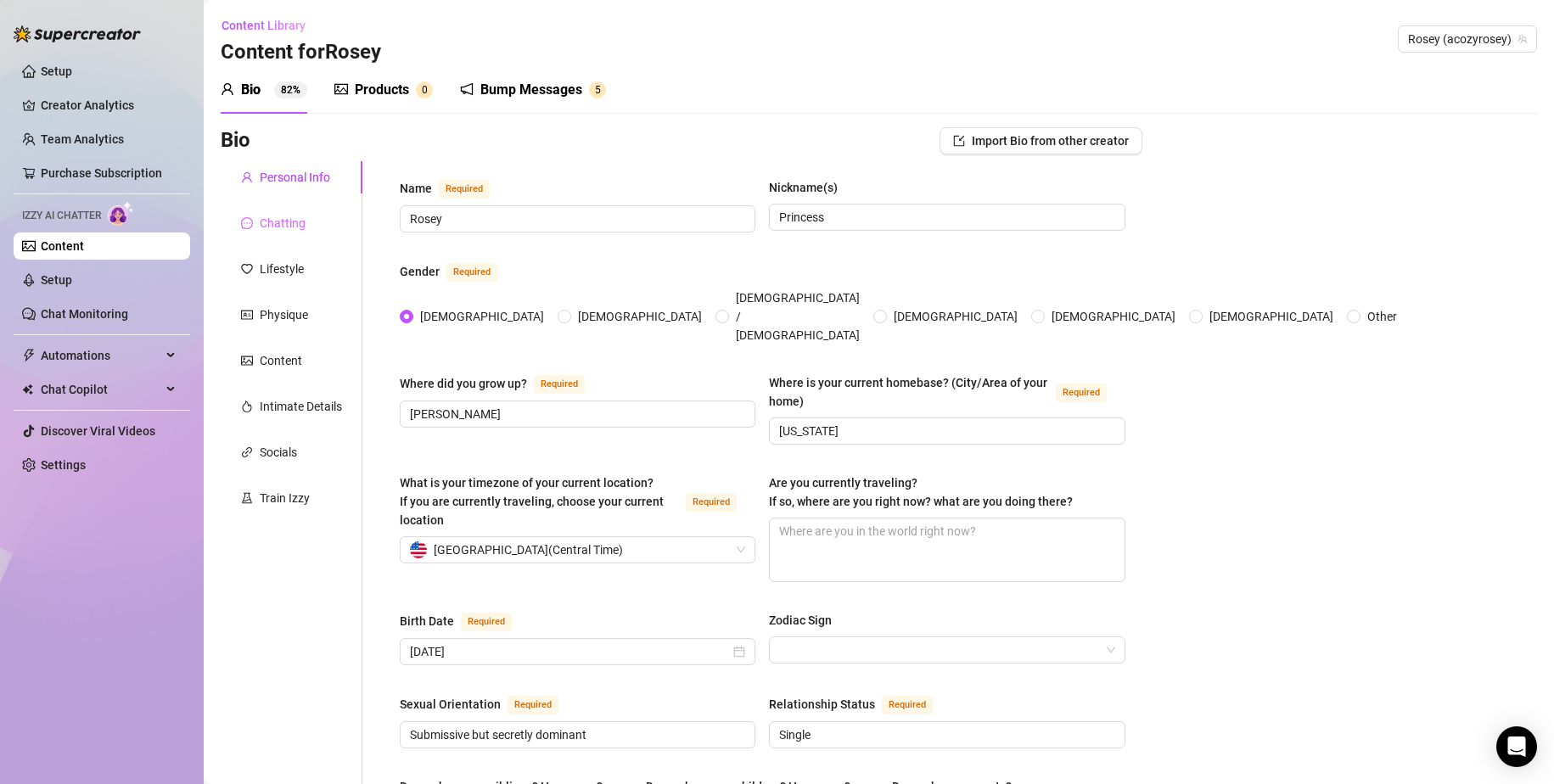
click at [263, 234] on div "Chatting" at bounding box center [291, 223] width 142 height 32
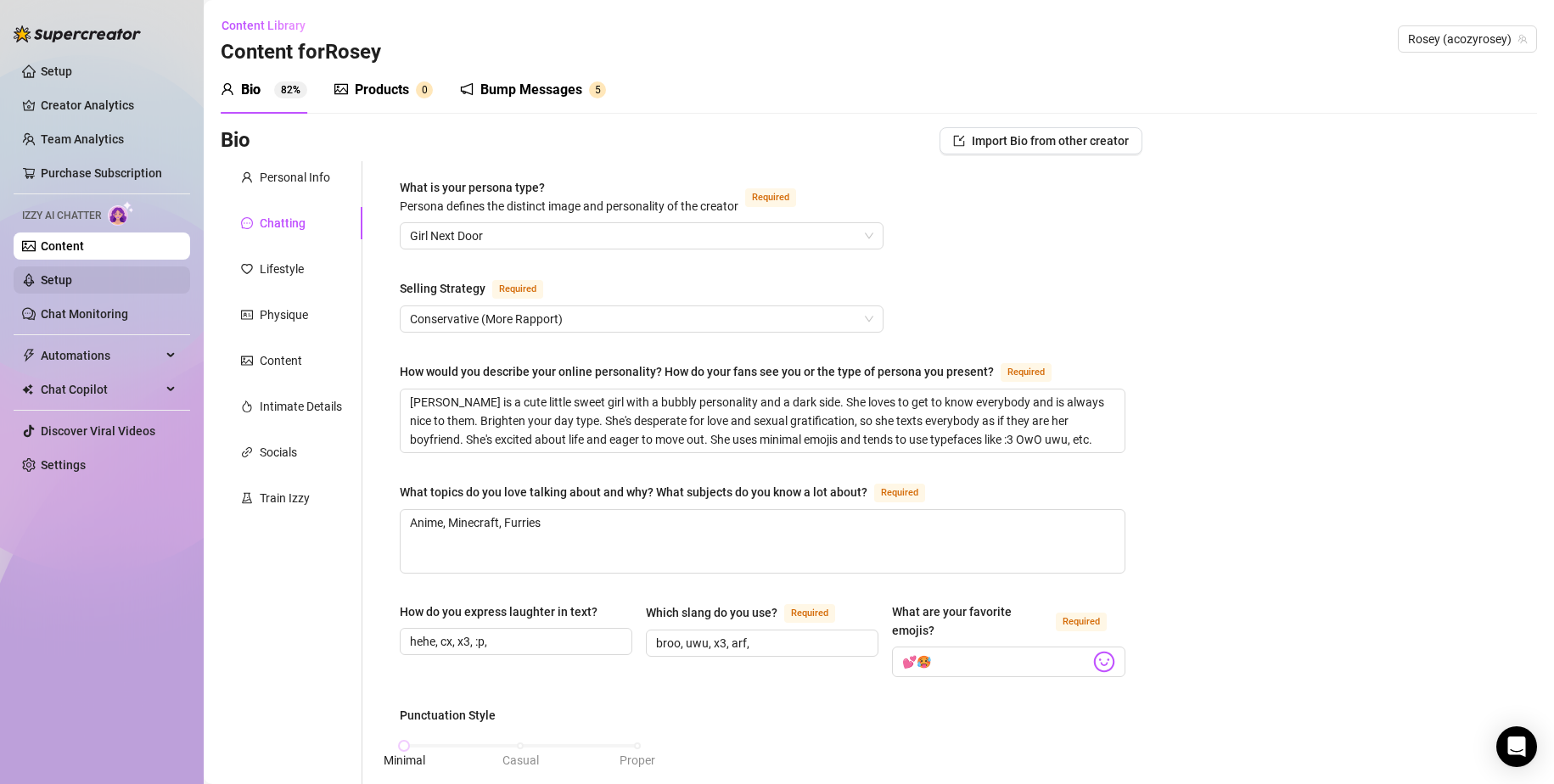
click at [48, 274] on link "Setup" at bounding box center [57, 281] width 31 height 14
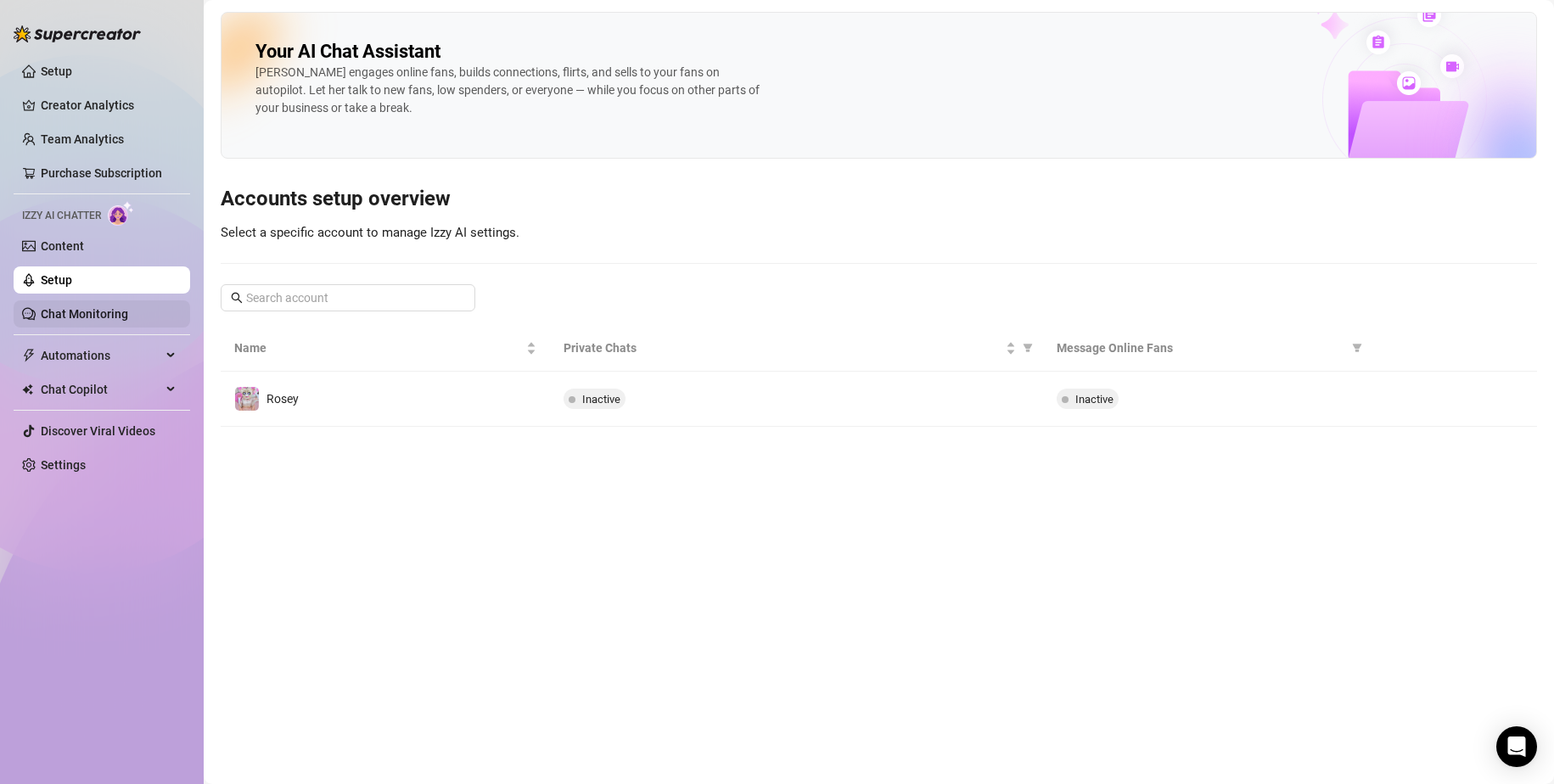
click at [85, 315] on link "Chat Monitoring" at bounding box center [84, 314] width 87 height 14
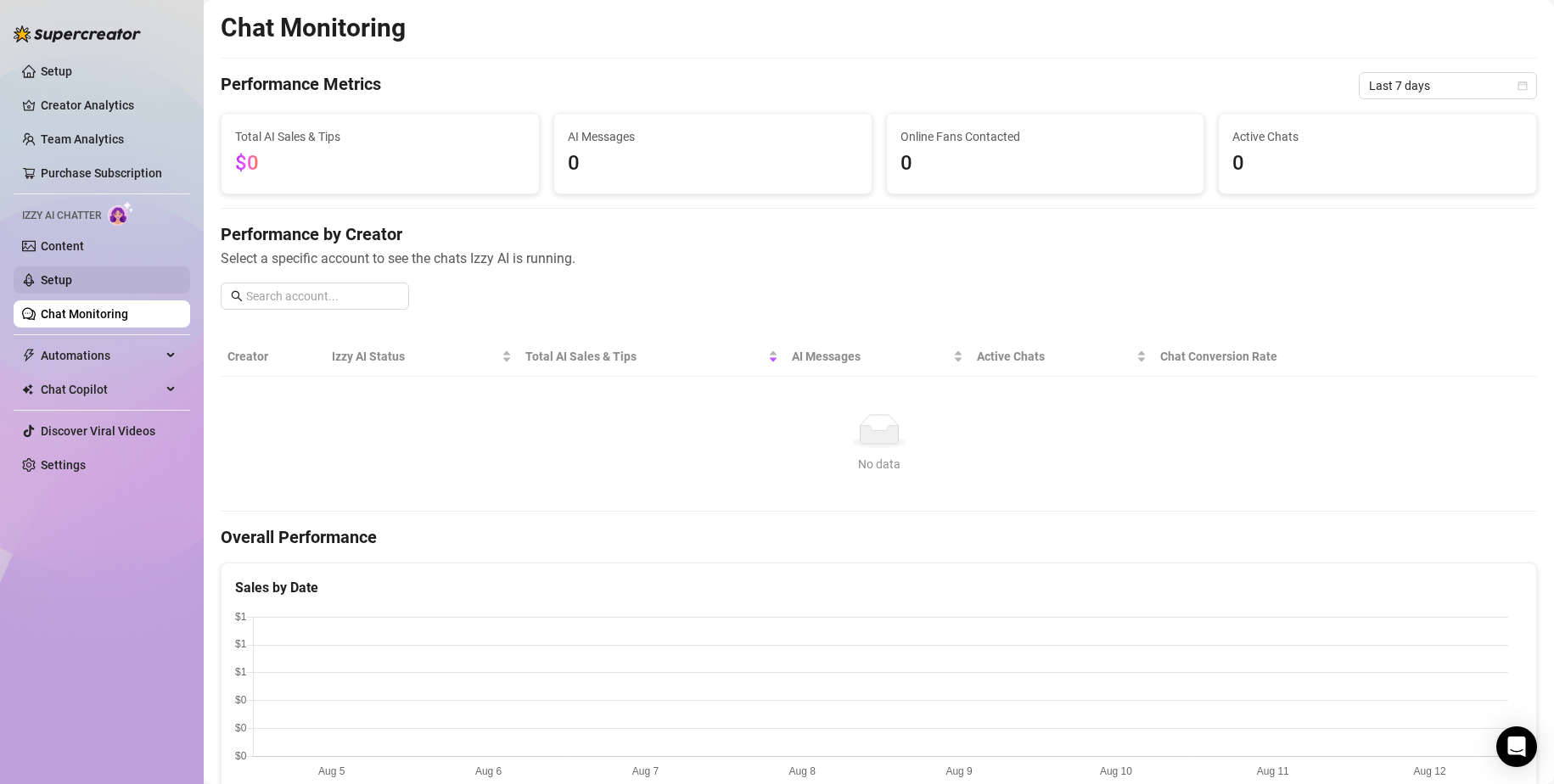
click at [72, 286] on link "Setup" at bounding box center [57, 281] width 31 height 14
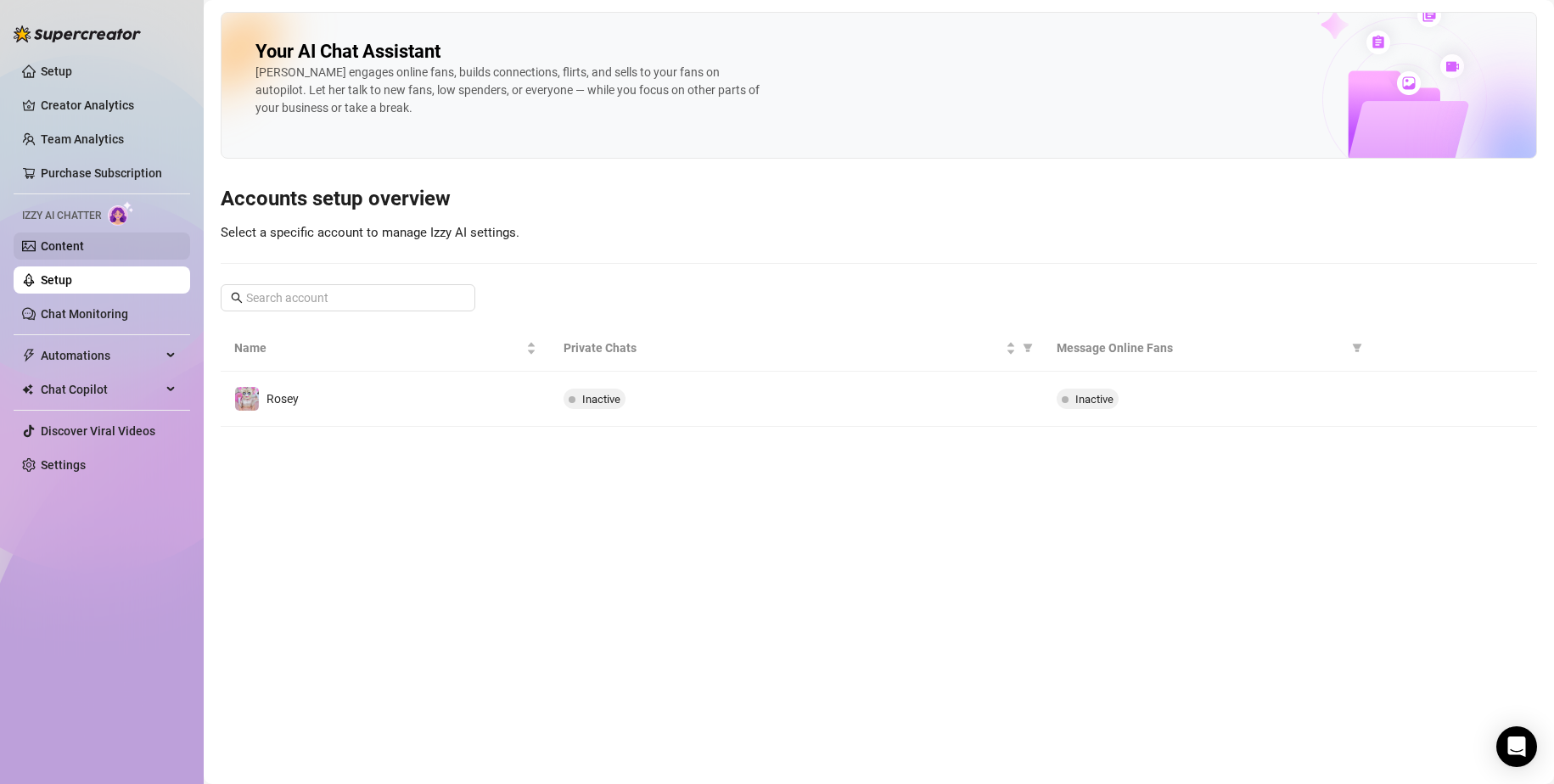
click at [53, 242] on link "Content" at bounding box center [63, 246] width 43 height 14
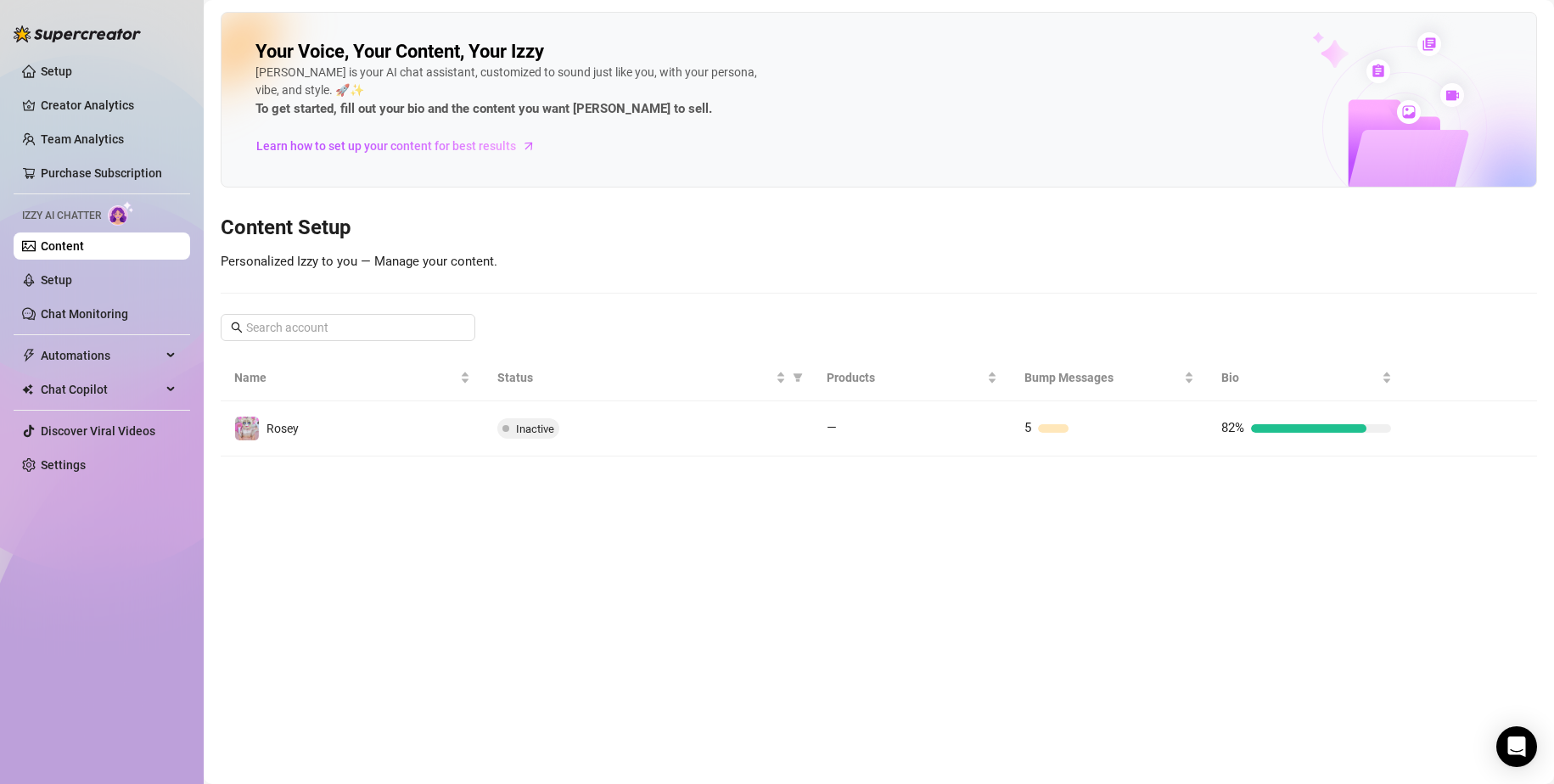
click at [290, 456] on td "Rosey" at bounding box center [352, 429] width 263 height 55
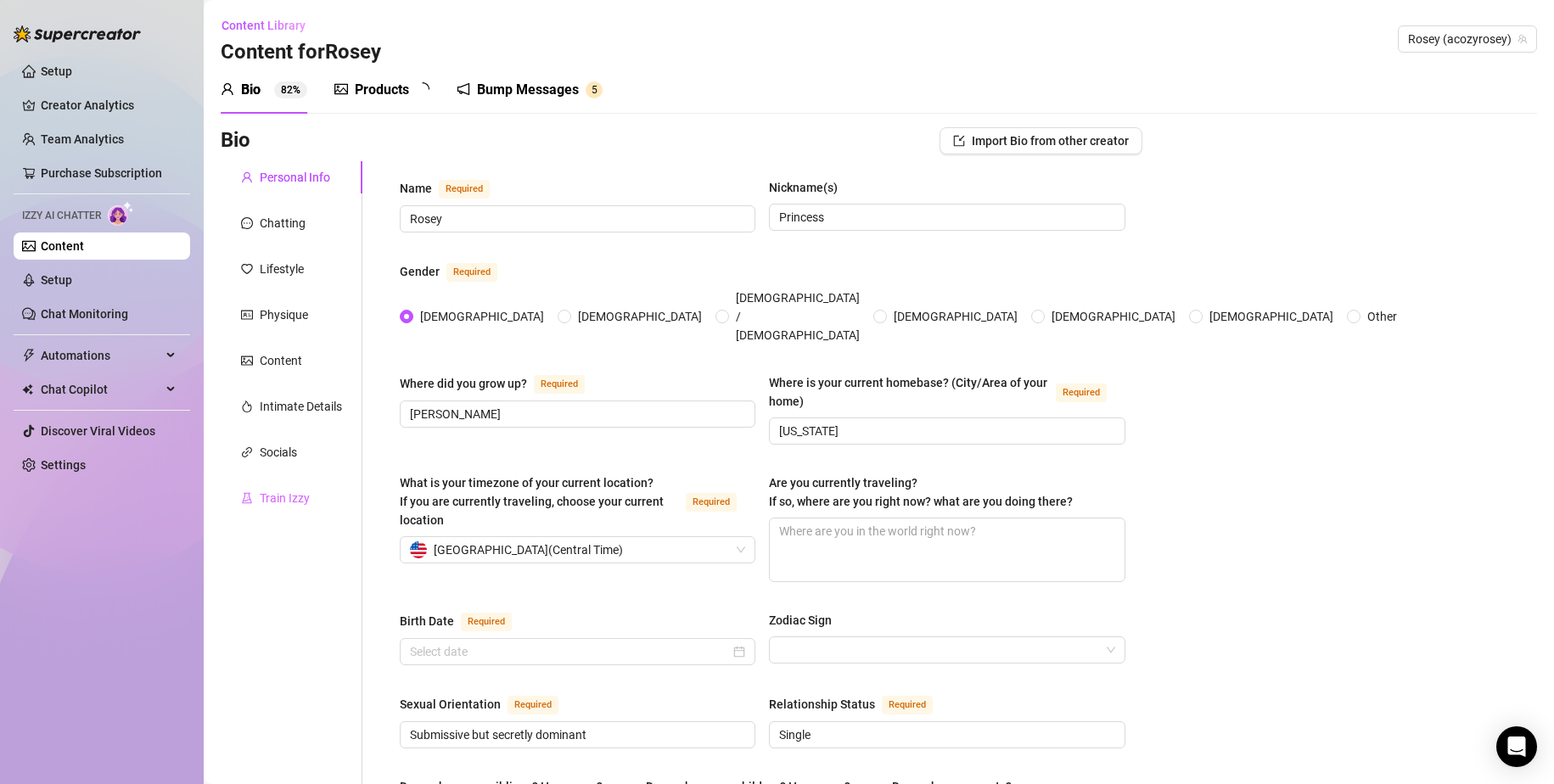
radio input "true"
type input "[DATE]"
click at [305, 509] on div "Train Izzy" at bounding box center [291, 498] width 142 height 32
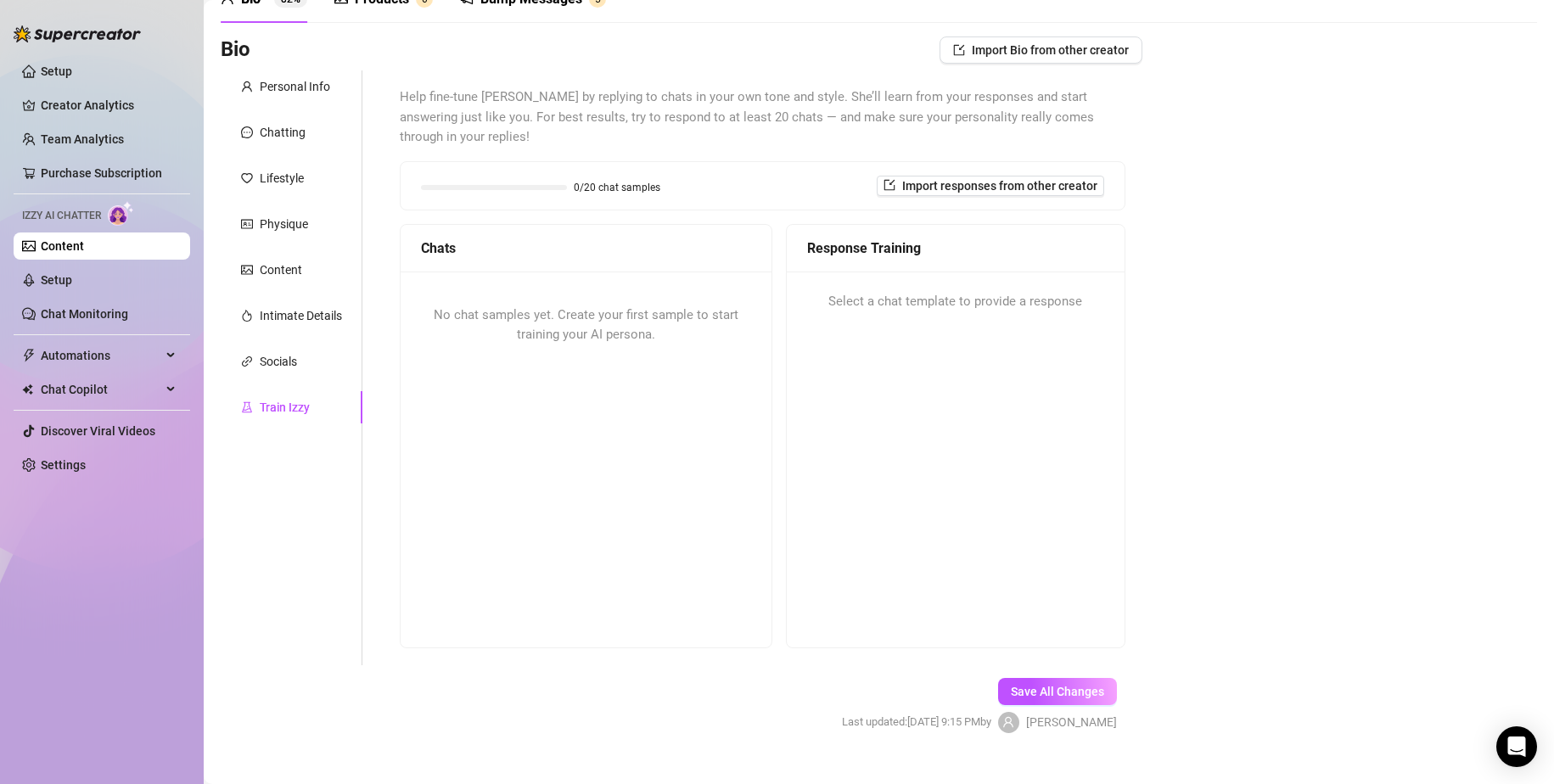
scroll to position [120, 0]
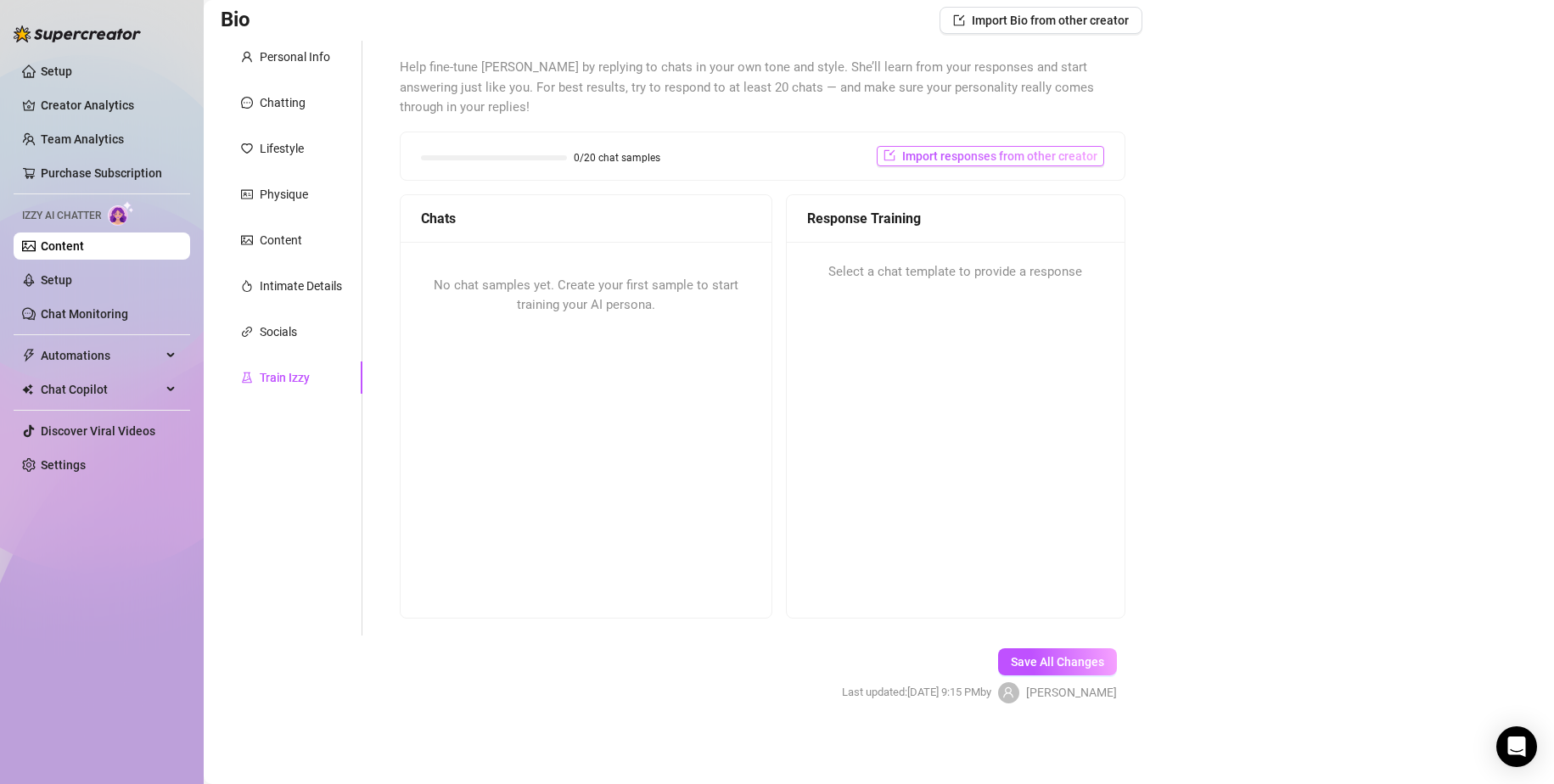
click at [923, 160] on span "Import responses from other creator" at bounding box center [1000, 156] width 196 height 14
click at [936, 188] on input "search" at bounding box center [973, 200] width 134 height 25
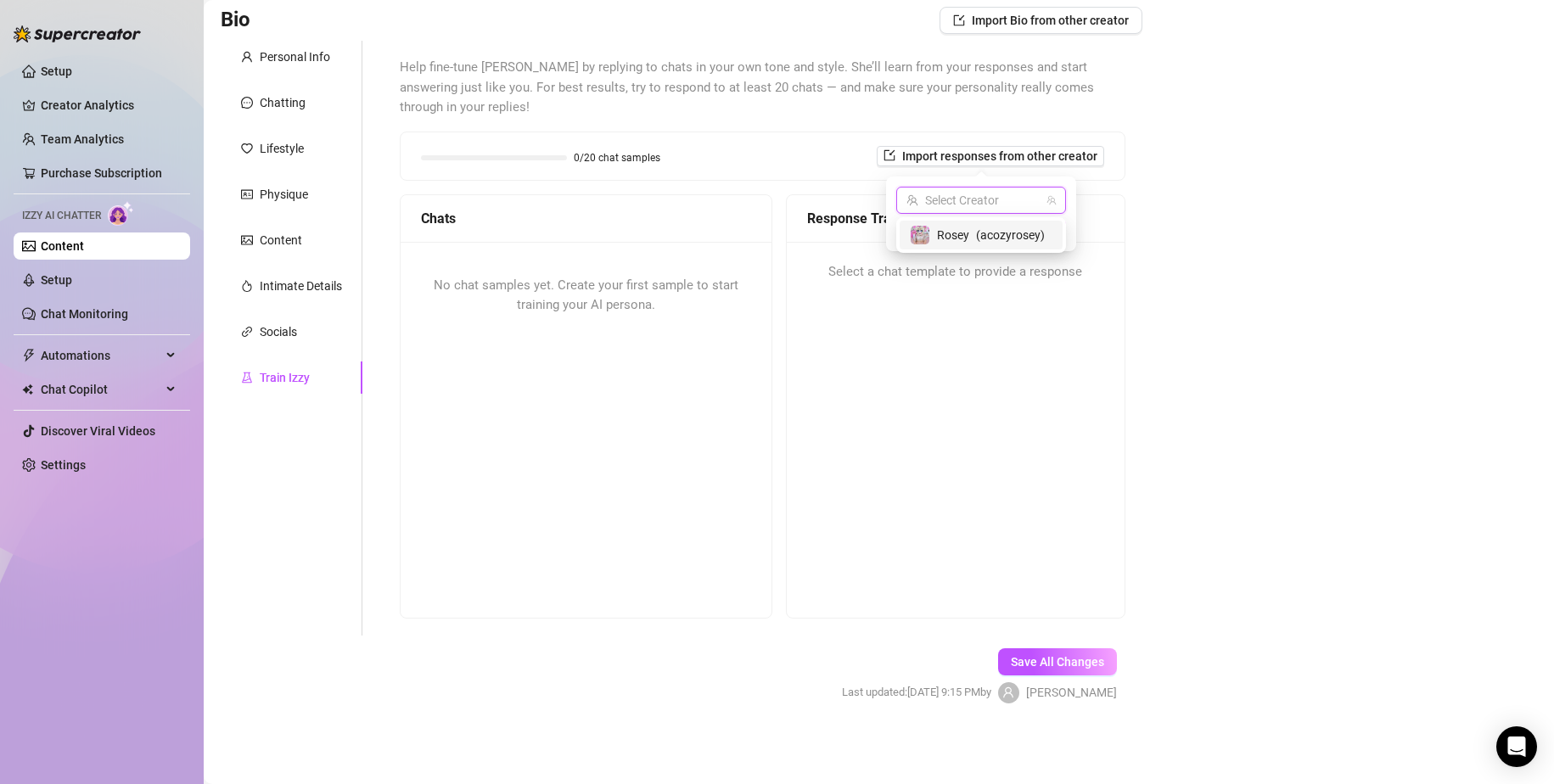
click at [955, 245] on div "Rosey ( acozyrosey )" at bounding box center [981, 236] width 163 height 29
click at [1036, 229] on span "Import" at bounding box center [1043, 231] width 35 height 14
click at [1042, 232] on span "Import" at bounding box center [1043, 231] width 35 height 14
click at [1039, 235] on span "Import" at bounding box center [1043, 231] width 35 height 14
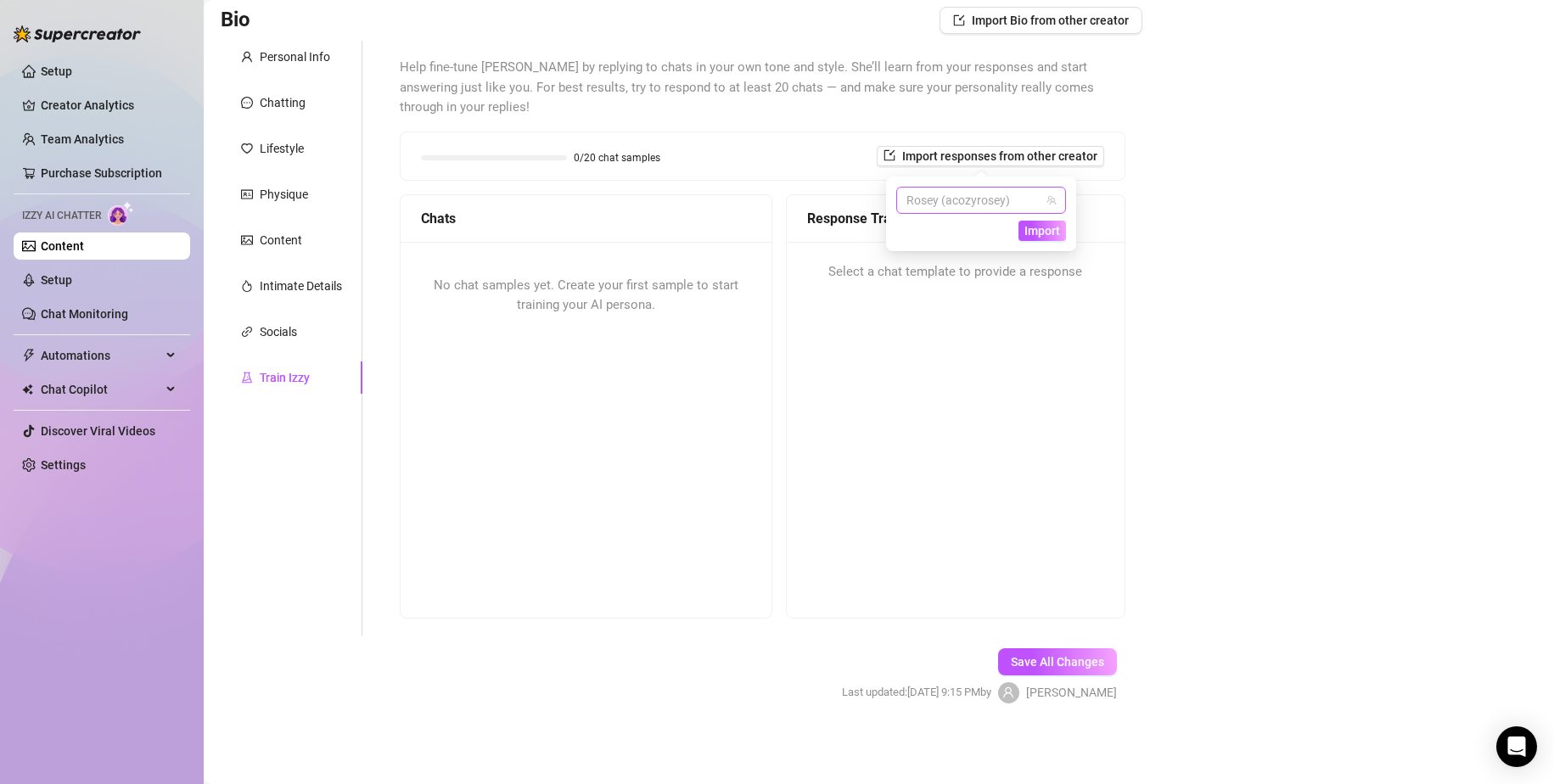
click at [1026, 204] on span "Rosey (acozyrosey)" at bounding box center [981, 200] width 150 height 25
click at [1033, 237] on span "( acozyrosey )" at bounding box center [1010, 235] width 68 height 19
click at [1033, 239] on button "Import" at bounding box center [1043, 231] width 48 height 21
click at [1100, 187] on div "Help fine-tune Izzy by replying to chats in your own tone and style. She’ll lea…" at bounding box center [763, 338] width 726 height 561
click at [1020, 10] on button "Import Bio from other creator" at bounding box center [1041, 21] width 202 height 27
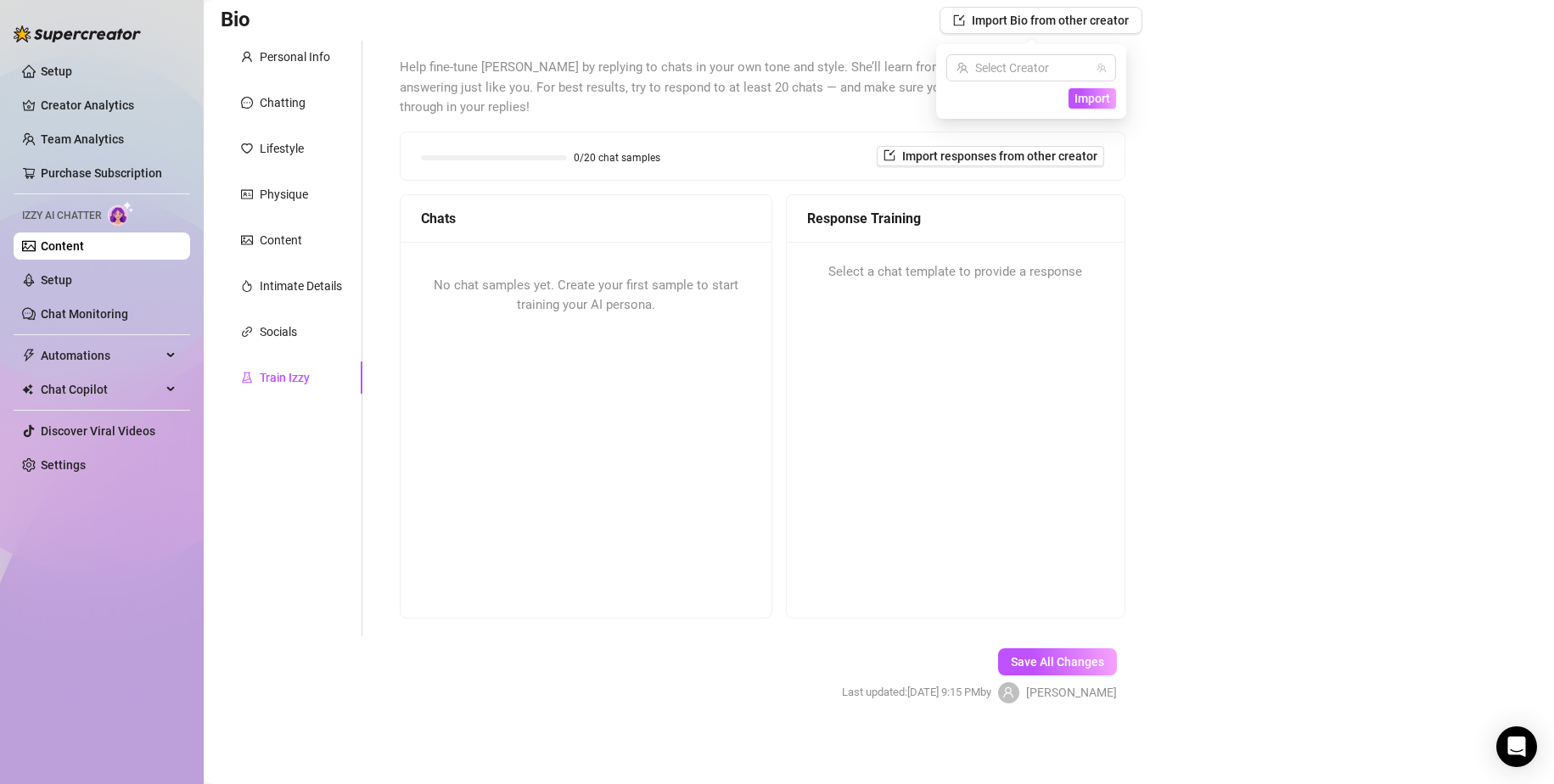
click at [880, 168] on div "0/20 chat samples Import responses from other creator" at bounding box center [763, 155] width 724 height 48
click at [74, 196] on ul "Setup Creator Analytics Team Analytics Purchase Subscription Izzy AI Chatter Co…" at bounding box center [102, 268] width 177 height 434
click at [72, 280] on link "Setup" at bounding box center [57, 281] width 31 height 14
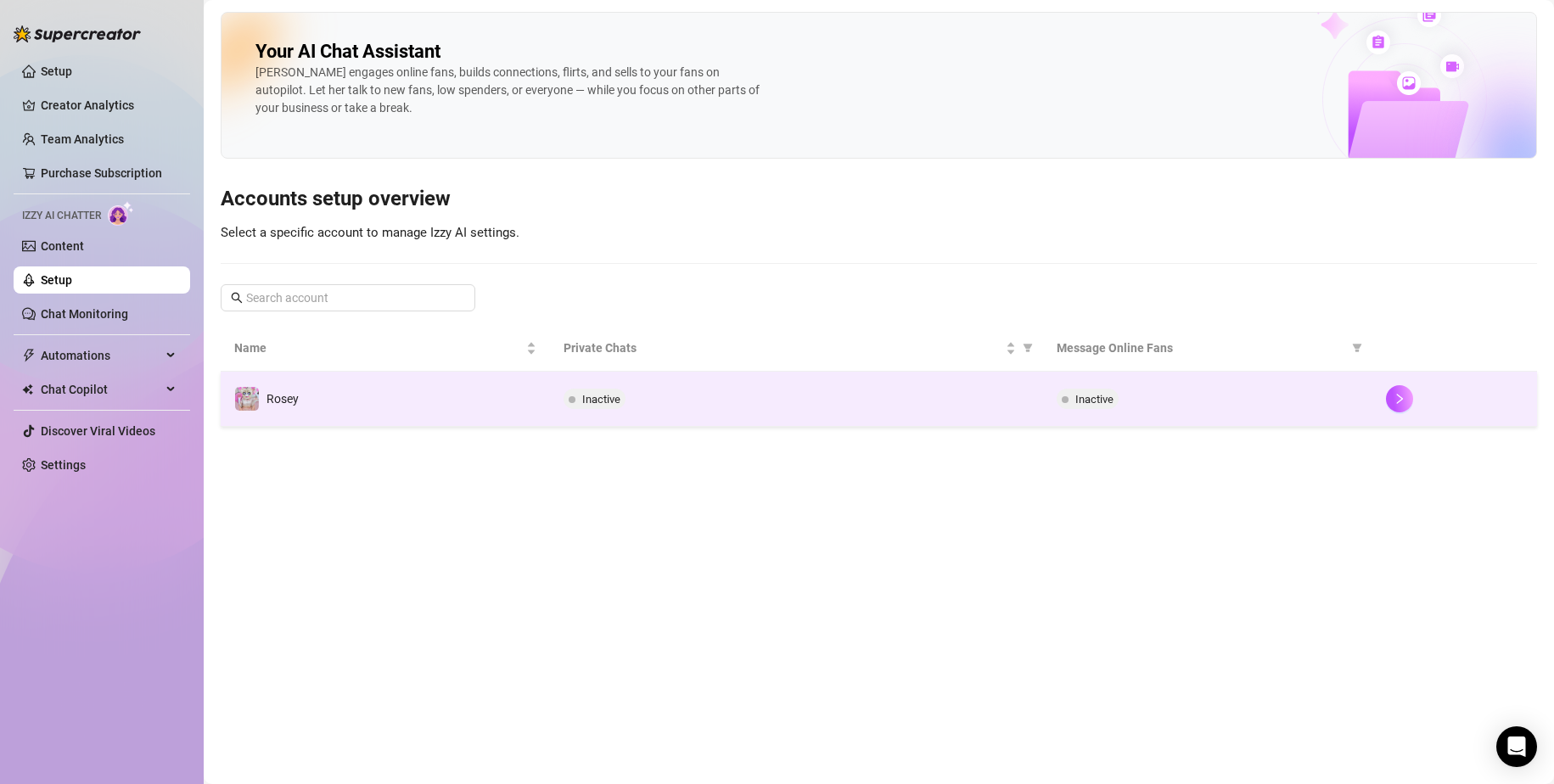
click at [459, 391] on td "Rosey" at bounding box center [385, 399] width 330 height 55
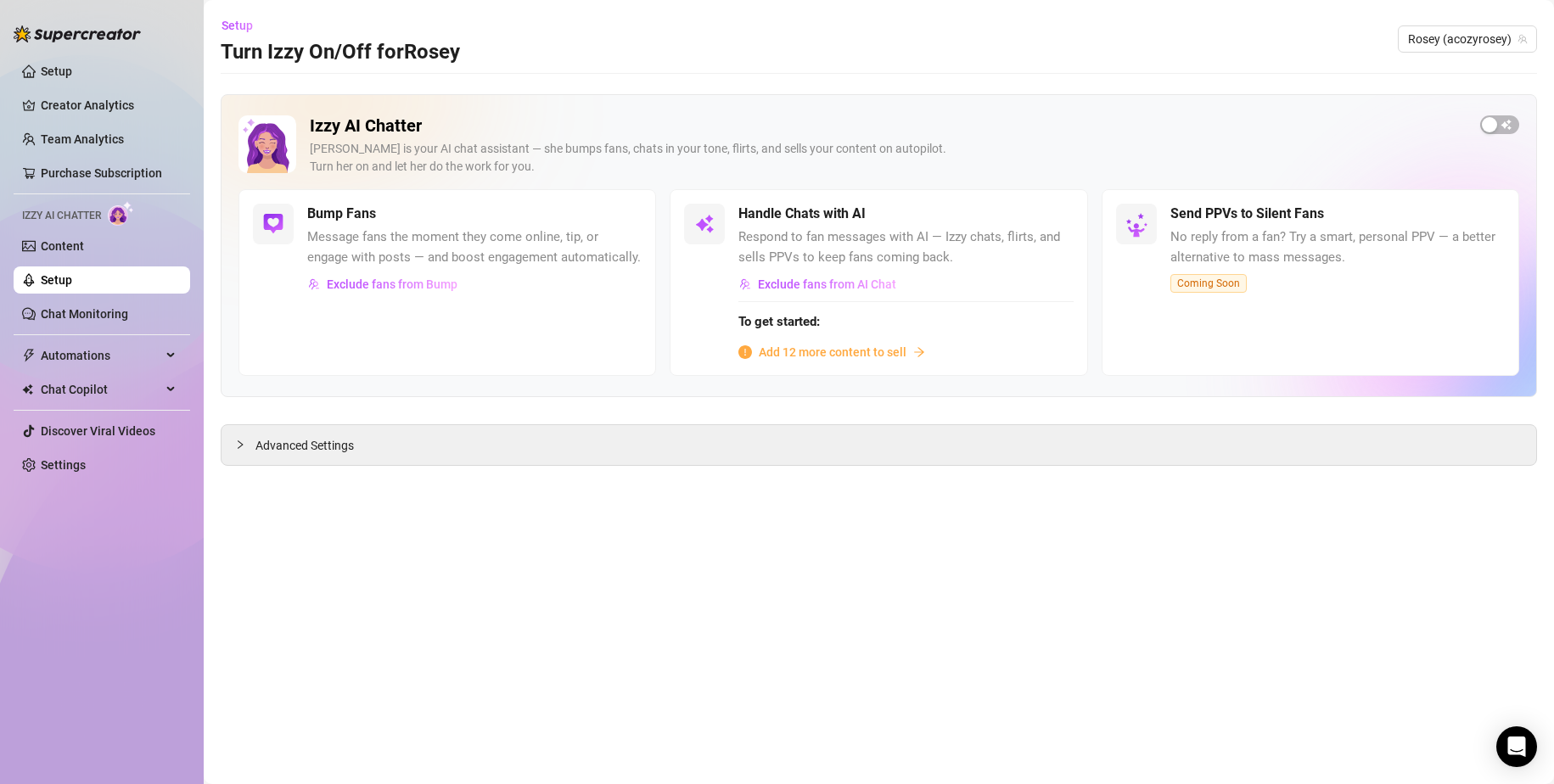
click at [843, 354] on span "Add 12 more content to sell" at bounding box center [832, 352] width 148 height 19
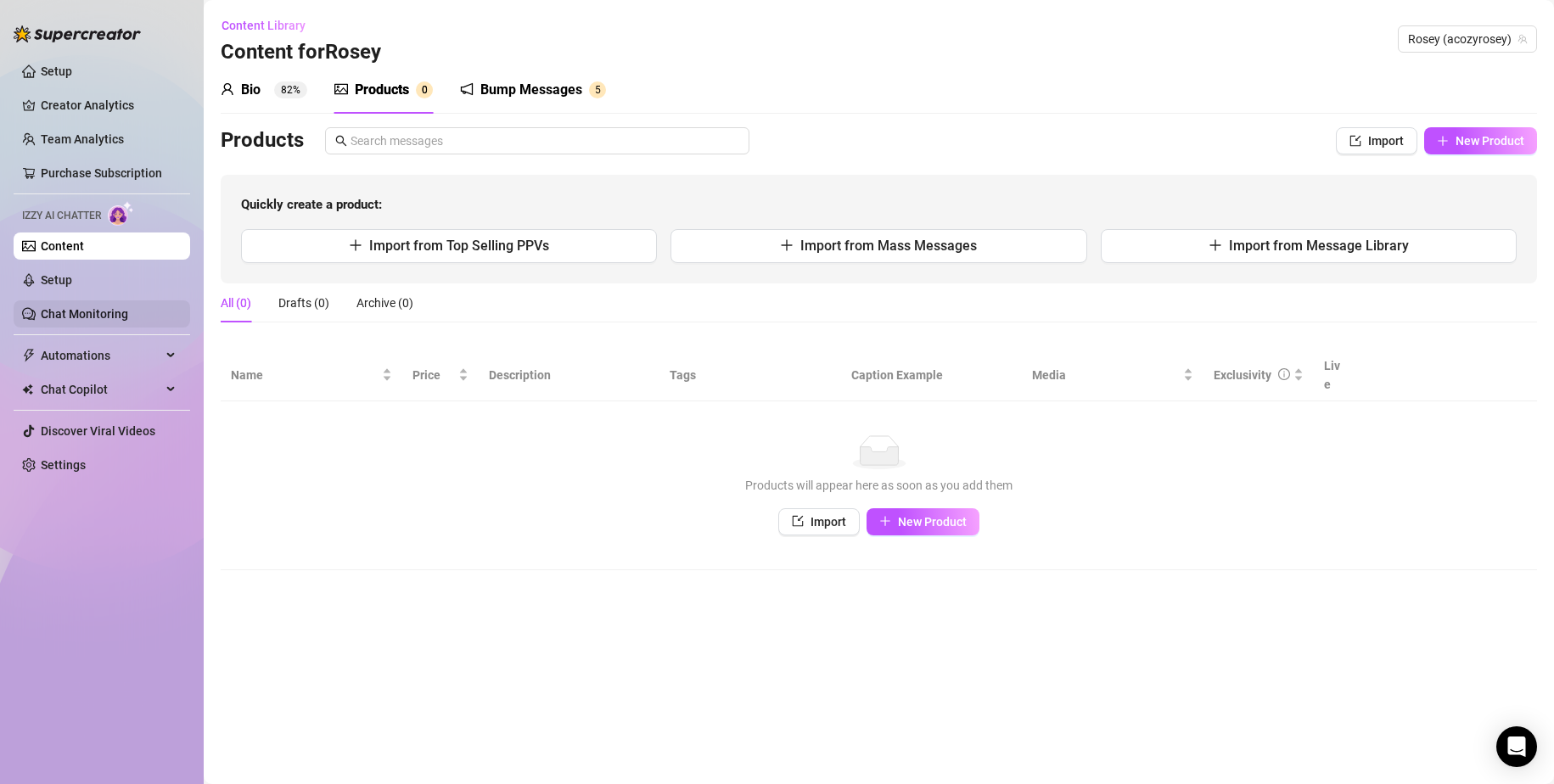
click at [114, 310] on link "Chat Monitoring" at bounding box center [84, 314] width 87 height 14
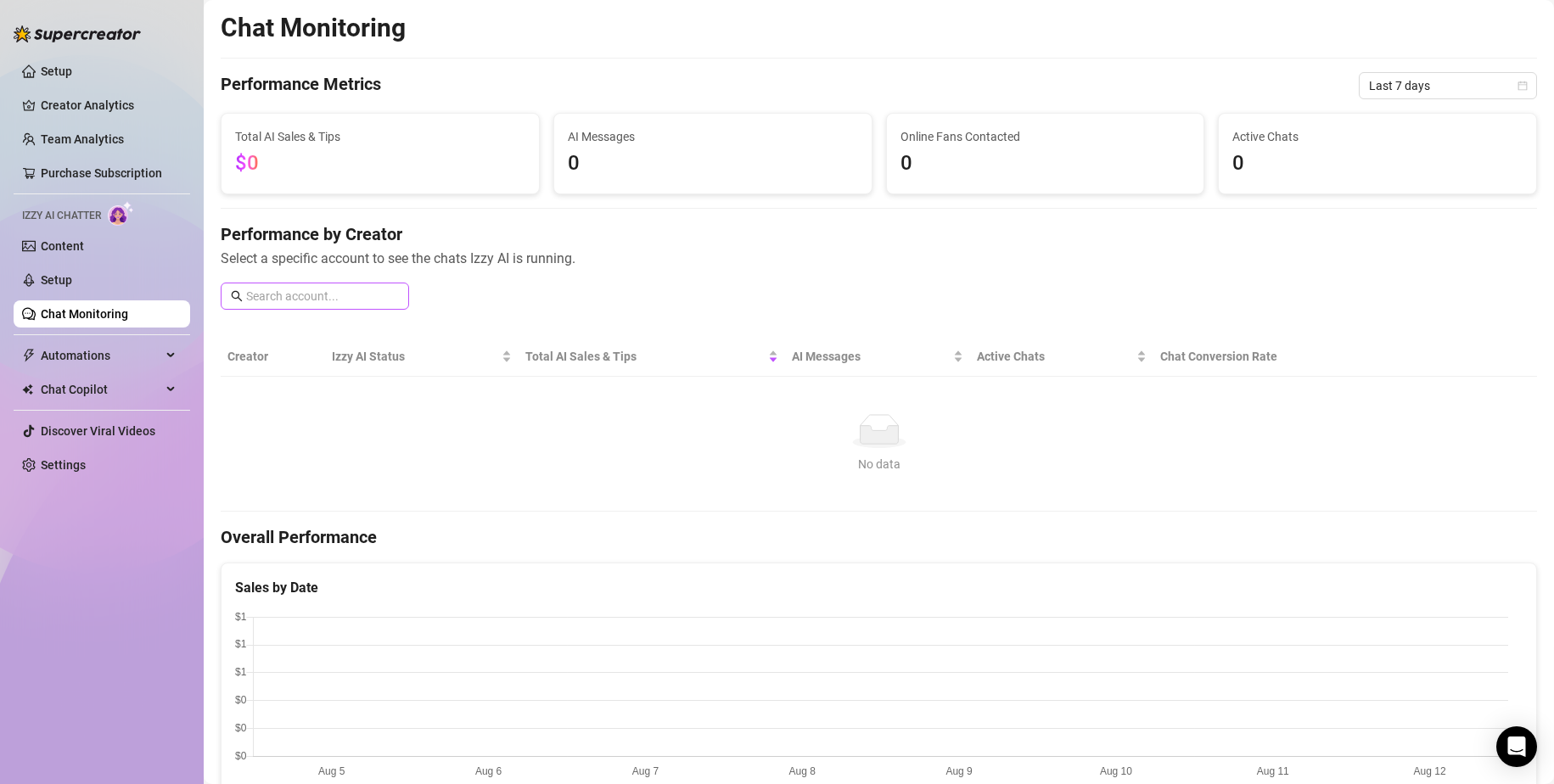
click at [288, 306] on span at bounding box center [315, 296] width 189 height 27
click at [72, 281] on link "Setup" at bounding box center [57, 281] width 31 height 14
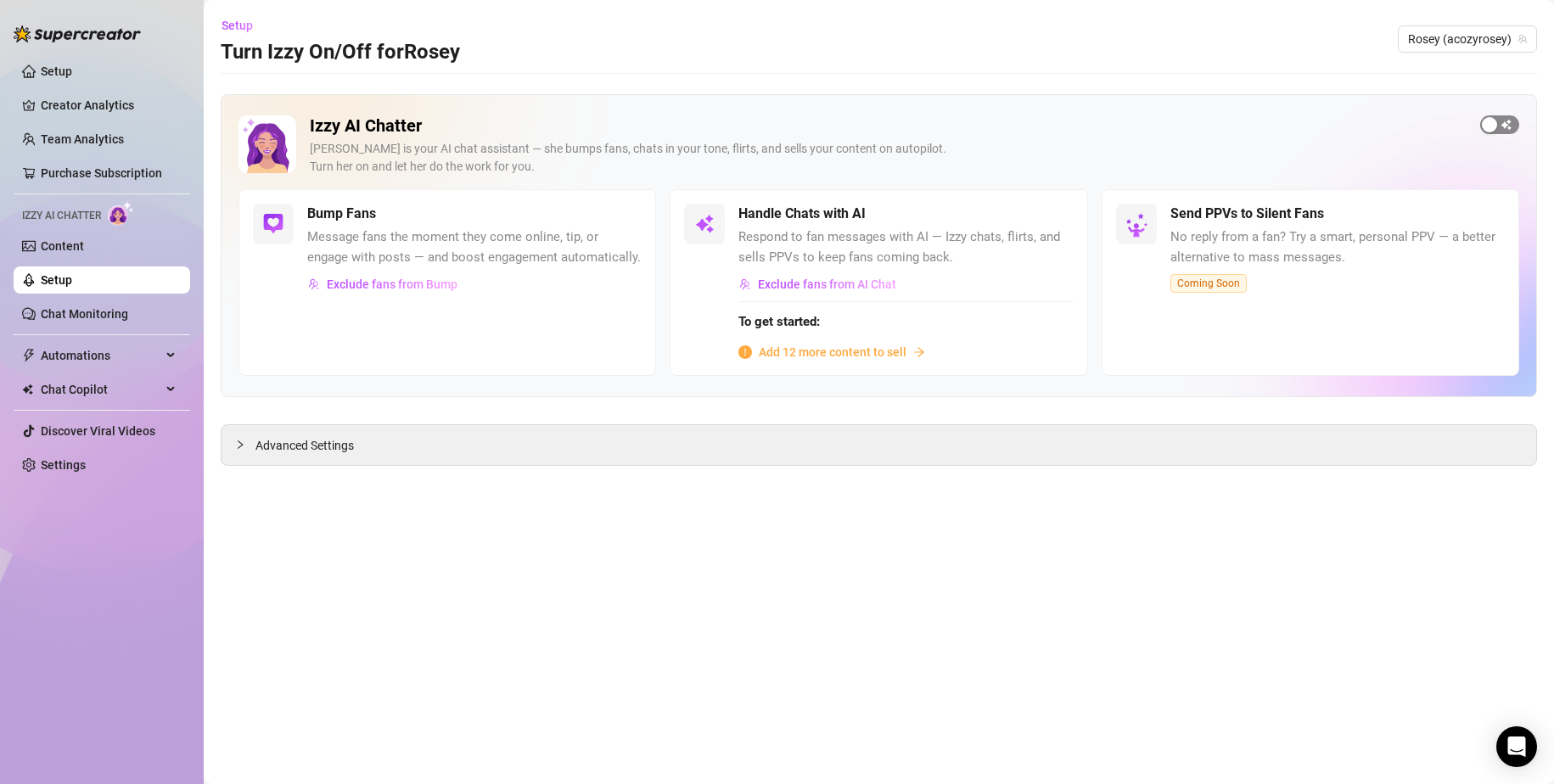
click at [1513, 122] on span "button" at bounding box center [1500, 124] width 39 height 19
click at [627, 218] on div "button" at bounding box center [633, 214] width 16 height 16
click at [1497, 119] on button "button" at bounding box center [1500, 124] width 39 height 19
click at [1050, 208] on div "button" at bounding box center [1046, 214] width 16 height 16
click at [859, 344] on span "Add 12 more content to sell" at bounding box center [832, 352] width 148 height 19
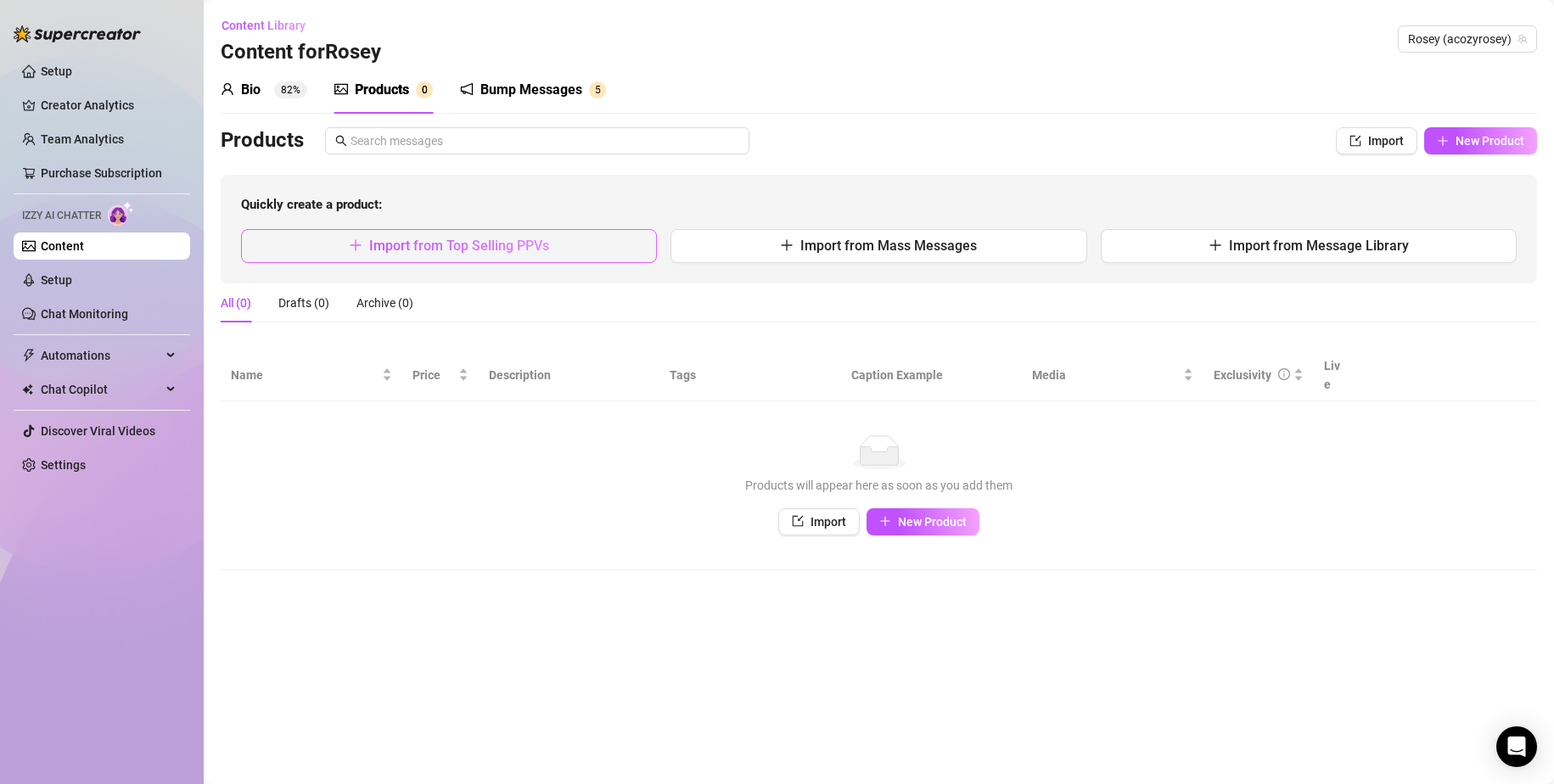
click at [591, 235] on button "Import from Top Selling PPVs" at bounding box center [449, 245] width 416 height 34
type textarea "Type your message here..."
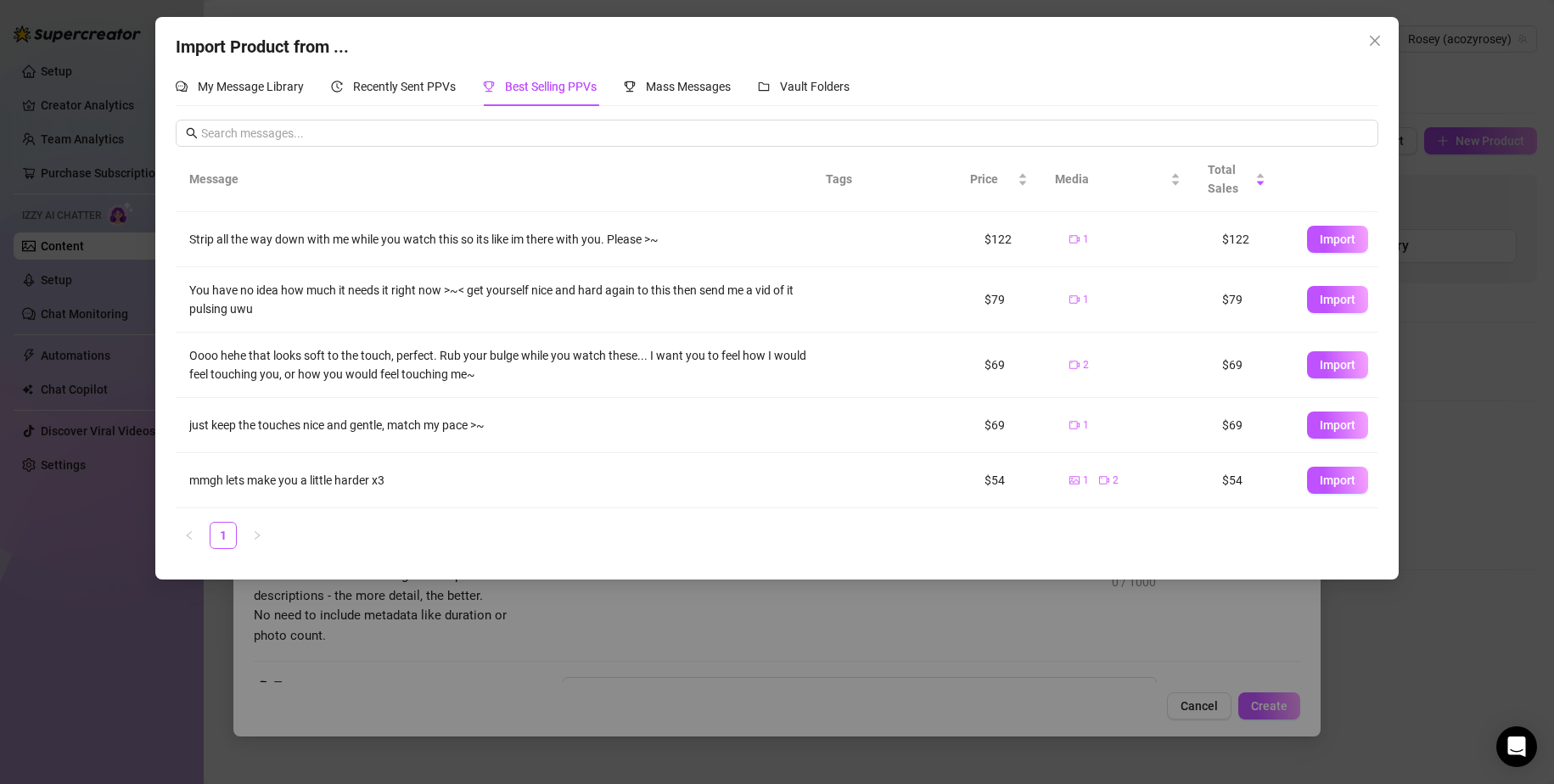
click at [693, 677] on div "Import Product from ... My Message Library Recently Sent PPVs Best Selling PPVs…" at bounding box center [777, 392] width 1554 height 784
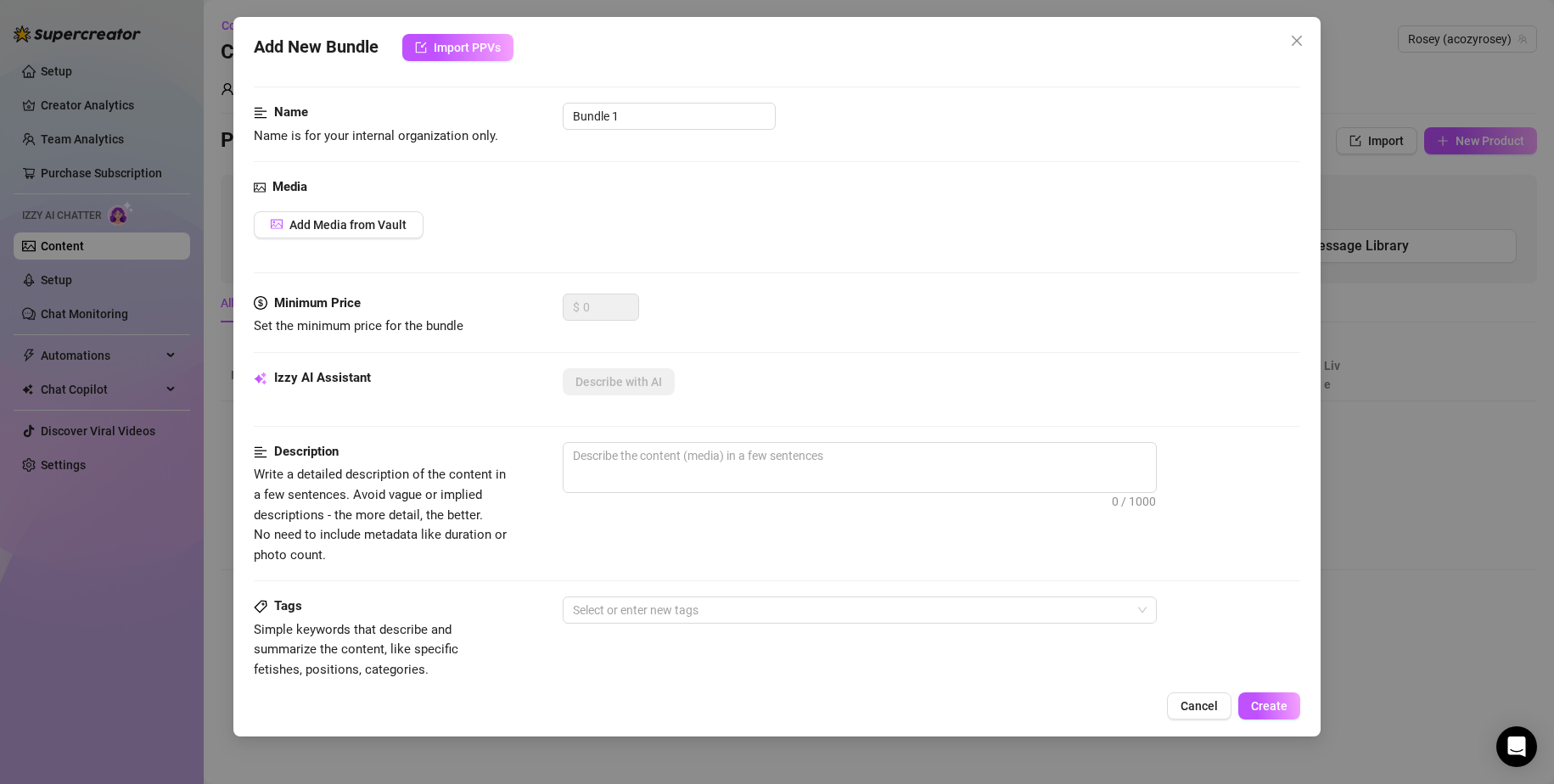
scroll to position [85, 0]
click at [1303, 40] on icon "close" at bounding box center [1297, 41] width 14 height 14
